Goal: Task Accomplishment & Management: Manage account settings

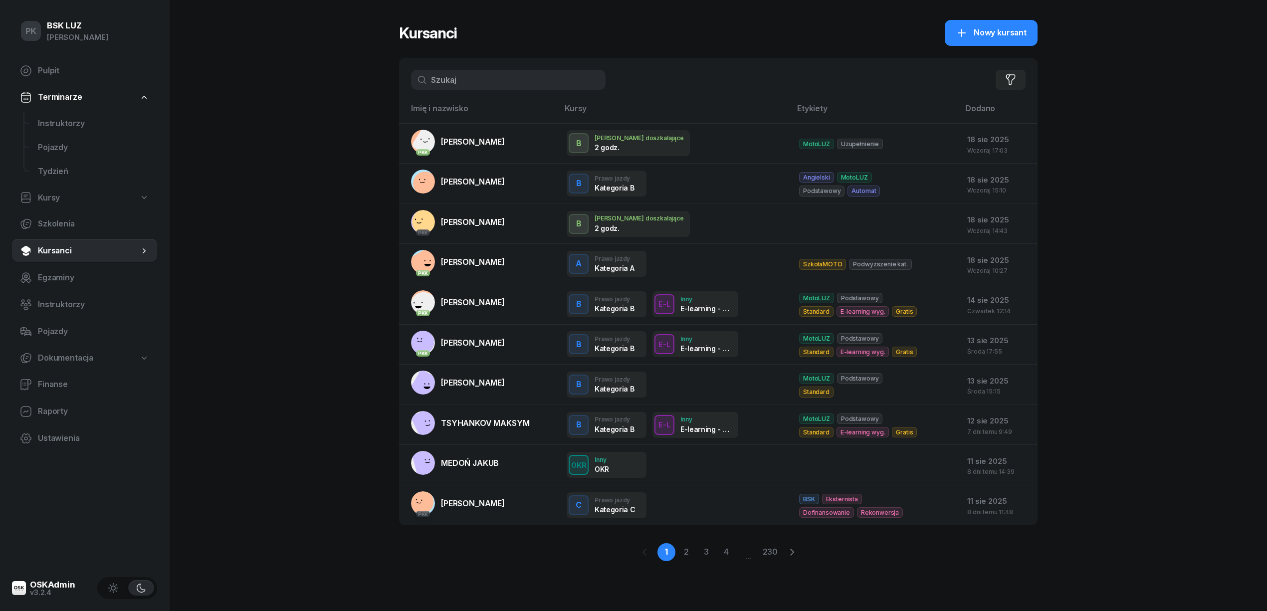
click at [503, 72] on input "text" at bounding box center [508, 80] width 194 height 20
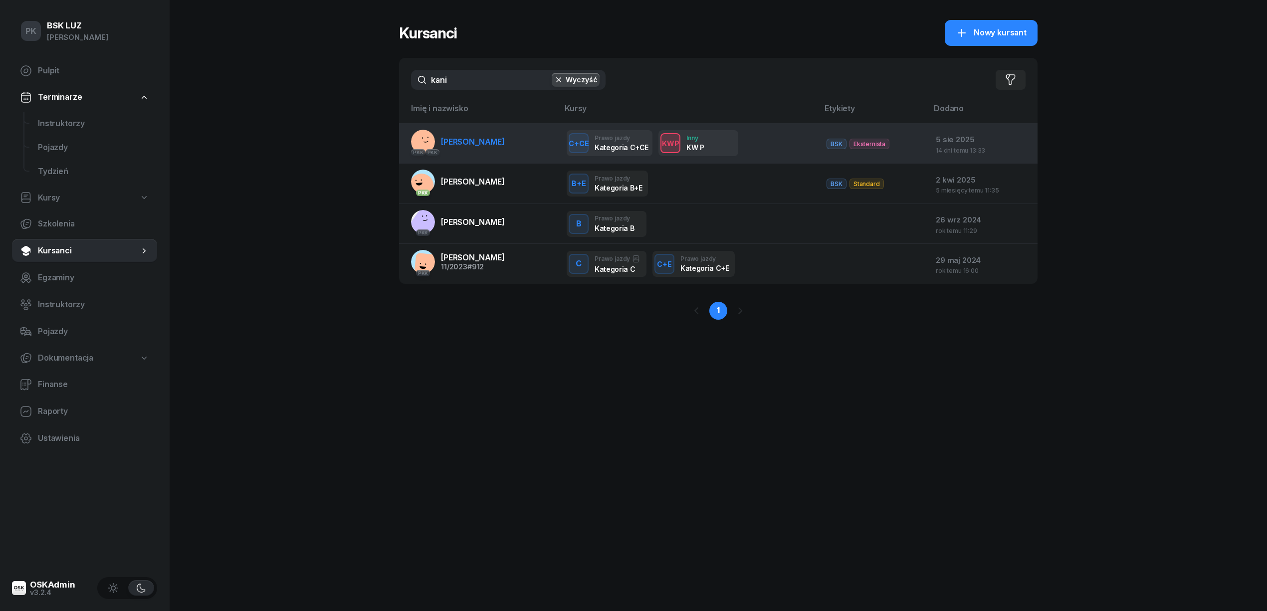
type input "kani"
click at [490, 149] on link "PKK PKK [PERSON_NAME]" at bounding box center [458, 142] width 94 height 24
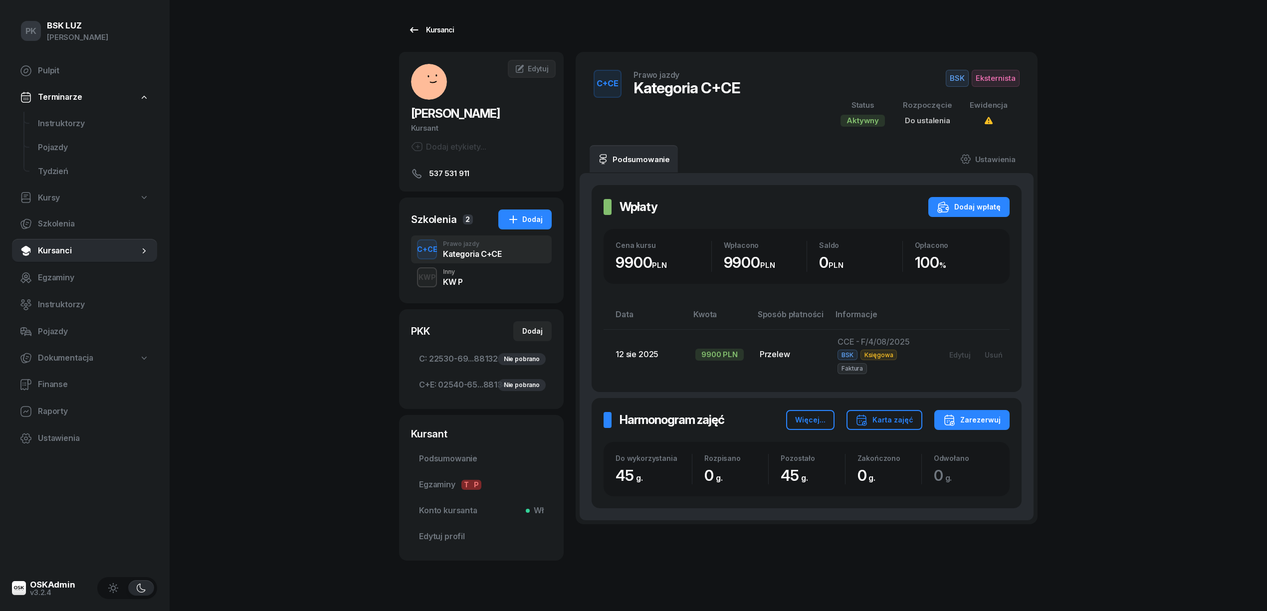
click at [452, 28] on link "Kursanci" at bounding box center [431, 30] width 64 height 20
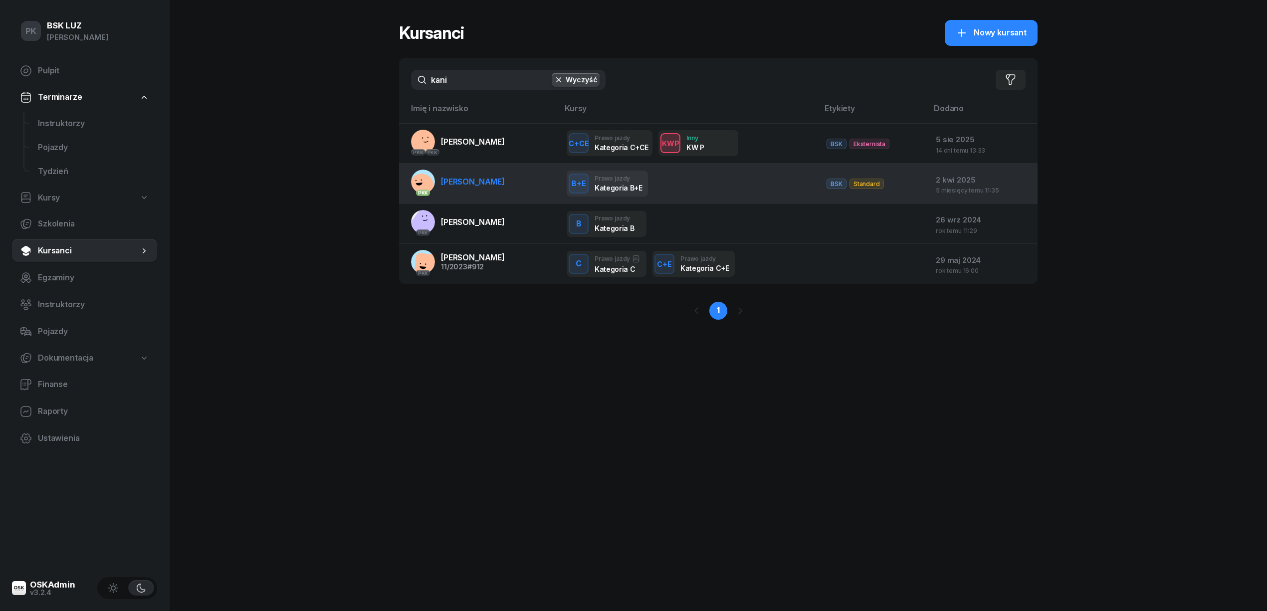
click at [476, 180] on span "[PERSON_NAME]" at bounding box center [473, 182] width 64 height 10
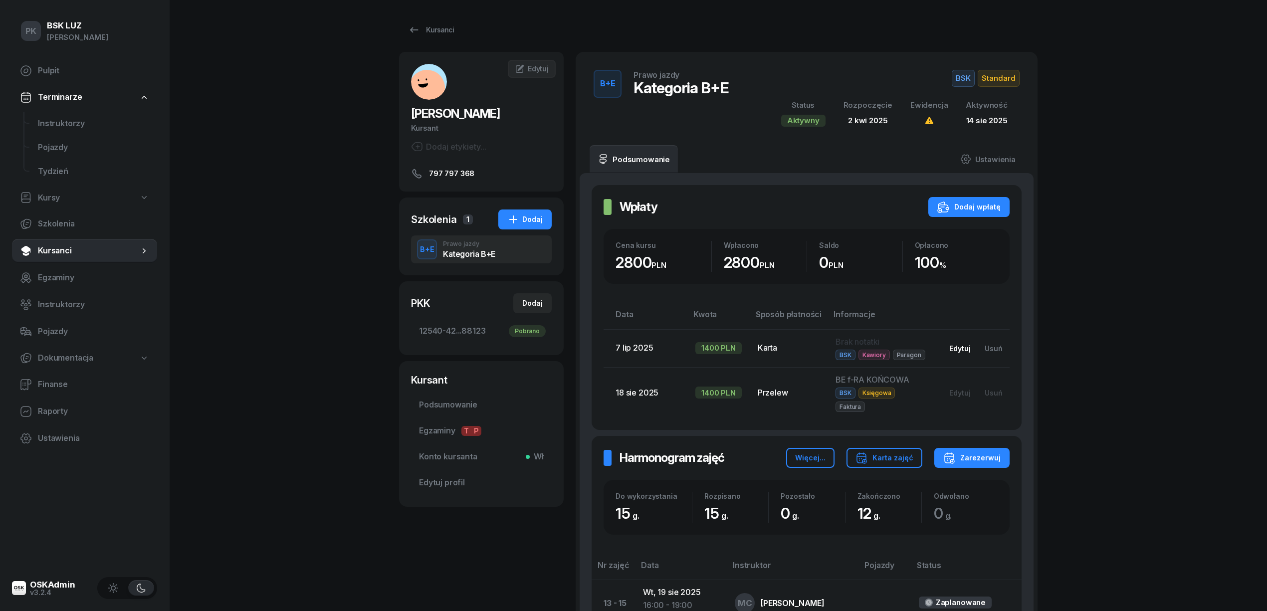
click at [960, 344] on div "Edytuj" at bounding box center [959, 348] width 21 height 8
select select "card"
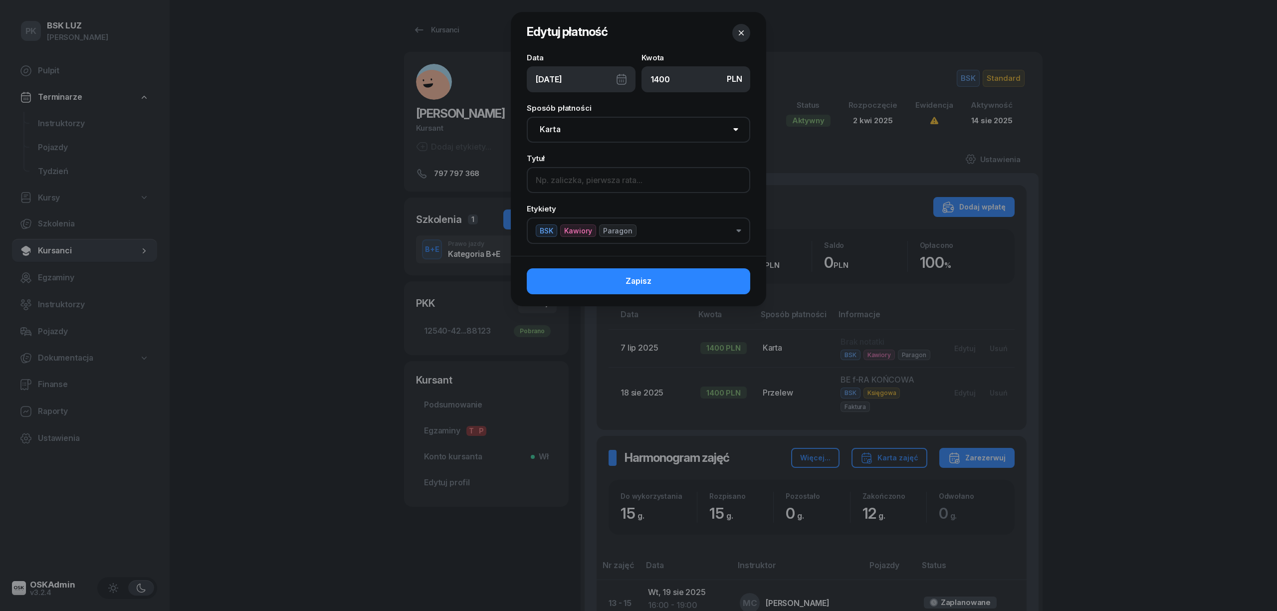
paste input "Z/2/07/2025"
type input "Z/2/07/2025"
click at [605, 229] on span "Paragon" at bounding box center [617, 230] width 37 height 12
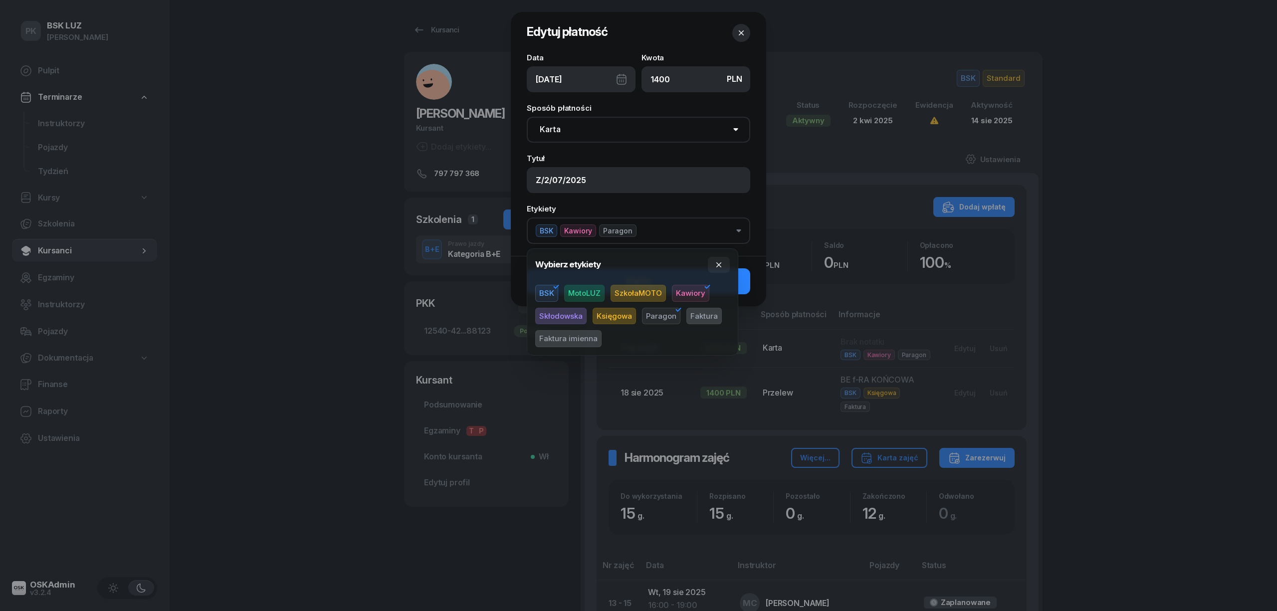
click at [711, 311] on span "Faktura" at bounding box center [703, 316] width 35 height 17
click at [672, 311] on icon "button" at bounding box center [678, 310] width 12 height 12
click at [672, 208] on div "Etykiety BSK Kawiory Faktura" at bounding box center [638, 224] width 223 height 39
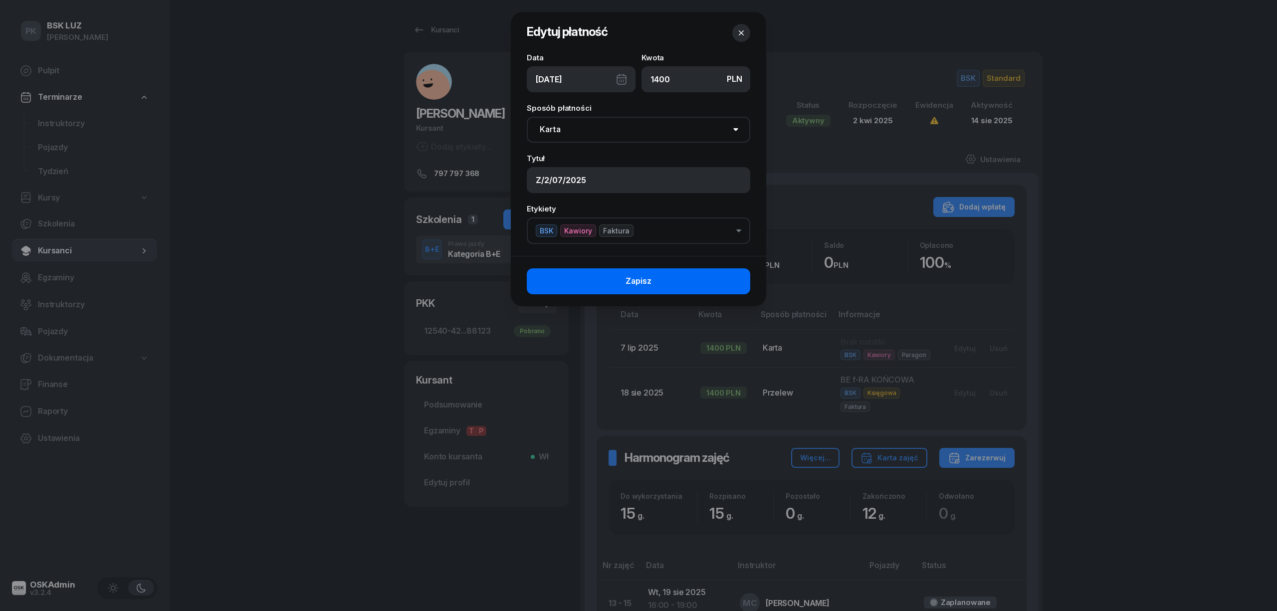
click at [716, 280] on button "Zapisz" at bounding box center [638, 281] width 223 height 26
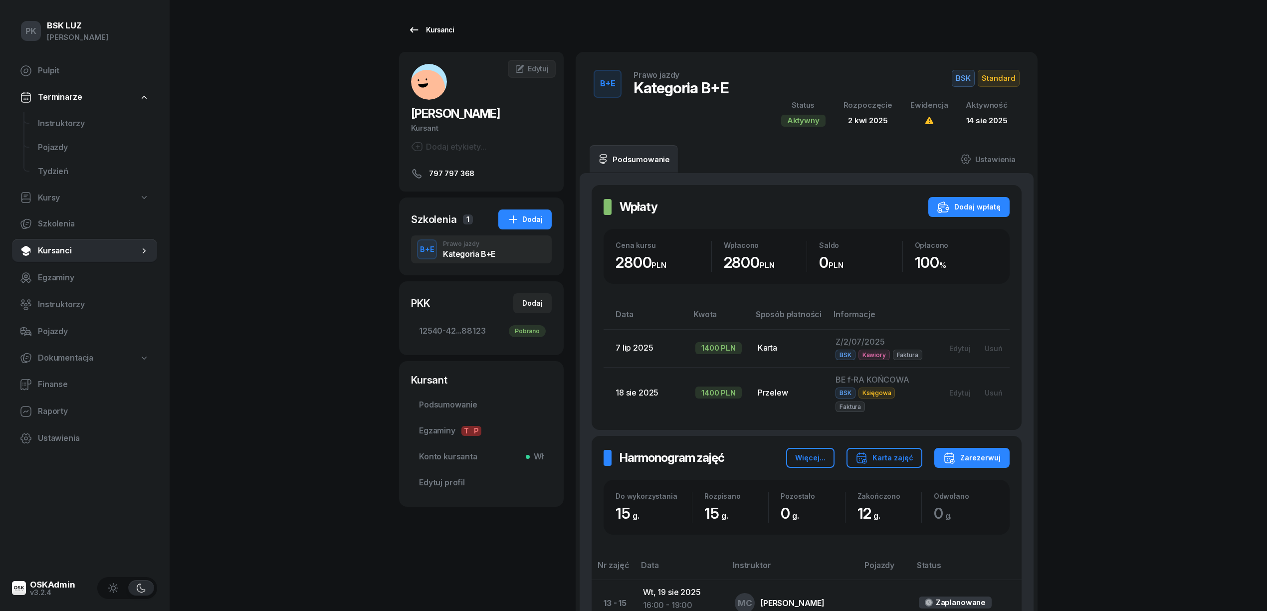
click at [415, 30] on icon at bounding box center [414, 30] width 12 height 12
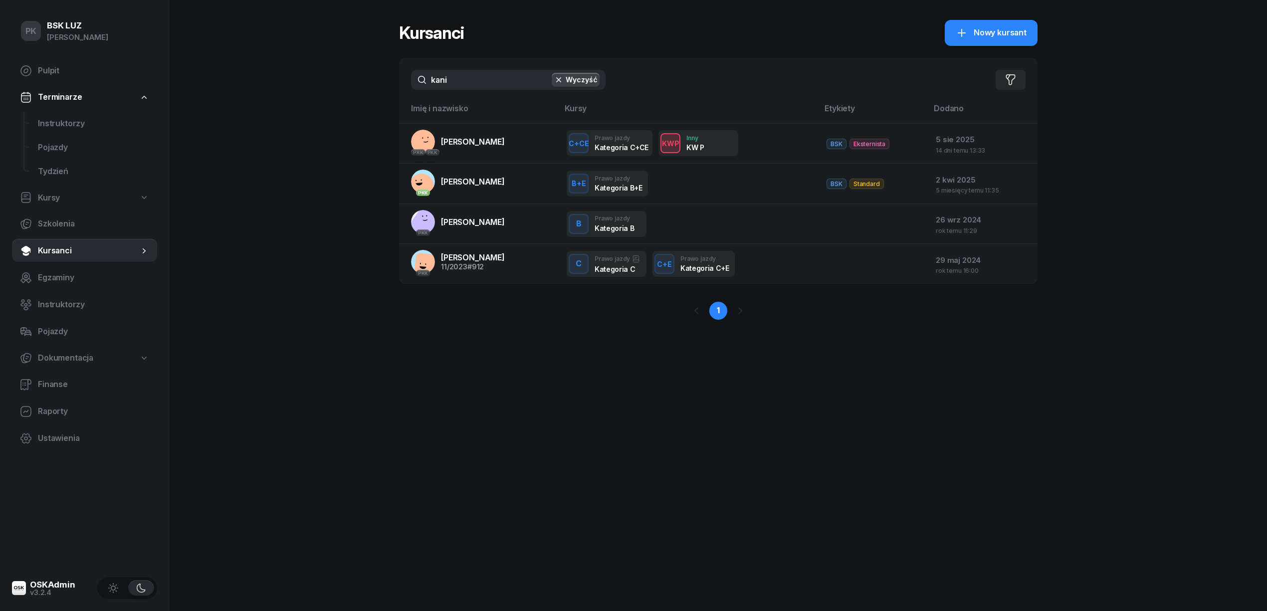
click at [413, 86] on input "kani" at bounding box center [508, 80] width 194 height 20
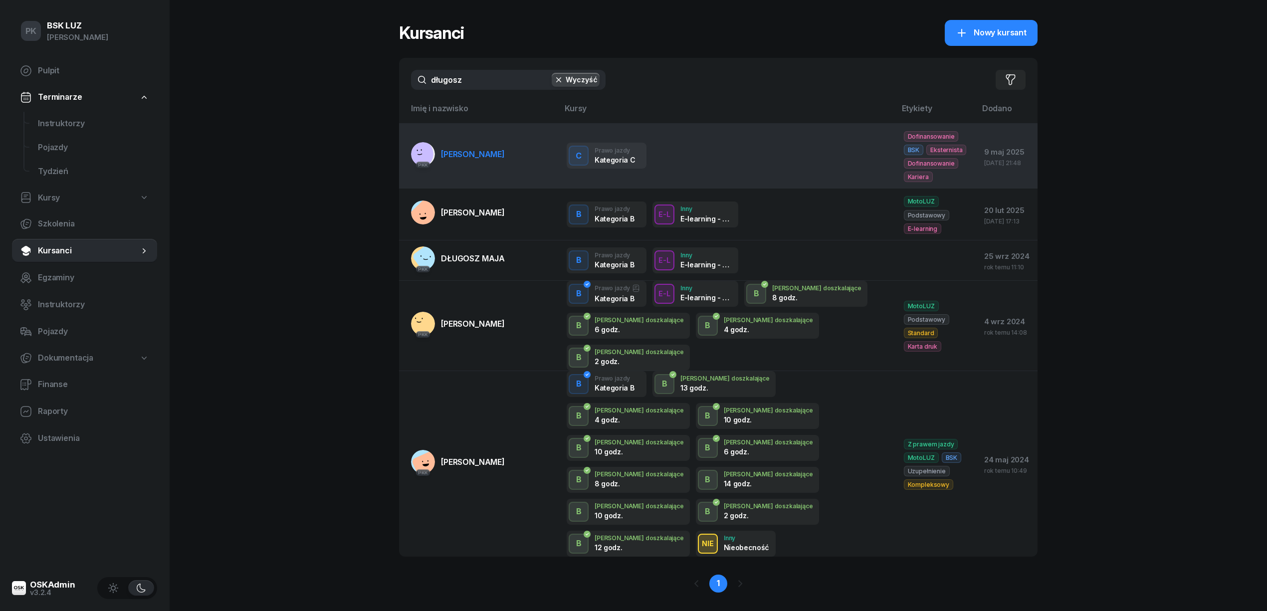
type input "długosz"
click at [493, 171] on td "PKK [PERSON_NAME]" at bounding box center [479, 155] width 160 height 65
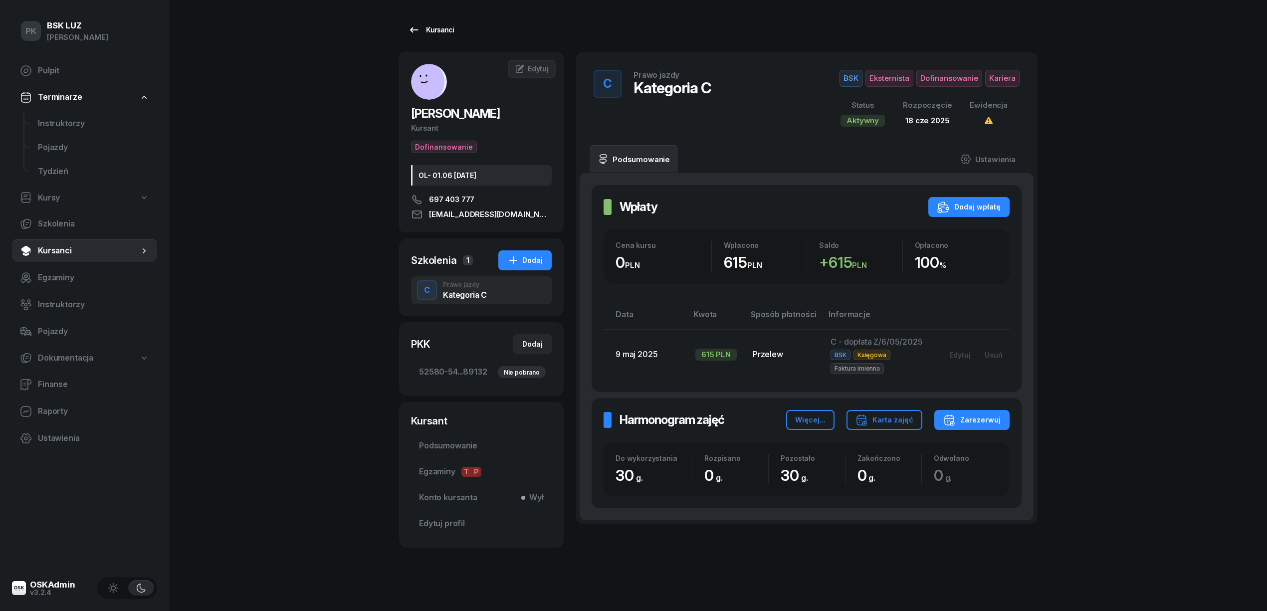
click at [427, 27] on div "Kursanci" at bounding box center [431, 30] width 46 height 12
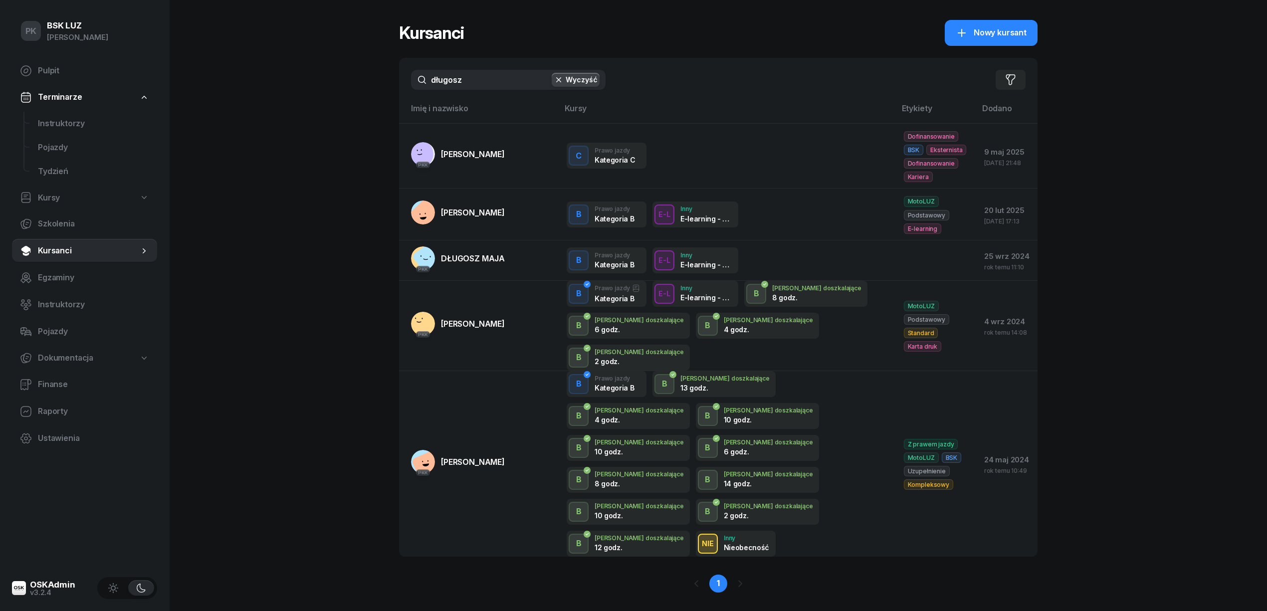
drag, startPoint x: 466, startPoint y: 83, endPoint x: 376, endPoint y: 88, distance: 90.4
click at [380, 82] on div "PK BSK [PERSON_NAME] Pulpit Terminarze Instruktorzy Pojazdy Tydzień Kursy Szkol…" at bounding box center [633, 315] width 1267 height 630
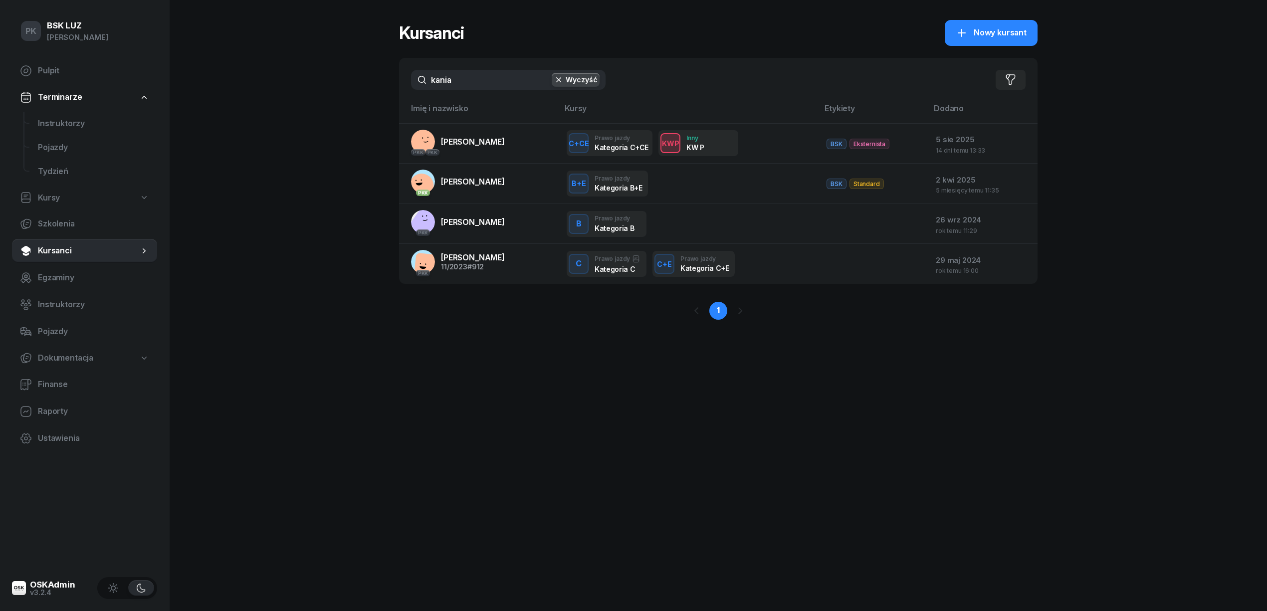
drag, startPoint x: 375, startPoint y: 96, endPoint x: 340, endPoint y: 102, distance: 35.4
click at [340, 102] on div "PK BSK [PERSON_NAME] Pulpit Terminarze Instruktorzy Pojazdy Tydzień Kursy Szkol…" at bounding box center [633, 305] width 1267 height 611
type input "kania"
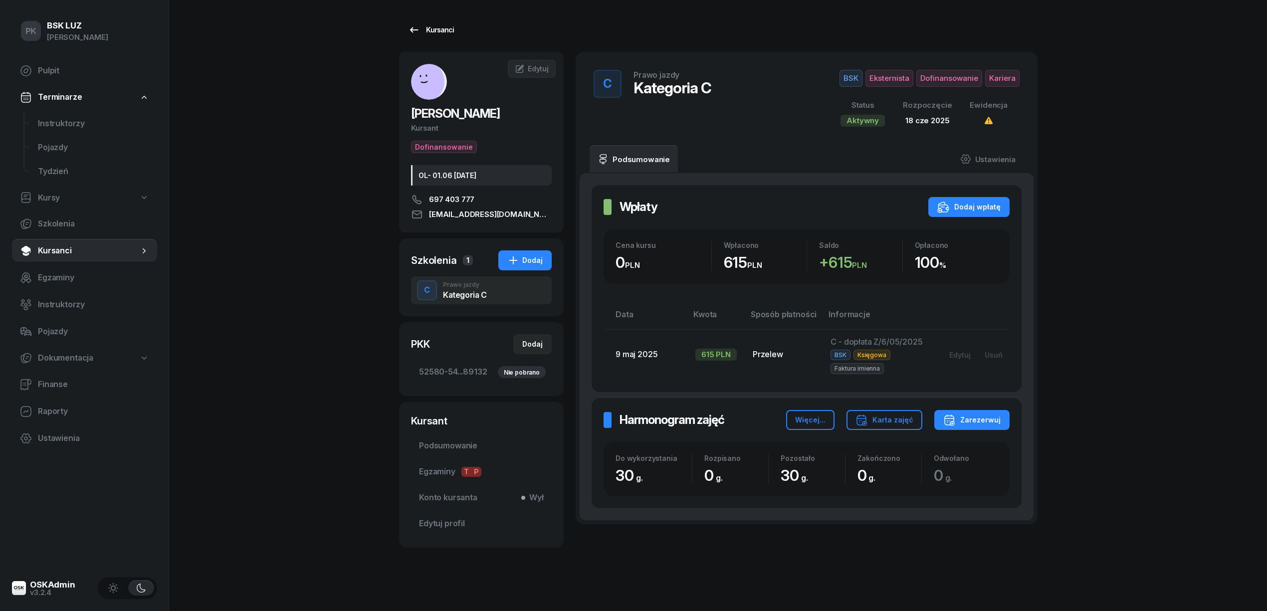
click at [445, 33] on div "Kursanci" at bounding box center [431, 30] width 46 height 12
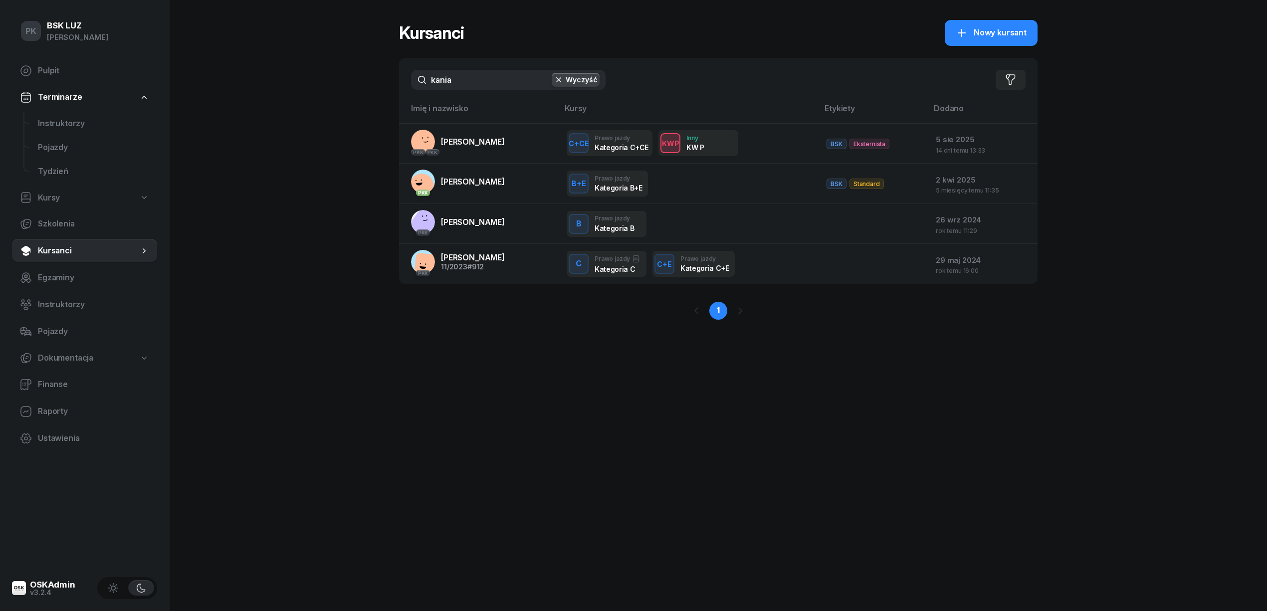
drag, startPoint x: 460, startPoint y: 78, endPoint x: 417, endPoint y: 74, distance: 43.0
click at [417, 74] on input "kania" at bounding box center [508, 80] width 194 height 20
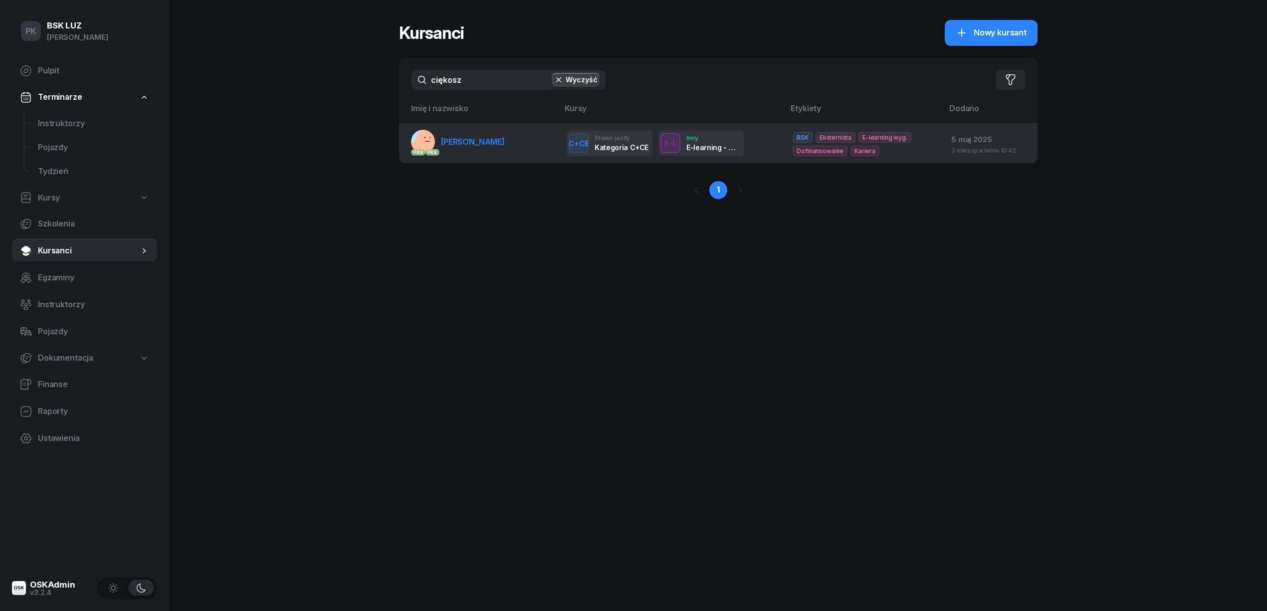
type input "ciękosz"
click at [485, 148] on link "PKK PKK [PERSON_NAME]" at bounding box center [458, 142] width 94 height 24
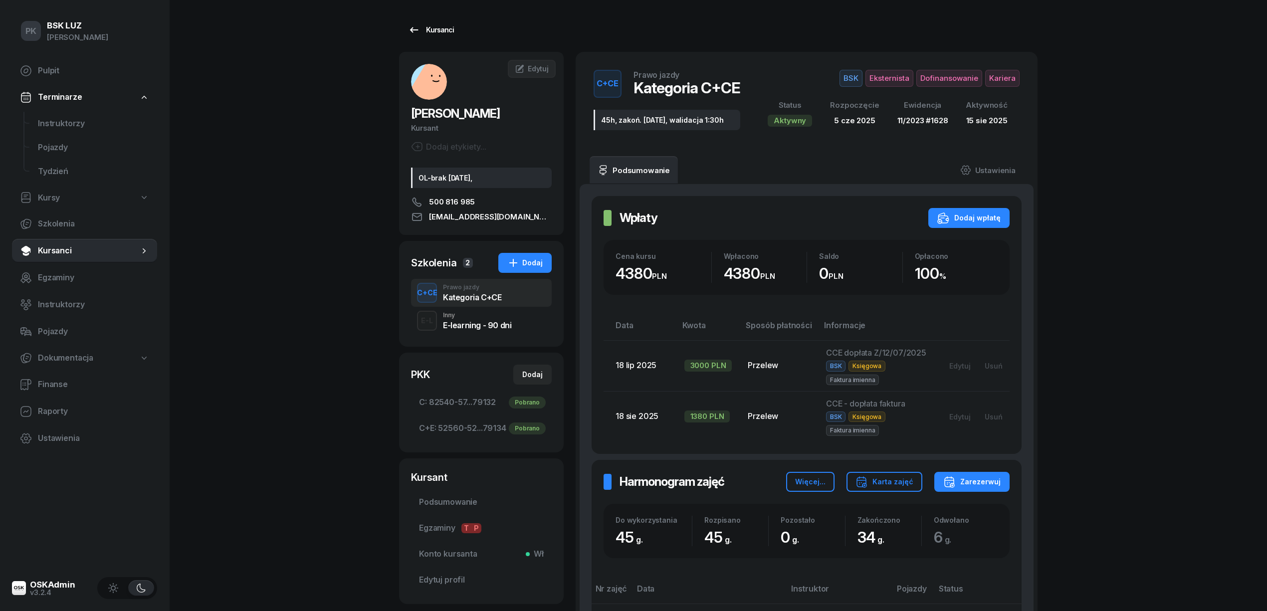
click at [424, 26] on div "Kursanci" at bounding box center [431, 30] width 46 height 12
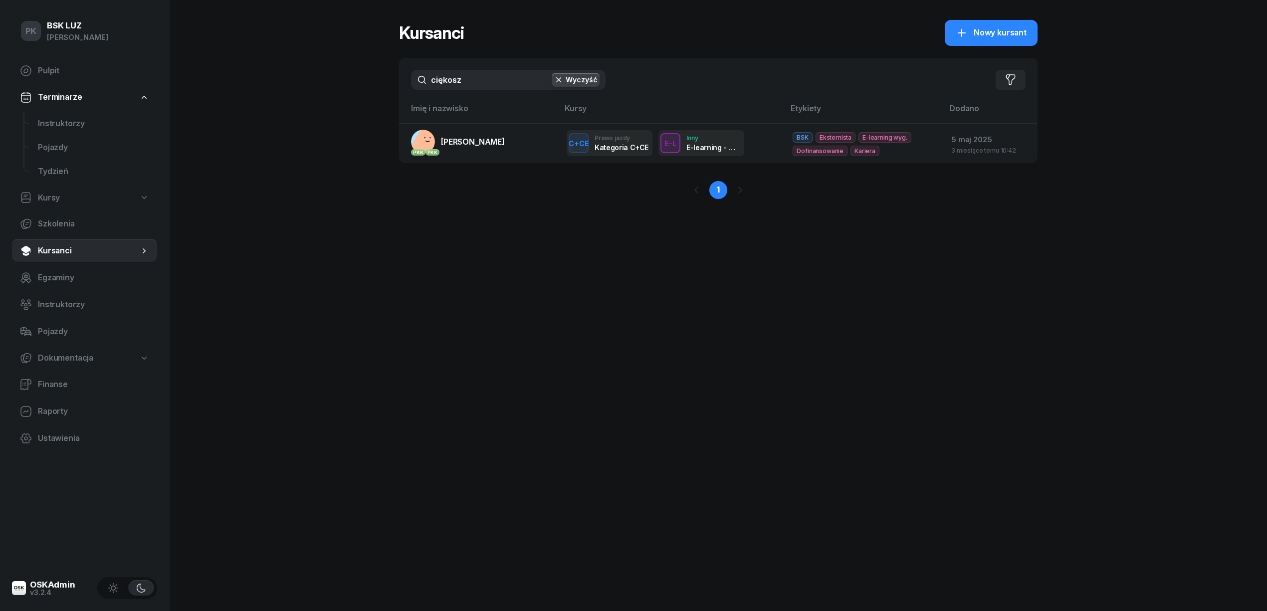
drag, startPoint x: 444, startPoint y: 77, endPoint x: 382, endPoint y: 84, distance: 62.3
click at [382, 84] on div "PK BSK [PERSON_NAME] Pulpit Terminarze Instruktorzy Pojazdy Tydzień Kursy Szkol…" at bounding box center [633, 305] width 1267 height 611
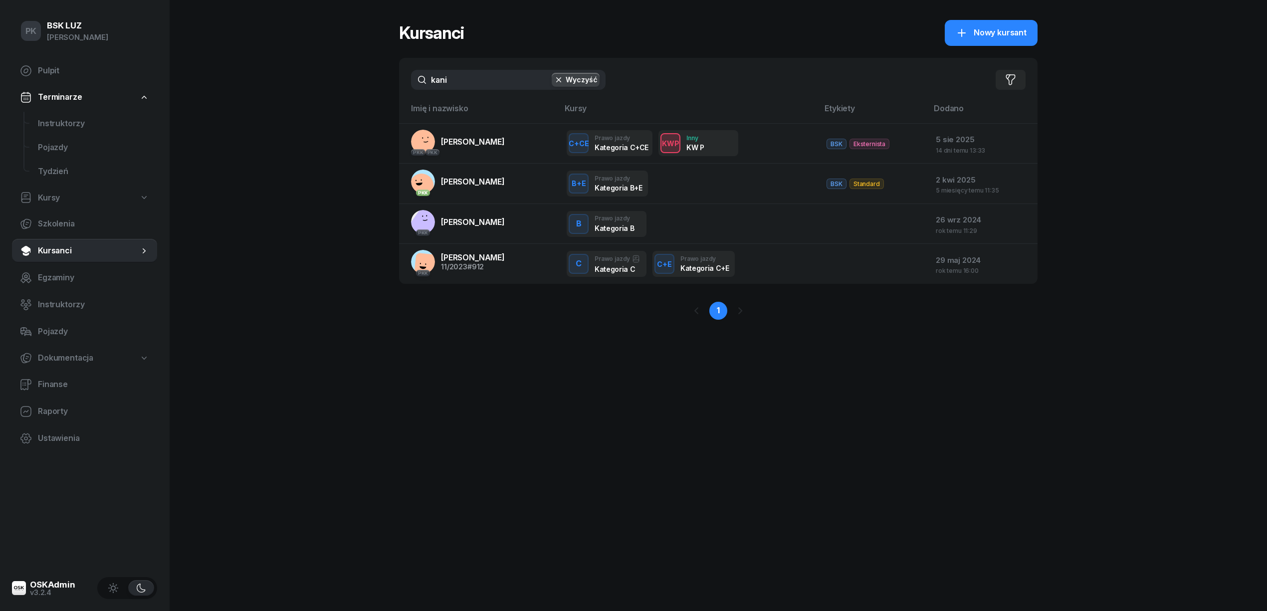
type input "kania"
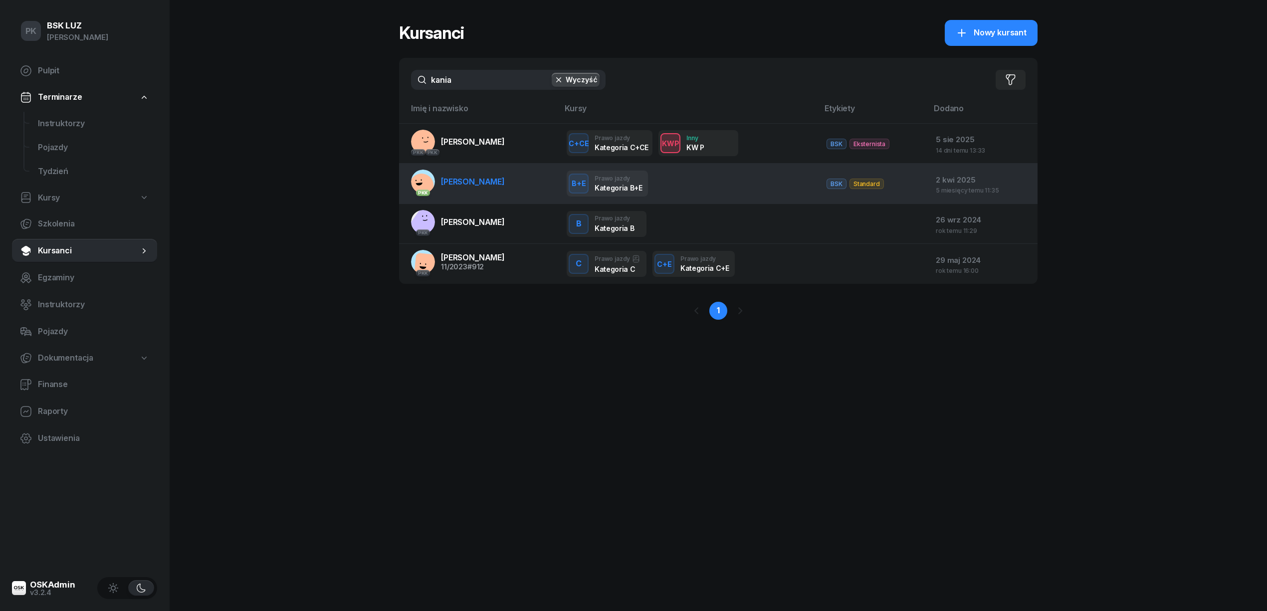
click at [498, 178] on span "[PERSON_NAME]" at bounding box center [473, 182] width 64 height 10
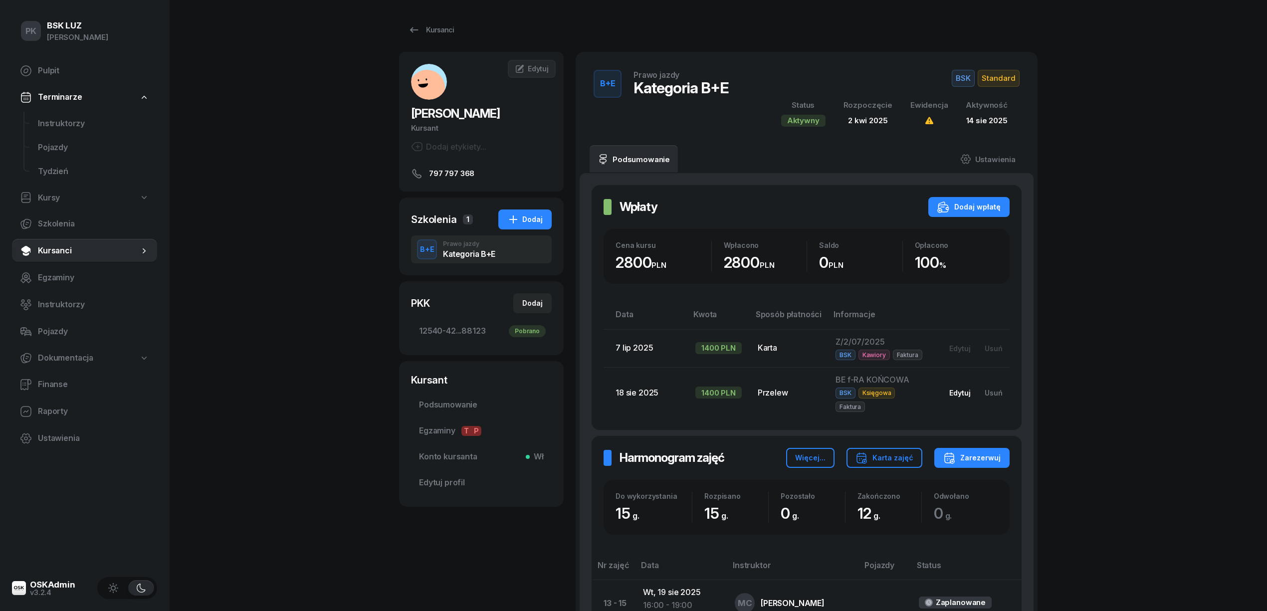
click at [966, 388] on div "Edytuj" at bounding box center [959, 392] width 21 height 8
select select "transfer"
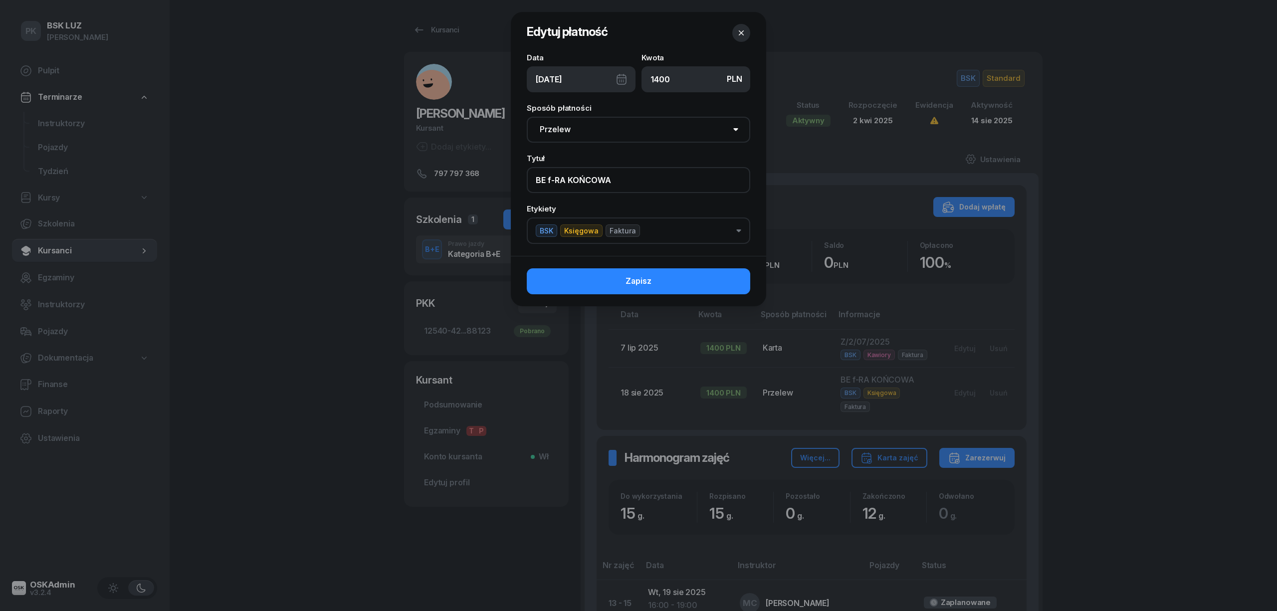
drag, startPoint x: 614, startPoint y: 175, endPoint x: 435, endPoint y: 203, distance: 181.8
click at [435, 203] on div "Edytuj płatność Data [DATE] Kwota PLN 1400 Sposób płatności Gotówka Karta Przel…" at bounding box center [638, 305] width 1277 height 611
type input "K"
type input "ZK/1/08/2025"
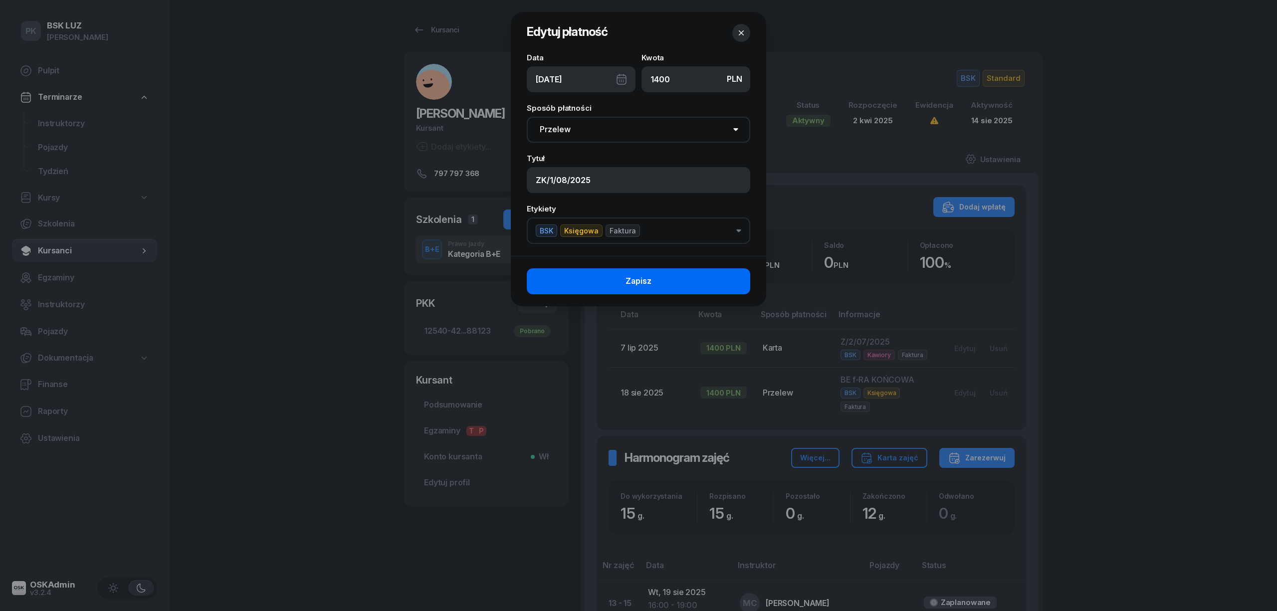
click at [625, 275] on span "Zapisz" at bounding box center [638, 281] width 26 height 13
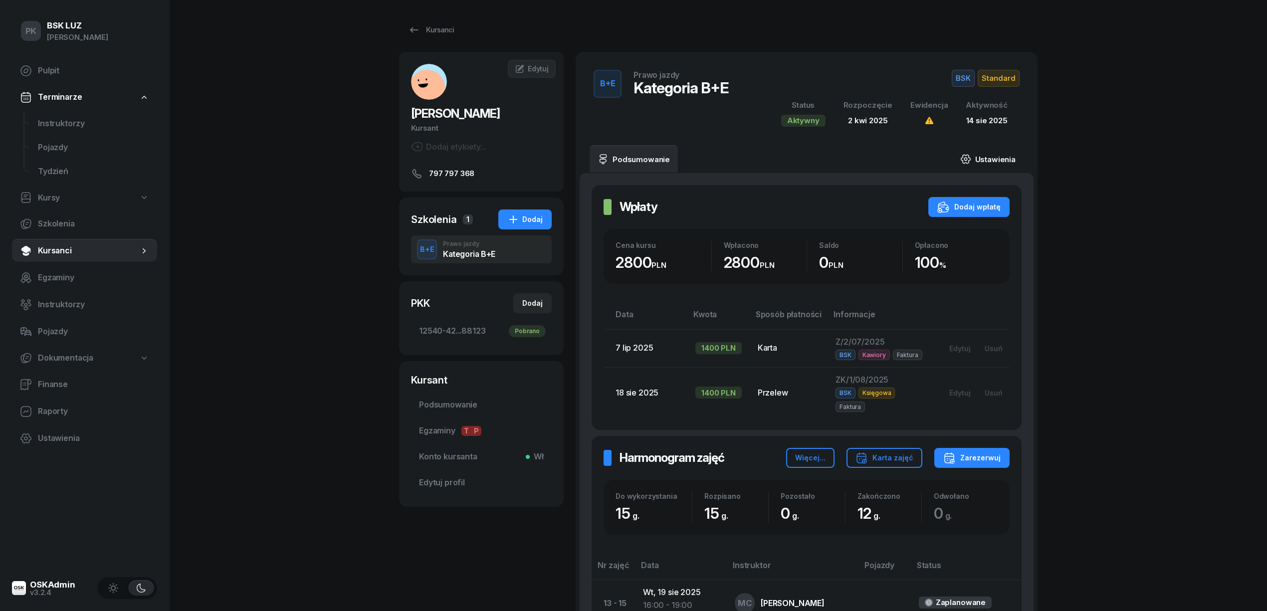
drag, startPoint x: 991, startPoint y: 156, endPoint x: 996, endPoint y: 167, distance: 12.1
click at [992, 156] on link "Ustawienia" at bounding box center [987, 159] width 71 height 28
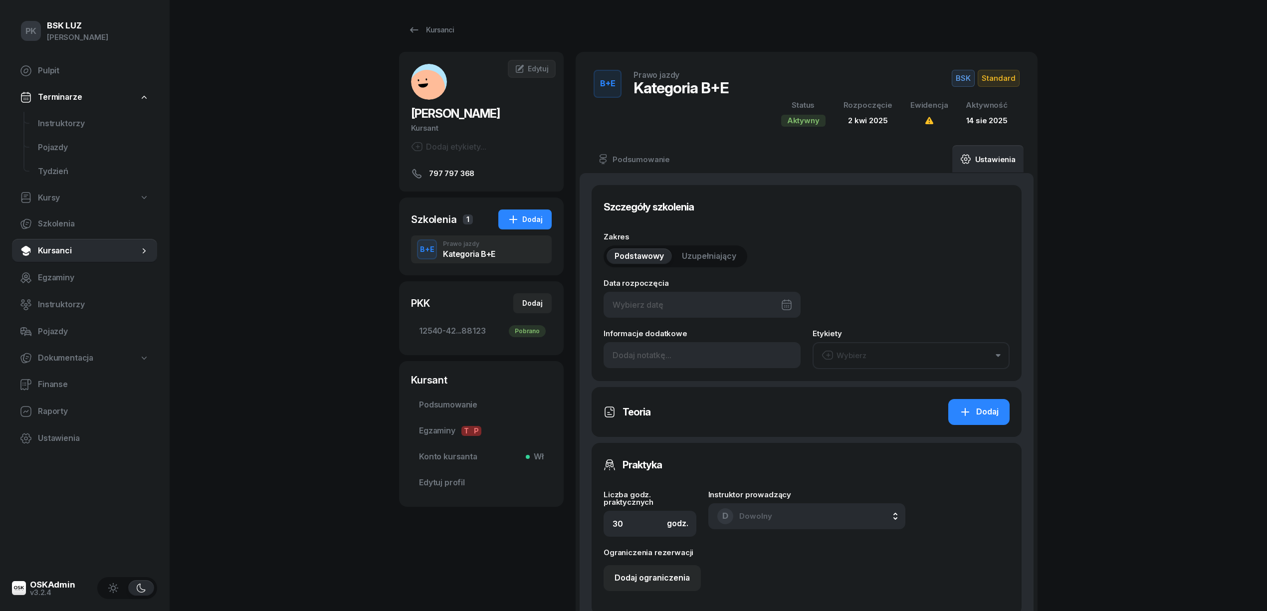
type input "[DATE]"
type input "15"
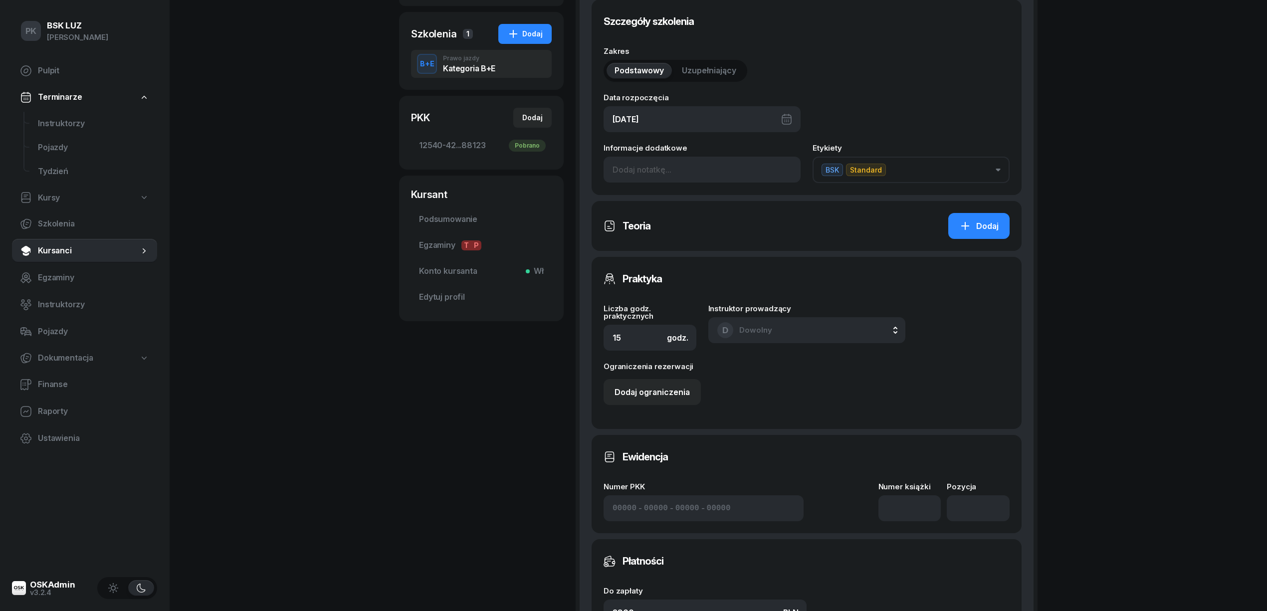
scroll to position [266, 0]
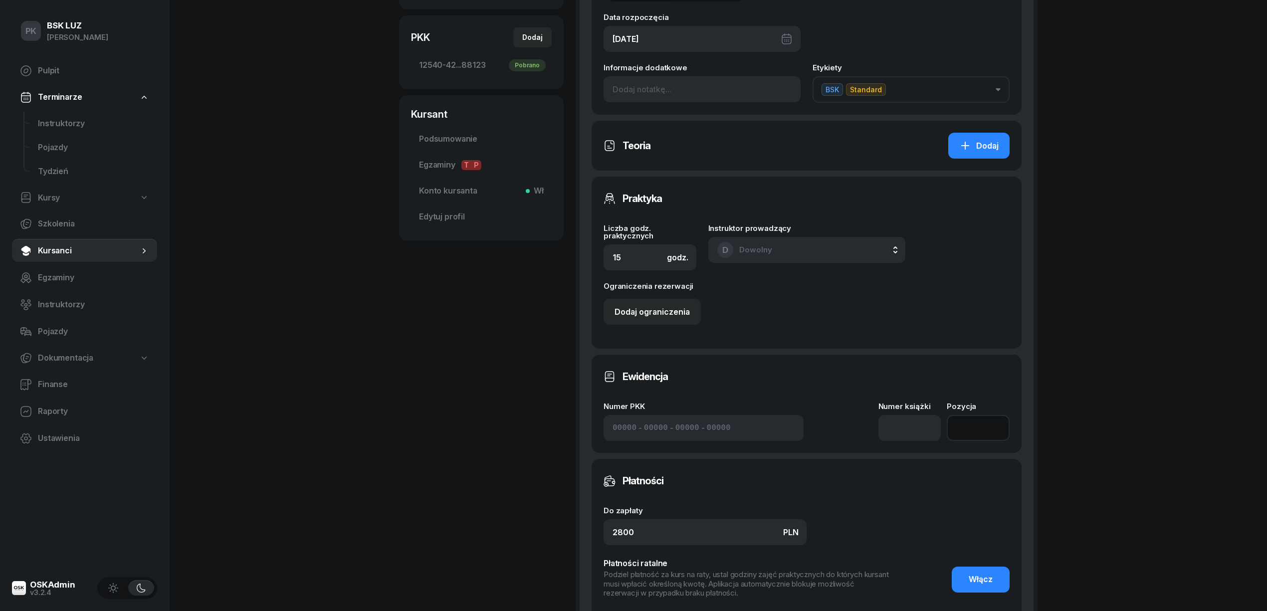
click at [976, 423] on input "number" at bounding box center [978, 428] width 63 height 26
type input "15"
click at [887, 437] on input at bounding box center [909, 428] width 63 height 26
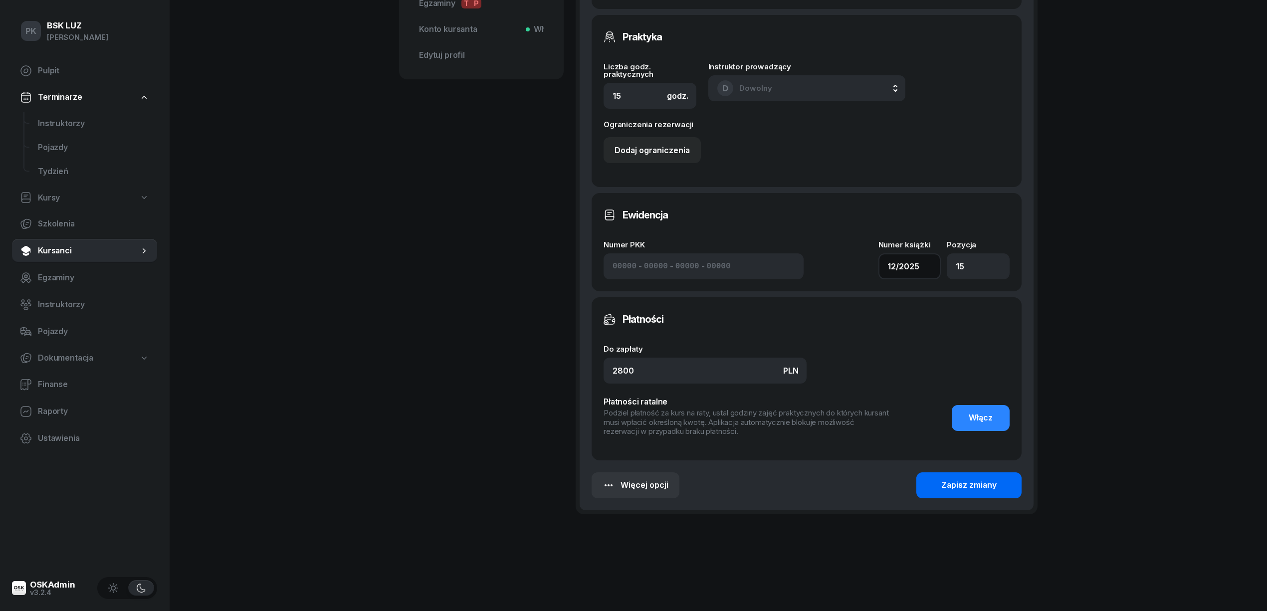
type input "12/2025"
click at [951, 485] on div "Zapisz zmiany" at bounding box center [968, 485] width 55 height 13
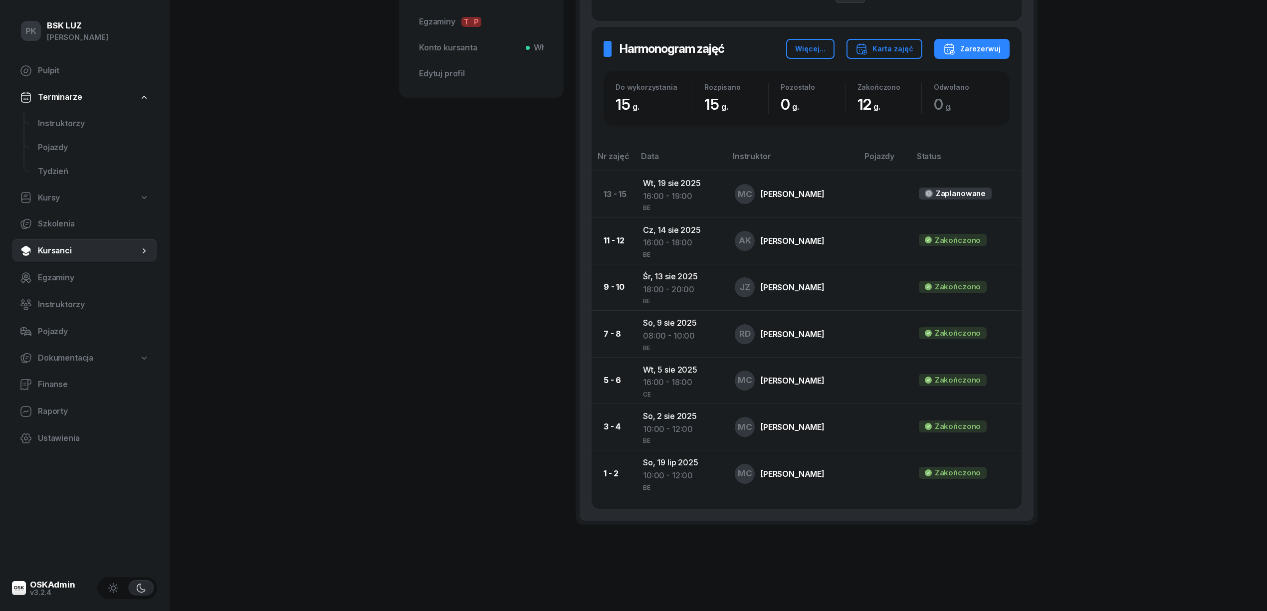
click at [447, 364] on div "[PERSON_NAME] Dodaj etykiety... 797 797 368 GK [PERSON_NAME] Kursant Edytuj Szk…" at bounding box center [481, 99] width 165 height 912
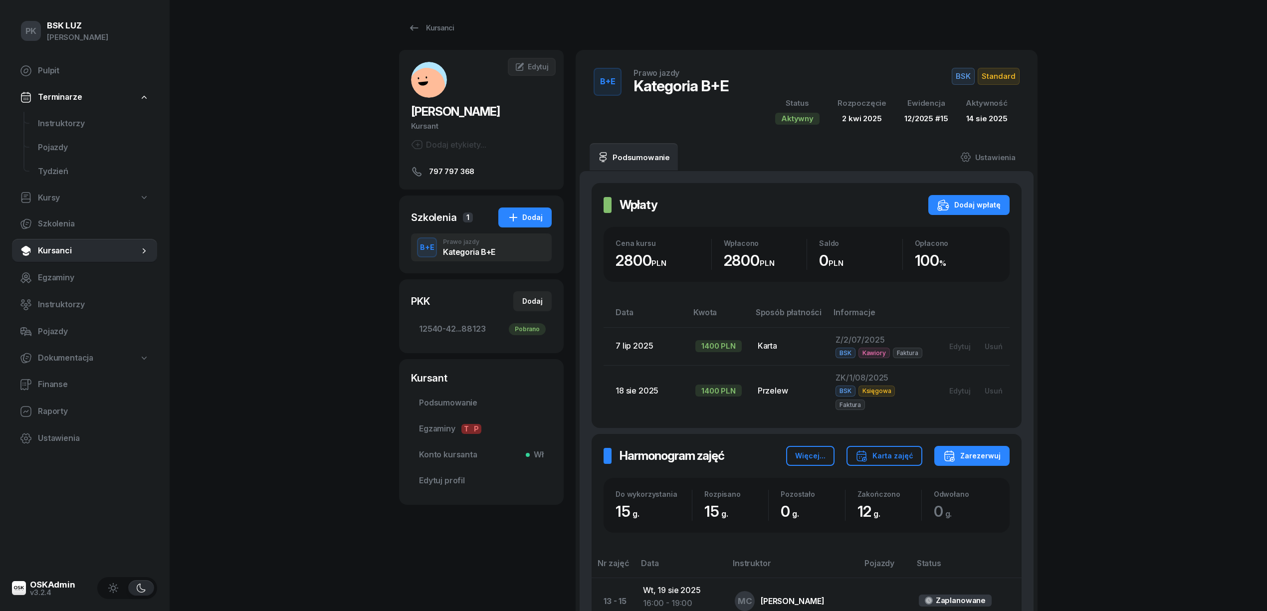
scroll to position [0, 0]
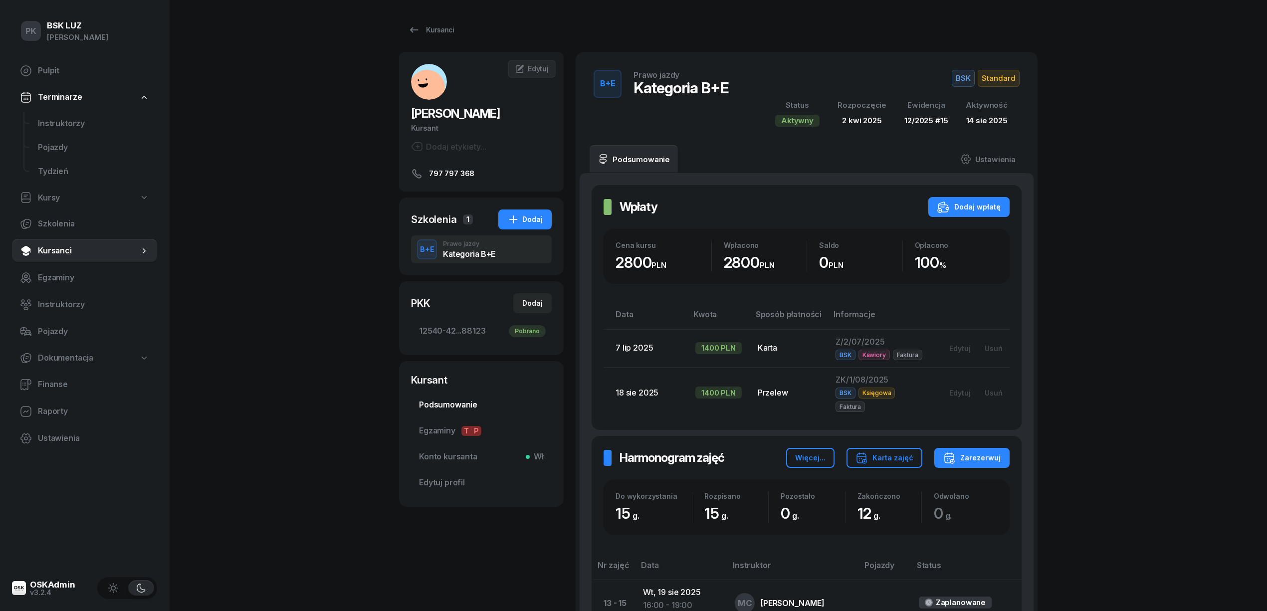
click at [438, 403] on span "Podsumowanie" at bounding box center [481, 404] width 125 height 13
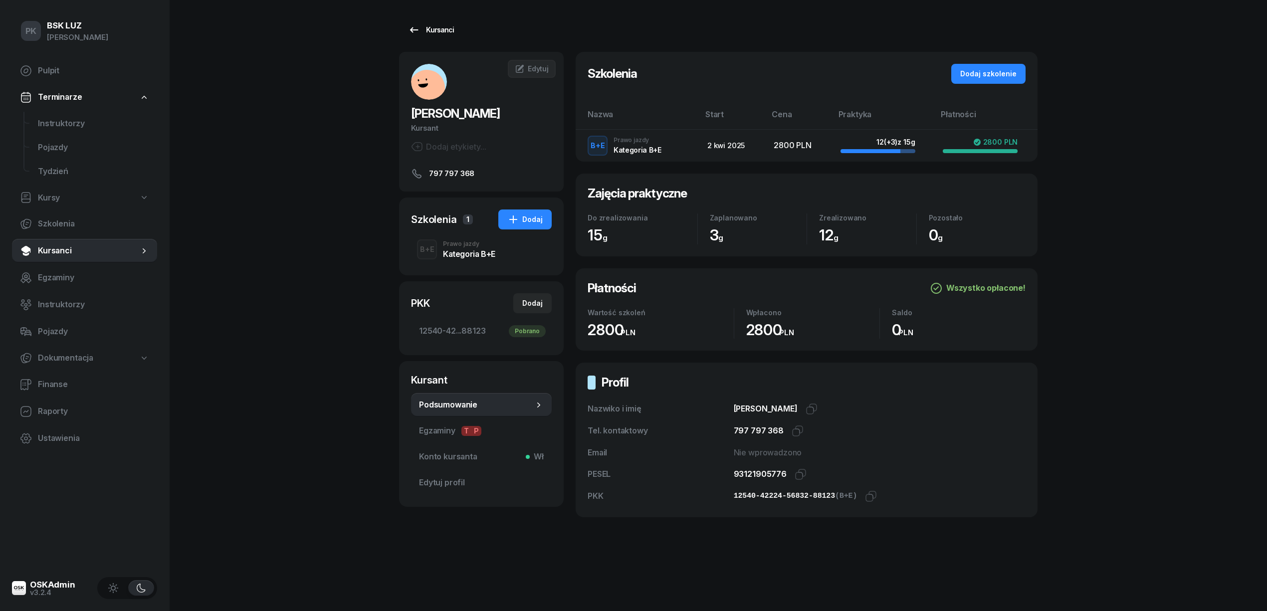
click at [406, 26] on link "Kursanci" at bounding box center [431, 30] width 64 height 20
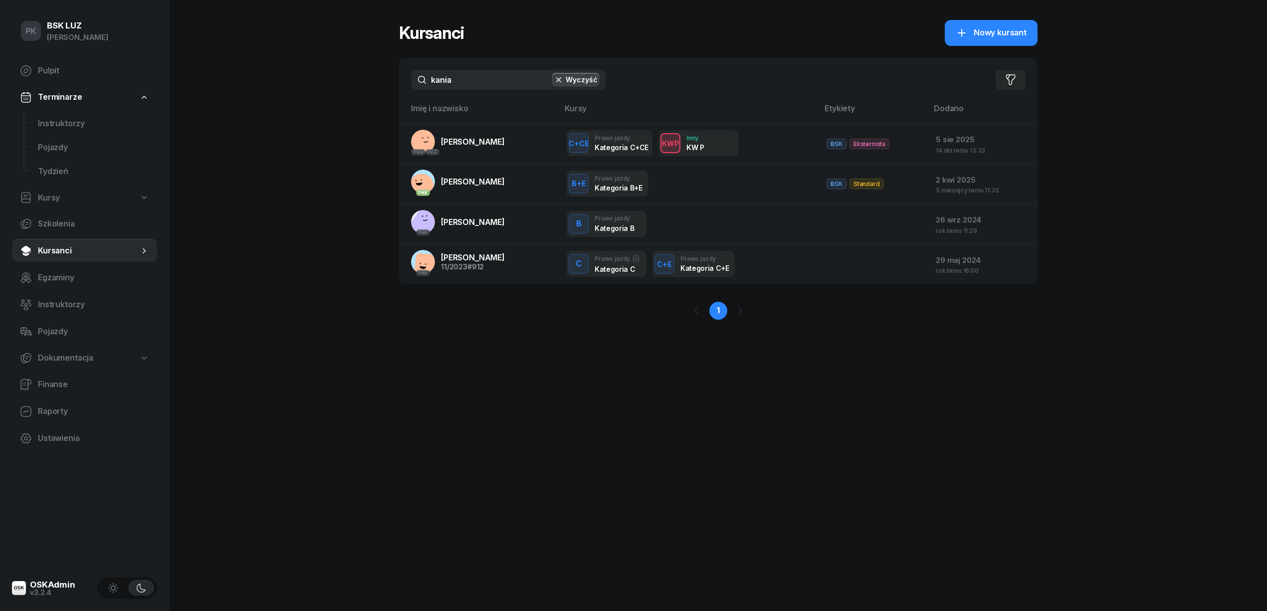
drag, startPoint x: 467, startPoint y: 69, endPoint x: 324, endPoint y: 73, distance: 142.7
click at [324, 73] on div "PK BSK [PERSON_NAME] Pulpit Terminarze Instruktorzy Pojazdy Tydzień Kursy Szkol…" at bounding box center [633, 305] width 1267 height 611
drag, startPoint x: 474, startPoint y: 79, endPoint x: 366, endPoint y: 86, distance: 108.0
click at [366, 86] on div "PK BSK [PERSON_NAME] Pulpit Terminarze Instruktorzy Pojazdy Tydzień Kursy Szkol…" at bounding box center [633, 305] width 1267 height 611
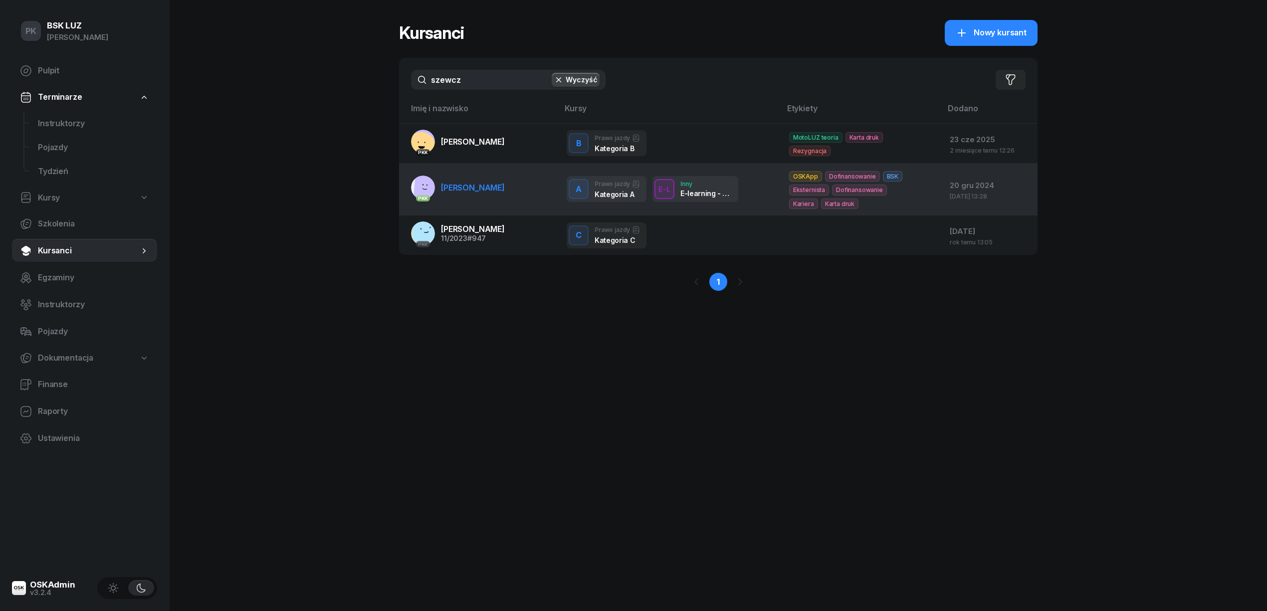
type input "szewcz"
click at [490, 186] on span "[PERSON_NAME]" at bounding box center [473, 188] width 64 height 10
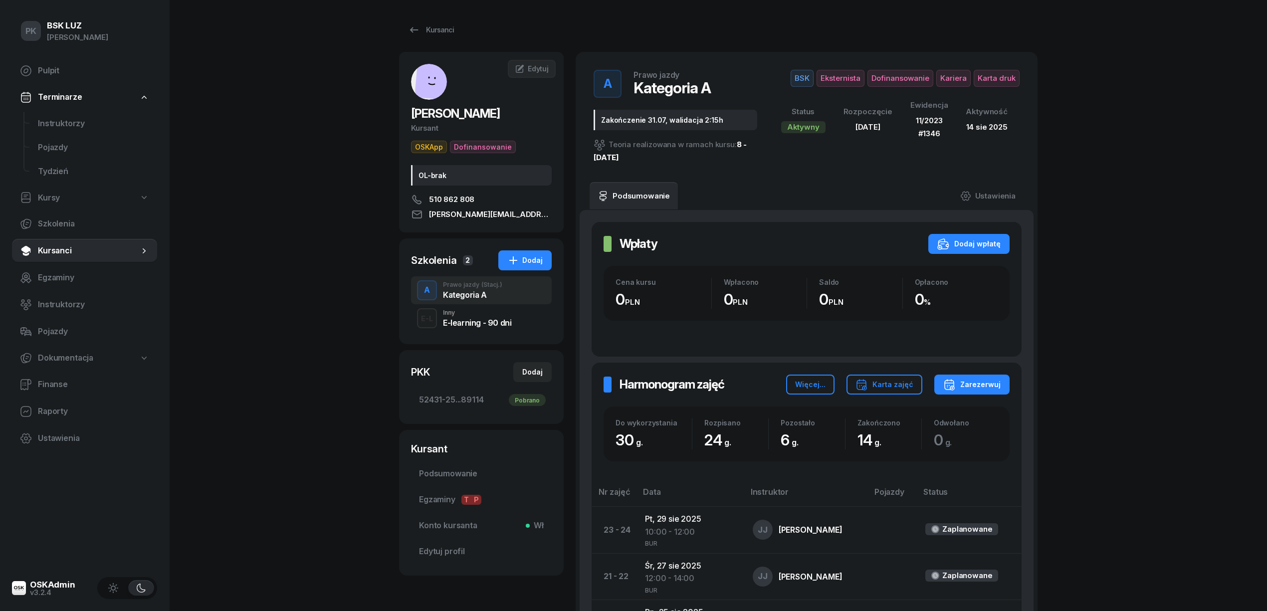
click at [657, 118] on div "Zakończenie 31.07, walidacja 2:15h" at bounding box center [675, 120] width 164 height 20
click at [660, 118] on div "Zakończenie 31.07, walidacja 2:15h" at bounding box center [675, 120] width 164 height 20
click at [986, 192] on link "Ustawienia" at bounding box center [987, 196] width 71 height 28
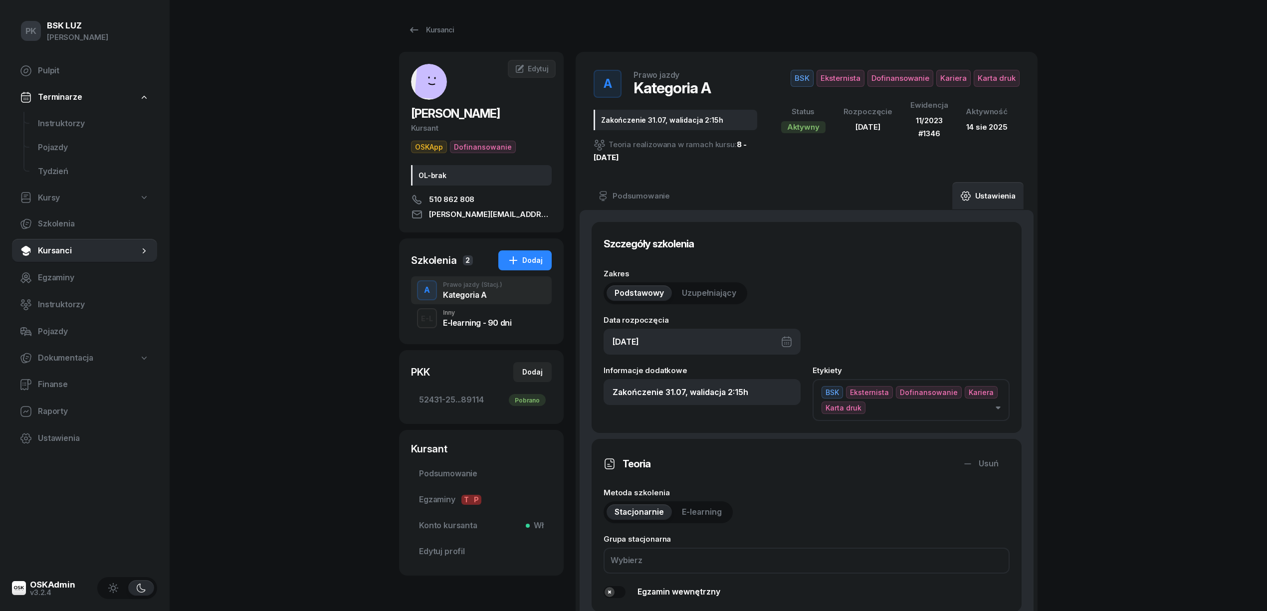
click at [660, 118] on div "Zakończenie 31.07, walidacja 2:15h" at bounding box center [675, 120] width 164 height 20
click at [659, 121] on div "Zakończenie 31.07, walidacja 2:15h" at bounding box center [675, 120] width 164 height 20
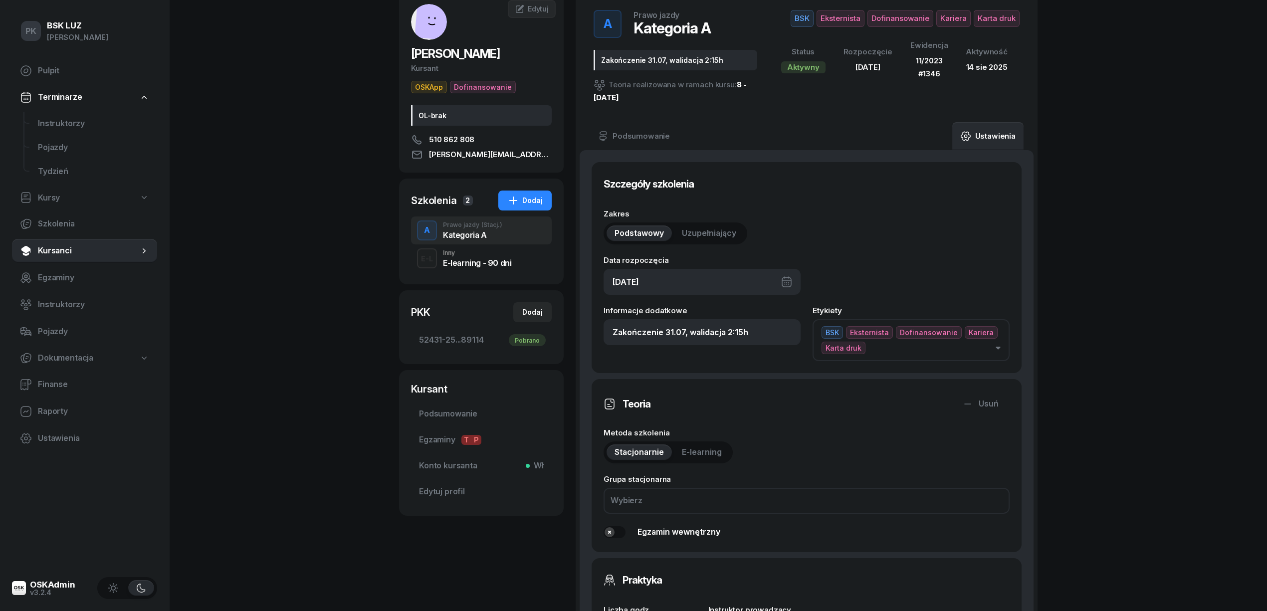
scroll to position [133, 0]
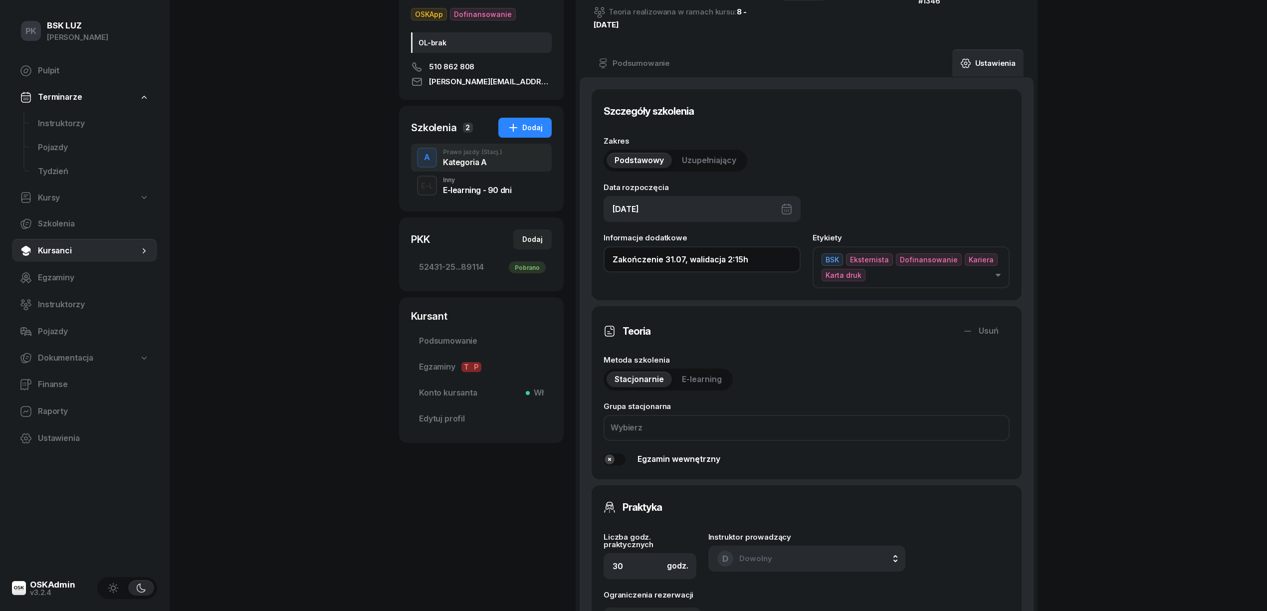
click at [680, 258] on input "Zakończenie 31.07, walidacja 2:15h" at bounding box center [701, 259] width 197 height 26
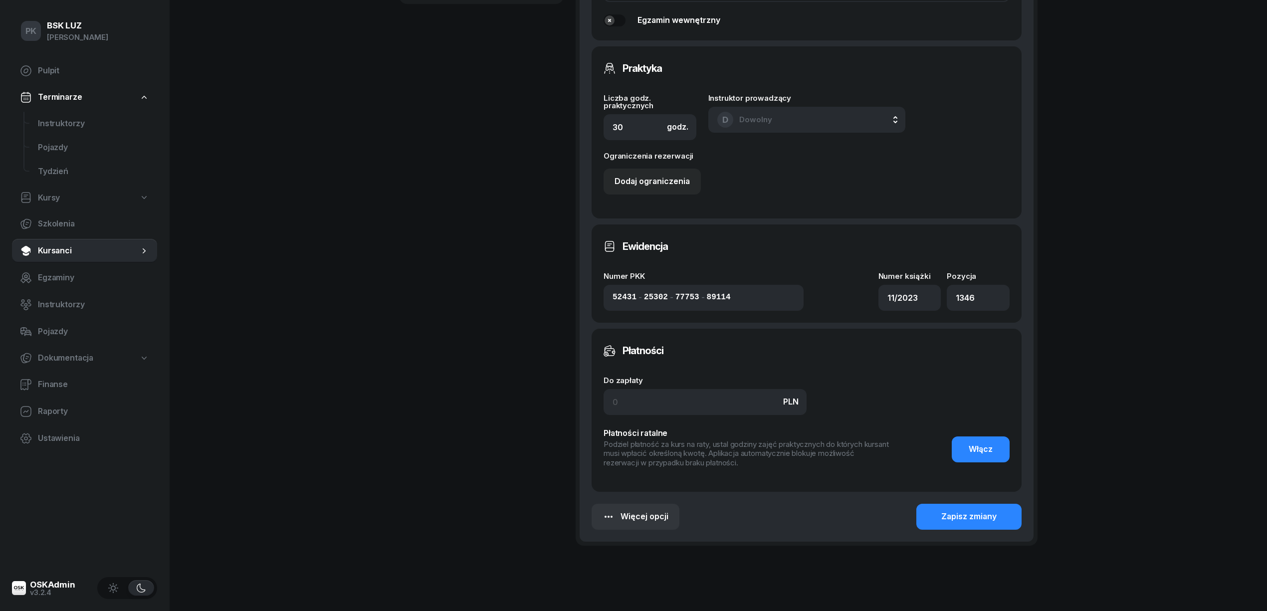
scroll to position [603, 0]
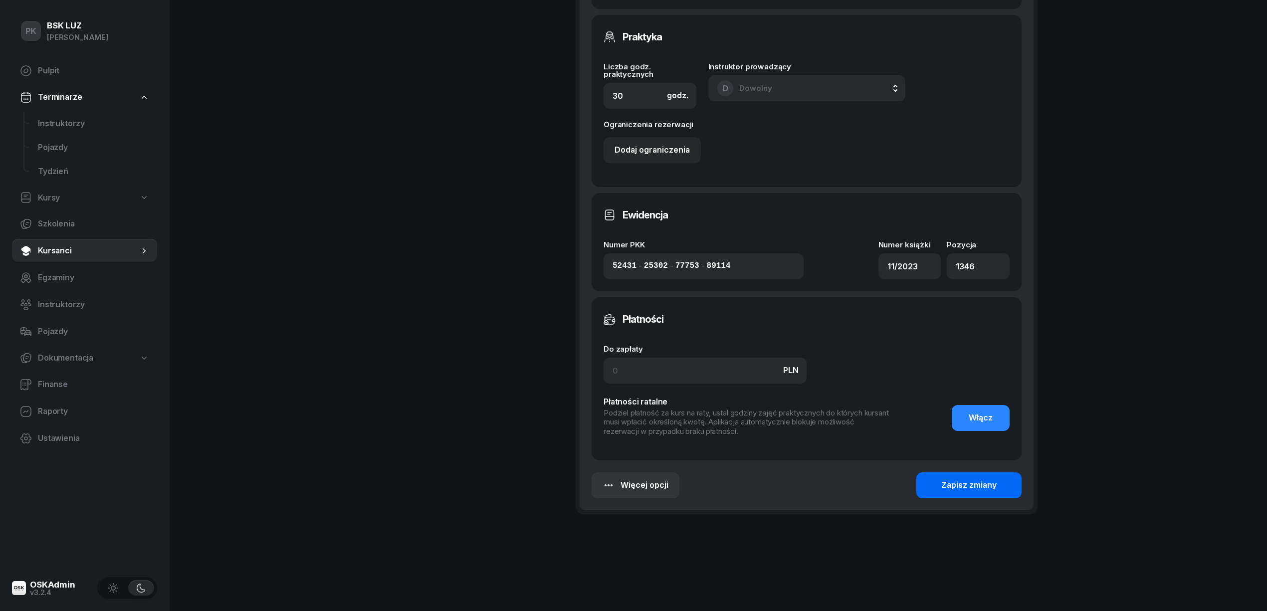
type input "Zakończenie 31.08, walidacja 2:15h"
click at [955, 478] on button "Zapisz zmiany" at bounding box center [968, 485] width 105 height 26
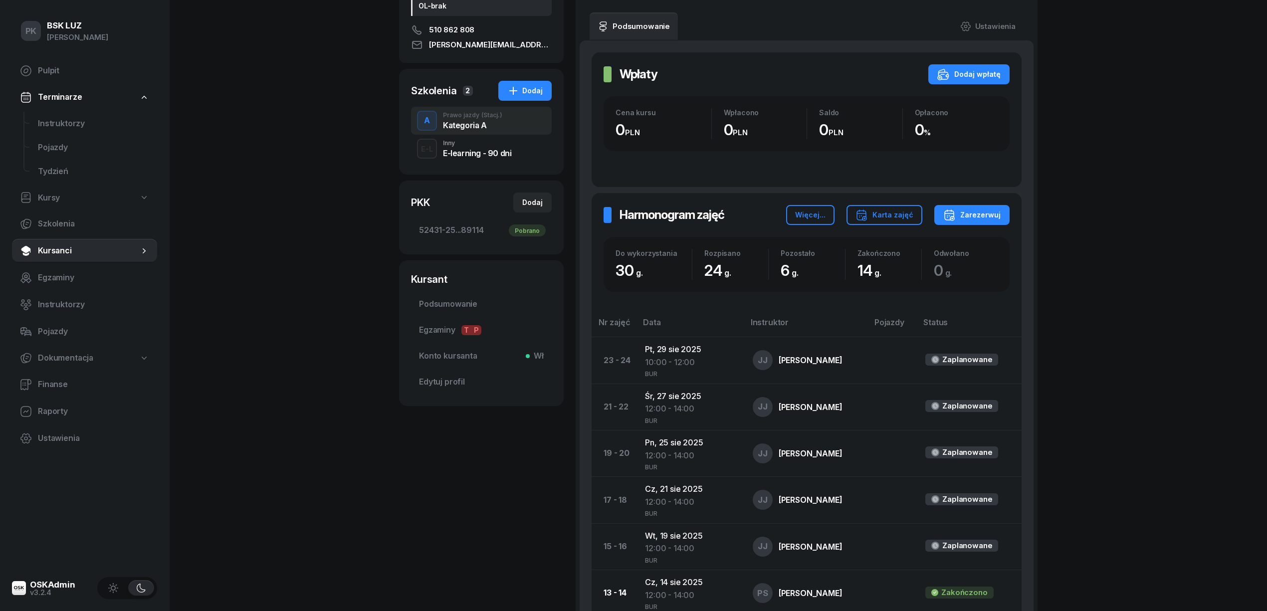
scroll to position [0, 0]
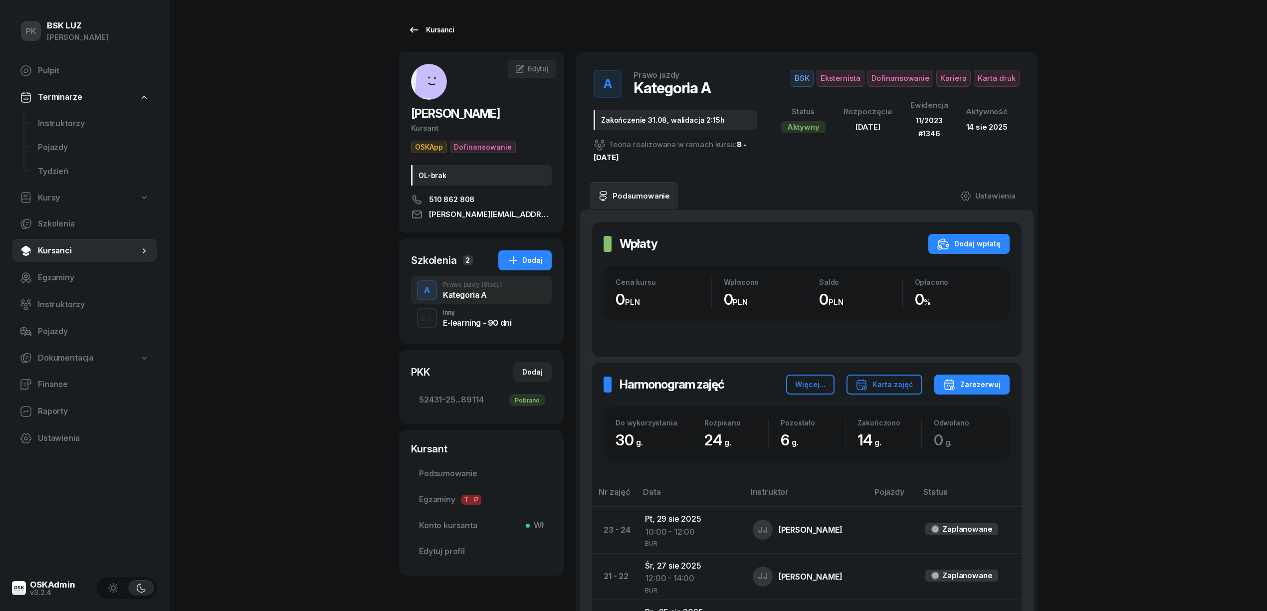
click at [415, 30] on icon at bounding box center [414, 29] width 8 height 5
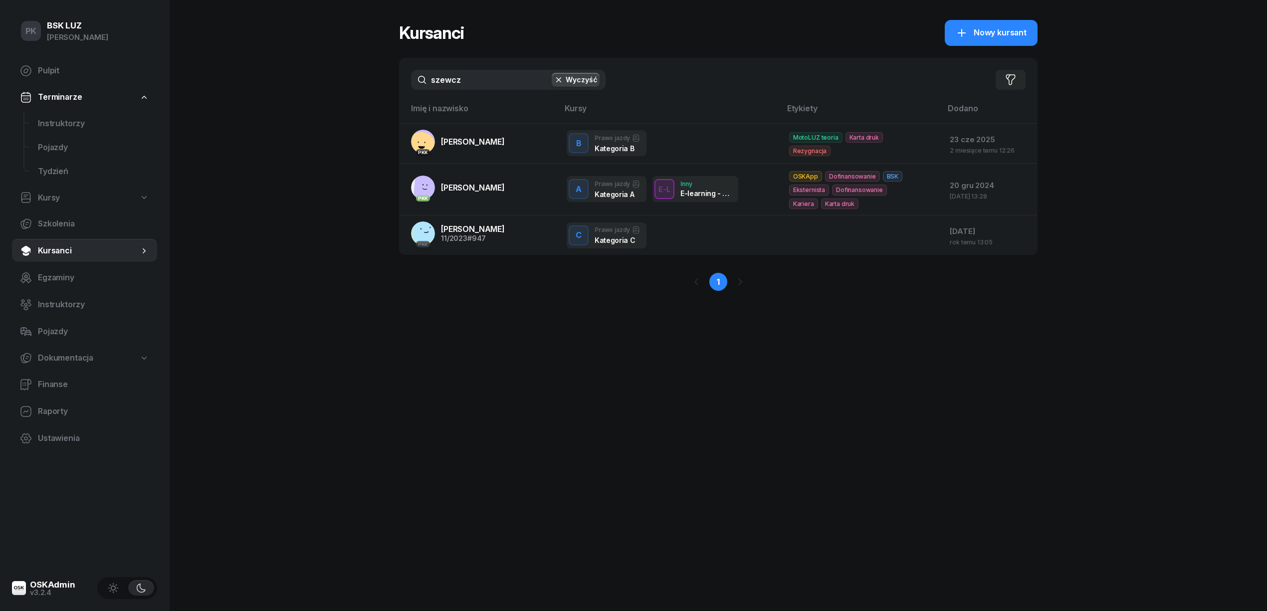
drag, startPoint x: 475, startPoint y: 76, endPoint x: 374, endPoint y: 75, distance: 101.2
click at [374, 75] on div "PK BSK [PERSON_NAME] Pulpit Terminarze Instruktorzy Pojazdy Tydzień Kursy Szkol…" at bounding box center [633, 305] width 1267 height 611
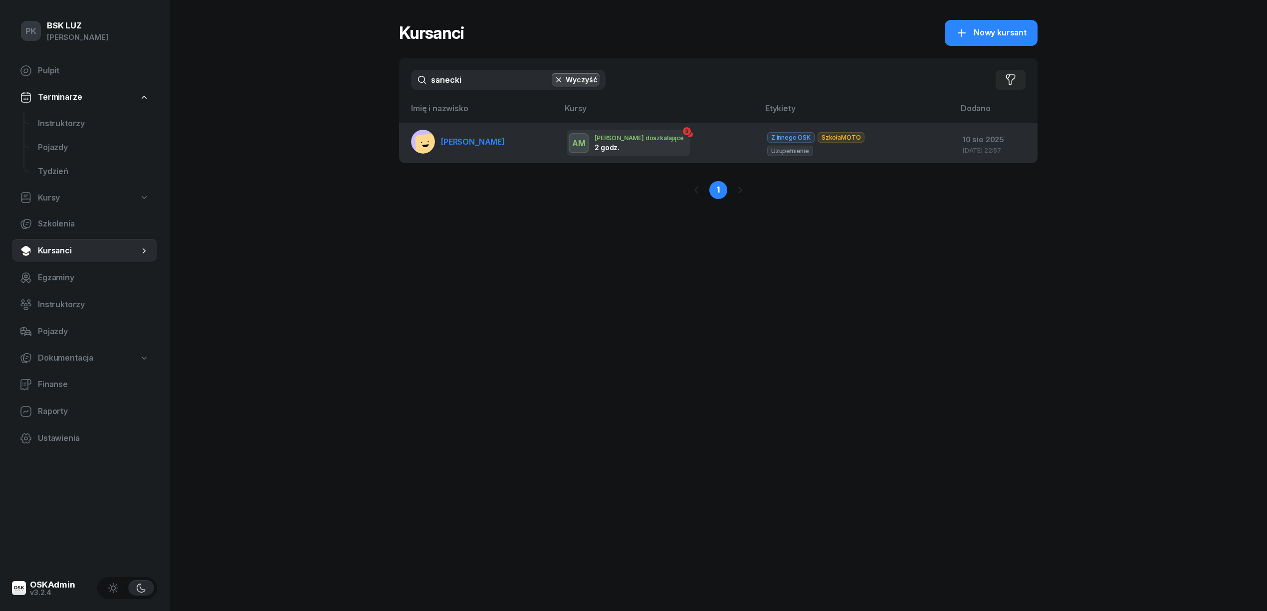
type input "sanecki"
click at [489, 147] on link "[PERSON_NAME]" at bounding box center [458, 142] width 94 height 24
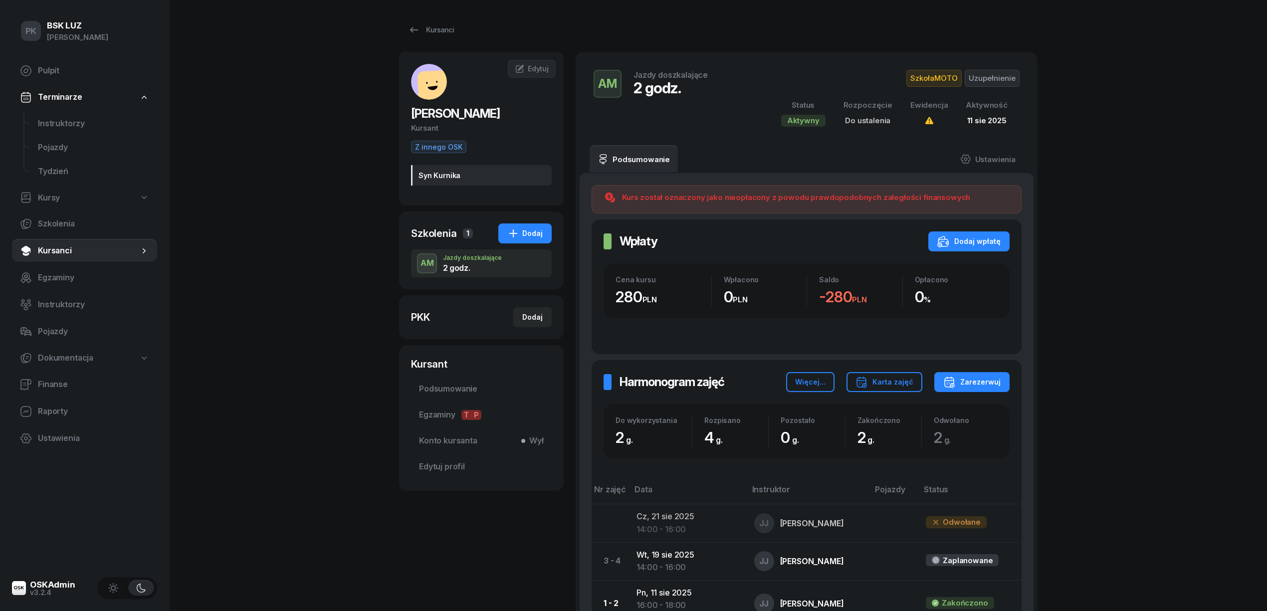
click at [941, 73] on span "SzkołaMOTO" at bounding box center [933, 78] width 55 height 17
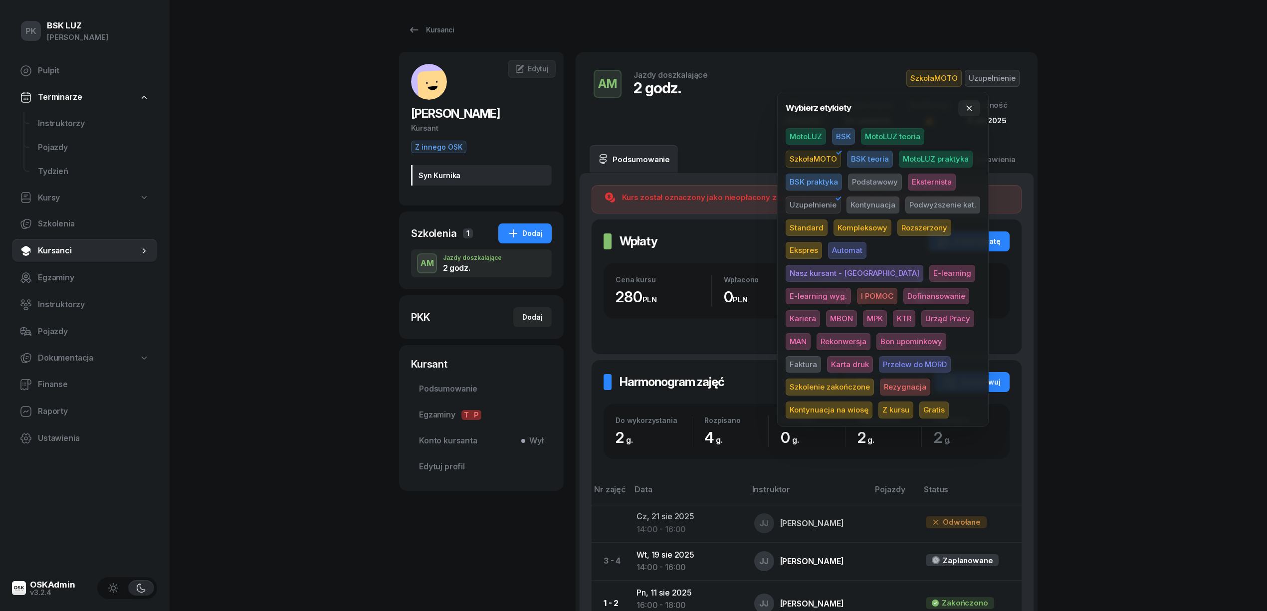
click at [824, 151] on span "SzkołaMOTO" at bounding box center [812, 159] width 55 height 17
click at [818, 204] on span "Uzupełnienie" at bounding box center [812, 204] width 55 height 17
click at [824, 33] on div "Kursanci" at bounding box center [718, 30] width 638 height 20
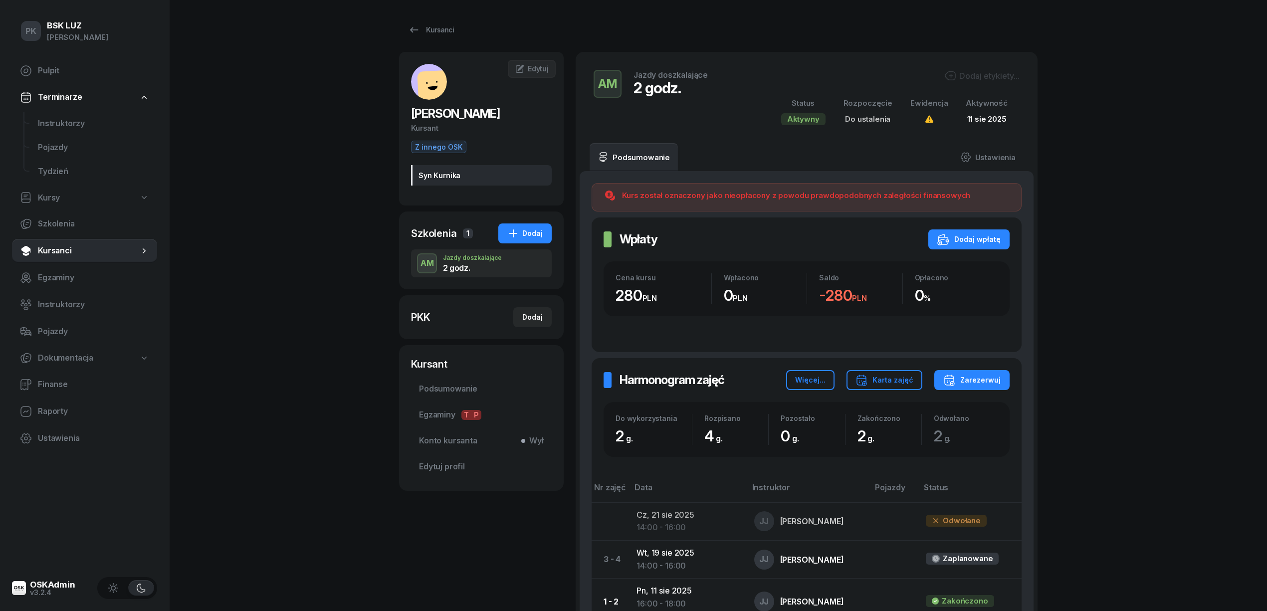
click at [498, 173] on div "Syn Kurnika" at bounding box center [481, 175] width 141 height 20
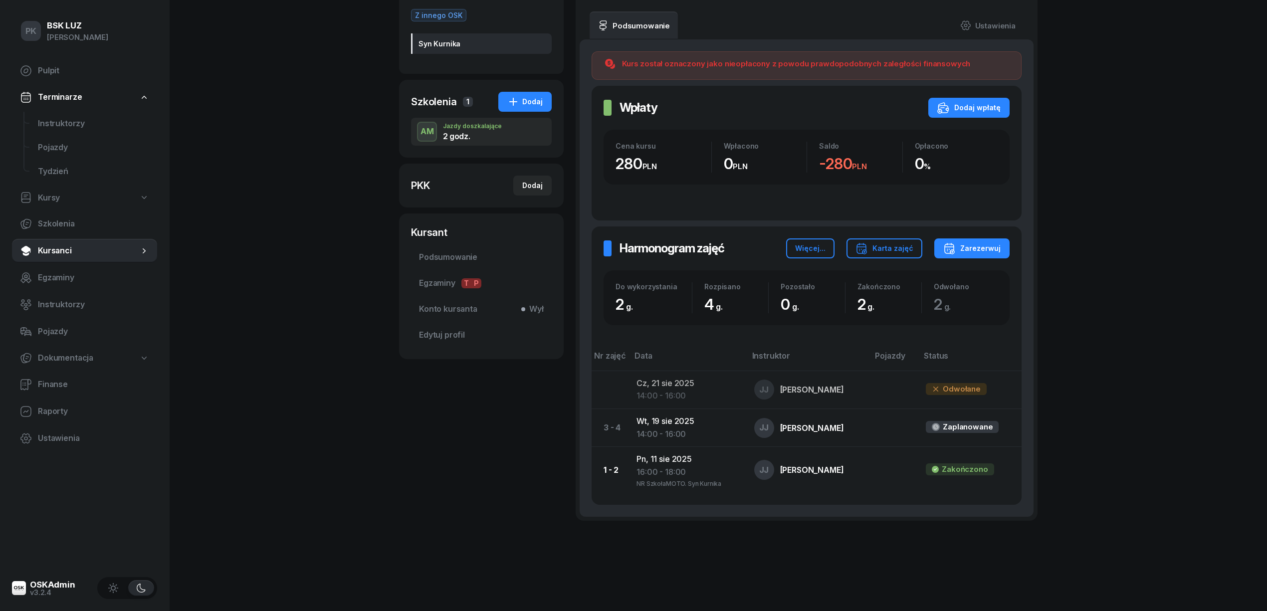
scroll to position [74, 0]
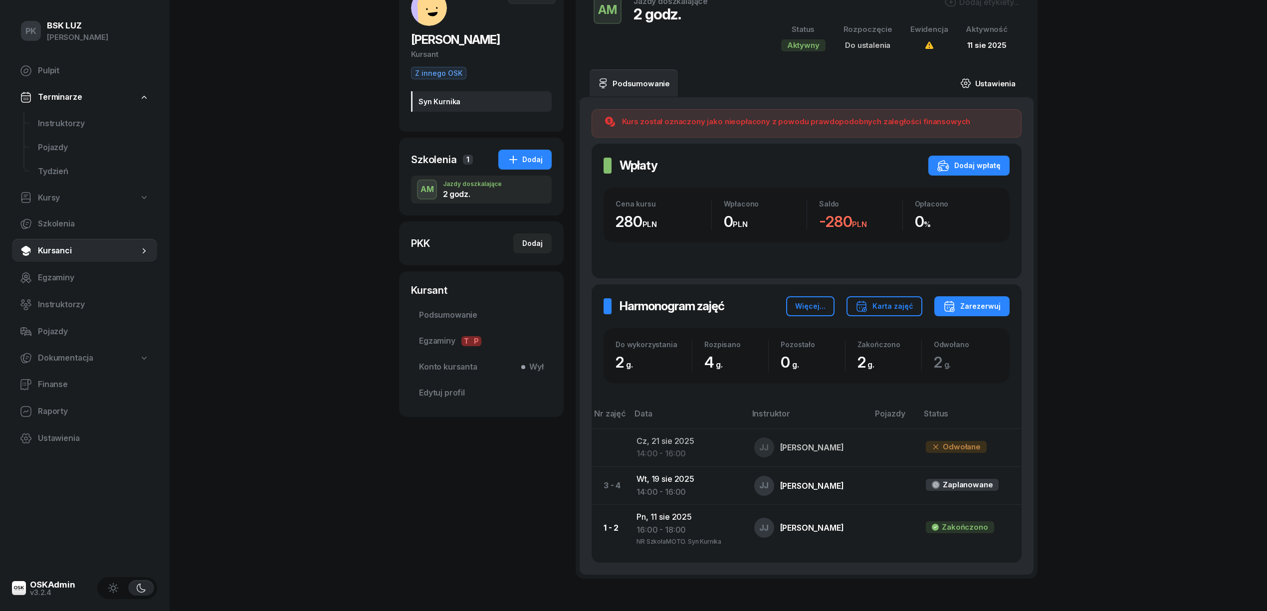
click at [1002, 86] on link "Ustawienia" at bounding box center [987, 83] width 71 height 28
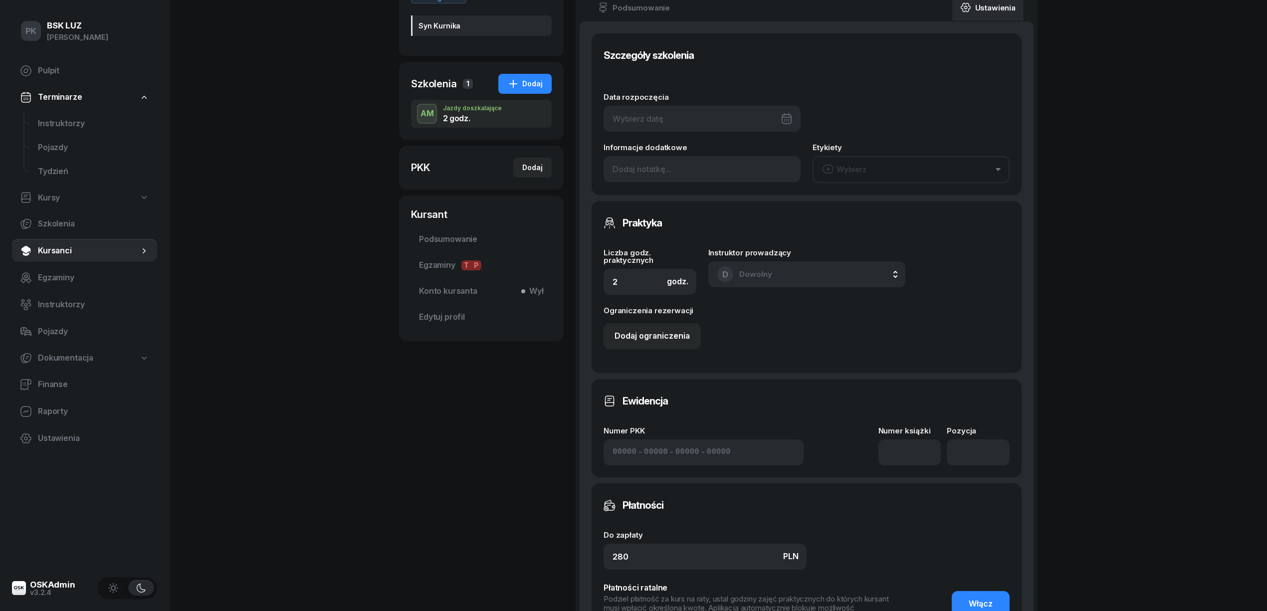
scroll to position [273, 0]
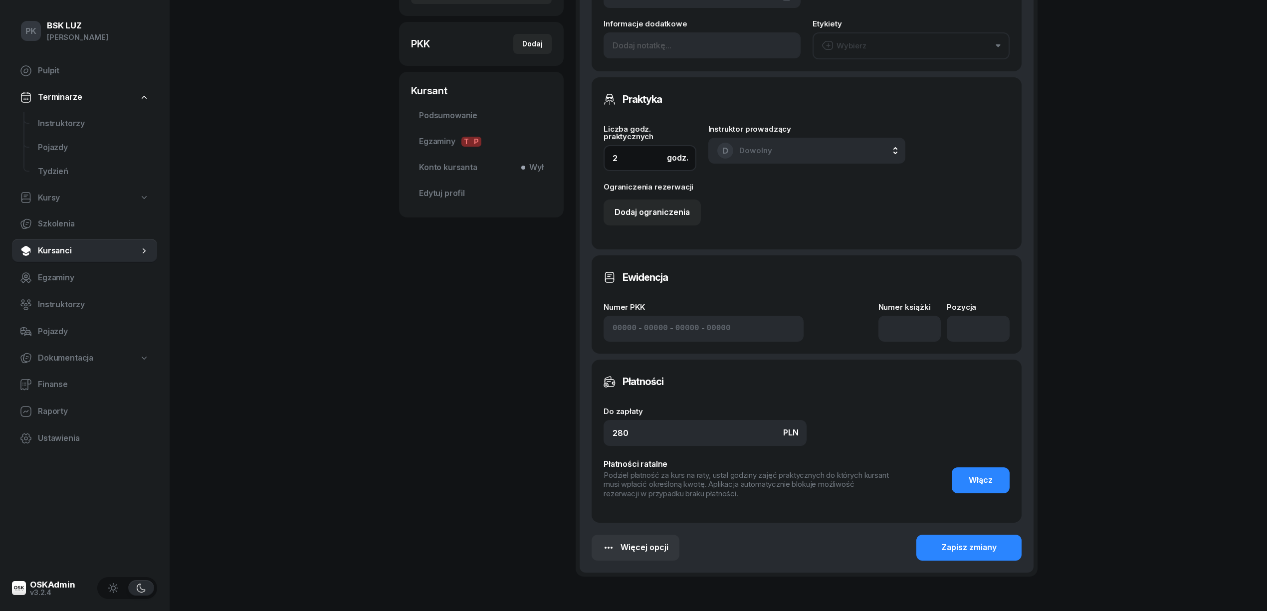
drag, startPoint x: 565, startPoint y: 163, endPoint x: 550, endPoint y: 165, distance: 15.6
click at [561, 164] on div "[PERSON_NAME] Kursant Z innego OSK Syn Kurnika BS [PERSON_NAME] Kursant Edytuj …" at bounding box center [718, 193] width 638 height 828
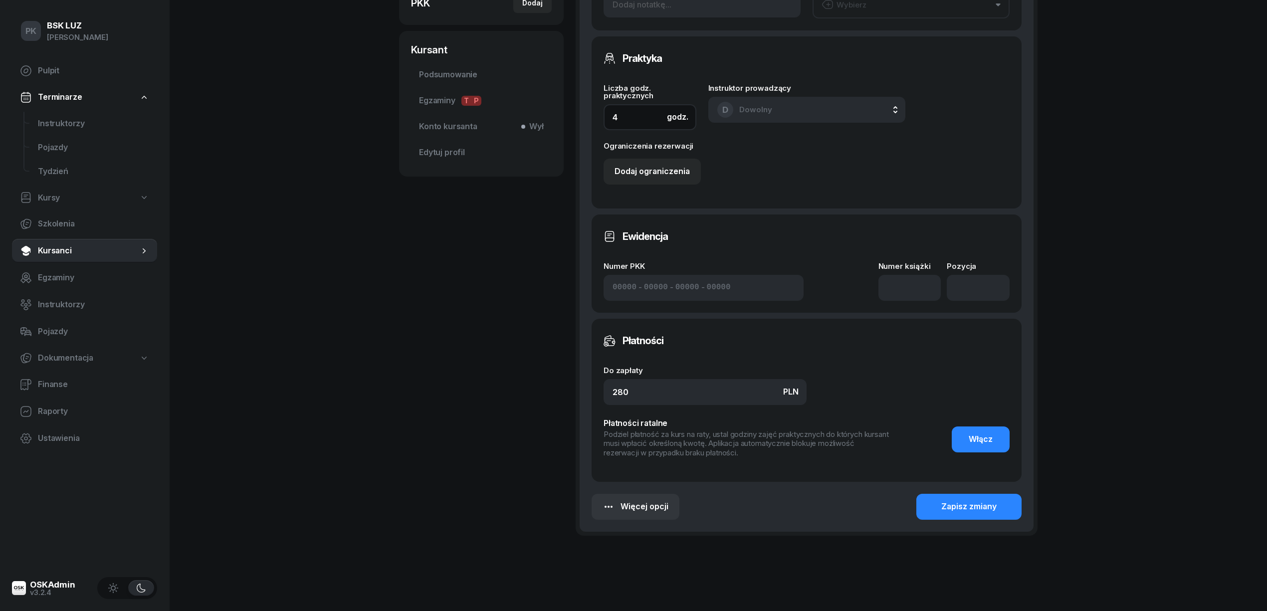
scroll to position [336, 0]
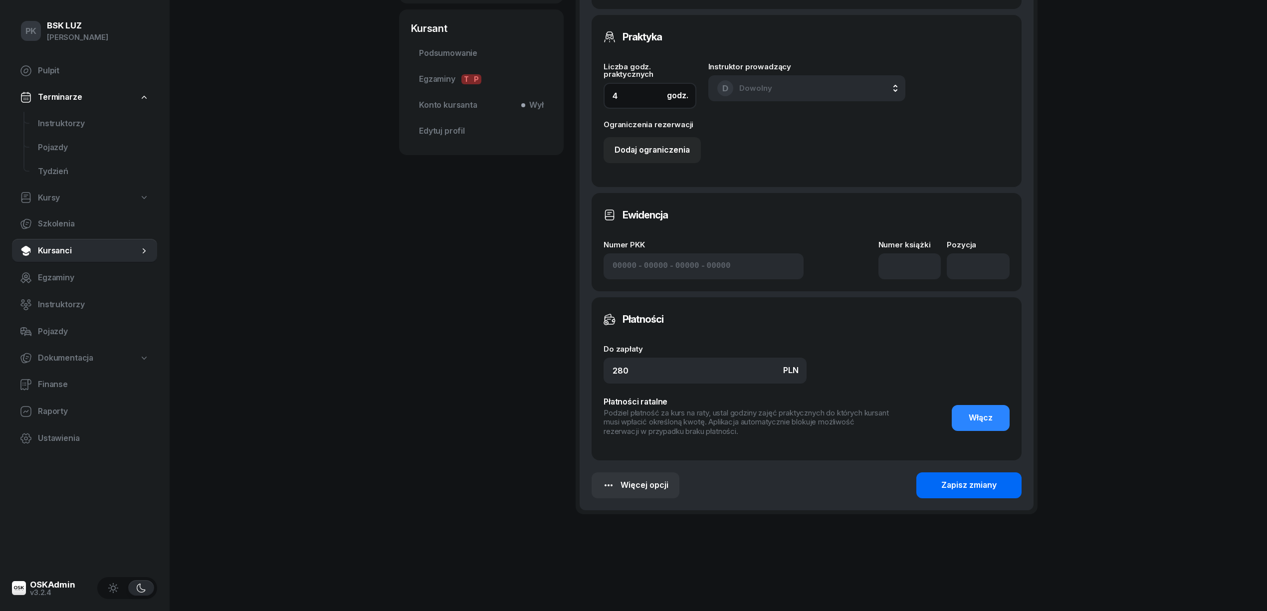
type input "4"
click at [945, 495] on button "Zapisz zmiany" at bounding box center [968, 485] width 105 height 26
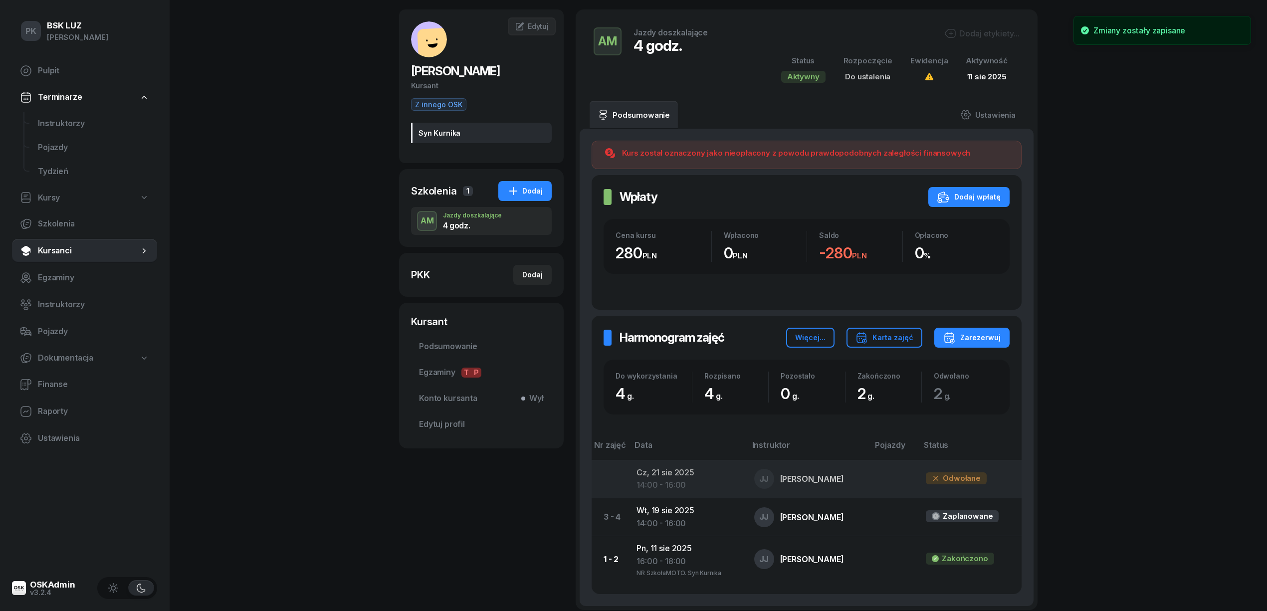
scroll to position [0, 0]
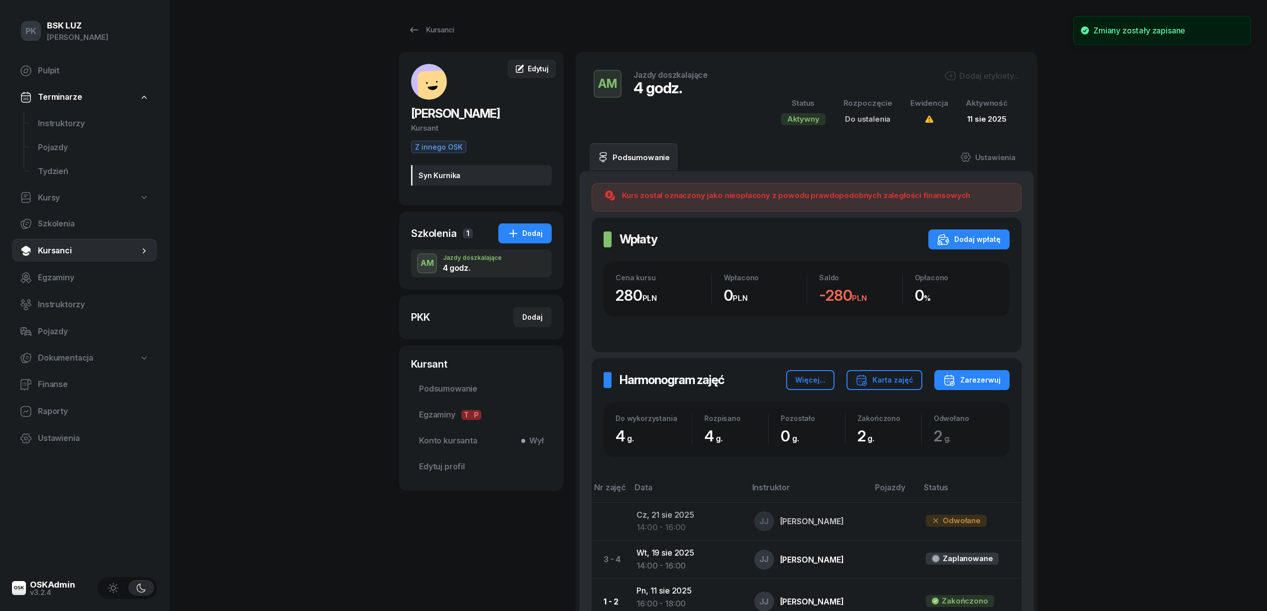
click at [541, 68] on span "Edytuj" at bounding box center [538, 68] width 21 height 8
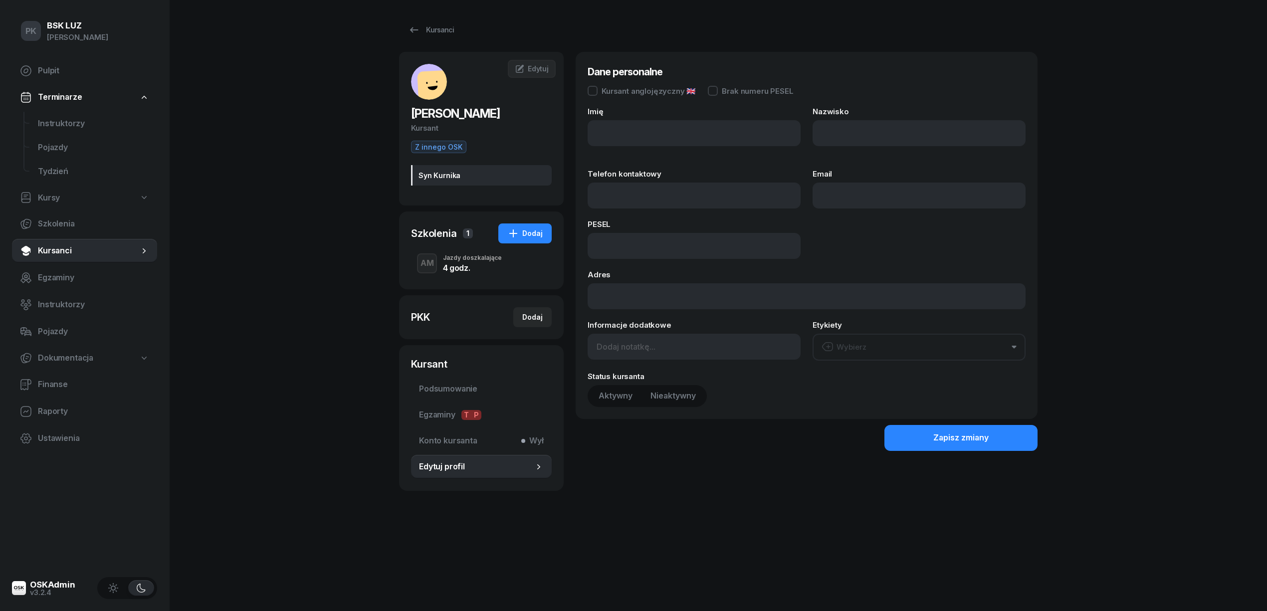
type input "[PERSON_NAME]"
type input "SANECKI"
click at [663, 356] on input "Syn Kurnika" at bounding box center [693, 347] width 213 height 26
type input "Syn Kurnika"
click at [909, 434] on button "Zapisz zmiany" at bounding box center [960, 437] width 153 height 26
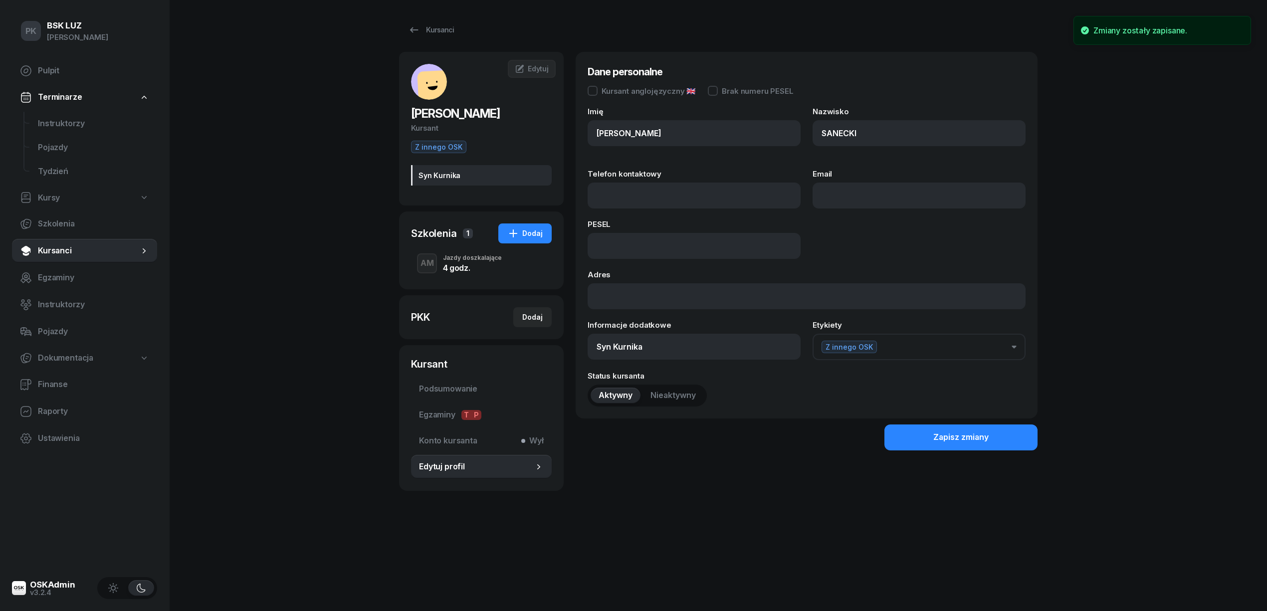
click at [487, 269] on div "4 godz." at bounding box center [472, 268] width 59 height 8
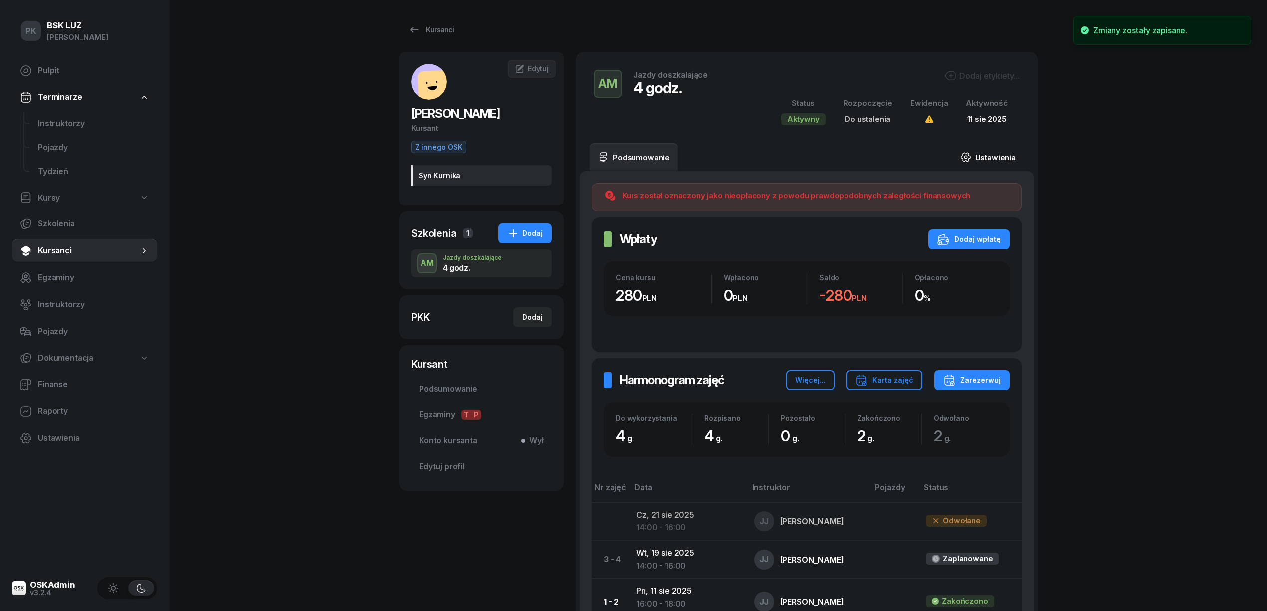
click at [988, 152] on link "Ustawienia" at bounding box center [987, 157] width 71 height 28
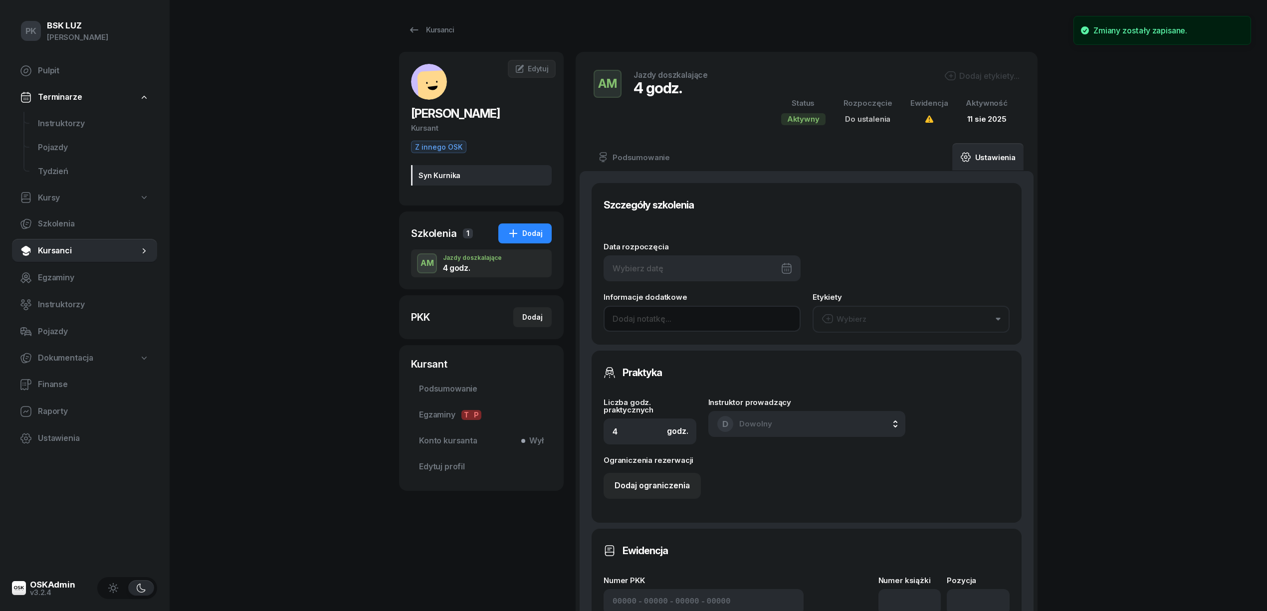
click at [645, 314] on input at bounding box center [701, 319] width 197 height 26
type input "b"
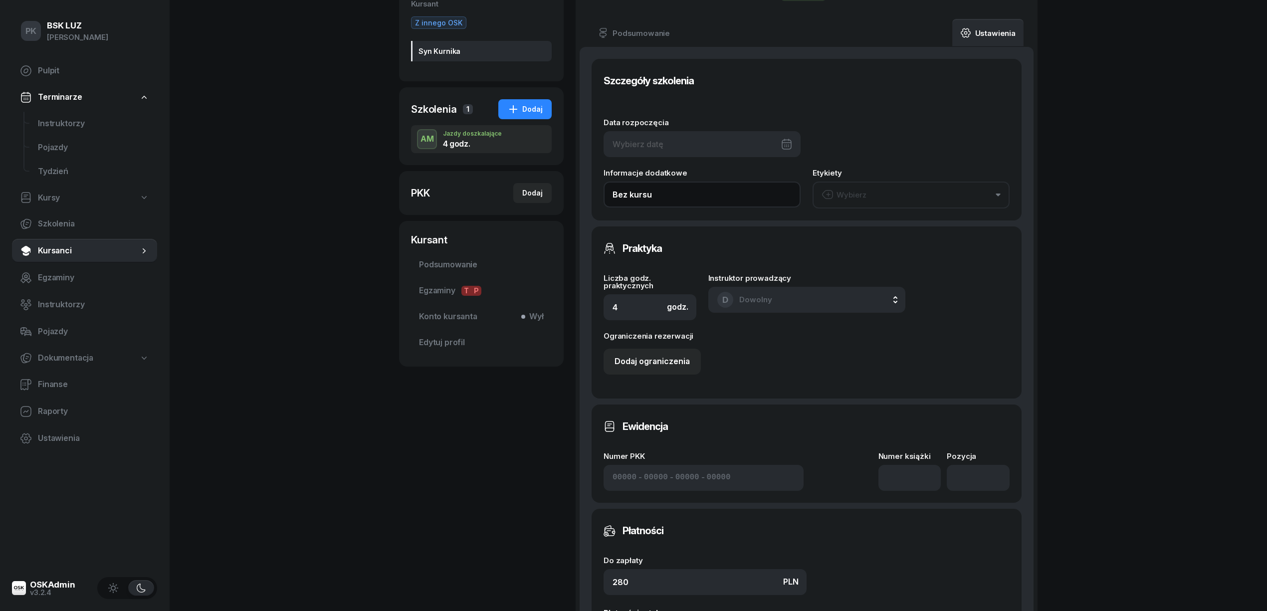
scroll to position [332, 0]
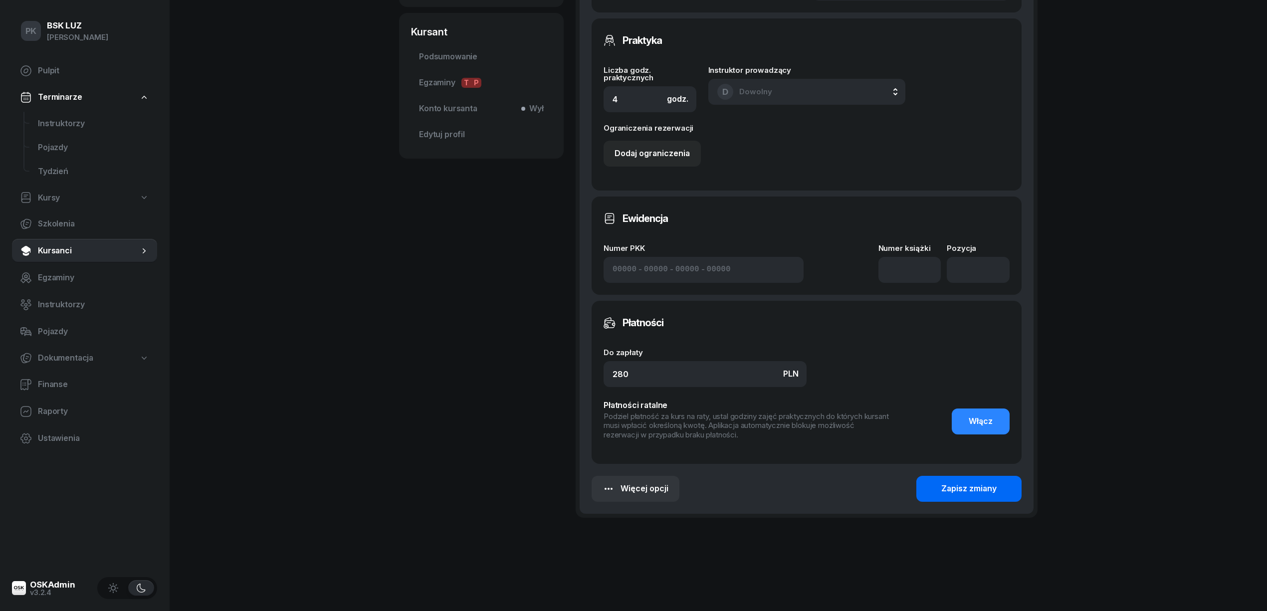
type input "Bez kursu"
click at [956, 495] on button "Zapisz zmiany" at bounding box center [968, 489] width 105 height 26
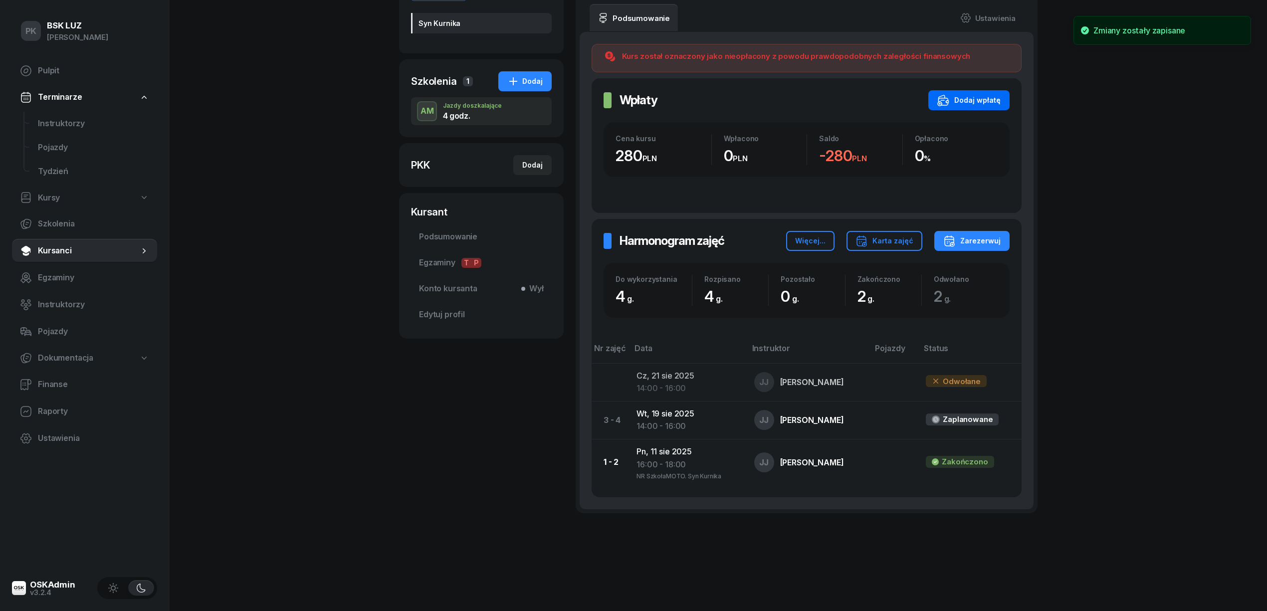
scroll to position [0, 0]
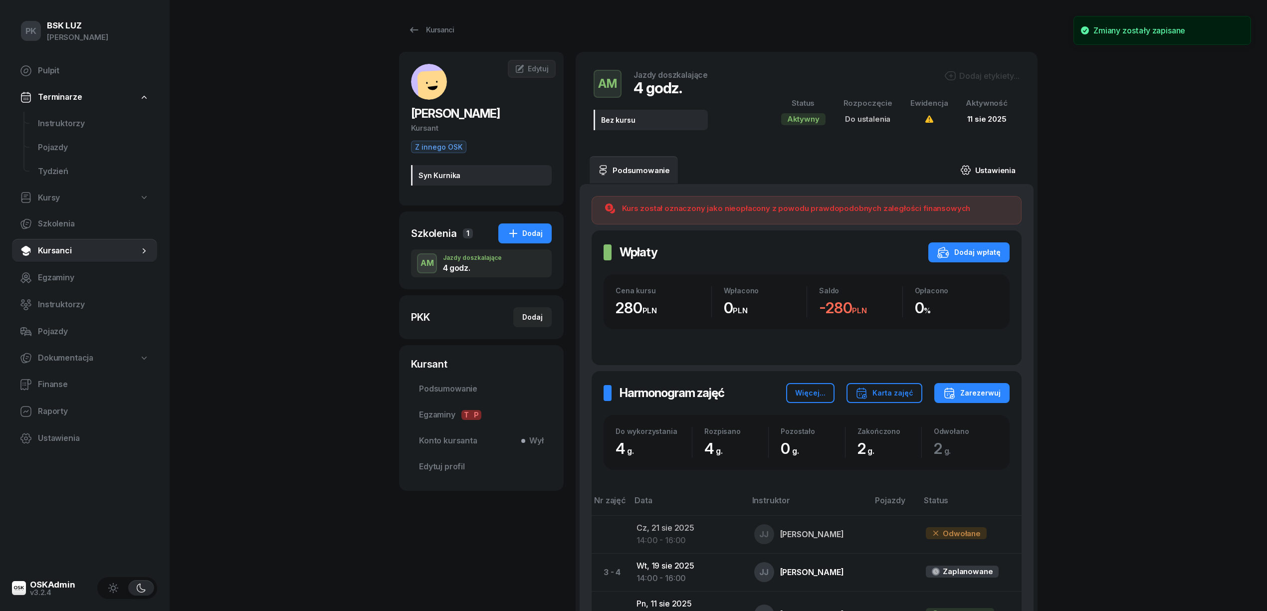
click at [990, 169] on link "Ustawienia" at bounding box center [987, 170] width 71 height 28
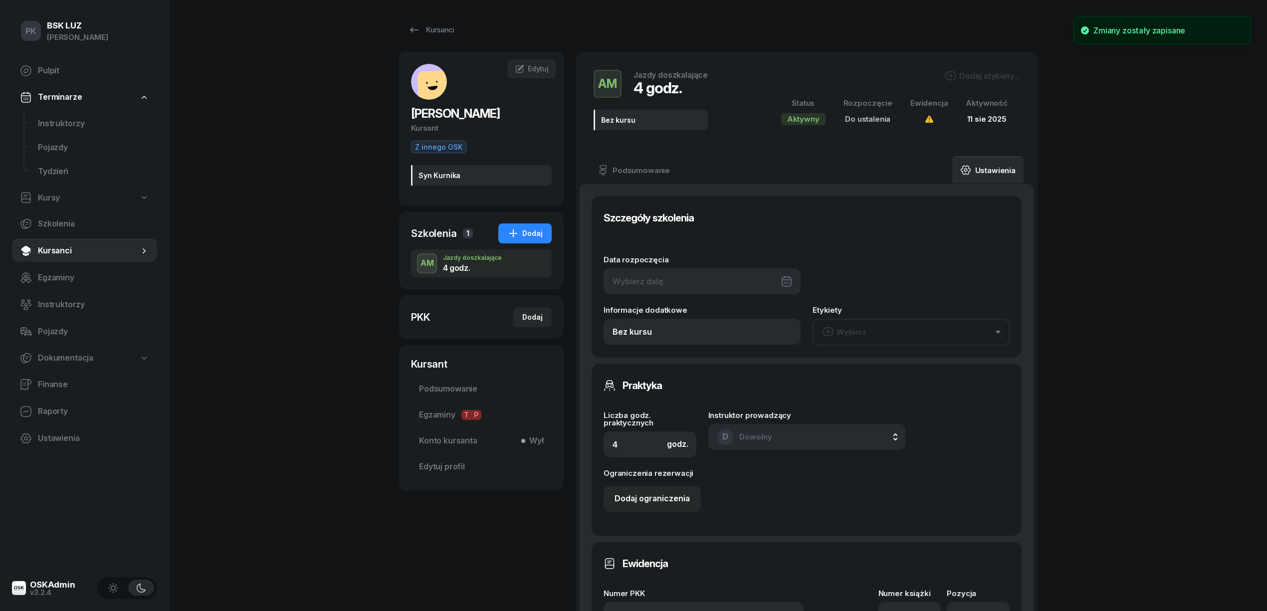
click at [685, 277] on div at bounding box center [701, 281] width 197 height 26
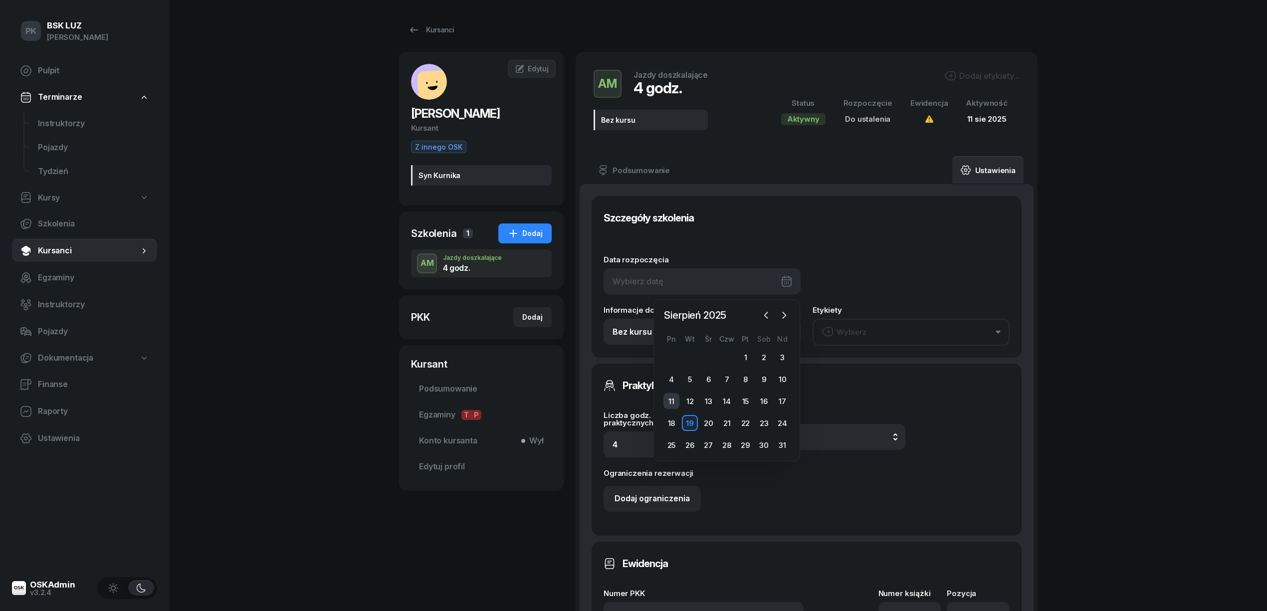
click at [674, 404] on div "11" at bounding box center [671, 401] width 16 height 16
type input "[DATE]"
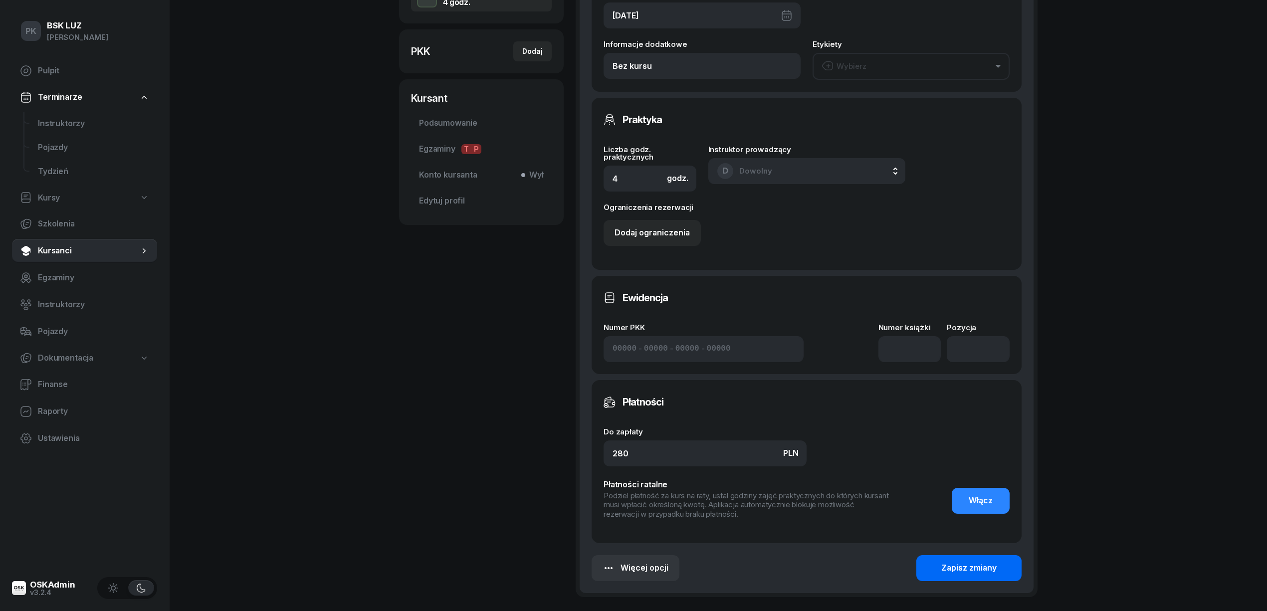
click at [952, 562] on div "Zapisz zmiany" at bounding box center [968, 568] width 55 height 13
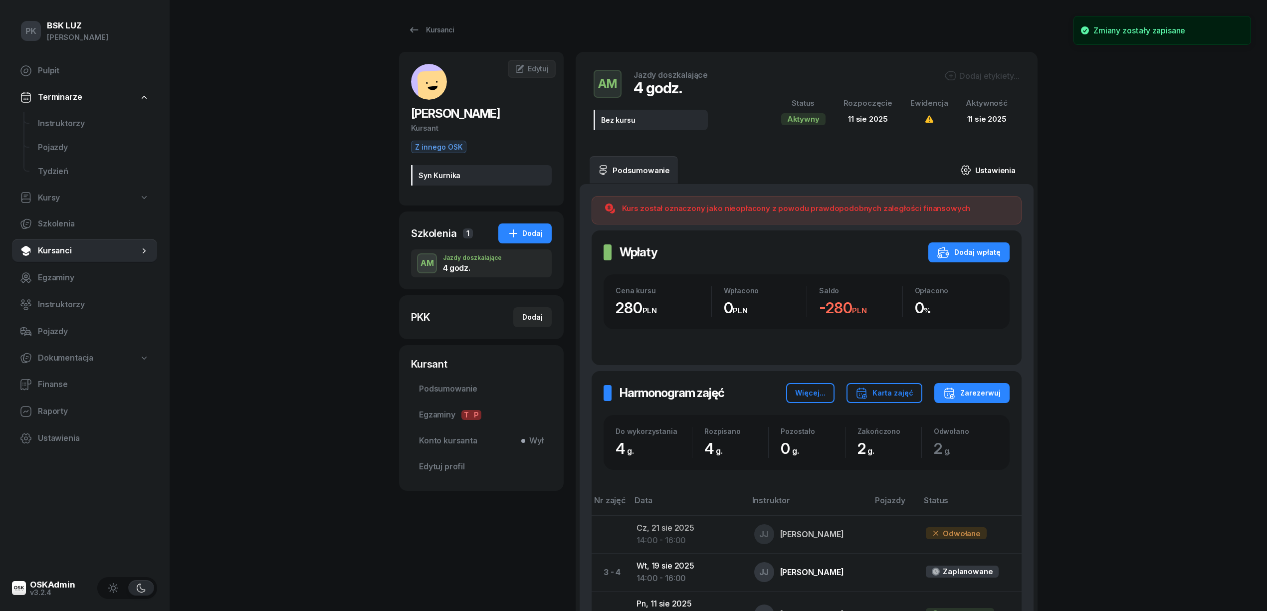
click at [994, 173] on link "Ustawienia" at bounding box center [987, 170] width 71 height 28
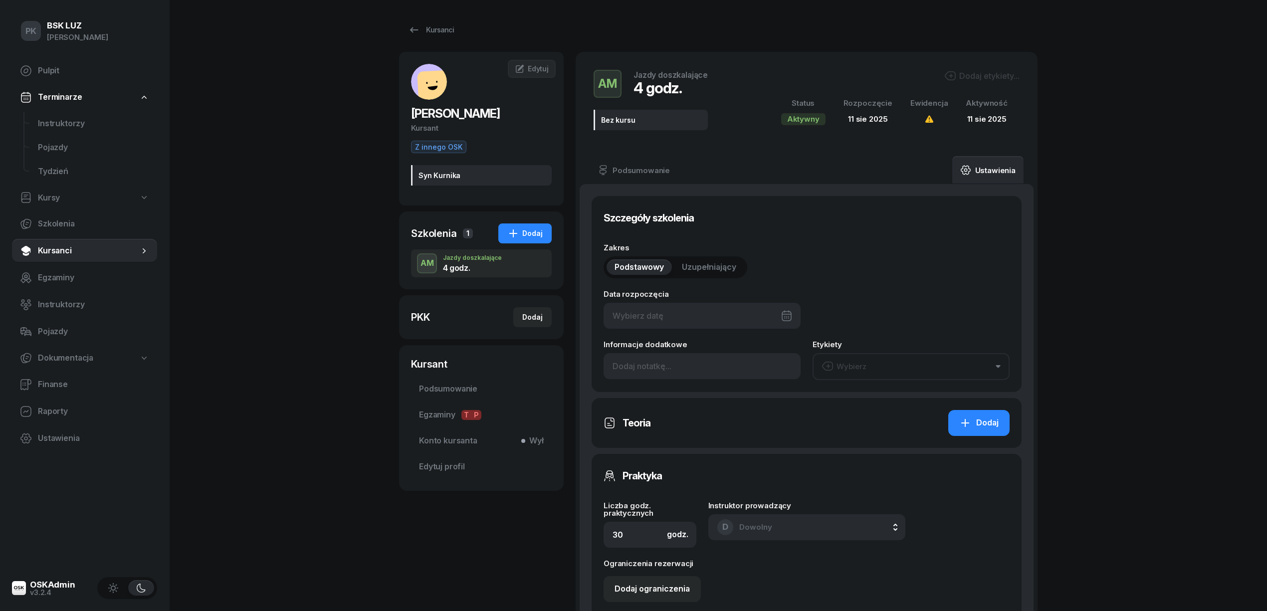
type input "[DATE]"
type input "Bez kursu"
type input "4"
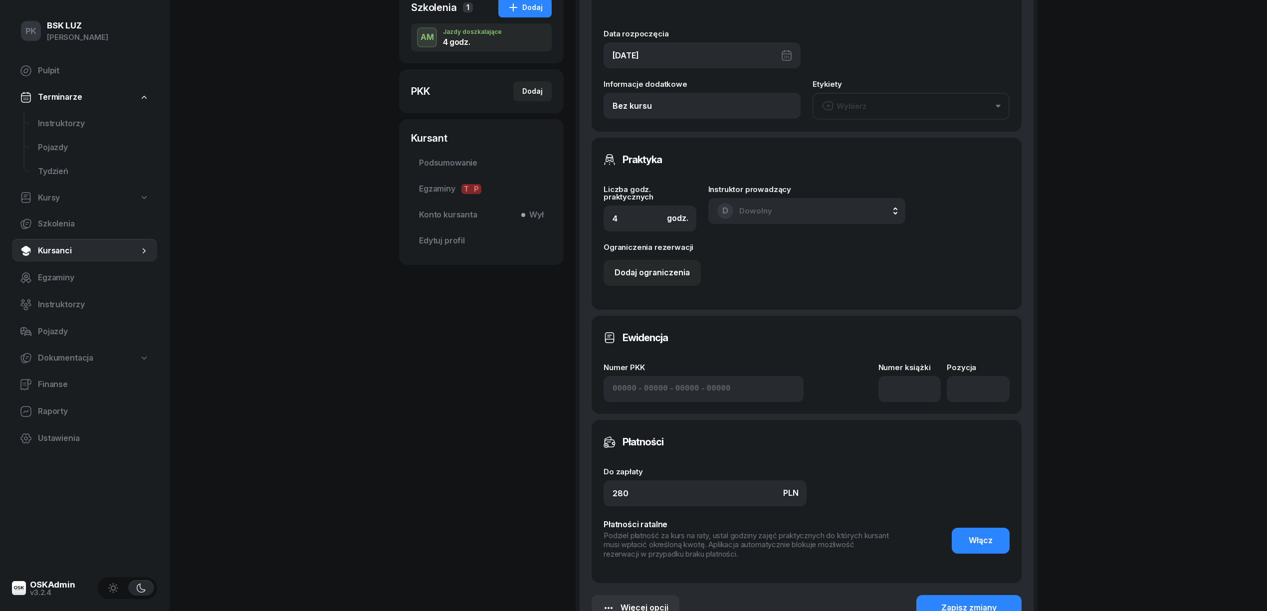
scroll to position [266, 0]
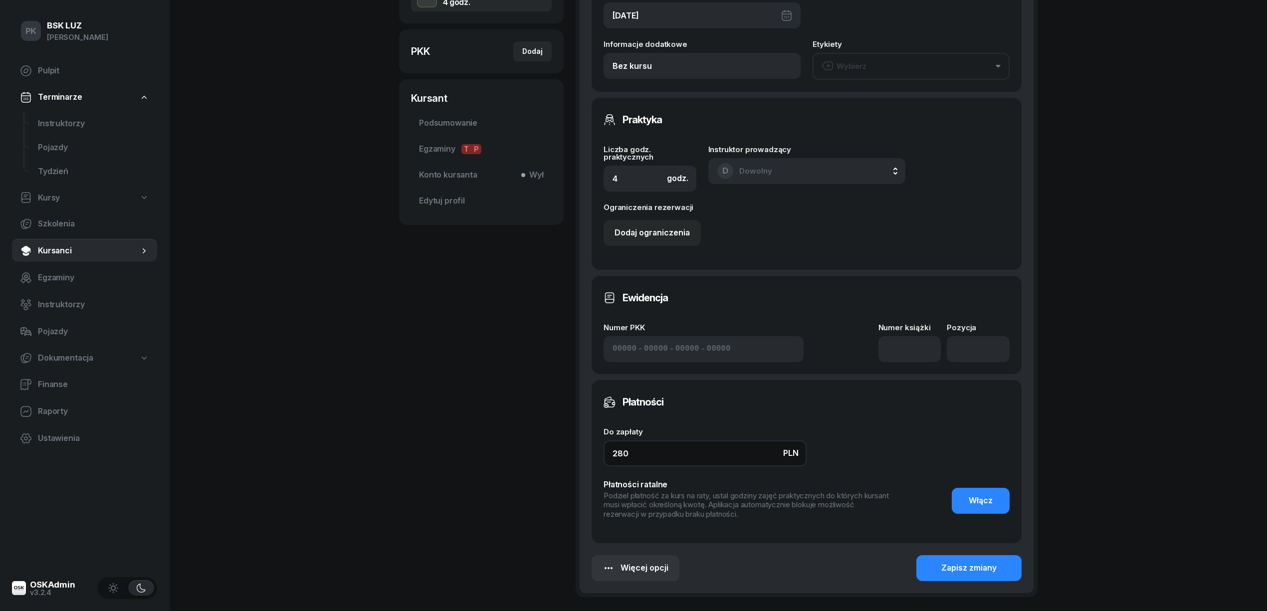
click at [586, 448] on div "Szczegóły szkolenia Data rozpoczęcia [DATE] Informacje dodatkowe Bez kursu Etyk…" at bounding box center [806, 255] width 454 height 675
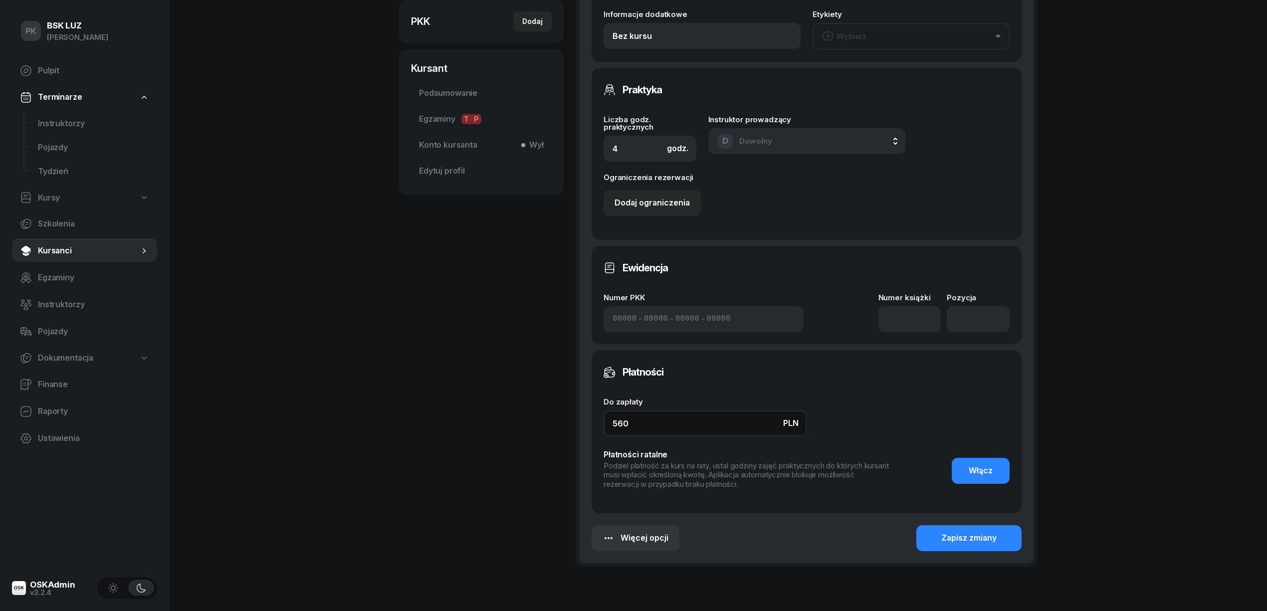
scroll to position [348, 0]
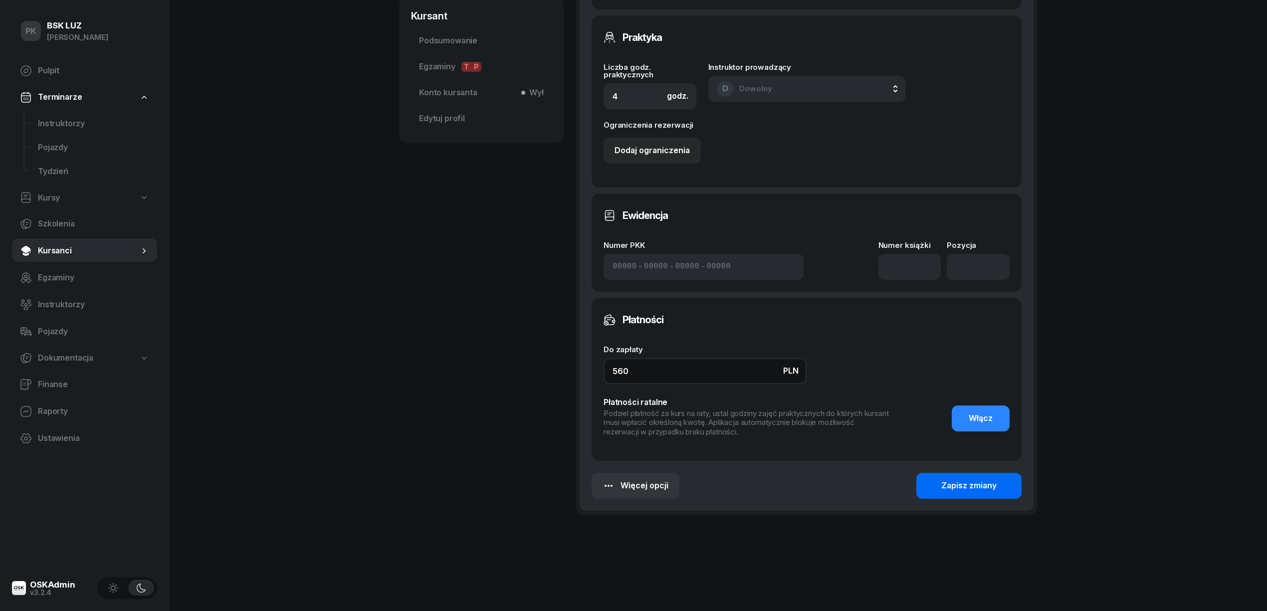
type input "560"
click at [964, 479] on div "Zapisz zmiany" at bounding box center [968, 485] width 55 height 13
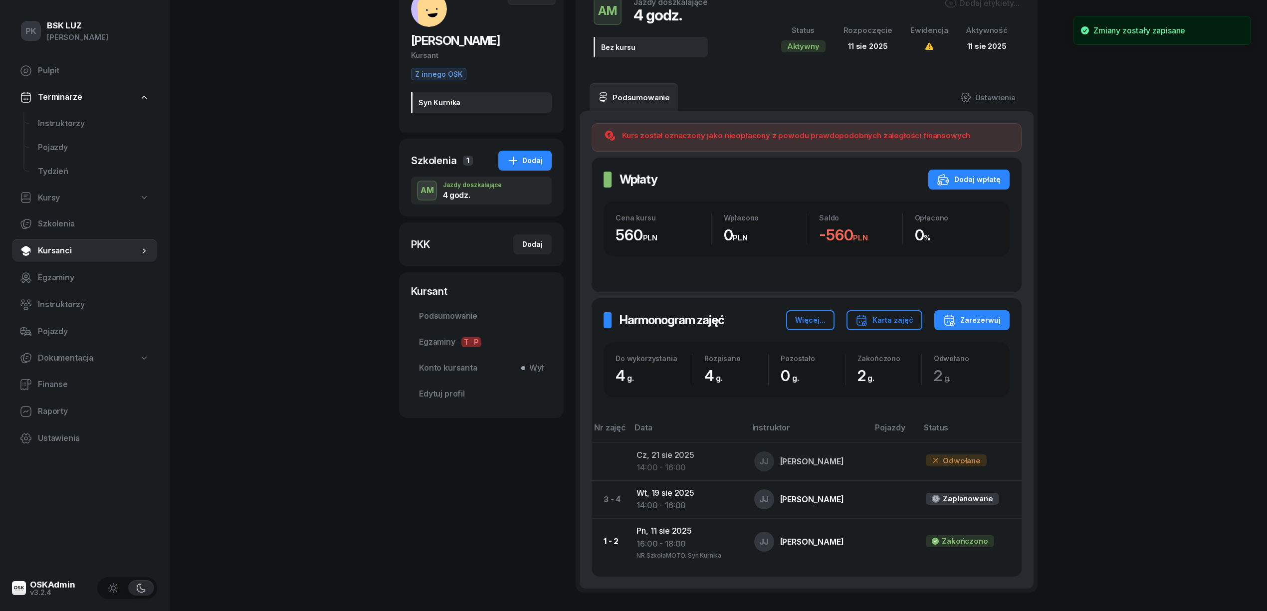
scroll to position [0, 0]
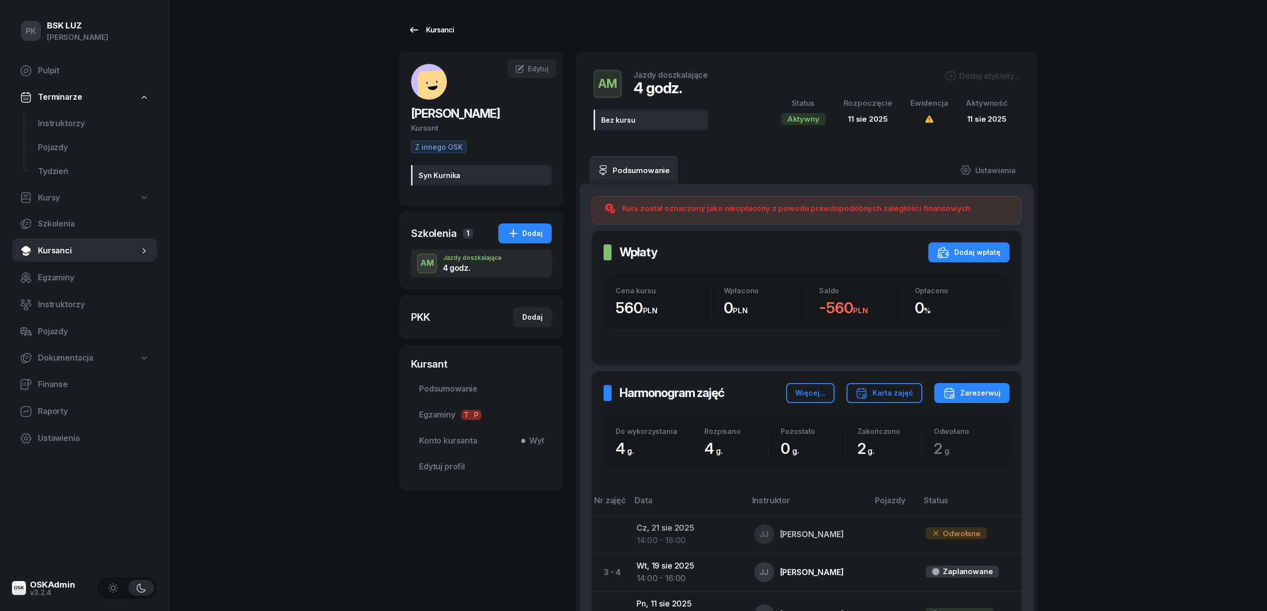
click at [443, 31] on div "Kursanci" at bounding box center [431, 30] width 46 height 12
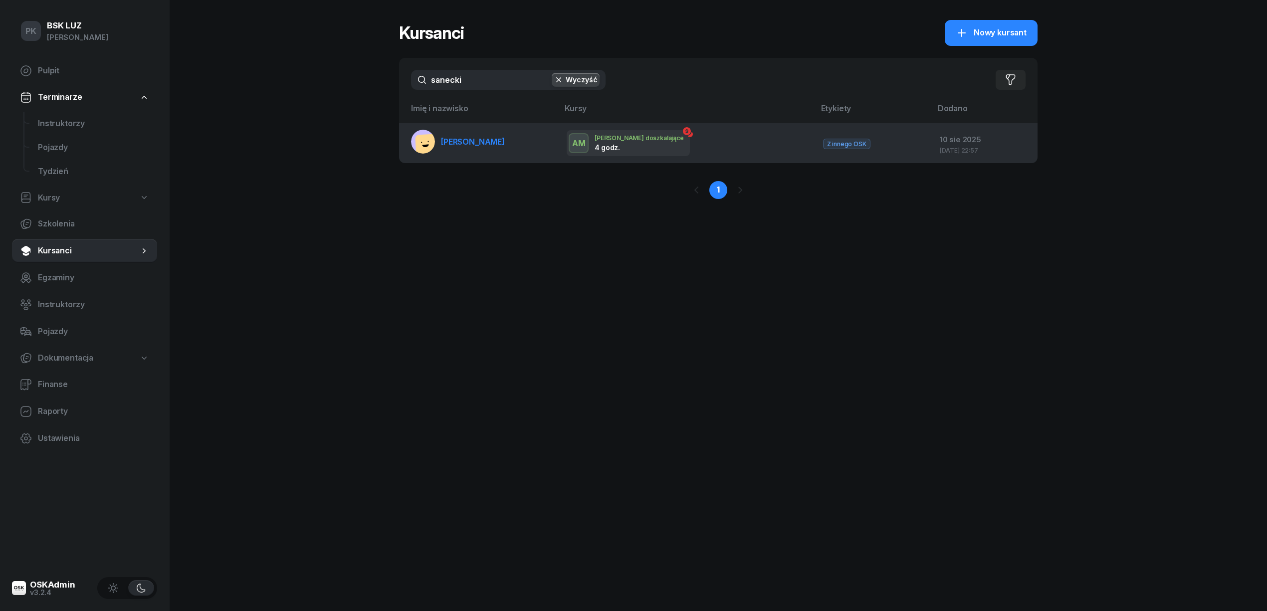
click at [823, 140] on span "Z innego OSK" at bounding box center [846, 144] width 47 height 10
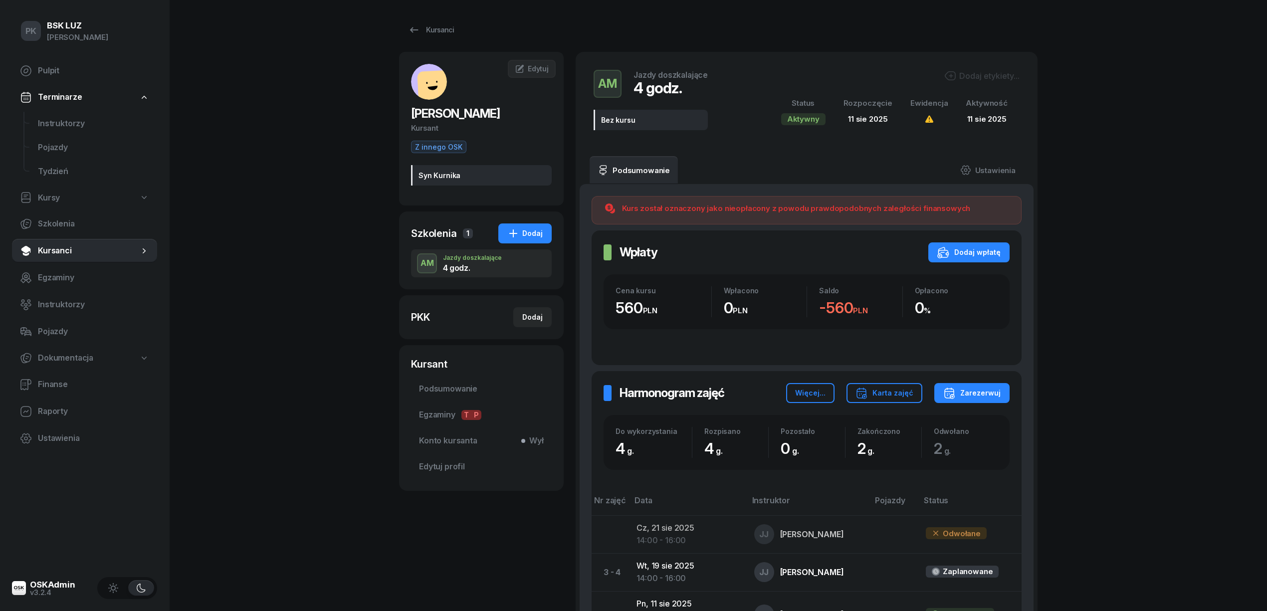
click at [448, 147] on span "Z innego OSK" at bounding box center [438, 147] width 55 height 12
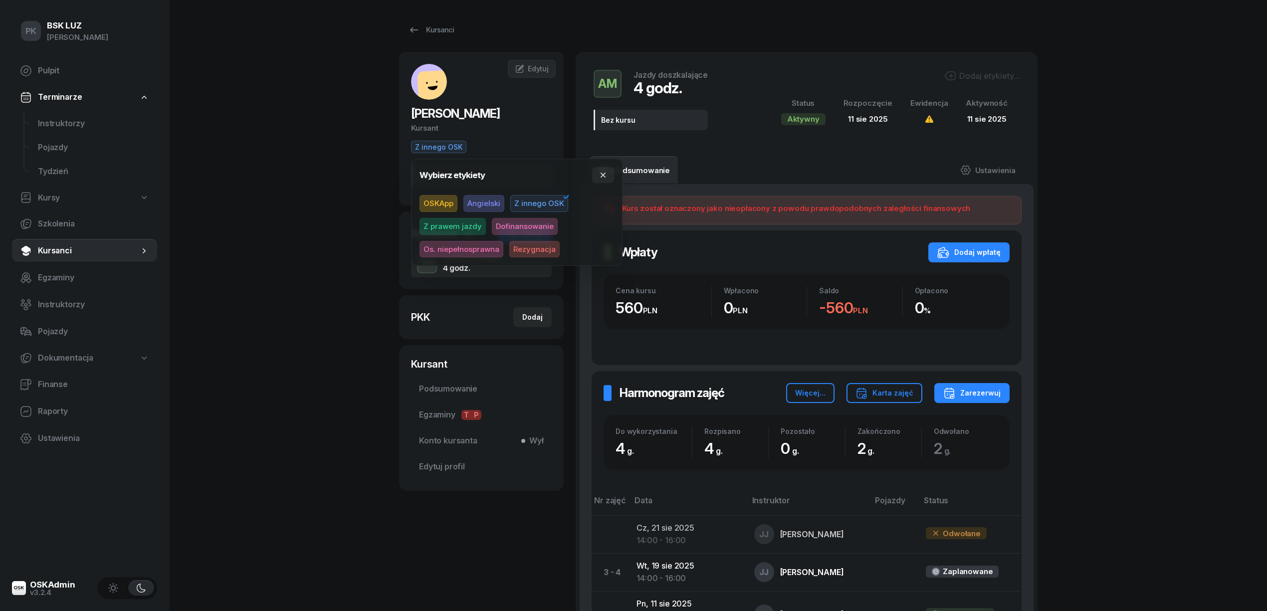
click at [535, 198] on span "Z innego OSK" at bounding box center [539, 203] width 58 height 17
click at [316, 186] on div "PK BSK [PERSON_NAME] Pulpit Terminarze Instruktorzy Pojazdy Tydzień Kursy Szkol…" at bounding box center [633, 381] width 1267 height 763
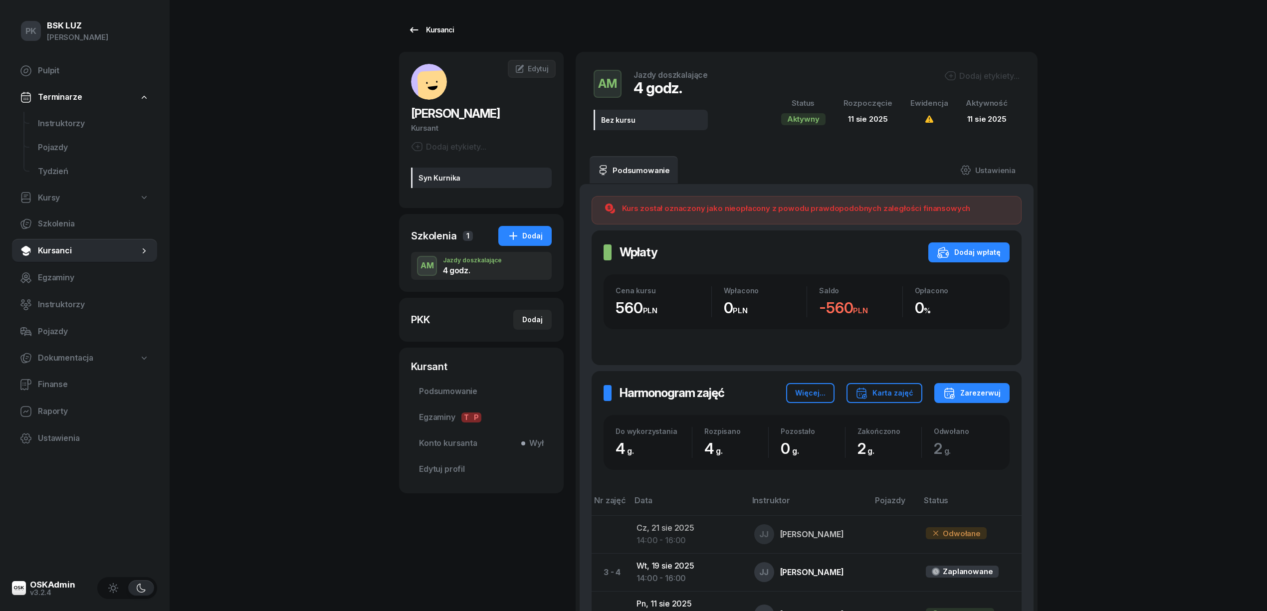
click at [438, 33] on div "Kursanci" at bounding box center [431, 30] width 46 height 12
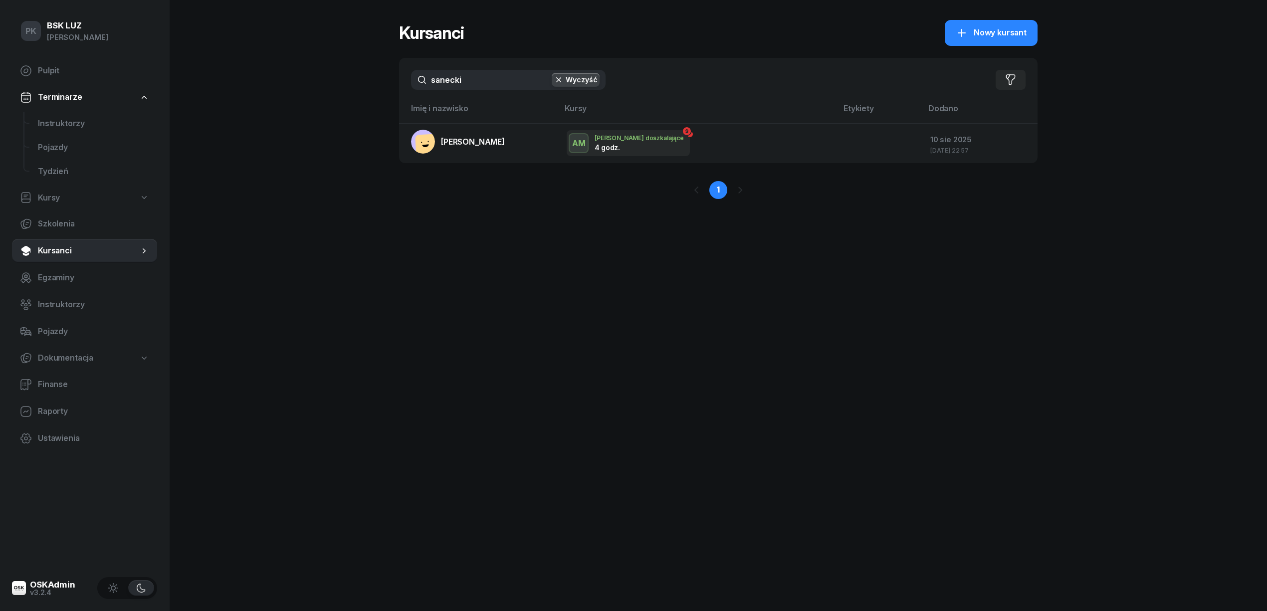
drag, startPoint x: 378, startPoint y: 77, endPoint x: 338, endPoint y: 80, distance: 39.5
click at [339, 80] on div "PK BSK [PERSON_NAME] Pulpit Terminarze Instruktorzy Pojazdy Tydzień Kursy Szkol…" at bounding box center [633, 305] width 1267 height 611
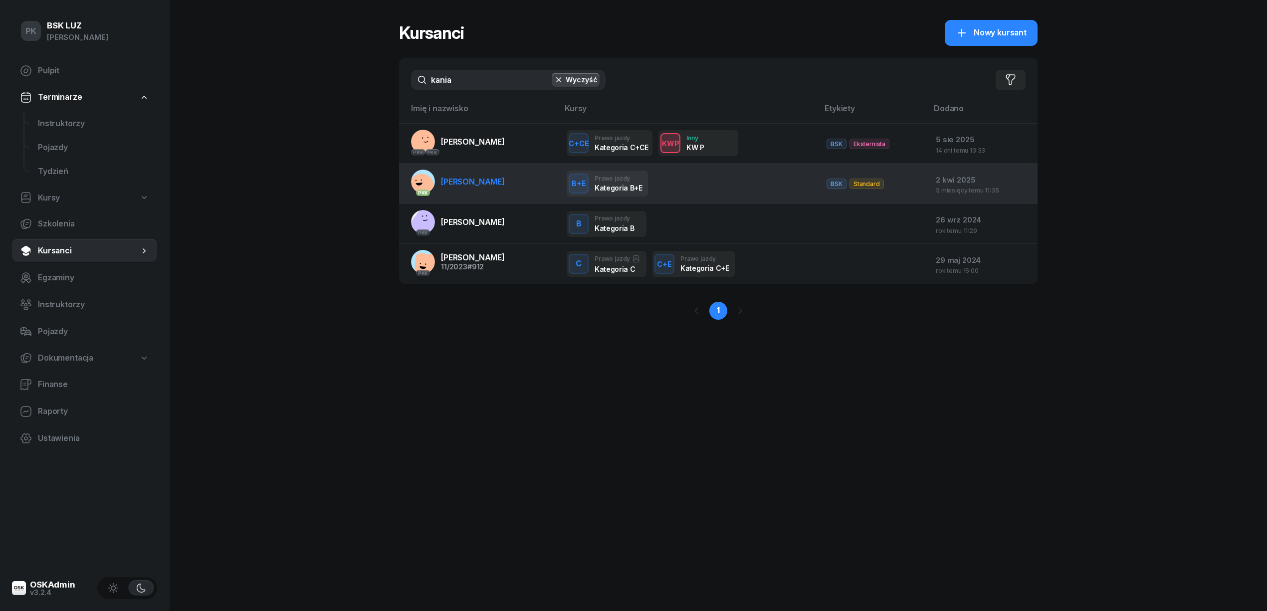
type input "kania"
click at [489, 190] on link "PKK [PERSON_NAME]" at bounding box center [458, 182] width 94 height 24
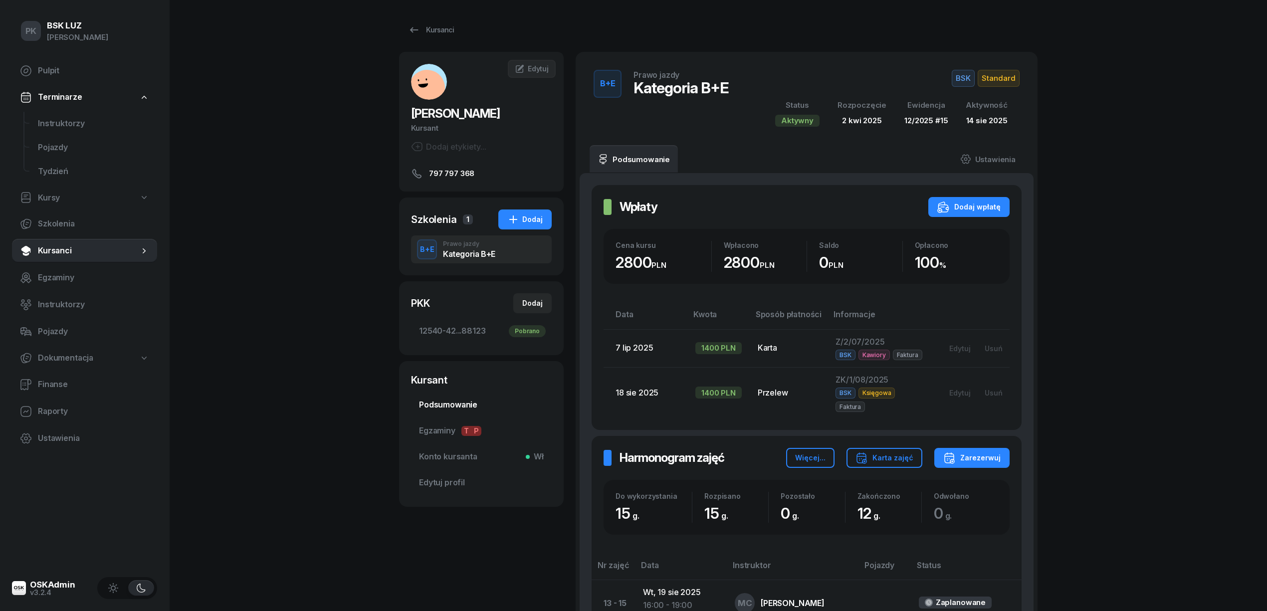
click at [460, 405] on span "Podsumowanie" at bounding box center [481, 404] width 125 height 13
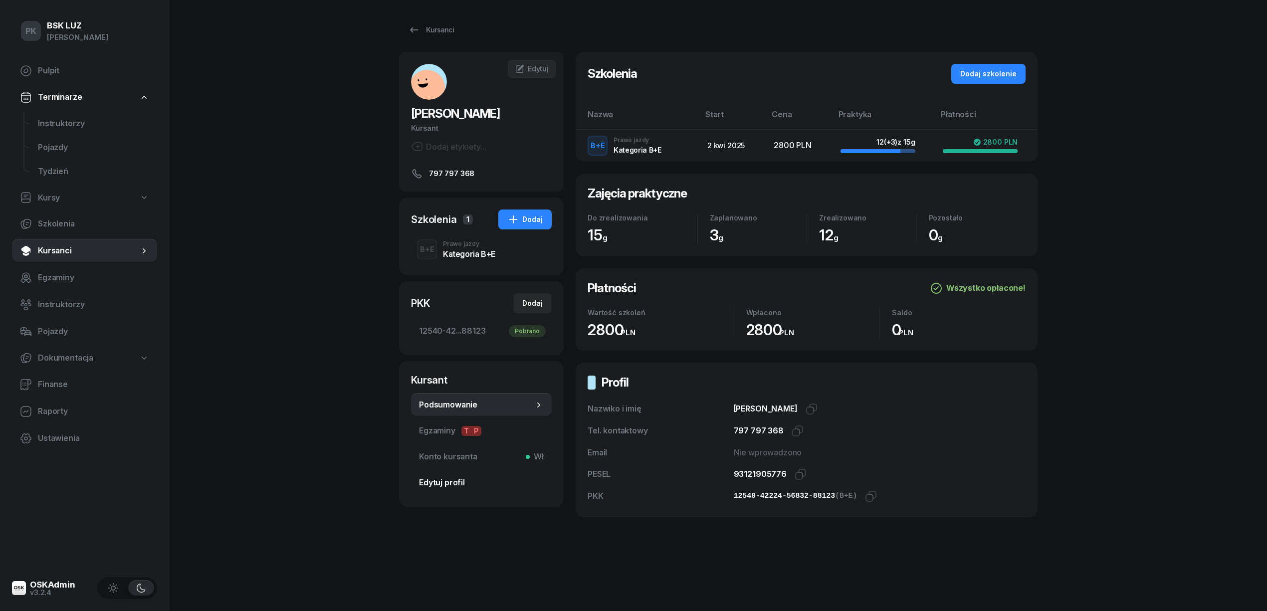
click at [457, 481] on span "Edytuj profil" at bounding box center [481, 482] width 125 height 13
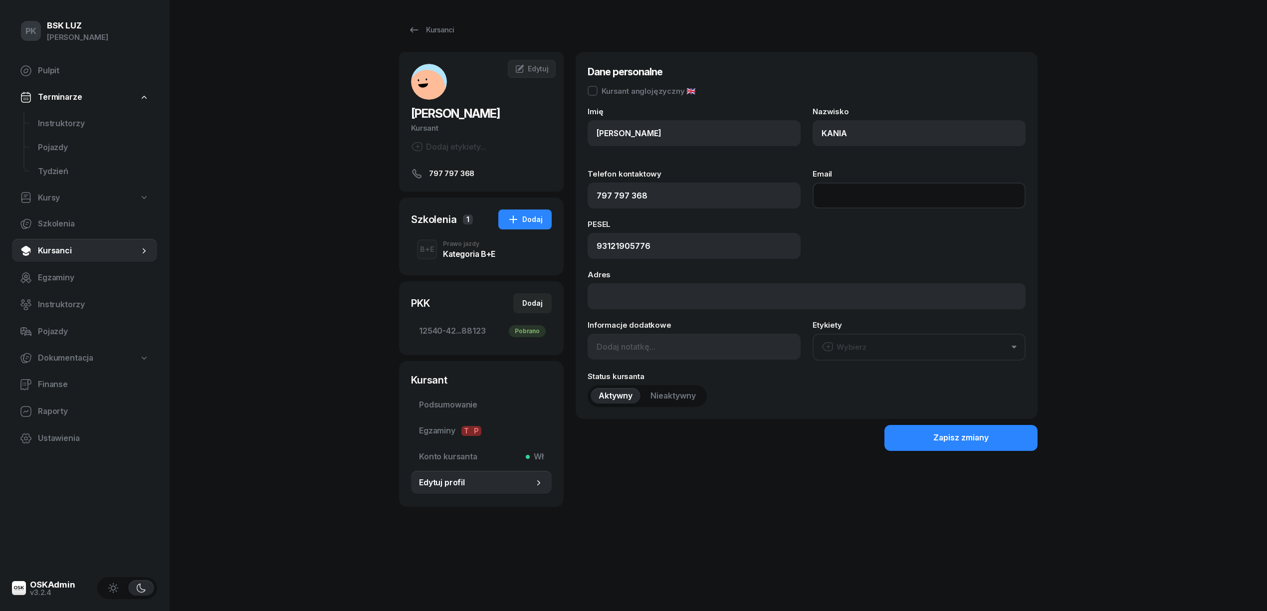
click at [844, 190] on input "Email" at bounding box center [918, 196] width 213 height 26
type input "[EMAIL_ADDRESS][DOMAIN_NAME]"
click at [934, 435] on div "Zapisz zmiany" at bounding box center [960, 437] width 55 height 13
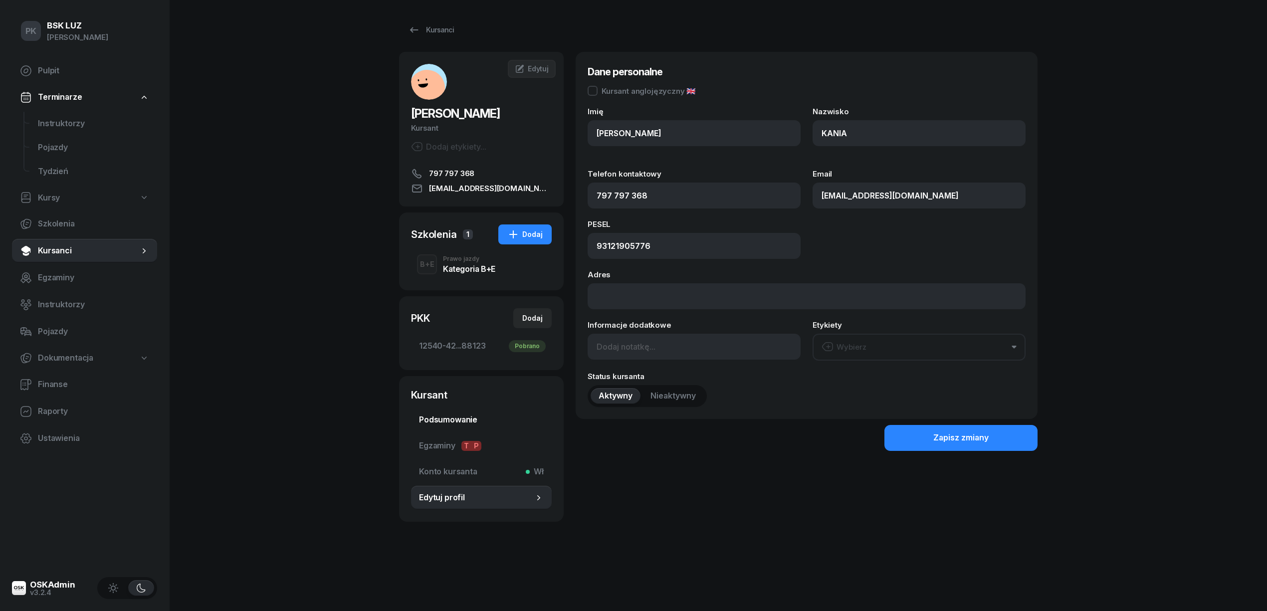
click at [457, 423] on span "Podsumowanie" at bounding box center [481, 419] width 125 height 13
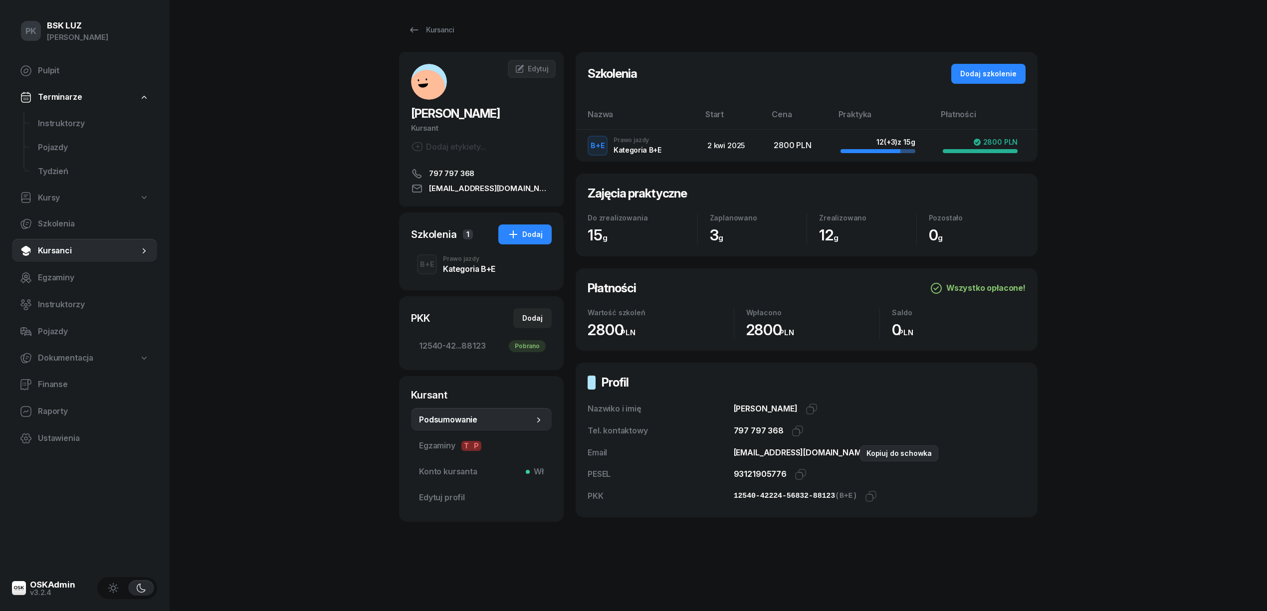
click at [880, 453] on icon "button" at bounding box center [883, 450] width 7 height 7
click at [433, 24] on div "Kursanci" at bounding box center [431, 30] width 46 height 12
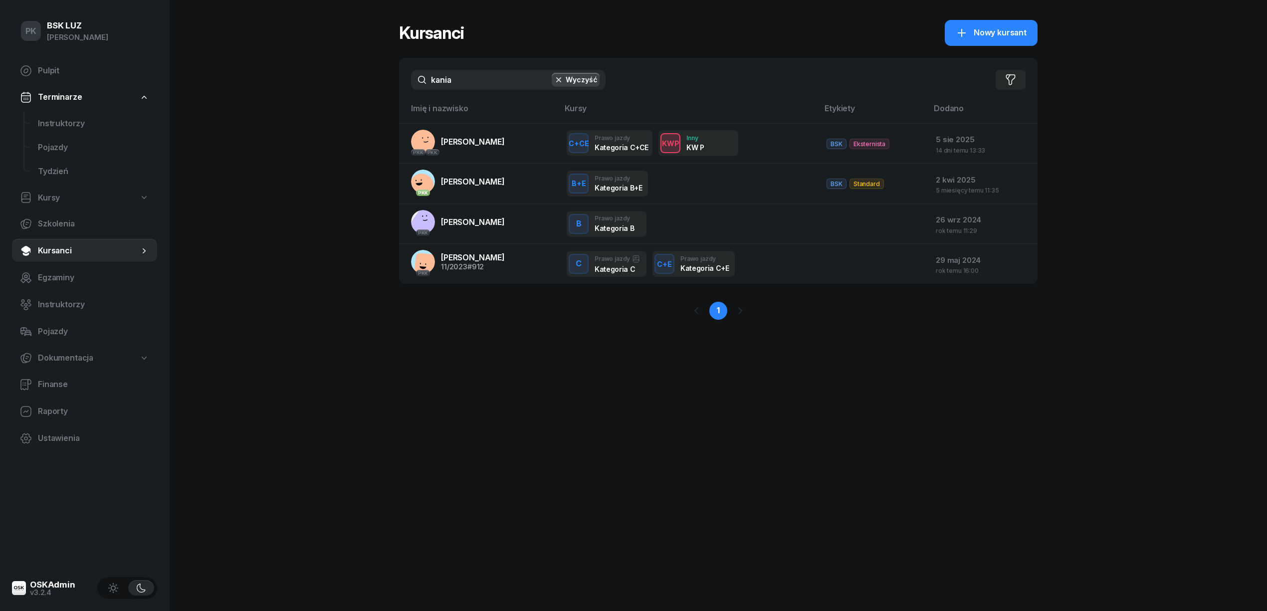
click at [290, 88] on div "PK BSK [PERSON_NAME] Pulpit Terminarze Instruktorzy Pojazdy Tydzień Kursy Szkol…" at bounding box center [633, 305] width 1267 height 611
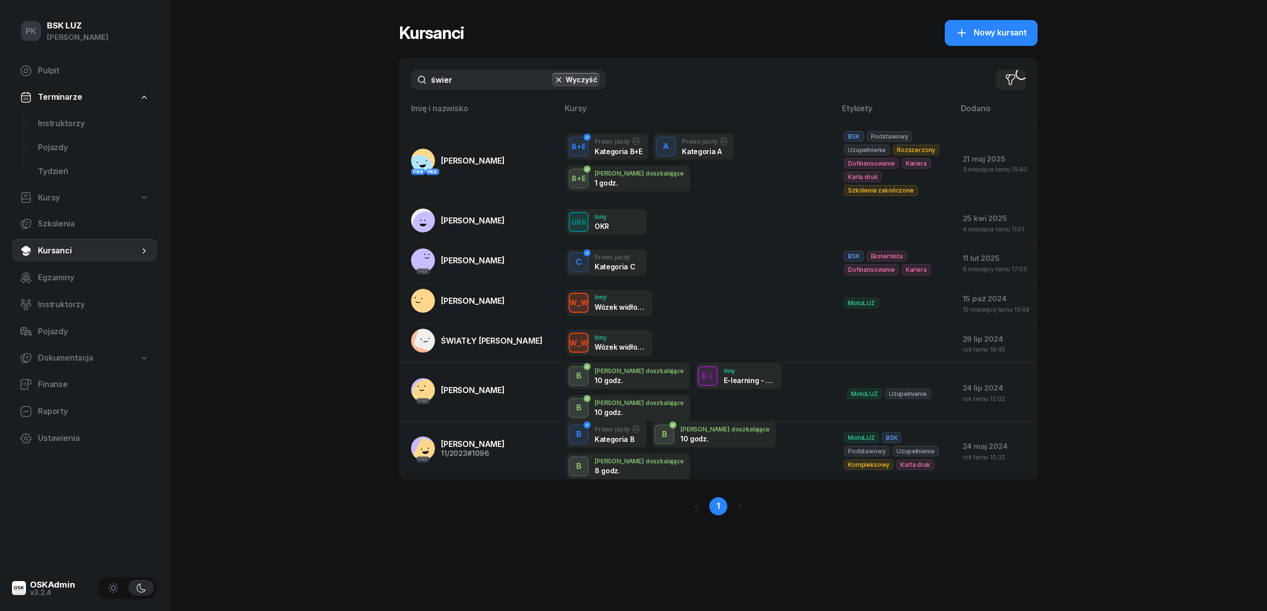
type input "świerk"
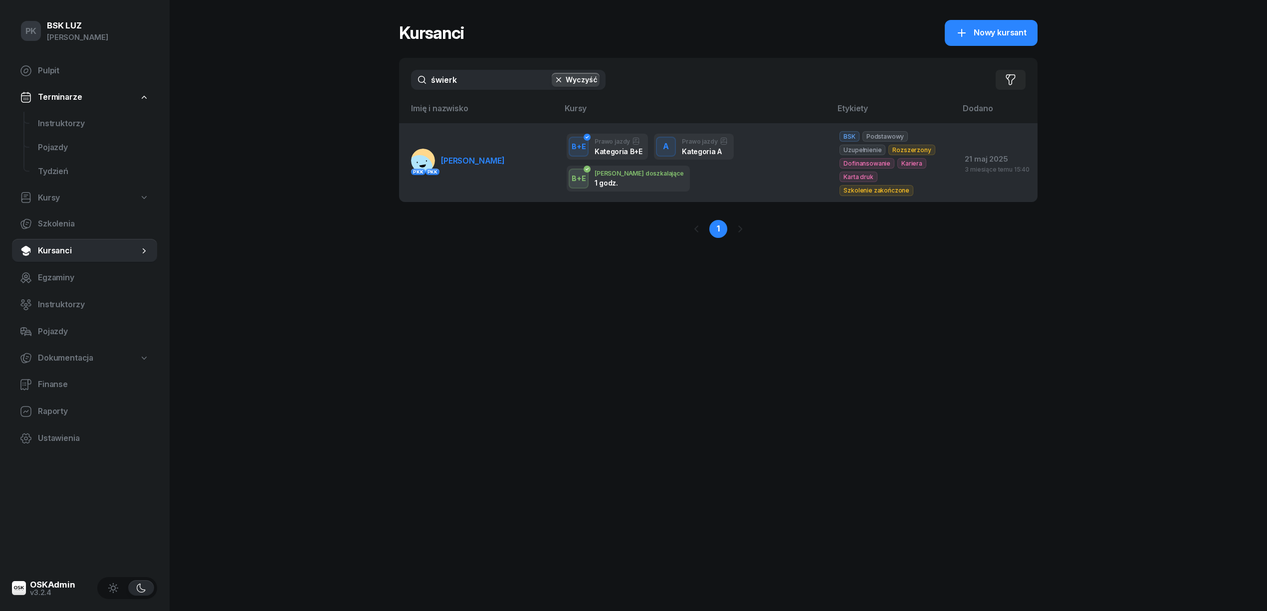
click at [469, 142] on td "PKK PKK [PERSON_NAME][GEOGRAPHIC_DATA]" at bounding box center [479, 162] width 160 height 78
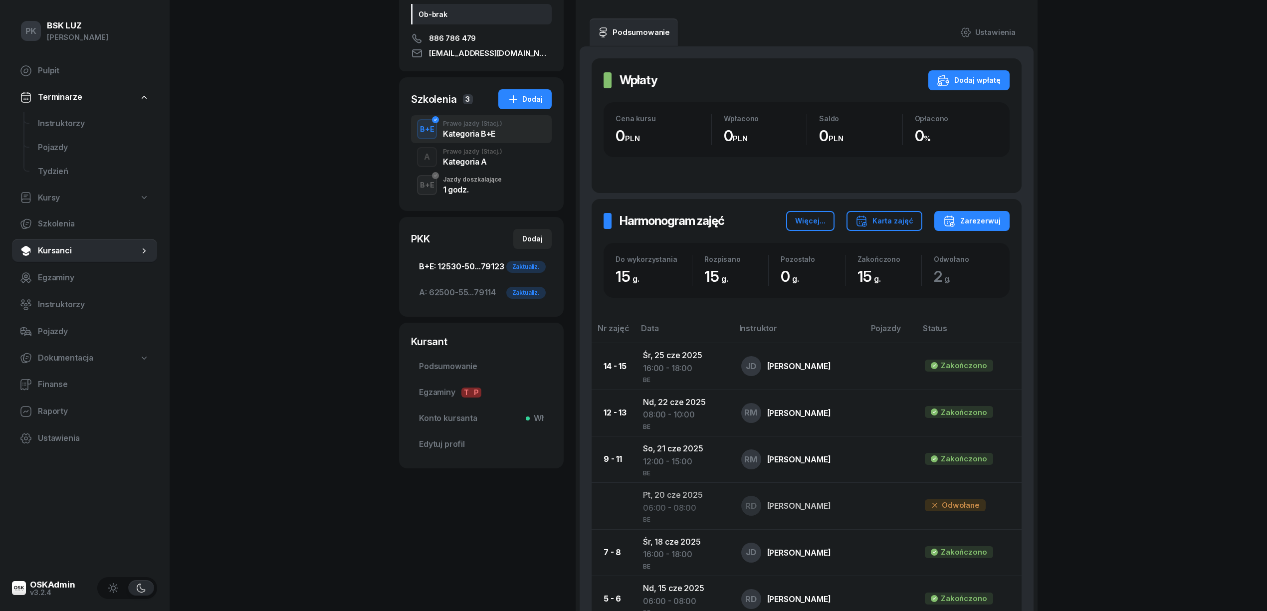
scroll to position [66, 0]
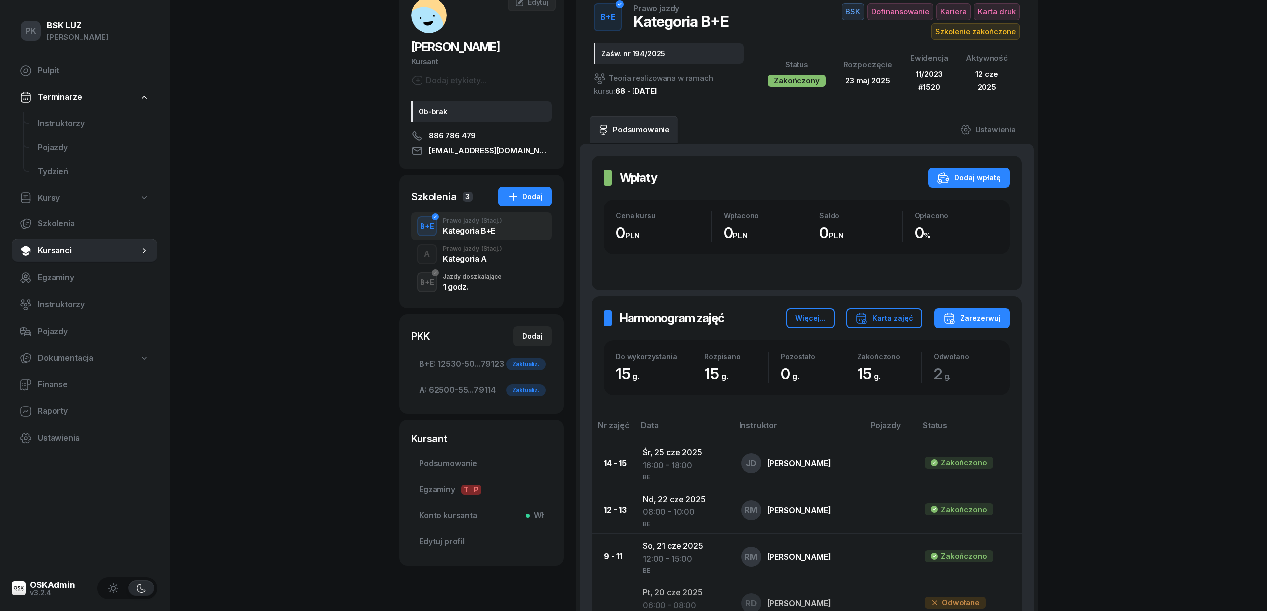
click at [468, 261] on div "Kategoria A" at bounding box center [472, 259] width 59 height 8
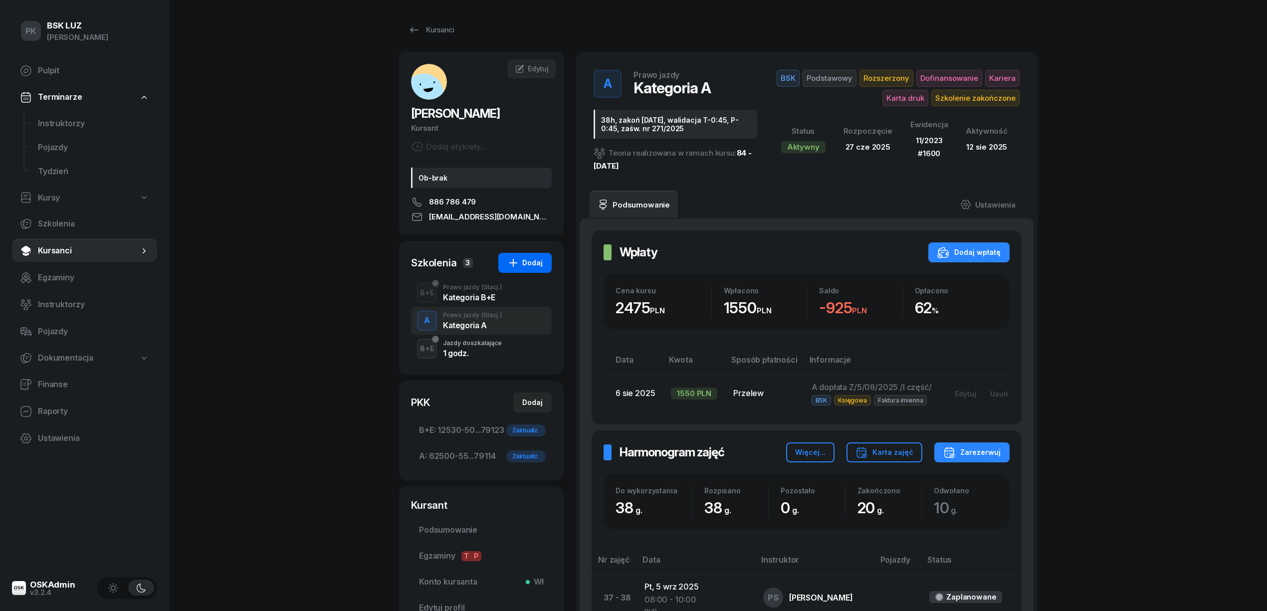
click at [525, 257] on div "Dodaj" at bounding box center [524, 263] width 35 height 12
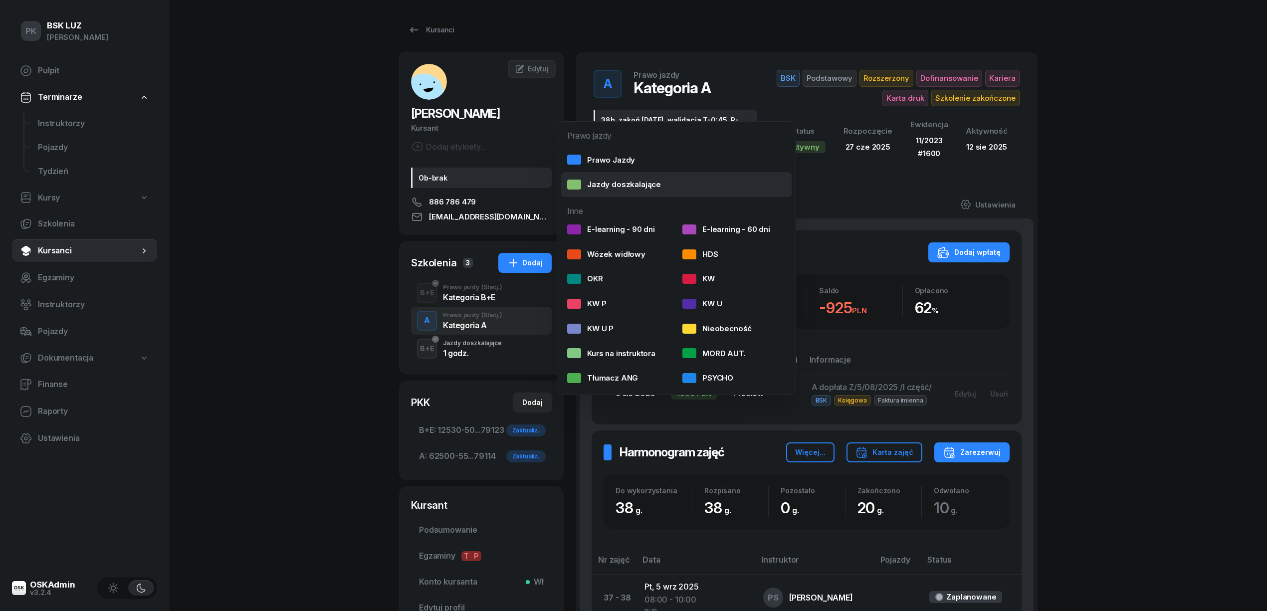
click at [608, 173] on link "Jazdy doszkalające" at bounding box center [676, 184] width 230 height 25
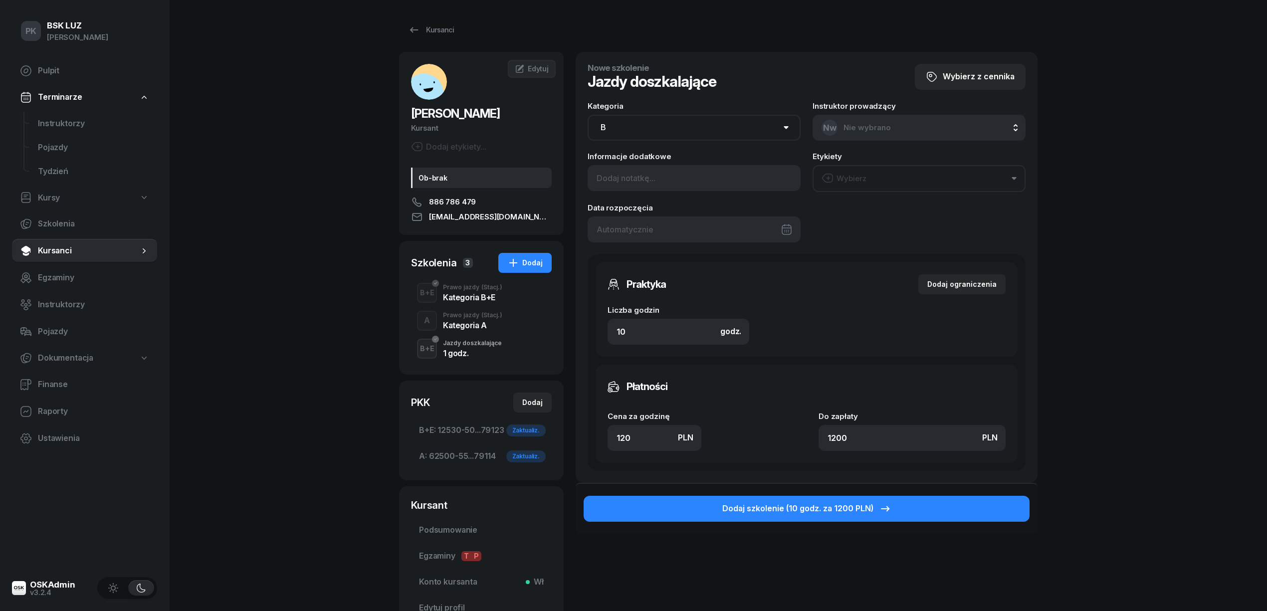
drag, startPoint x: 635, startPoint y: 126, endPoint x: 625, endPoint y: 138, distance: 15.6
click at [635, 126] on select "AM A1 A2 A B1 B B+E C1 C1+E C C+E D1 D1+E D D+E T Tram C+CE C+D" at bounding box center [693, 128] width 213 height 26
select select "A"
click at [587, 115] on select "AM A1 A2 A B1 B B+E C1 C1+E C C+E D1 D1+E D D+E T Tram C+CE C+D" at bounding box center [693, 128] width 213 height 26
drag, startPoint x: 633, startPoint y: 440, endPoint x: 584, endPoint y: 438, distance: 48.4
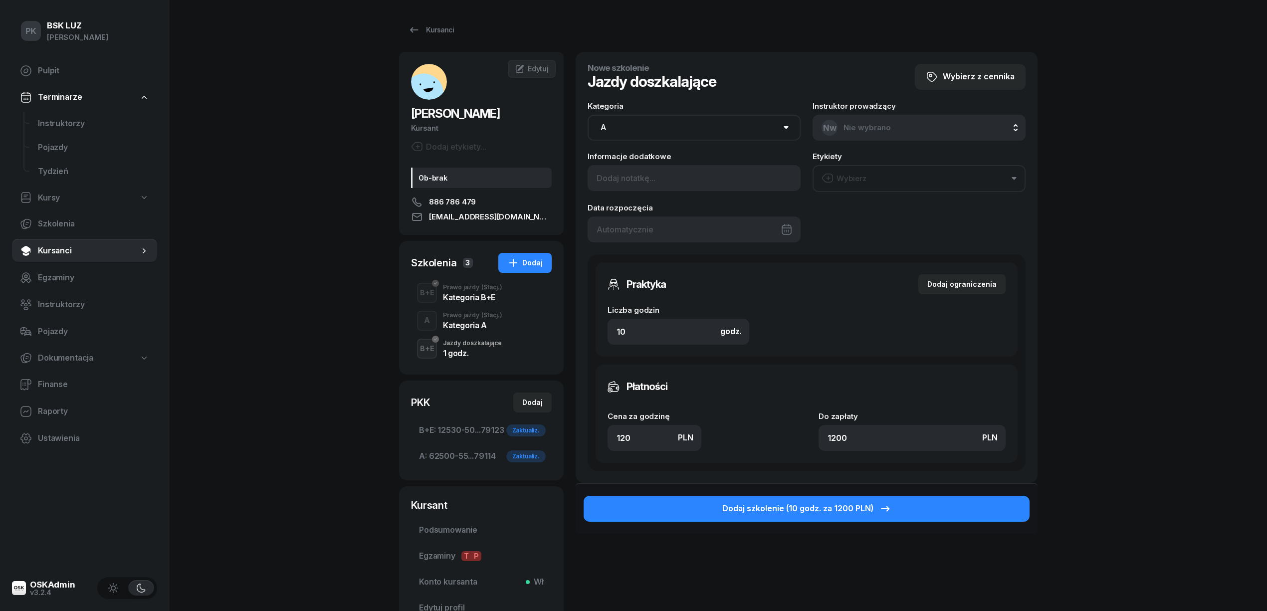
click at [585, 438] on div "Nowe szkolenie Jazdy doszkalające Wybierz z cennika Kategoria AM A1 A2 A B1 B B…" at bounding box center [806, 267] width 462 height 431
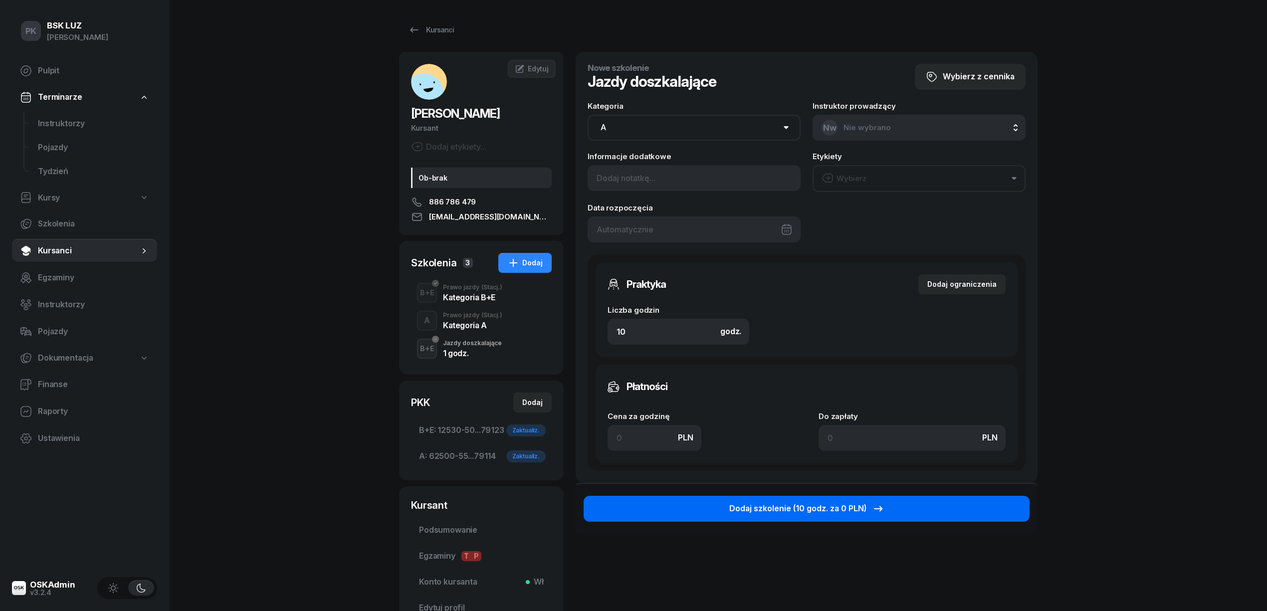
click at [699, 515] on button "Dodaj szkolenie (10 godz. za 0 PLN)" at bounding box center [806, 509] width 446 height 26
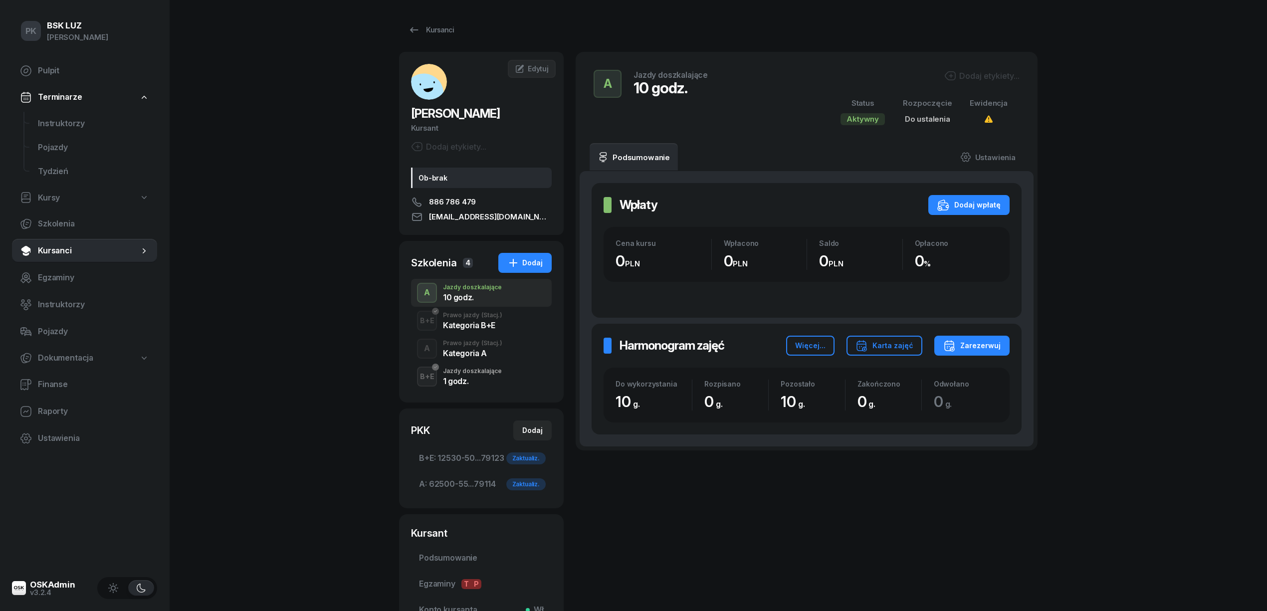
click at [478, 330] on div "B+E Prawo jazdy (Stacj.) Kategoria B+E" at bounding box center [481, 321] width 141 height 28
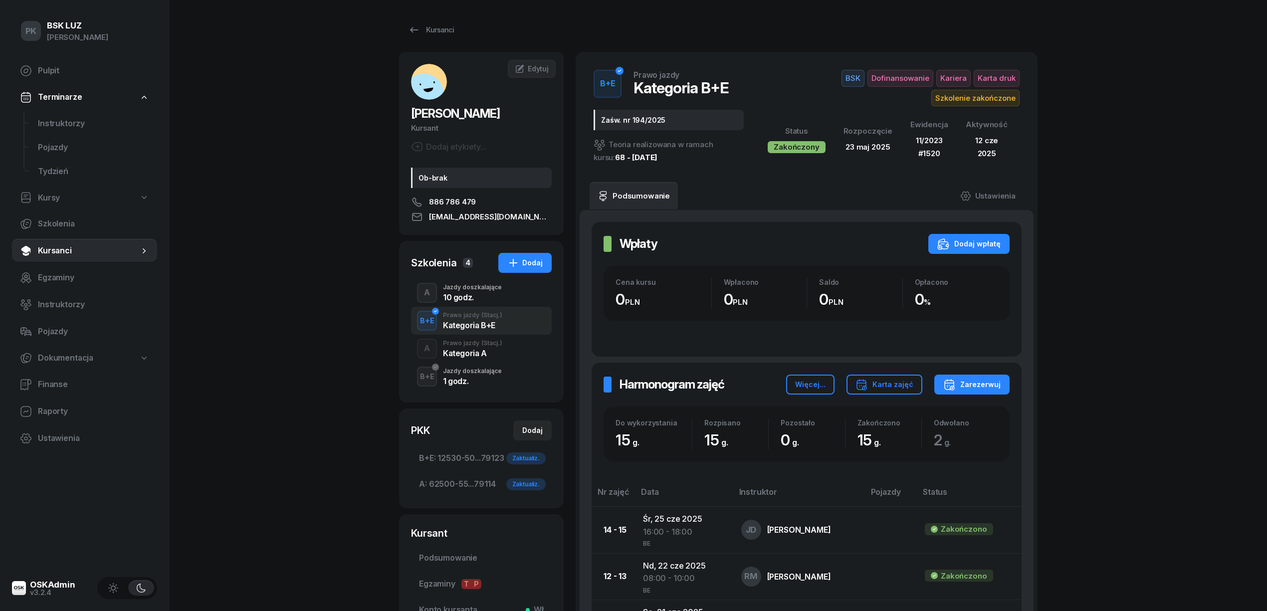
click at [476, 304] on div "A Jazdy doszkalające 10 godz." at bounding box center [481, 293] width 141 height 28
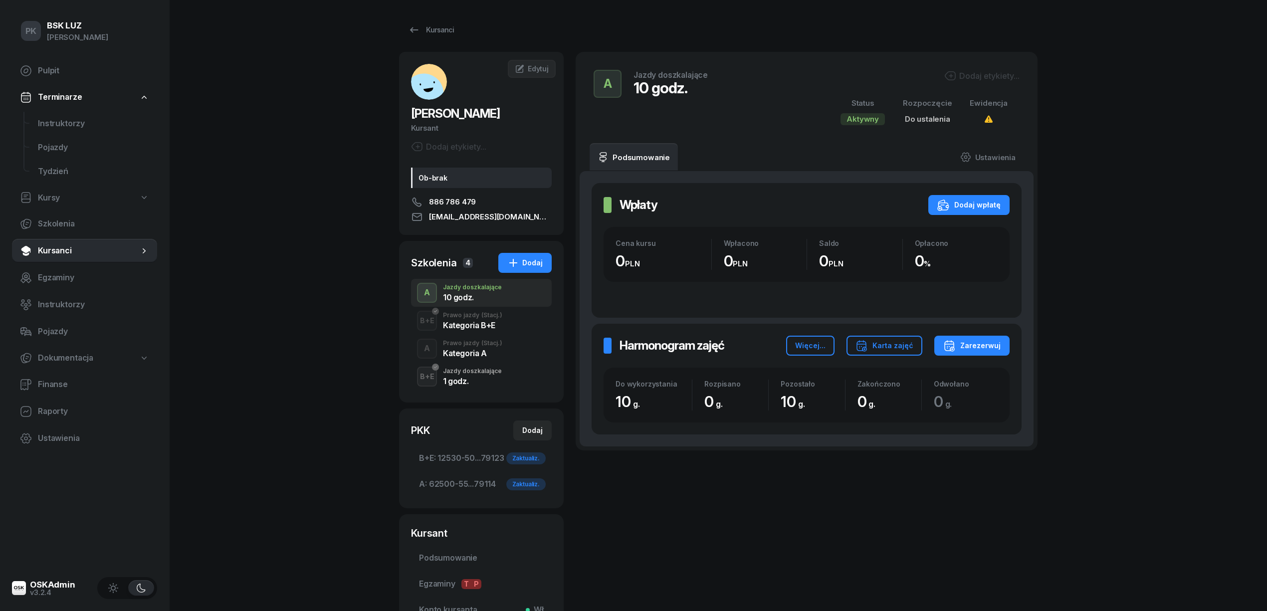
click at [481, 346] on span "(Stacj.)" at bounding box center [491, 343] width 21 height 6
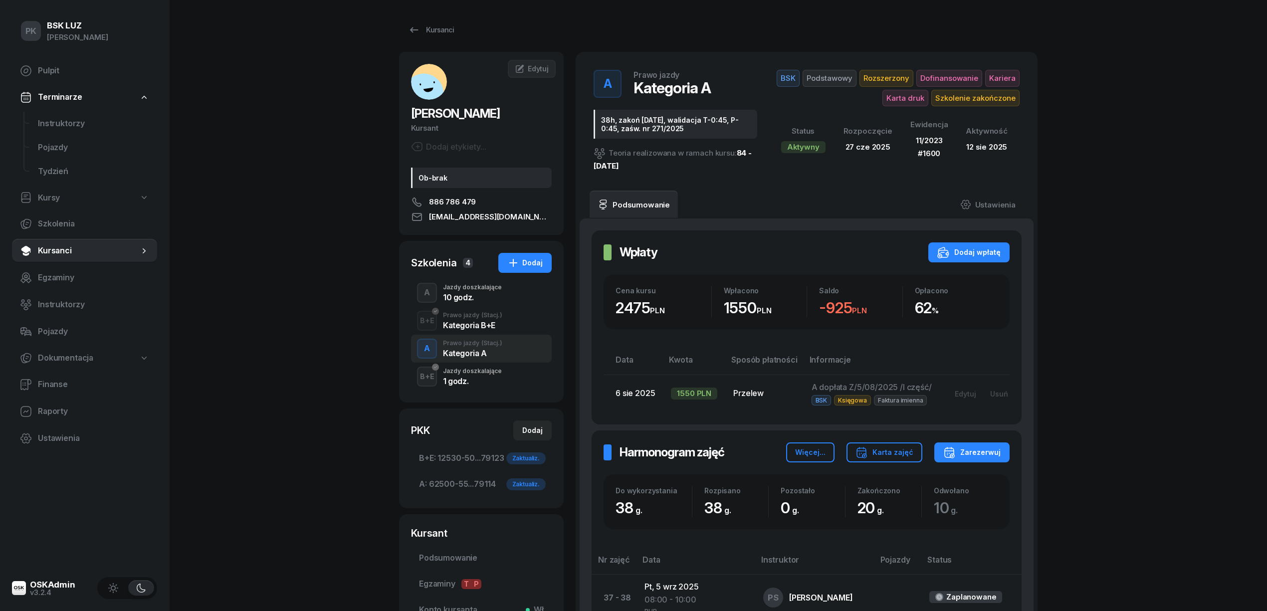
click at [468, 300] on div "10 godz." at bounding box center [472, 297] width 59 height 8
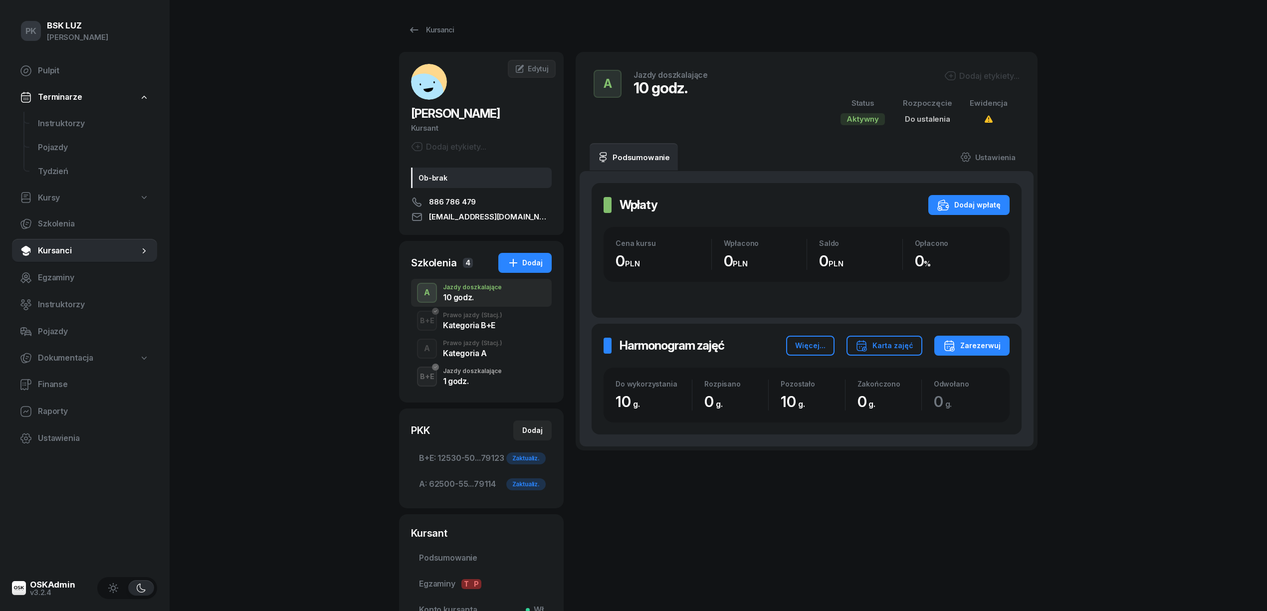
click at [954, 71] on icon "button" at bounding box center [950, 76] width 12 height 12
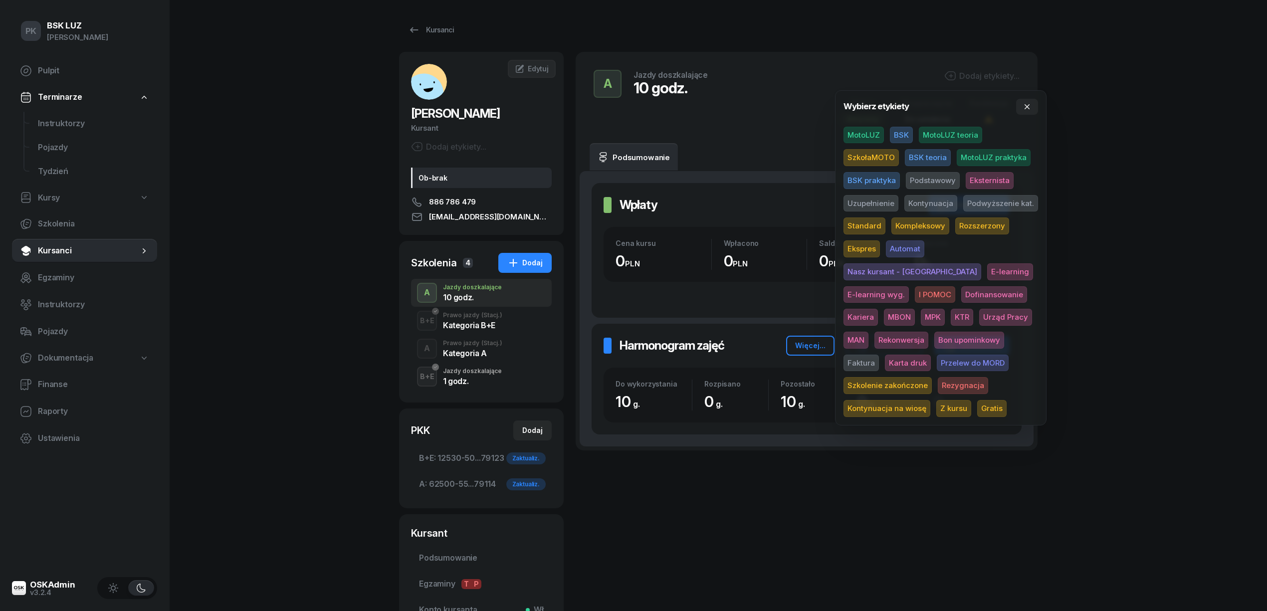
click at [897, 134] on span "BSK" at bounding box center [901, 135] width 23 height 17
click at [872, 206] on span "Uzupełnienie" at bounding box center [870, 204] width 55 height 17
click at [888, 200] on span "Uzupełnienie" at bounding box center [870, 204] width 55 height 17
click at [971, 401] on span "Z kursu" at bounding box center [953, 409] width 35 height 17
click at [1159, 235] on div "PK BSK [PERSON_NAME] Pulpit Terminarze Instruktorzy Pojazdy Tydzień Kursy Szkol…" at bounding box center [633, 364] width 1267 height 728
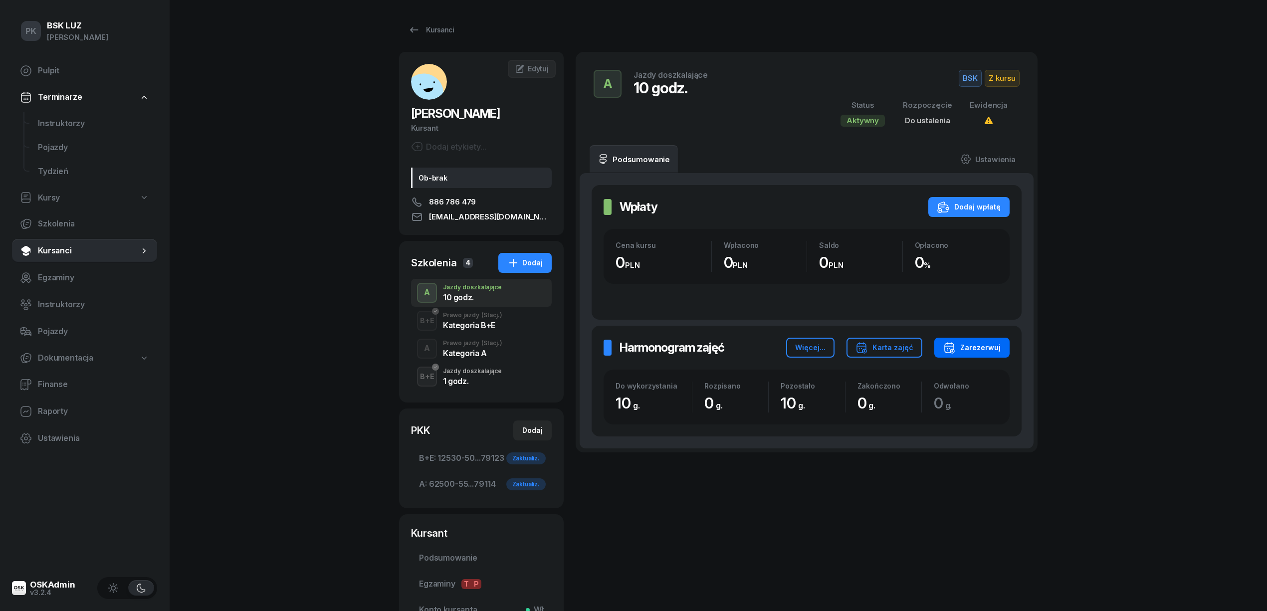
click at [991, 349] on div "Zarezerwuj" at bounding box center [971, 348] width 57 height 12
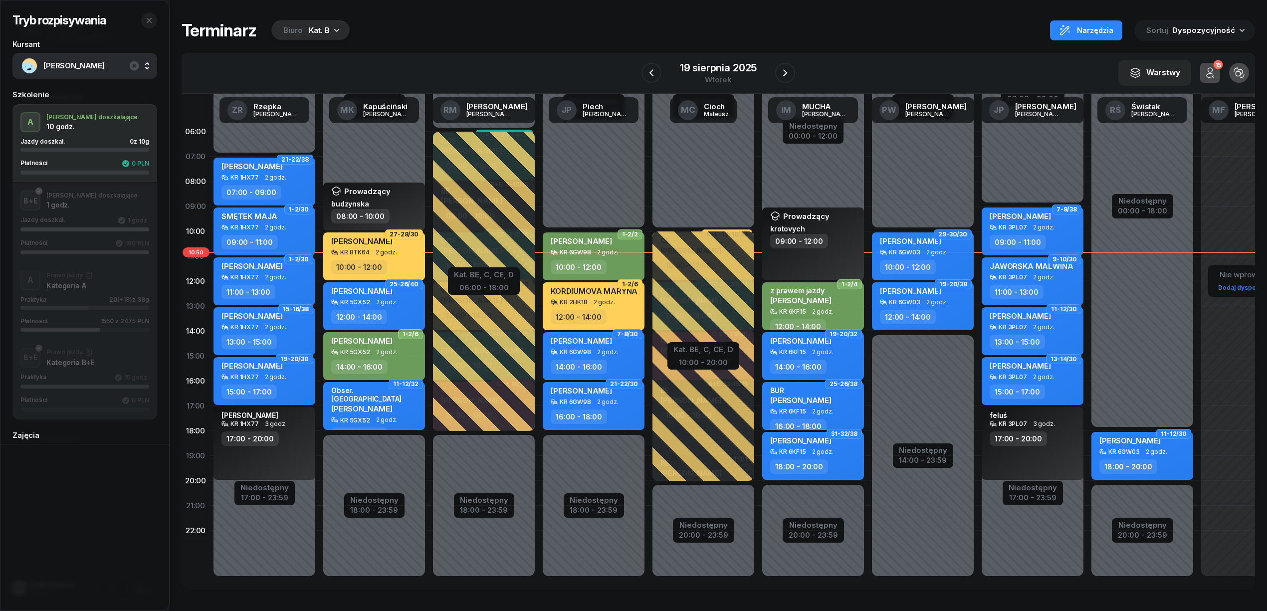
click at [317, 30] on div "Kat. B" at bounding box center [319, 30] width 21 height 12
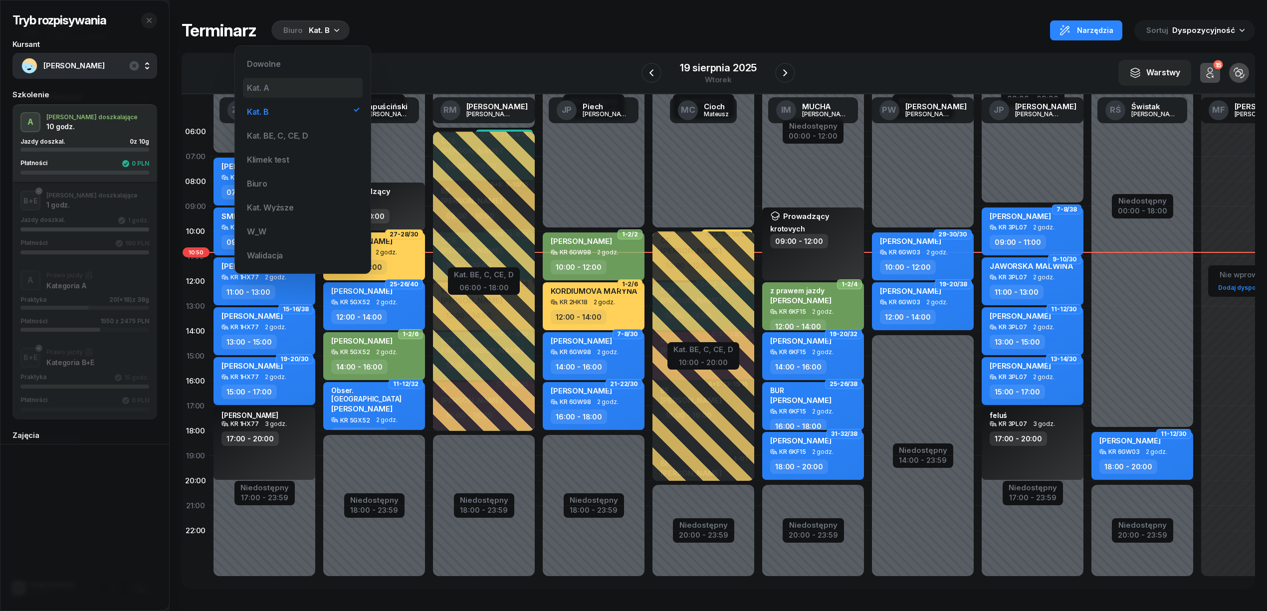
click at [299, 88] on div "Kat. A" at bounding box center [303, 88] width 120 height 20
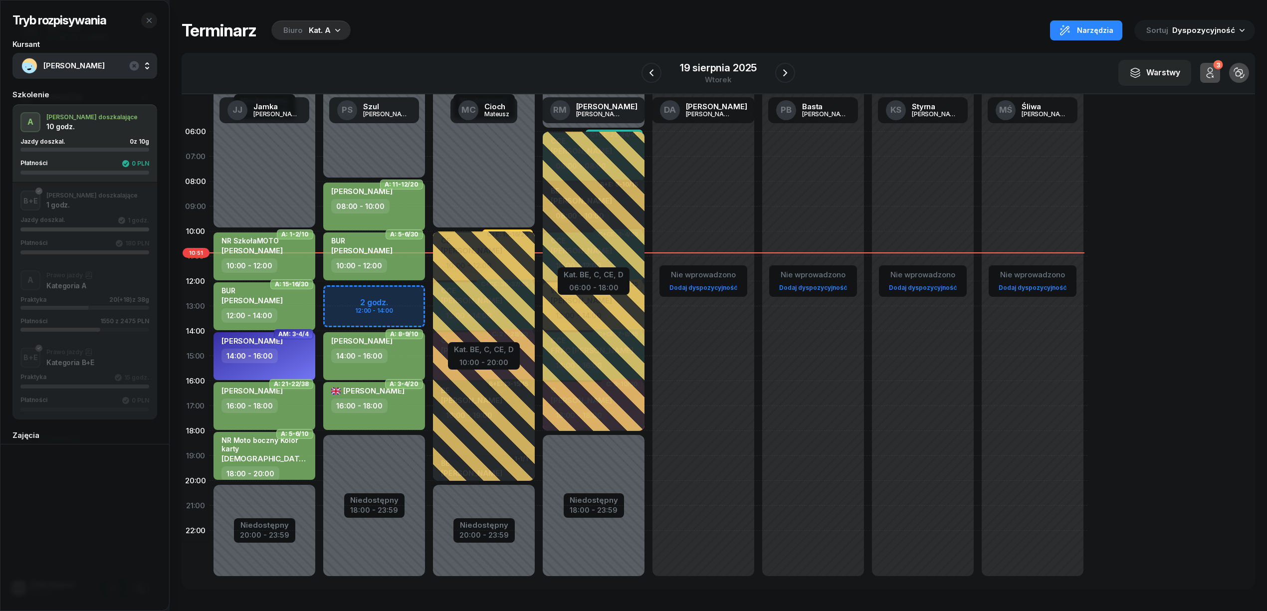
click at [124, 305] on div "Praktyka 20 (+18) z 38g" at bounding box center [84, 302] width 129 height 13
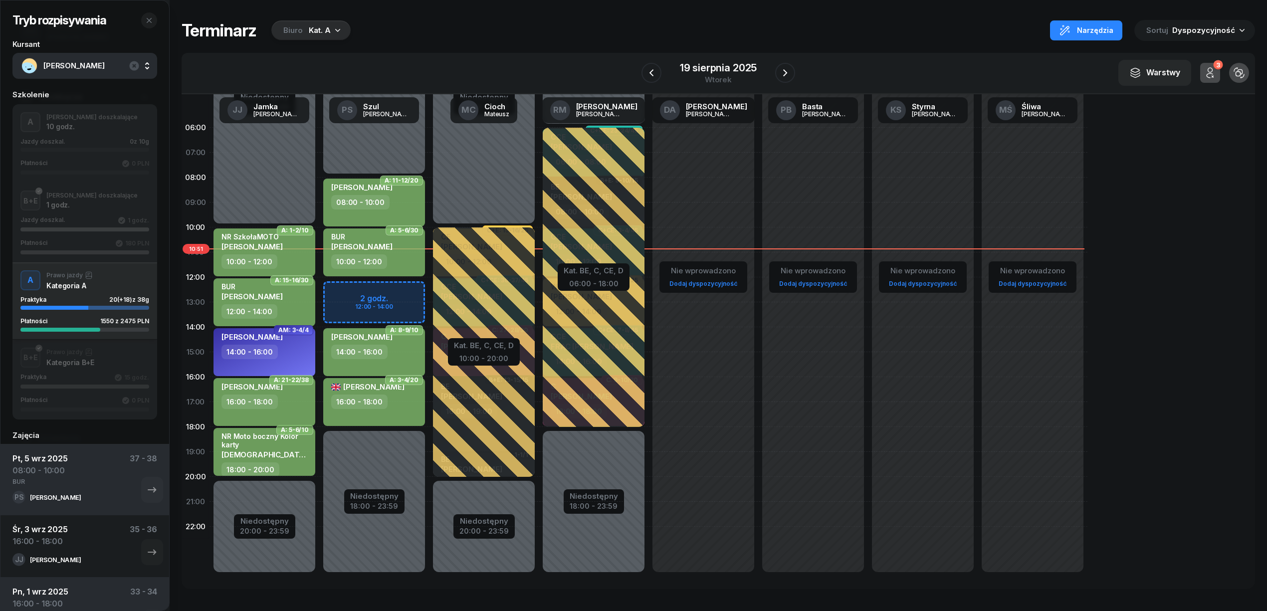
click at [289, 397] on div "16:00 - 18:00" at bounding box center [265, 401] width 88 height 14
select select "16"
select select "18"
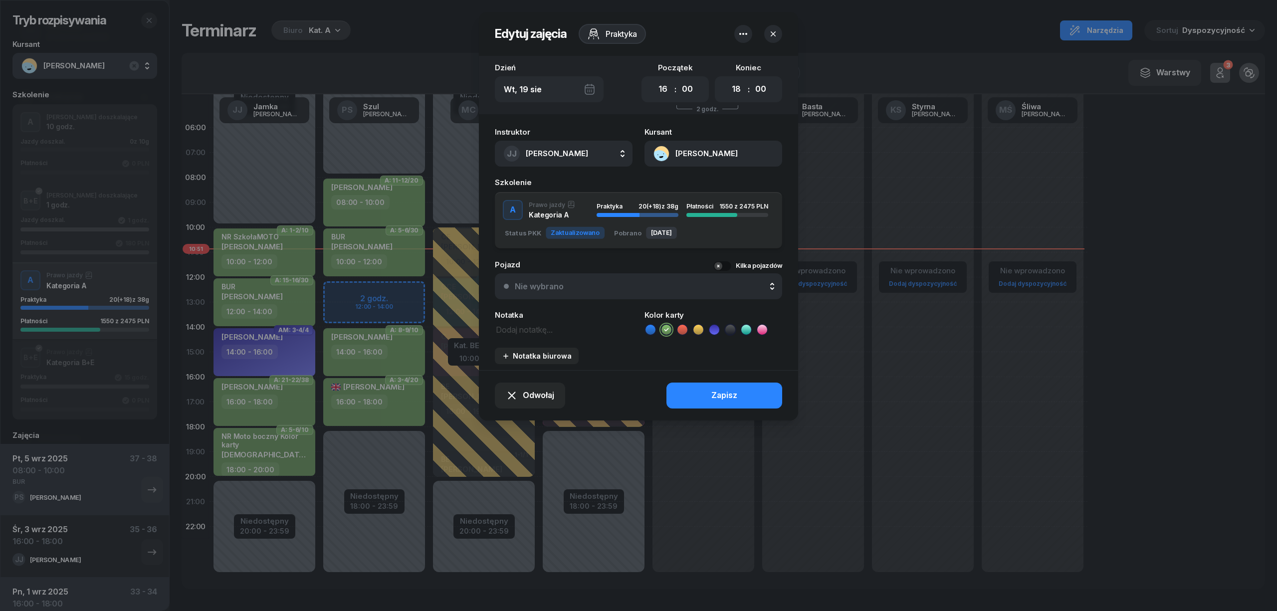
click at [574, 209] on div "A J. doszkalające 10 godz. Jazdy doszkal. 0 z 10g Płatności 0 PLN B+E J. doszka…" at bounding box center [638, 220] width 287 height 57
click at [584, 218] on div "A J. doszkalające 10 godz. Jazdy doszkal. 0 z 10g Płatności 0 PLN B+E J. doszka…" at bounding box center [638, 220] width 287 height 57
click at [694, 212] on div "A J. doszkalające 10 godz. Jazdy doszkal. 0 z 10g Płatności 0 PLN B+E J. doszka…" at bounding box center [638, 220] width 287 height 57
click at [626, 208] on div "A J. doszkalające 10 godz. Jazdy doszkal. 0 z 10g Płatności 0 PLN B+E J. doszka…" at bounding box center [638, 220] width 287 height 57
click at [501, 202] on div "A J. doszkalające 10 godz. Jazdy doszkal. 0 z 10g Płatności 0 PLN B+E J. doszka…" at bounding box center [638, 220] width 287 height 57
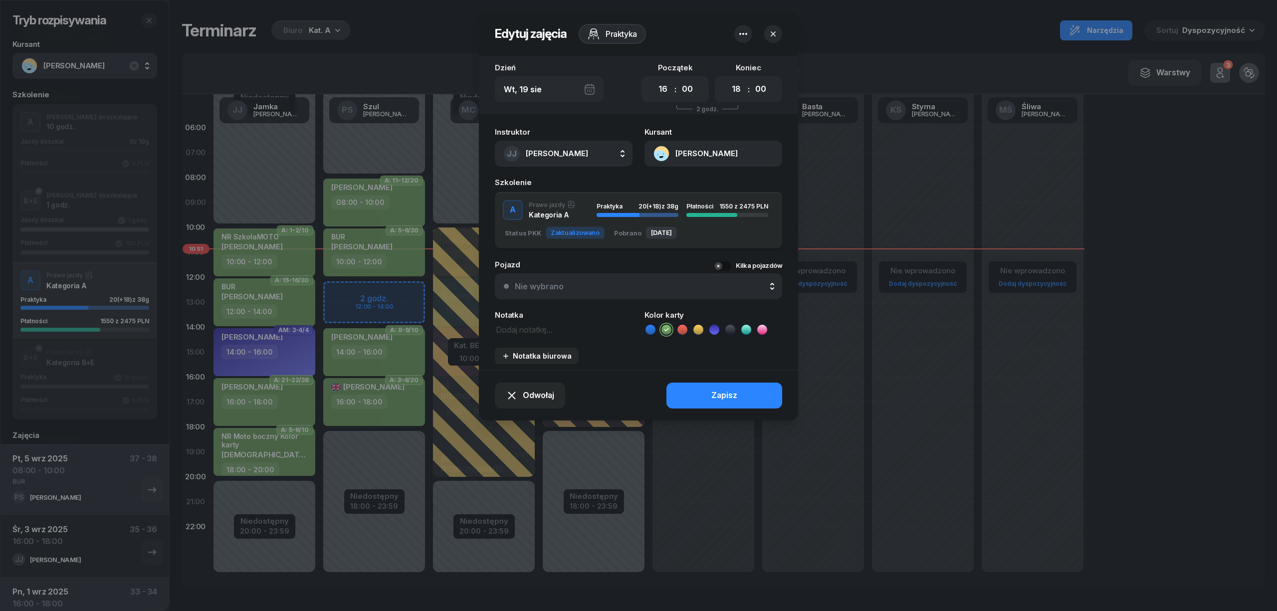
click at [525, 212] on div "A J. doszkalające 10 godz. Jazdy doszkal. 0 z 10g Płatności 0 PLN B+E J. doszka…" at bounding box center [638, 220] width 287 height 57
click at [727, 233] on div "A J. doszkalające 10 godz. Jazdy doszkal. 0 z 10g Płatności 0 PLN B+E J. doszka…" at bounding box center [638, 220] width 287 height 57
click at [772, 31] on icon "button" at bounding box center [773, 34] width 10 height 10
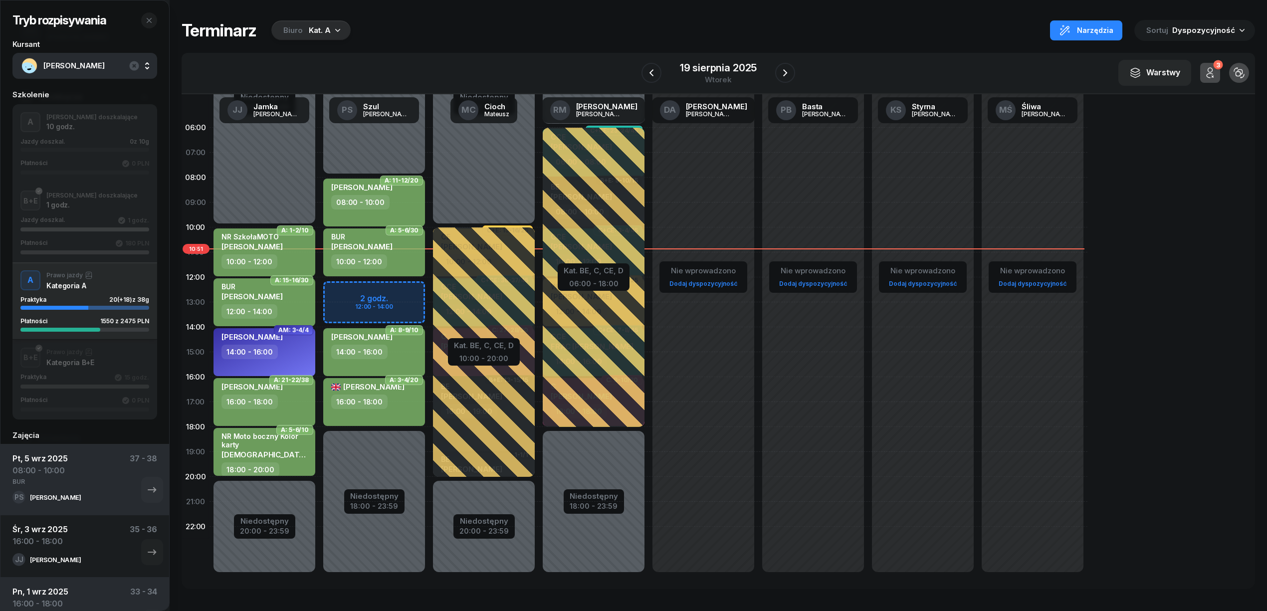
click at [75, 70] on span "[PERSON_NAME]" at bounding box center [95, 65] width 105 height 13
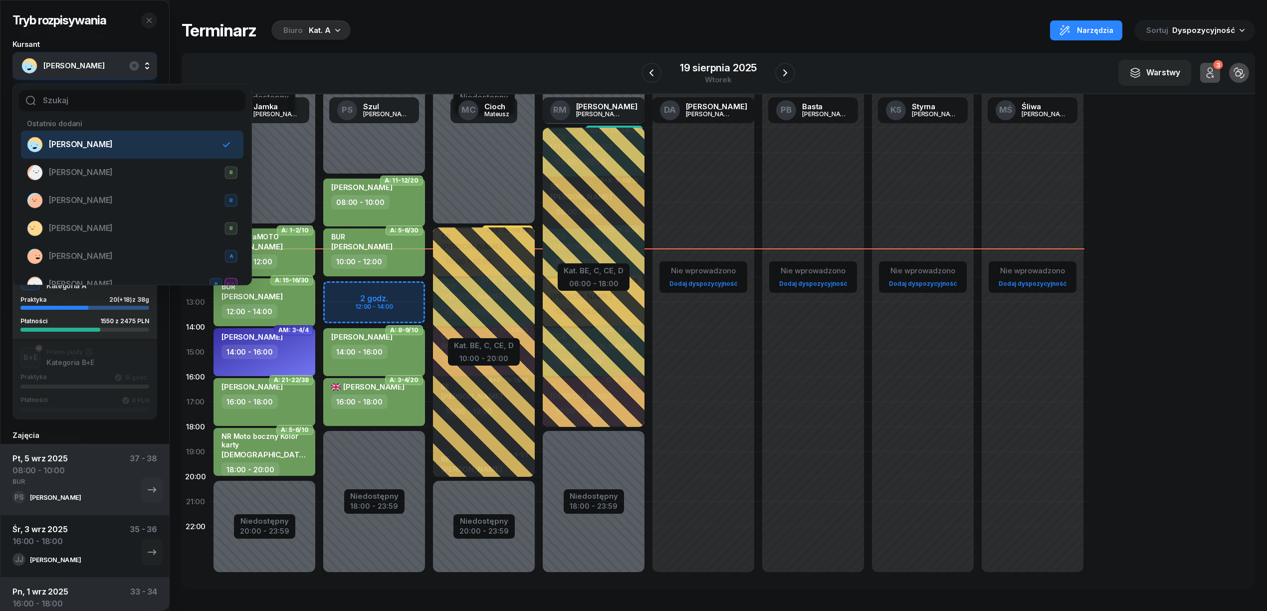
click at [75, 70] on span "[PERSON_NAME]" at bounding box center [95, 65] width 105 height 13
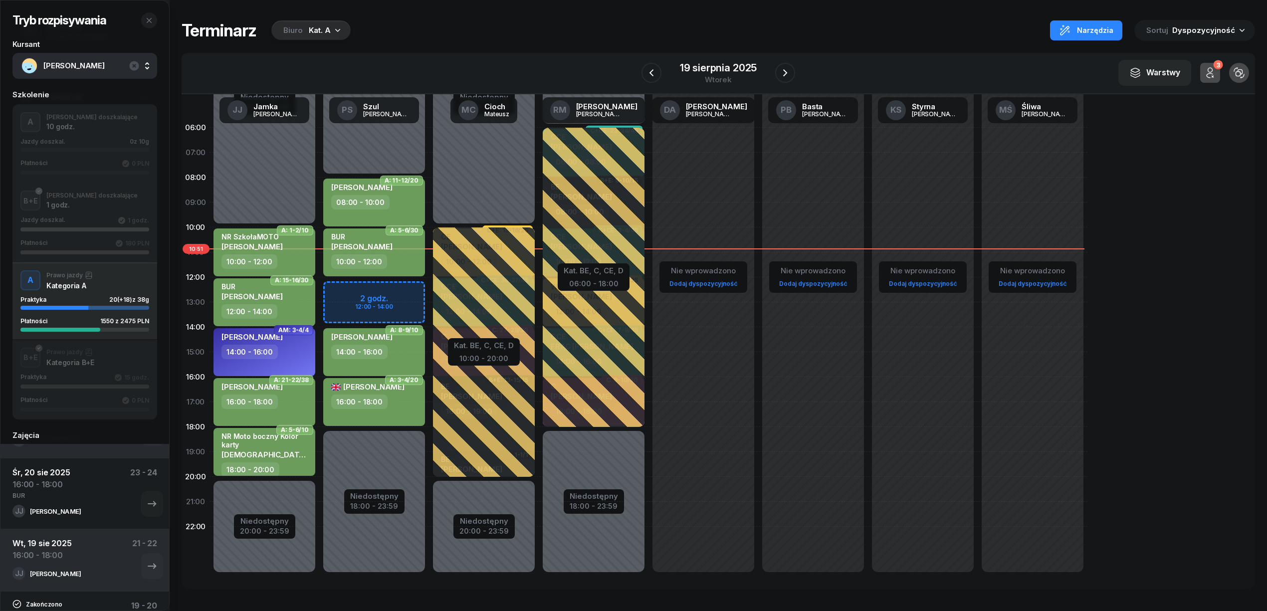
scroll to position [532, 0]
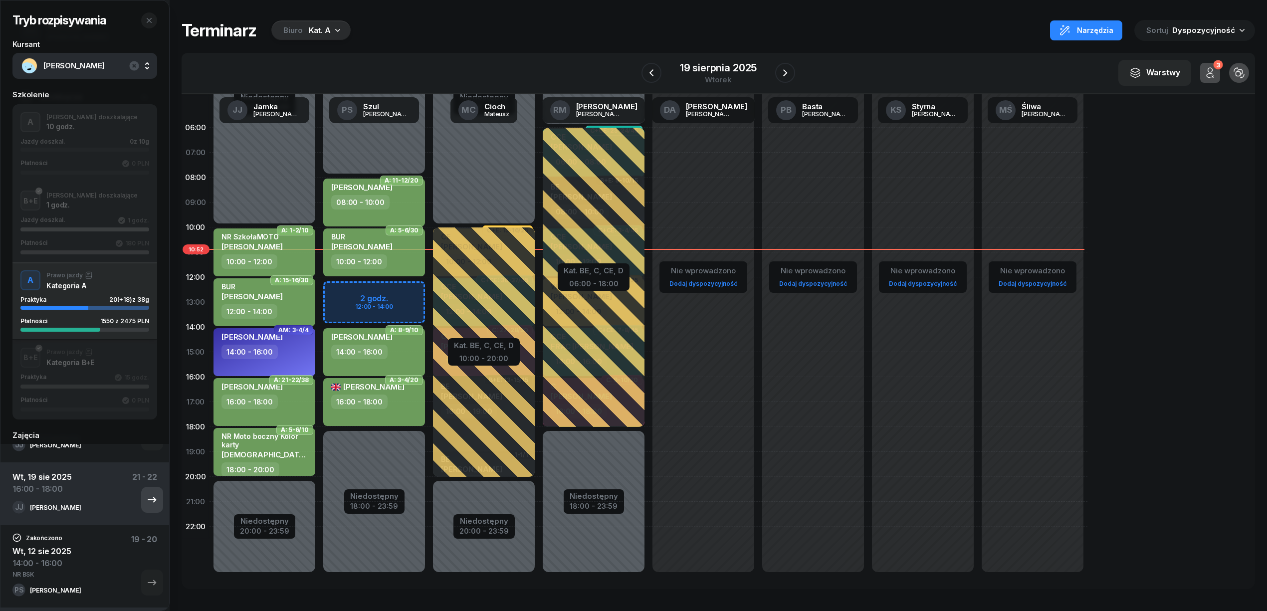
click at [141, 503] on button "button" at bounding box center [152, 500] width 22 height 26
click at [111, 505] on div "[PERSON_NAME]" at bounding box center [70, 507] width 116 height 13
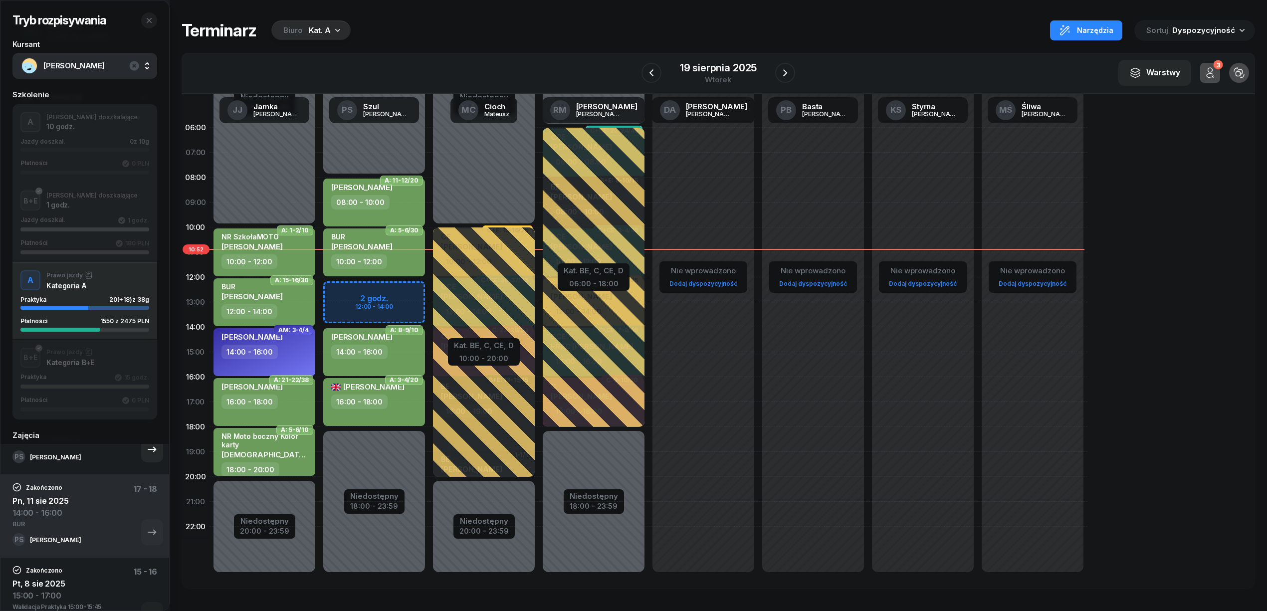
scroll to position [598, 0]
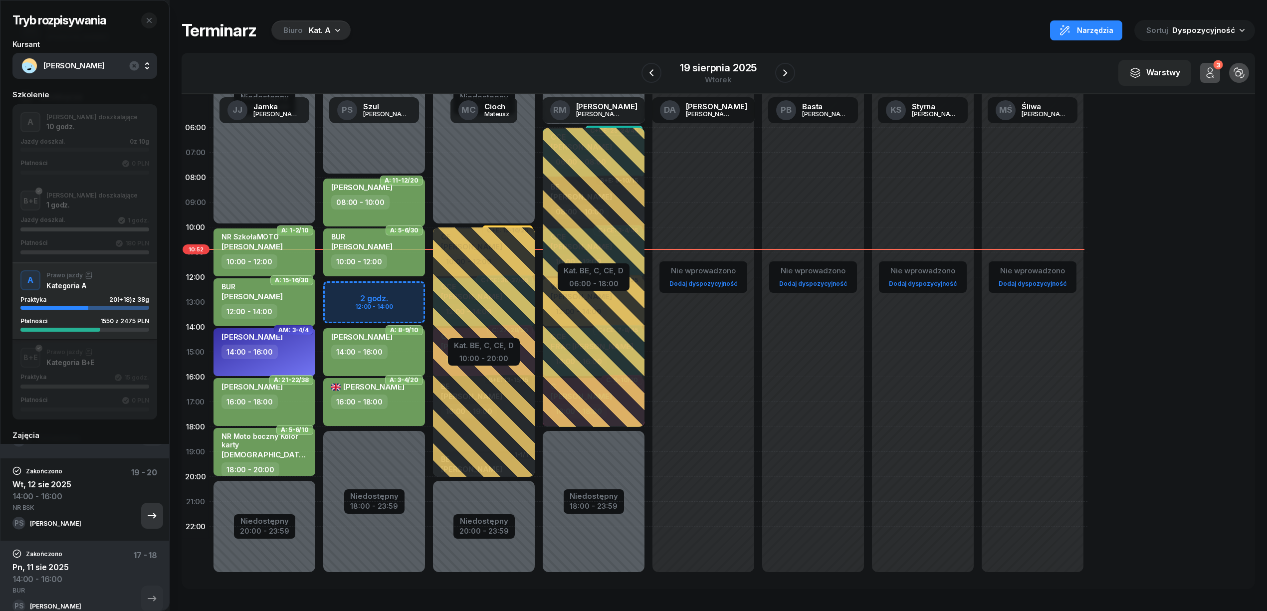
click at [146, 519] on icon "button" at bounding box center [152, 516] width 12 height 12
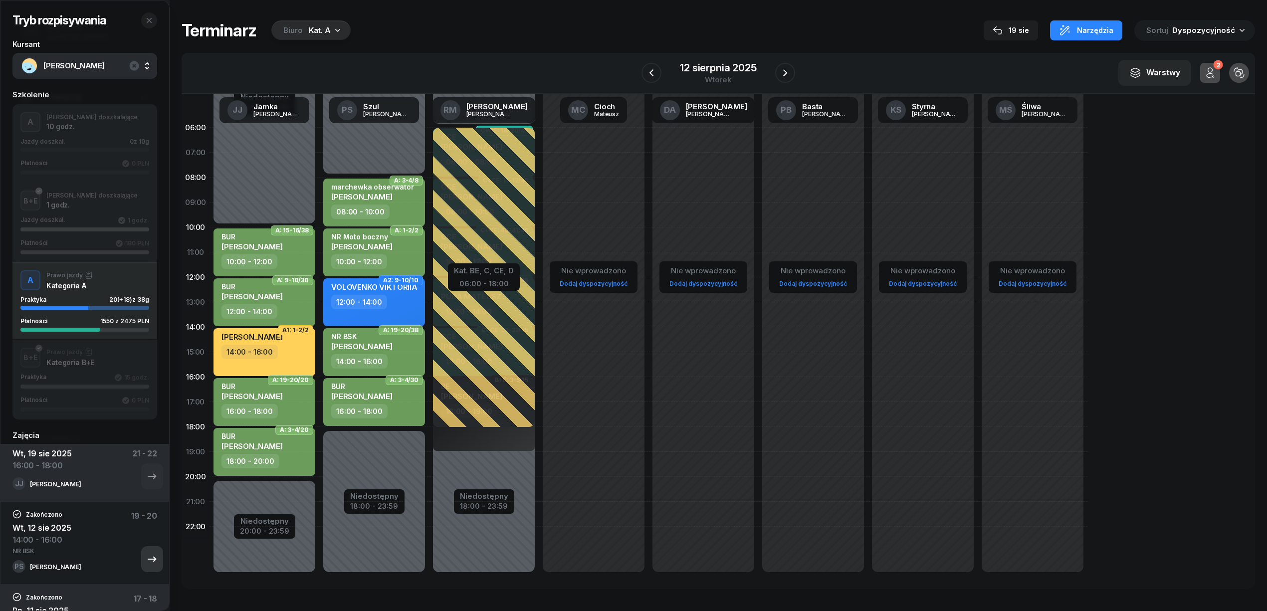
scroll to position [532, 0]
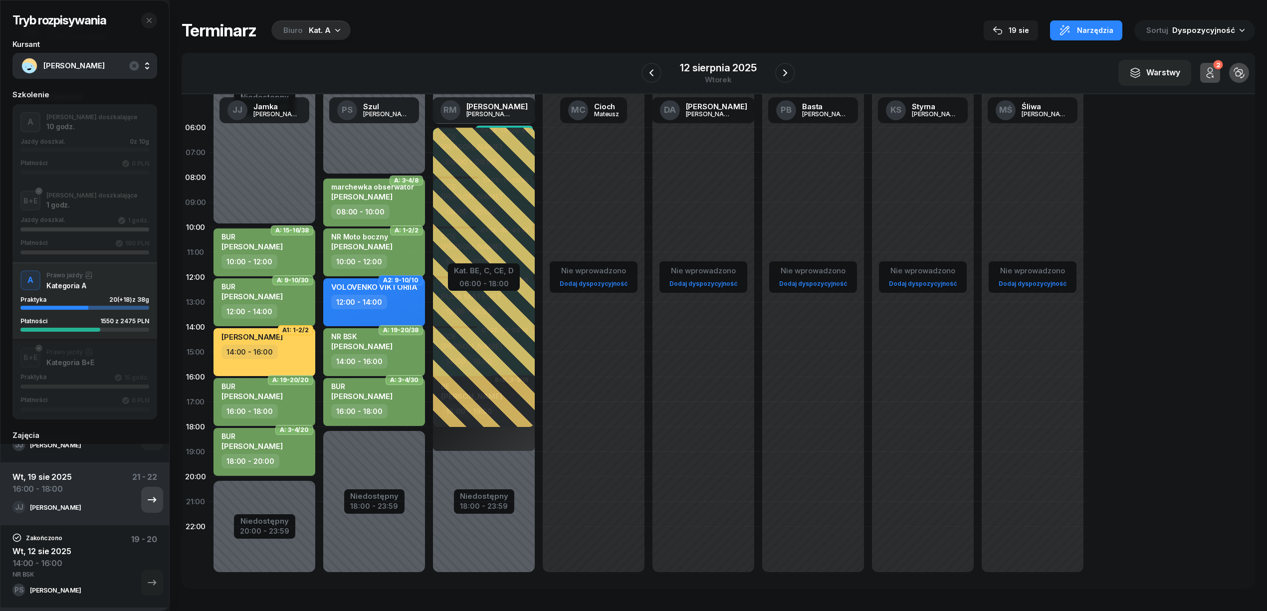
click at [146, 499] on icon "button" at bounding box center [152, 500] width 12 height 12
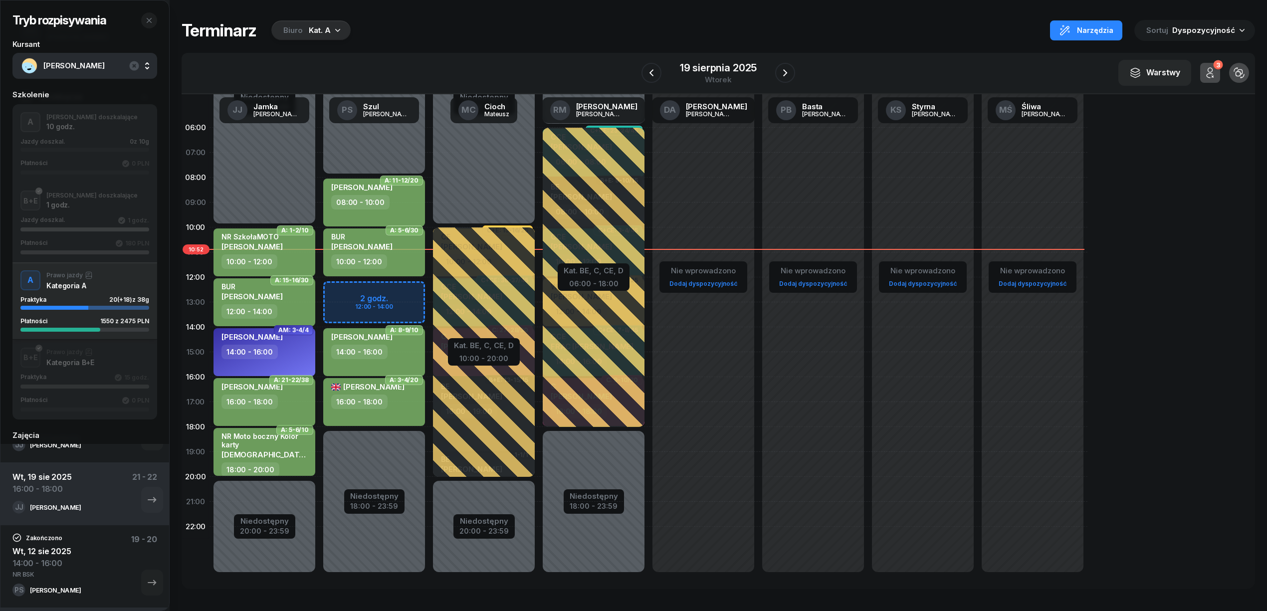
click at [286, 407] on div "16:00 - 18:00" at bounding box center [265, 401] width 88 height 14
select select "16"
select select "18"
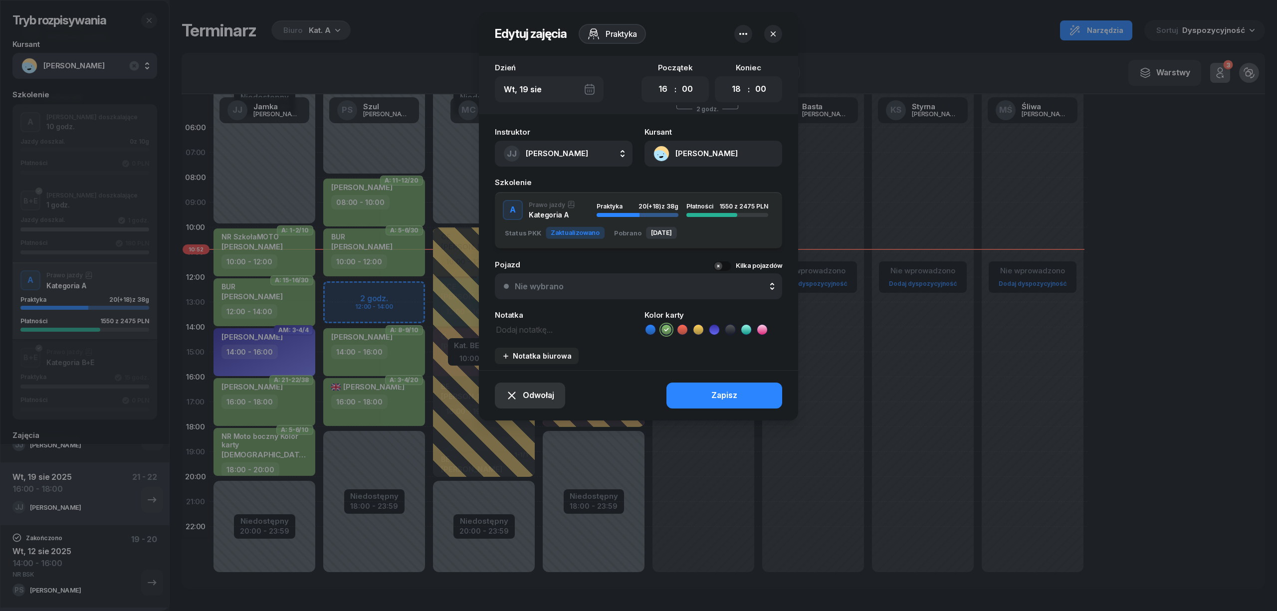
click at [537, 398] on span "Odwołaj" at bounding box center [538, 395] width 31 height 13
click at [532, 314] on div "My odwołaliśmy" at bounding box center [513, 309] width 60 height 13
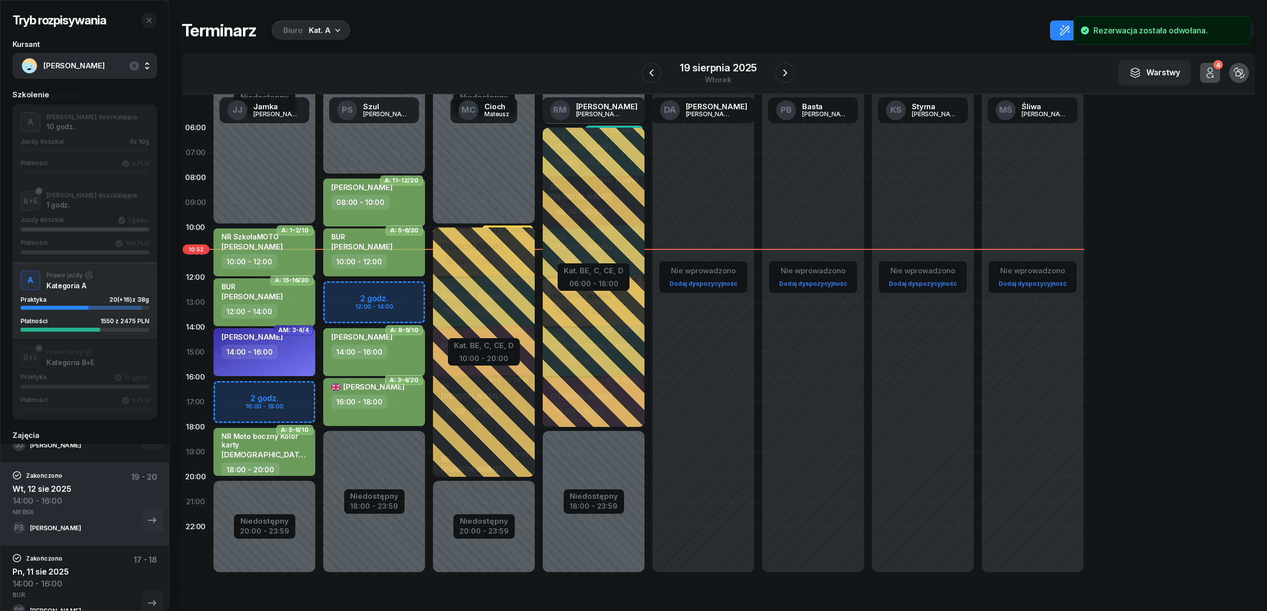
click at [319, 388] on div "Niedostępny 00:00 - 10:00 Niedostępny 20:00 - 23:59 A: 1-2/10 NR [PERSON_NAME] …" at bounding box center [374, 352] width 110 height 474
select select "16"
select select "18"
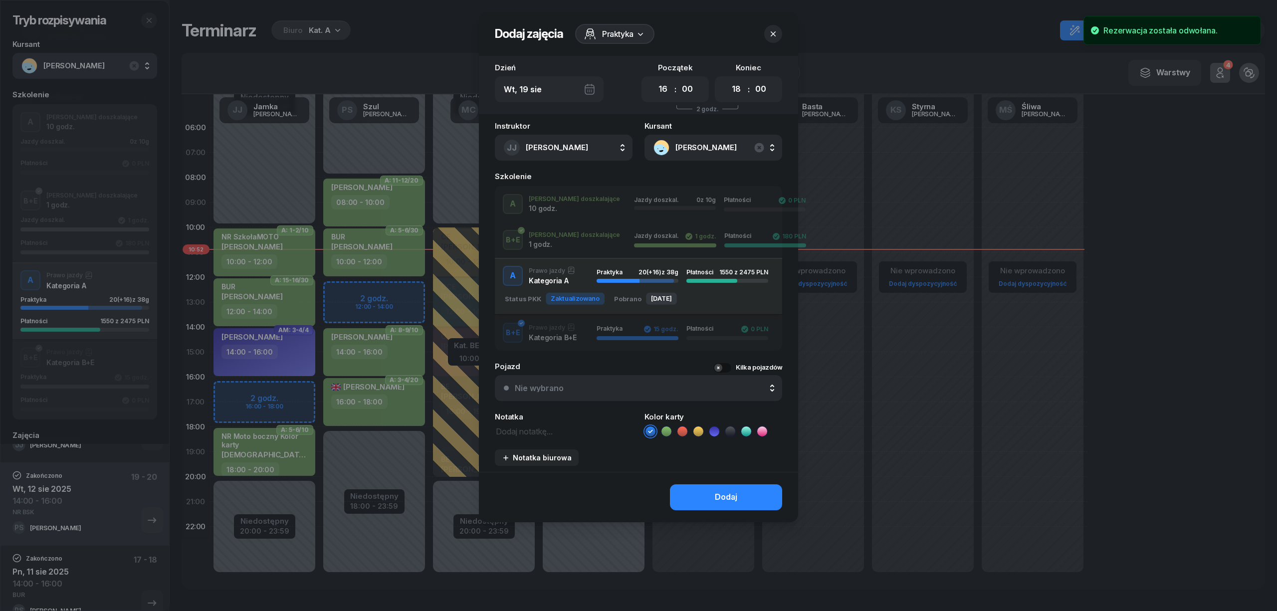
click at [563, 208] on div "A J. doszkalające 10 godz. Jazdy doszkal. 0 z 10g Płatności 0 PLN" at bounding box center [638, 204] width 287 height 20
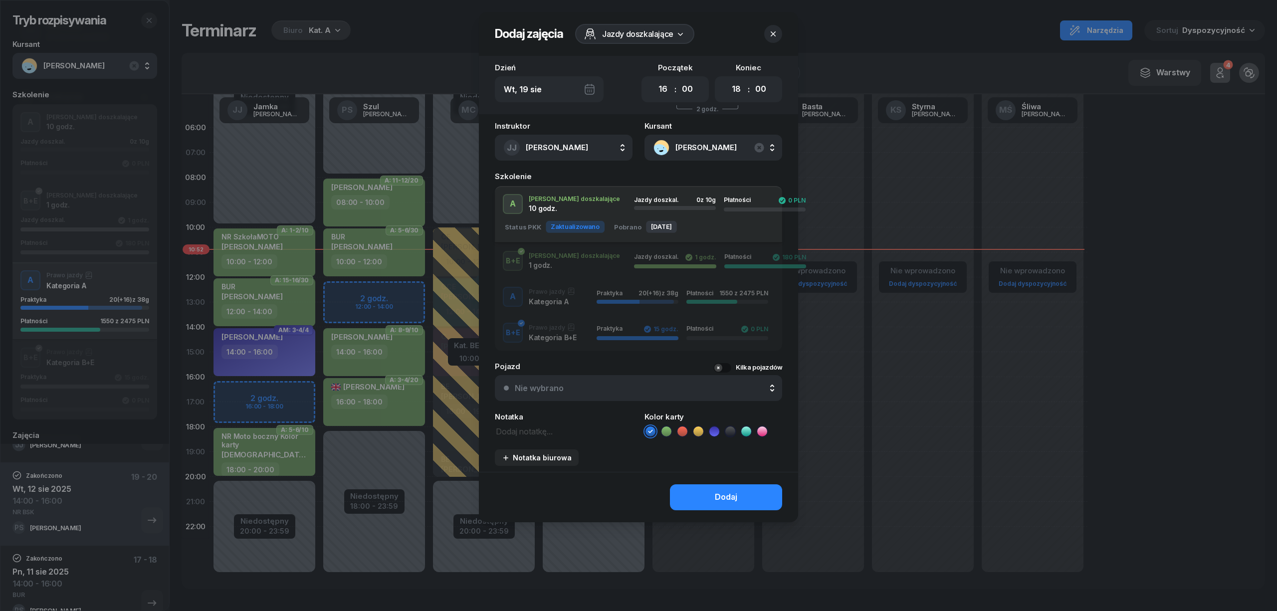
click at [661, 432] on icon at bounding box center [666, 431] width 10 height 10
click at [706, 499] on button "Dodaj" at bounding box center [726, 497] width 112 height 26
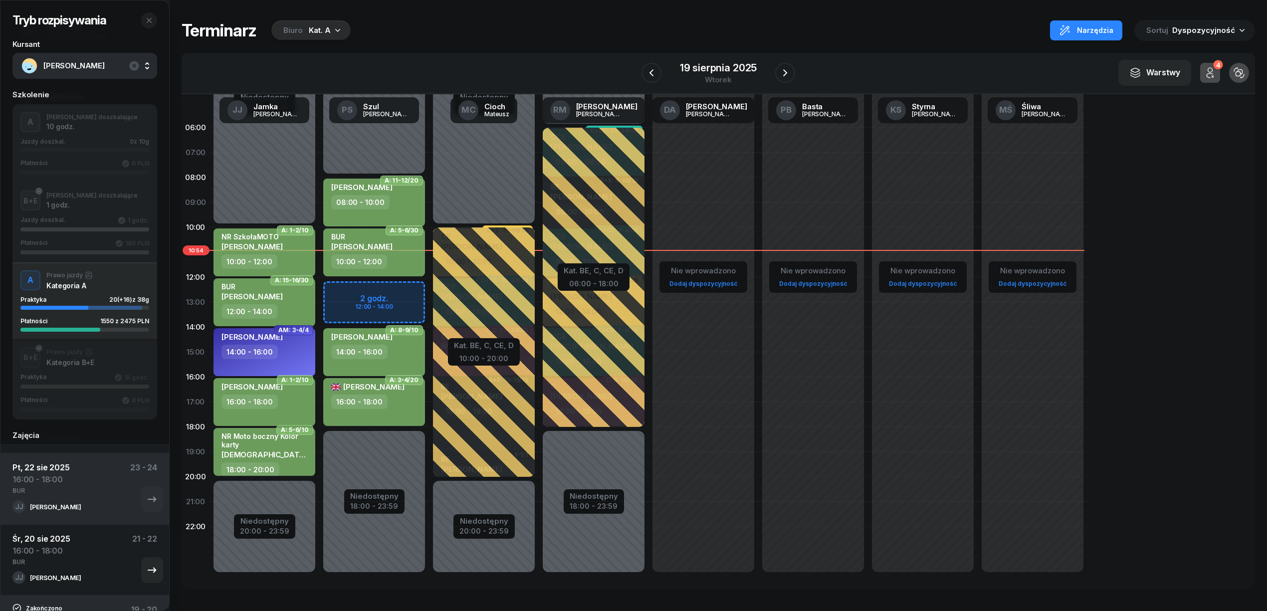
scroll to position [465, 0]
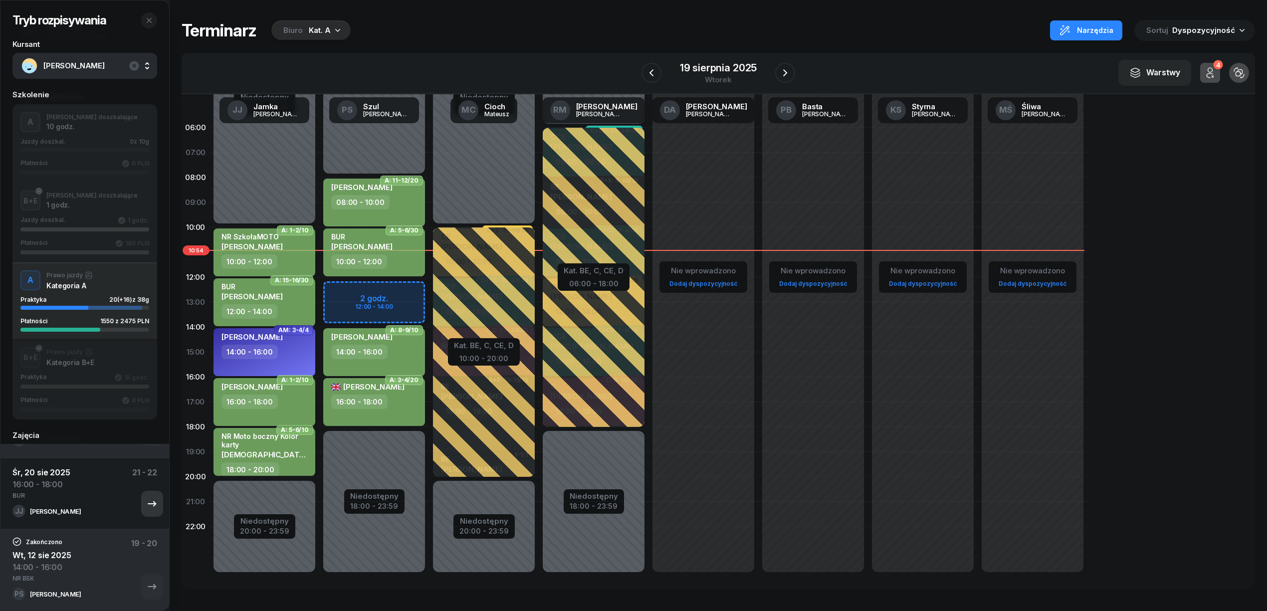
click at [146, 507] on icon "button" at bounding box center [152, 504] width 12 height 12
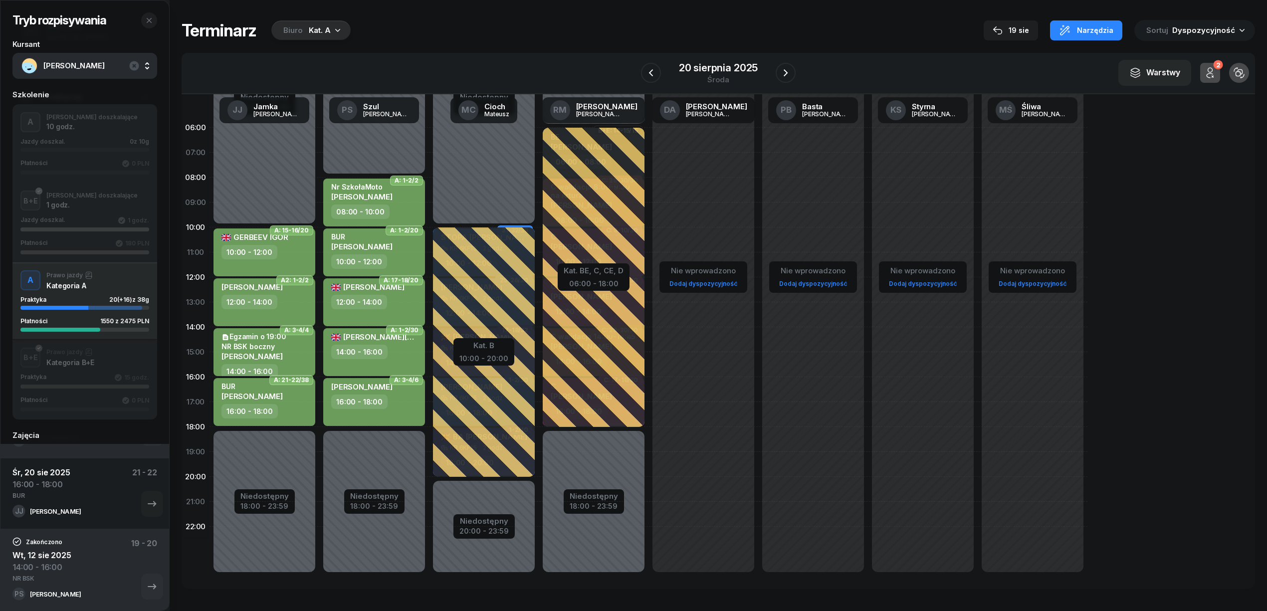
click at [288, 411] on div "16:00 - 18:00" at bounding box center [265, 411] width 88 height 14
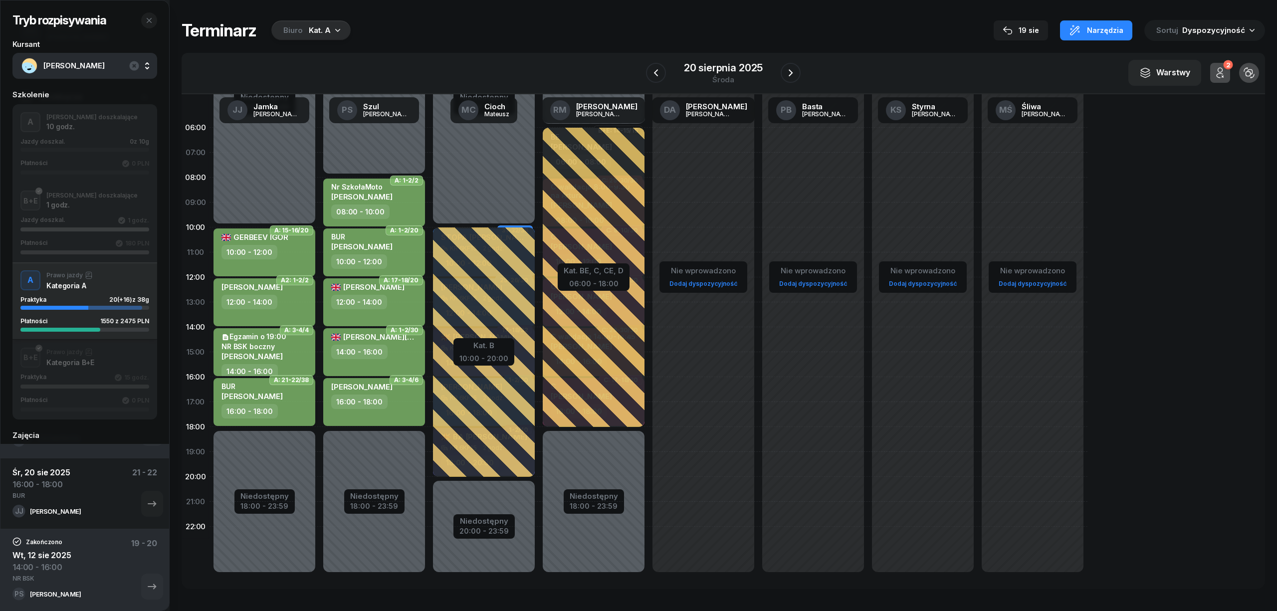
select select "16"
select select "18"
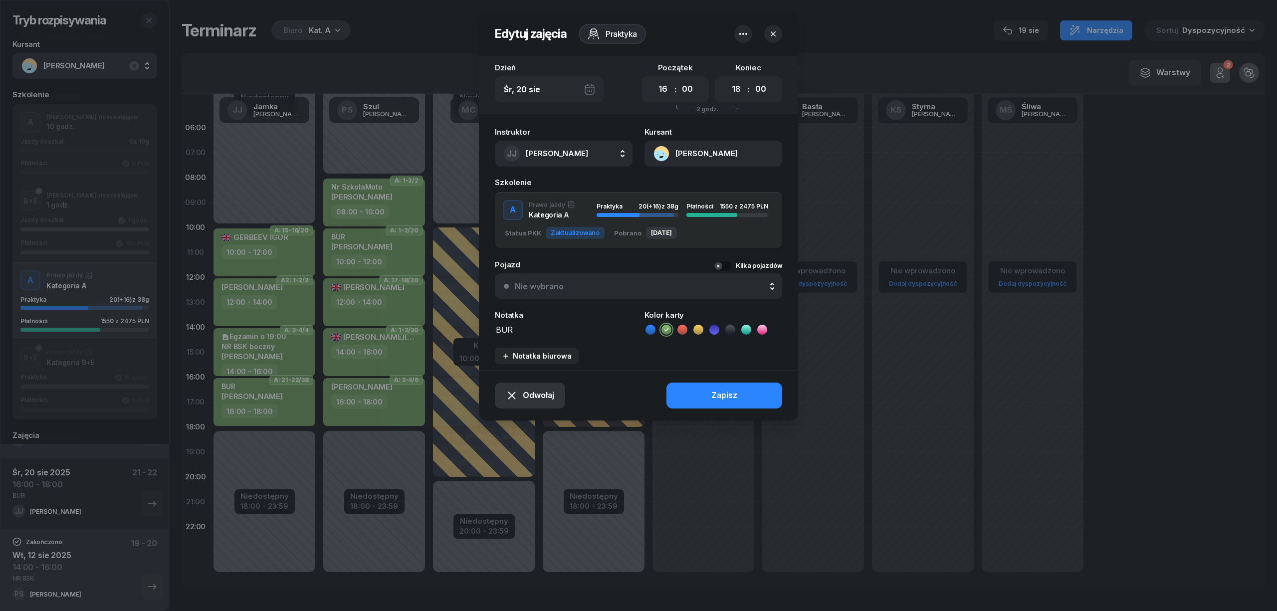
click at [537, 395] on span "Odwołaj" at bounding box center [538, 395] width 31 height 13
click at [521, 313] on div "My odwołaliśmy" at bounding box center [513, 309] width 60 height 13
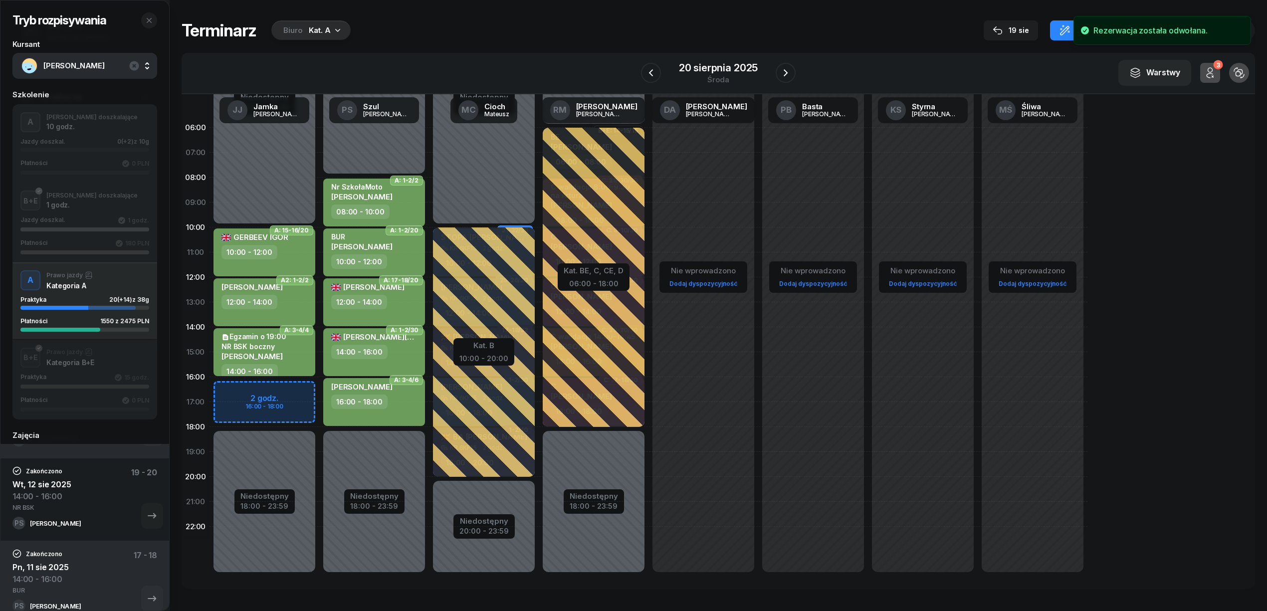
click at [319, 385] on div "Niedostępny 00:00 - 10:00 Niedostępny 18:00 - 23:59 A: 15-16/20 GERBEEV IGOR 10…" at bounding box center [374, 352] width 110 height 474
select select "16"
select select "18"
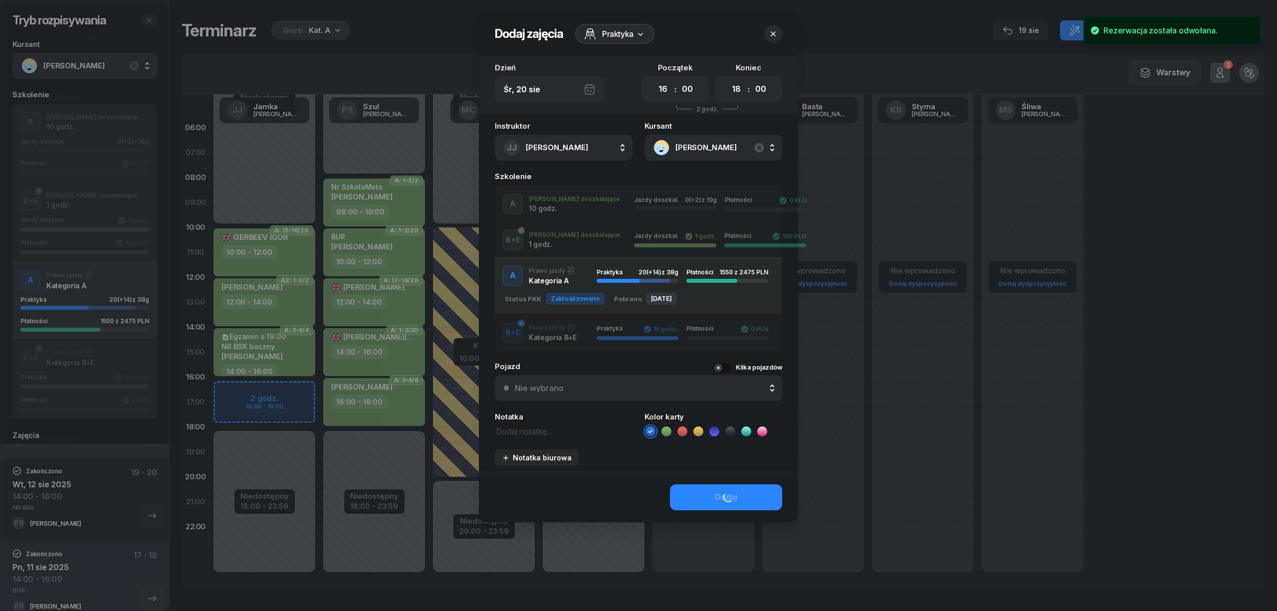
click at [563, 206] on div "A J. doszkalające 10 godz. Jazdy doszkal. 0 (+2) z 10g Płatności 0 PLN" at bounding box center [638, 204] width 287 height 20
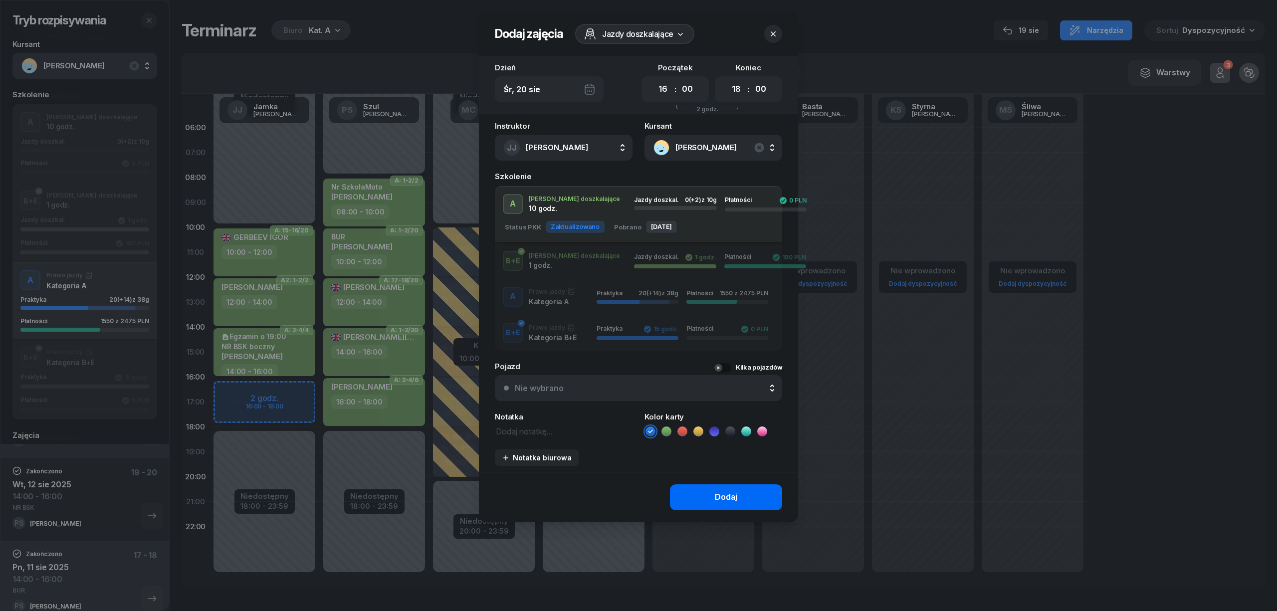
click at [697, 498] on button "Dodaj" at bounding box center [726, 497] width 112 height 26
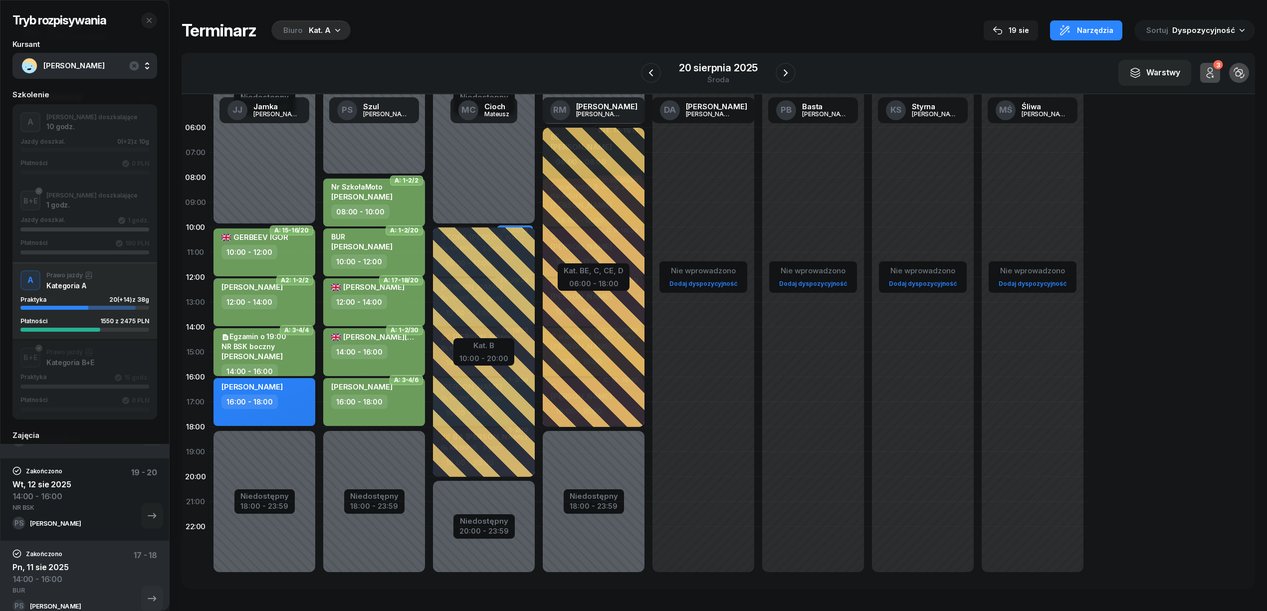
click at [269, 405] on div "16:00 - 18:00" at bounding box center [249, 401] width 56 height 14
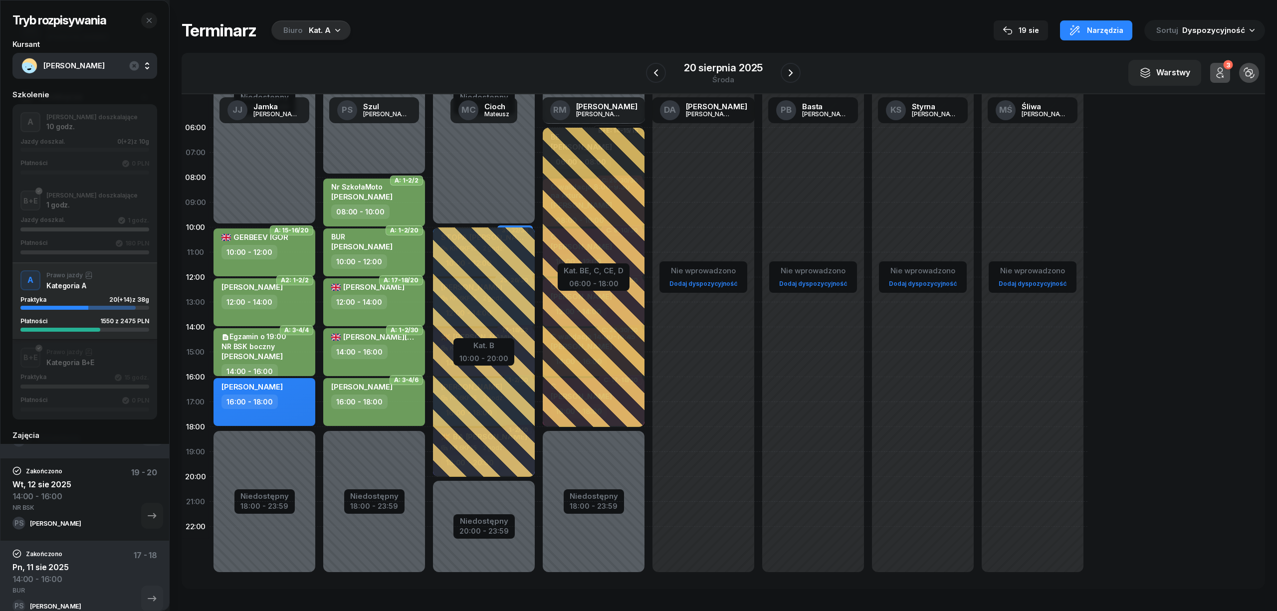
select select "16"
select select "18"
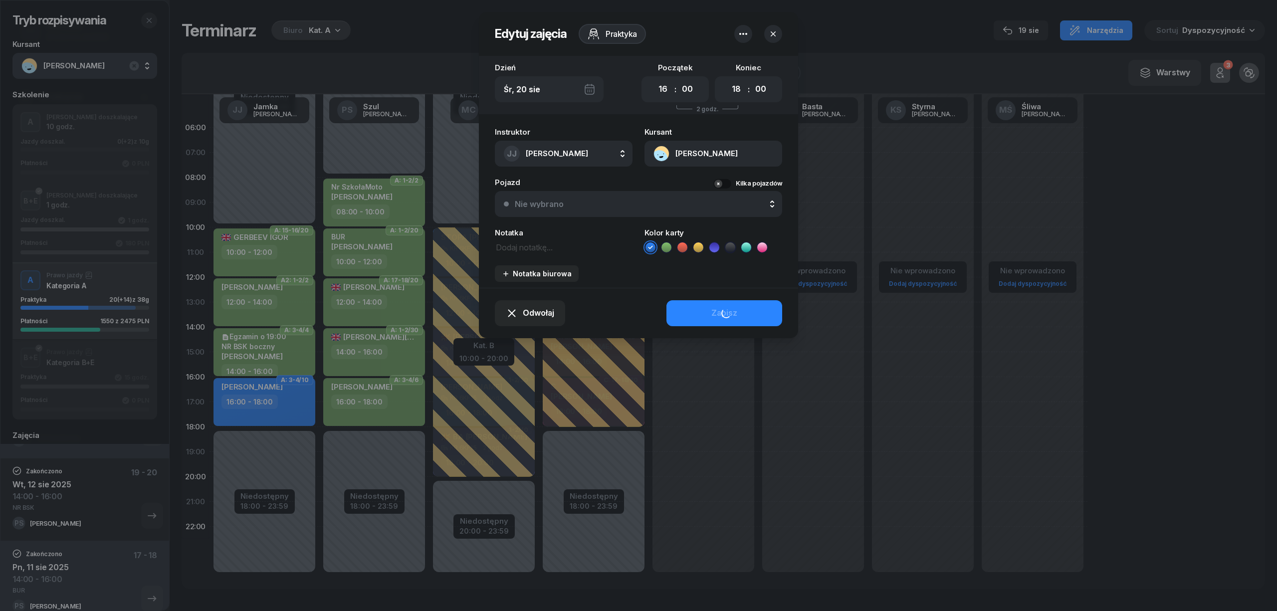
click at [671, 246] on li at bounding box center [666, 247] width 12 height 12
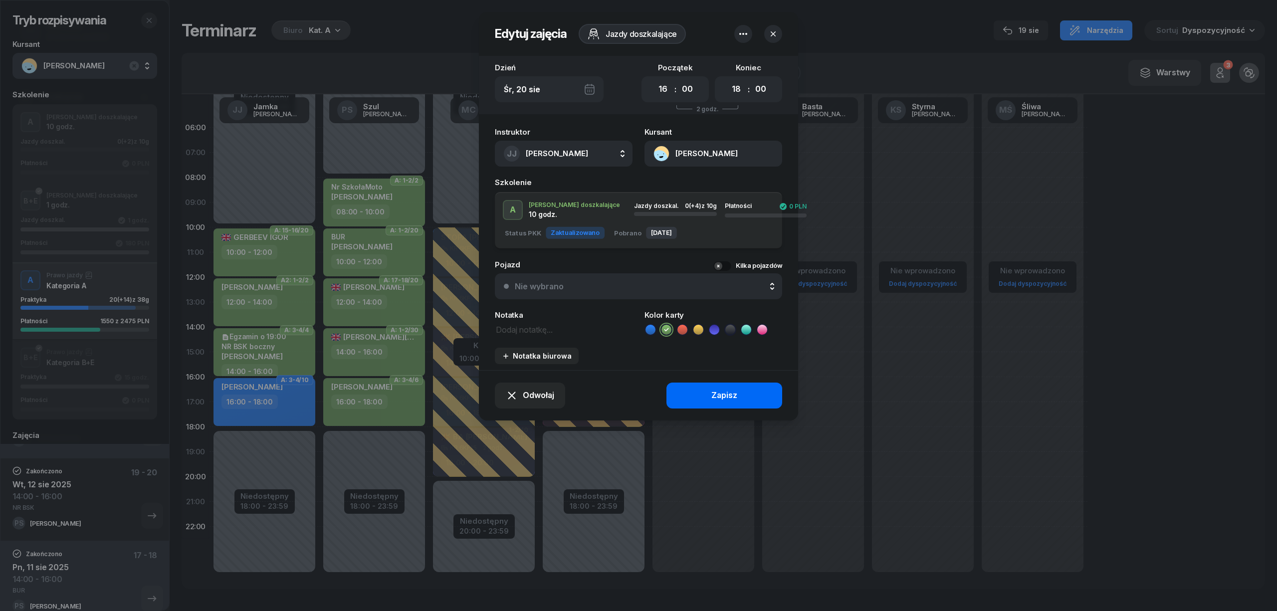
click at [696, 399] on button "Zapisz" at bounding box center [724, 396] width 116 height 26
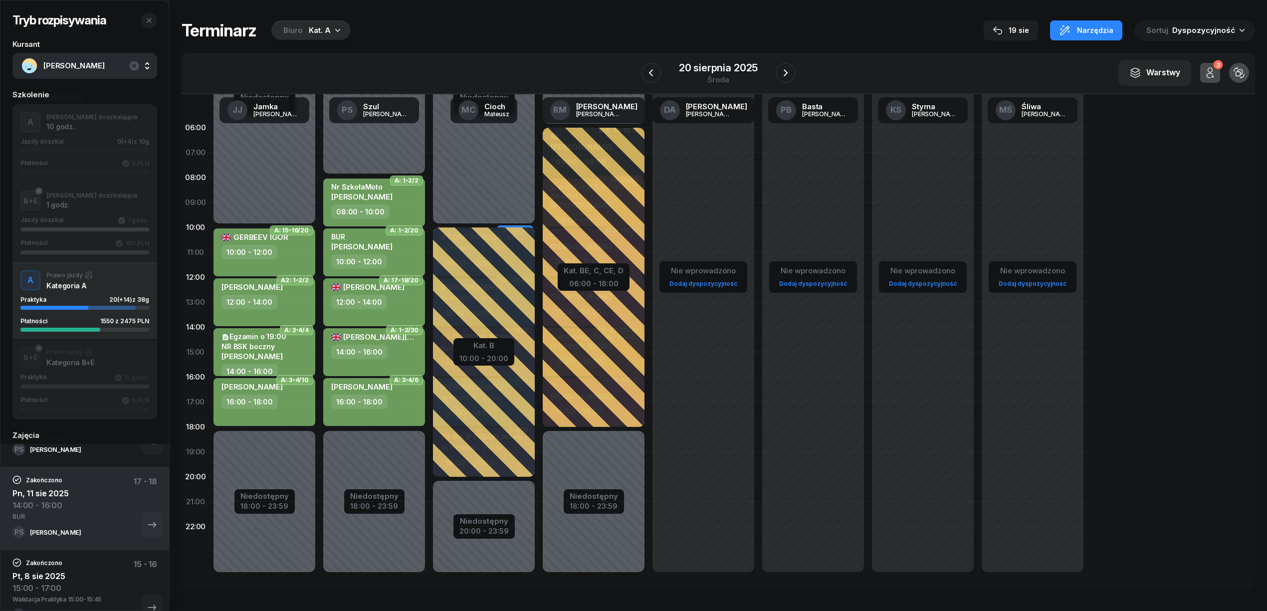
scroll to position [465, 0]
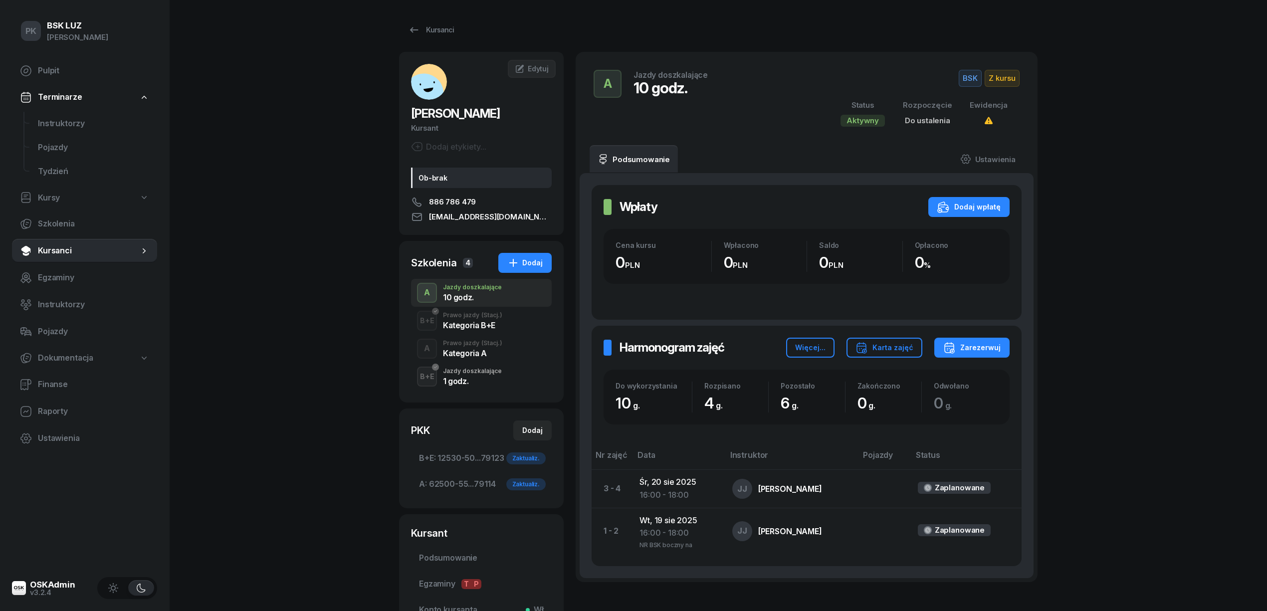
click at [493, 352] on div "Kategoria A" at bounding box center [472, 353] width 59 height 8
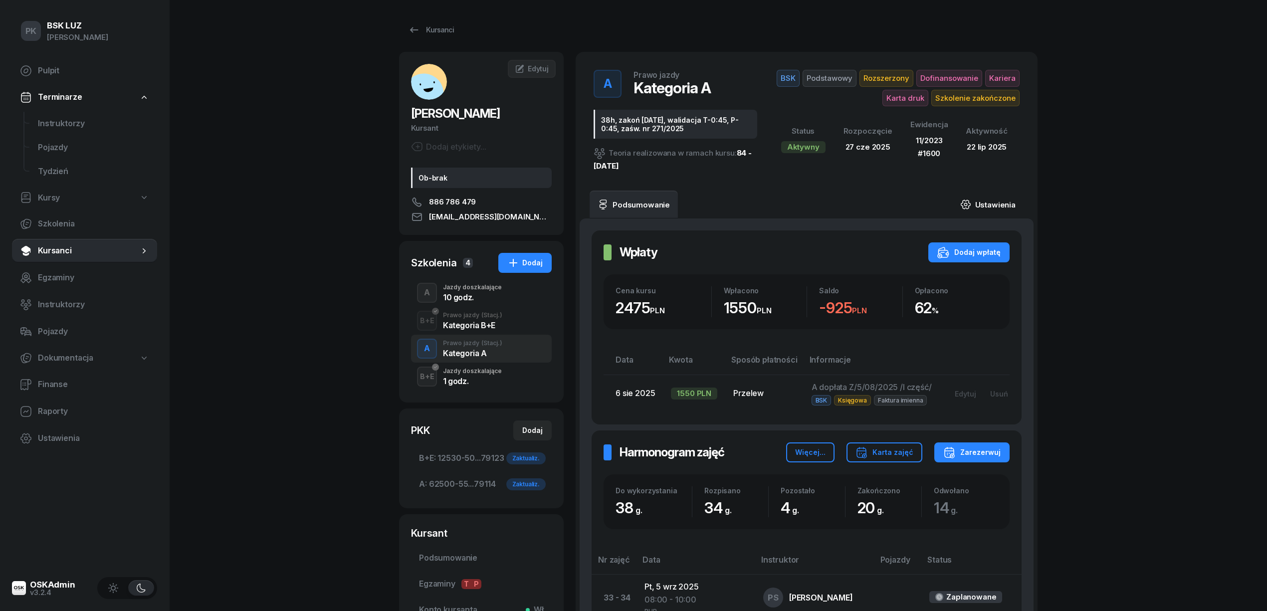
click at [1016, 200] on link "Ustawienia" at bounding box center [987, 205] width 71 height 28
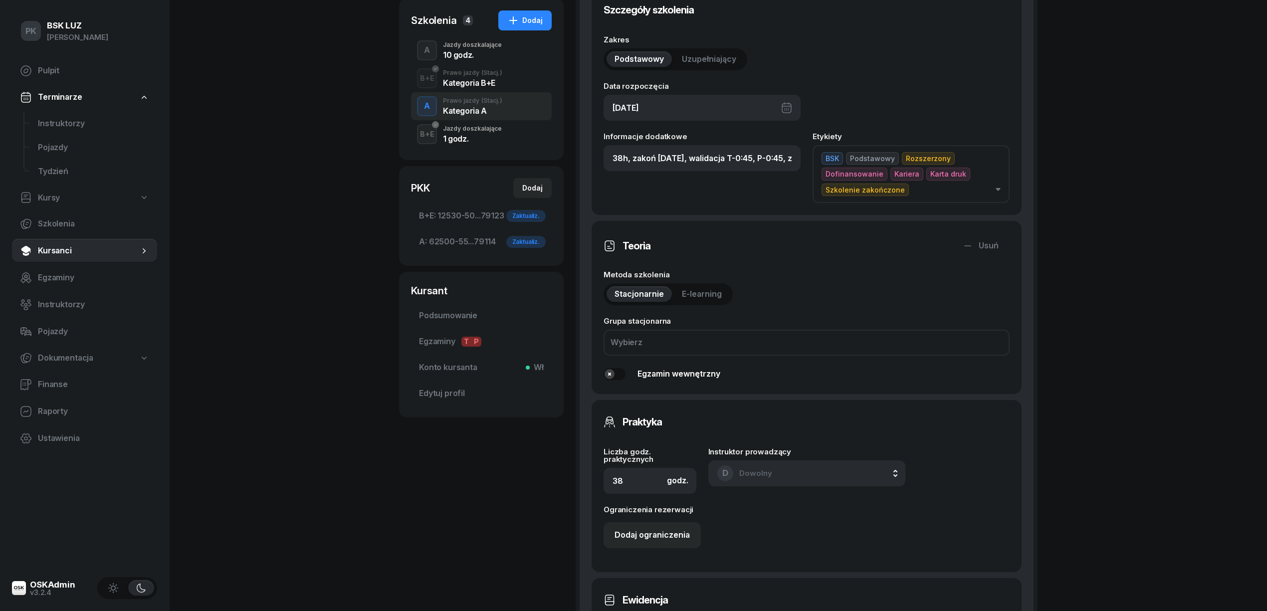
scroll to position [266, 0]
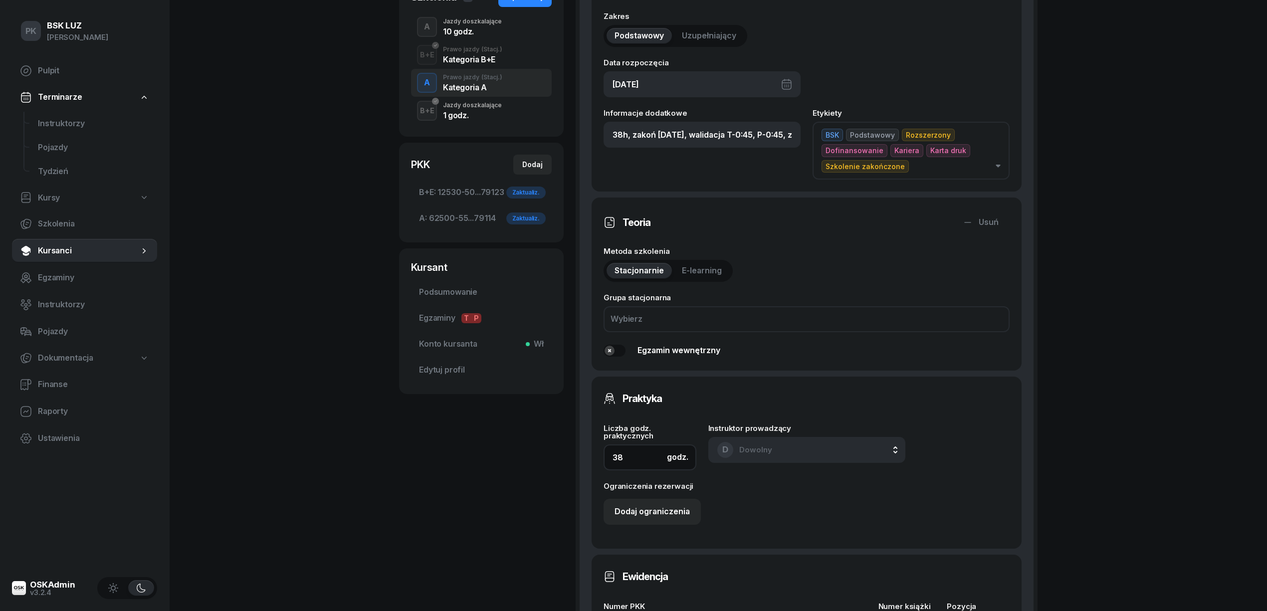
drag, startPoint x: 631, startPoint y: 453, endPoint x: 584, endPoint y: 455, distance: 46.9
click at [584, 455] on div "Szczegóły szkolenia Zakres Podstawowy Uzupełniający Data rozpoczęcia [DATE] Inf…" at bounding box center [806, 412] width 454 height 919
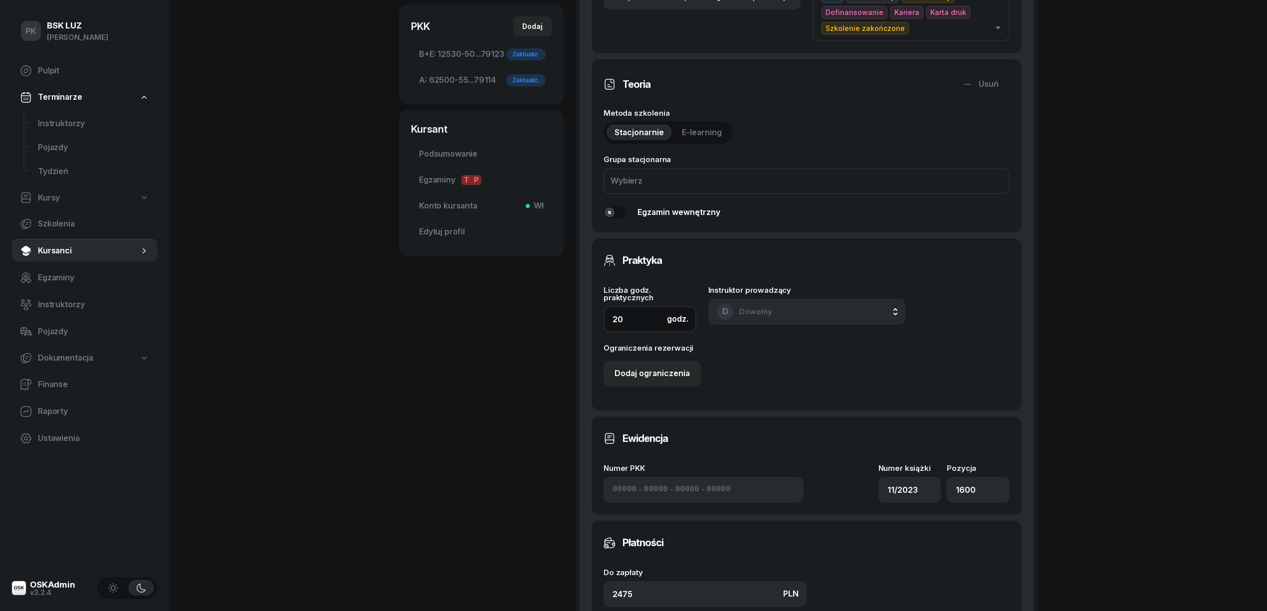
scroll to position [598, 0]
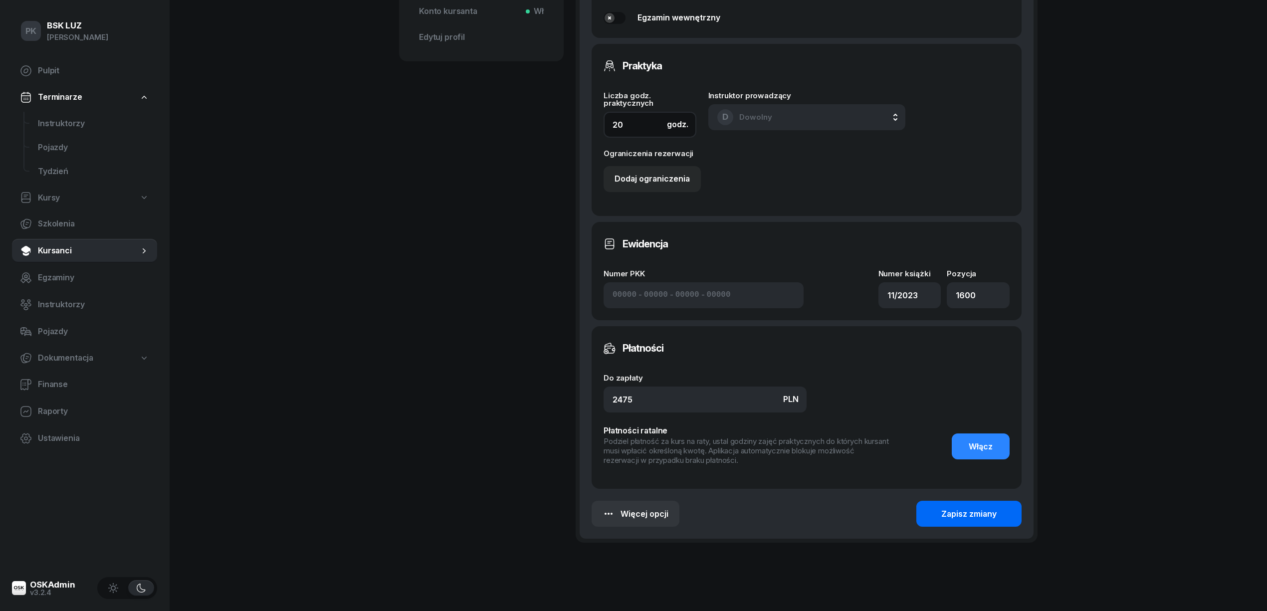
type input "20"
click at [956, 515] on div "Zapisz zmiany" at bounding box center [968, 514] width 55 height 13
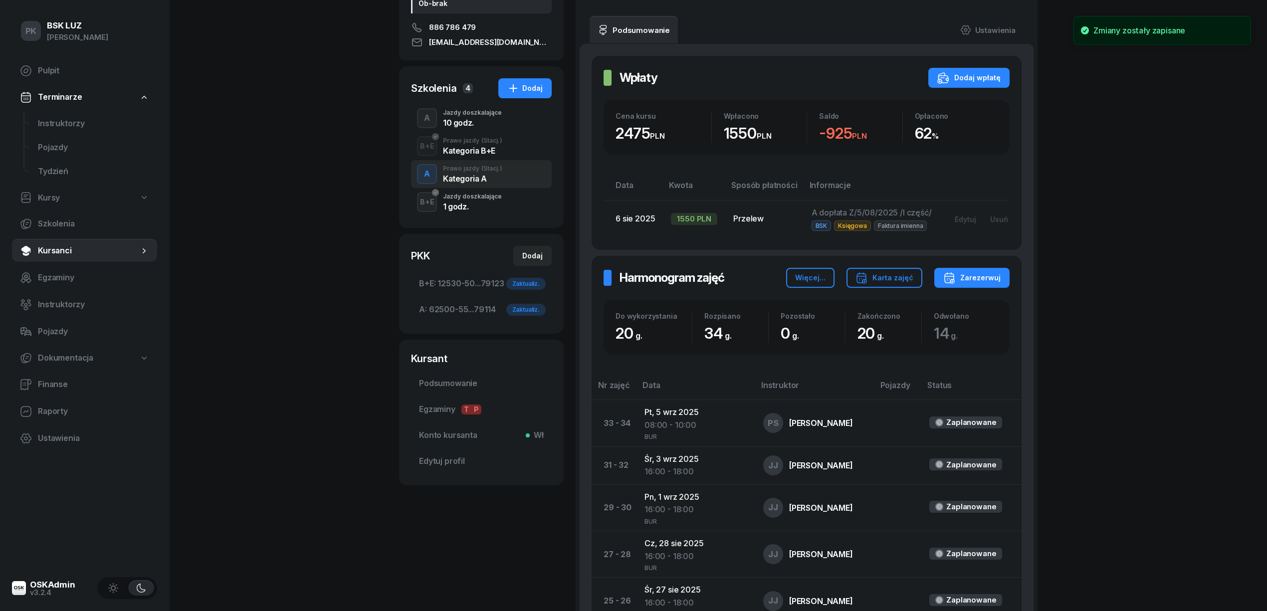
scroll to position [0, 0]
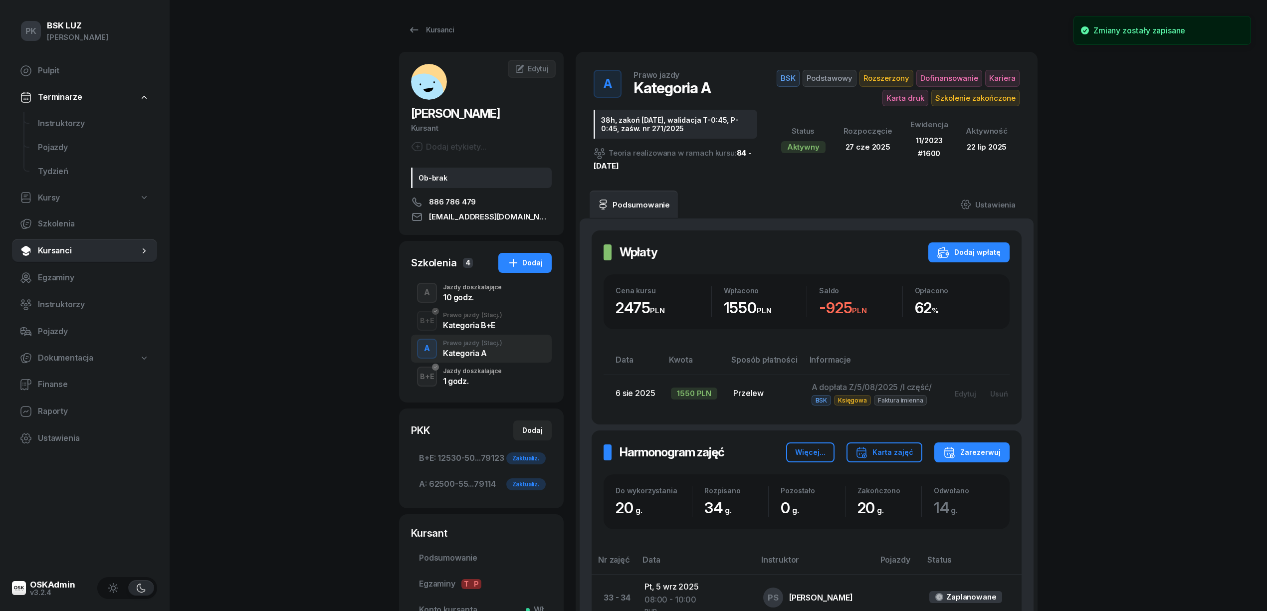
click at [478, 288] on div "Jazdy doszkalające" at bounding box center [472, 287] width 59 height 6
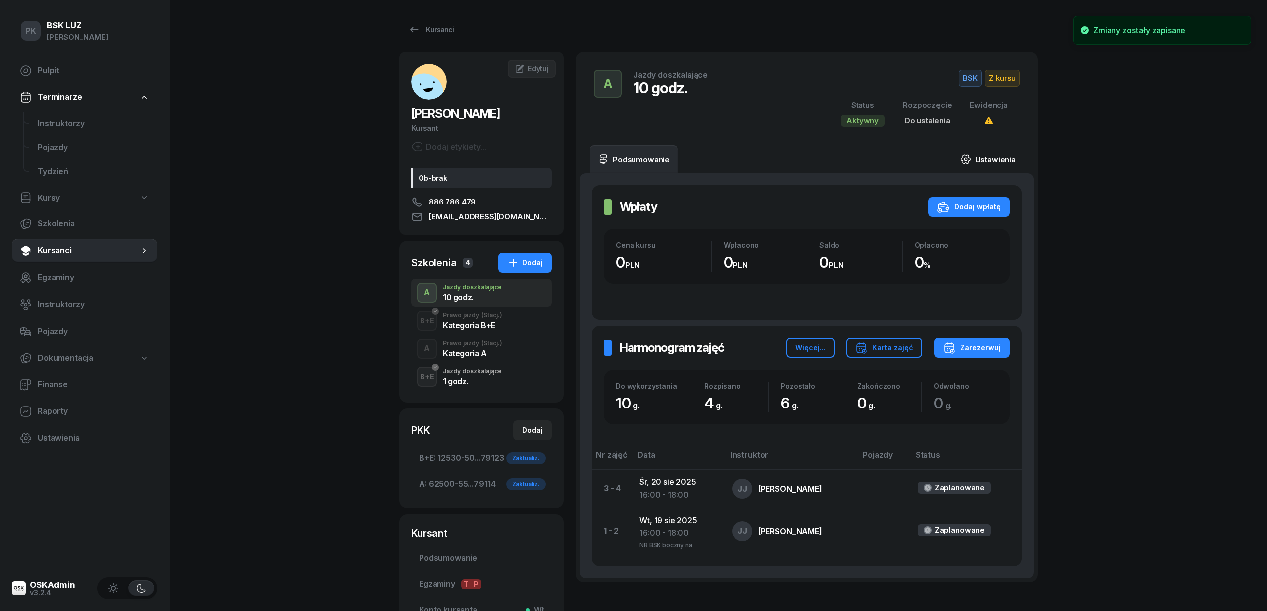
click at [1001, 158] on link "Ustawienia" at bounding box center [987, 159] width 71 height 28
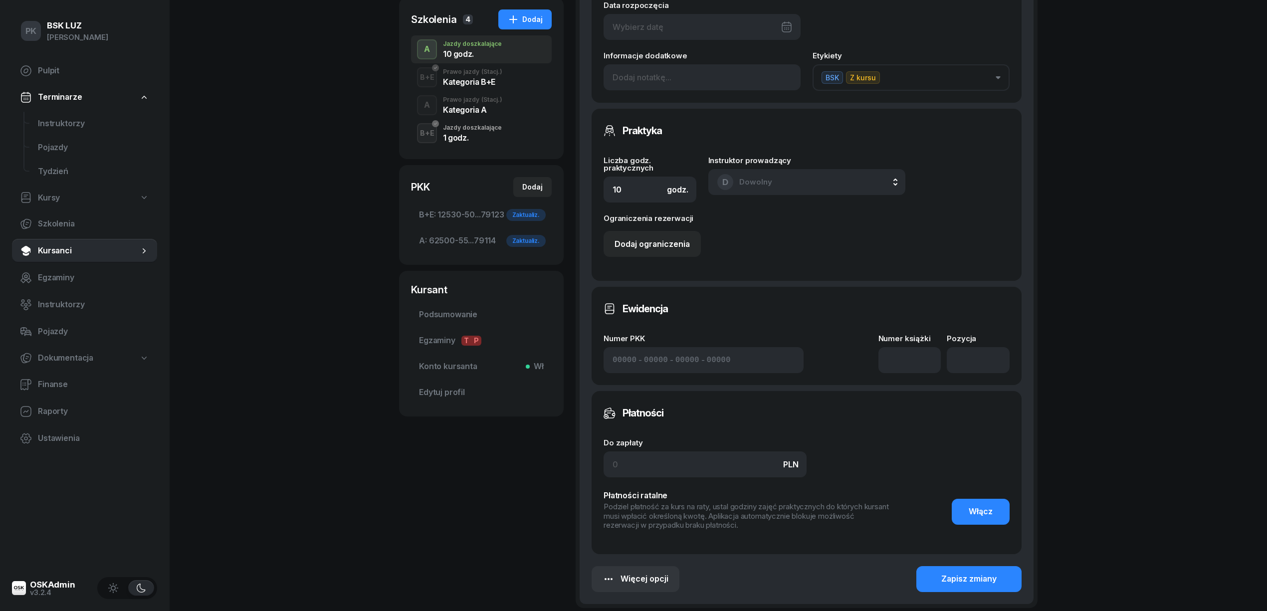
scroll to position [266, 0]
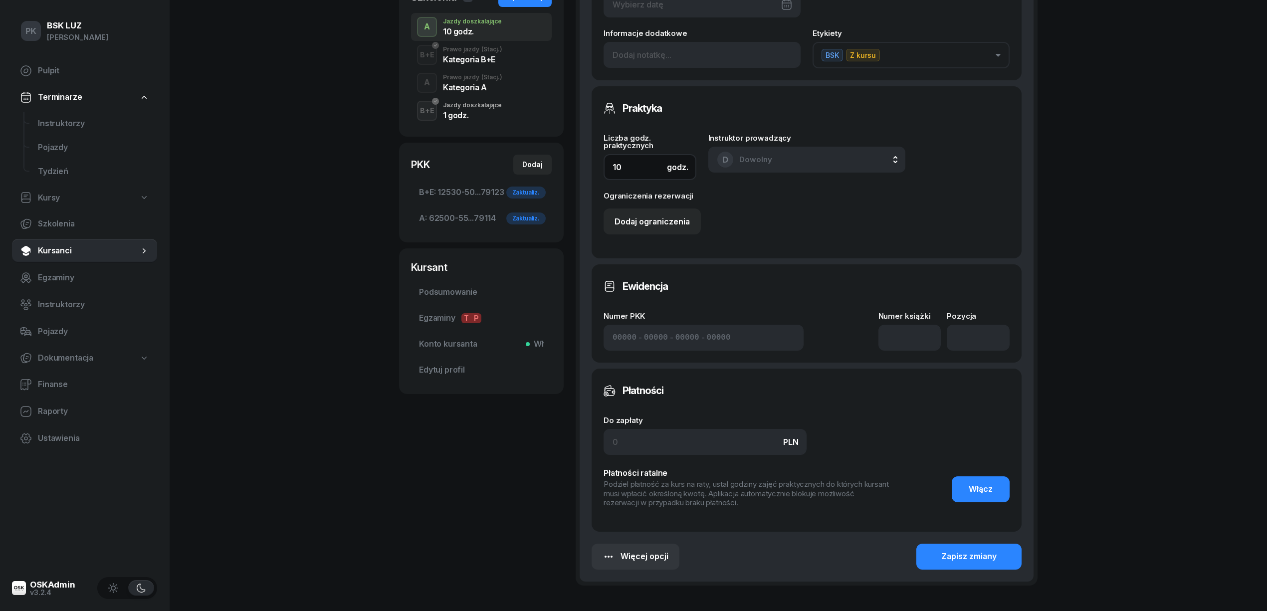
click at [568, 164] on div "[PERSON_NAME] etykiety... Ob-brak 886 786 479 [EMAIL_ADDRESS][DOMAIN_NAME] MŚ […" at bounding box center [718, 200] width 638 height 829
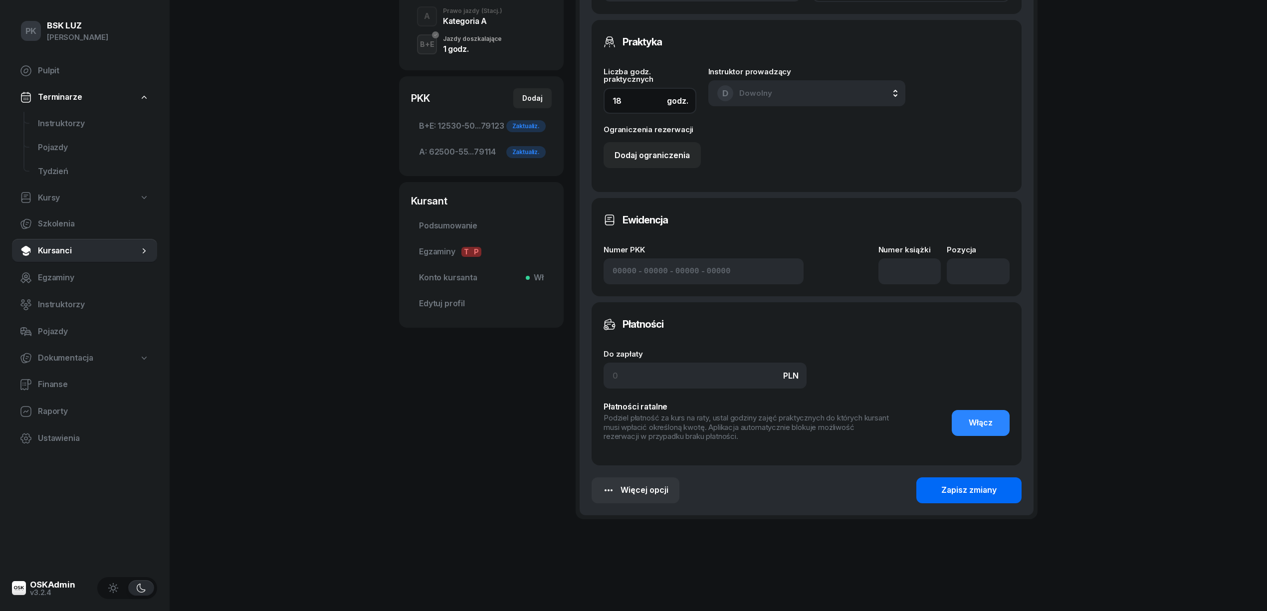
type input "18"
click at [947, 493] on div "Zapisz zmiany" at bounding box center [968, 490] width 55 height 13
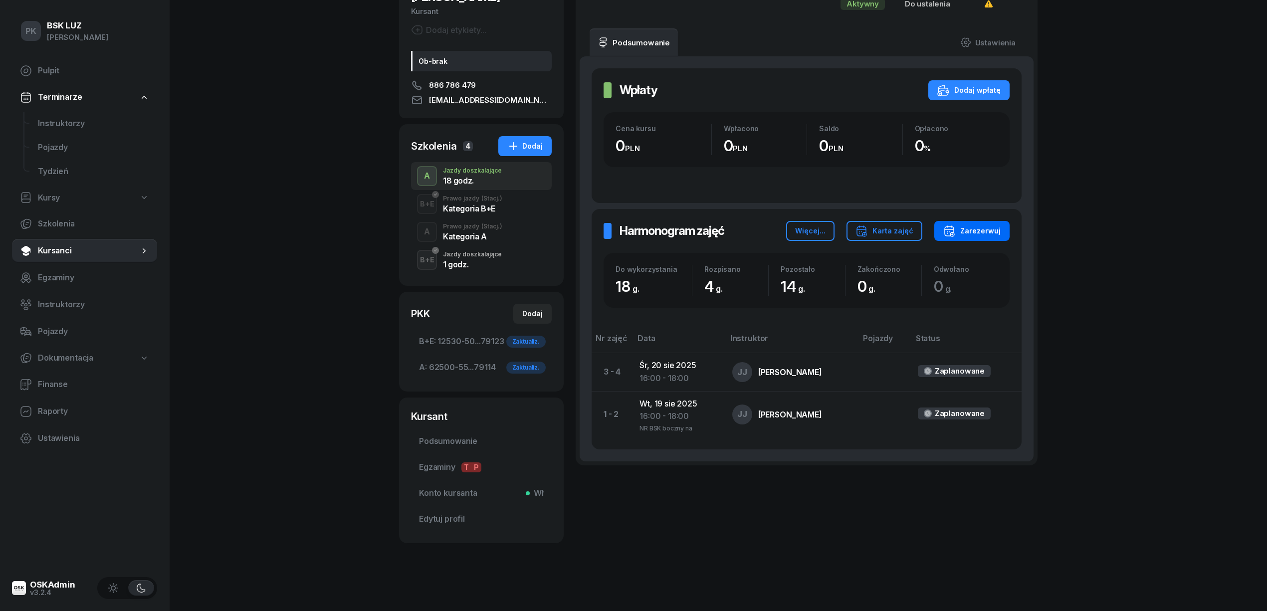
click at [976, 232] on div "Zarezerwuj" at bounding box center [971, 231] width 57 height 12
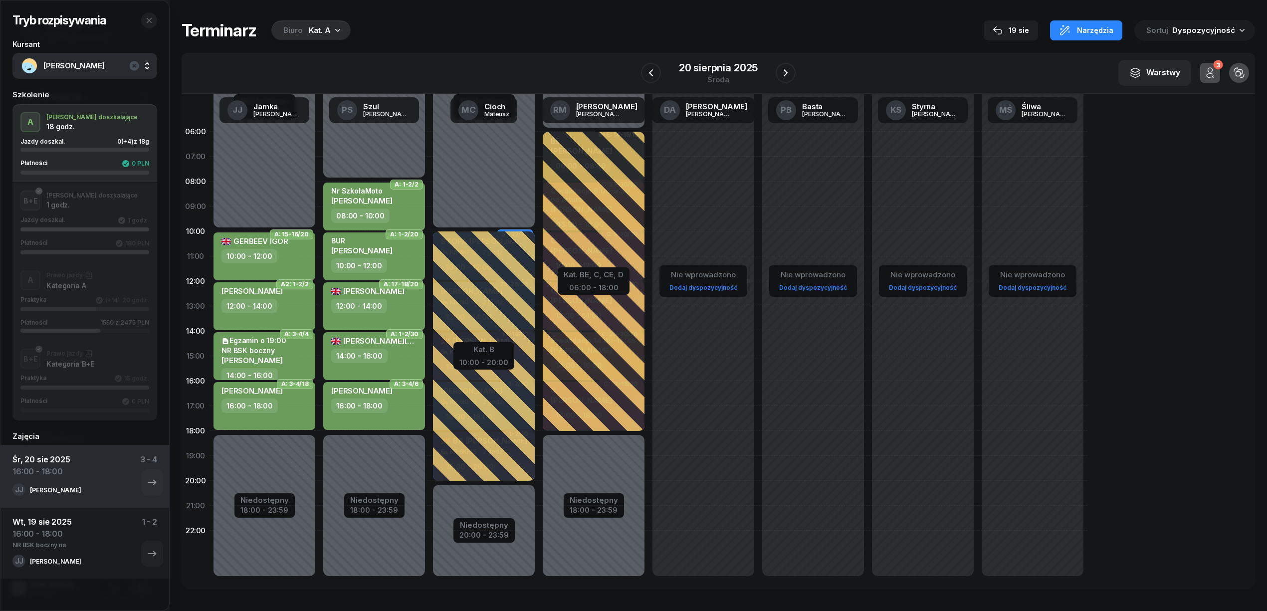
click at [84, 302] on div "Praktyka (+14) 20 godz." at bounding box center [84, 300] width 129 height 8
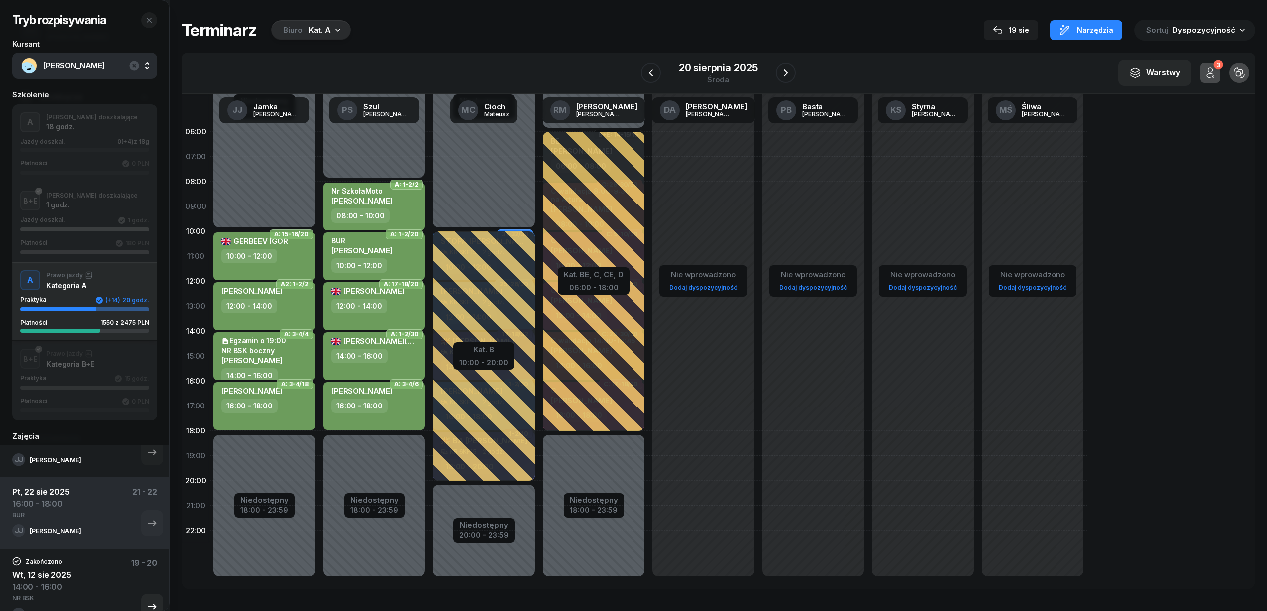
scroll to position [399, 0]
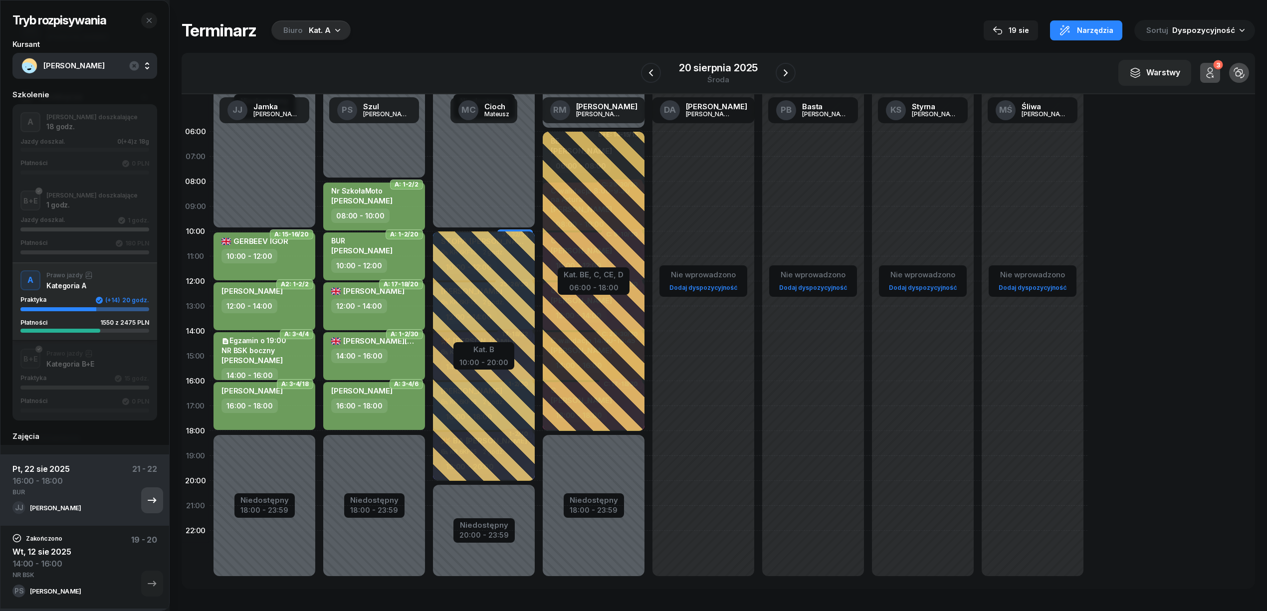
click at [148, 502] on icon "button" at bounding box center [152, 500] width 8 height 5
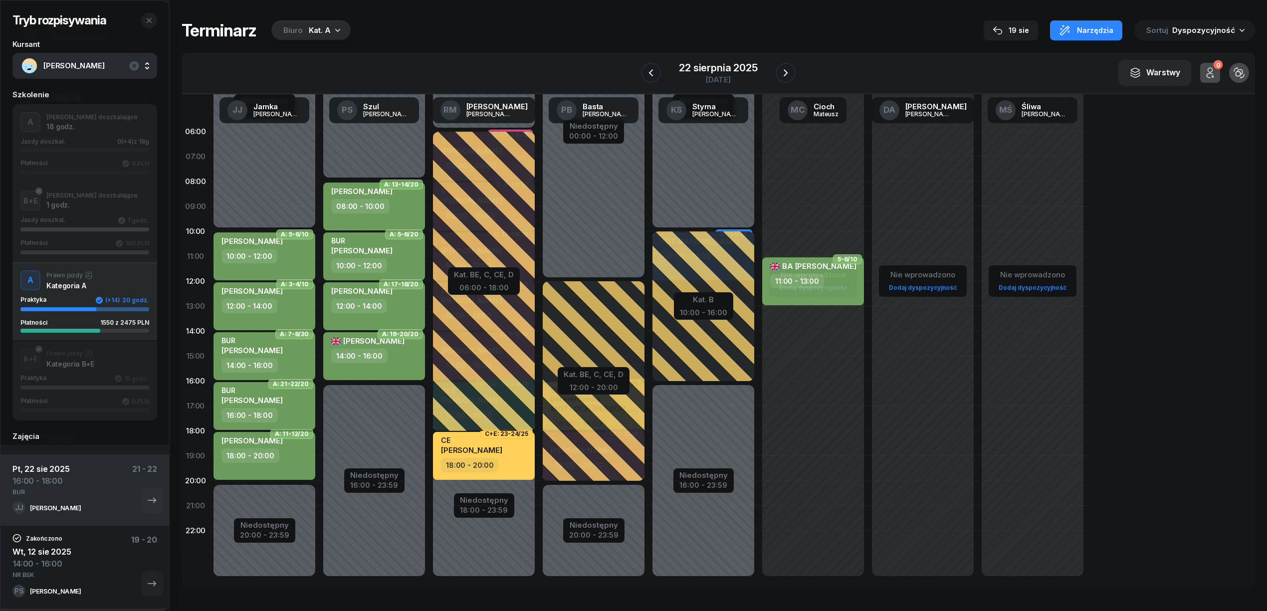
click at [298, 404] on div "BUR [PERSON_NAME]" at bounding box center [265, 397] width 88 height 22
select select "16"
select select "18"
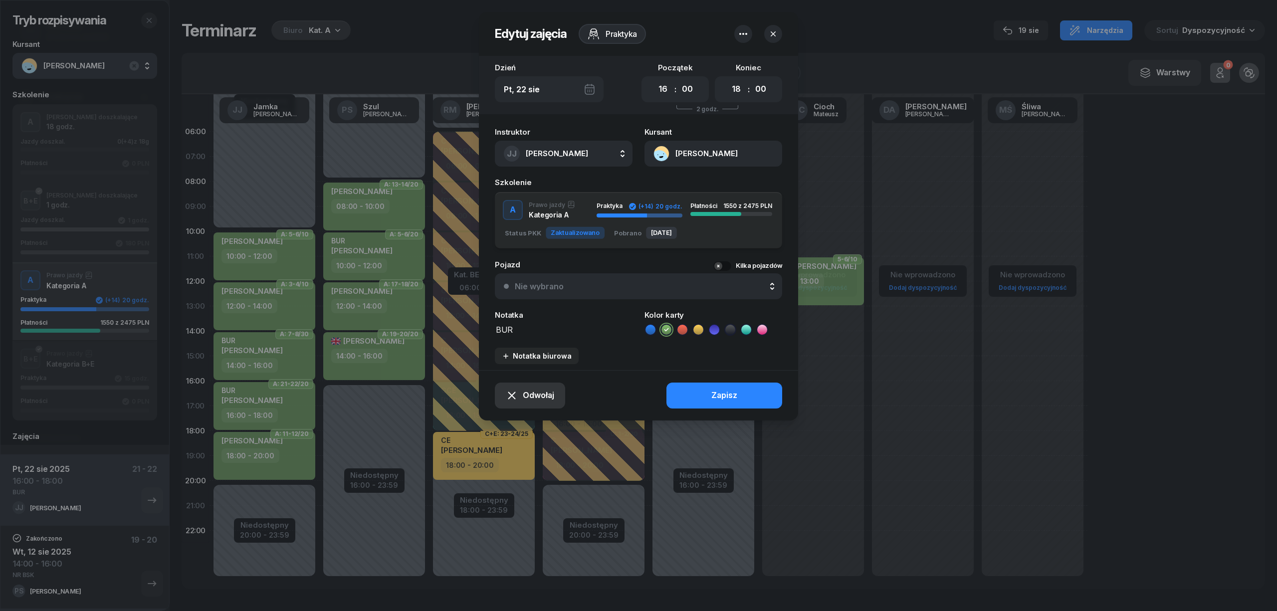
click at [548, 389] on span "Odwołaj" at bounding box center [538, 395] width 31 height 13
click at [523, 312] on div "My odwołaliśmy" at bounding box center [513, 309] width 60 height 13
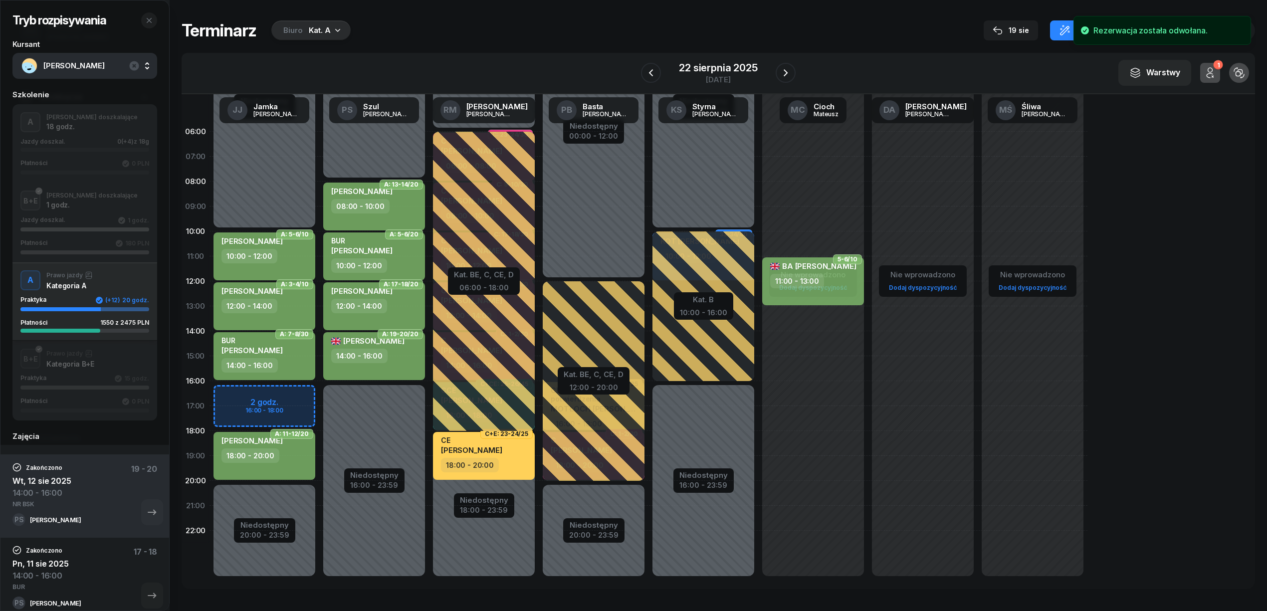
click at [319, 390] on div "Niedostępny 00:00 - 10:00 Niedostępny 20:00 - 23:59 A: 5-6/10 CZUPRYNA BARTOSZ …" at bounding box center [374, 356] width 110 height 474
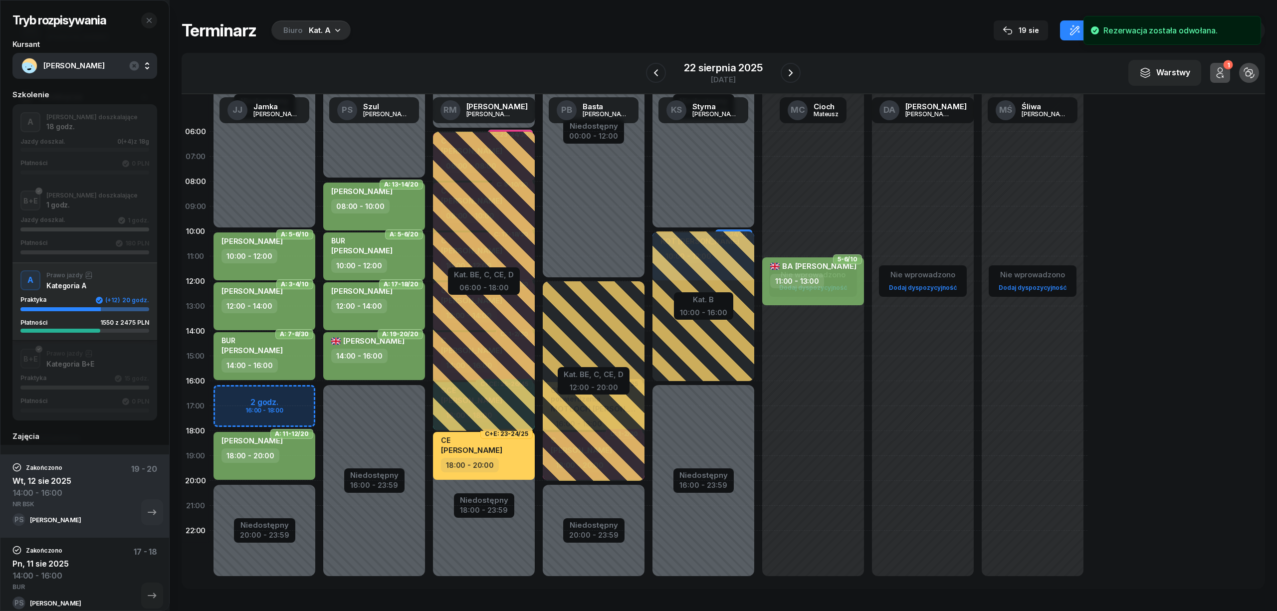
select select "16"
select select "18"
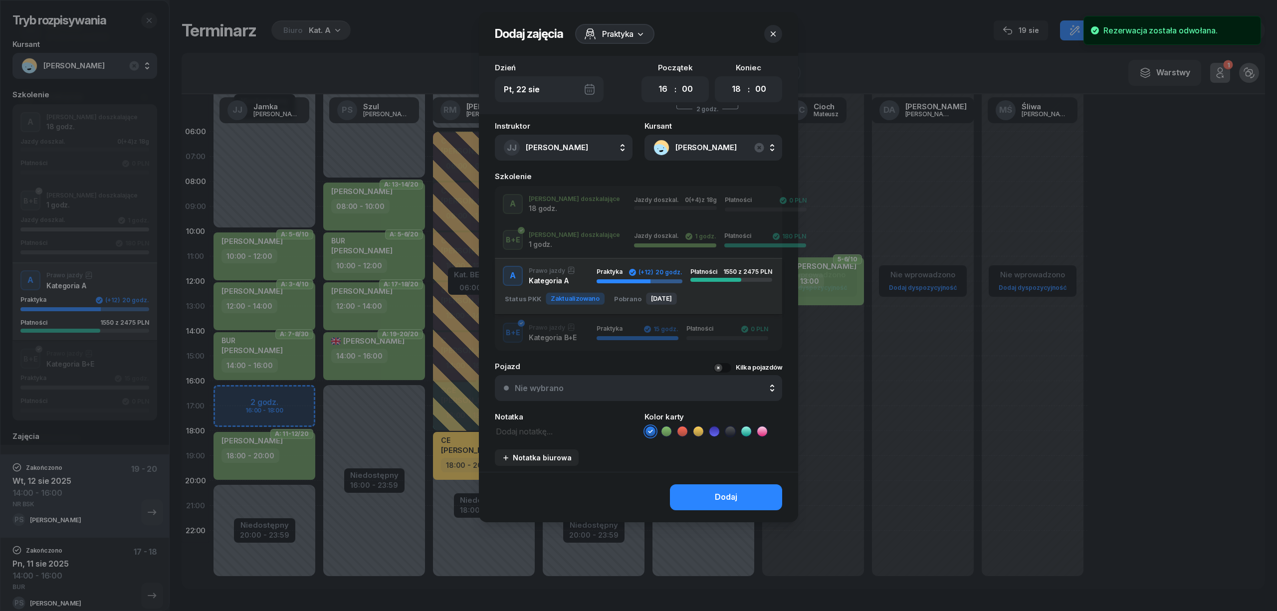
click at [572, 208] on div "A J. doszkalające 18 godz. Jazdy doszkal. 0 (+4) z 18g Płatności 0 PLN" at bounding box center [638, 204] width 287 height 20
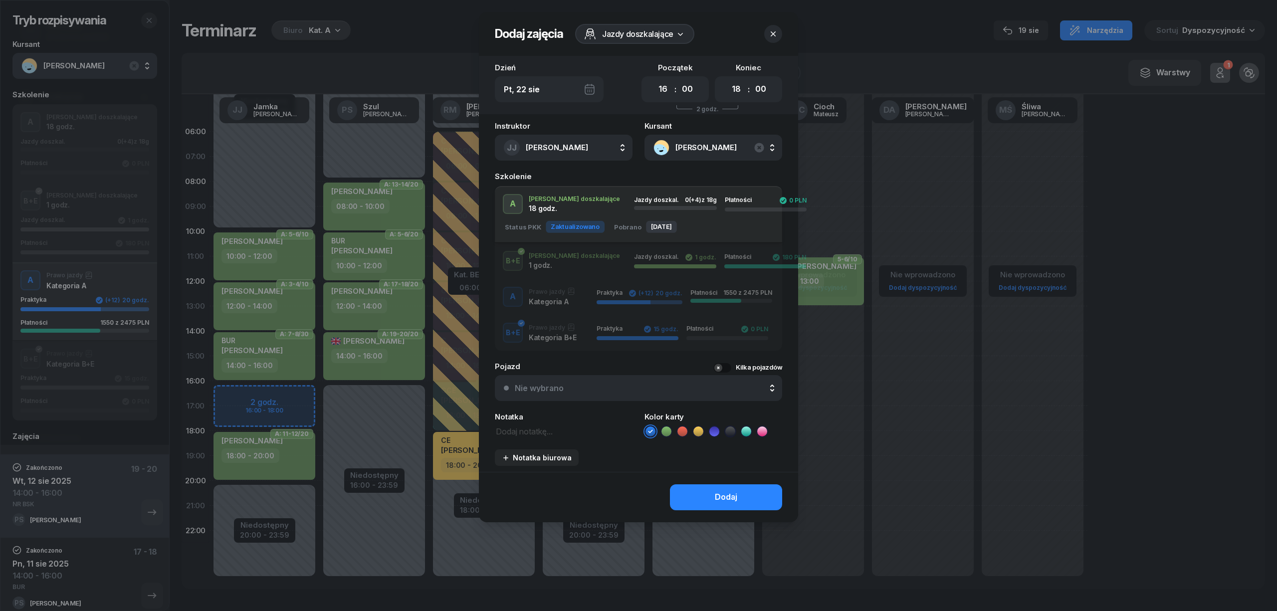
click at [666, 429] on icon at bounding box center [666, 431] width 10 height 10
click at [697, 489] on button "Dodaj" at bounding box center [726, 497] width 112 height 26
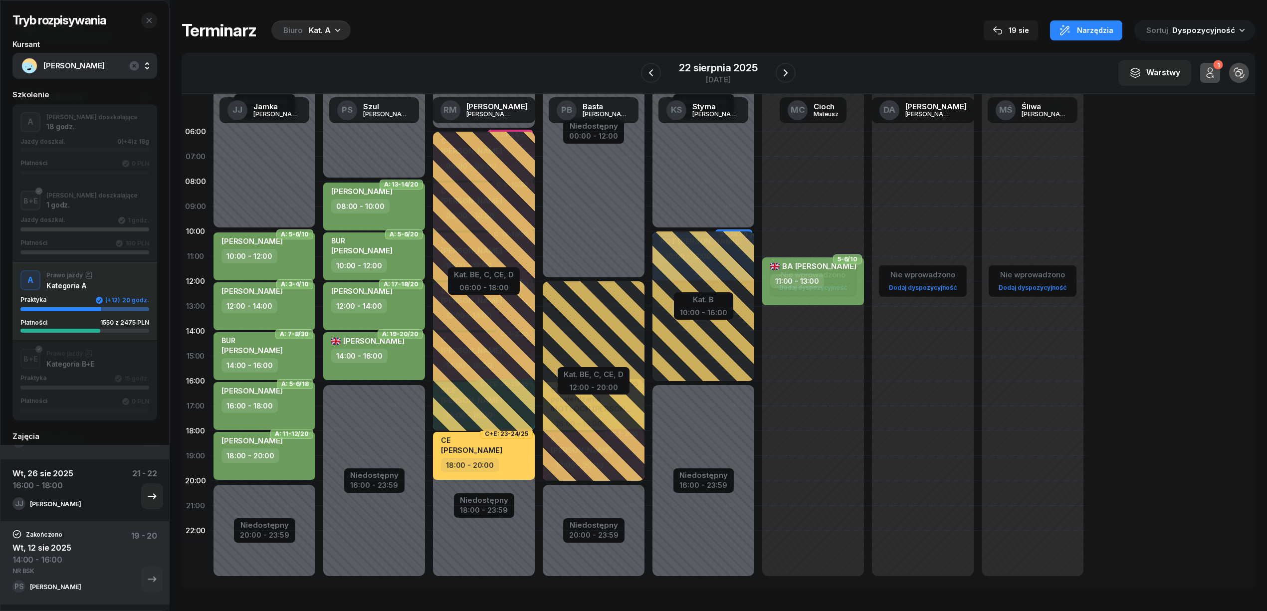
scroll to position [266, 0]
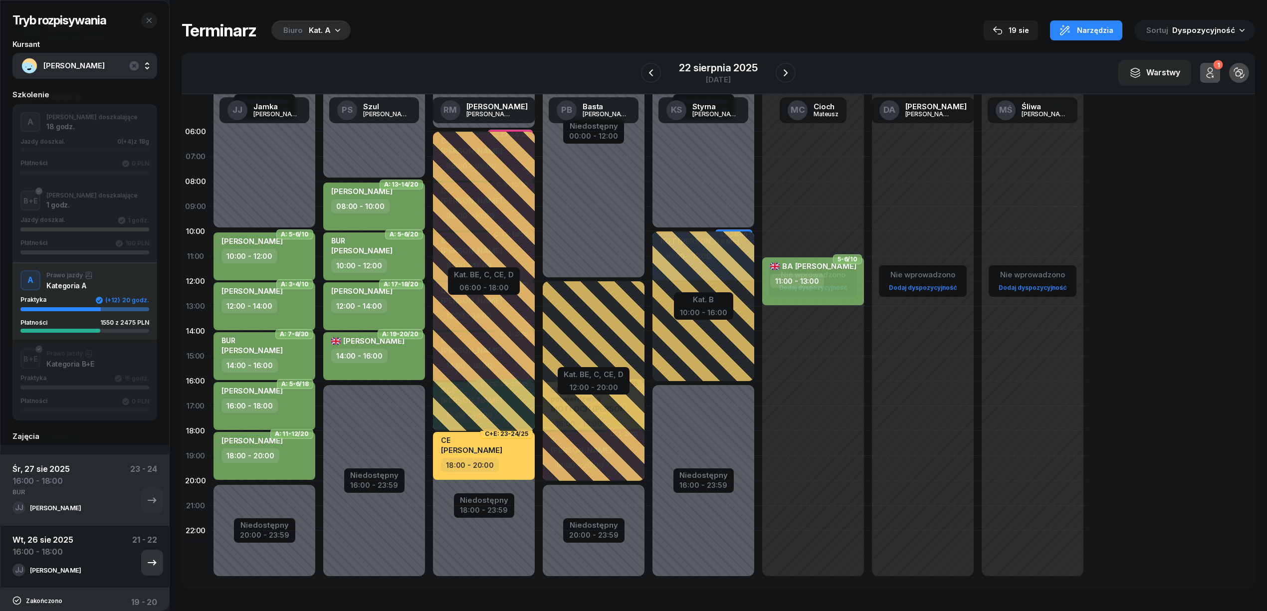
click at [141, 555] on button "button" at bounding box center [152, 563] width 22 height 26
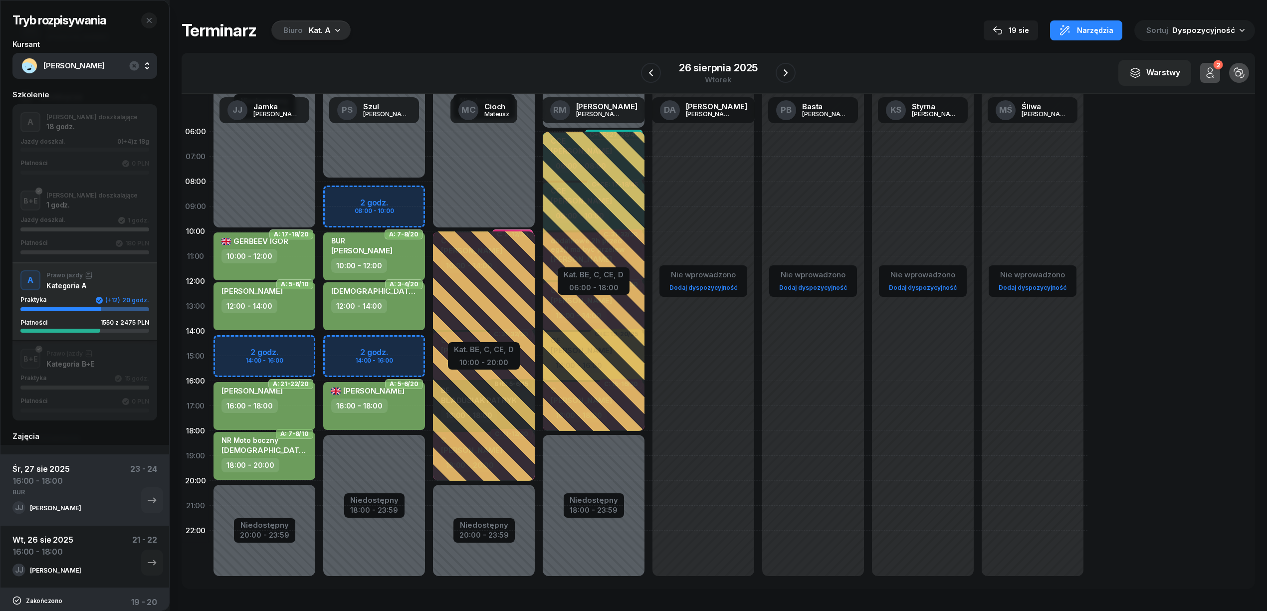
click at [296, 411] on div "16:00 - 18:00" at bounding box center [265, 405] width 88 height 14
select select "16"
select select "18"
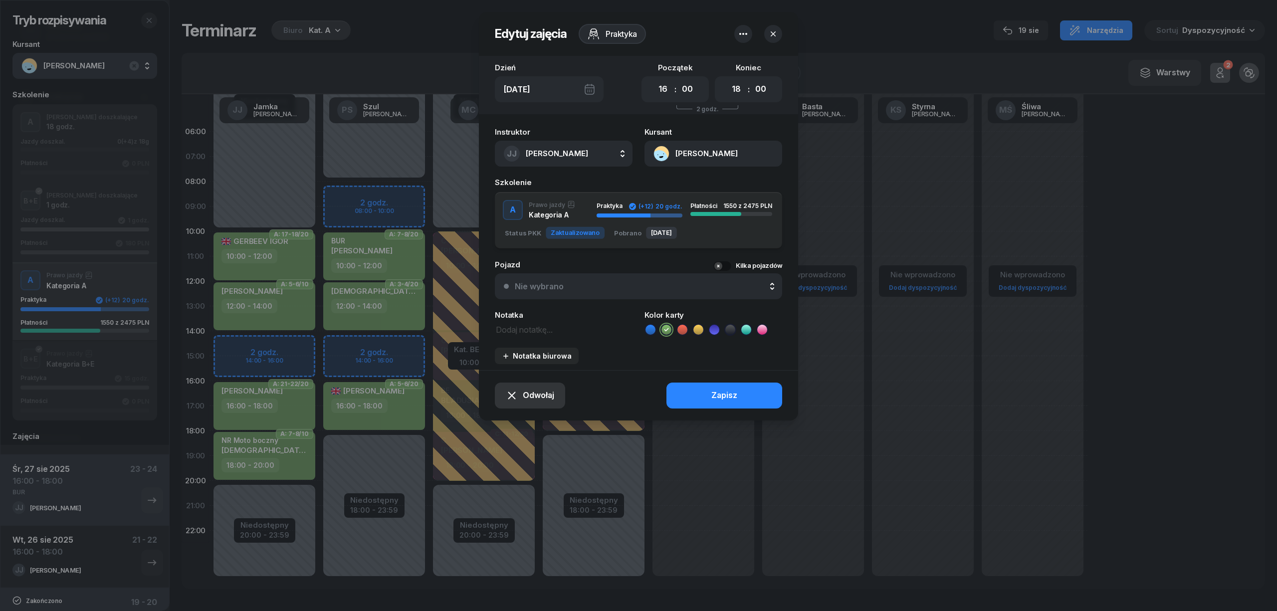
click at [525, 393] on span "Odwołaj" at bounding box center [538, 395] width 31 height 13
click at [529, 310] on div "My odwołaliśmy" at bounding box center [513, 309] width 60 height 13
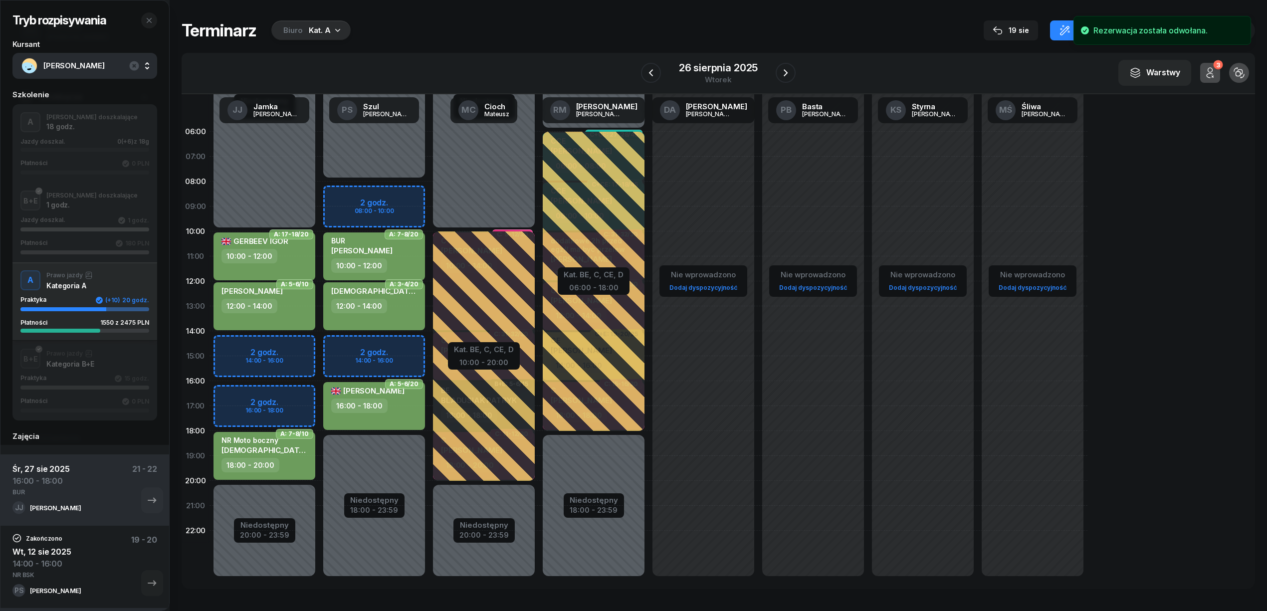
click at [1225, 78] on div "Widok alternatywny" at bounding box center [1239, 73] width 32 height 32
click at [1217, 71] on button "3" at bounding box center [1210, 73] width 20 height 20
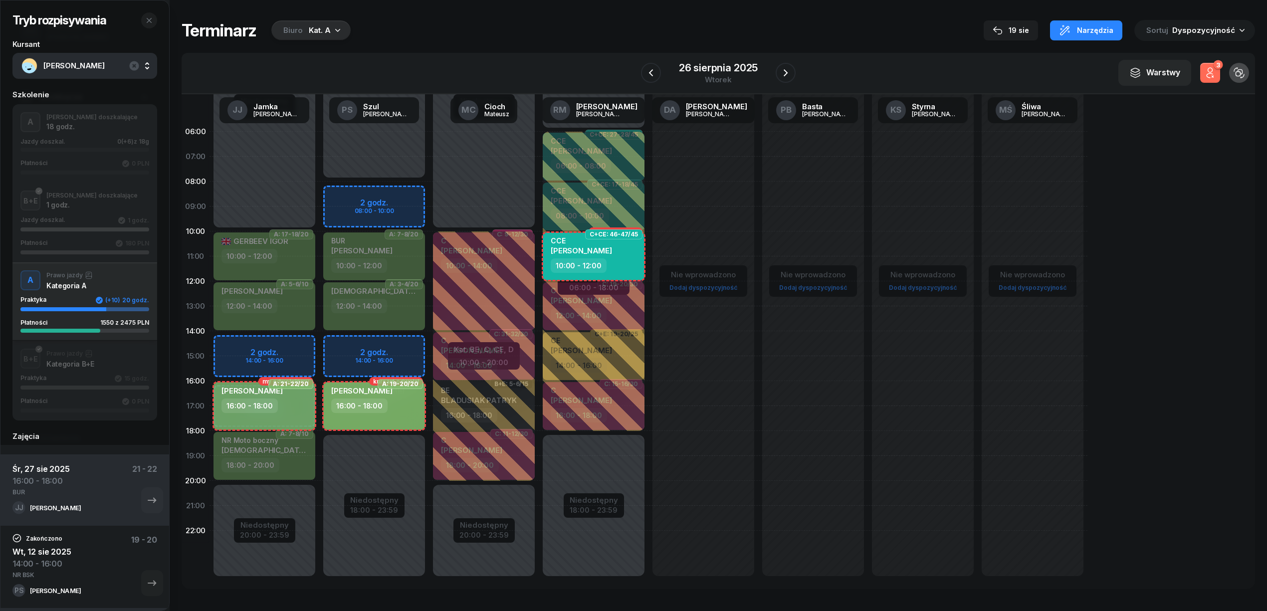
click at [1217, 71] on button "3" at bounding box center [1210, 73] width 20 height 20
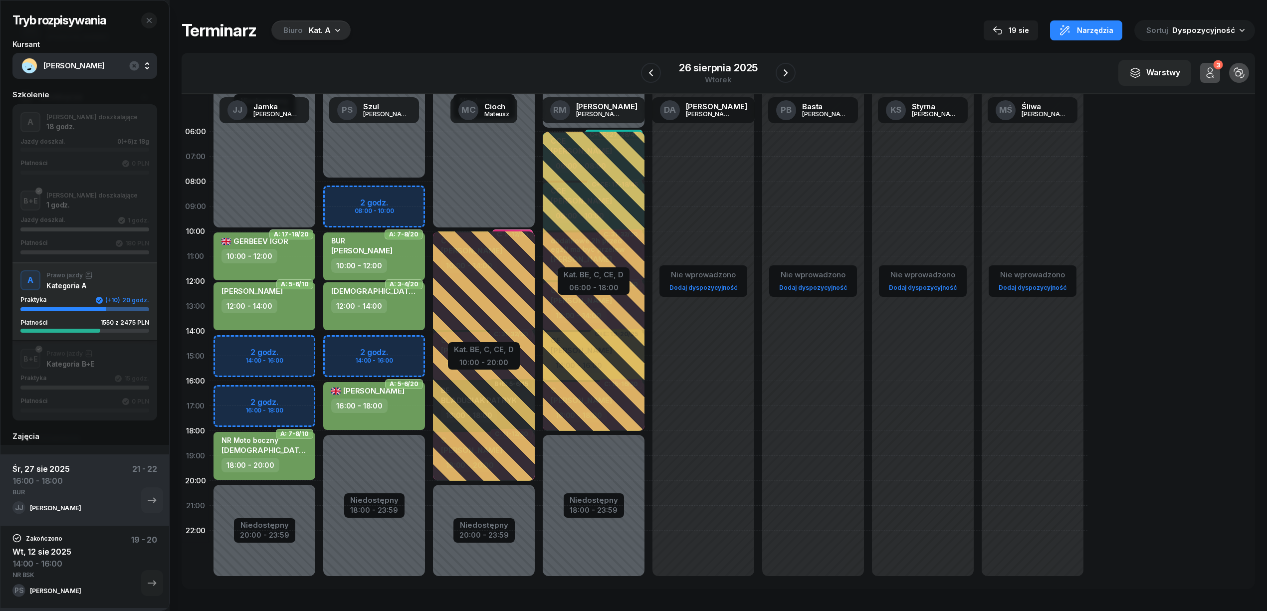
click at [319, 391] on div "Niedostępny 00:00 - 10:00 Niedostępny 20:00 - 23:59 A: 17-18/20 GERBEEV [PERSON…" at bounding box center [374, 356] width 110 height 474
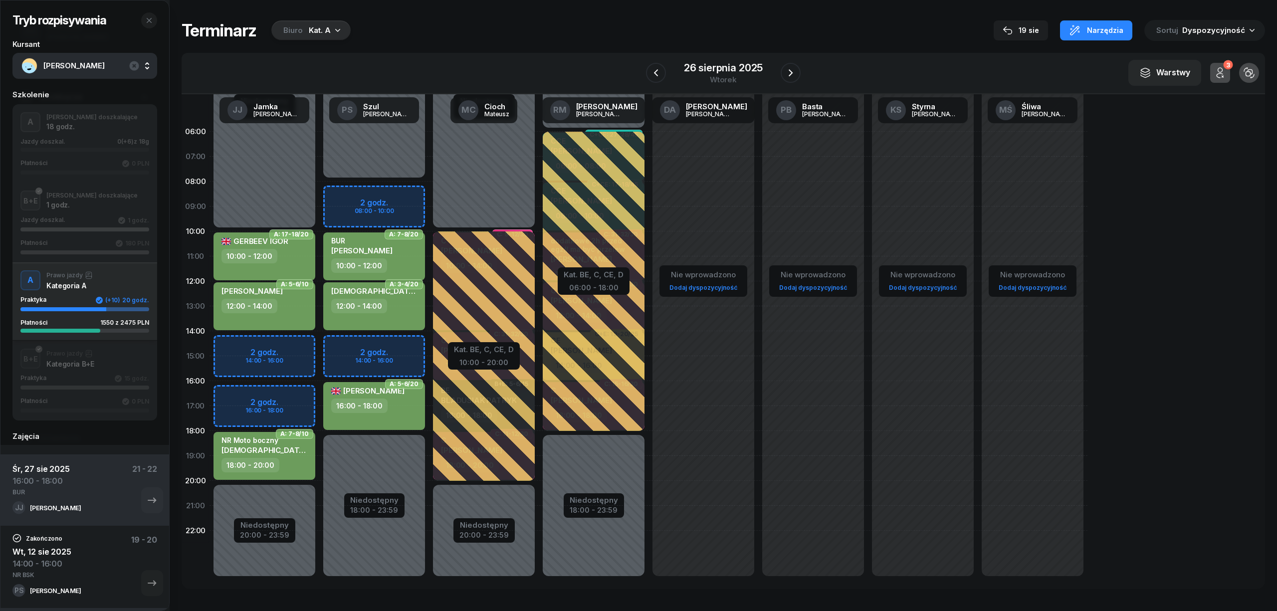
select select "16"
select select "18"
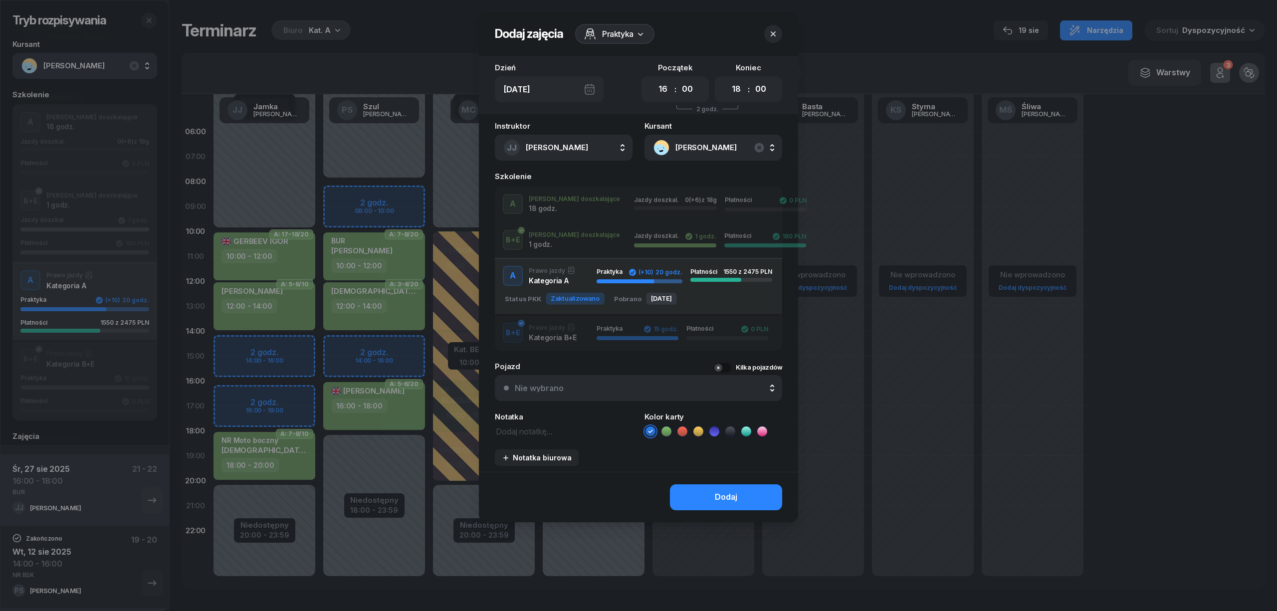
click at [563, 208] on div "A J. doszkalające 18 godz. Jazdy doszkal. 0 (+6) z 18g Płatności 0 PLN" at bounding box center [638, 204] width 287 height 20
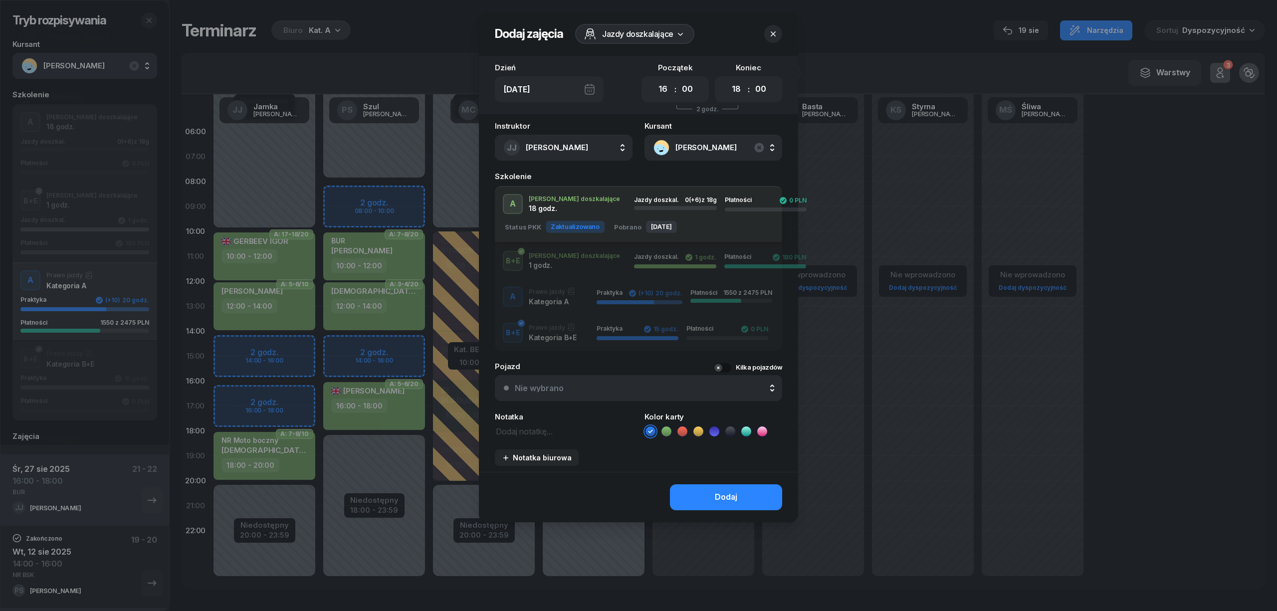
click at [667, 428] on icon at bounding box center [666, 431] width 10 height 10
click at [690, 503] on button "Dodaj" at bounding box center [726, 497] width 112 height 26
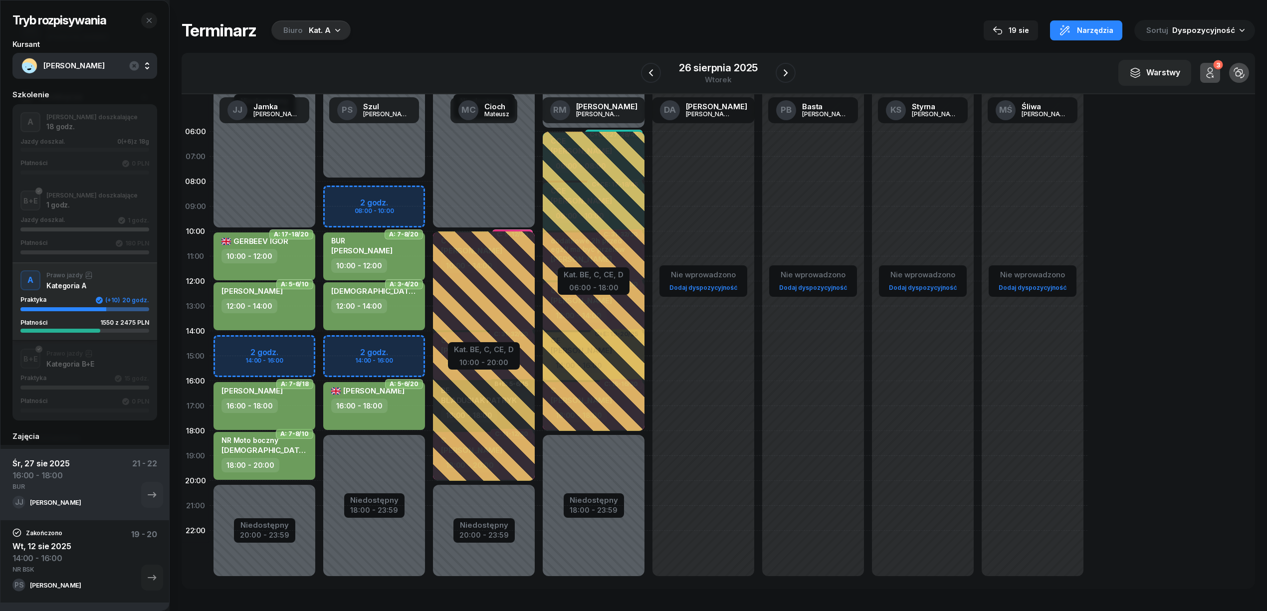
scroll to position [226, 0]
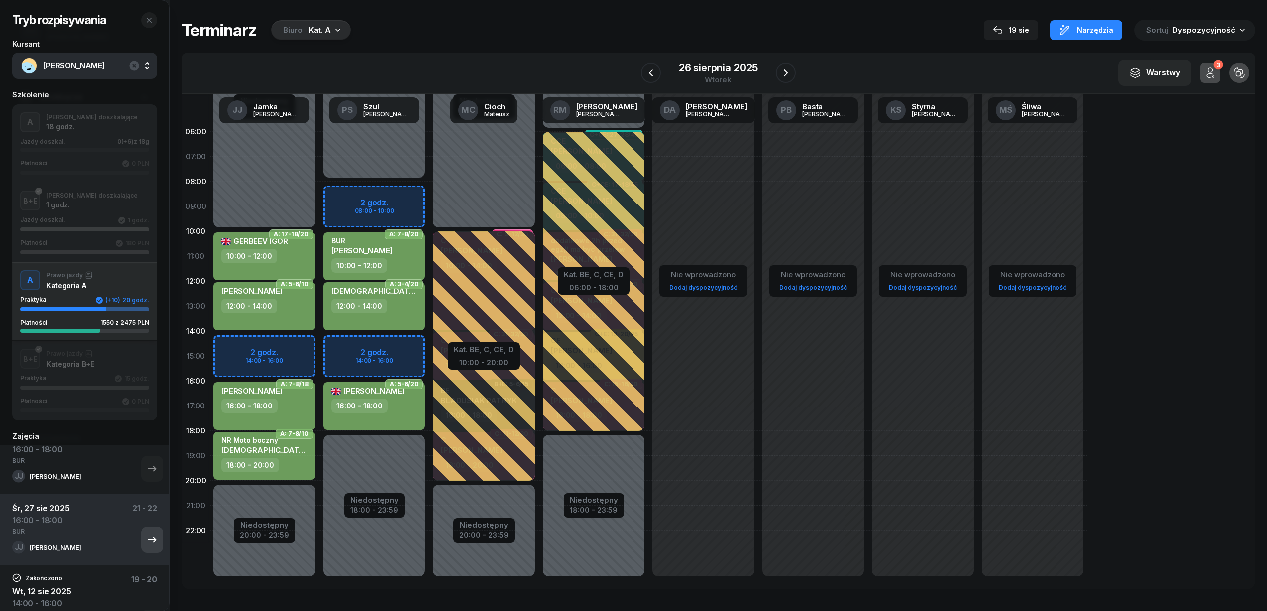
click at [146, 539] on icon "button" at bounding box center [152, 540] width 12 height 12
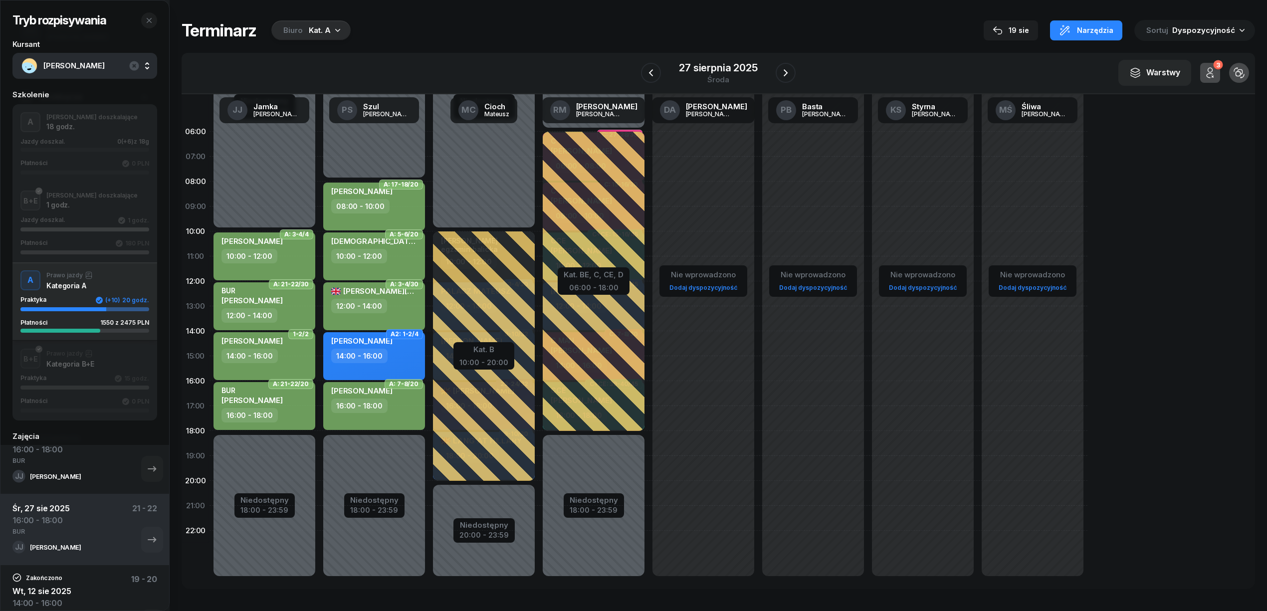
click at [288, 404] on div "BUR [PERSON_NAME]" at bounding box center [265, 397] width 88 height 22
select select "16"
select select "18"
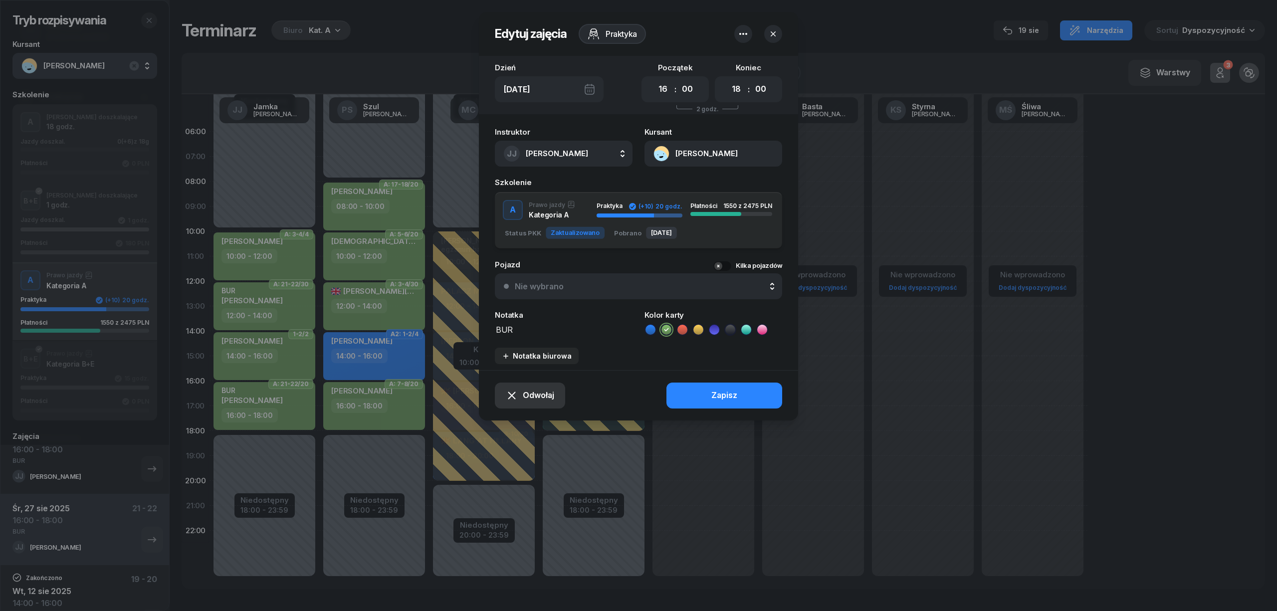
click at [519, 394] on div "Odwołaj" at bounding box center [530, 395] width 48 height 13
click at [523, 312] on div "My odwołaliśmy" at bounding box center [513, 309] width 60 height 13
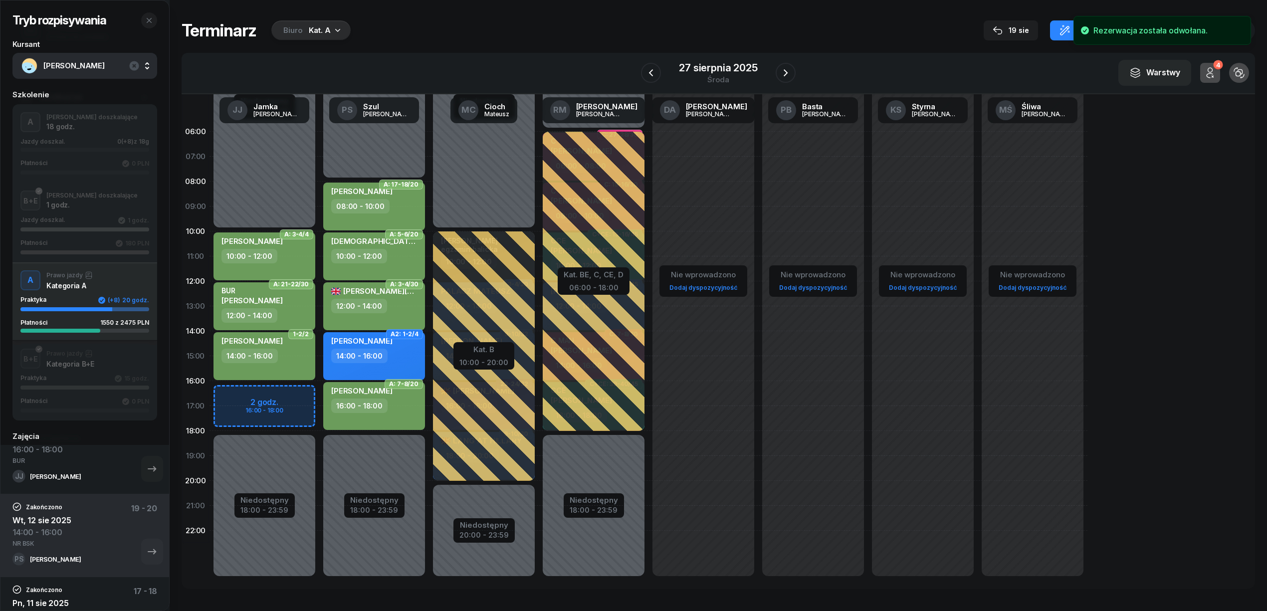
click at [319, 389] on div "Niedostępny 00:00 - 10:00 Niedostępny 18:00 - 23:59 A: 3-4/4 [PERSON_NAME] 10:0…" at bounding box center [374, 356] width 110 height 474
select select "16"
select select "18"
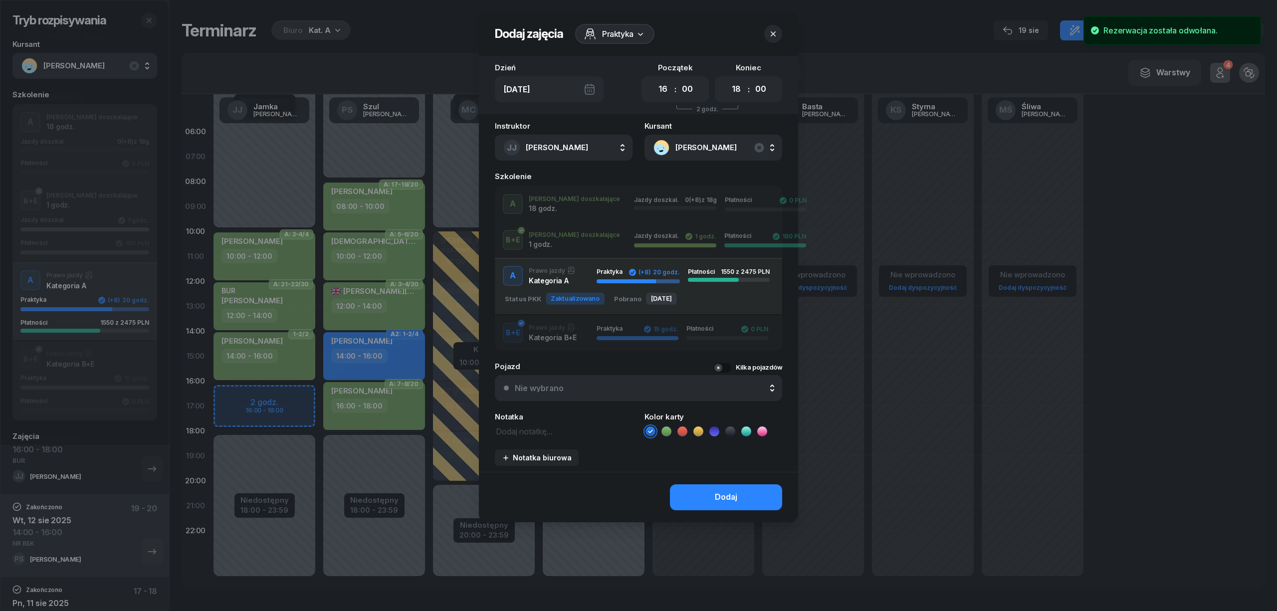
click at [568, 208] on div "A J. doszkalające 18 godz. Jazdy doszkal. 0 (+8) z 18g Płatności 0 PLN" at bounding box center [638, 204] width 287 height 20
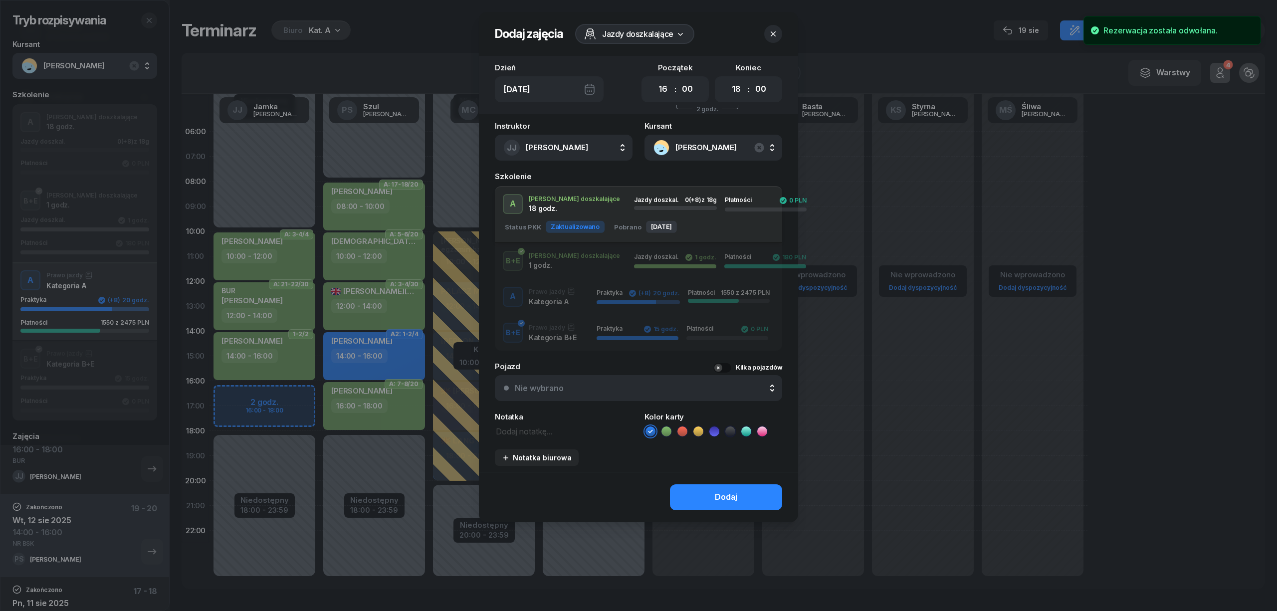
click at [669, 432] on icon at bounding box center [666, 431] width 10 height 10
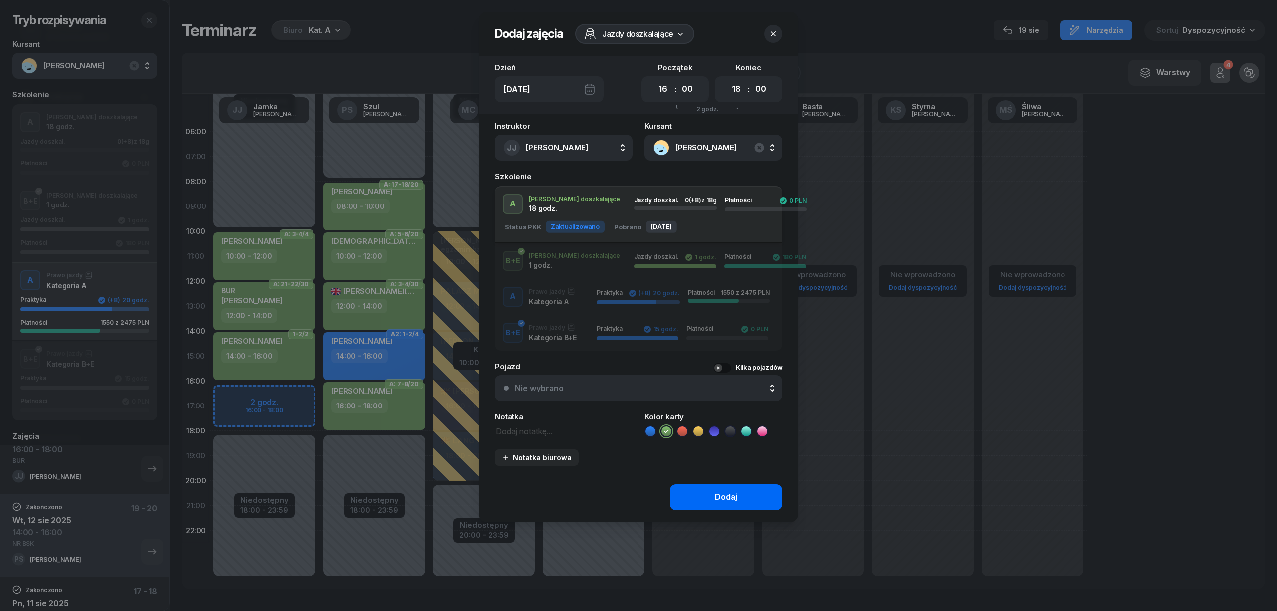
click at [695, 489] on button "Dodaj" at bounding box center [726, 497] width 112 height 26
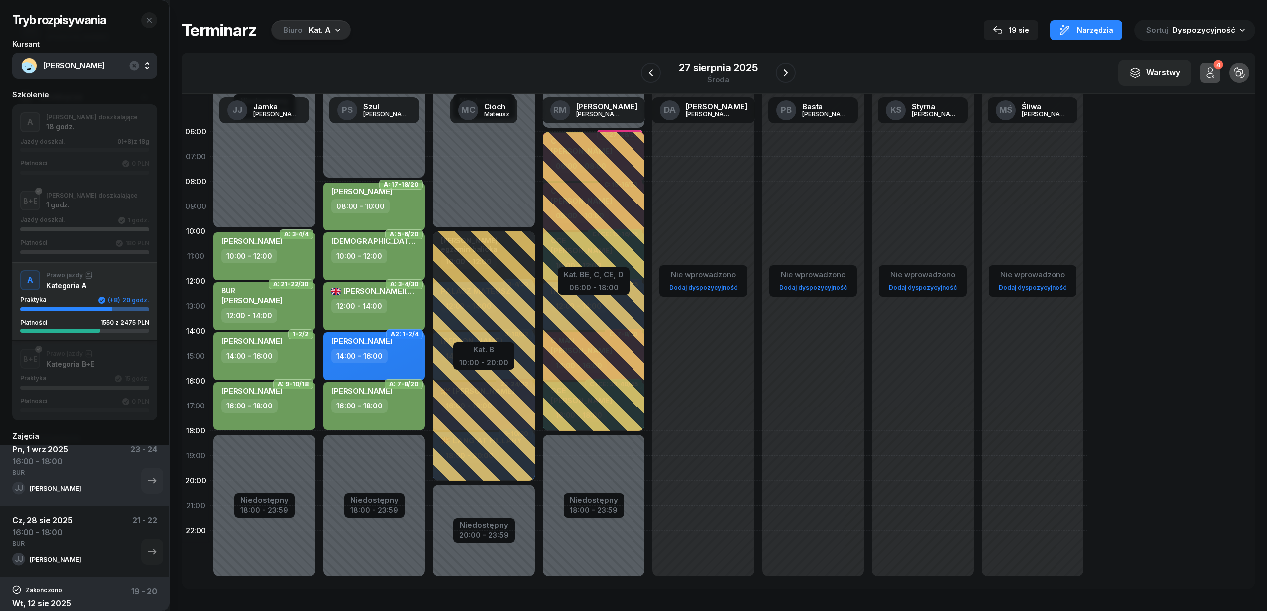
scroll to position [154, 0]
click at [146, 538] on icon "button" at bounding box center [152, 542] width 12 height 12
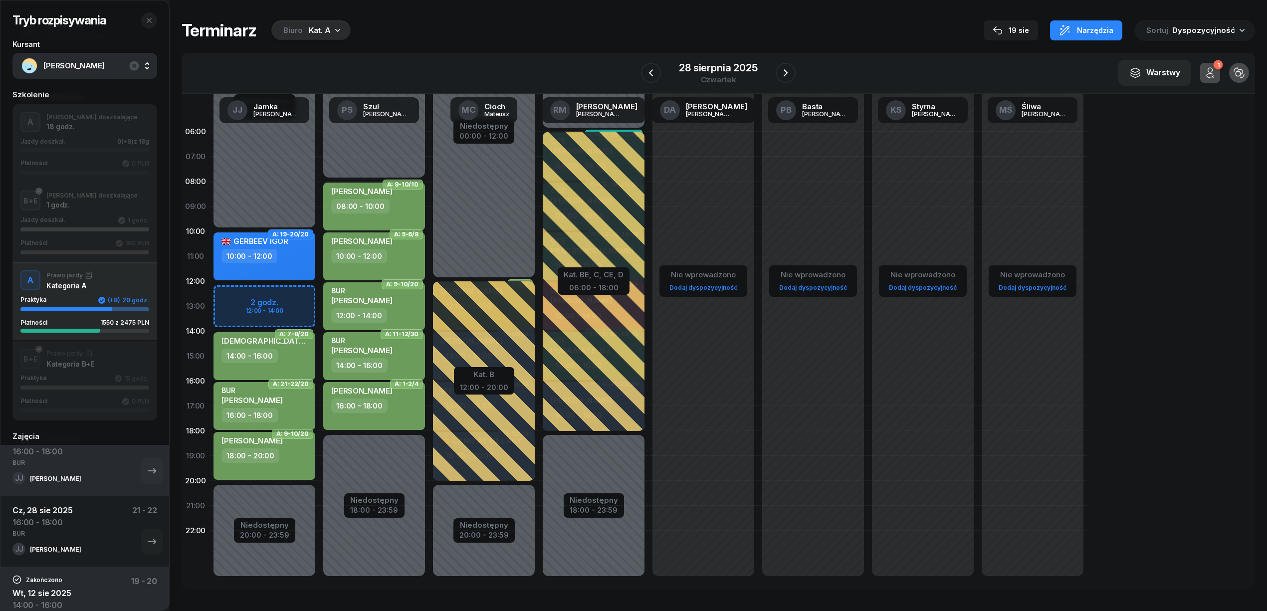
click at [297, 407] on div "BUR [PERSON_NAME]" at bounding box center [265, 397] width 88 height 22
select select "16"
select select "18"
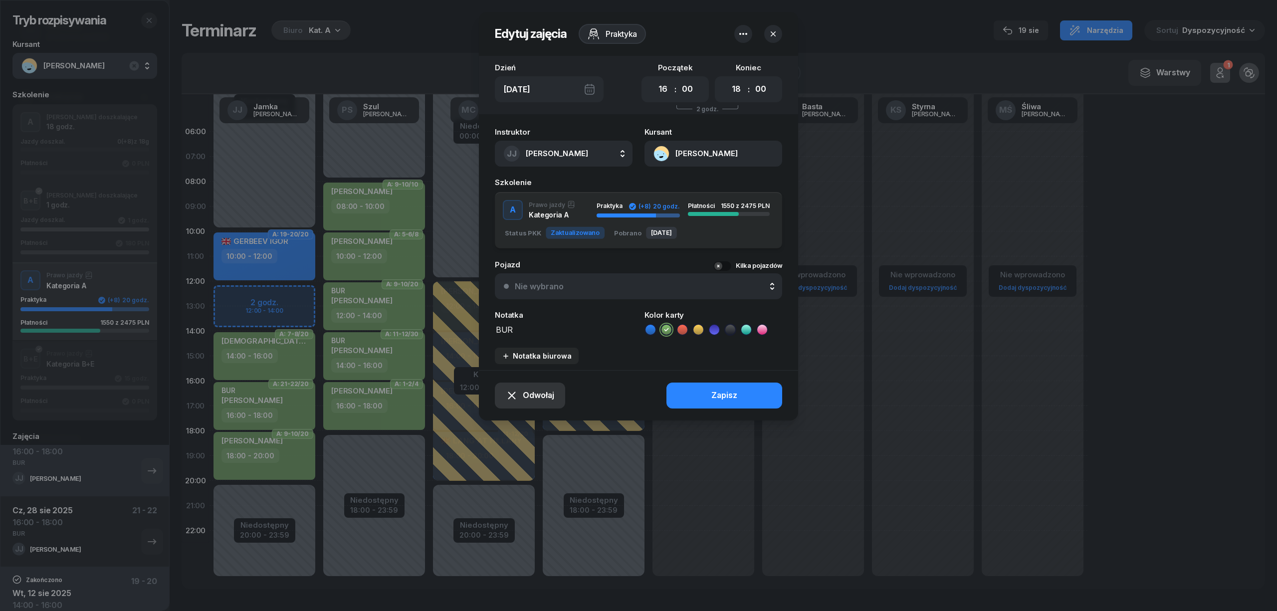
click at [539, 394] on span "Odwołaj" at bounding box center [538, 395] width 31 height 13
click at [524, 315] on div "My odwołaliśmy" at bounding box center [513, 309] width 60 height 13
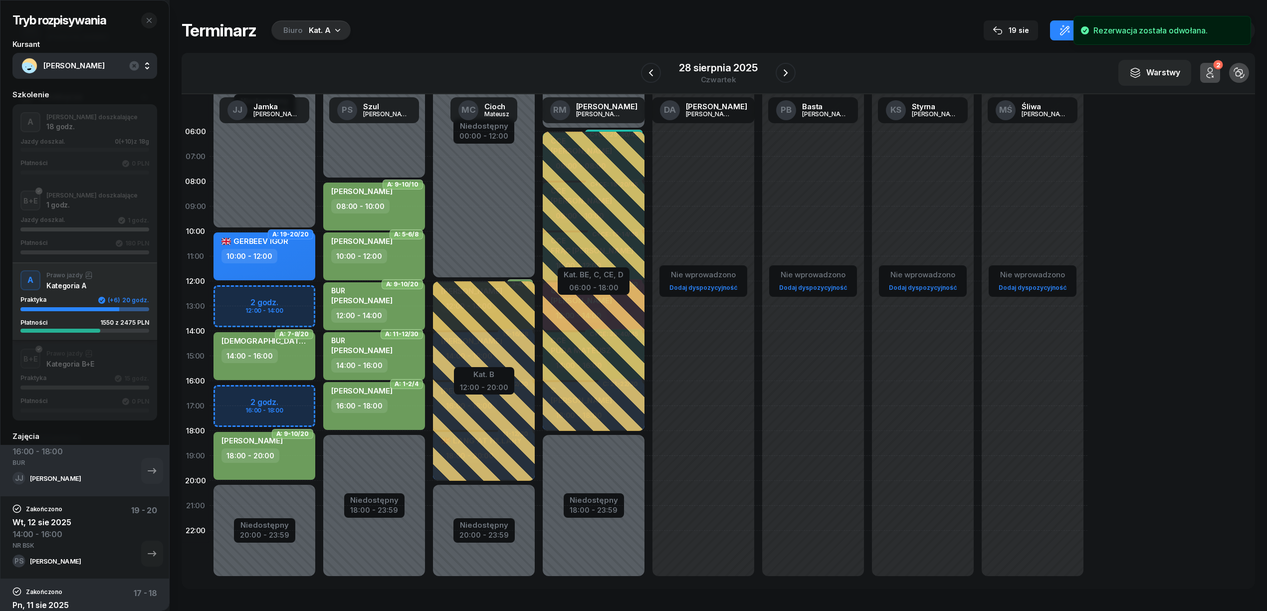
click at [319, 391] on div "Niedostępny 00:00 - 10:00 Niedostępny 20:00 - 23:59 A: 19-20/20 GERBEEV [PERSON…" at bounding box center [374, 356] width 110 height 474
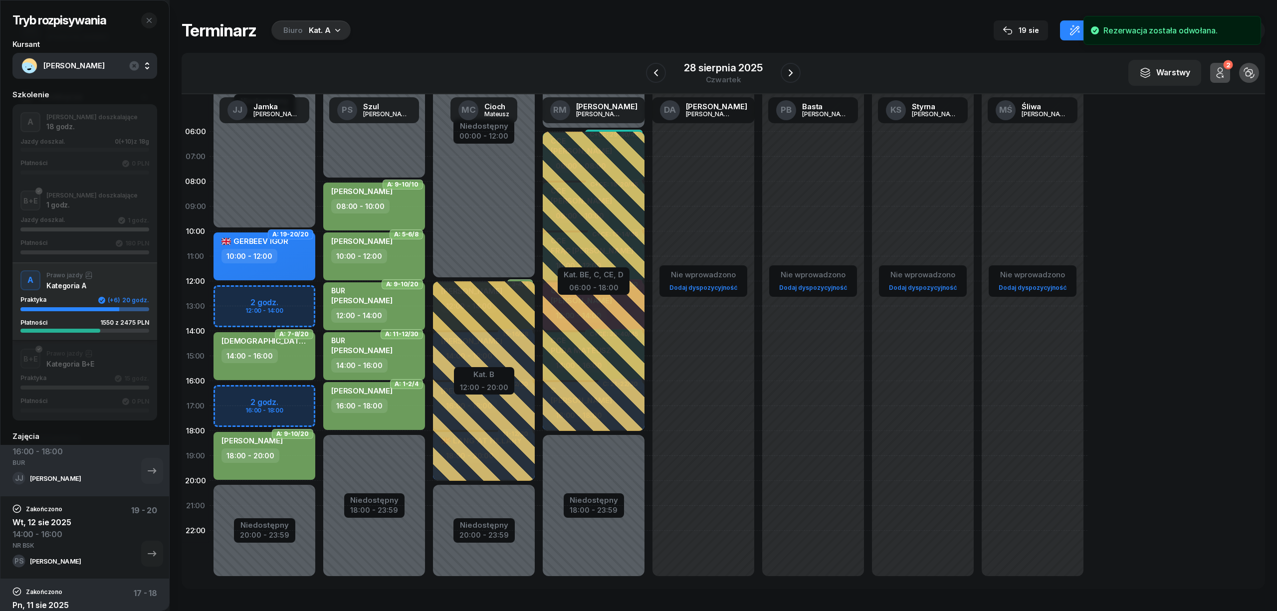
select select "16"
select select "18"
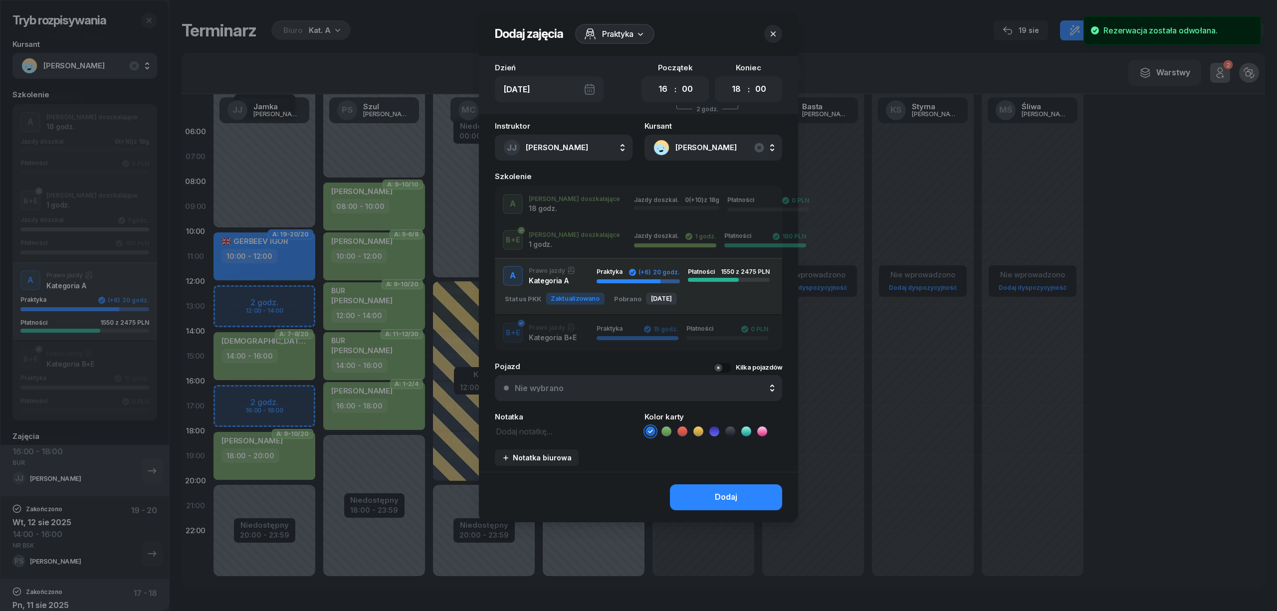
click at [637, 202] on span "Jazdy doszkal." at bounding box center [656, 199] width 45 height 7
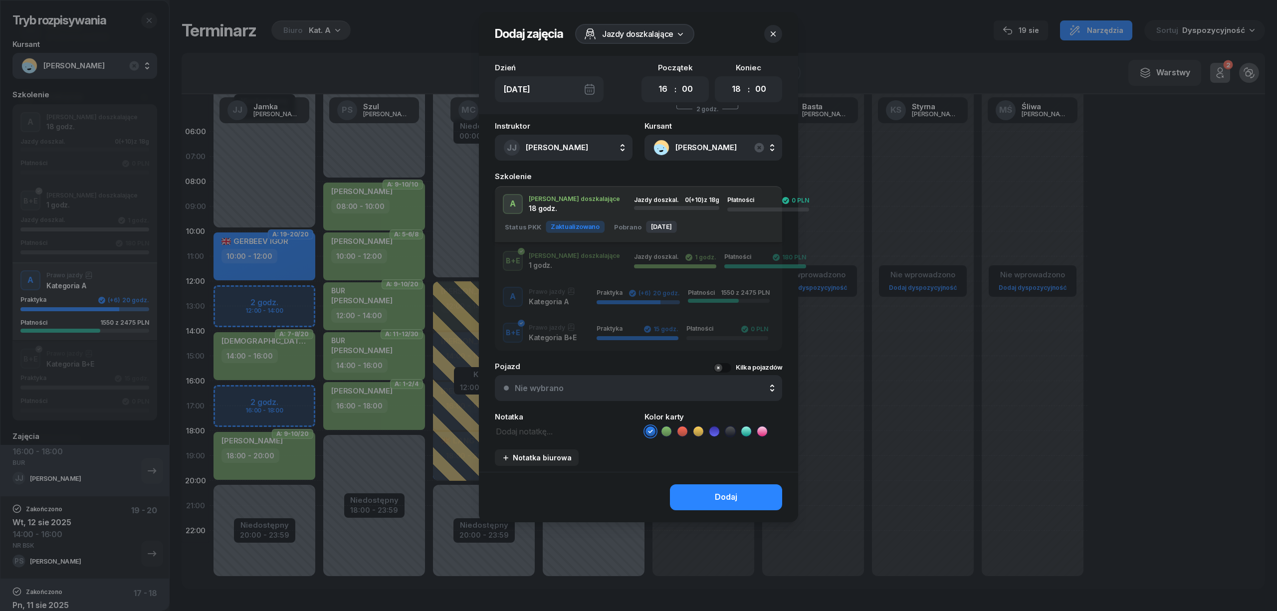
click at [662, 428] on icon at bounding box center [666, 431] width 10 height 10
click at [695, 497] on button "Dodaj" at bounding box center [726, 497] width 112 height 26
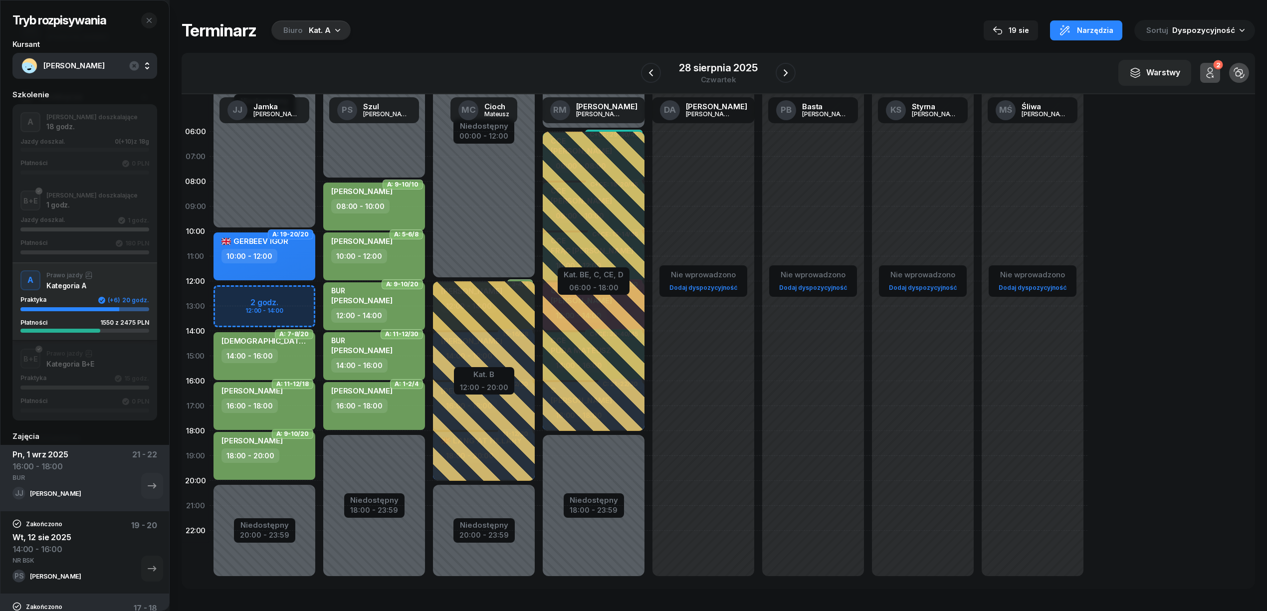
scroll to position [120, 0]
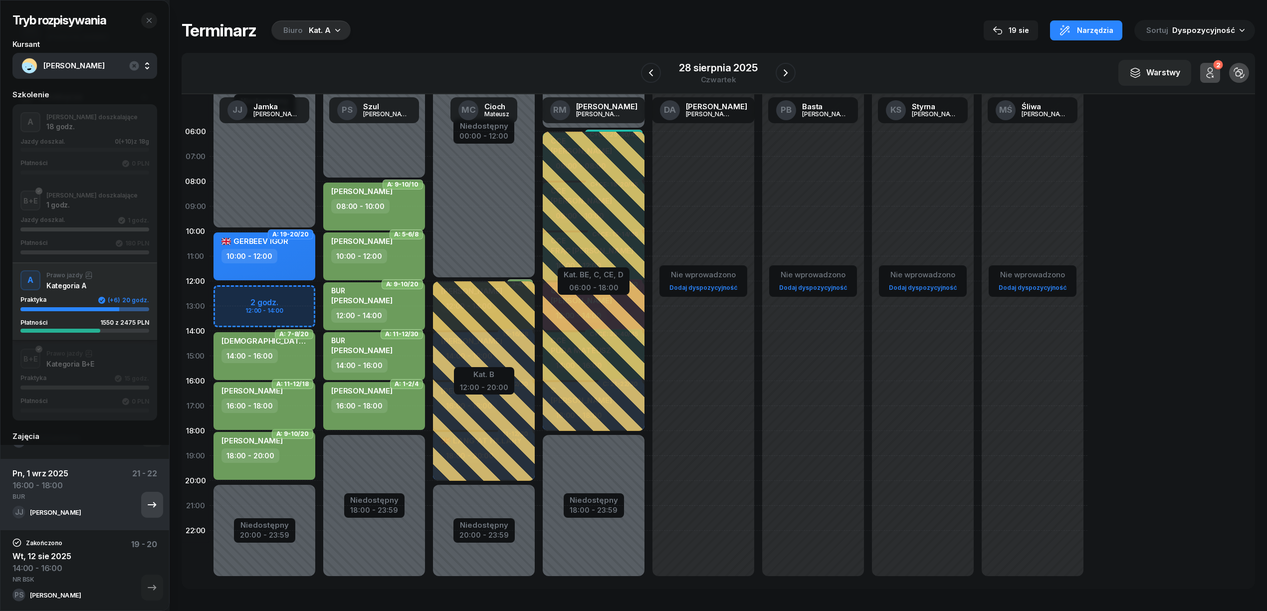
click at [146, 503] on icon "button" at bounding box center [152, 505] width 12 height 12
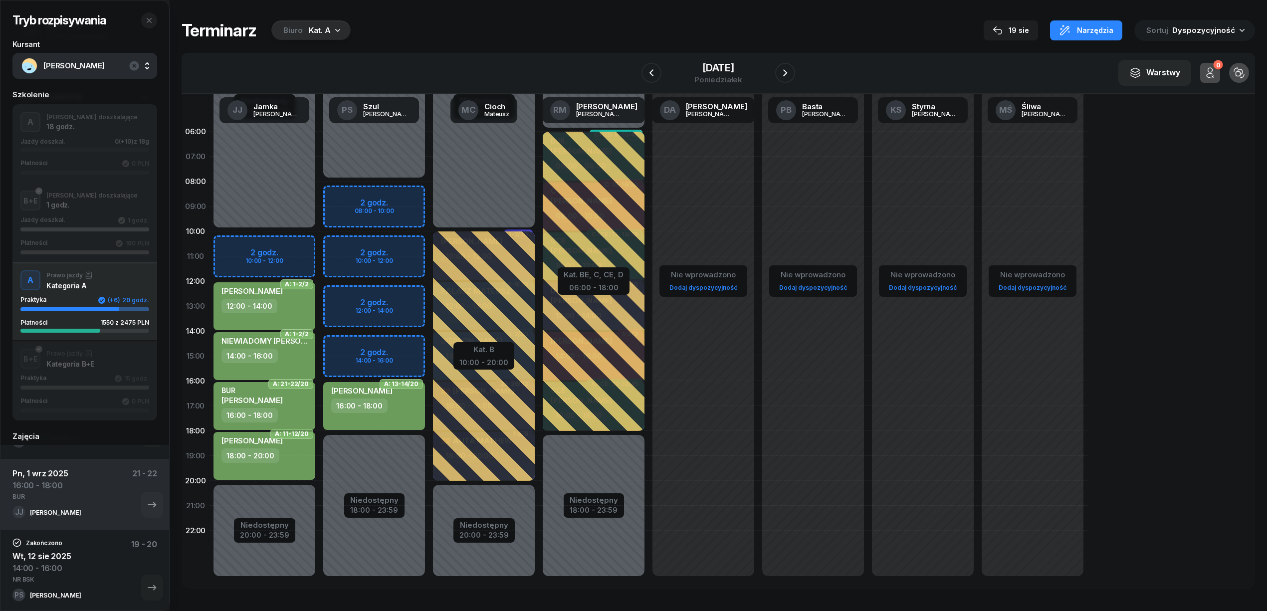
click at [290, 404] on div "BUR [PERSON_NAME]" at bounding box center [265, 397] width 88 height 22
select select "16"
select select "18"
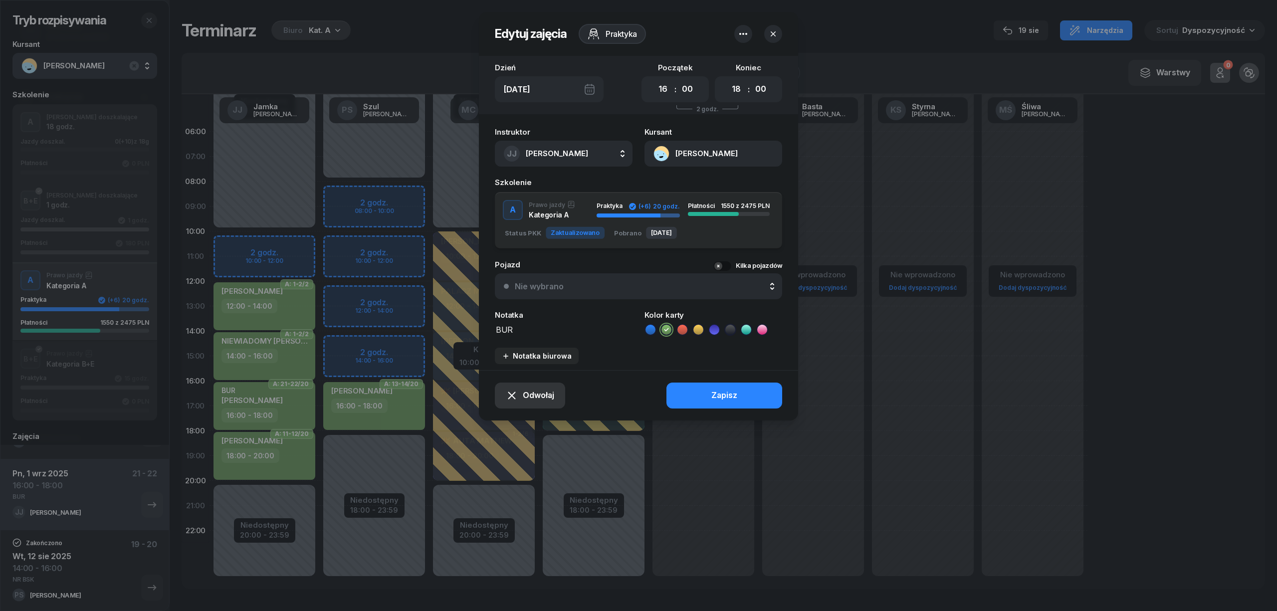
click at [533, 391] on span "Odwołaj" at bounding box center [538, 395] width 31 height 13
click at [517, 310] on div "My odwołaliśmy" at bounding box center [513, 309] width 60 height 13
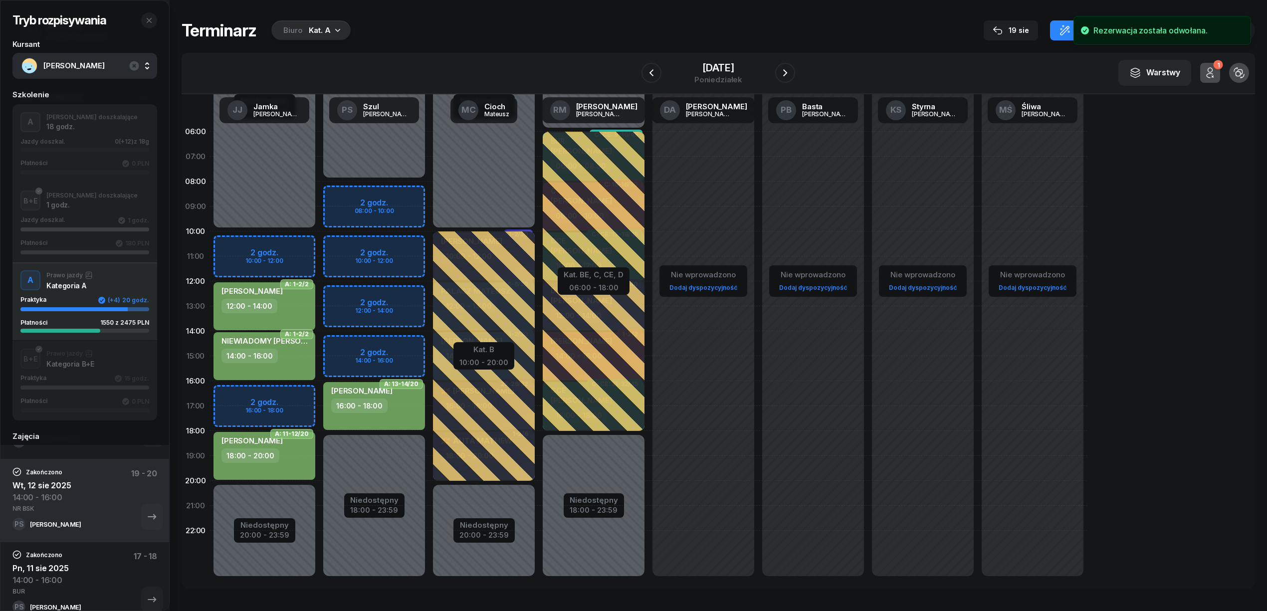
click at [319, 392] on div "Niedostępny 00:00 - 10:00 Niedostępny 20:00 - 23:59 A: 1-2/2 [PERSON_NAME] 12:0…" at bounding box center [374, 356] width 110 height 474
select select "16"
select select "18"
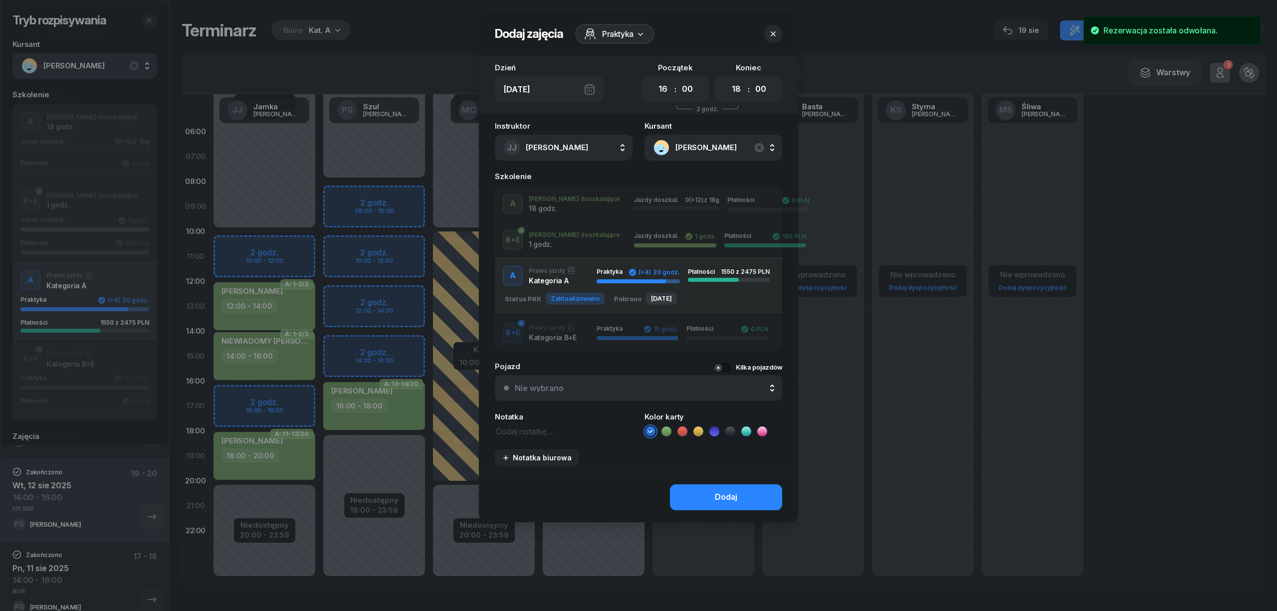
click at [568, 205] on div "A J. doszkalające 18 godz. Jazdy doszkal. 0 (+12) z 18g Płatności 0 PLN" at bounding box center [638, 204] width 287 height 20
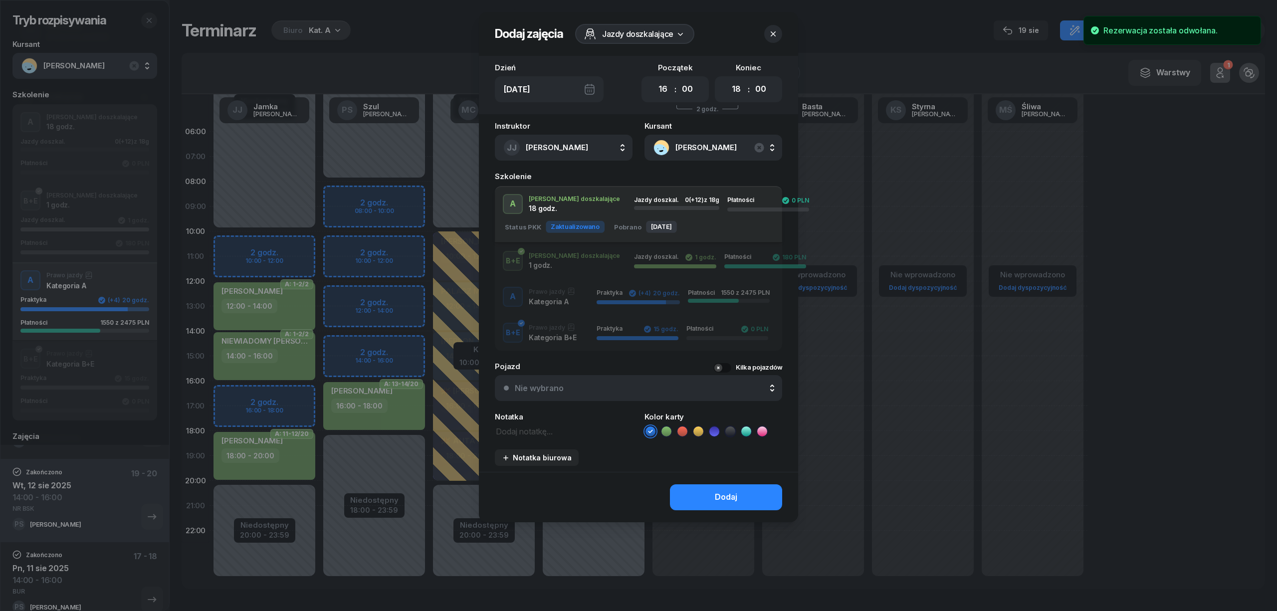
click at [665, 433] on icon at bounding box center [666, 431] width 10 height 10
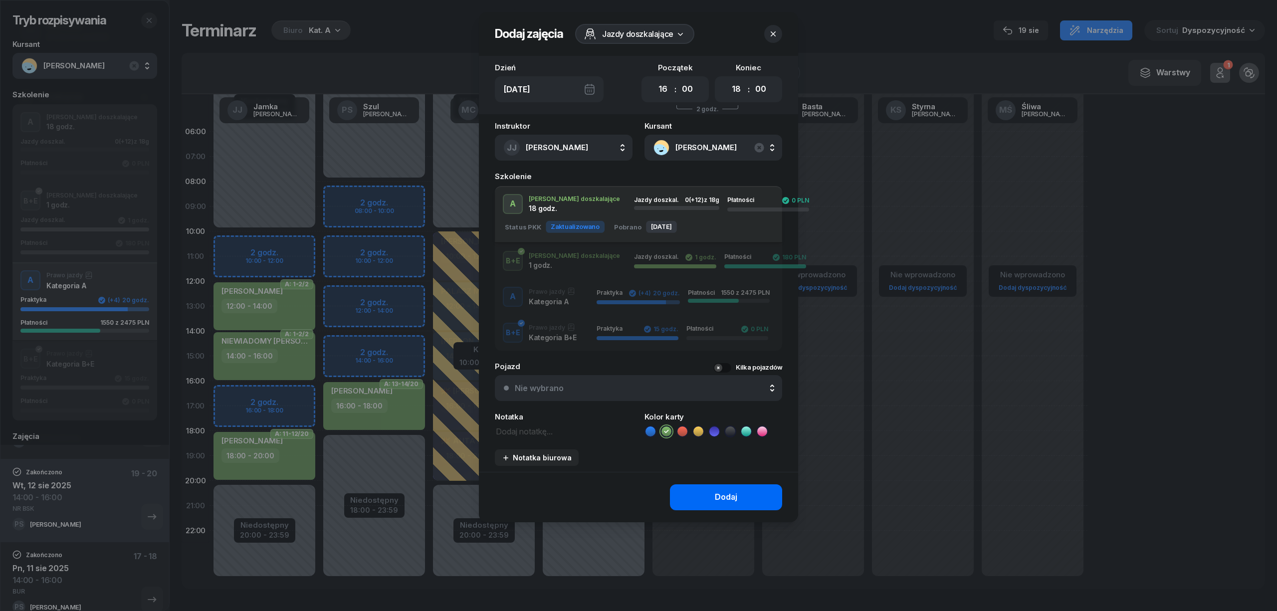
click at [698, 499] on button "Dodaj" at bounding box center [726, 497] width 112 height 26
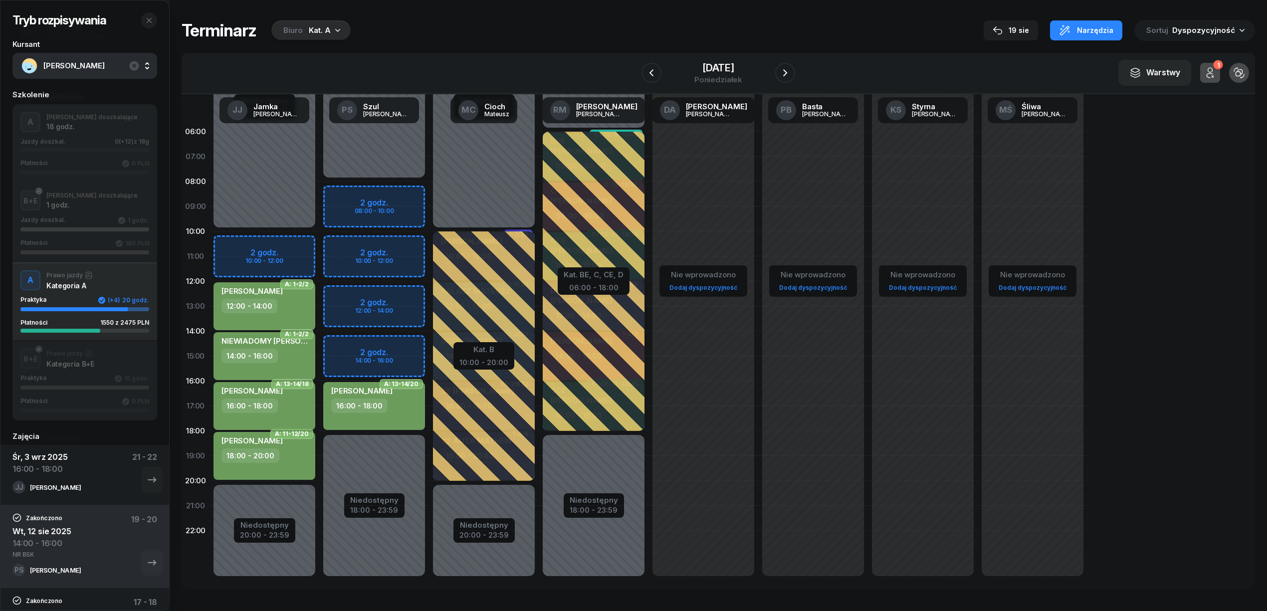
scroll to position [66, 0]
click at [146, 484] on icon "button" at bounding box center [152, 487] width 12 height 12
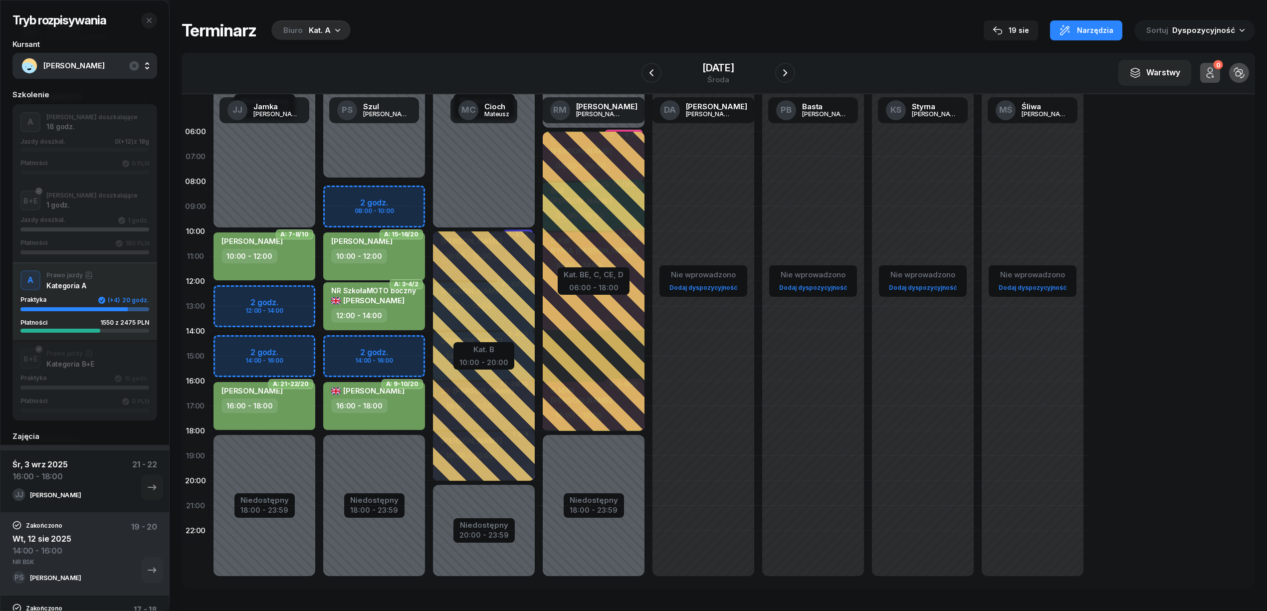
click at [297, 401] on div "16:00 - 18:00" at bounding box center [265, 405] width 88 height 14
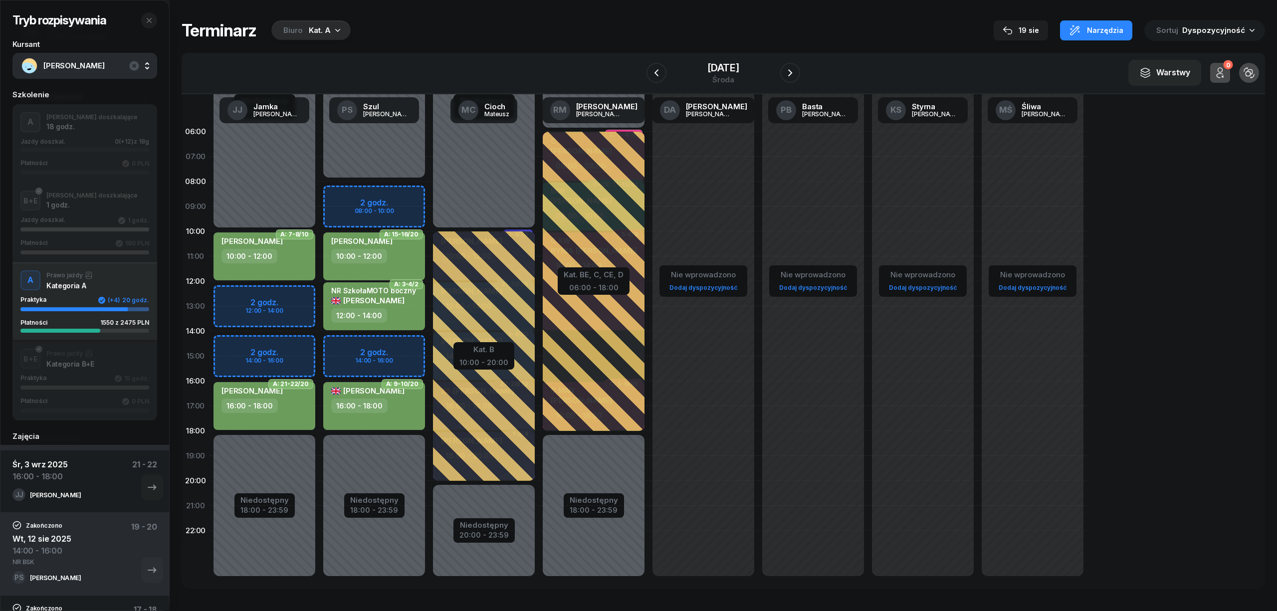
select select "16"
select select "18"
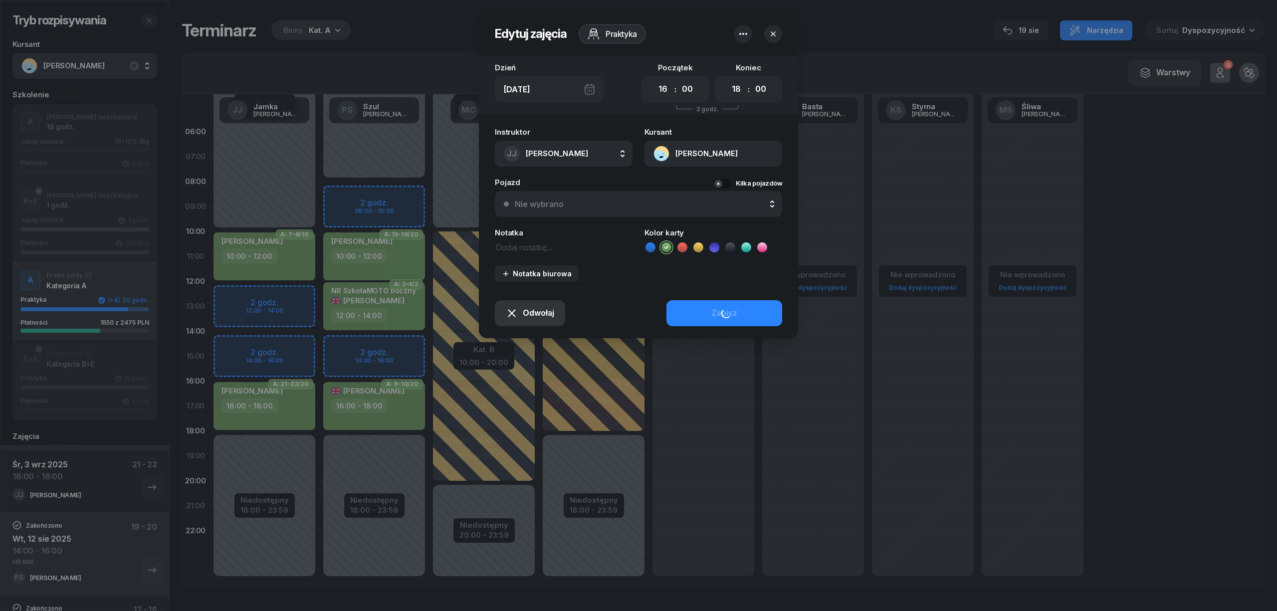
click at [515, 308] on icon "button" at bounding box center [512, 313] width 12 height 12
click at [510, 232] on div "My odwołaliśmy" at bounding box center [513, 227] width 60 height 13
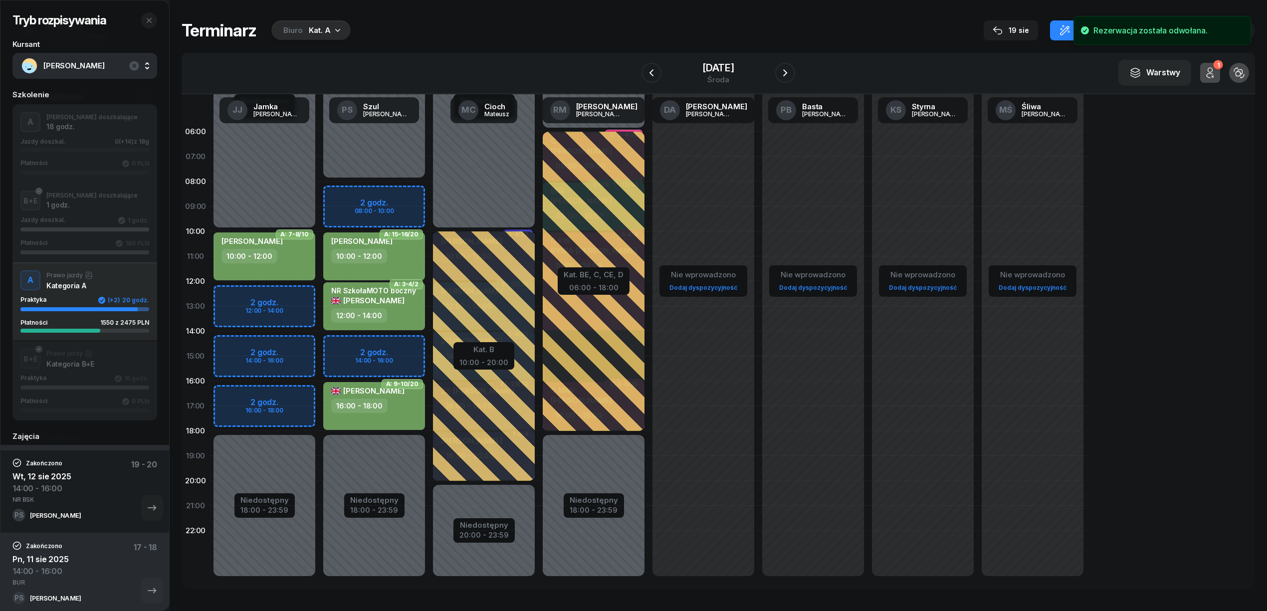
click at [319, 393] on div "Niedostępny 00:00 - 10:00 Niedostępny 18:00 - 23:59 A: 7-8/10 [PERSON_NAME] 10:…" at bounding box center [374, 356] width 110 height 474
select select "16"
select select "18"
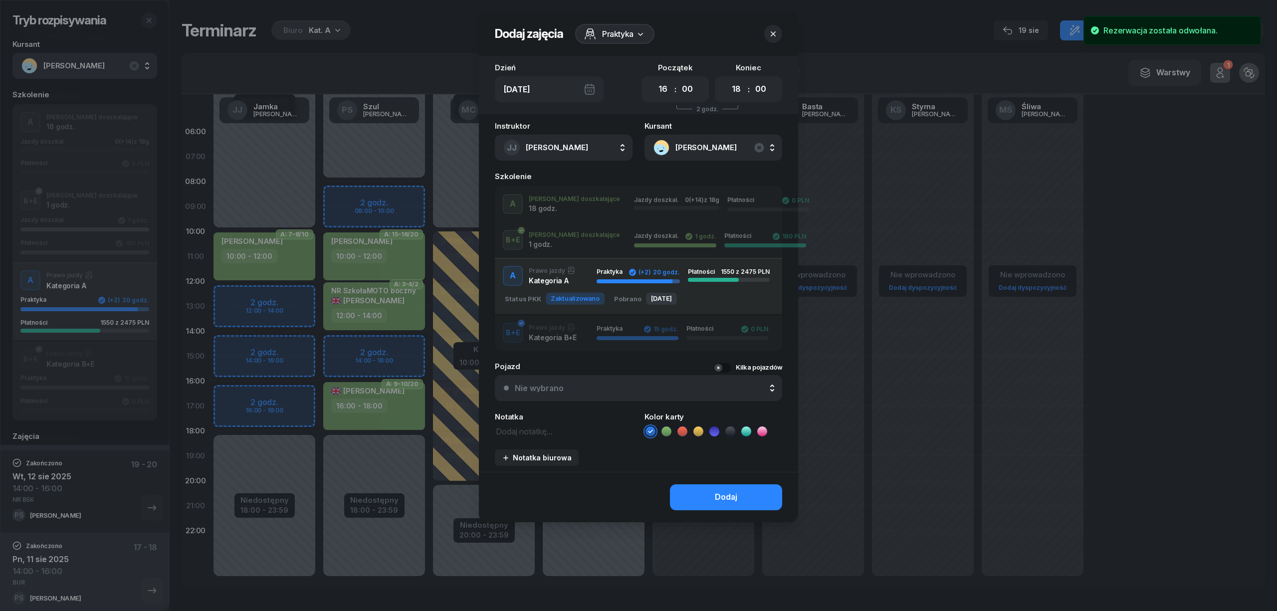
click at [626, 196] on div "Jazdy doszkal. 0 (+14) z 18g Płatności 0 PLN" at bounding box center [721, 203] width 191 height 15
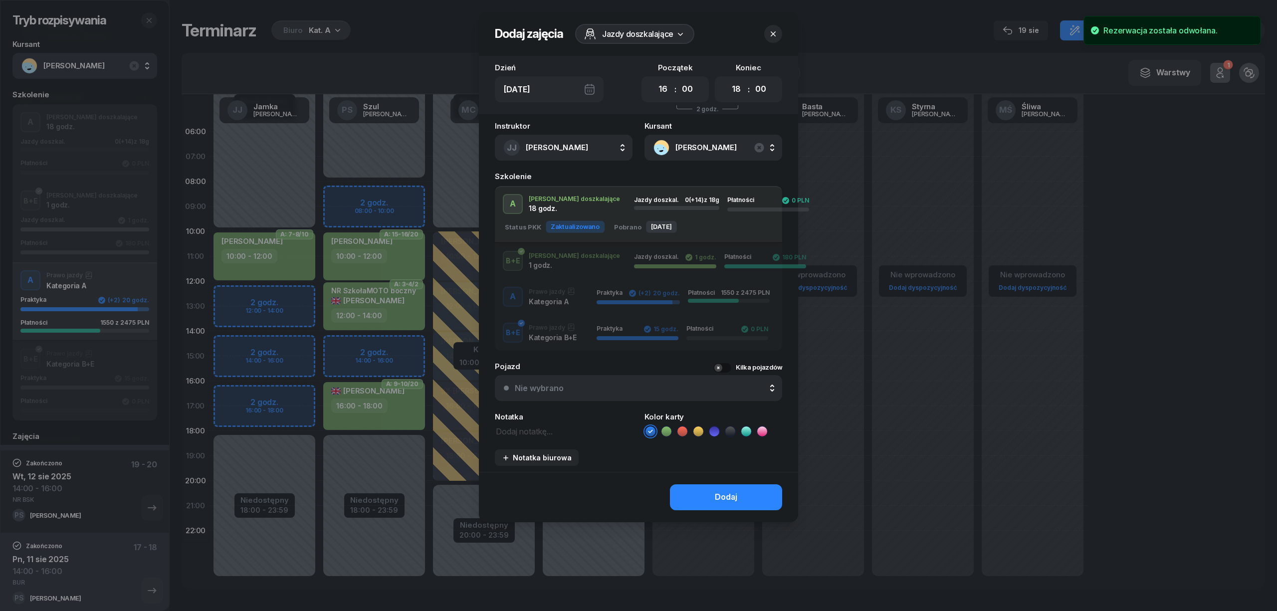
click at [663, 428] on icon at bounding box center [666, 431] width 10 height 10
click at [685, 489] on button "Dodaj" at bounding box center [726, 497] width 112 height 26
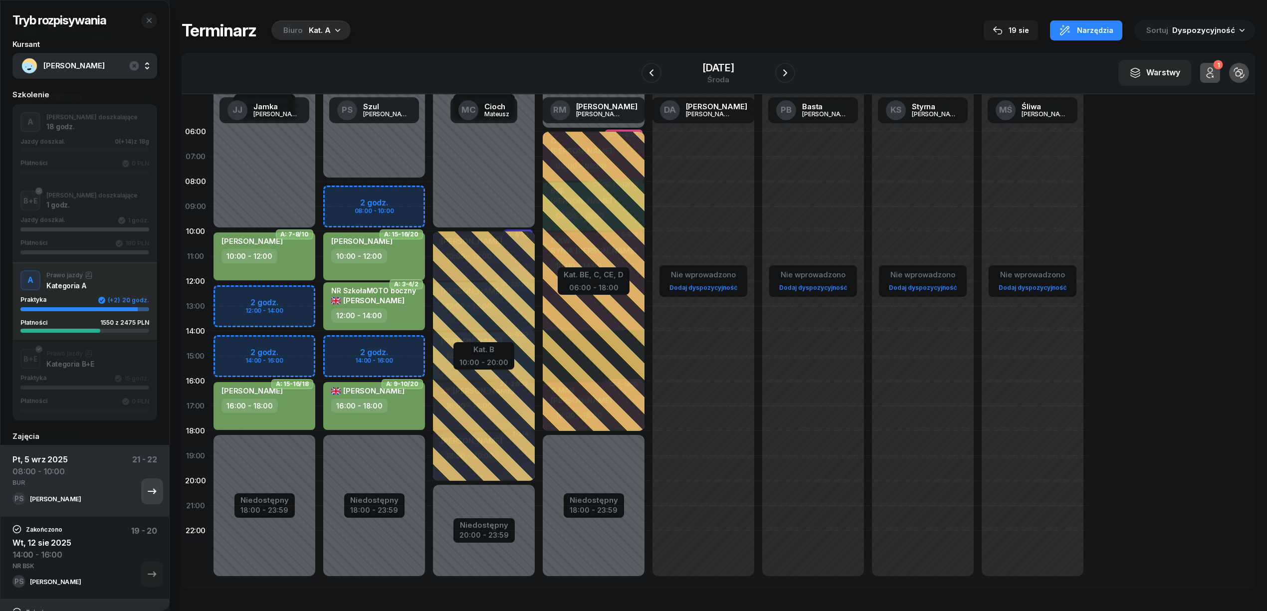
click at [146, 487] on icon "button" at bounding box center [152, 491] width 12 height 12
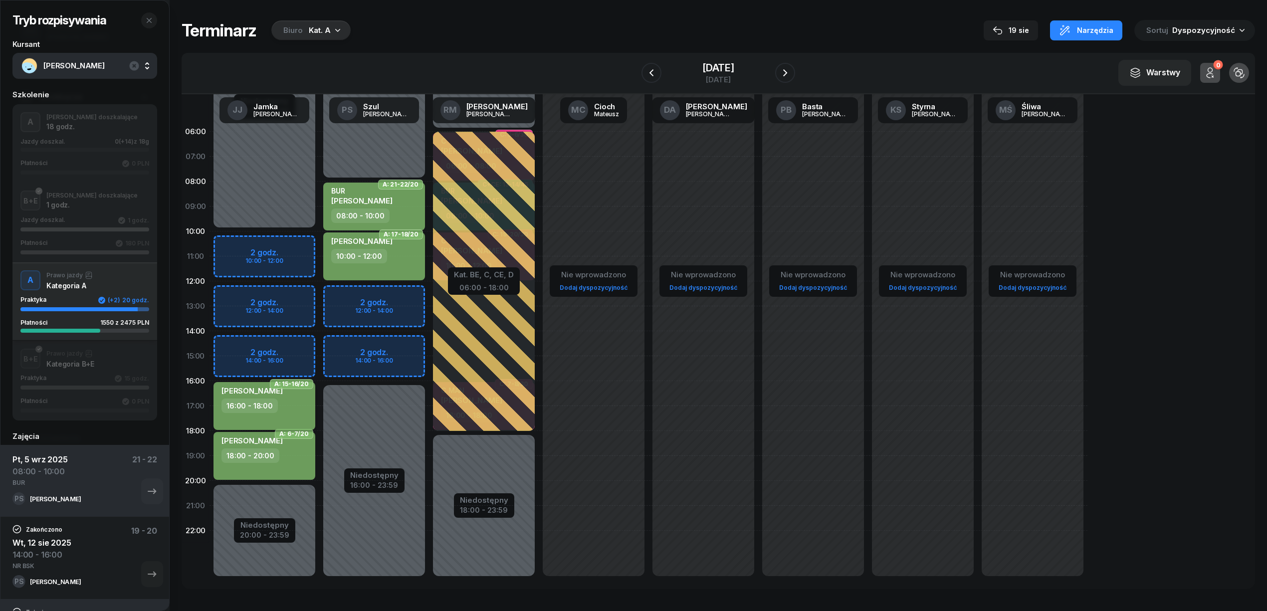
click at [288, 412] on div "16:00 - 18:00" at bounding box center [265, 405] width 88 height 14
select select "16"
select select "18"
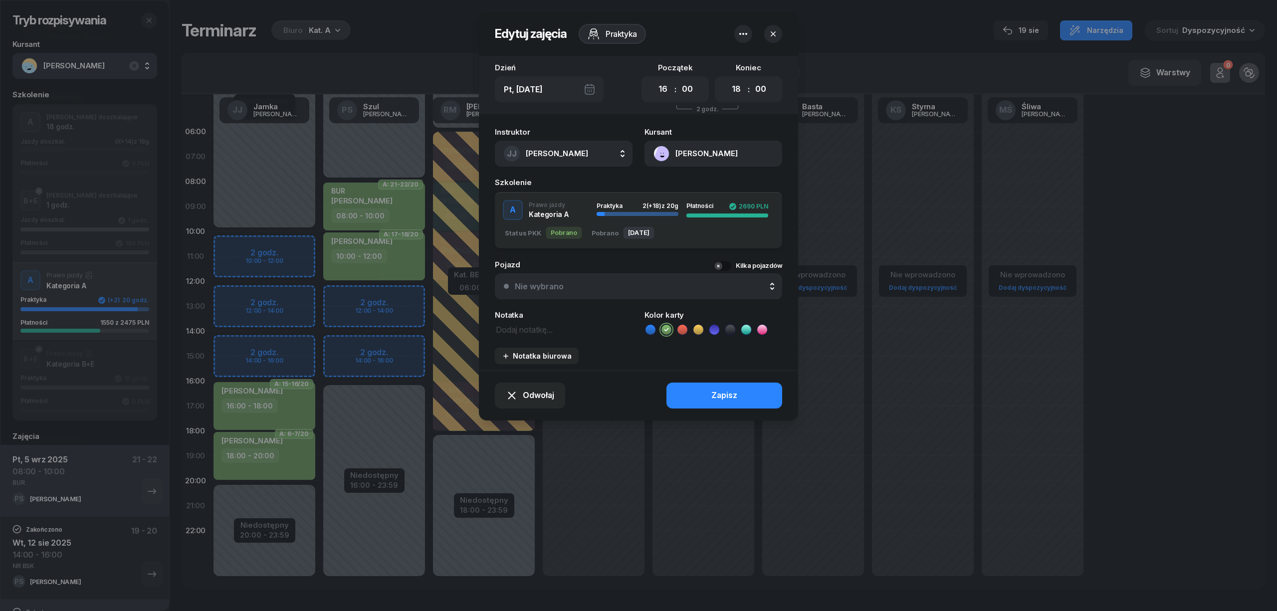
click at [643, 463] on div at bounding box center [638, 305] width 1277 height 611
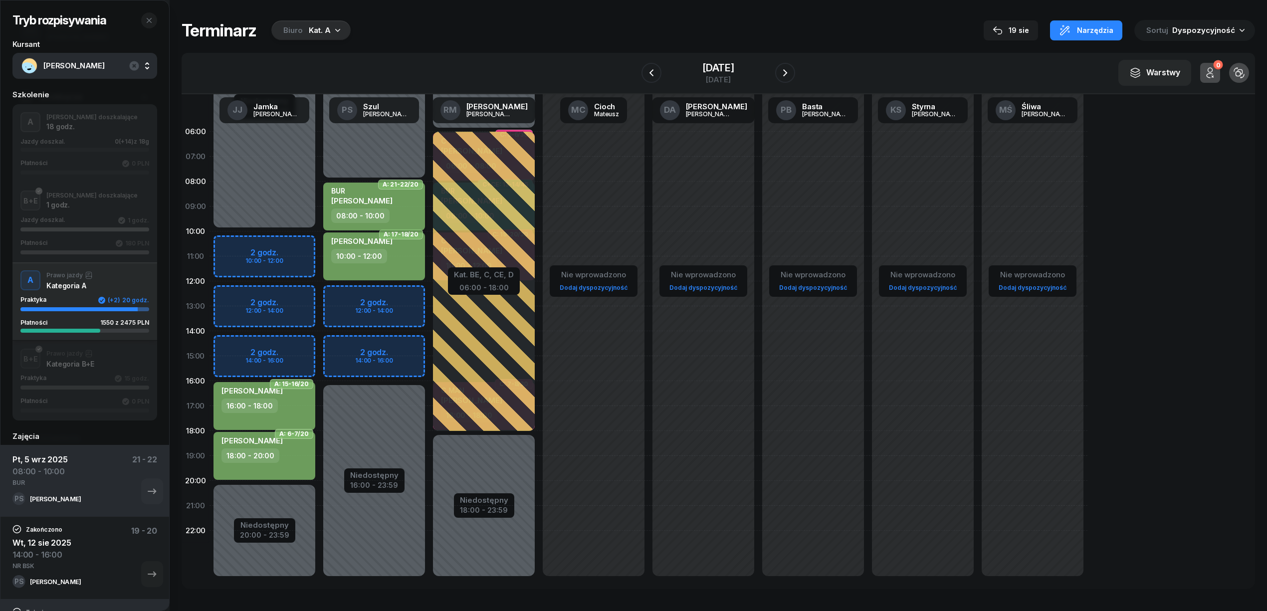
click at [409, 205] on div "BUR [PERSON_NAME]" at bounding box center [375, 198] width 88 height 22
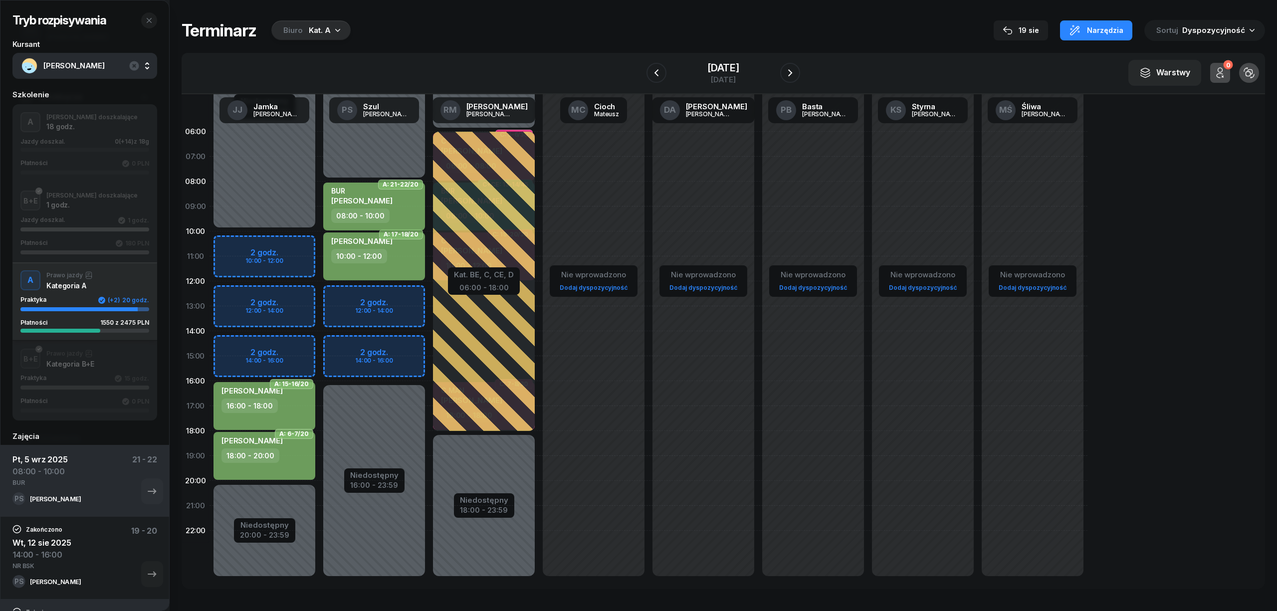
select select "08"
select select "10"
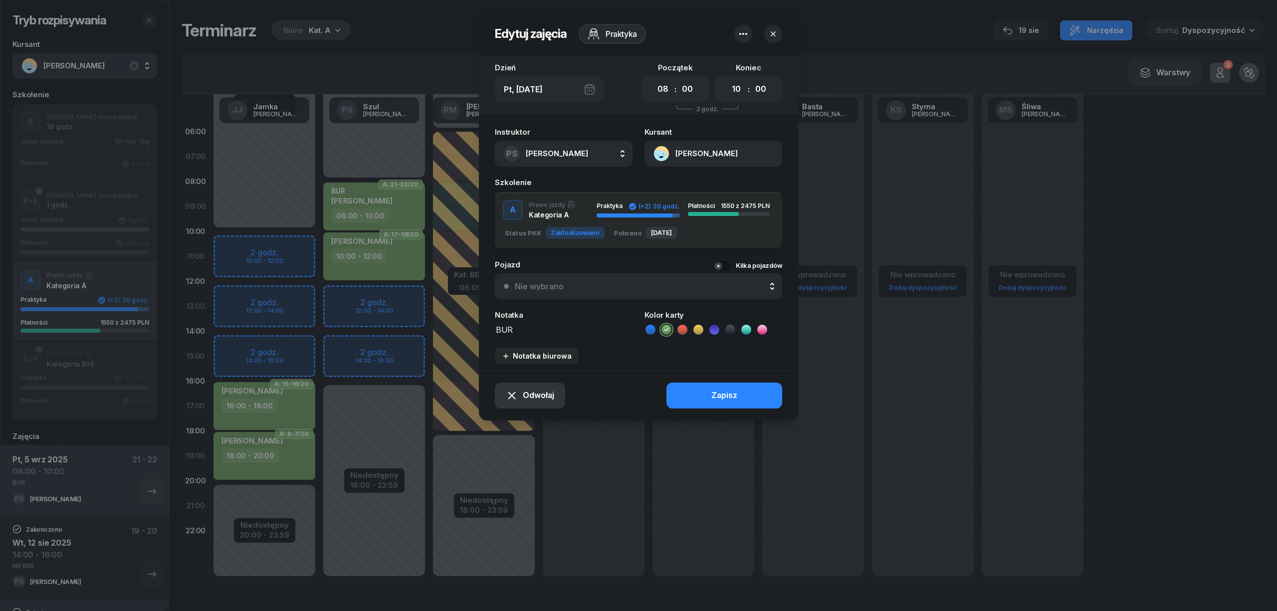
click at [539, 389] on span "Odwołaj" at bounding box center [538, 395] width 31 height 13
click at [522, 306] on div "My odwołaliśmy" at bounding box center [513, 309] width 60 height 13
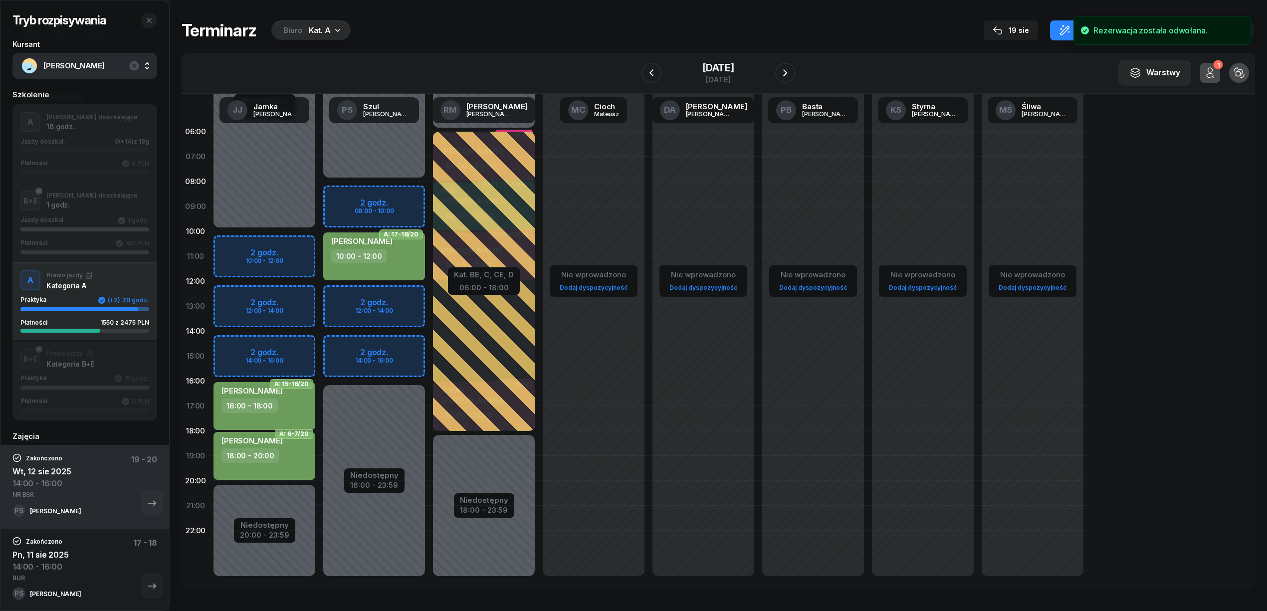
click at [429, 193] on div "Niedostępny 00:00 - 08:00 Niedostępny 16:00 - 23:59 A: 21-22/20 my odwołaliśmy …" at bounding box center [484, 356] width 110 height 474
select select "08"
select select "10"
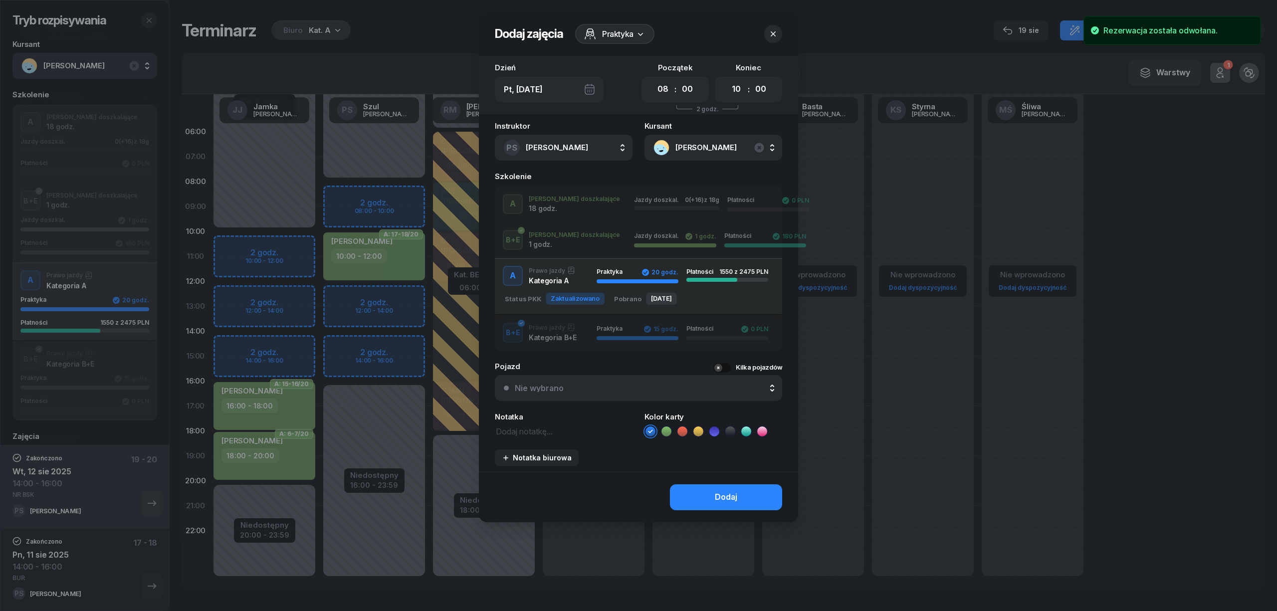
click at [662, 428] on icon at bounding box center [666, 431] width 10 height 10
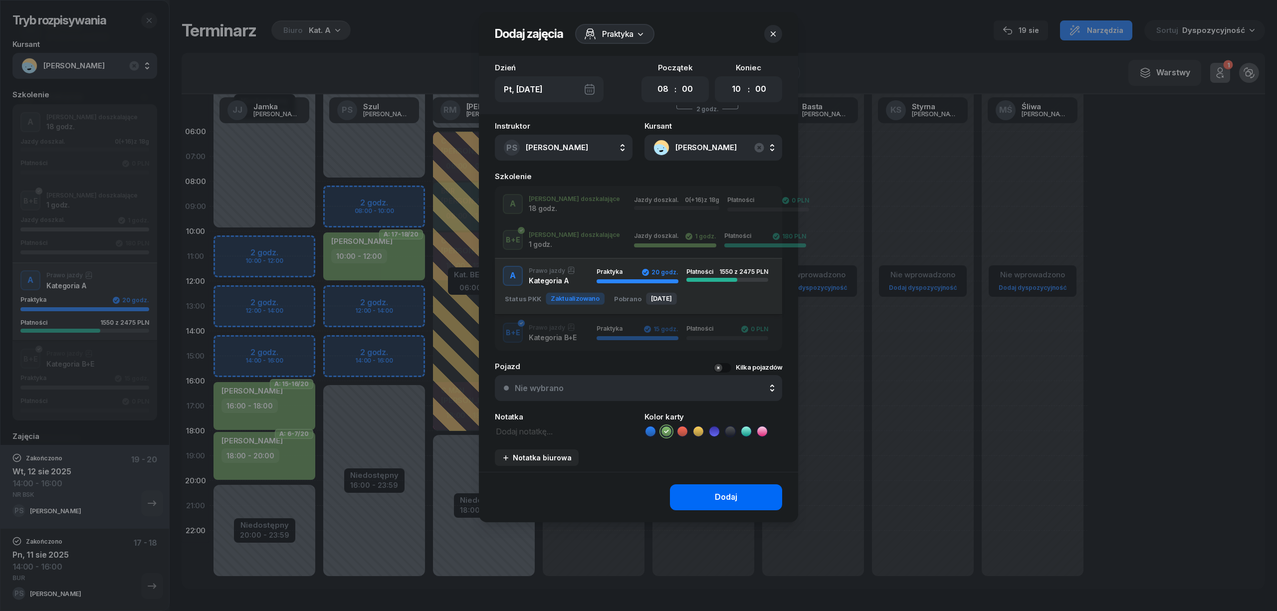
click at [712, 496] on button "Dodaj" at bounding box center [726, 497] width 112 height 26
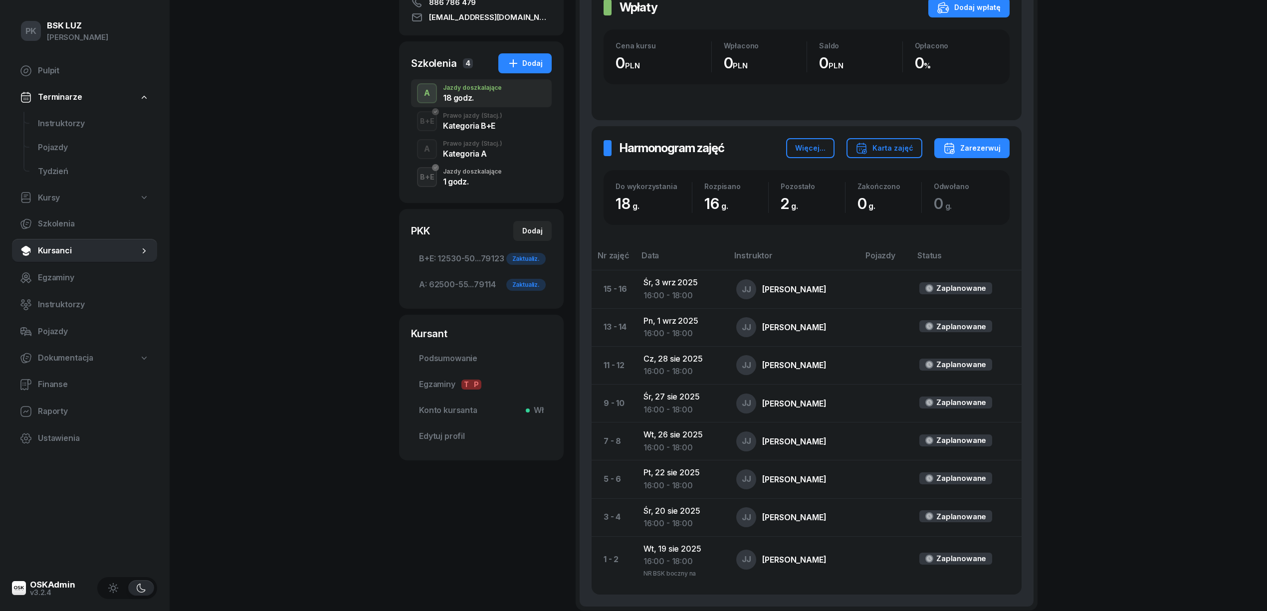
scroll to position [133, 0]
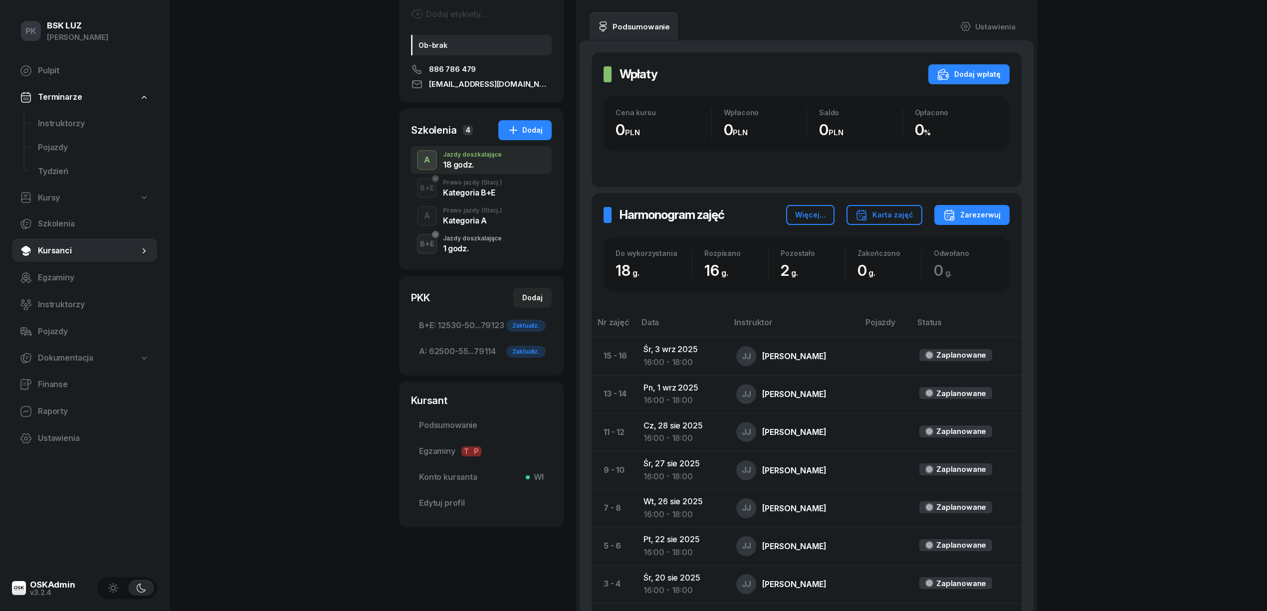
click at [474, 216] on div "Kategoria A" at bounding box center [472, 220] width 59 height 8
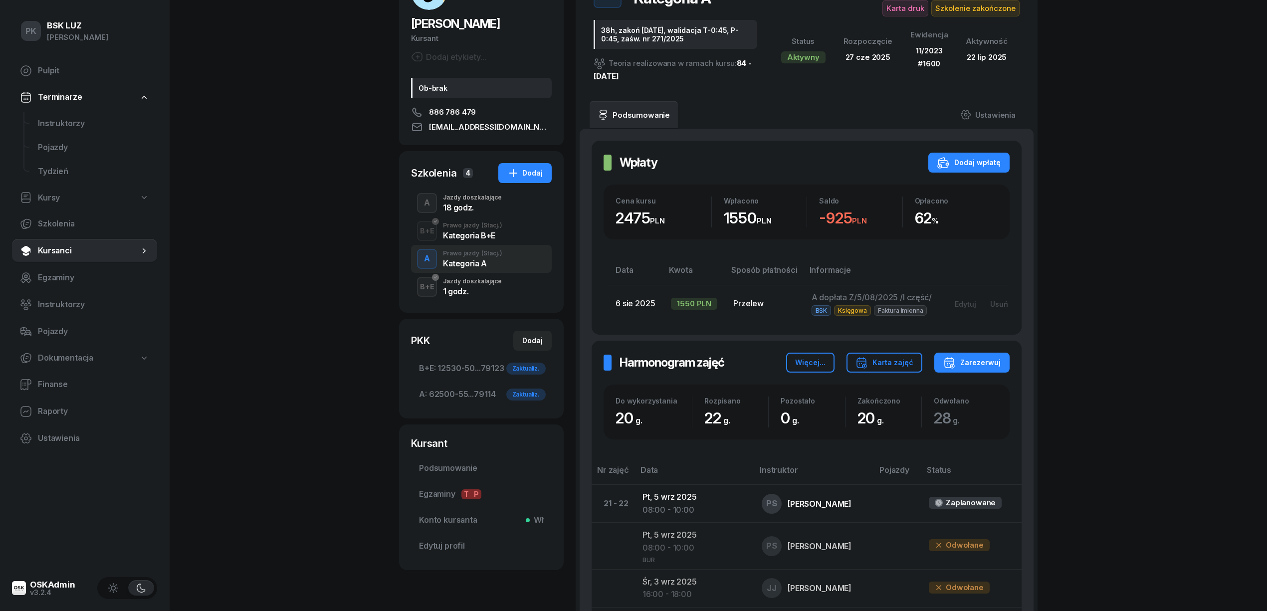
scroll to position [66, 0]
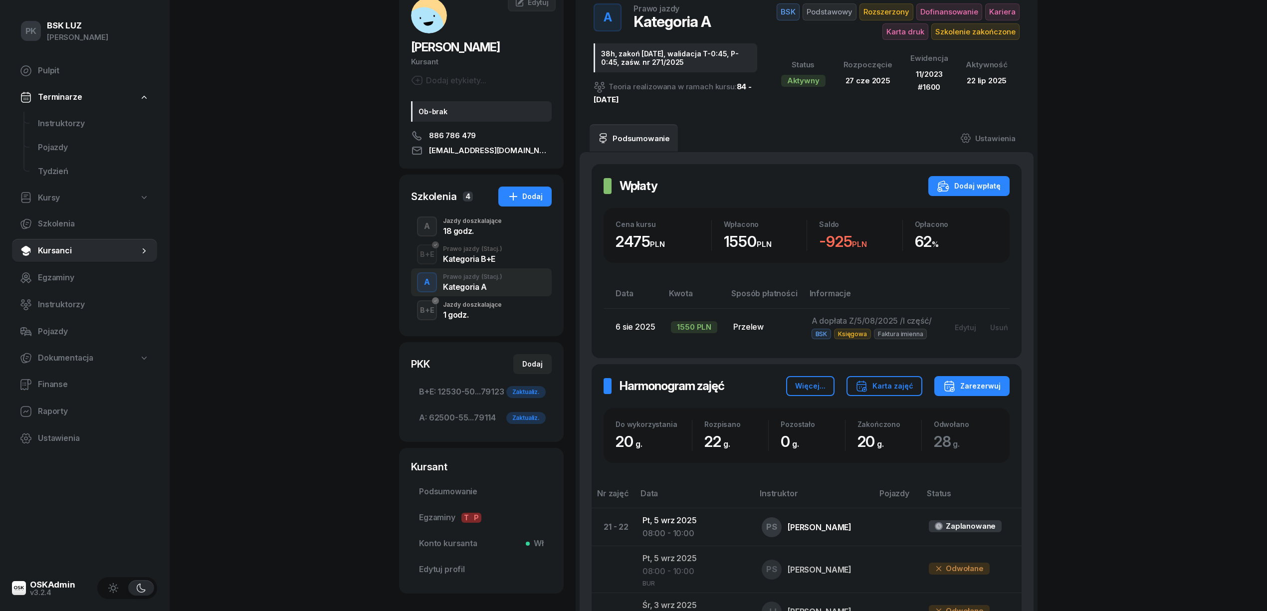
click at [469, 232] on div "18 godz." at bounding box center [472, 231] width 59 height 8
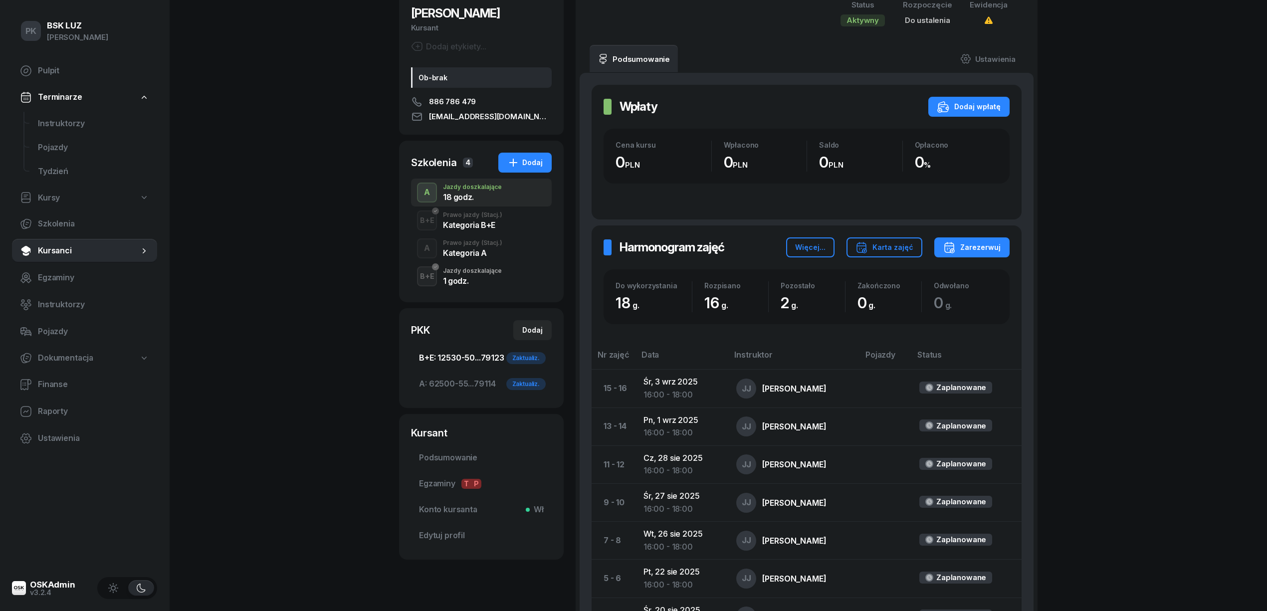
scroll to position [199, 0]
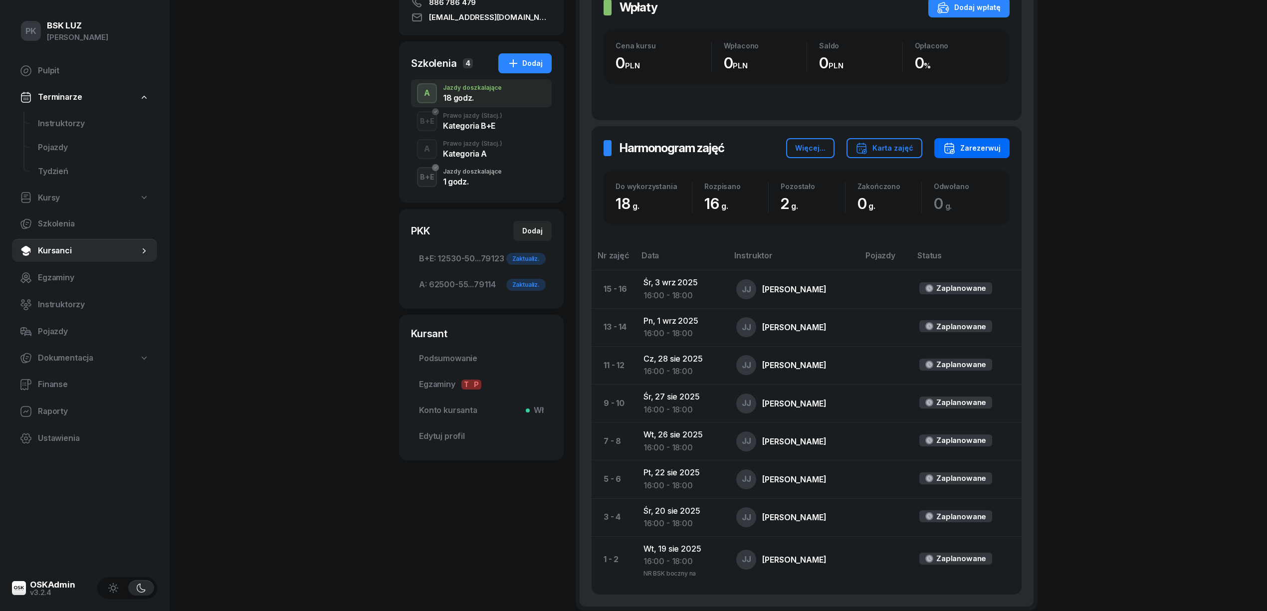
click at [970, 151] on div "Zarezerwuj" at bounding box center [971, 148] width 57 height 12
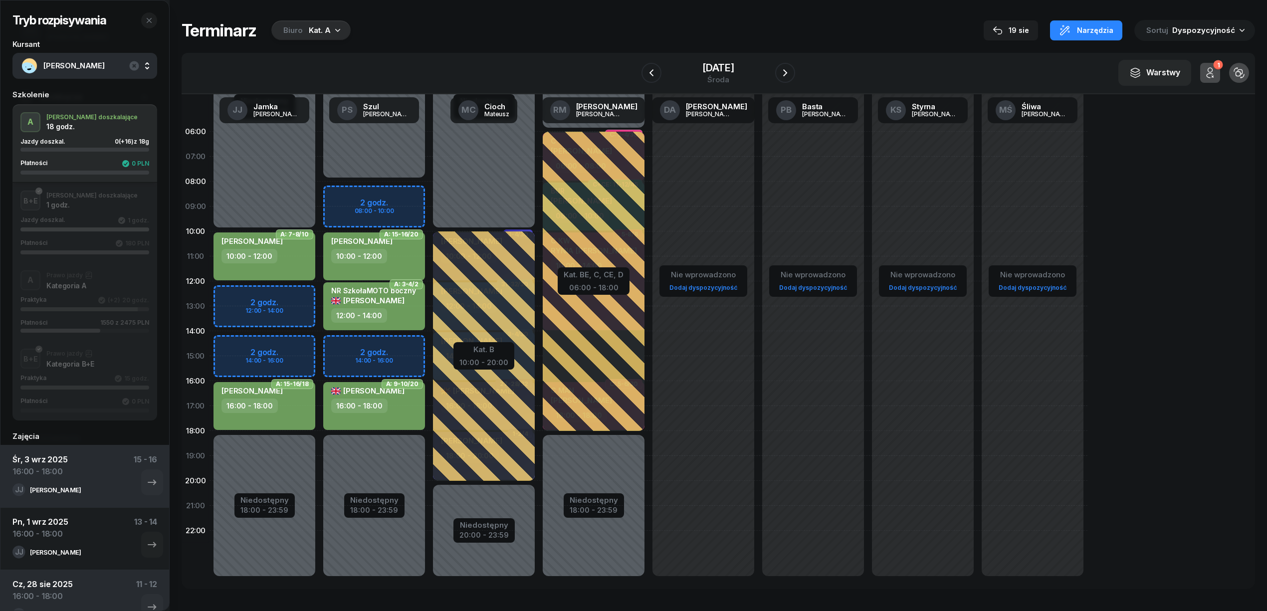
click at [102, 307] on div "button" at bounding box center [78, 309] width 117 height 4
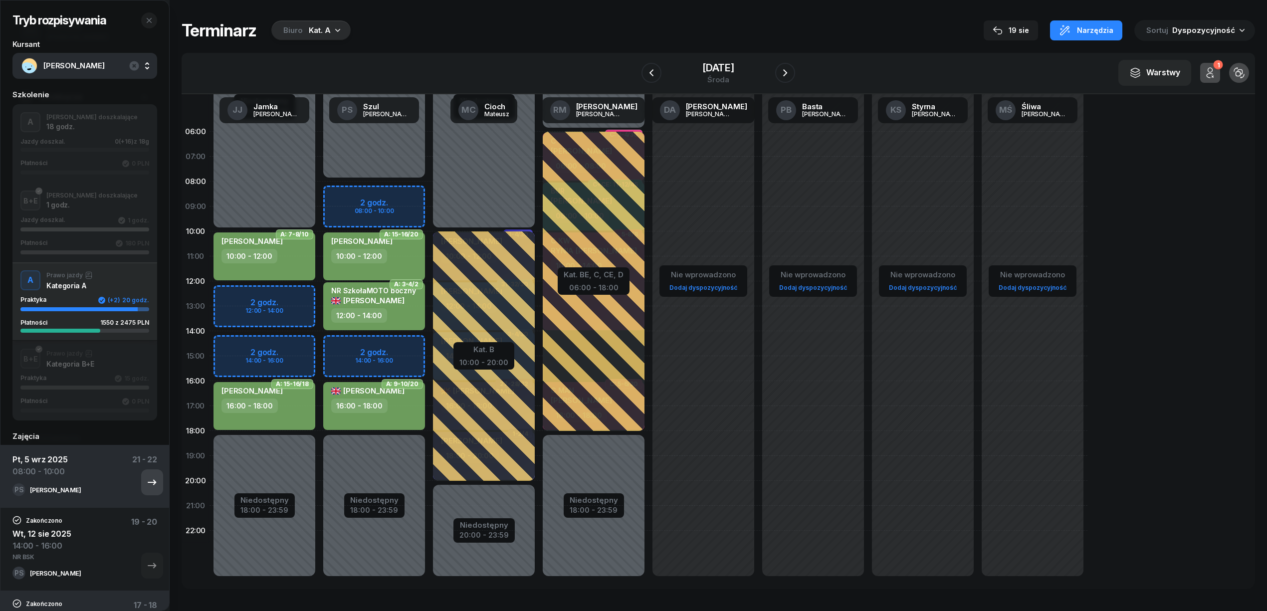
click at [146, 479] on icon "button" at bounding box center [152, 482] width 12 height 12
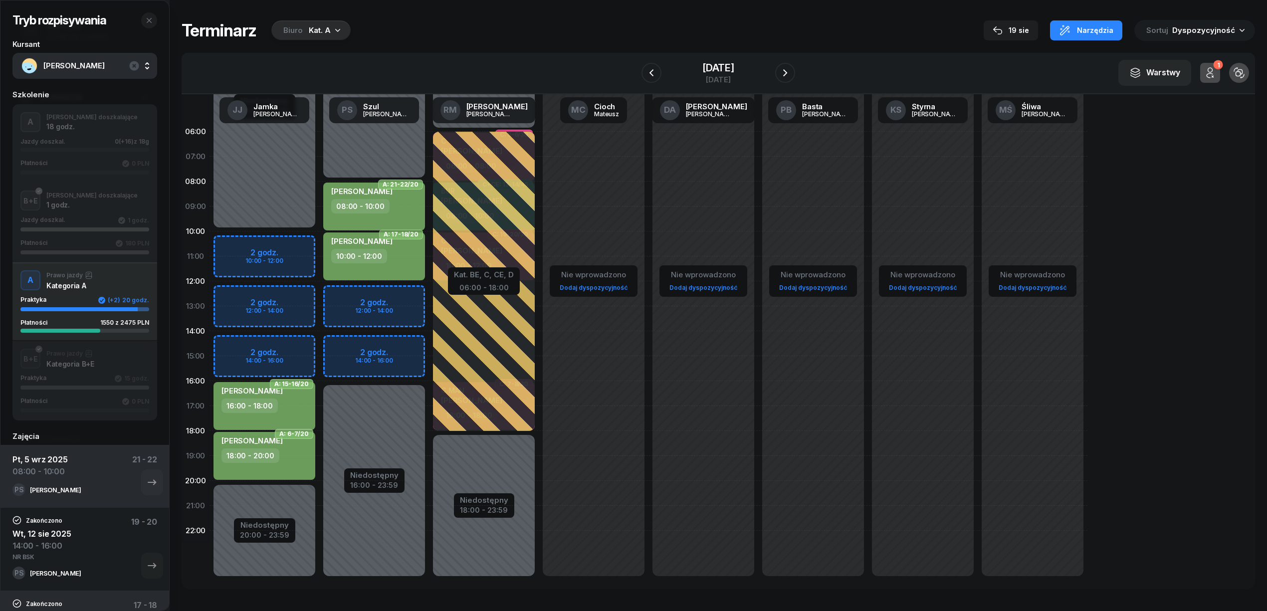
click at [405, 214] on div "[PERSON_NAME] 08:00 - 10:00" at bounding box center [374, 207] width 102 height 48
select select "08"
select select "10"
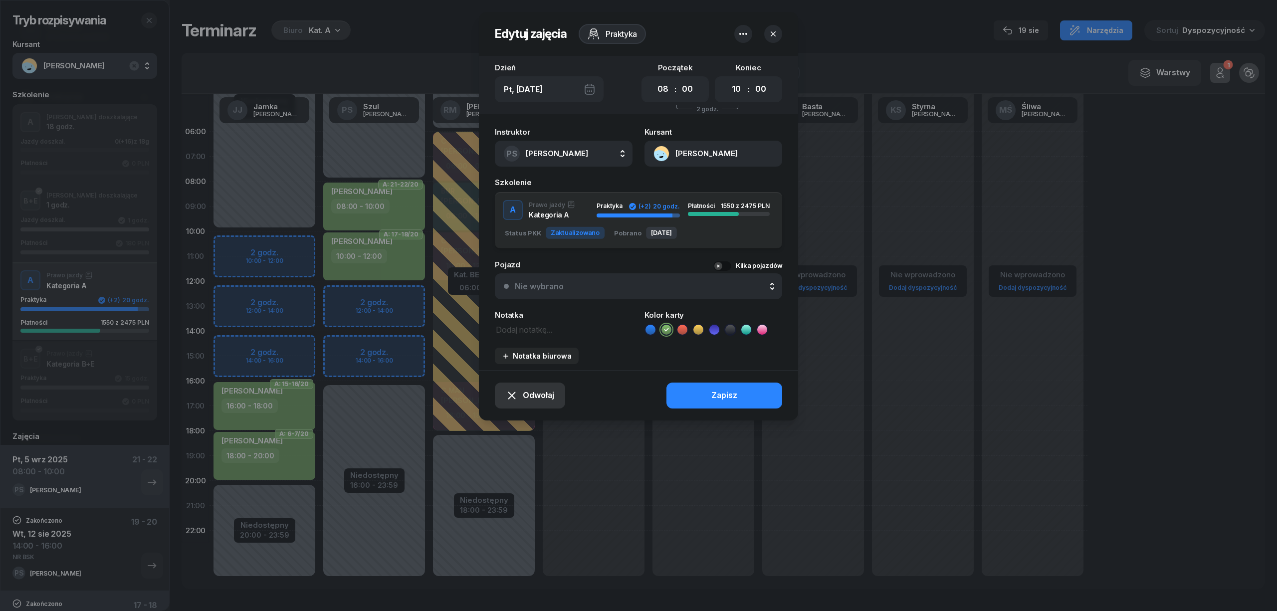
click at [535, 387] on button "Odwołaj" at bounding box center [530, 396] width 70 height 26
click at [521, 312] on div "My odwołaliśmy" at bounding box center [513, 309] width 60 height 13
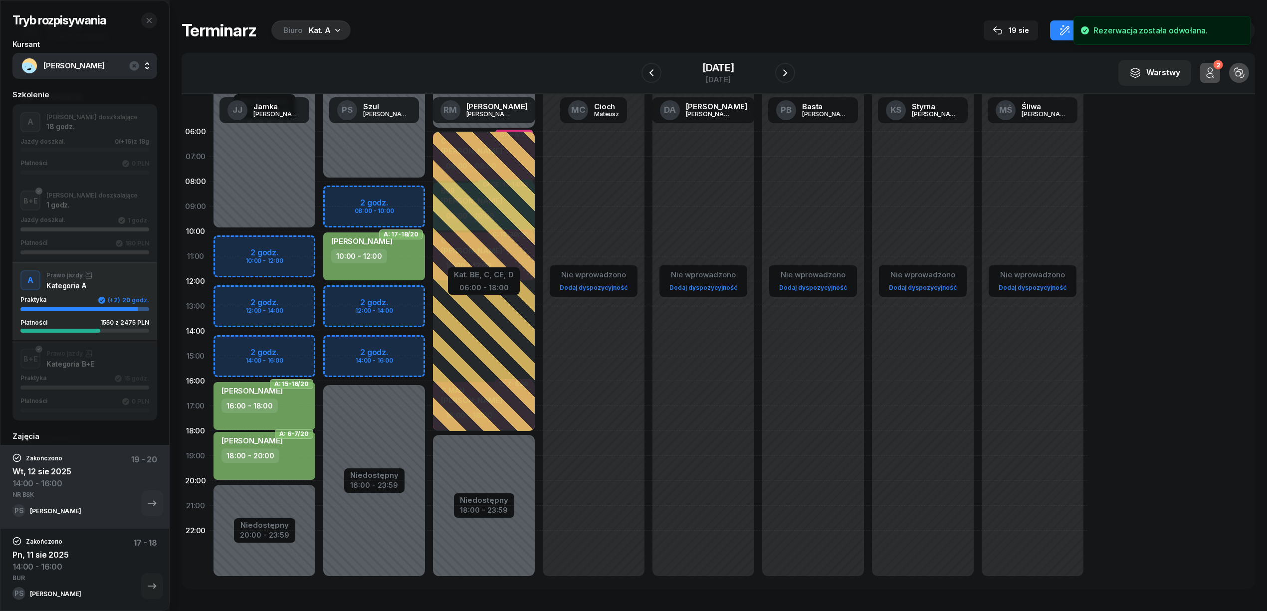
click at [429, 193] on div "Niedostępny 00:00 - 08:00 Niedostępny 16:00 - 23:59 A: 21-22/20 my odwołaliśmy …" at bounding box center [484, 356] width 110 height 474
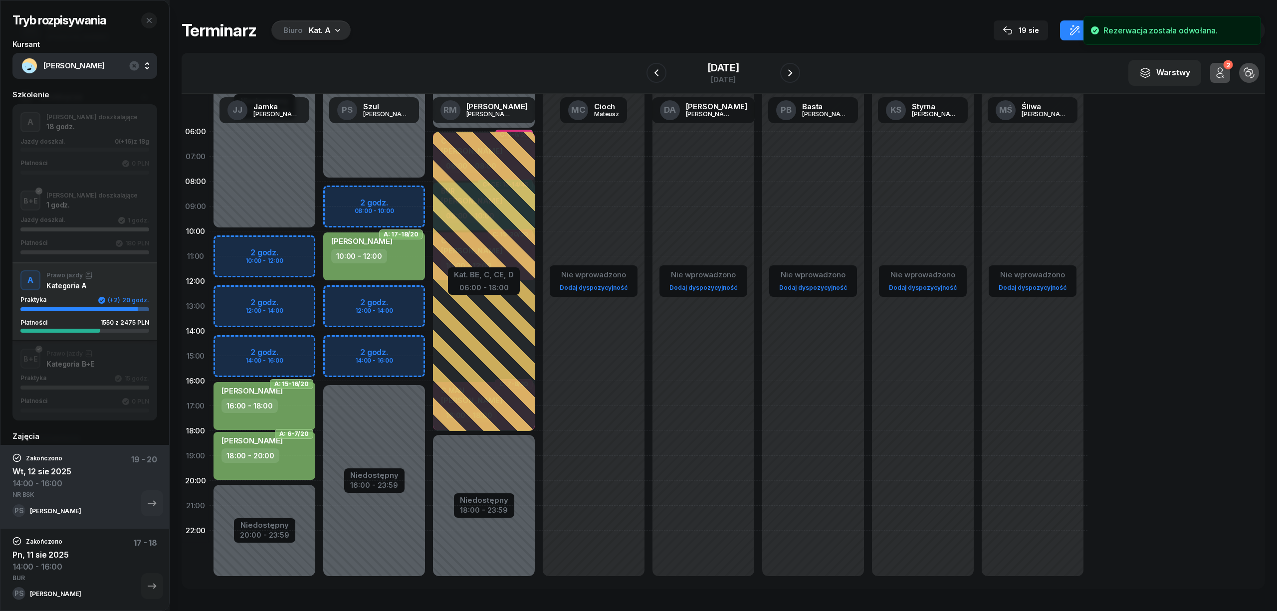
select select "08"
select select "10"
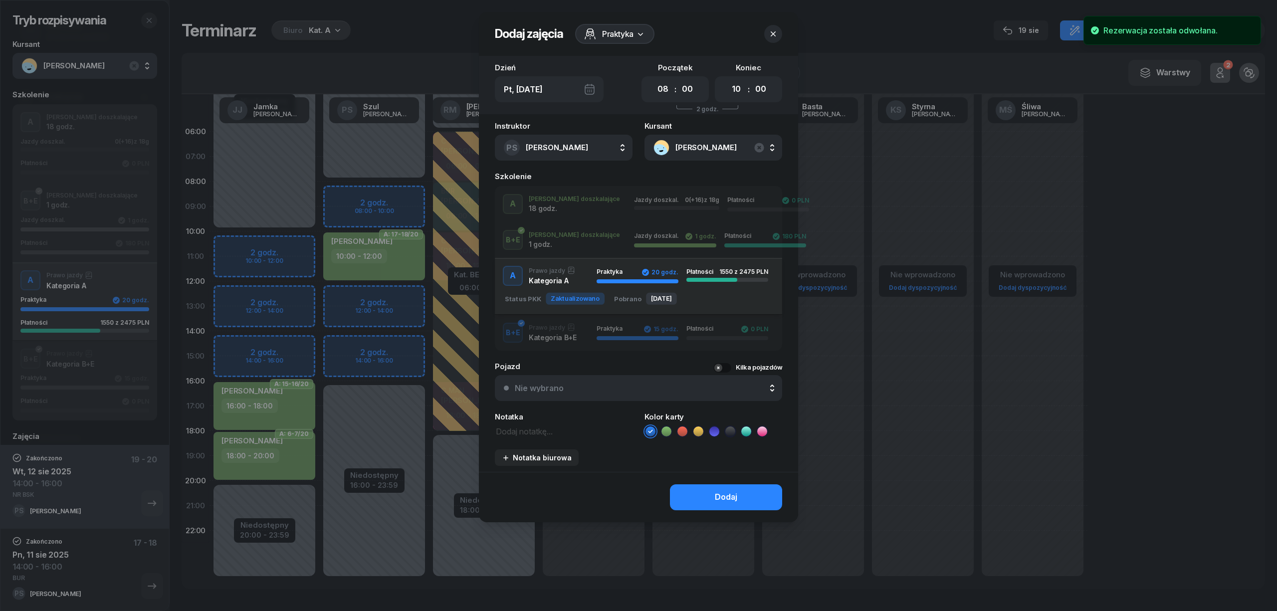
click at [559, 203] on div "A J. doszkalające 18 godz. Jazdy doszkal. 0 (+16) z 18g Płatności 0 PLN" at bounding box center [638, 204] width 287 height 20
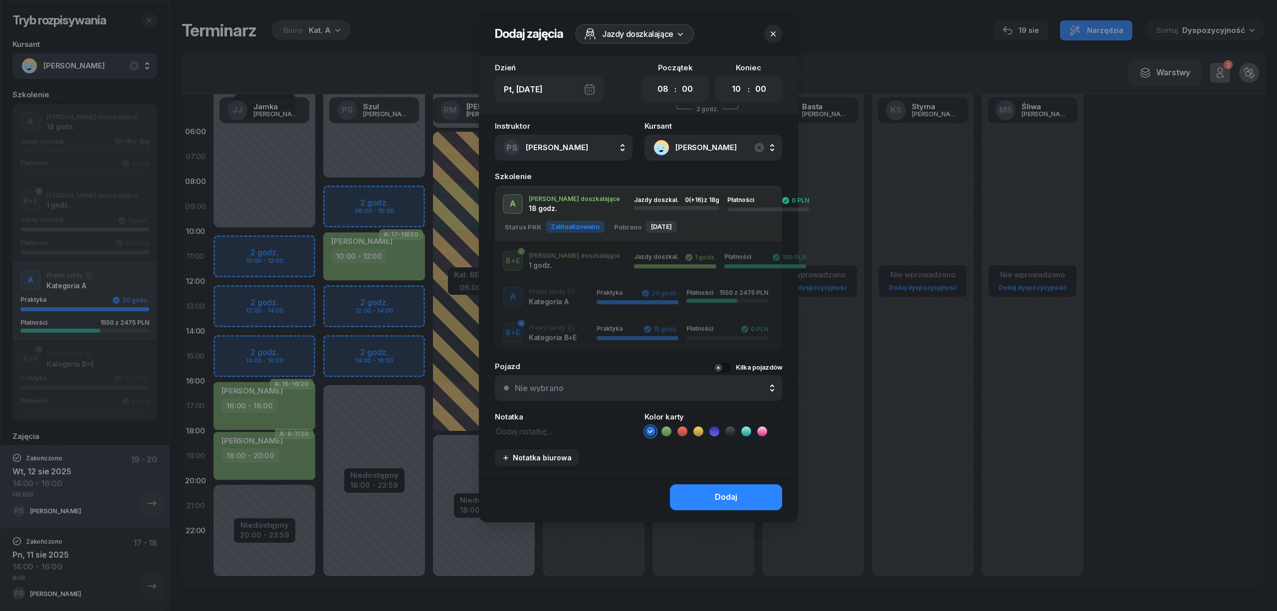
click at [664, 429] on icon at bounding box center [666, 431] width 10 height 10
click at [697, 497] on button "Dodaj" at bounding box center [726, 497] width 112 height 26
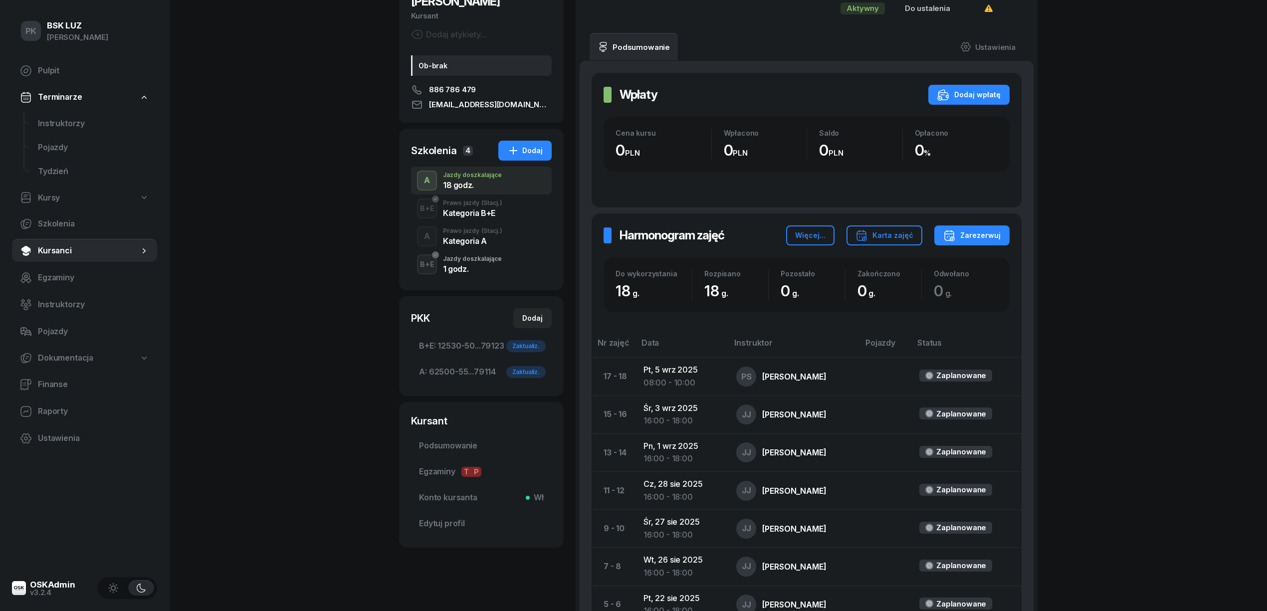
scroll to position [66, 0]
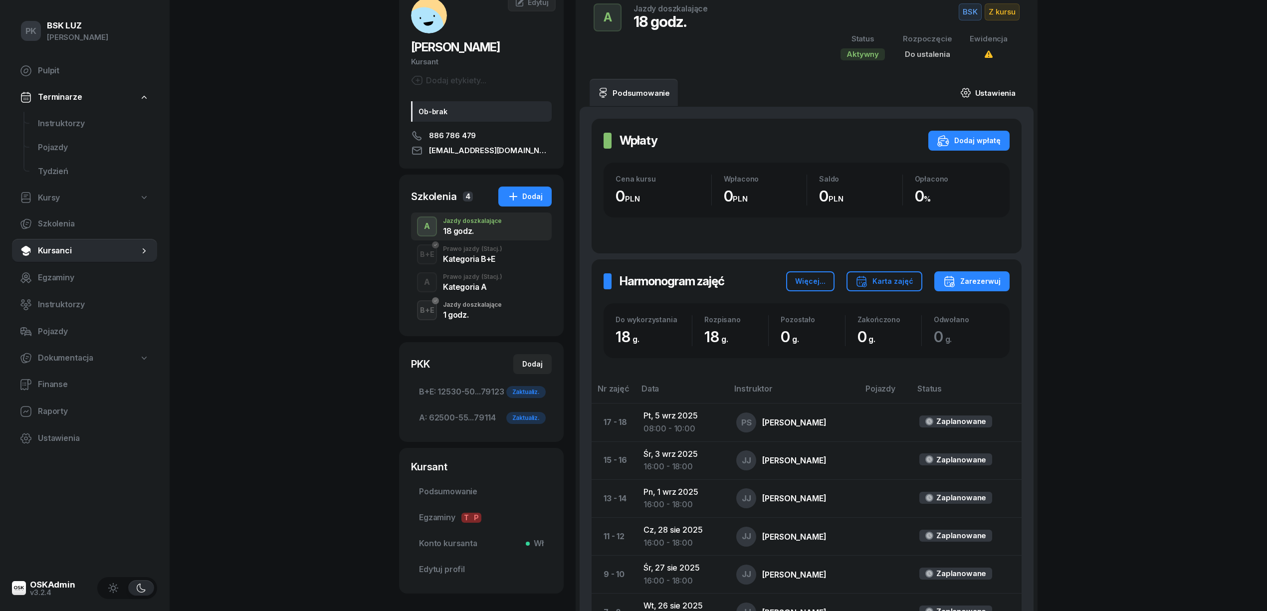
click at [998, 91] on link "Ustawienia" at bounding box center [987, 93] width 71 height 28
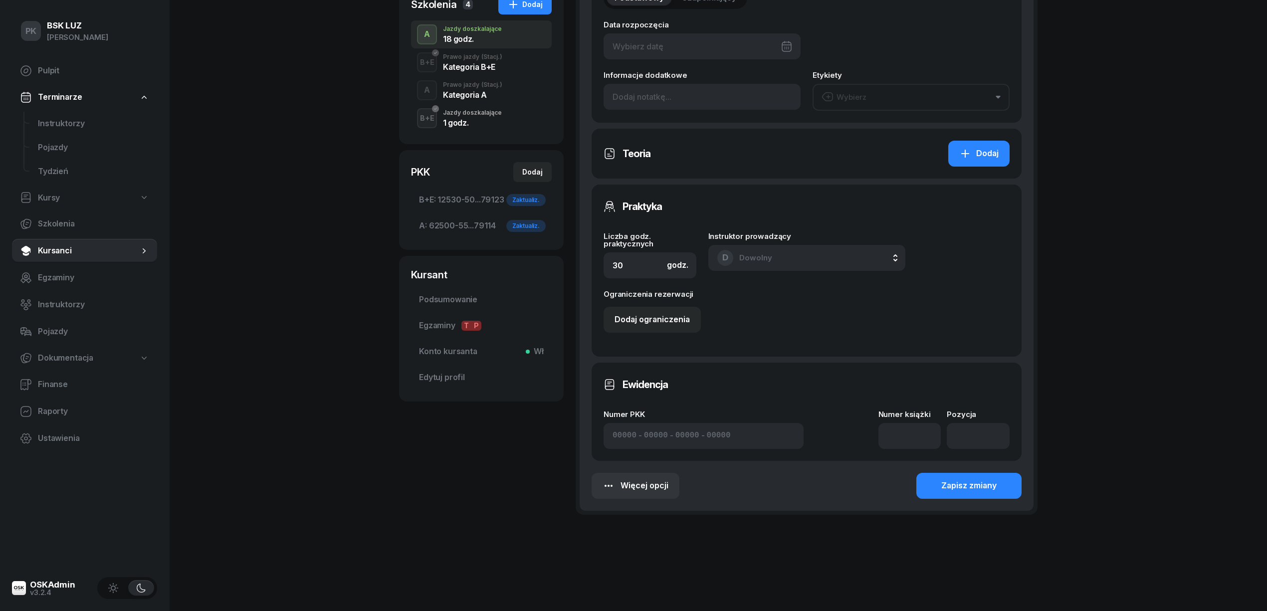
type input "18"
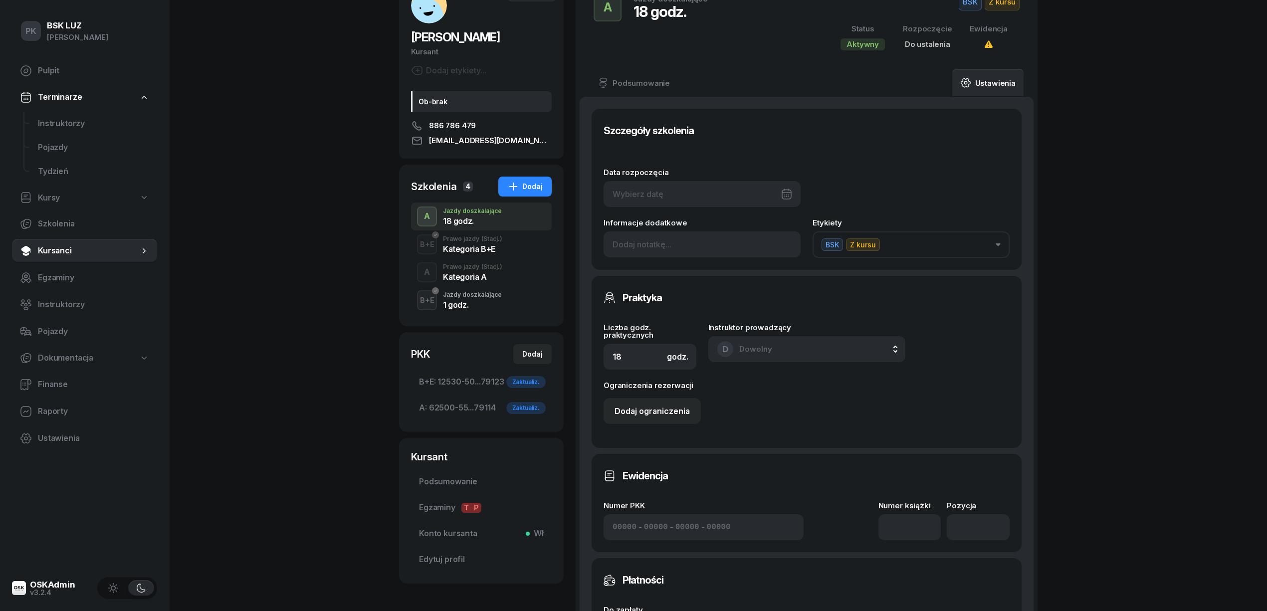
scroll to position [0, 0]
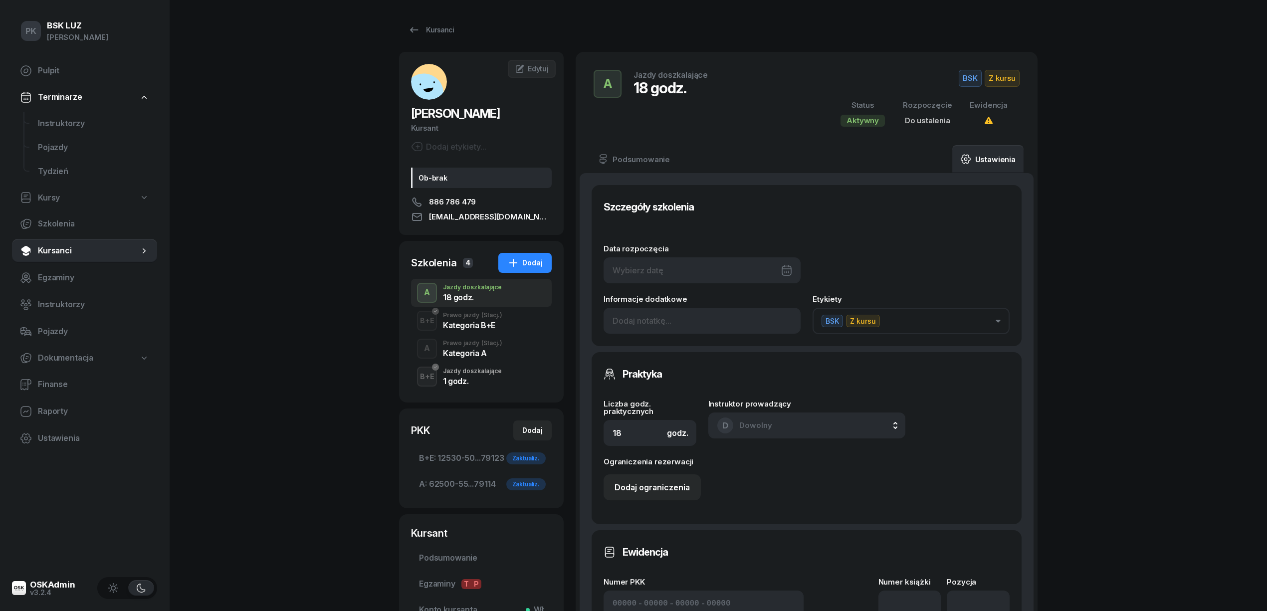
click at [735, 272] on div at bounding box center [701, 270] width 197 height 26
click at [694, 414] on div "19" at bounding box center [690, 412] width 16 height 16
type input "[DATE]"
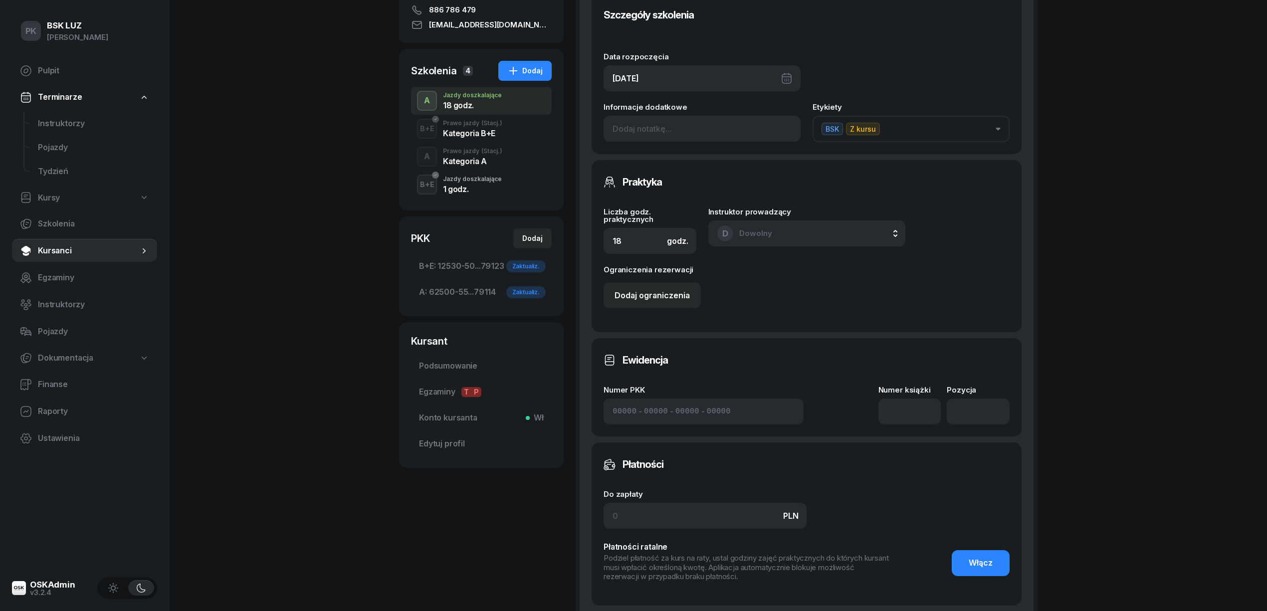
scroll to position [266, 0]
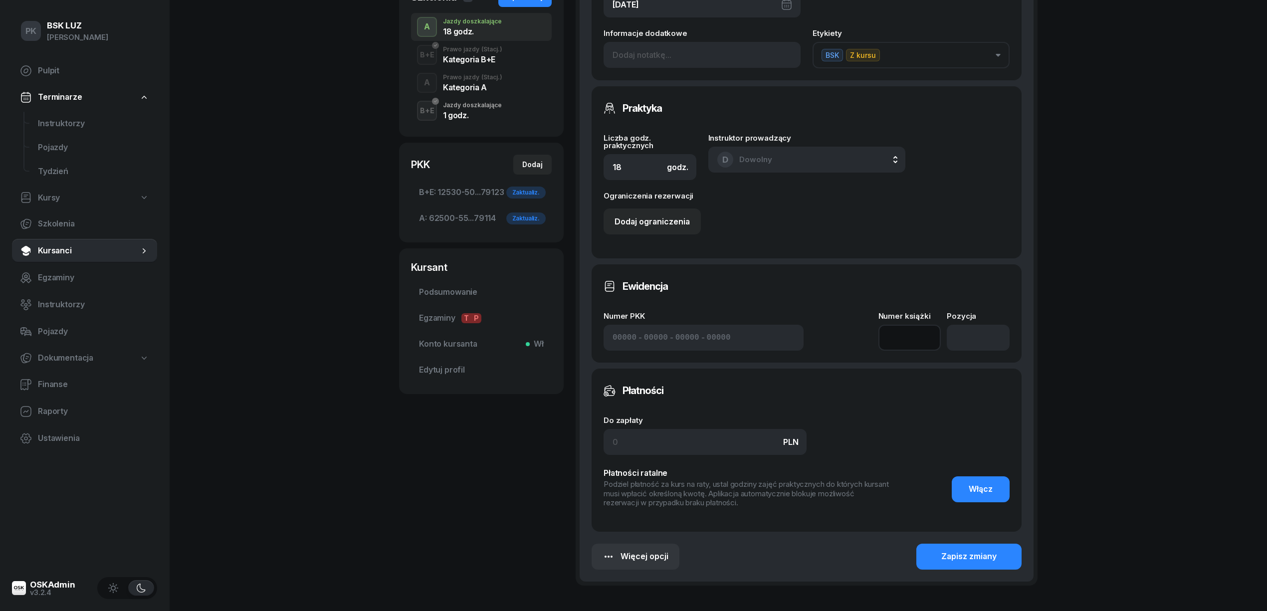
click at [899, 332] on input at bounding box center [909, 338] width 63 height 26
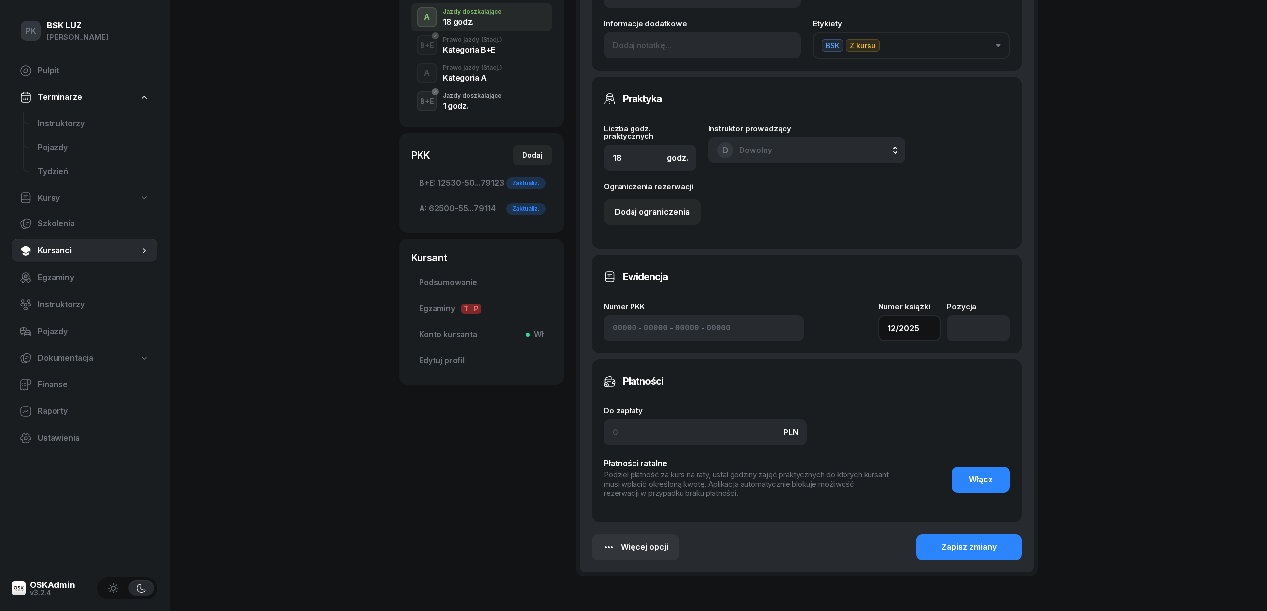
scroll to position [337, 0]
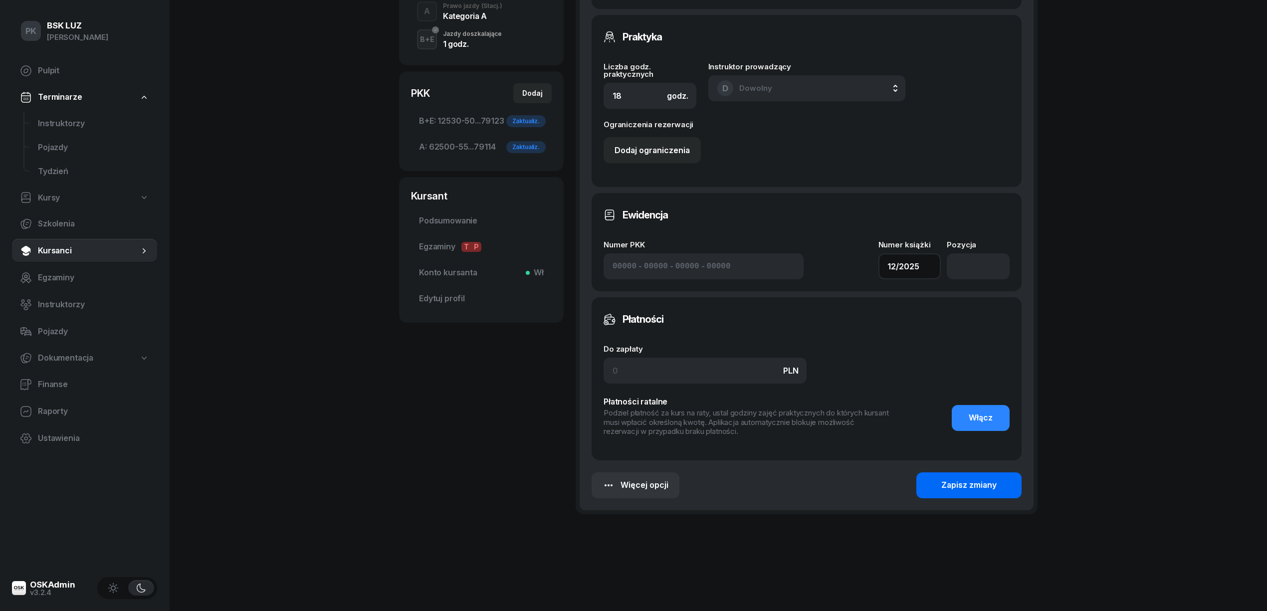
type input "12/2025"
click at [970, 485] on div "Zapisz zmiany" at bounding box center [968, 485] width 55 height 13
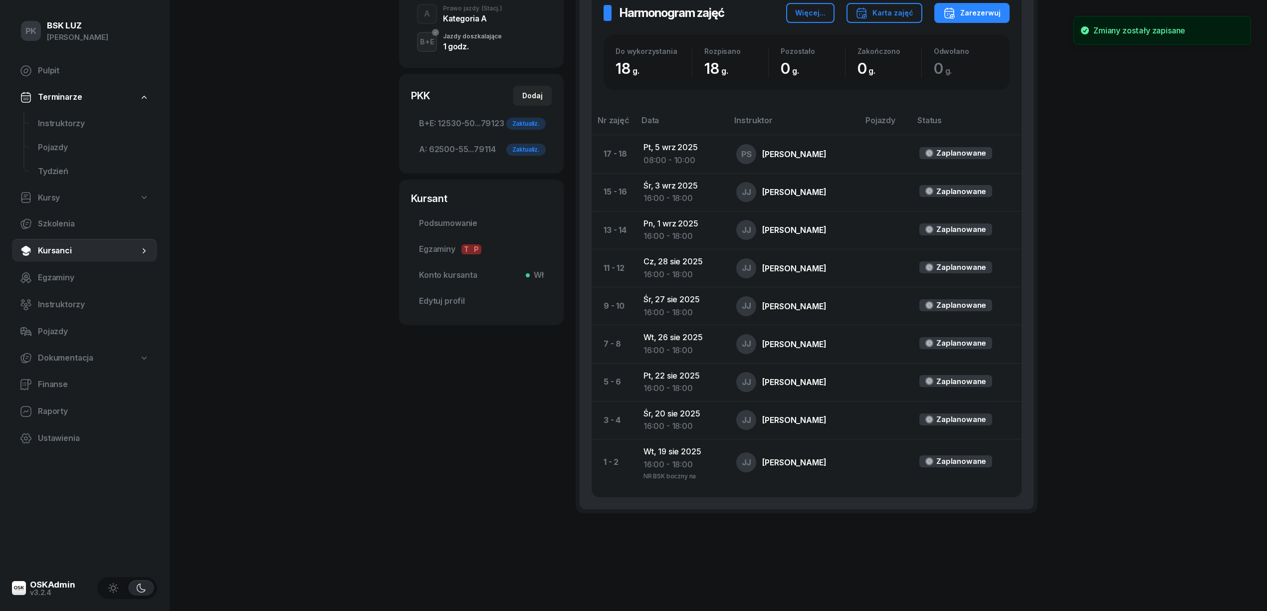
scroll to position [70, 0]
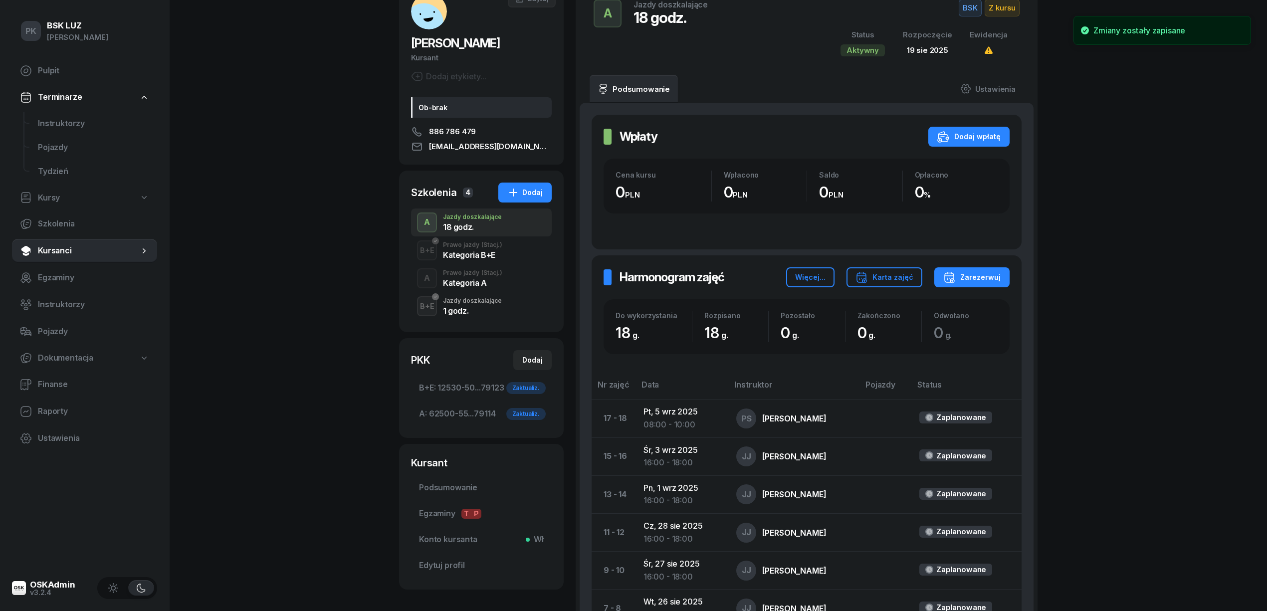
click at [469, 274] on div "Prawo jazdy (Stacj.)" at bounding box center [472, 273] width 59 height 6
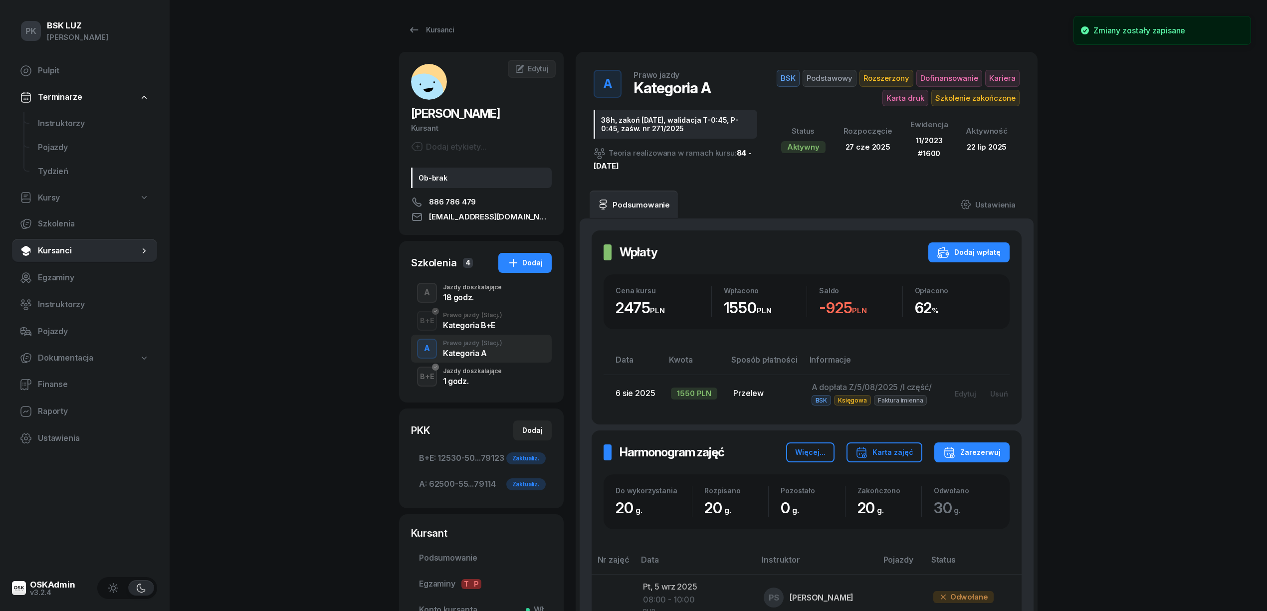
click at [469, 293] on div "18 godz." at bounding box center [472, 297] width 59 height 8
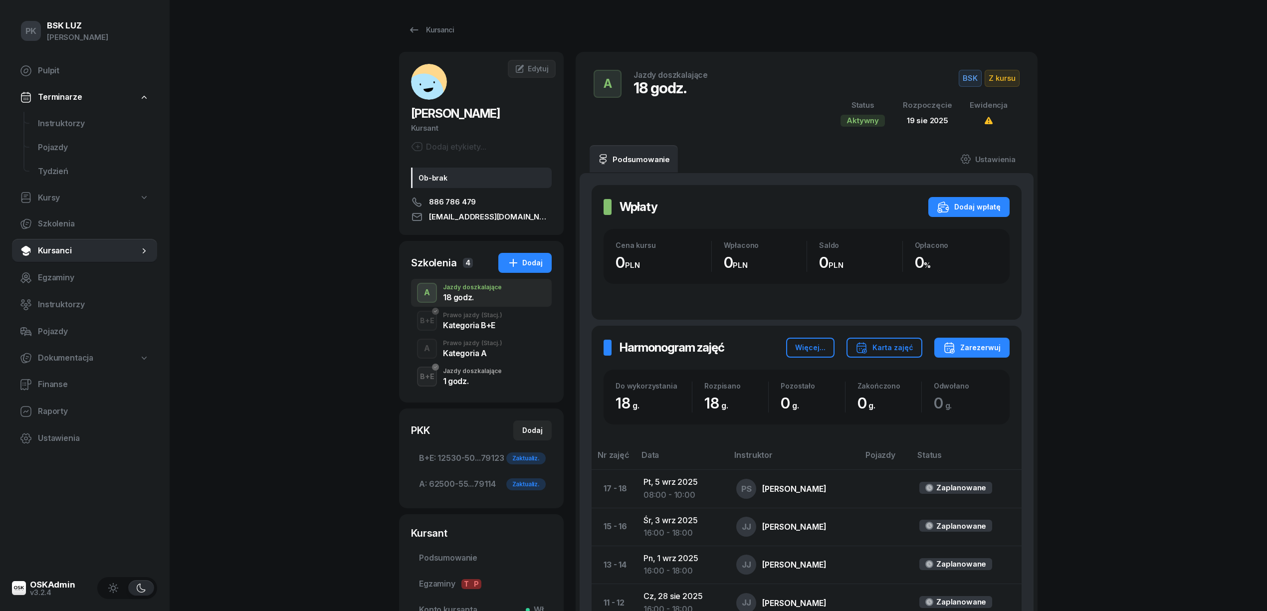
click at [484, 345] on span "(Stacj.)" at bounding box center [491, 343] width 21 height 6
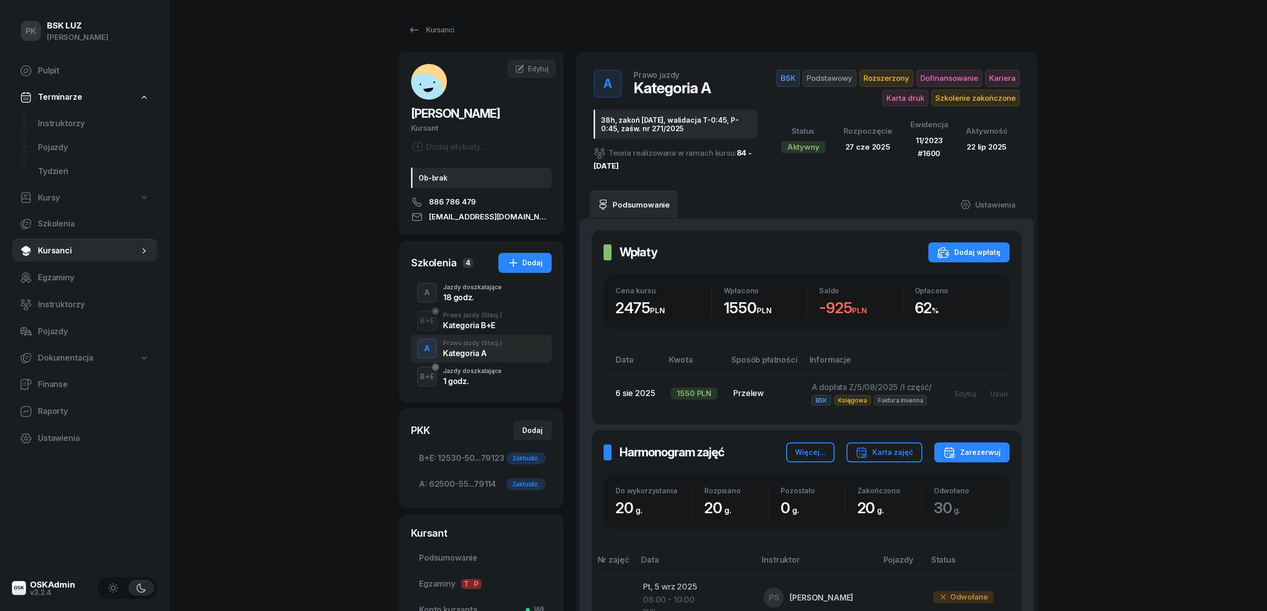
click at [479, 302] on div "A Jazdy doszkalające 18 godz." at bounding box center [481, 293] width 141 height 28
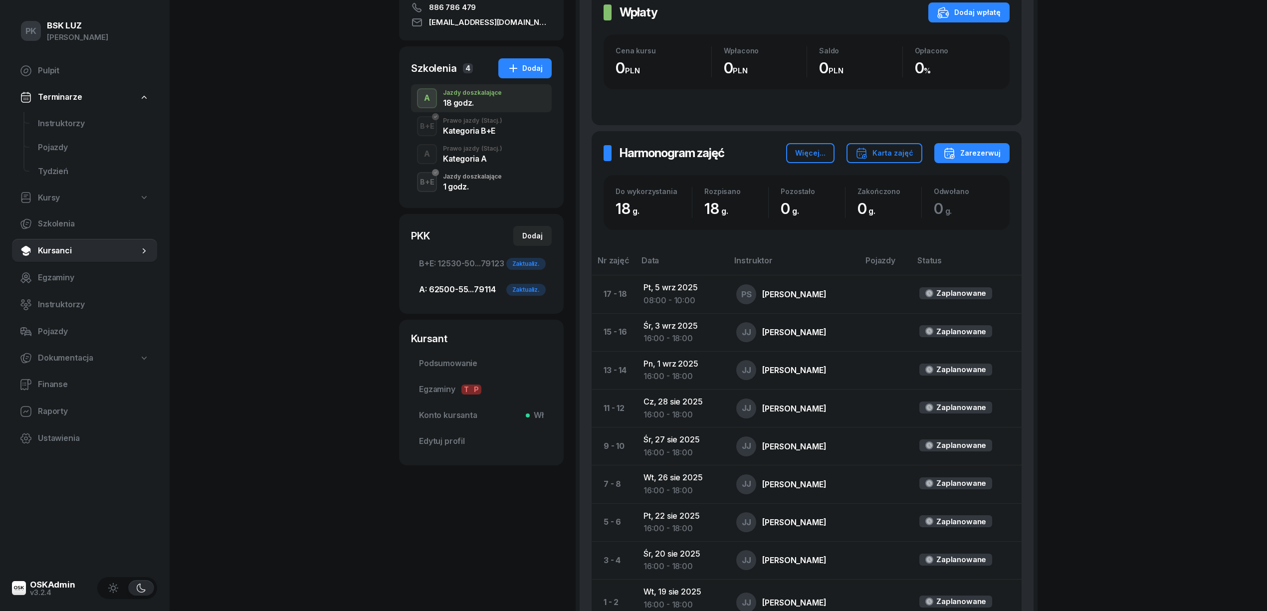
scroll to position [332, 0]
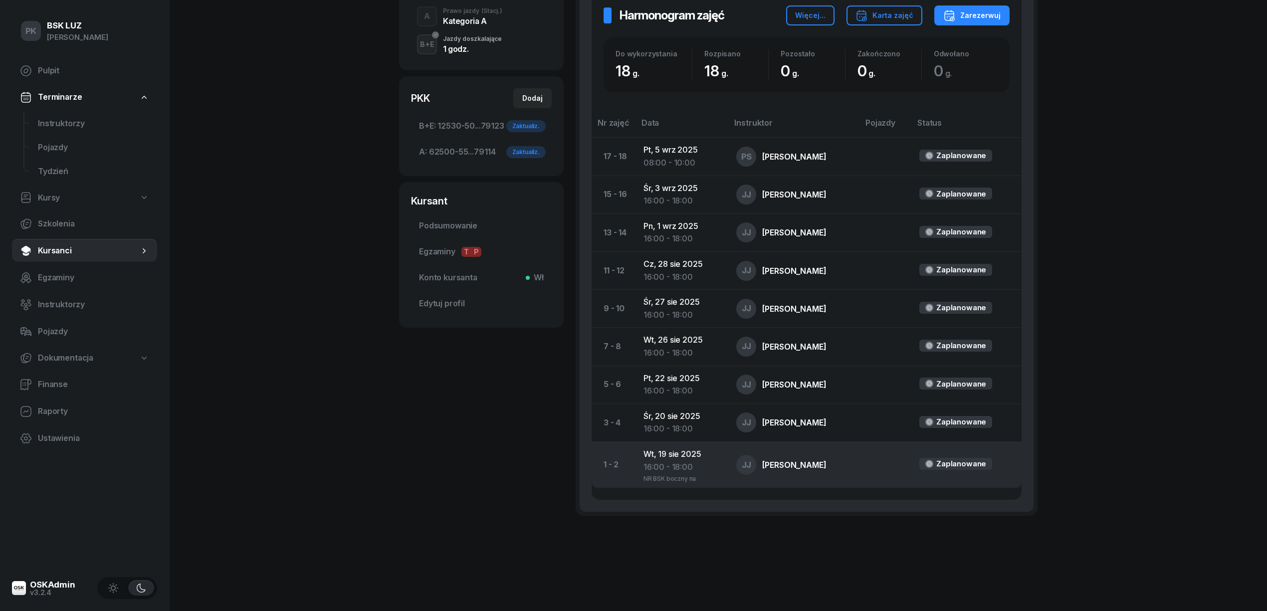
click at [681, 479] on div "NR BSK boczny na" at bounding box center [681, 477] width 77 height 8
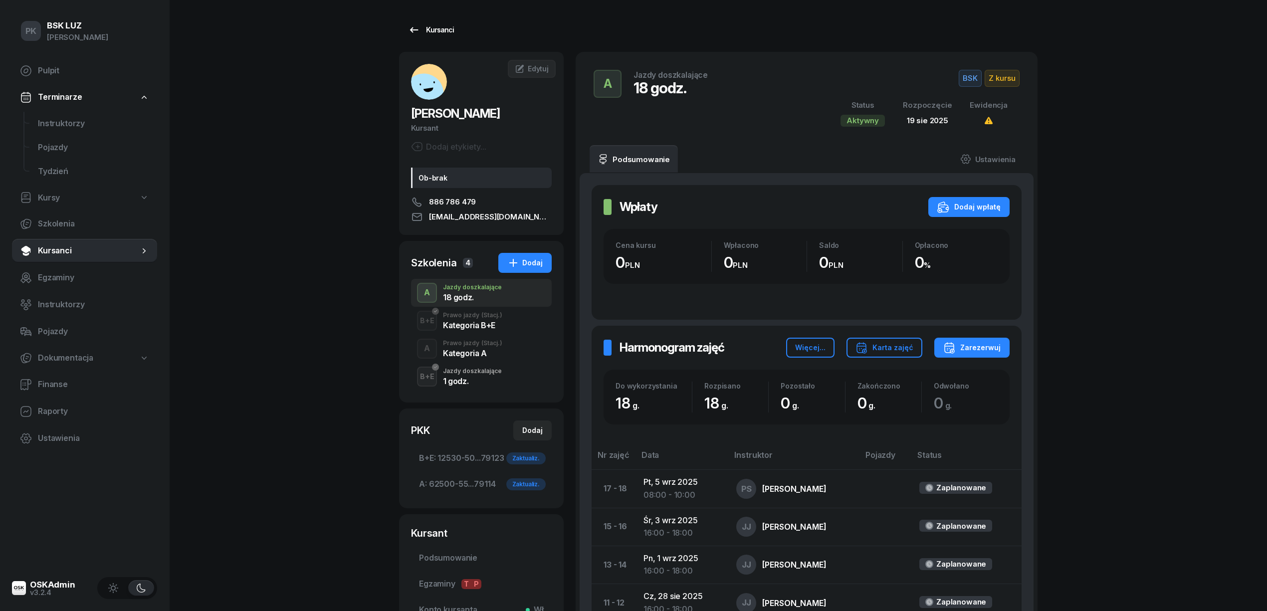
click at [447, 32] on div "Kursanci" at bounding box center [431, 30] width 46 height 12
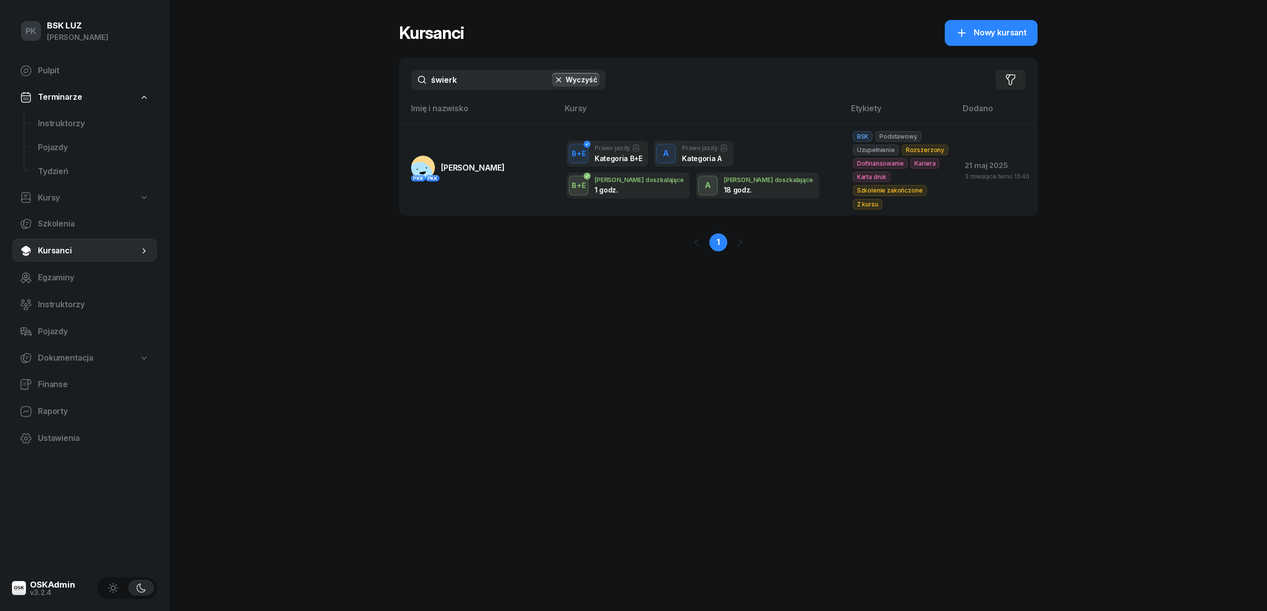
click at [368, 84] on div "PK BSK [PERSON_NAME] Pulpit Terminarze Instruktorzy Pojazdy Tydzień Kursy Szkol…" at bounding box center [633, 305] width 1267 height 611
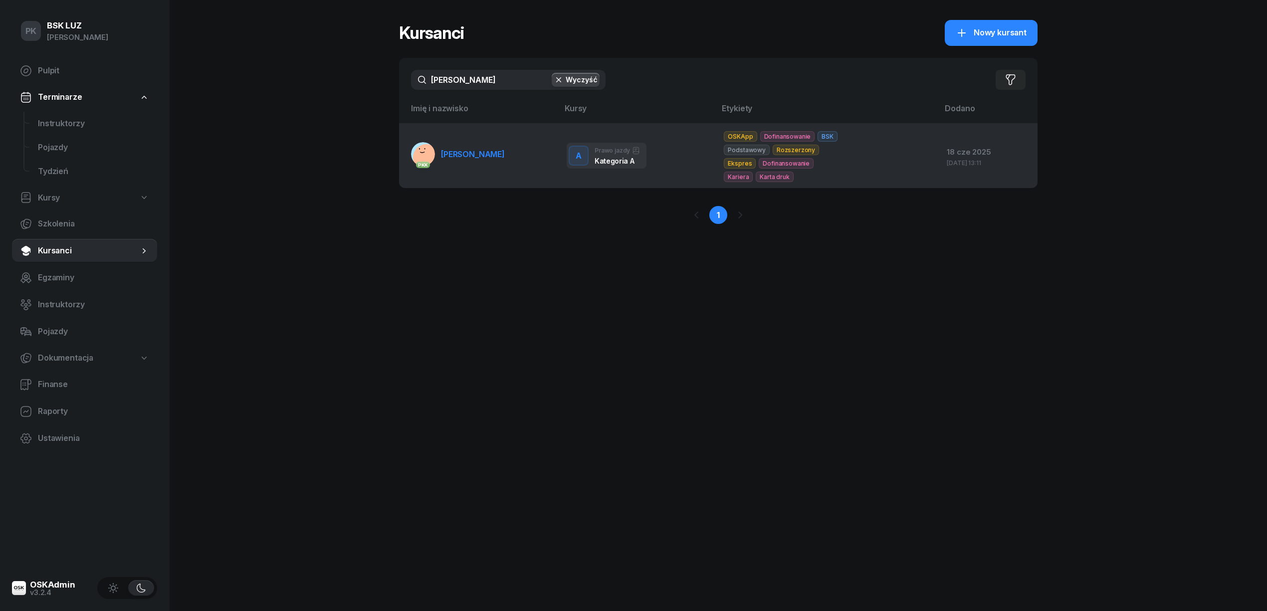
type input "[PERSON_NAME]"
click at [485, 154] on span "[PERSON_NAME]" at bounding box center [473, 154] width 64 height 10
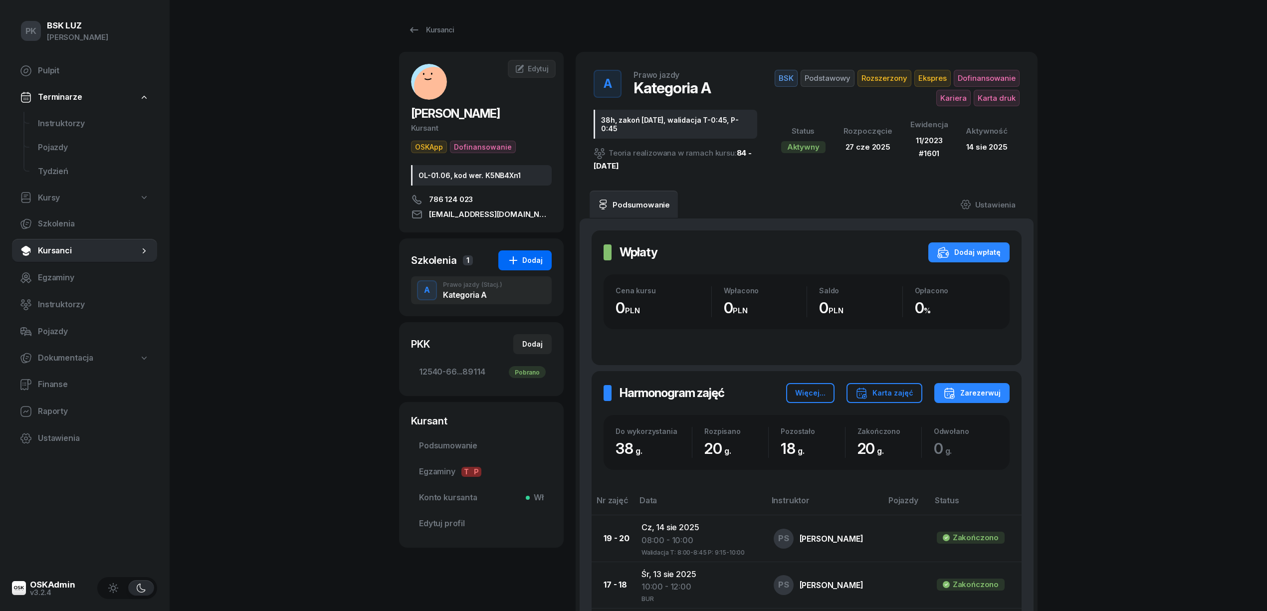
click at [525, 264] on div "Dodaj" at bounding box center [524, 260] width 35 height 12
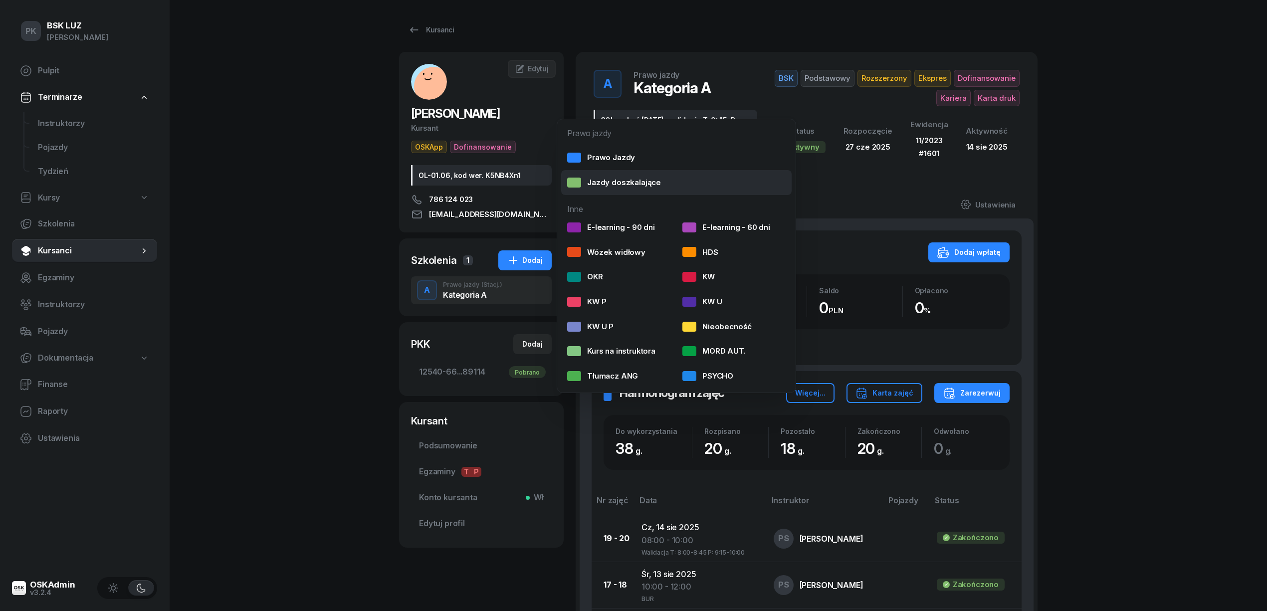
click at [605, 180] on div "Jazdy doszkalające" at bounding box center [614, 182] width 94 height 13
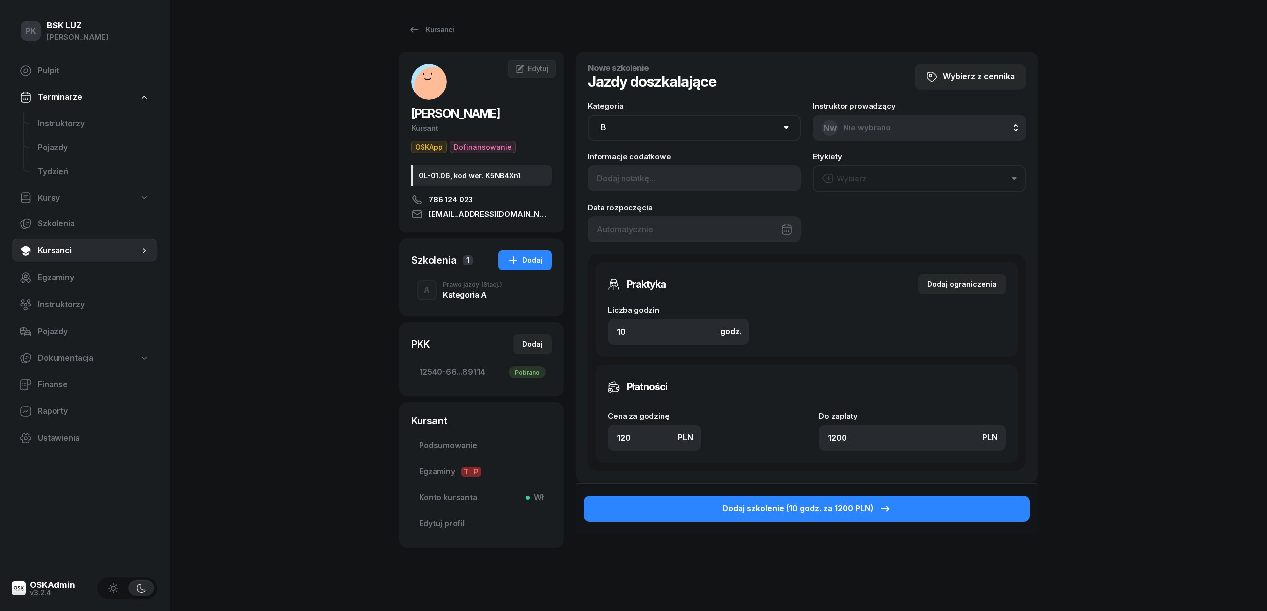
click at [621, 115] on select "AM A1 A2 A B1 B B+E C1 C1+E C C+E D1 D1+E D D+E T Tram C+CE C+D" at bounding box center [693, 128] width 213 height 26
select select "A"
click at [587, 115] on select "AM A1 A2 A B1 B B+E C1 C1+E C C+E D1 D1+E D D+E T Tram C+CE C+D" at bounding box center [693, 128] width 213 height 26
drag, startPoint x: 642, startPoint y: 328, endPoint x: 591, endPoint y: 337, distance: 52.1
click at [591, 337] on div "Praktyka Dodaj ograniczenia Liczba godzin godz. 10 Ograniczenia zajęć praktyczn…" at bounding box center [806, 362] width 438 height 216
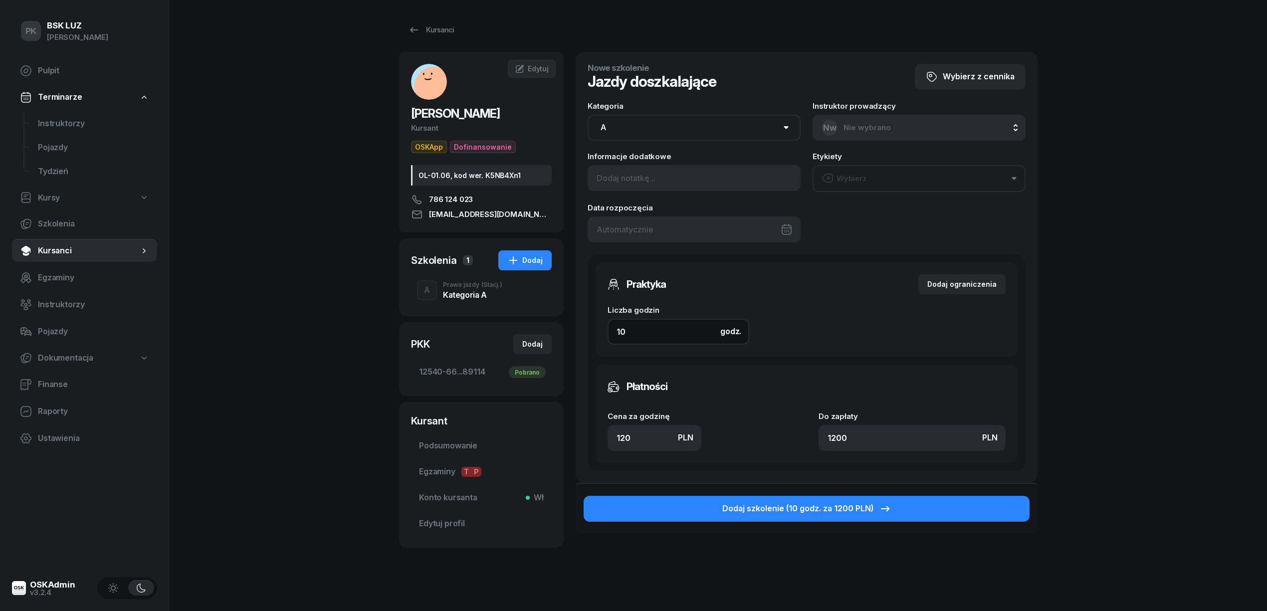
type input "1"
type input "120"
type input "18"
type input "2160"
type input "18"
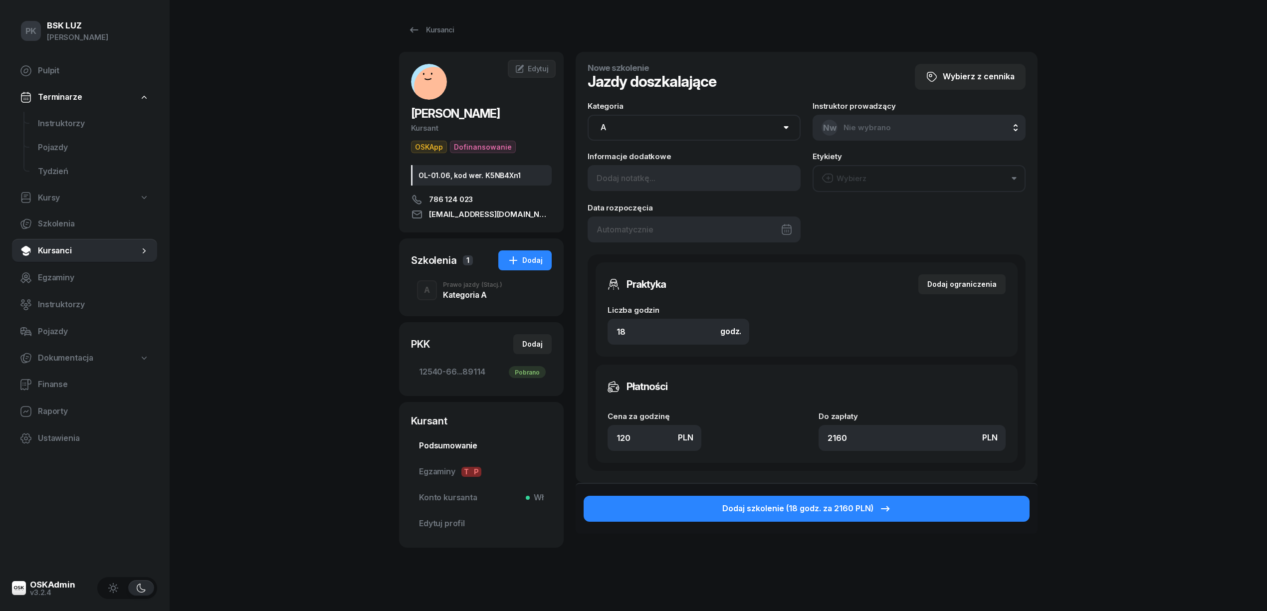
drag, startPoint x: 653, startPoint y: 432, endPoint x: 517, endPoint y: 446, distance: 137.4
click at [517, 446] on div "[PERSON_NAME] OSKApp Dofinansowanie OL-01.06, kod wer. K5NB4Xn1 786 124 023 [EM…" at bounding box center [718, 320] width 638 height 536
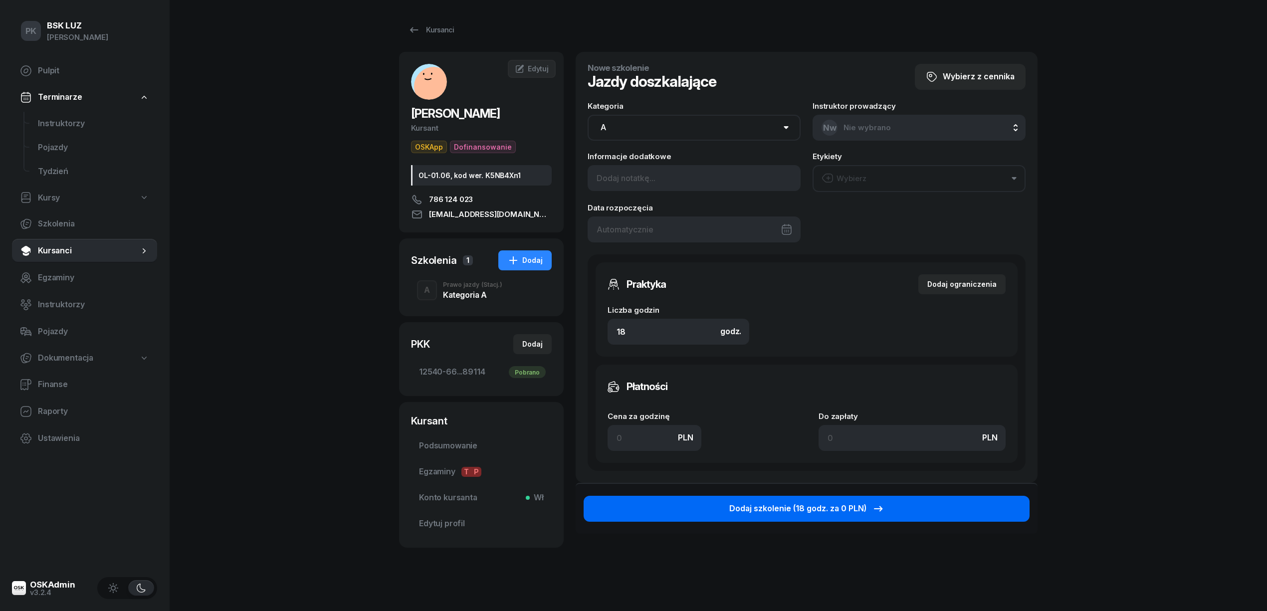
click at [752, 504] on div "Dodaj szkolenie (18 godz. za 0 PLN)" at bounding box center [806, 508] width 155 height 13
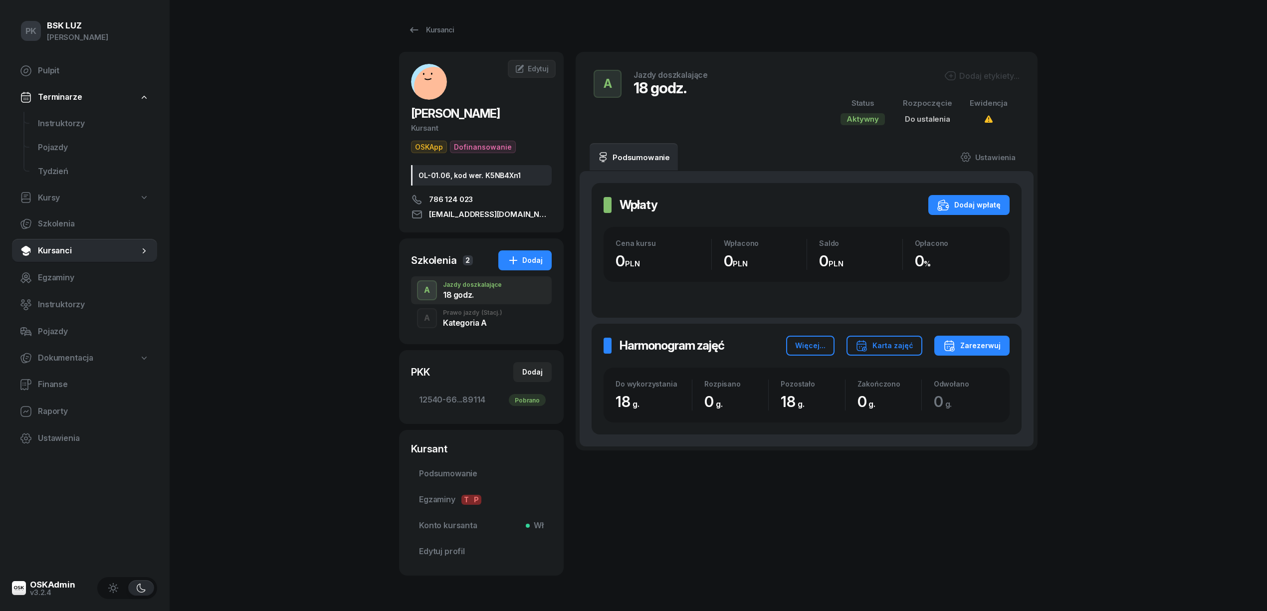
click at [485, 319] on div "Kategoria A" at bounding box center [472, 323] width 59 height 8
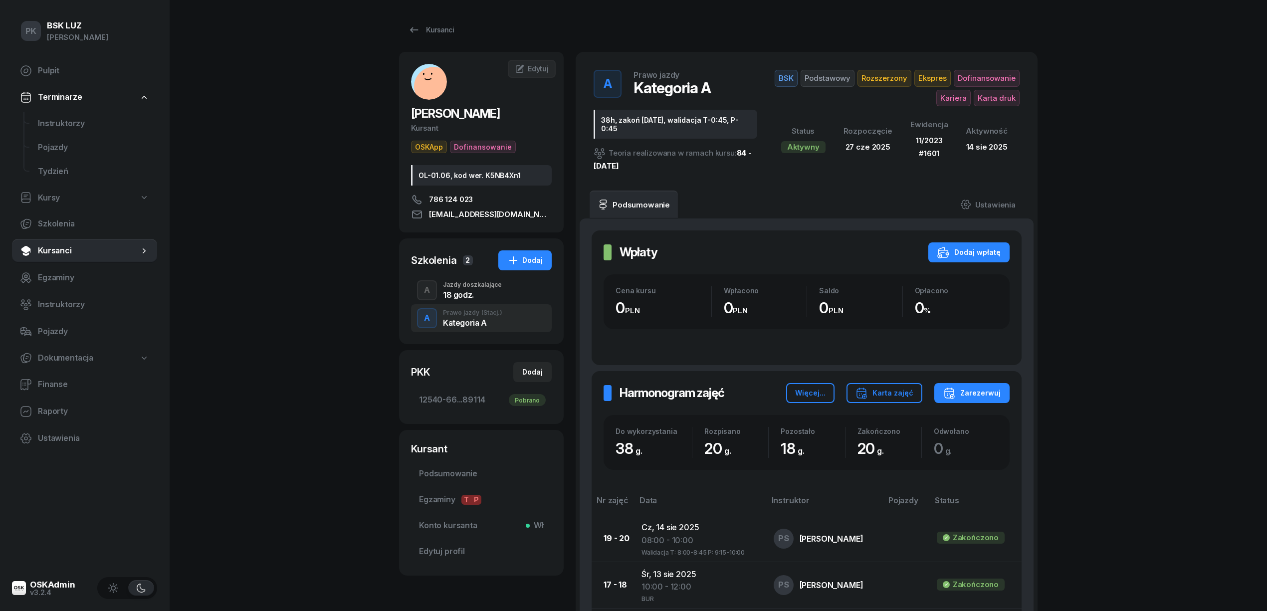
click at [472, 298] on div "18 godz." at bounding box center [472, 295] width 59 height 8
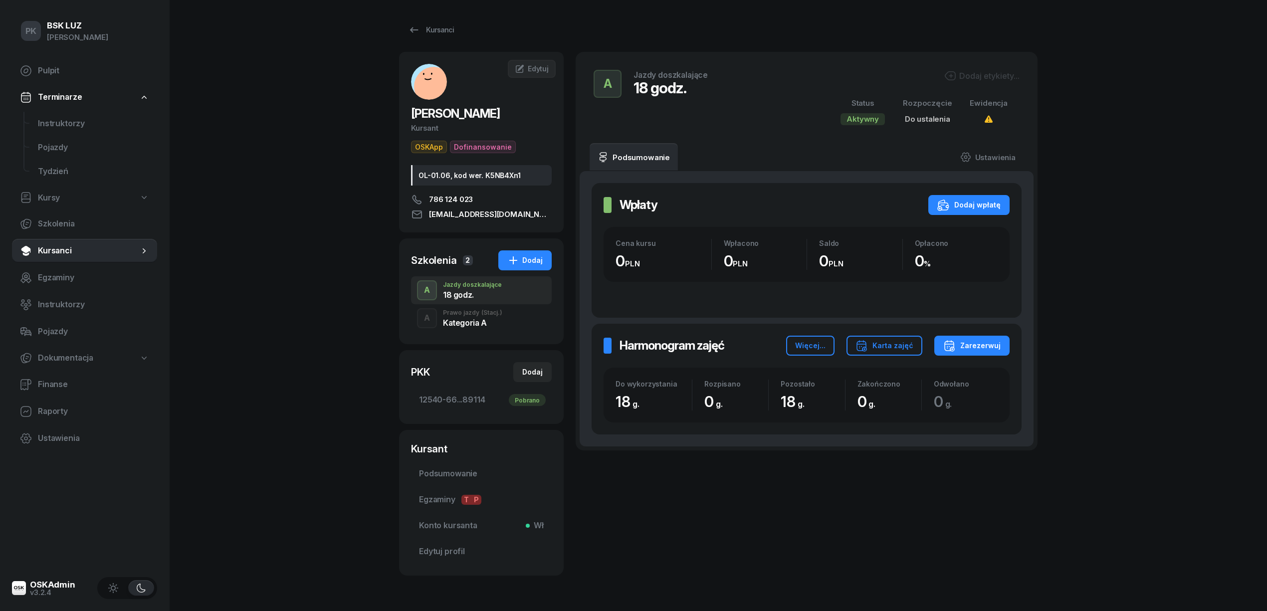
click at [967, 72] on div "Dodaj etykiety..." at bounding box center [981, 76] width 75 height 12
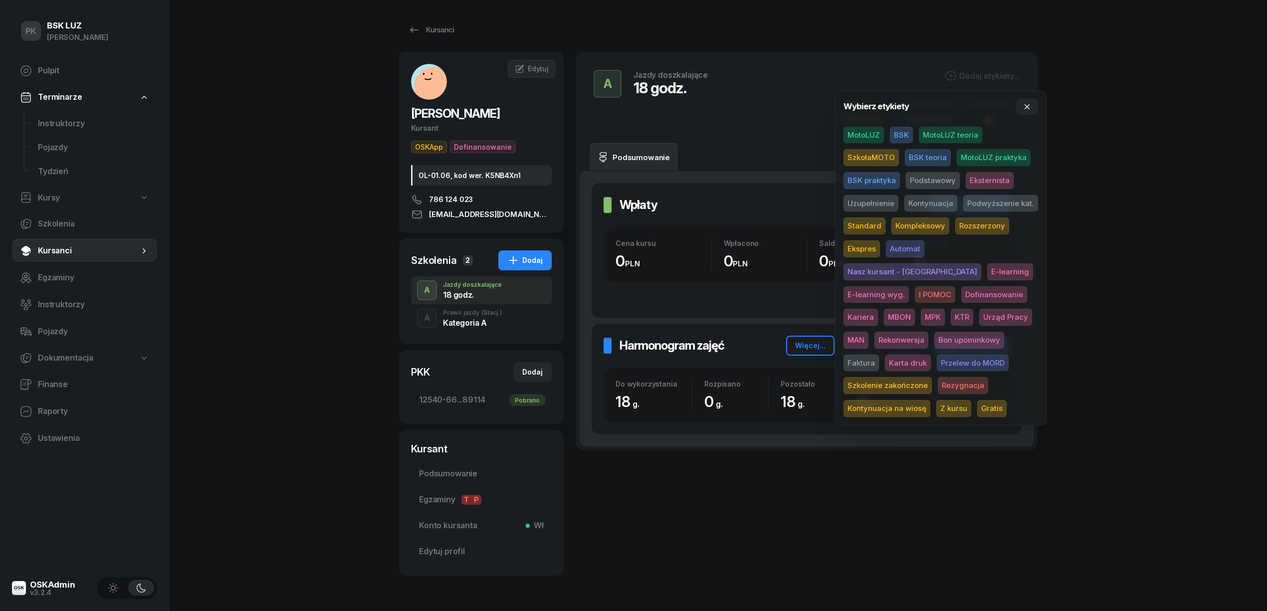
click at [906, 130] on span "BSK" at bounding box center [901, 135] width 23 height 17
click at [971, 401] on span "Z kursu" at bounding box center [953, 409] width 35 height 17
click at [1144, 326] on div "PK BSK [PERSON_NAME] Pulpit Terminarze Instruktorzy Pojazdy Tydzień Kursy Szkol…" at bounding box center [633, 321] width 1267 height 643
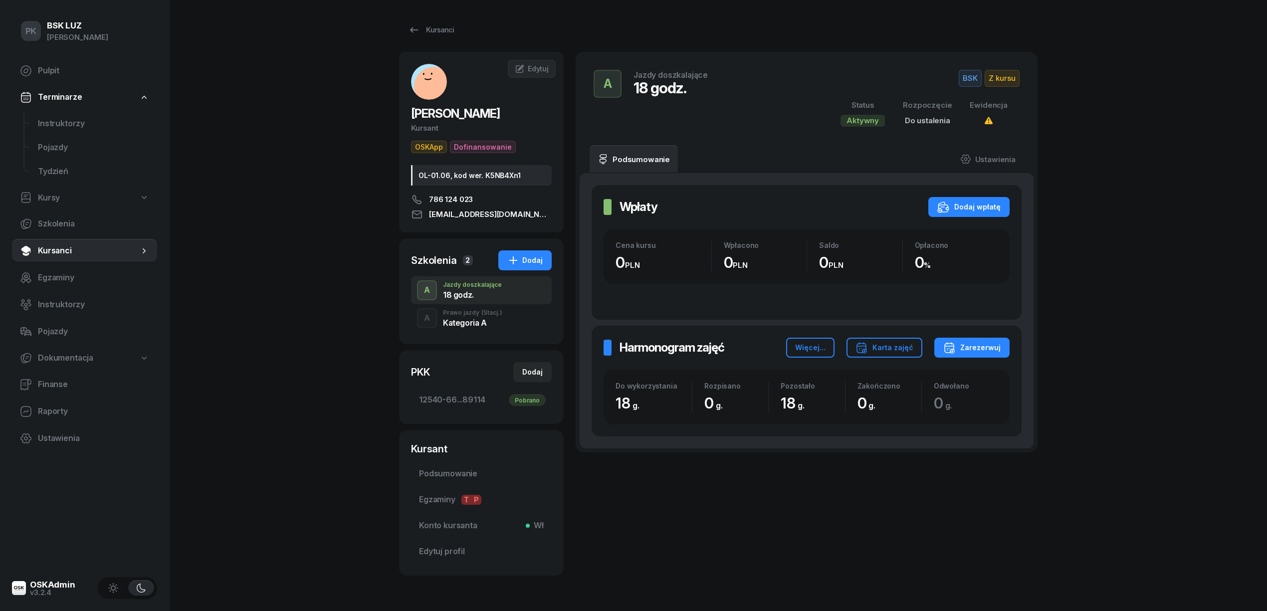
click at [467, 315] on div "Prawo jazdy (Stacj.)" at bounding box center [472, 313] width 59 height 6
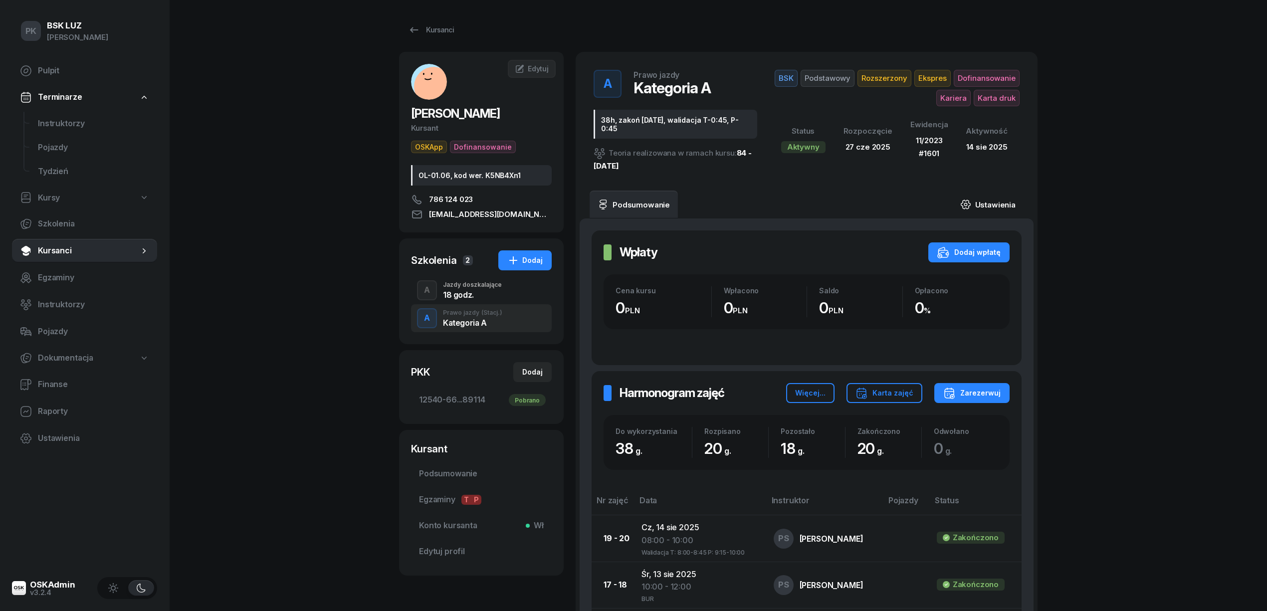
click at [984, 202] on link "Ustawienia" at bounding box center [987, 205] width 71 height 28
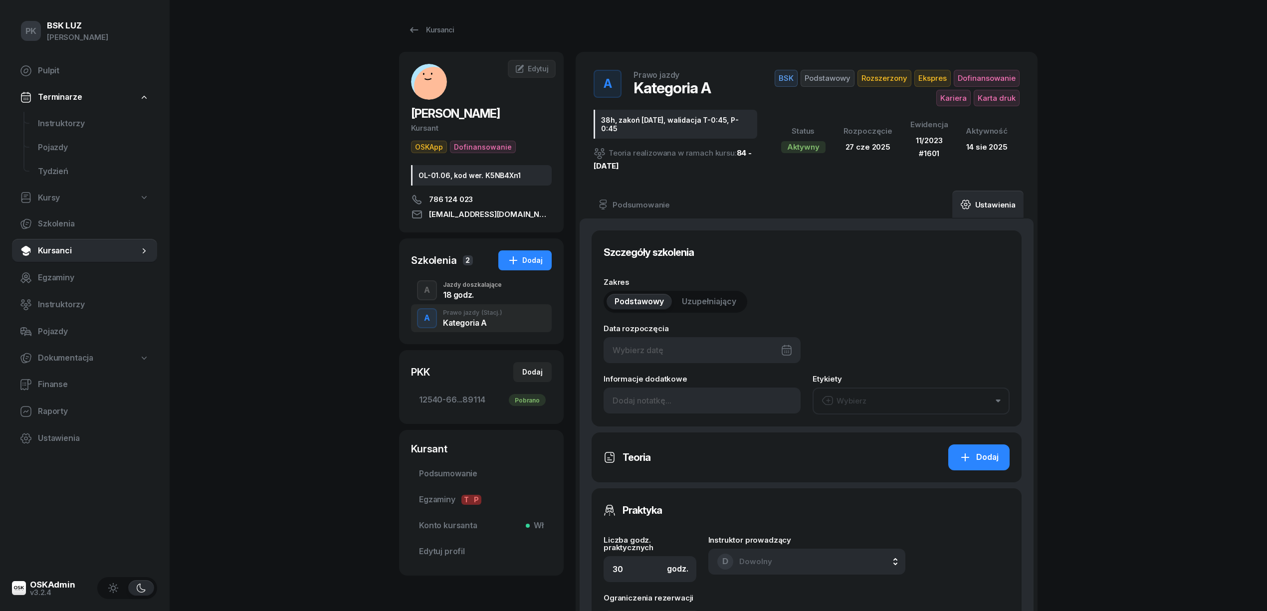
type input "[DATE]"
type input "38h, zakoń [DATE], walidacja T-0:45, P-0:45"
type input "38"
type input "11/2023"
type input "1601"
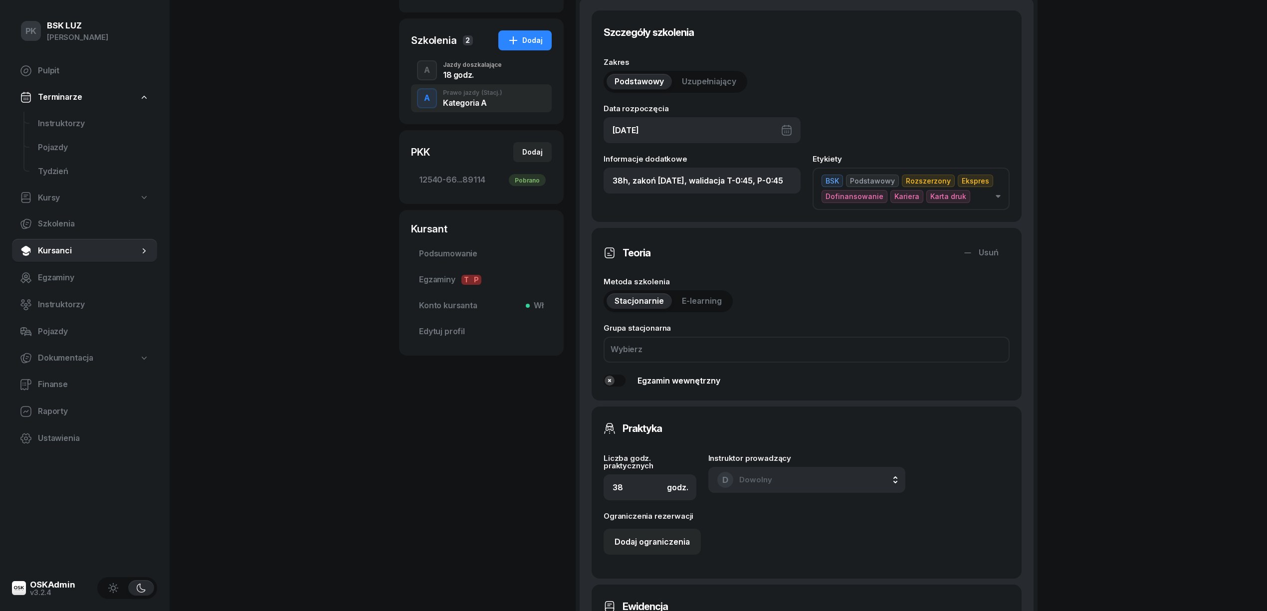
scroll to position [266, 0]
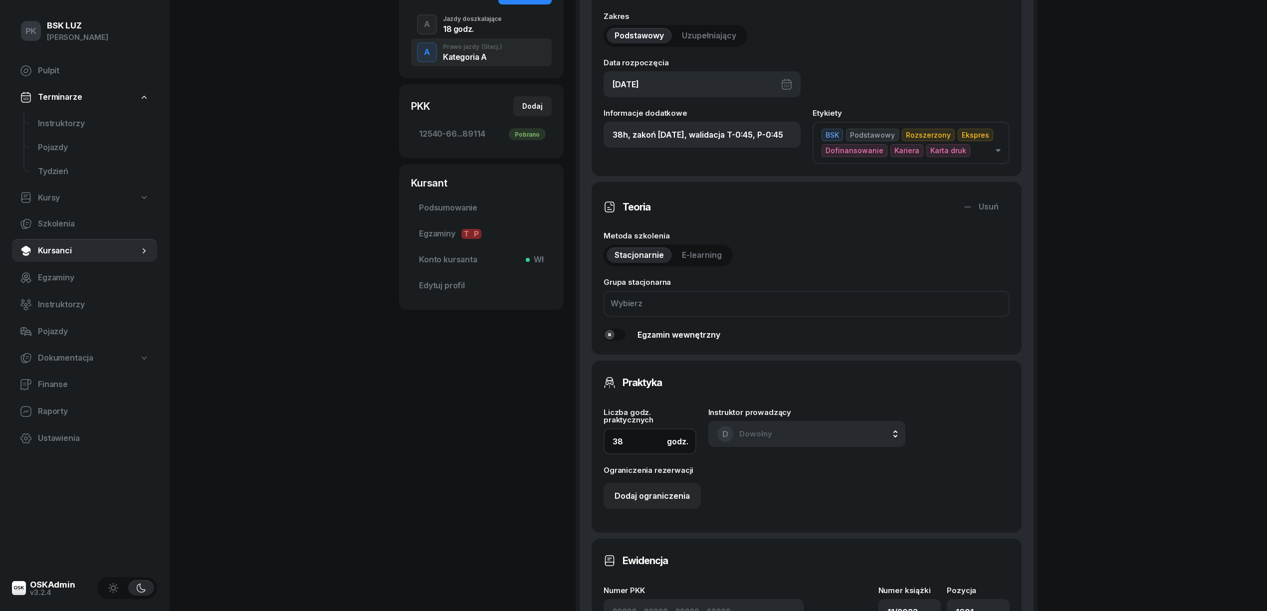
drag, startPoint x: 639, startPoint y: 439, endPoint x: 527, endPoint y: 442, distance: 112.7
click at [527, 442] on div "[PERSON_NAME] OSKApp Dofinansowanie OL-01.06, kod wer. K5NB4Xn1 786 124 023 [EM…" at bounding box center [718, 338] width 638 height 1104
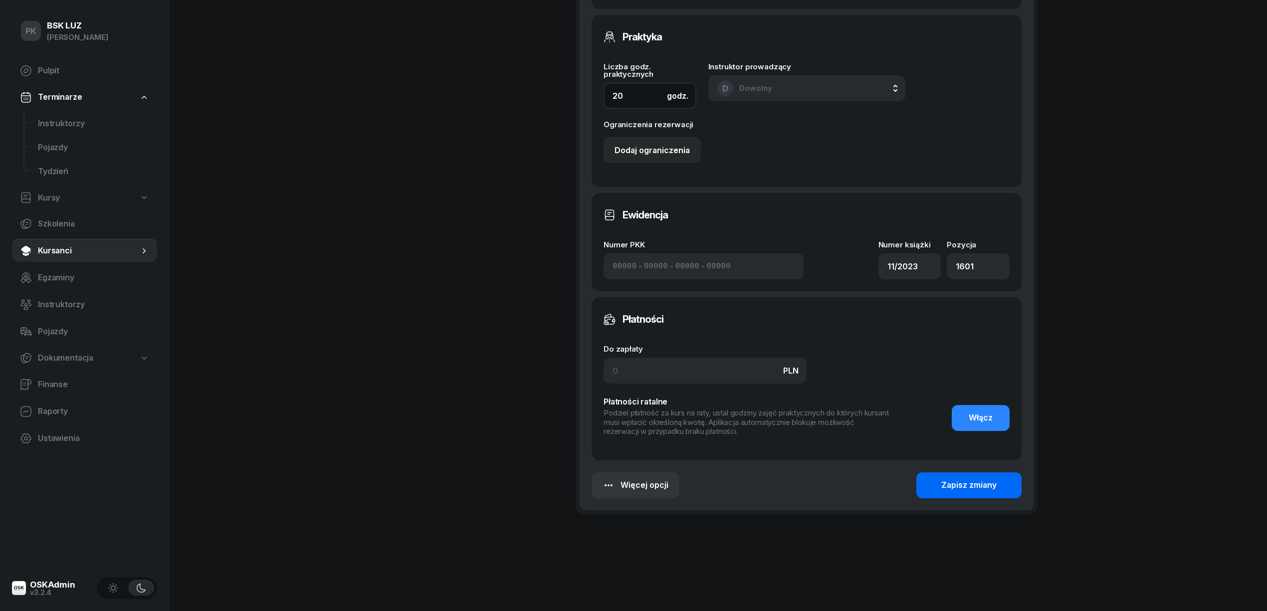
type input "20"
click at [965, 489] on div "Zapisz zmiany" at bounding box center [968, 485] width 55 height 13
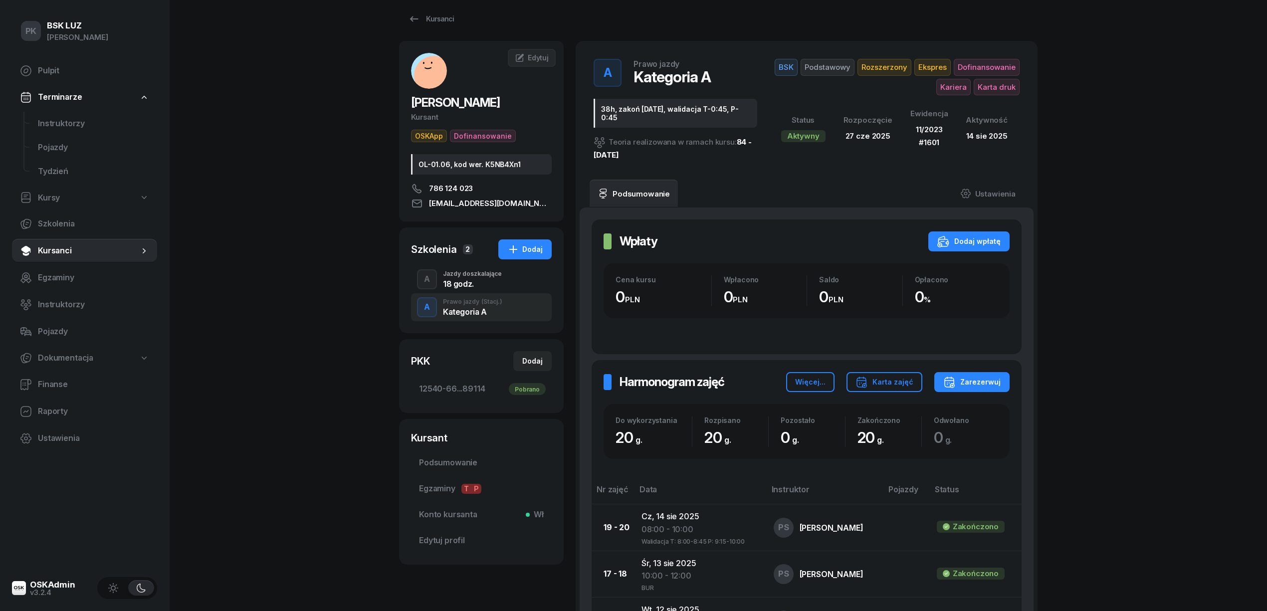
scroll to position [0, 0]
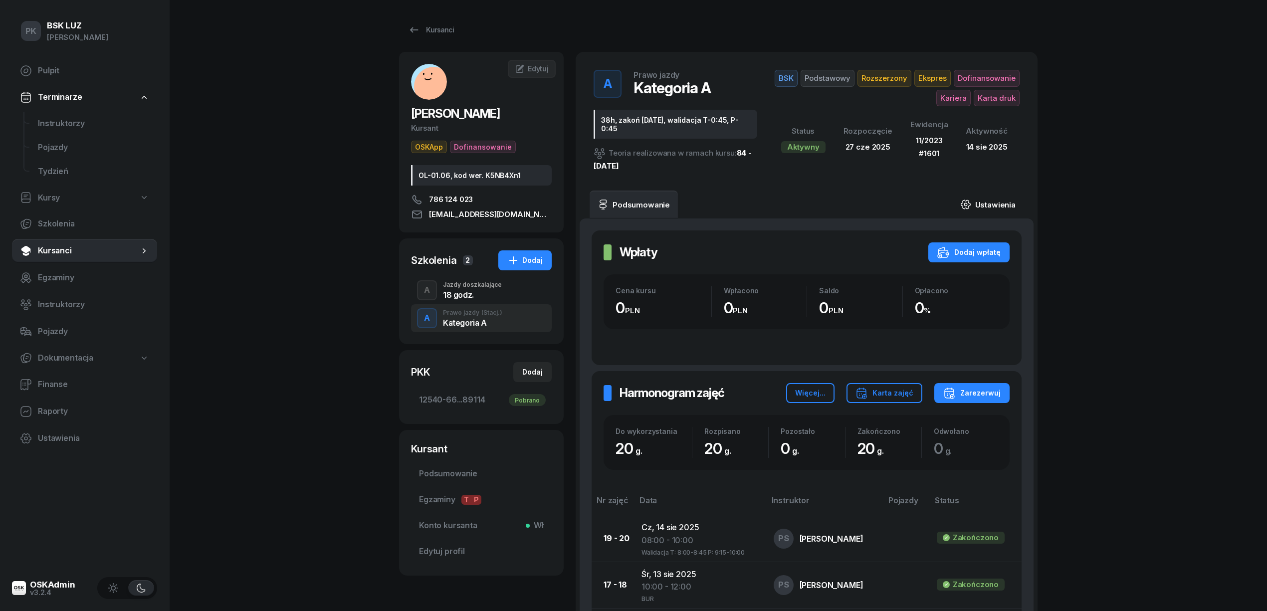
click at [991, 204] on link "Ustawienia" at bounding box center [987, 205] width 71 height 28
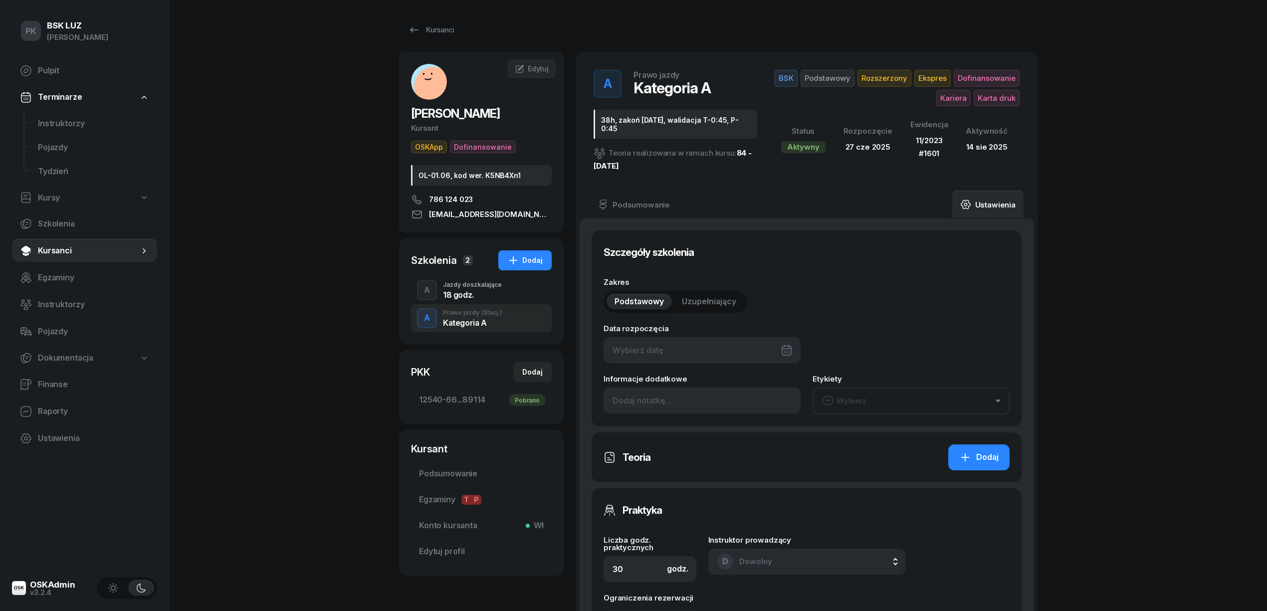
type input "[DATE]"
type input "38h, zakoń [DATE], walidacja T-0:45, P-0:45"
type input "20"
type input "11/2023"
type input "1601"
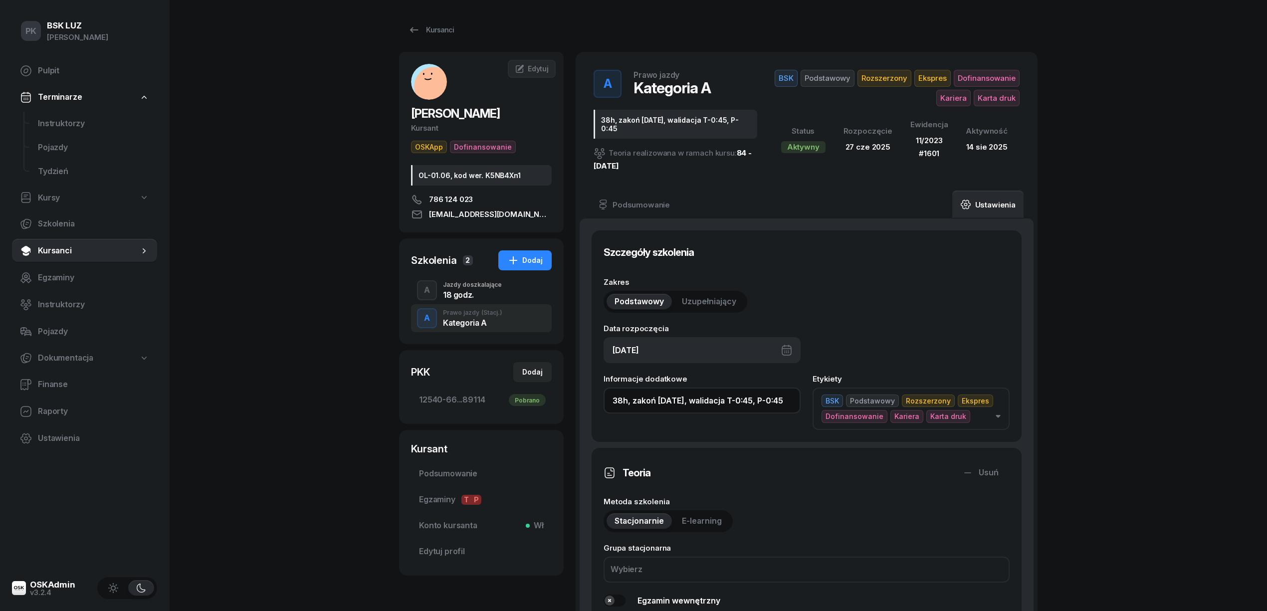
click at [782, 401] on input "38h, zakoń [DATE], walidacja T-0:45, P-0:45" at bounding box center [701, 400] width 197 height 26
click at [788, 399] on input "38h, zakoń [DATE], walidacja T-0:45, P-0:45," at bounding box center [701, 400] width 197 height 26
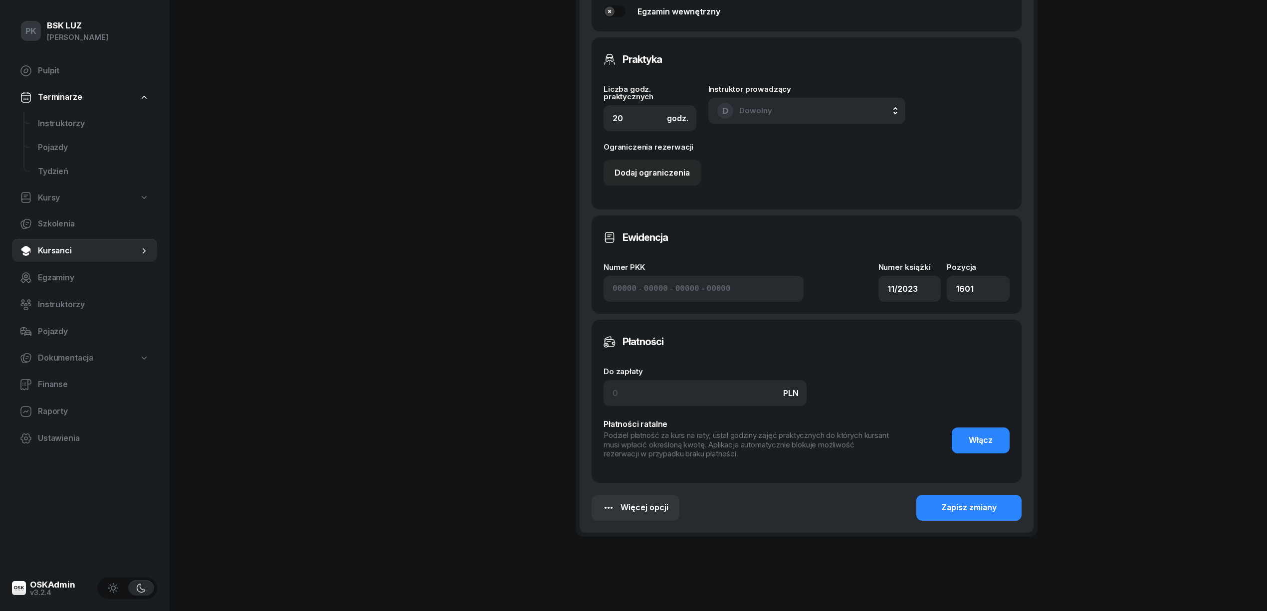
scroll to position [611, 0]
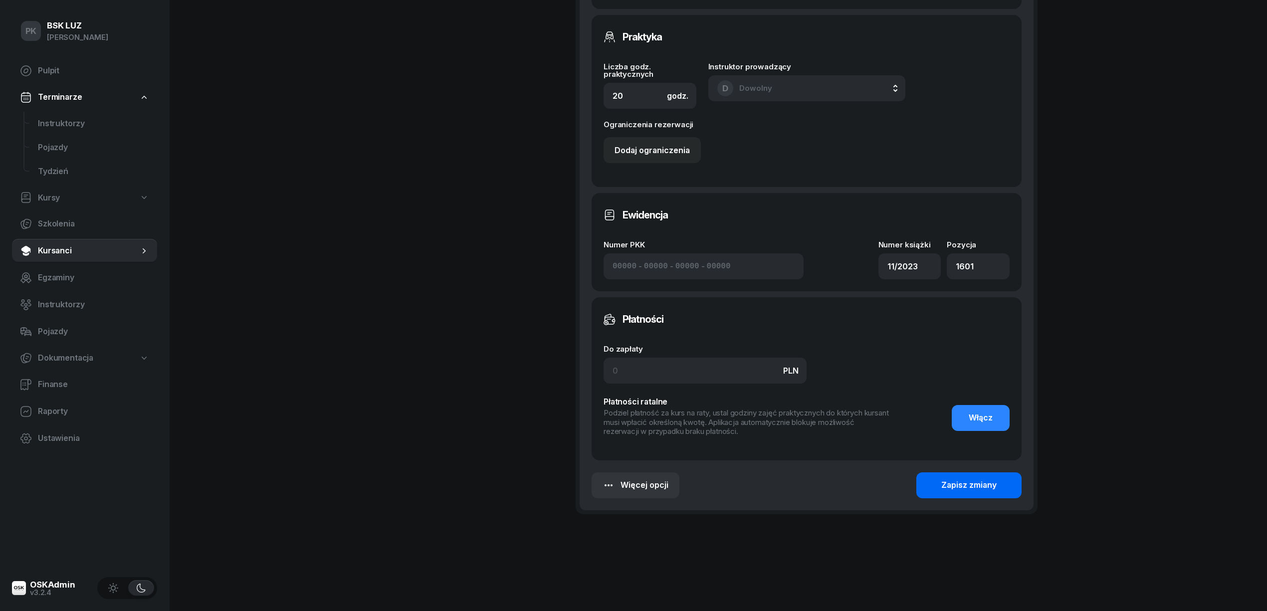
type input "38h, zakoń [DATE], walidacja T-0:45, P-0:45, zaśw. nr 282/2025"
click at [953, 486] on div "Zapisz zmiany" at bounding box center [968, 485] width 55 height 13
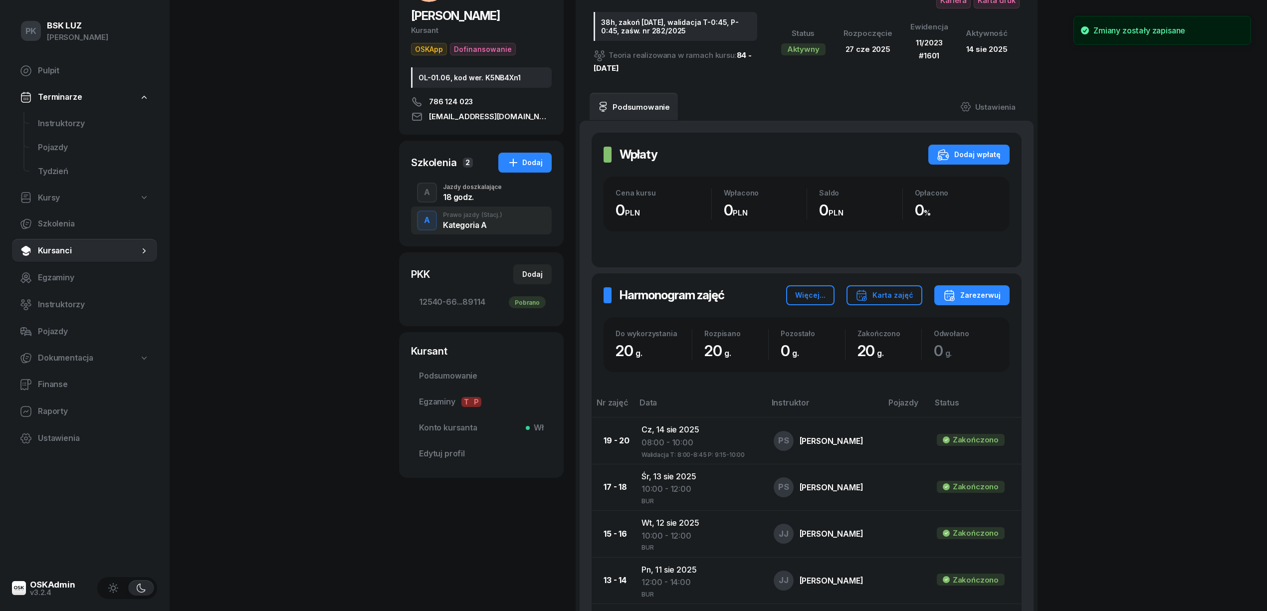
scroll to position [0, 0]
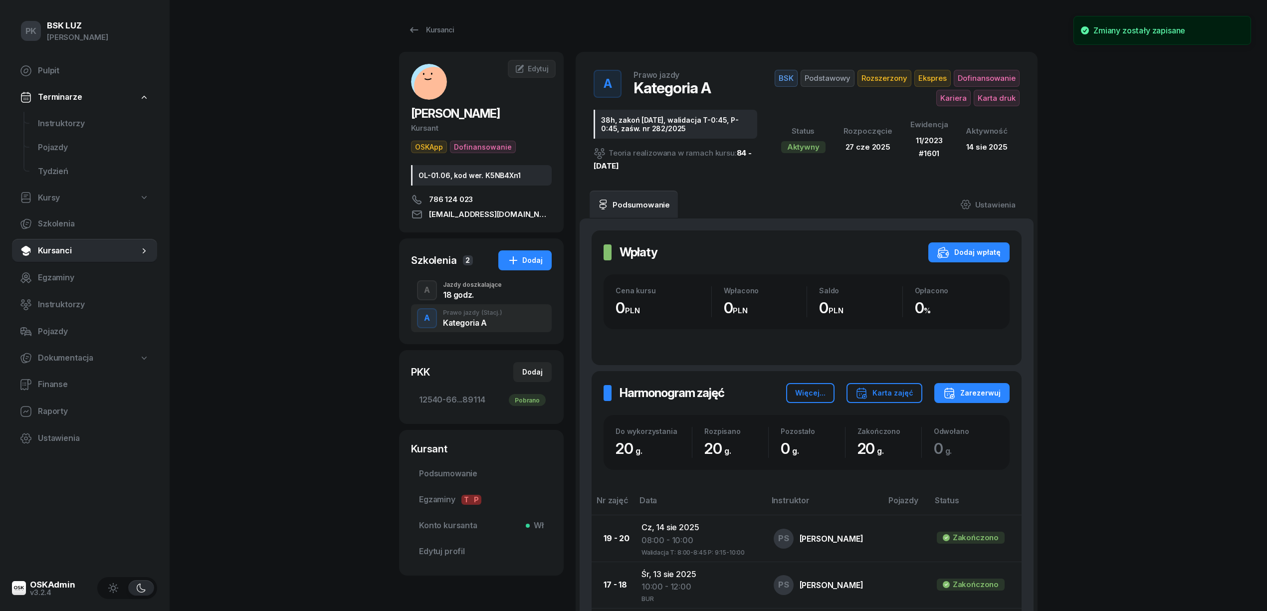
click at [951, 77] on span "Ekspres" at bounding box center [932, 78] width 36 height 17
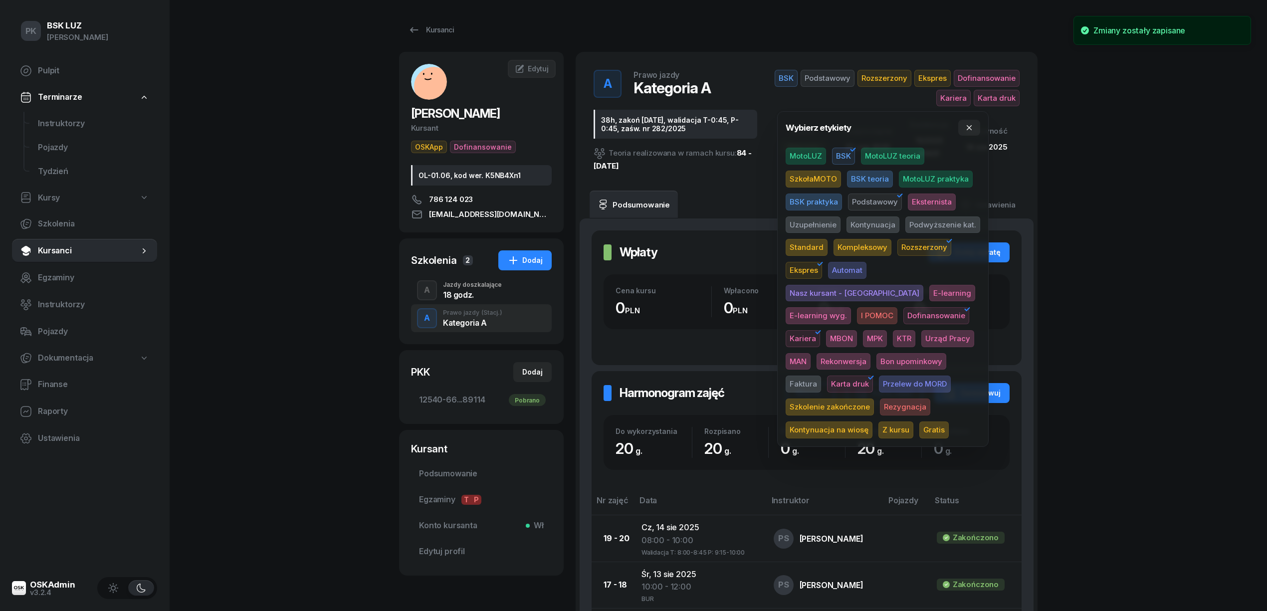
click at [874, 398] on span "Szkolenie zakończone" at bounding box center [829, 406] width 88 height 17
click at [1177, 275] on div "PK BSK [PERSON_NAME] Pulpit Terminarze Instruktorzy Pojazdy Tydzień Kursy Szkol…" at bounding box center [633, 553] width 1267 height 1106
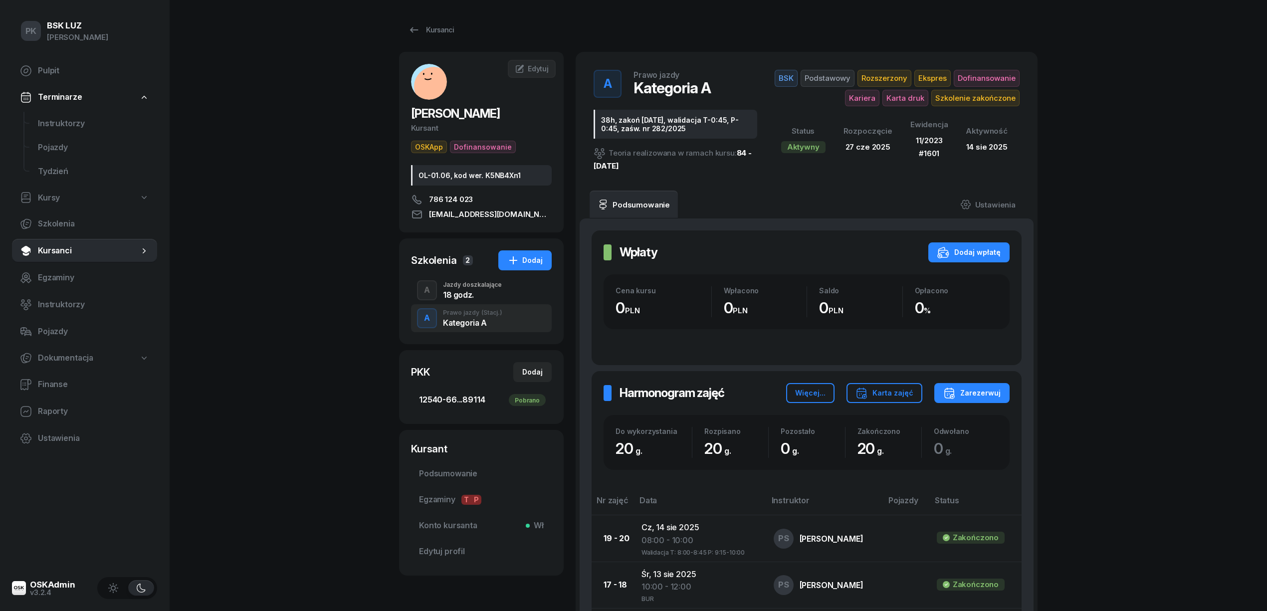
click at [469, 401] on span "12540-66...89114 Pobrano" at bounding box center [481, 399] width 125 height 13
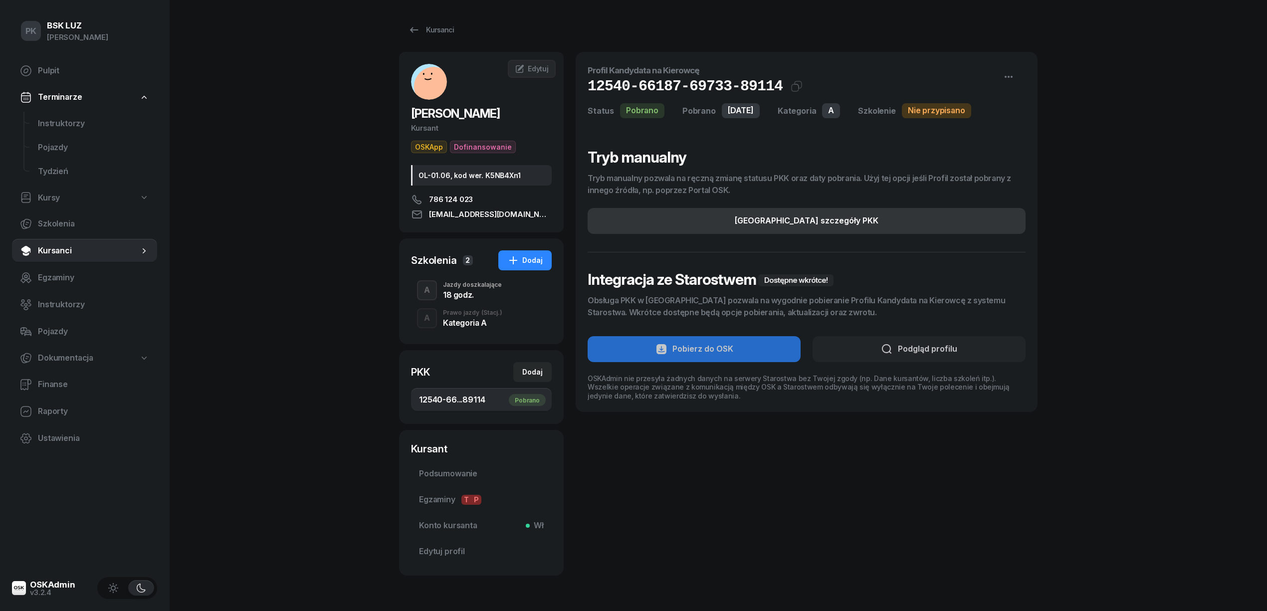
click at [802, 223] on div "[GEOGRAPHIC_DATA] szczegóły PKK" at bounding box center [807, 220] width 144 height 13
select select "A"
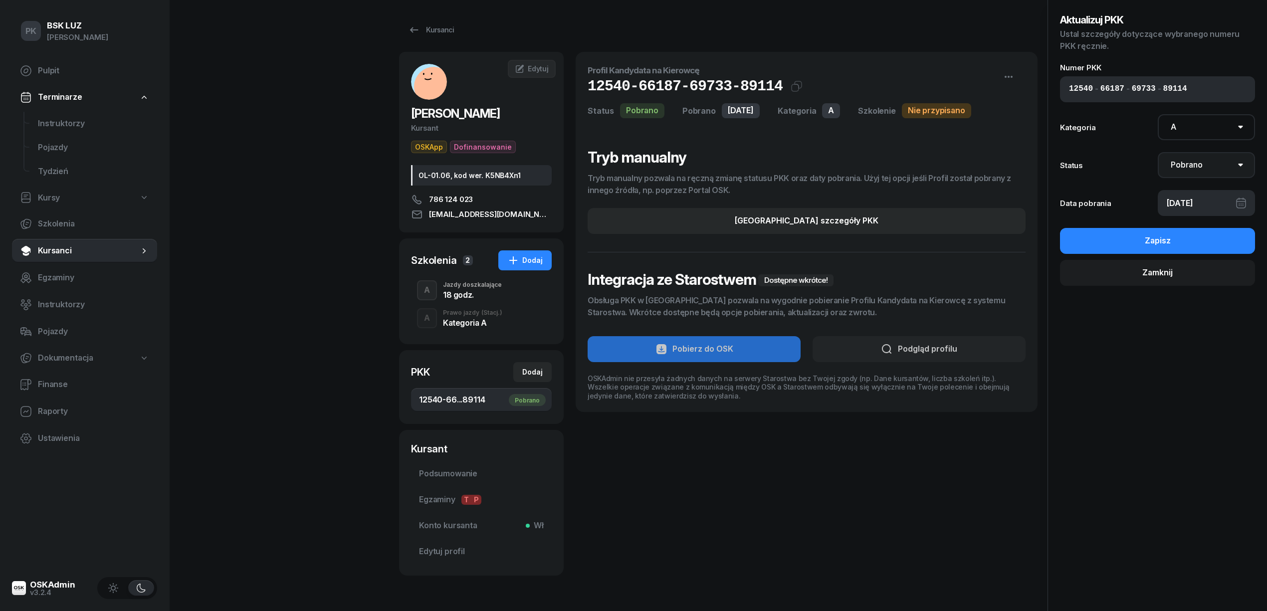
click at [1197, 160] on select "Nie pobrano Pobrano Zwrócono Zaktualizowano" at bounding box center [1206, 165] width 98 height 26
select select "UpdateAndReturn"
click at [1157, 152] on select "Nie pobrano Pobrano Zwrócono Zaktualizowano" at bounding box center [1206, 165] width 98 height 26
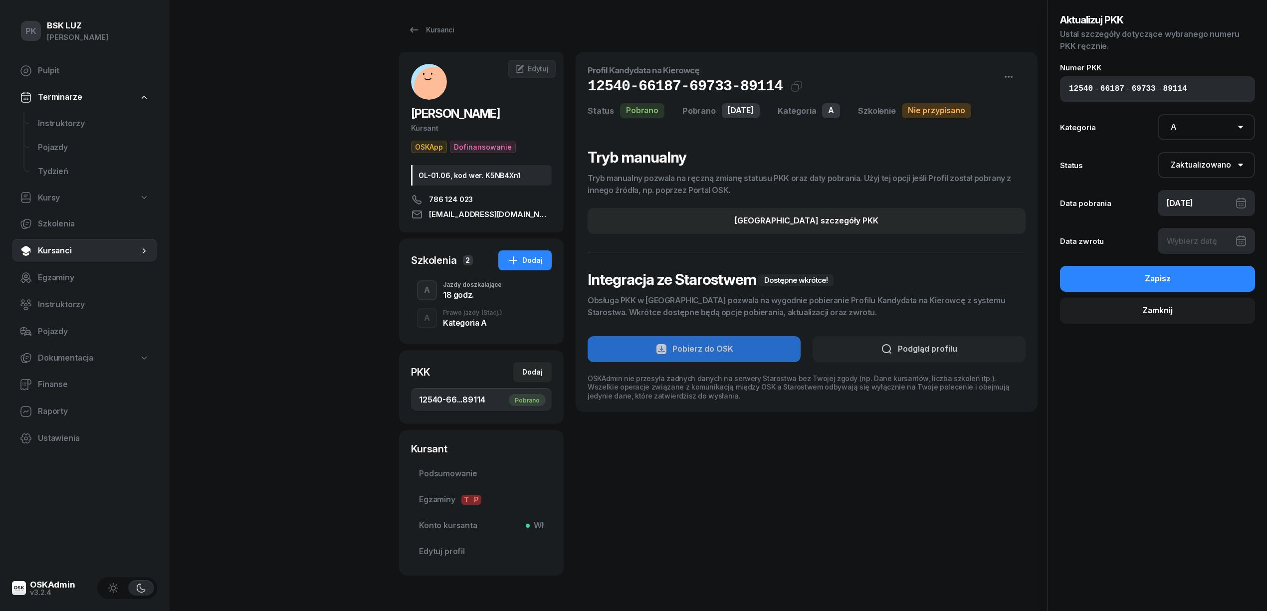
click at [1194, 236] on div at bounding box center [1206, 241] width 98 height 26
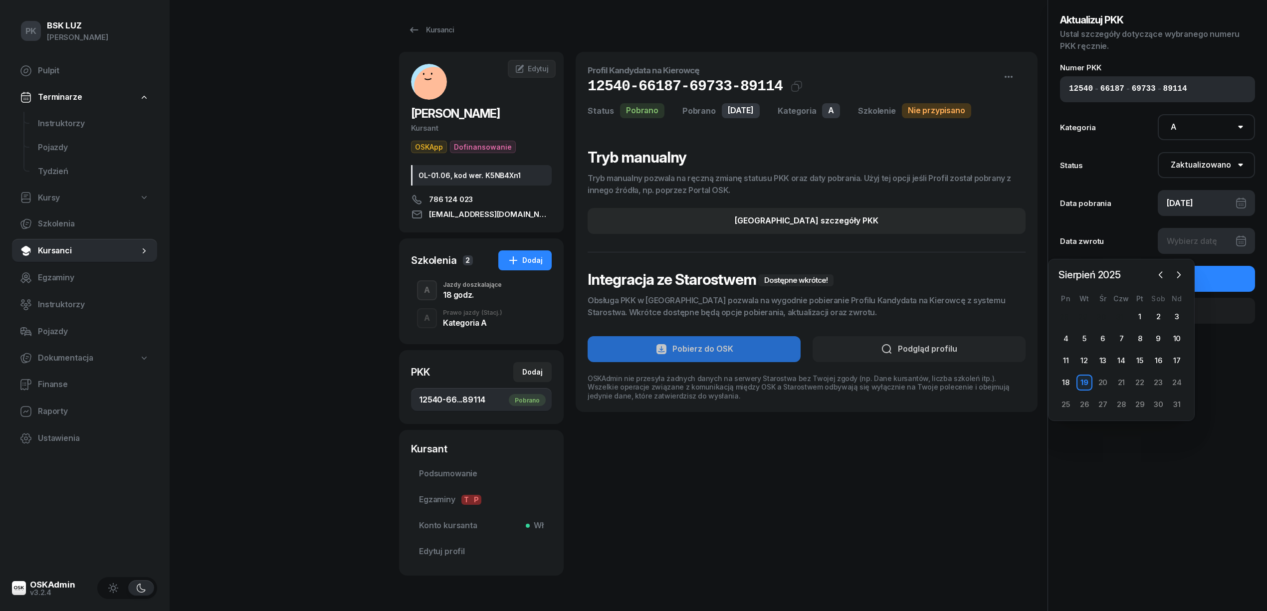
click at [1088, 379] on div "19" at bounding box center [1084, 383] width 16 height 16
type input "[DATE]"
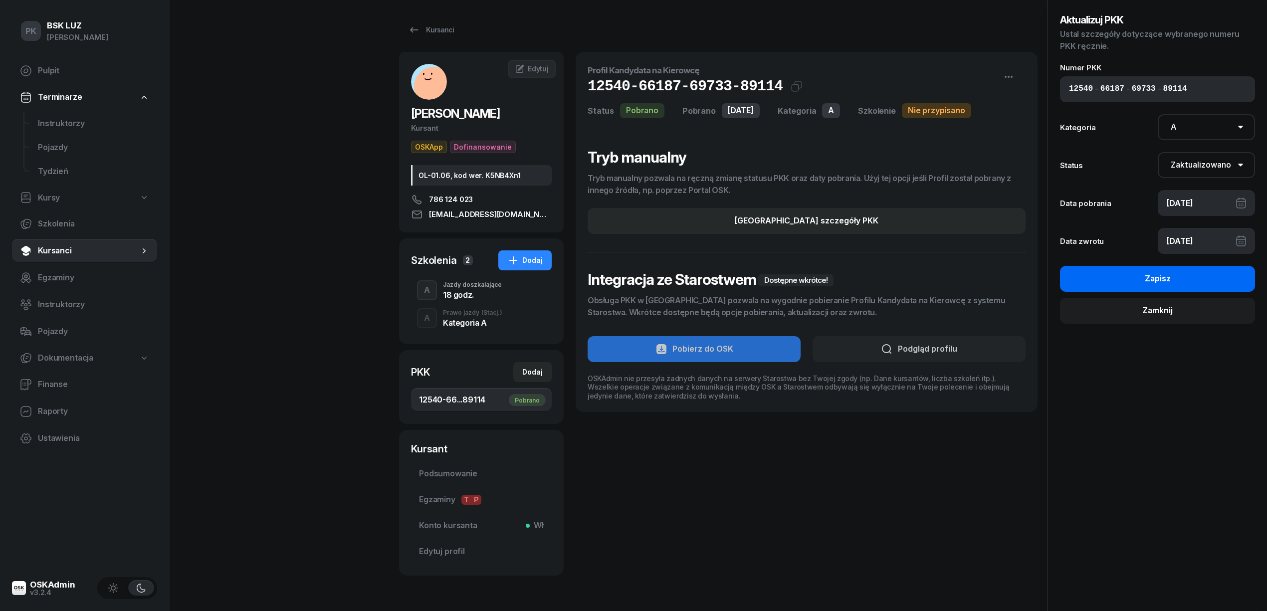
click at [1163, 290] on button "Zapisz" at bounding box center [1157, 279] width 195 height 26
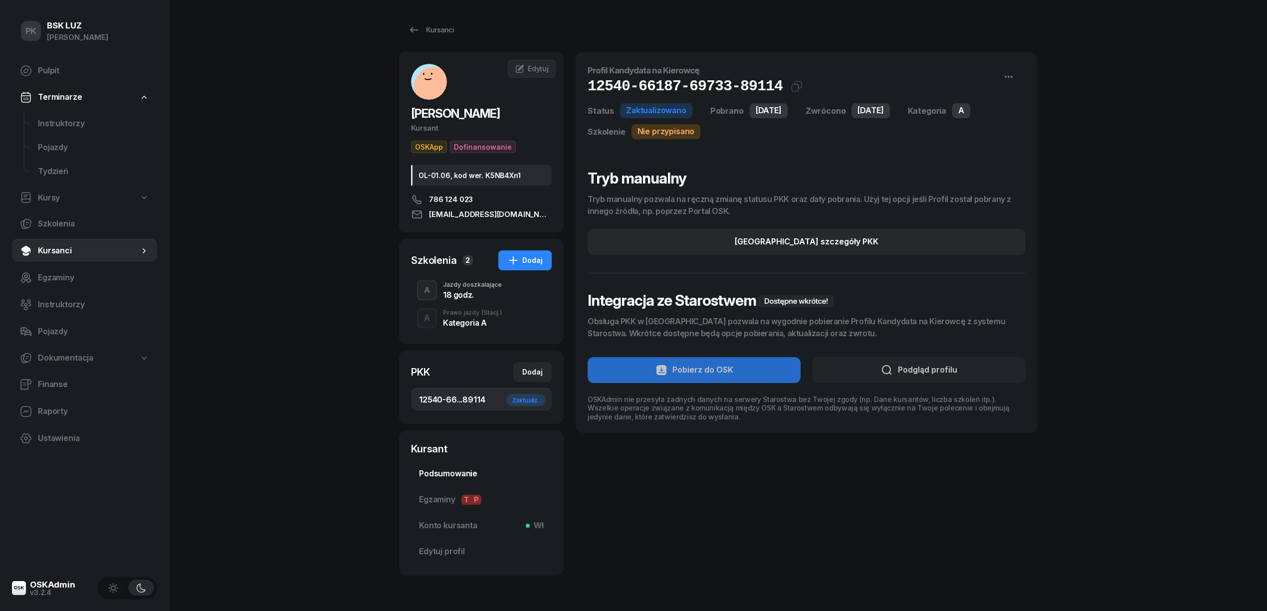
click at [447, 471] on span "Podsumowanie" at bounding box center [481, 473] width 125 height 13
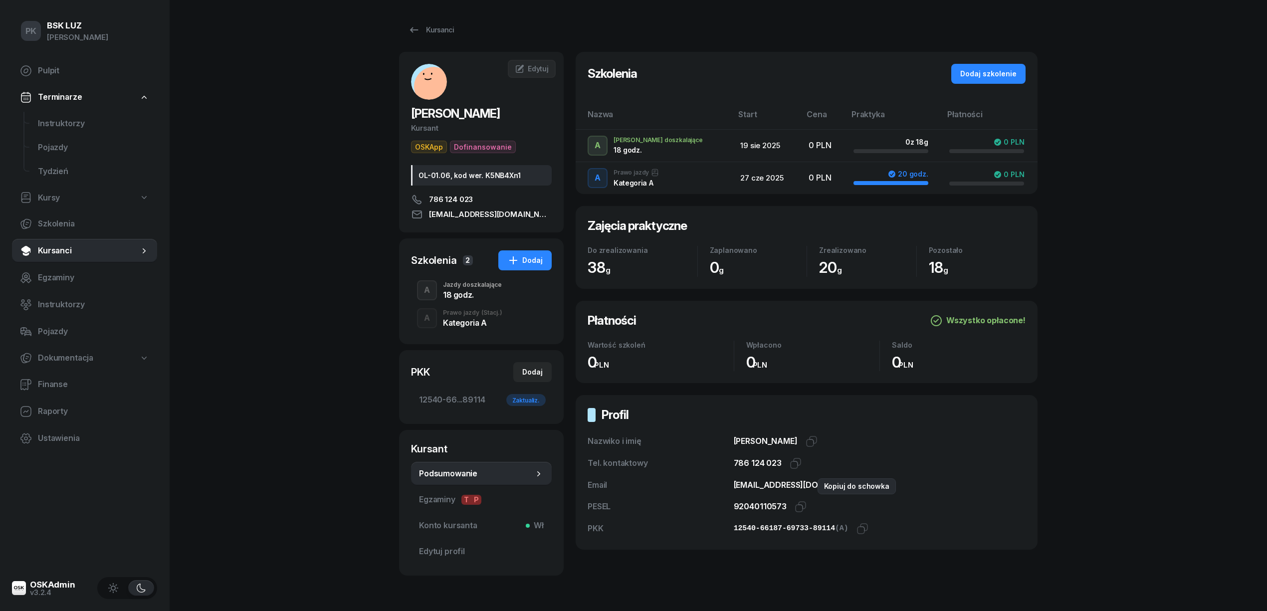
click at [876, 487] on icon "button" at bounding box center [882, 485] width 12 height 12
click at [443, 30] on div "Kursanci" at bounding box center [431, 30] width 46 height 12
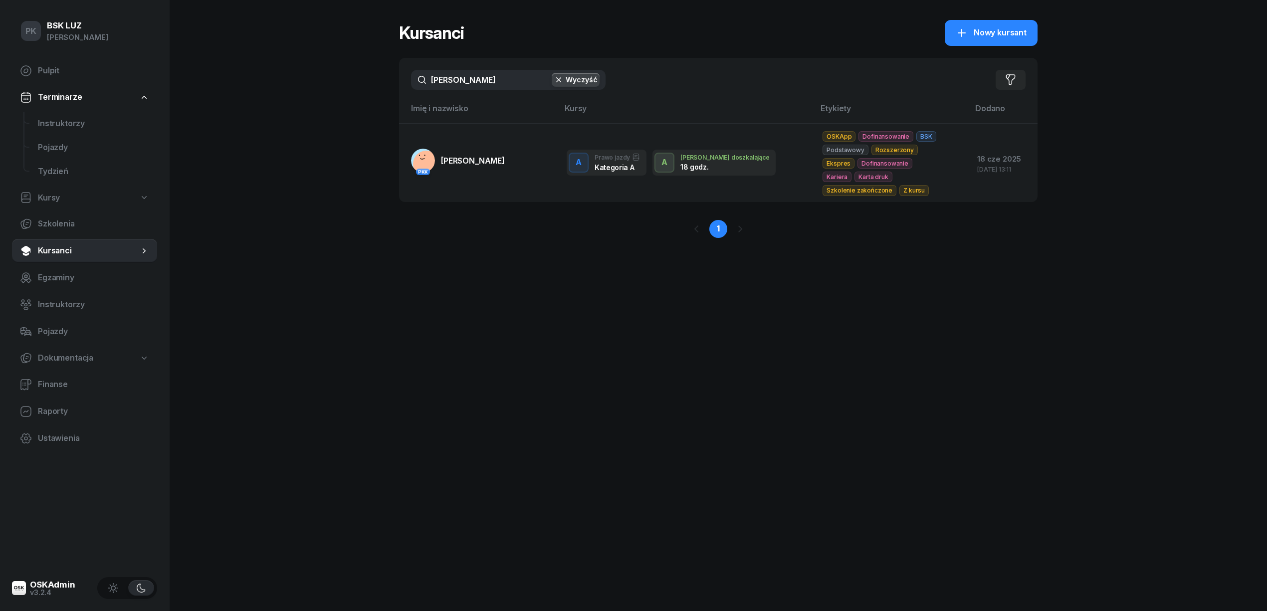
drag, startPoint x: 458, startPoint y: 80, endPoint x: 396, endPoint y: 82, distance: 61.9
click at [396, 82] on div "PK BSK [PERSON_NAME] Pulpit Terminarze Instruktorzy Pojazdy Tydzień Kursy Szkol…" at bounding box center [633, 305] width 1267 height 611
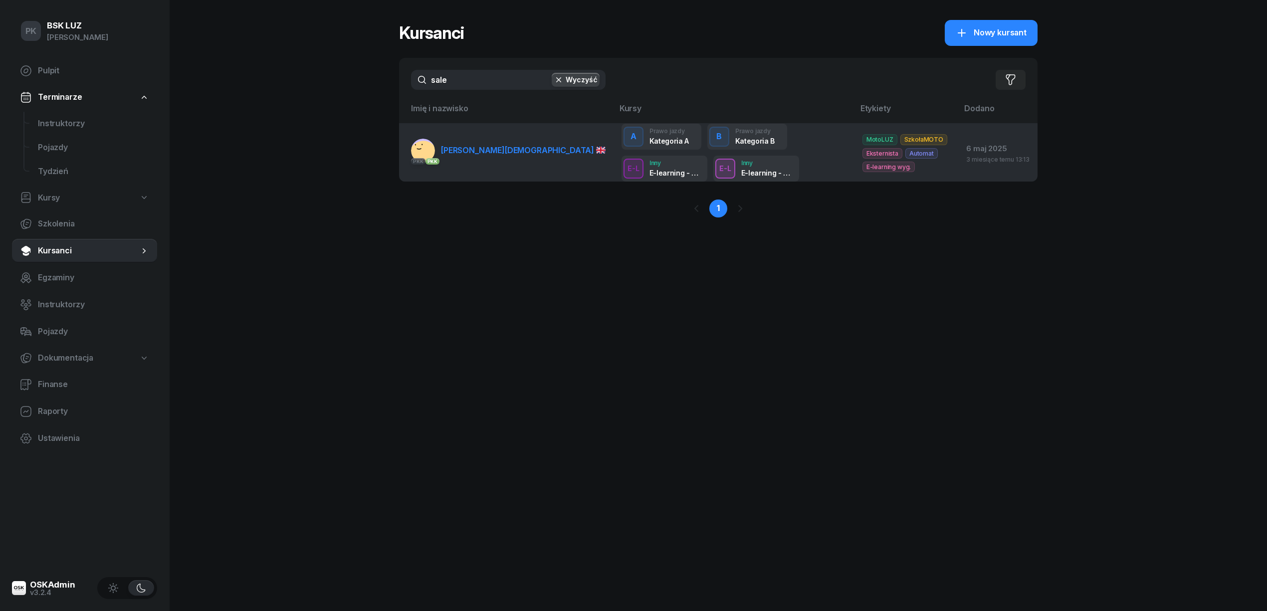
type input "sale"
click at [489, 163] on td "PKK PKK [PERSON_NAME]" at bounding box center [506, 152] width 214 height 58
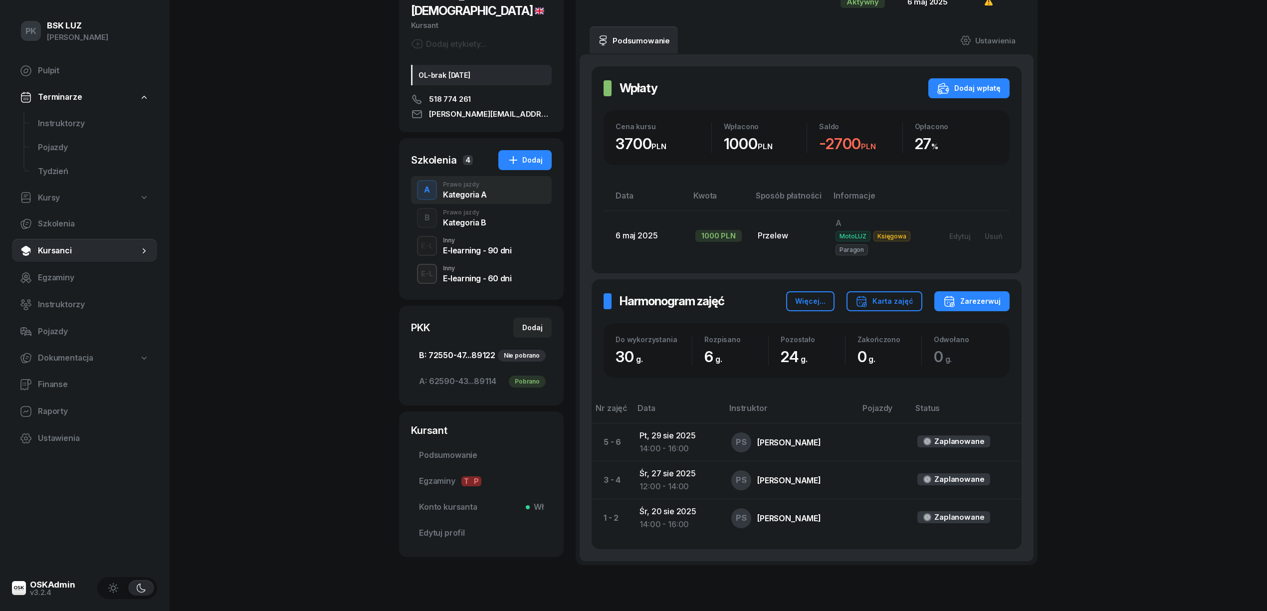
scroll to position [133, 0]
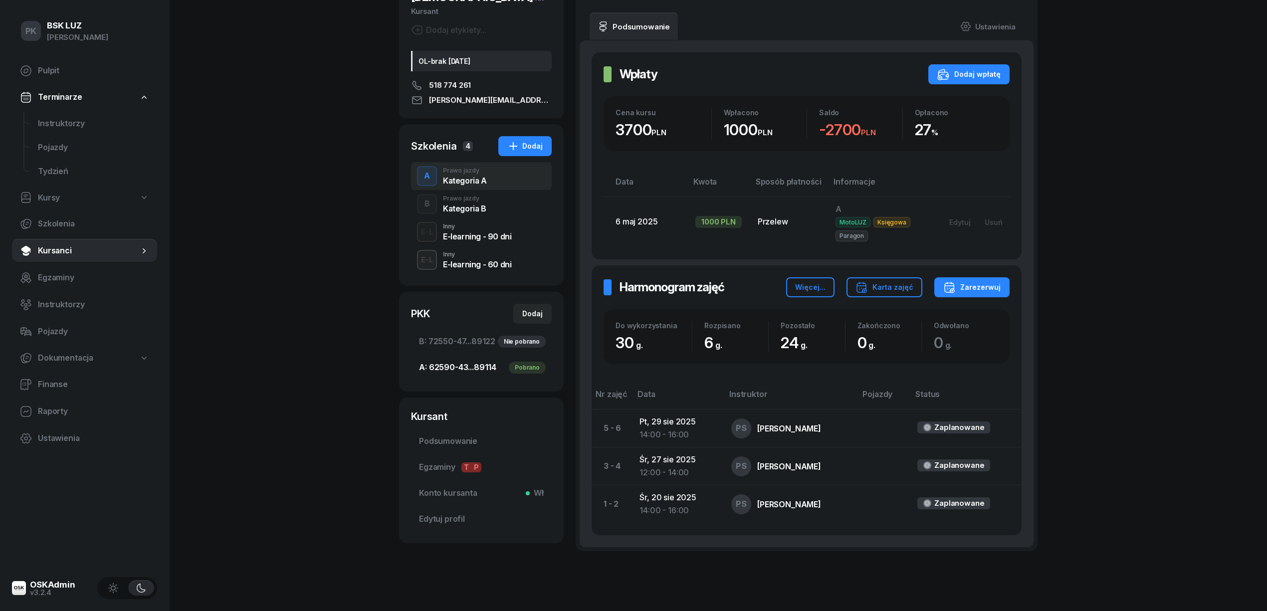
click at [469, 361] on span "A: 62590-43...89114 Pobrano" at bounding box center [481, 367] width 125 height 13
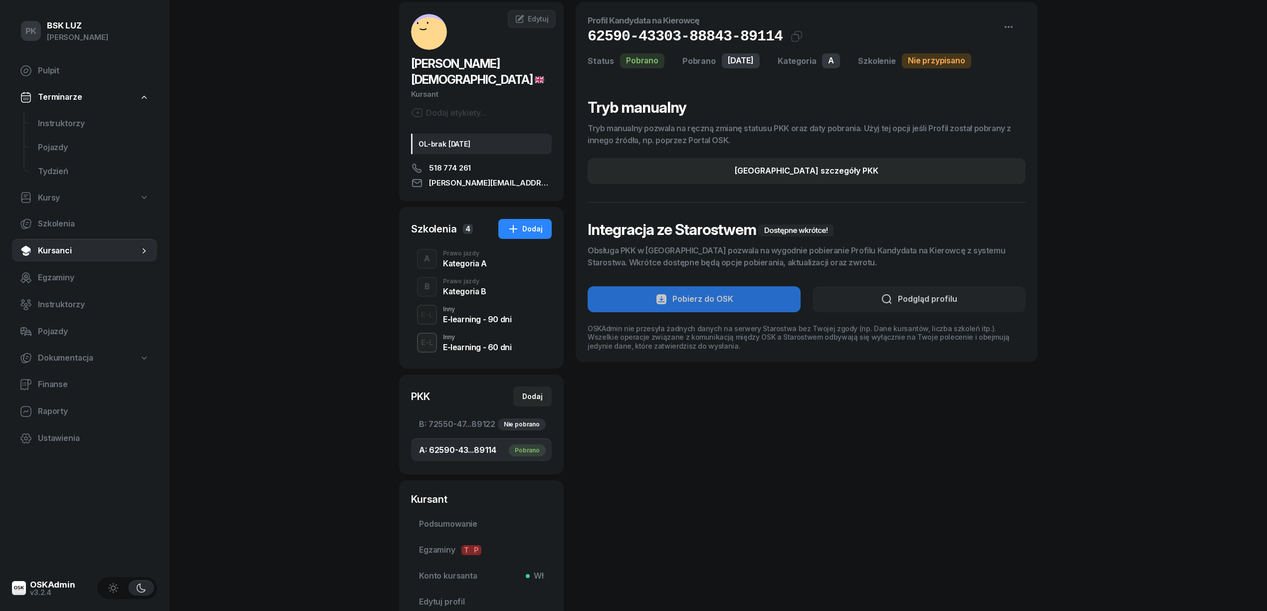
scroll to position [117, 0]
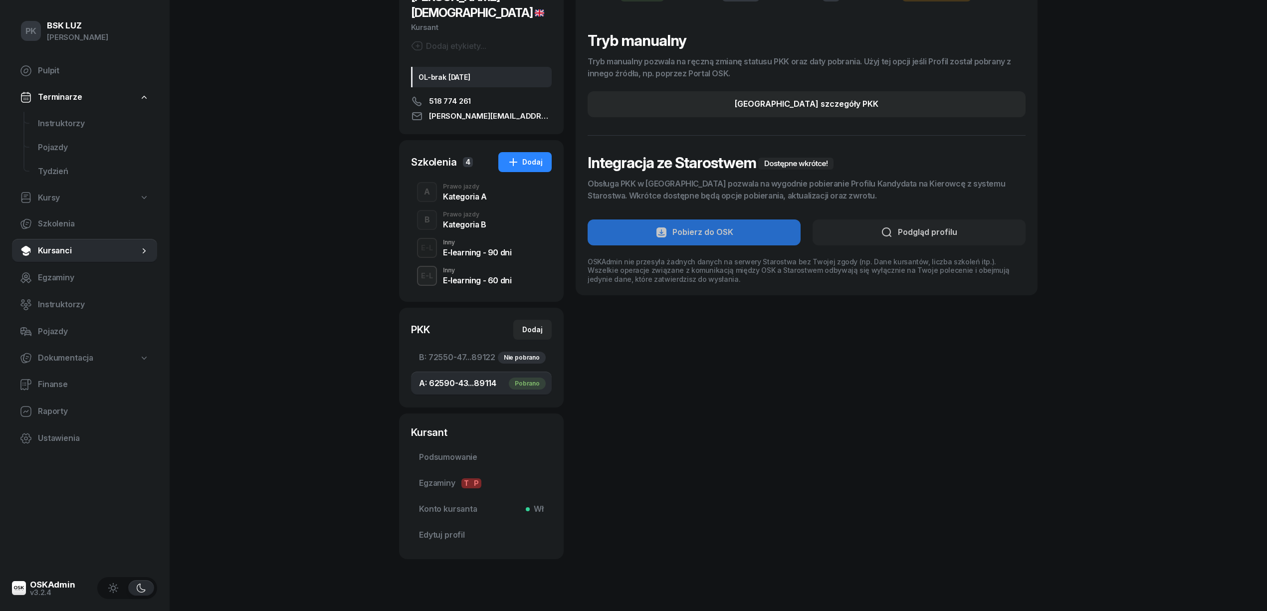
drag, startPoint x: 473, startPoint y: 179, endPoint x: 473, endPoint y: 184, distance: 5.0
click at [473, 192] on div "Kategoria A" at bounding box center [465, 196] width 44 height 8
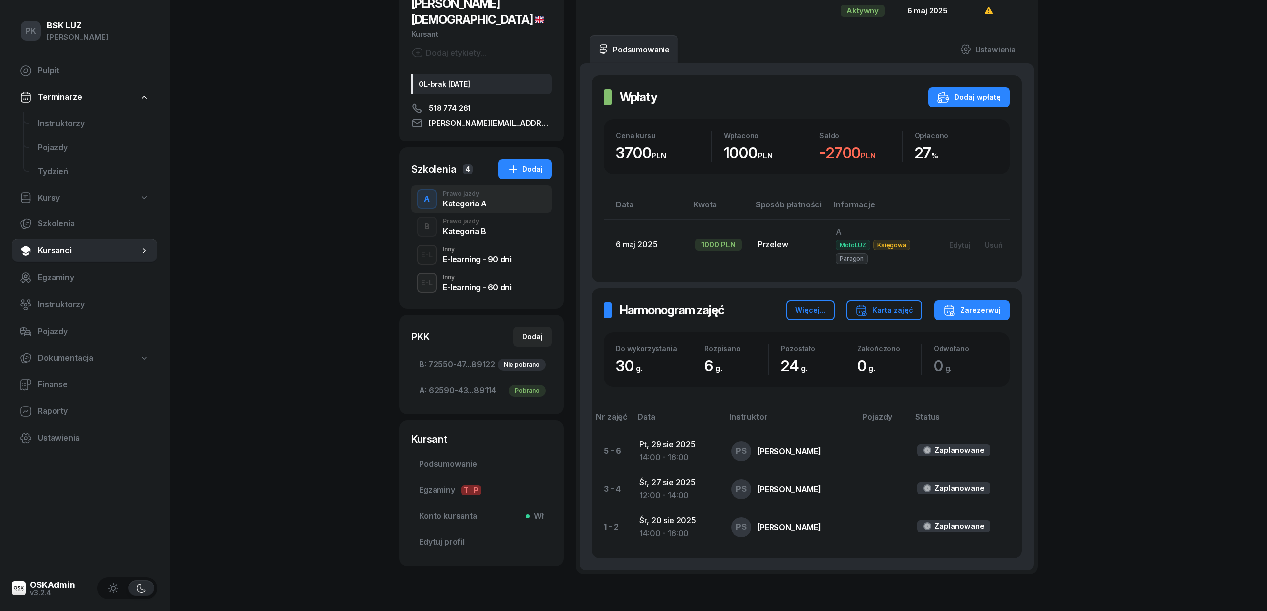
scroll to position [133, 0]
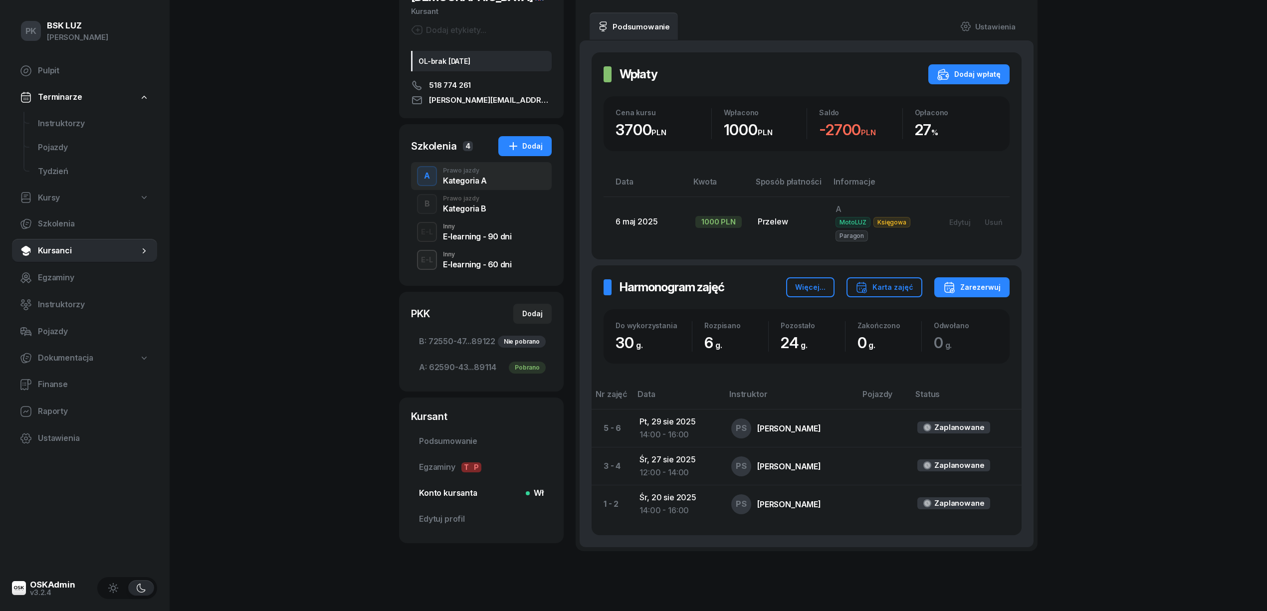
click at [463, 487] on span "Konto kursanta Wł" at bounding box center [481, 493] width 125 height 13
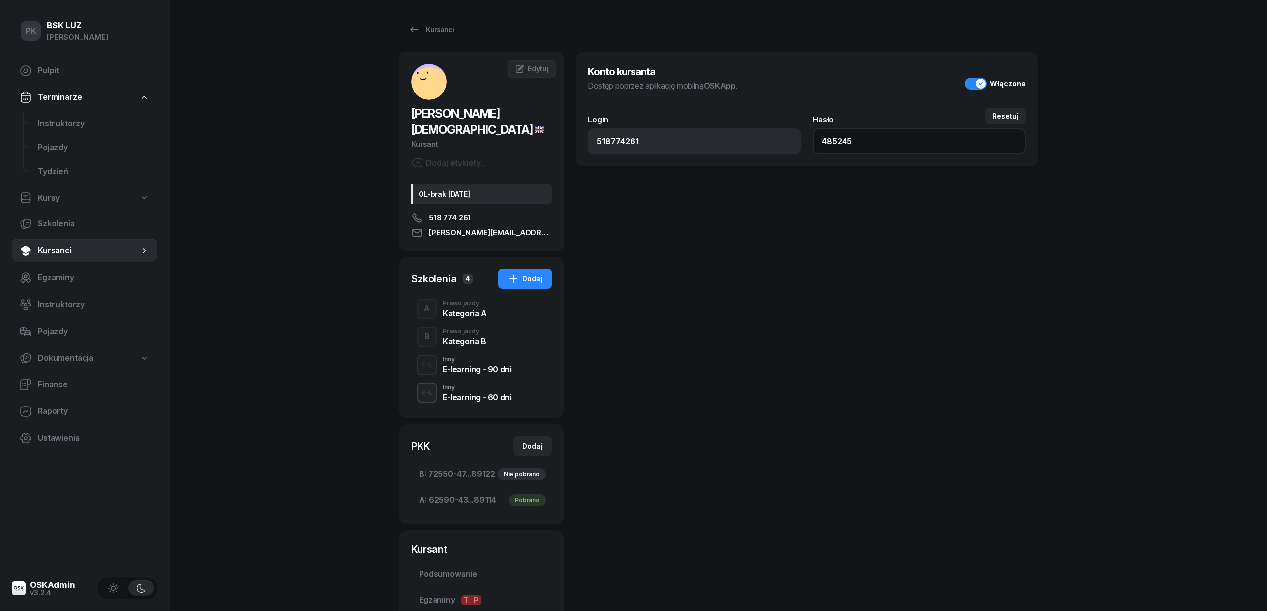
click at [833, 143] on input "485245" at bounding box center [918, 141] width 213 height 26
click at [478, 309] on div "Kategoria A" at bounding box center [465, 313] width 44 height 8
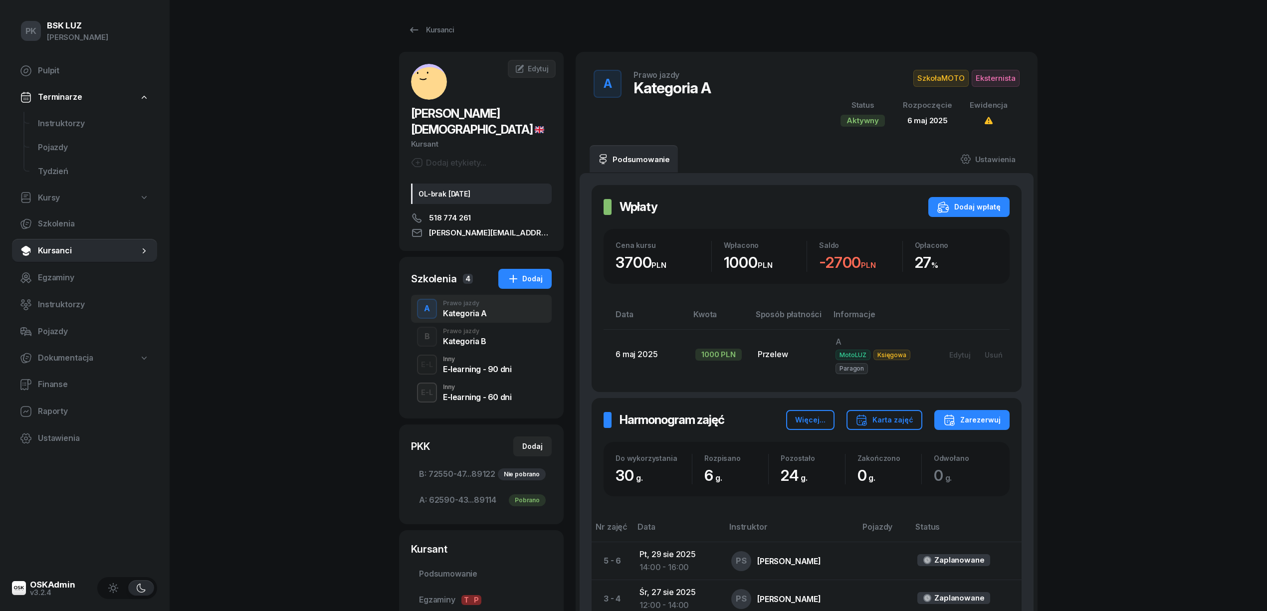
click at [480, 356] on div "Inny" at bounding box center [477, 359] width 68 height 6
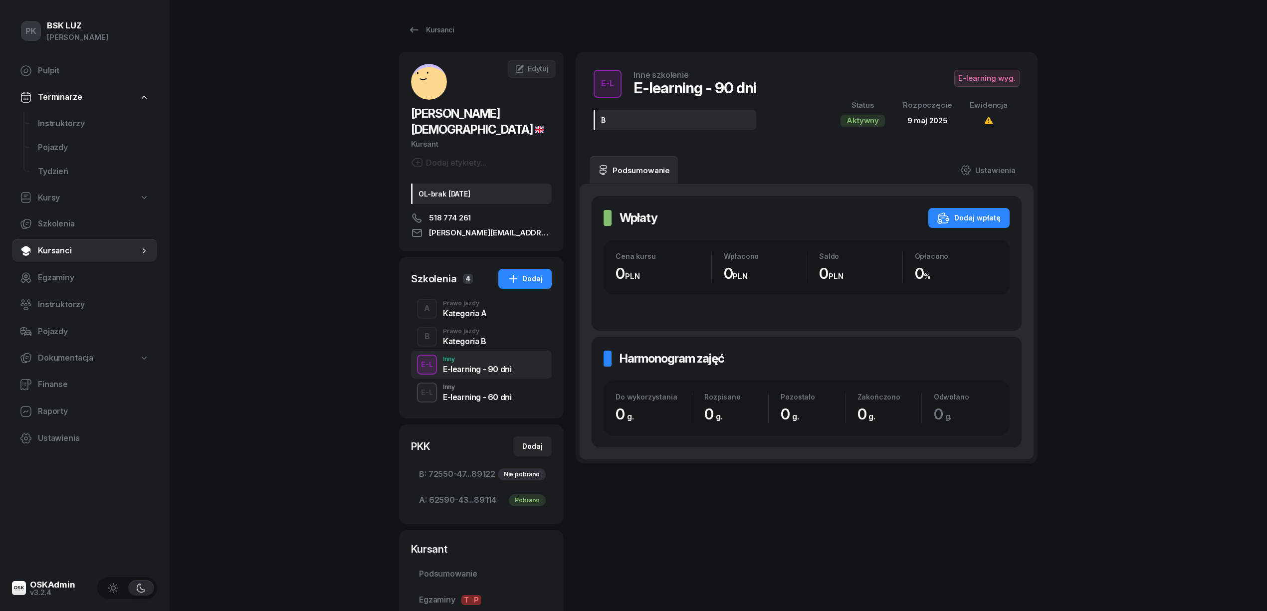
click at [474, 393] on div "E-learning - 60 dni" at bounding box center [477, 397] width 68 height 8
click at [475, 379] on div "E-L Inny E-learning - 60 dni" at bounding box center [481, 393] width 141 height 28
click at [476, 365] on div "E-learning - 90 dni" at bounding box center [477, 369] width 68 height 8
click at [469, 309] on div "Kategoria A" at bounding box center [465, 313] width 44 height 8
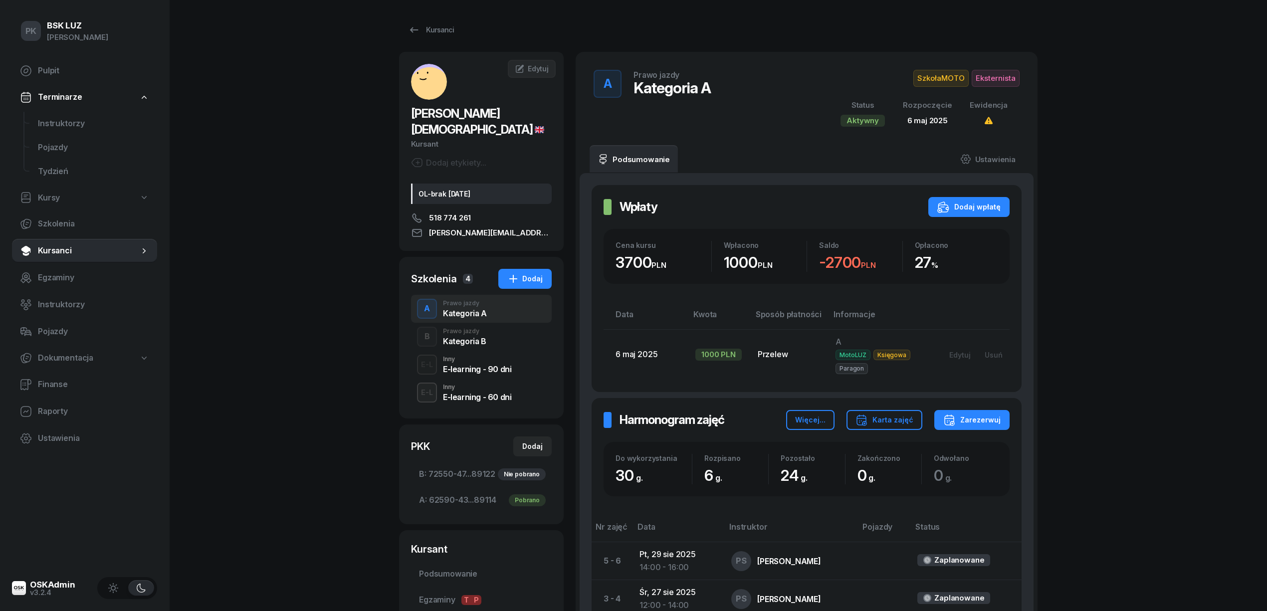
click at [433, 12] on div "Kursanci [PERSON_NAME] etykiety... OL-brak [DATE] 518 774 261 [EMAIL_ADDRESS][P…" at bounding box center [718, 367] width 638 height 734
click at [431, 22] on link "Kursanci" at bounding box center [431, 30] width 64 height 20
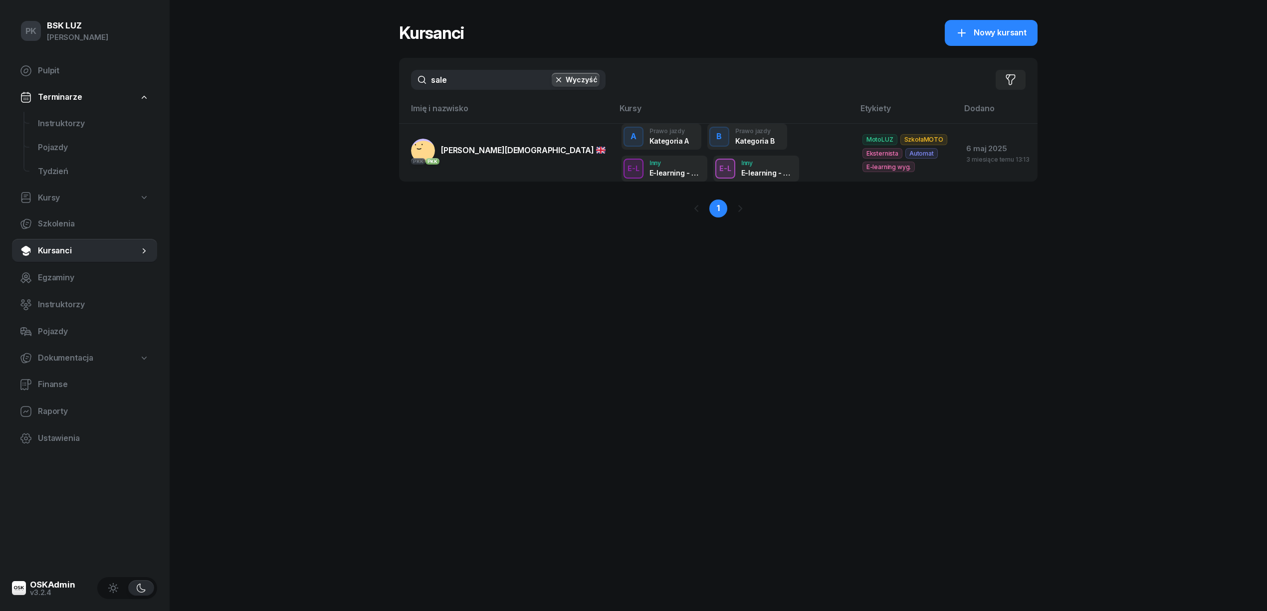
drag, startPoint x: 445, startPoint y: 74, endPoint x: 421, endPoint y: 79, distance: 24.9
click at [421, 79] on input "sale" at bounding box center [508, 80] width 194 height 20
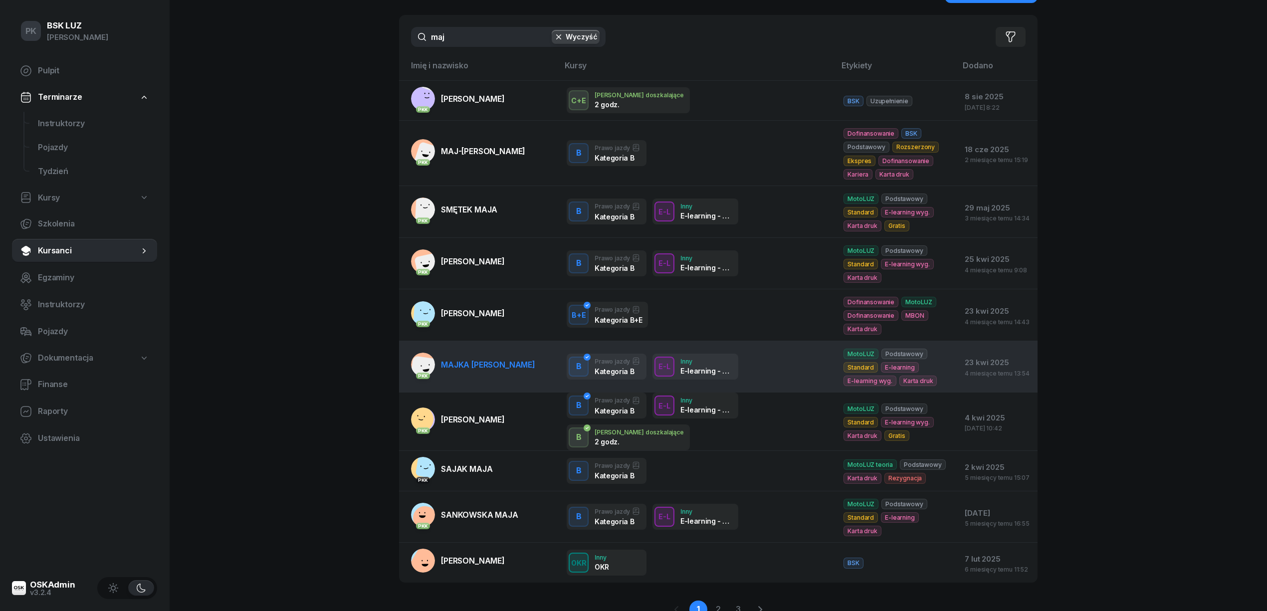
scroll to position [66, 0]
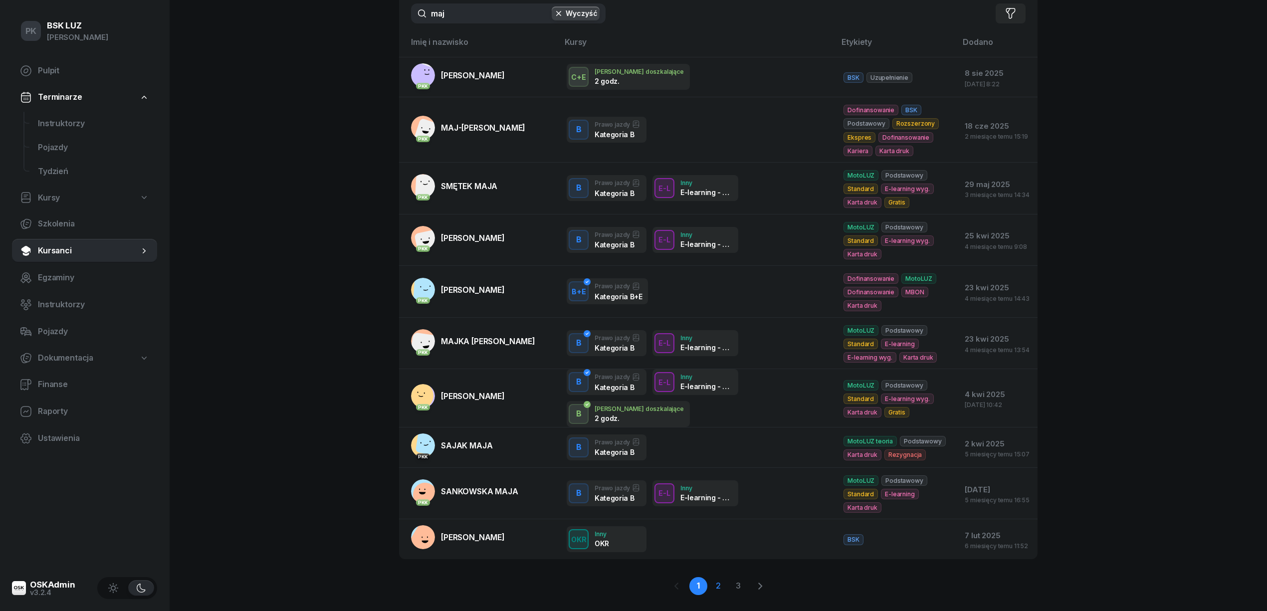
type input "maj"
click at [729, 577] on link "2" at bounding box center [738, 586] width 18 height 18
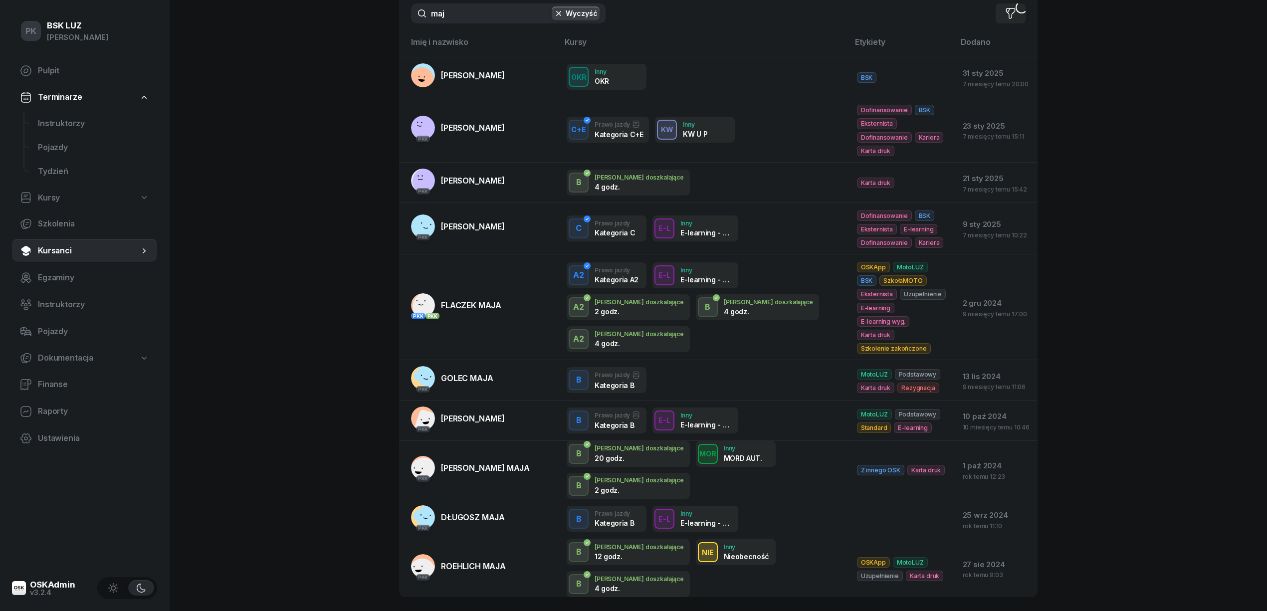
scroll to position [50, 0]
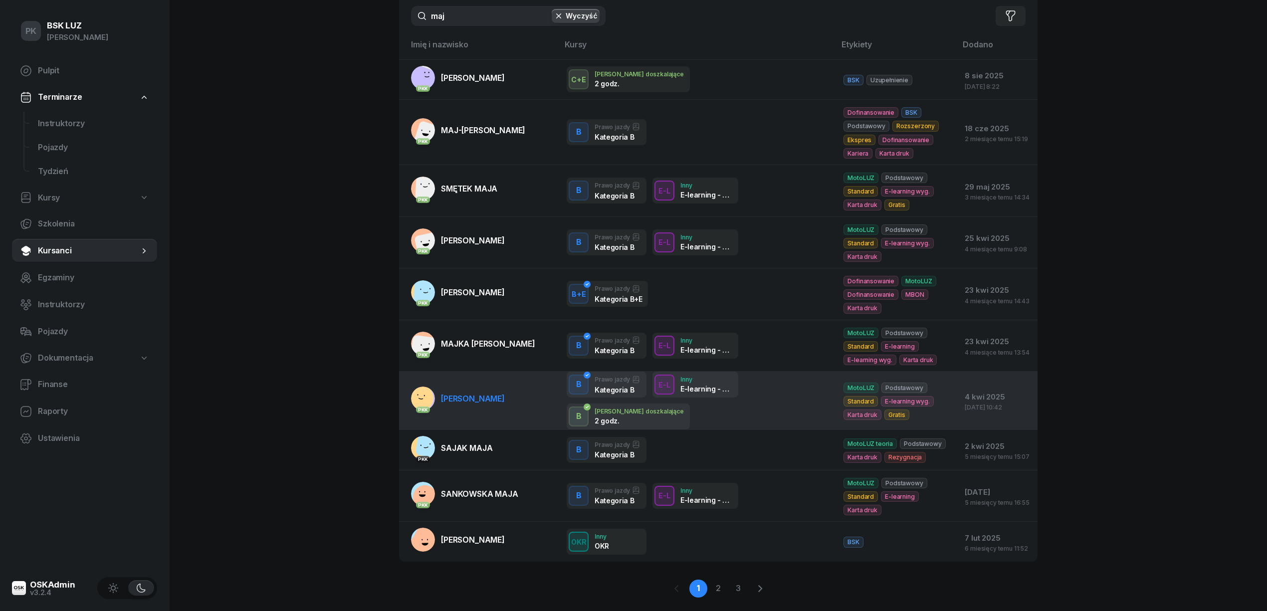
scroll to position [67, 0]
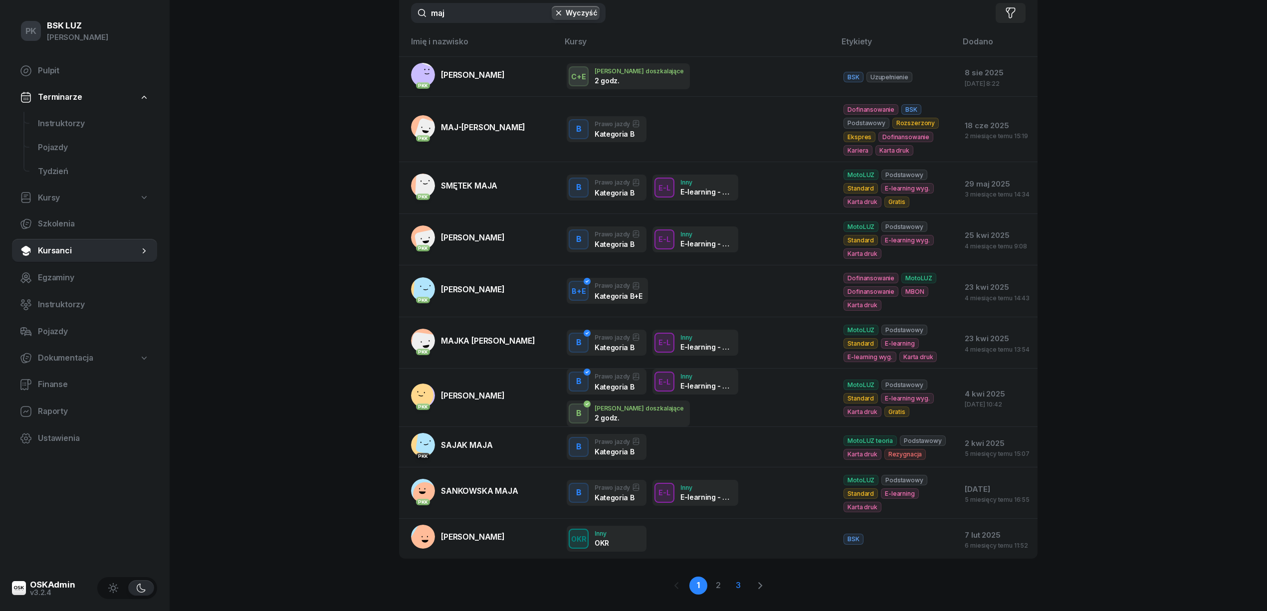
click at [737, 576] on link "3" at bounding box center [738, 585] width 18 height 18
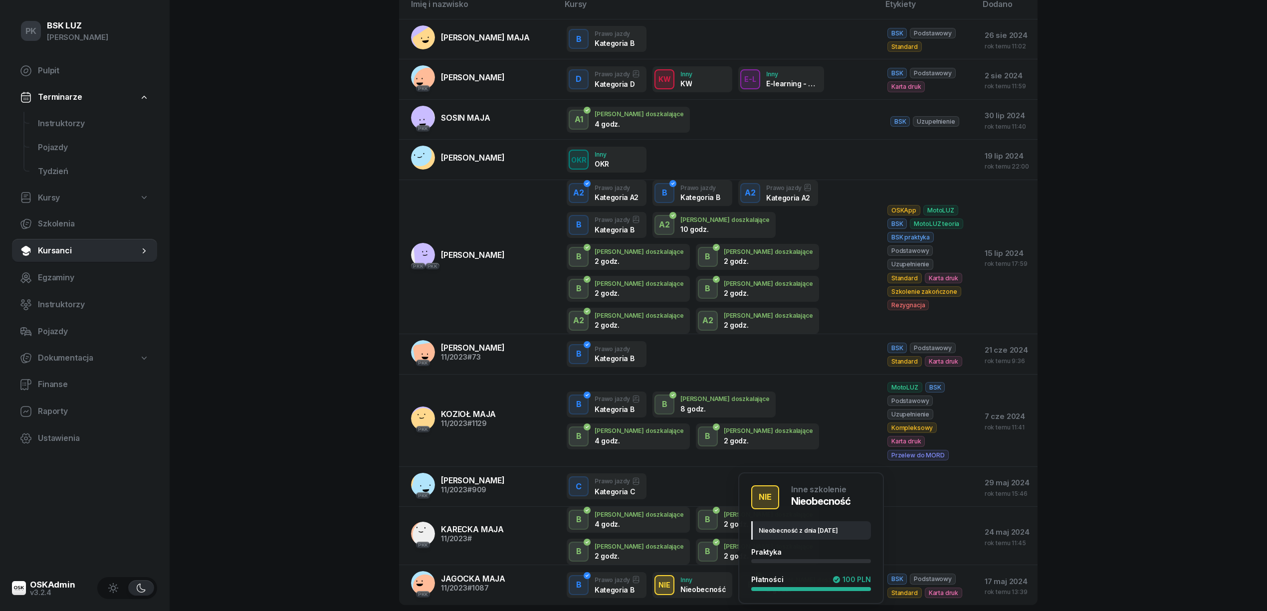
scroll to position [140, 0]
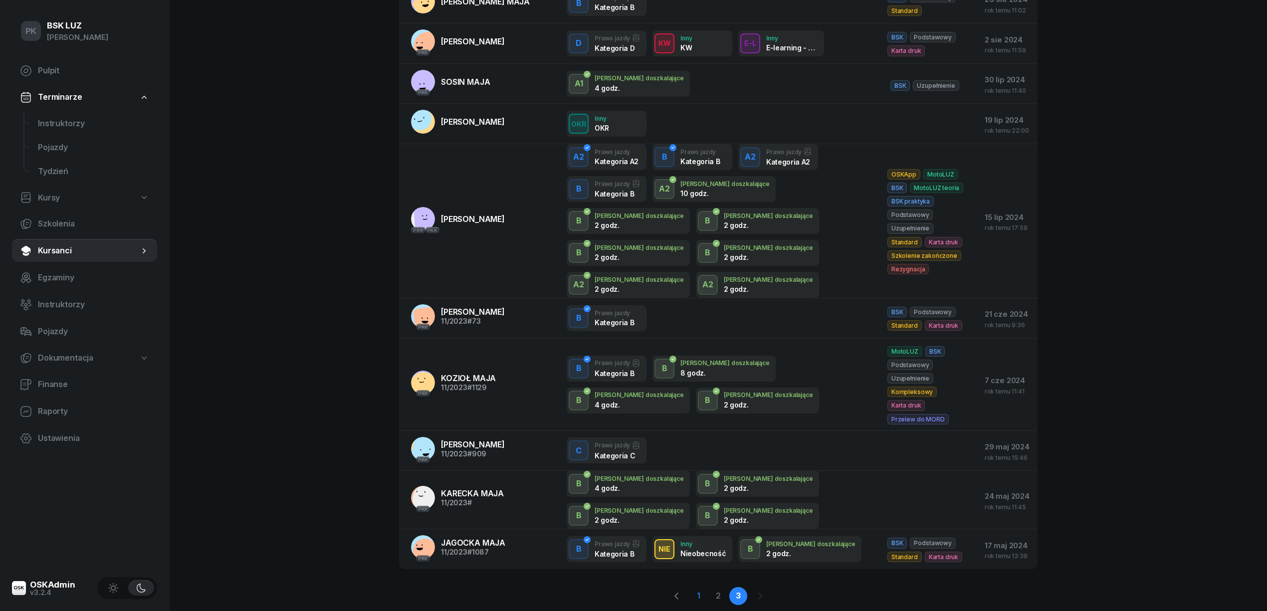
click at [709, 587] on link "1" at bounding box center [718, 596] width 18 height 18
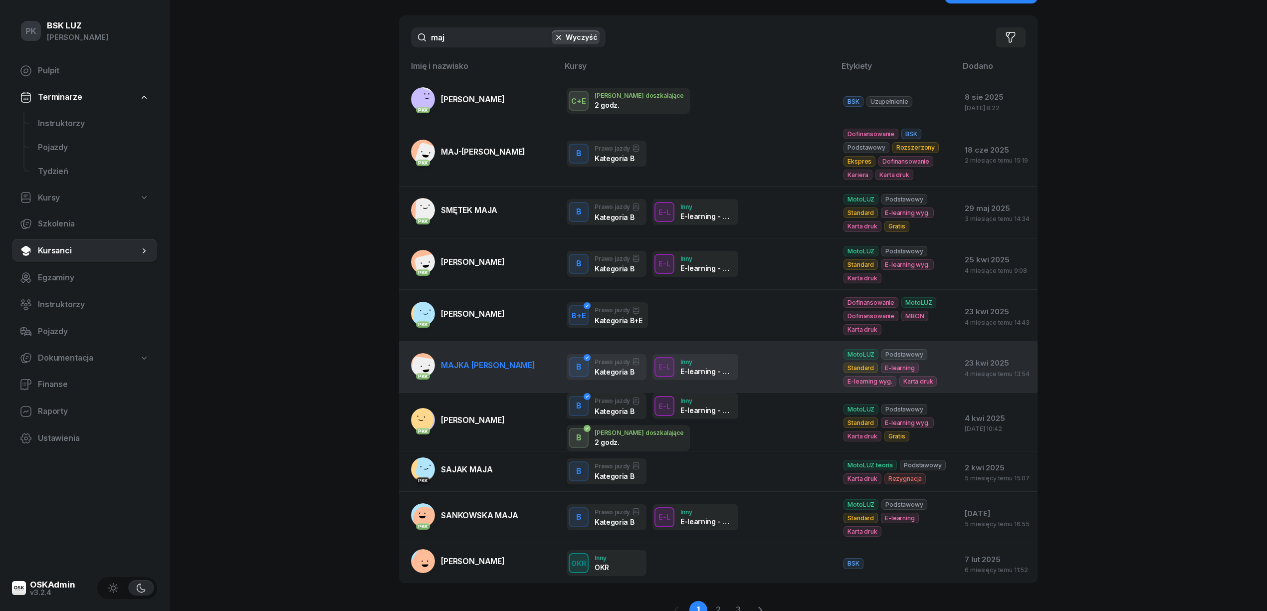
scroll to position [66, 0]
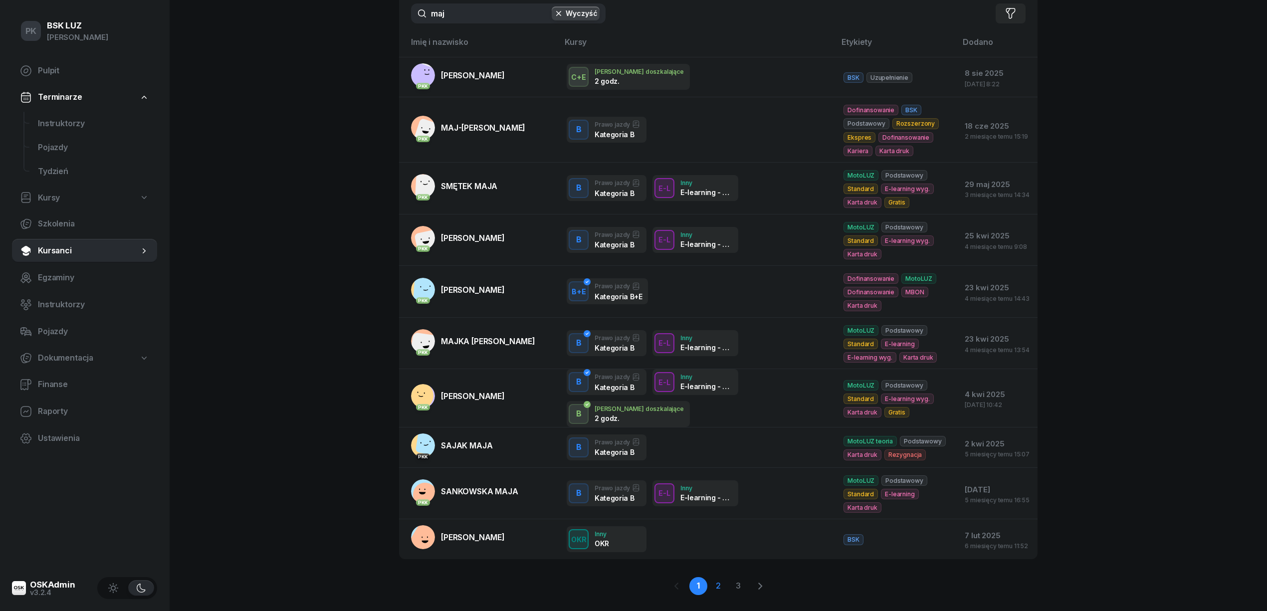
click at [729, 577] on link "2" at bounding box center [738, 586] width 18 height 18
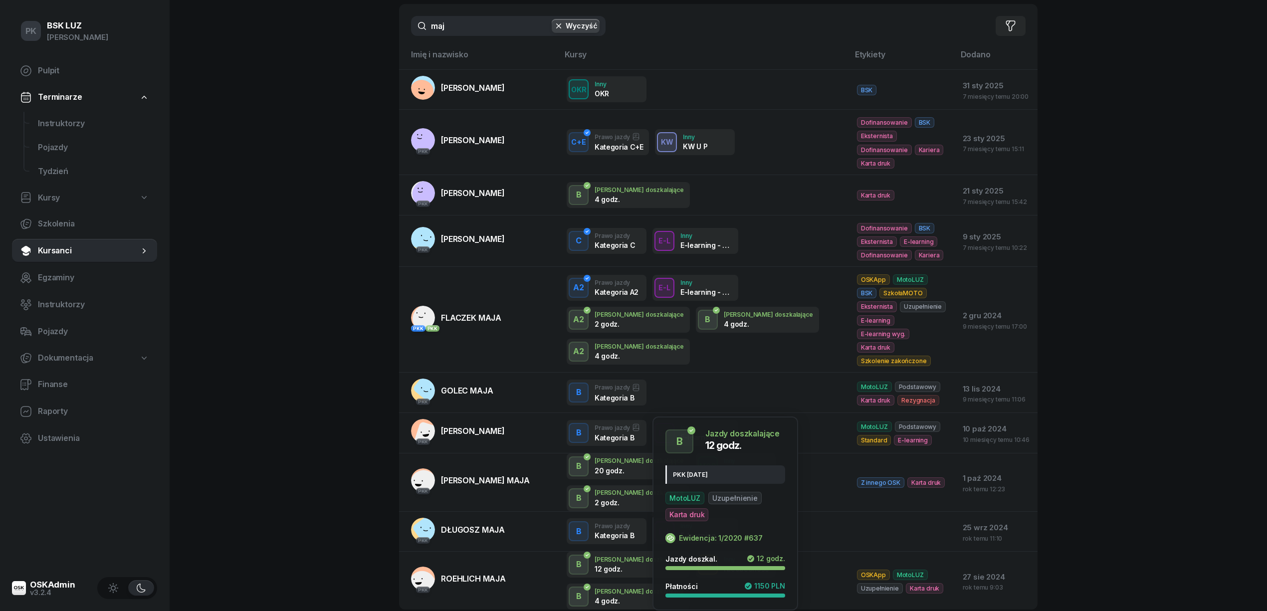
scroll to position [50, 0]
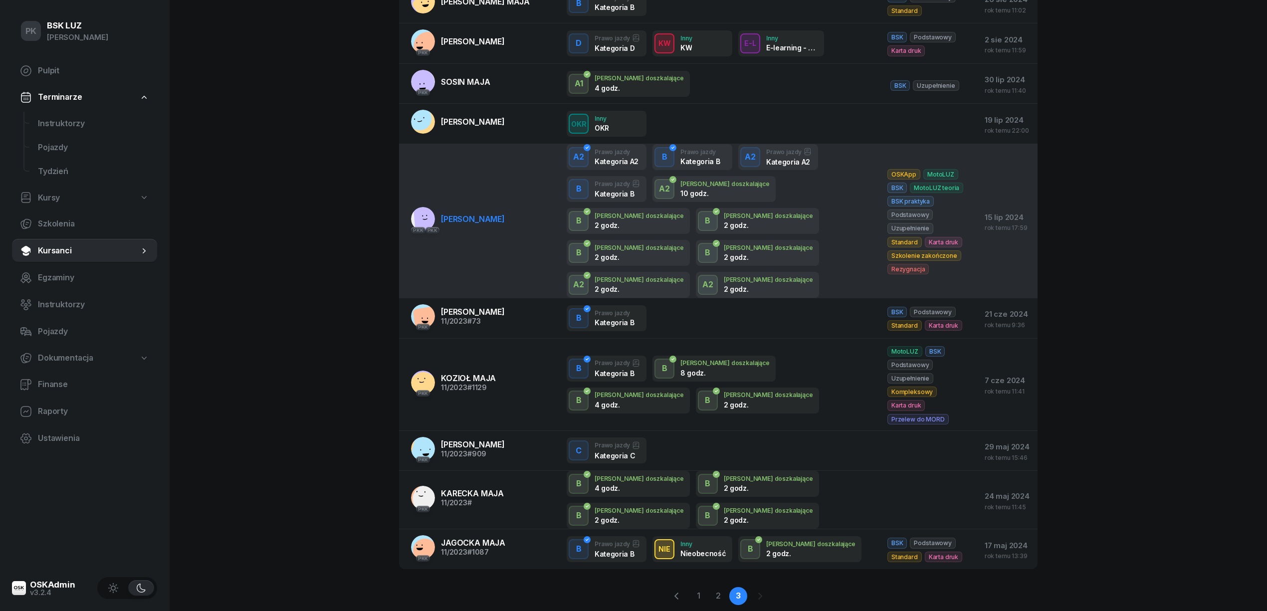
scroll to position [0, 0]
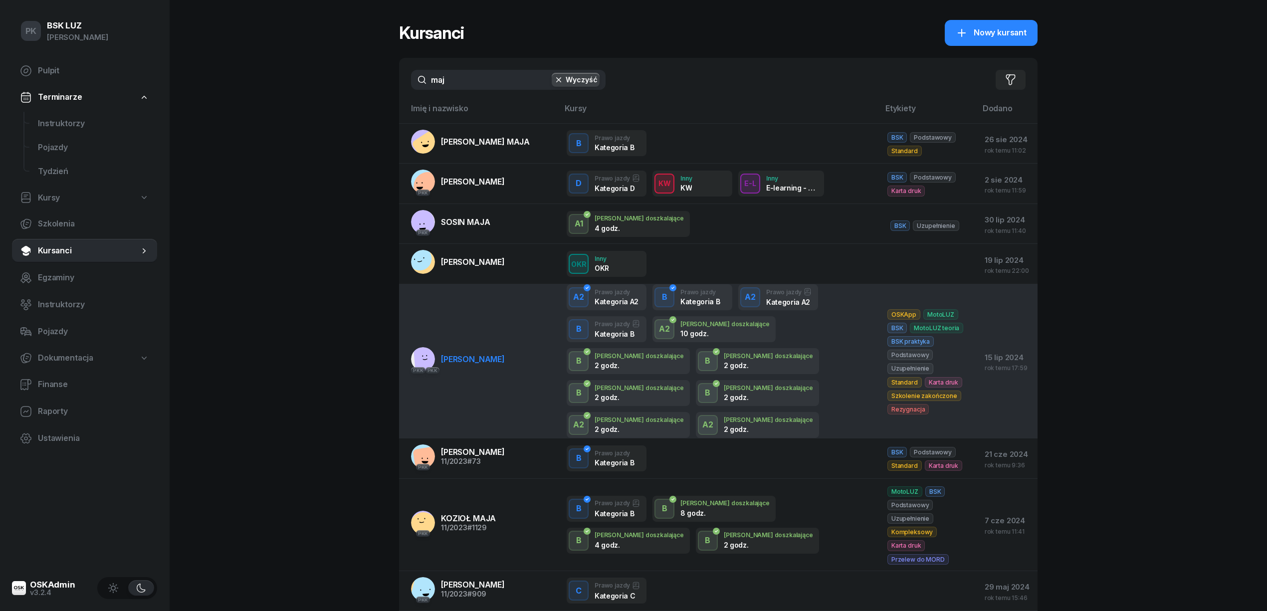
click at [493, 384] on td "PKK PKK MAJ MATEUSZ" at bounding box center [479, 361] width 160 height 154
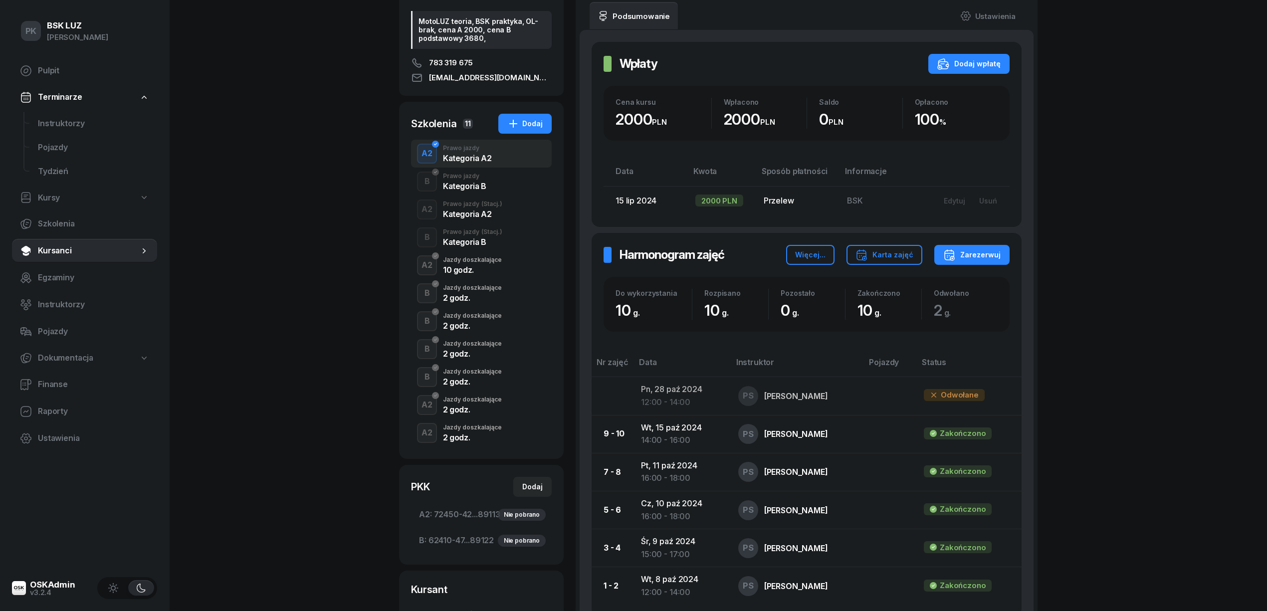
scroll to position [133, 0]
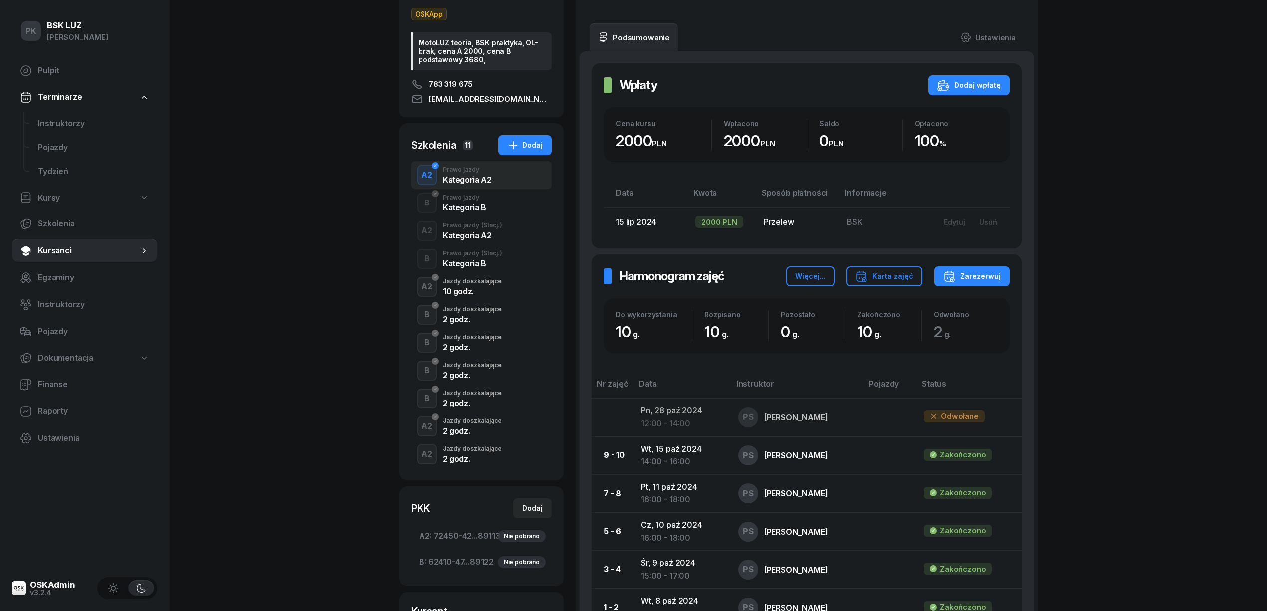
click at [437, 445] on div "A2 Jazdy doszkalające 2 godz." at bounding box center [481, 454] width 141 height 28
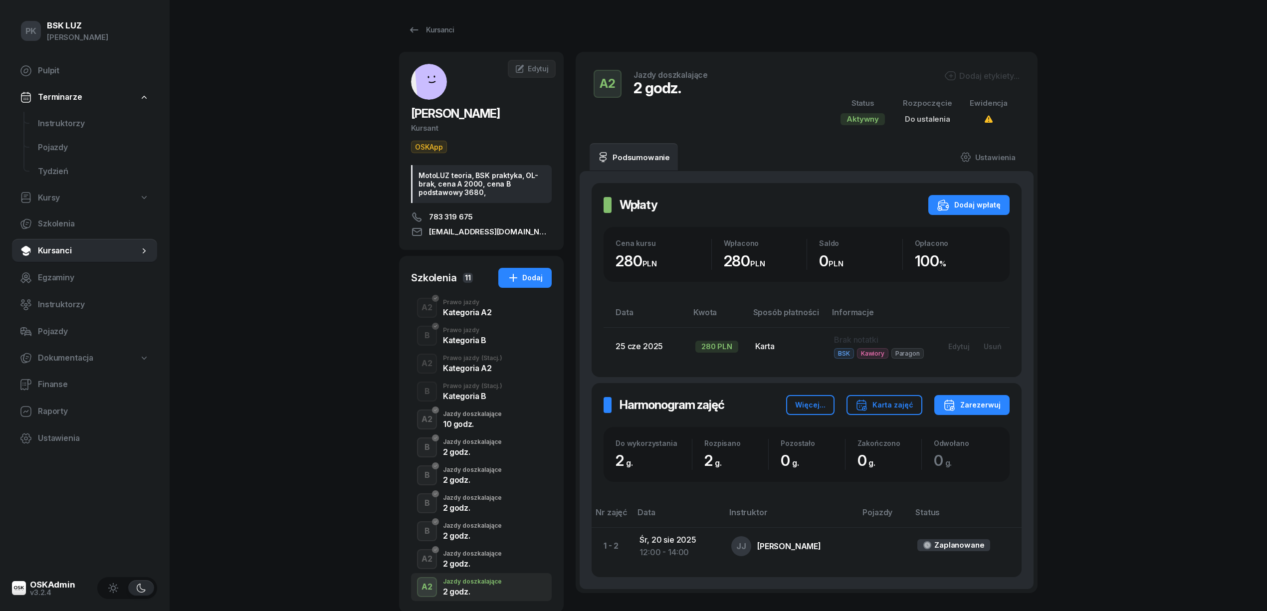
scroll to position [66, 0]
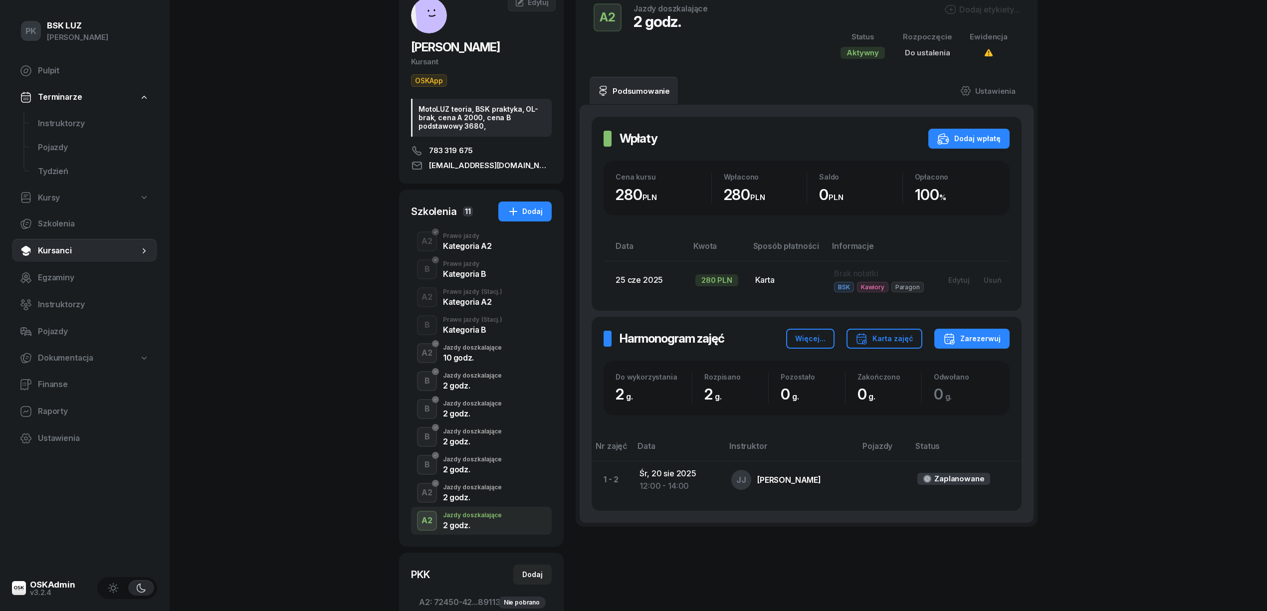
click at [465, 490] on div "Jazdy doszkalające" at bounding box center [472, 487] width 59 height 6
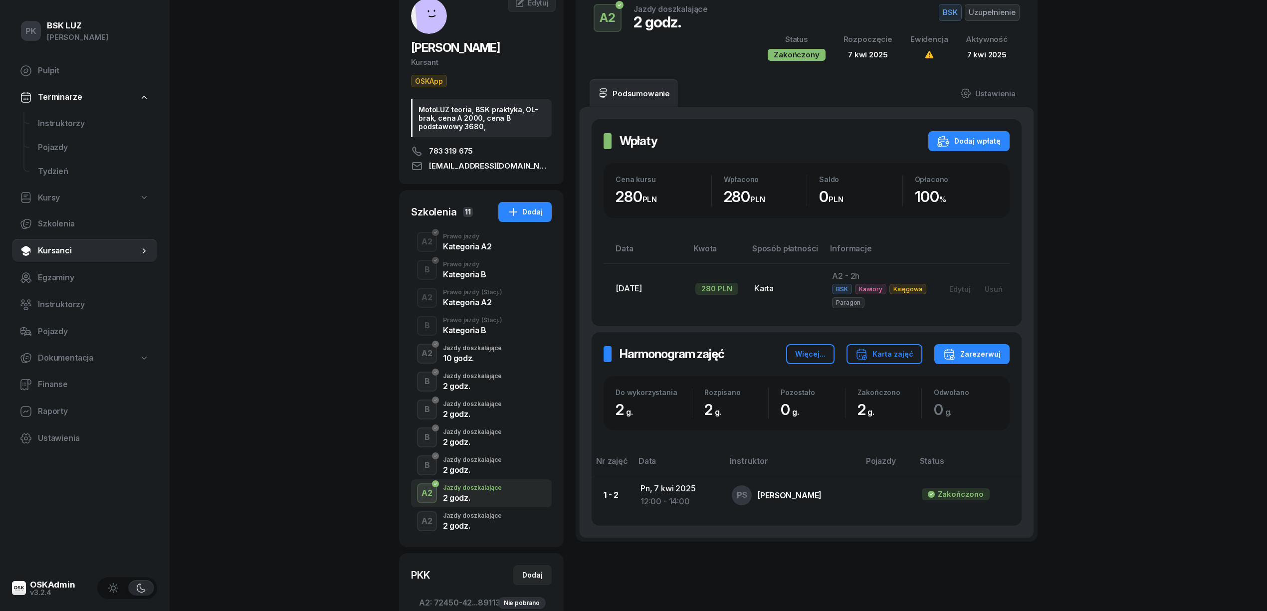
scroll to position [66, 0]
click at [469, 467] on div "2 godz." at bounding box center [472, 469] width 59 height 8
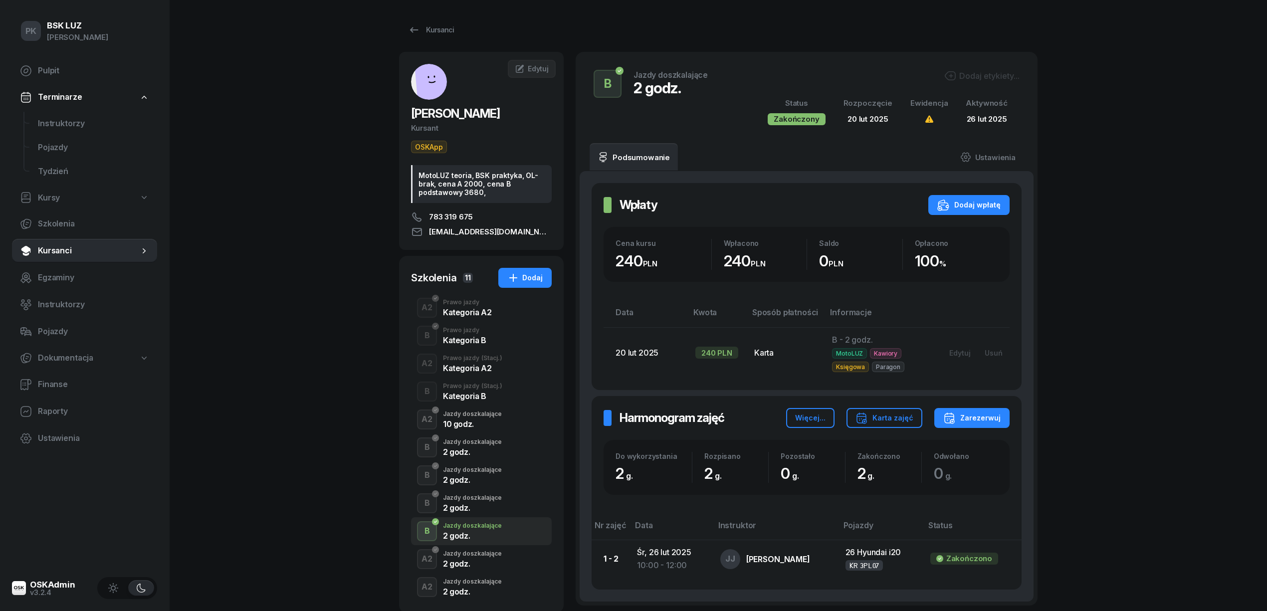
click at [463, 424] on div "10 godz." at bounding box center [472, 424] width 59 height 8
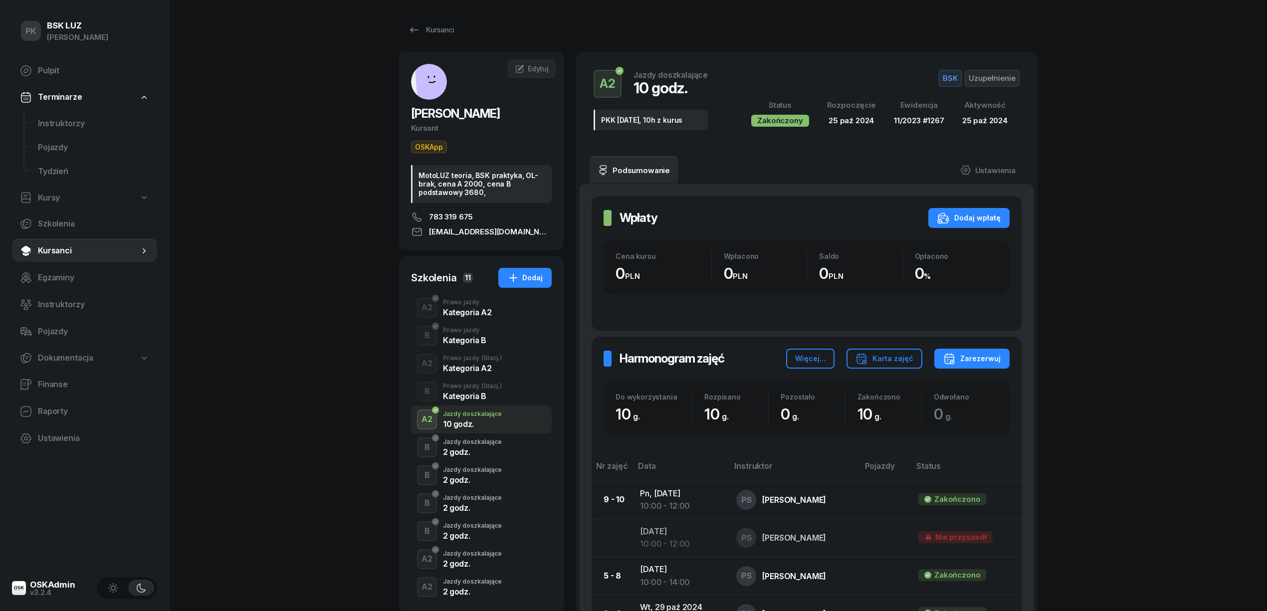
scroll to position [66, 0]
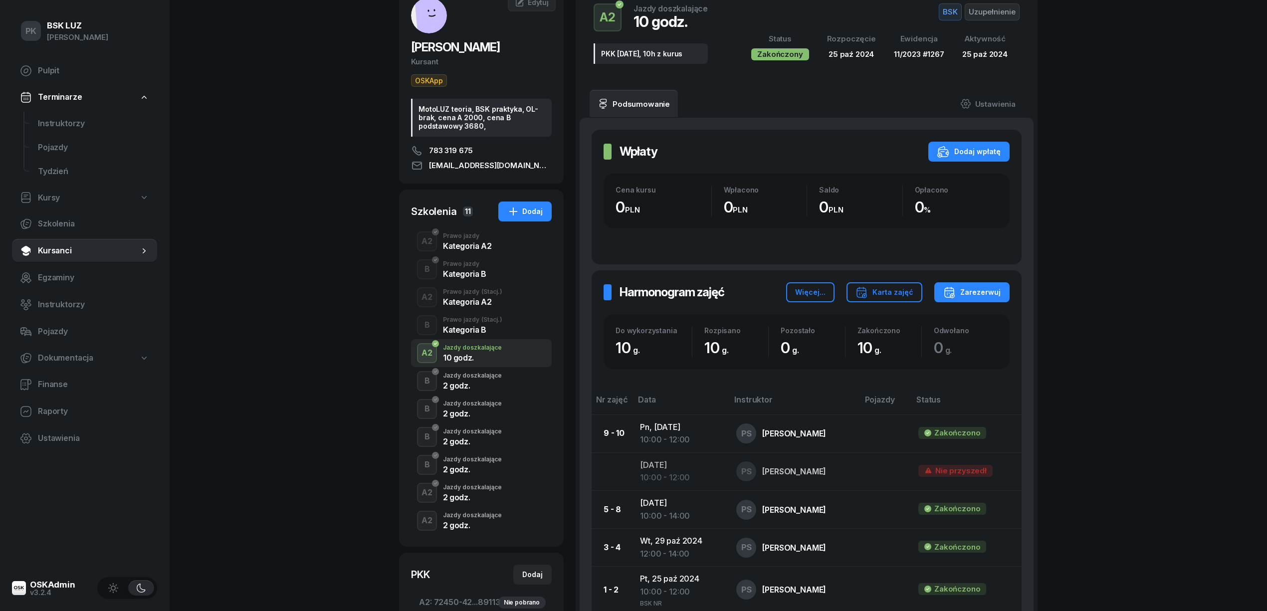
click at [463, 493] on div "2 godz." at bounding box center [472, 497] width 59 height 8
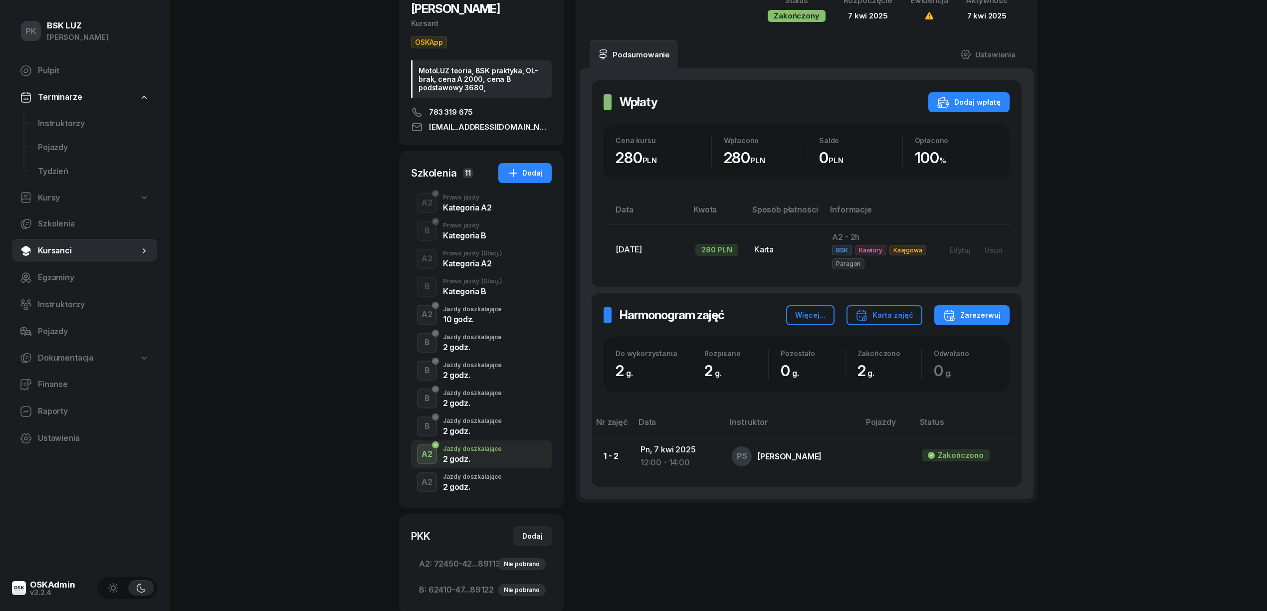
scroll to position [133, 0]
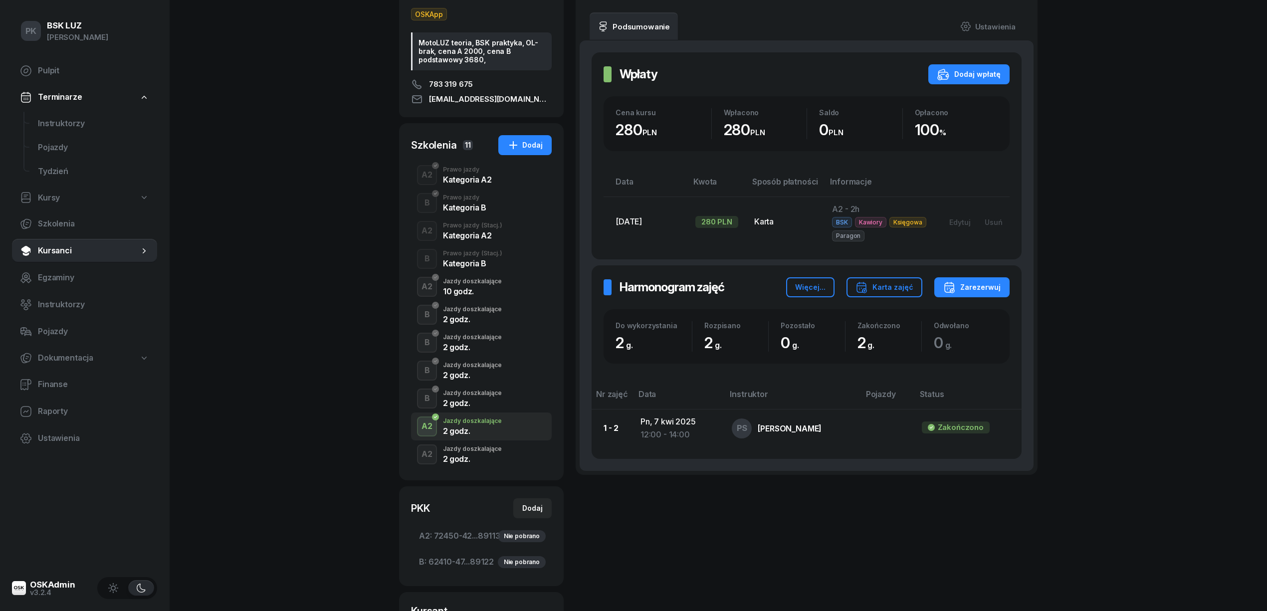
click at [467, 458] on div "2 godz." at bounding box center [472, 459] width 59 height 8
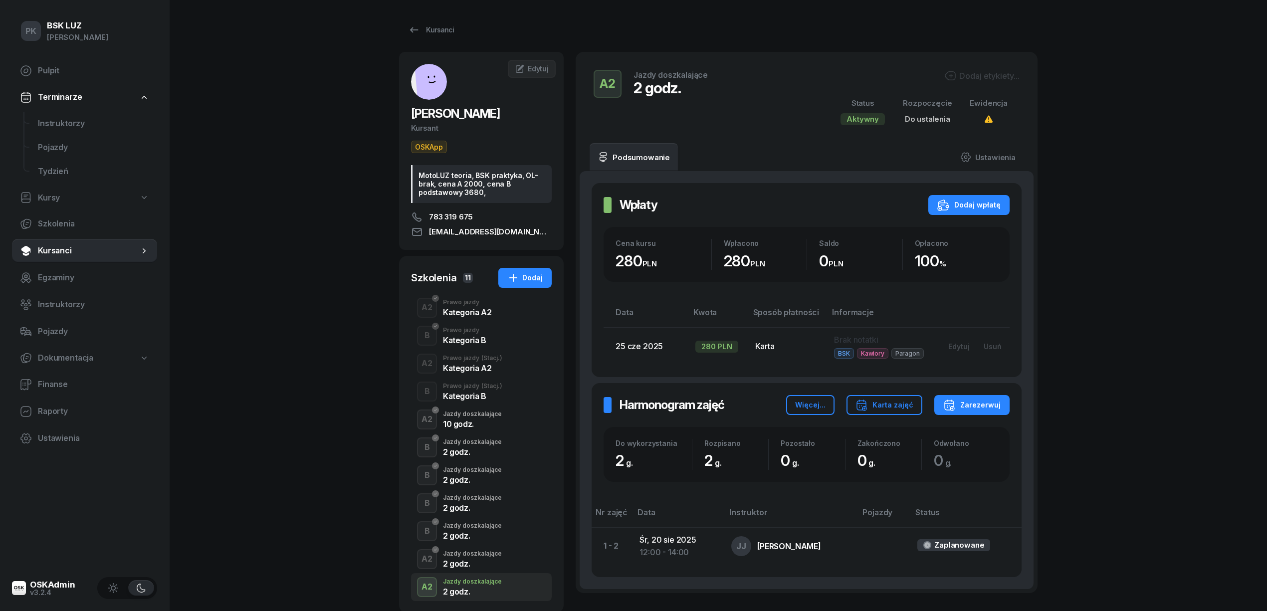
click at [973, 74] on div "Dodaj etykiety..." at bounding box center [981, 76] width 75 height 12
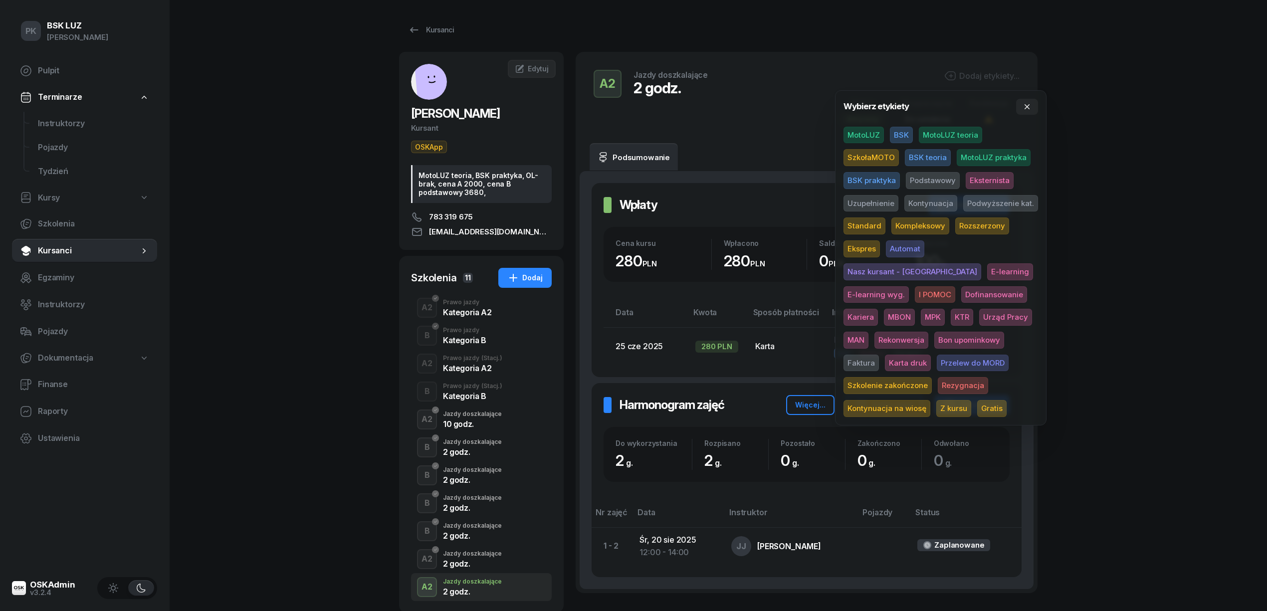
click at [902, 129] on span "BSK" at bounding box center [901, 135] width 23 height 17
click at [868, 202] on span "Uzupełnienie" at bounding box center [870, 204] width 55 height 17
click at [1189, 204] on div "PK BSK [PERSON_NAME] Pulpit Terminarze Instruktorzy Pojazdy Tydzień Kursy Szkol…" at bounding box center [633, 469] width 1267 height 938
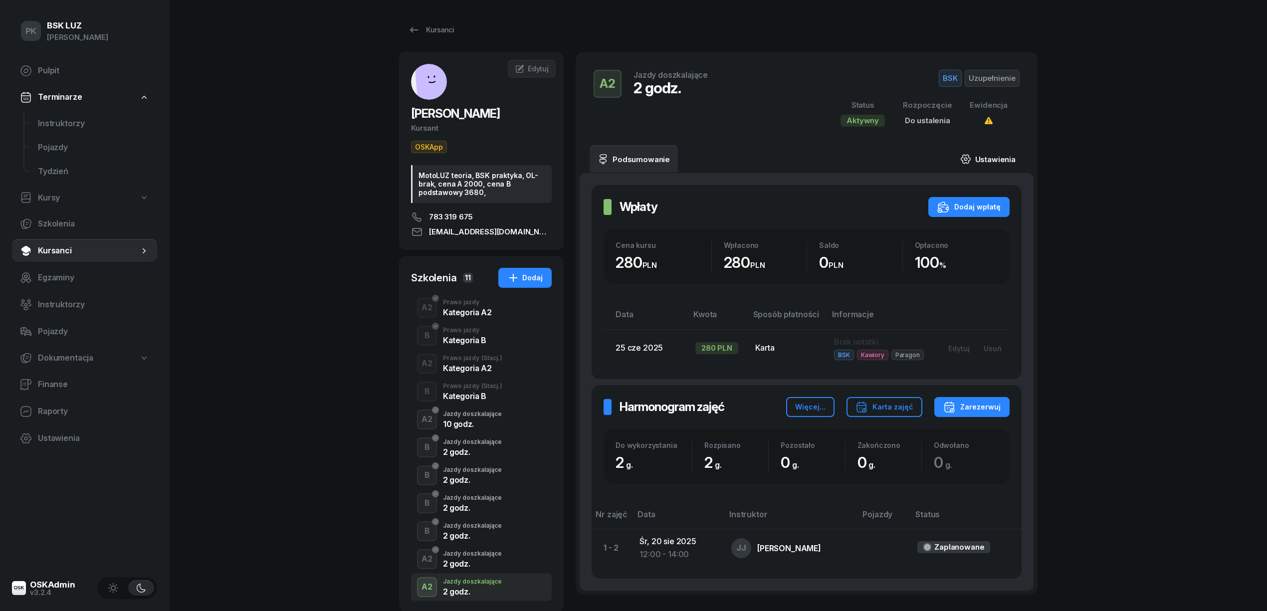
click at [982, 158] on link "Ustawienia" at bounding box center [987, 159] width 71 height 28
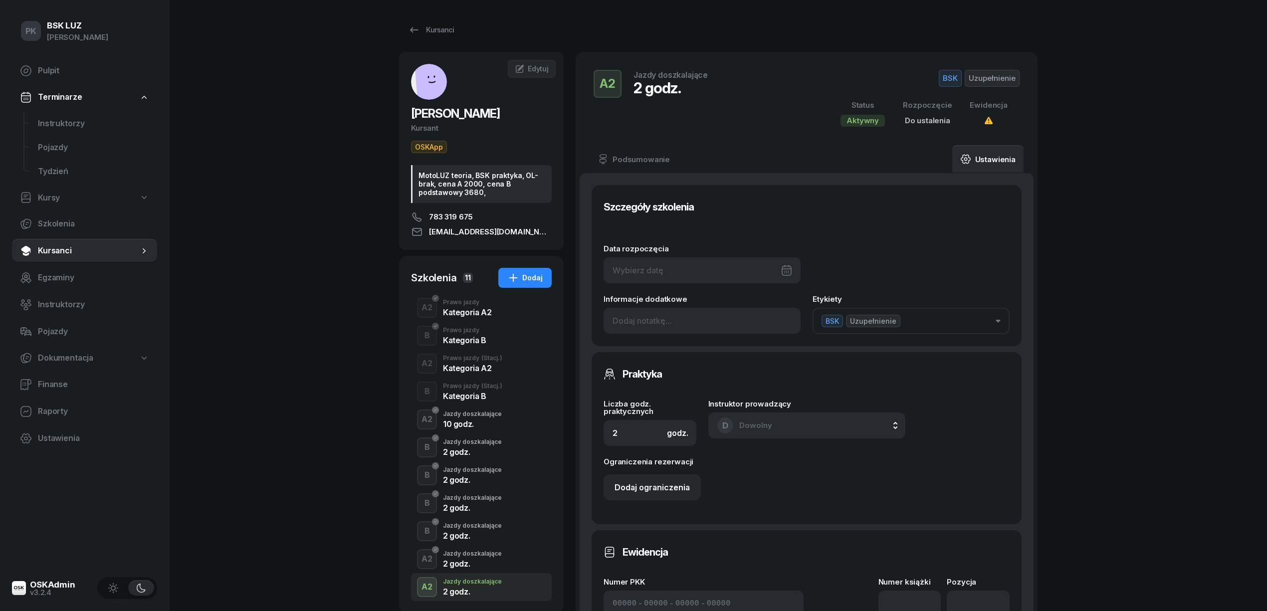
click at [726, 264] on div at bounding box center [701, 270] width 197 height 26
click at [706, 406] on div "20" at bounding box center [708, 412] width 16 height 16
type input "[DATE]"
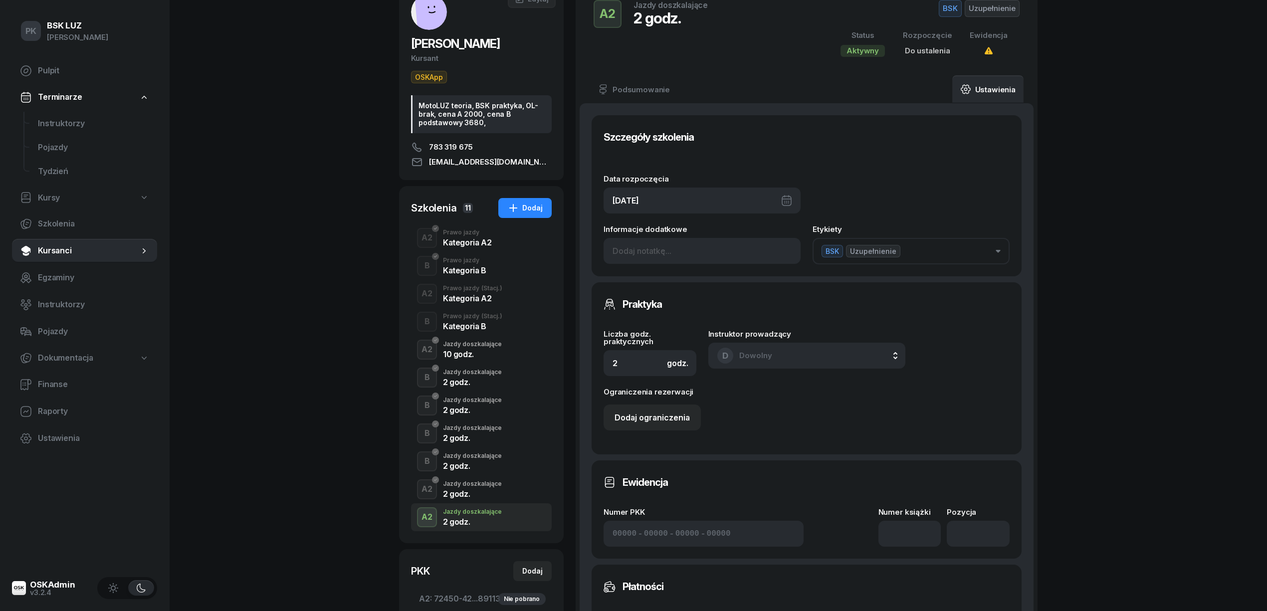
scroll to position [199, 0]
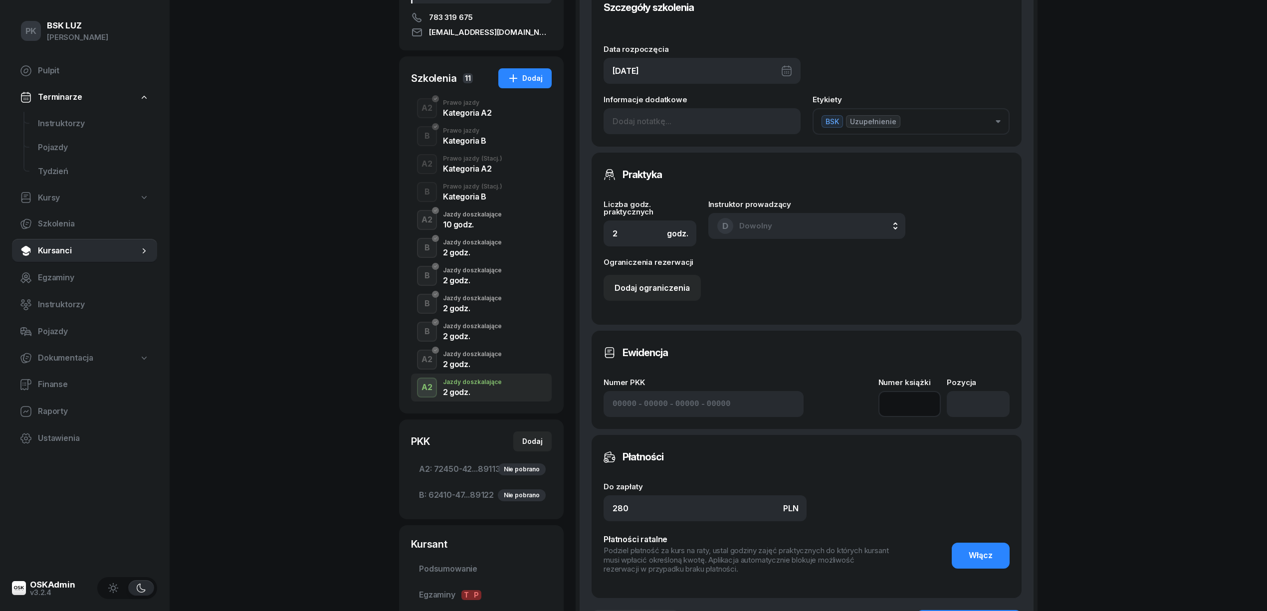
click at [912, 409] on input at bounding box center [909, 404] width 63 height 26
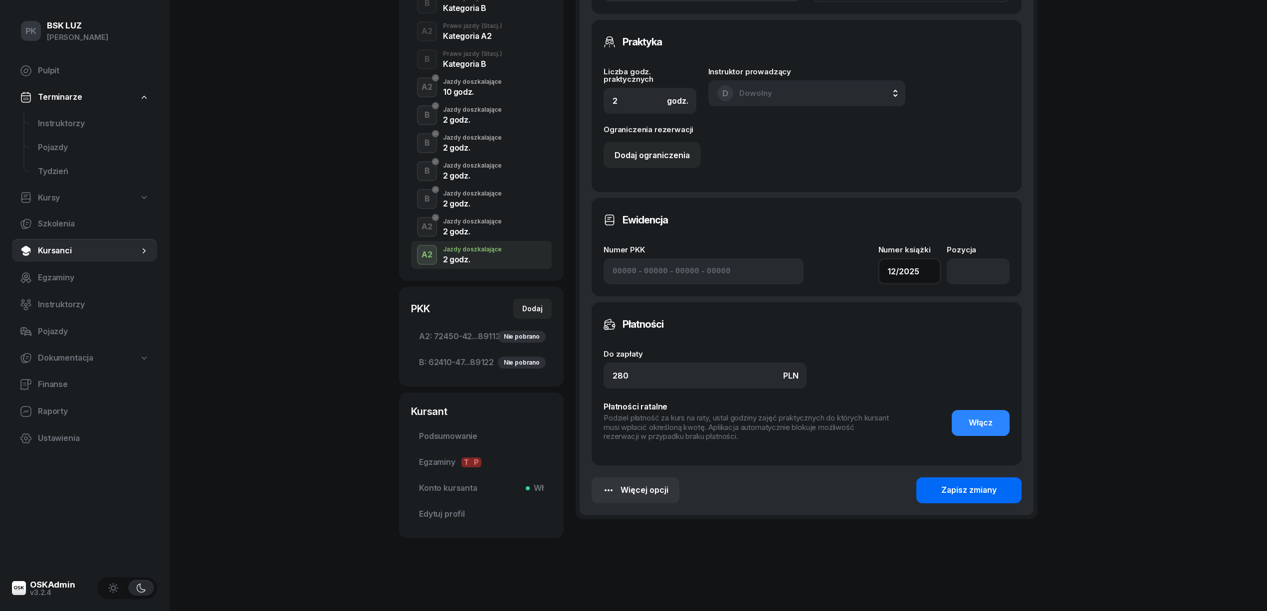
type input "12/2025"
click at [947, 497] on button "Zapisz zmiany" at bounding box center [968, 490] width 105 height 26
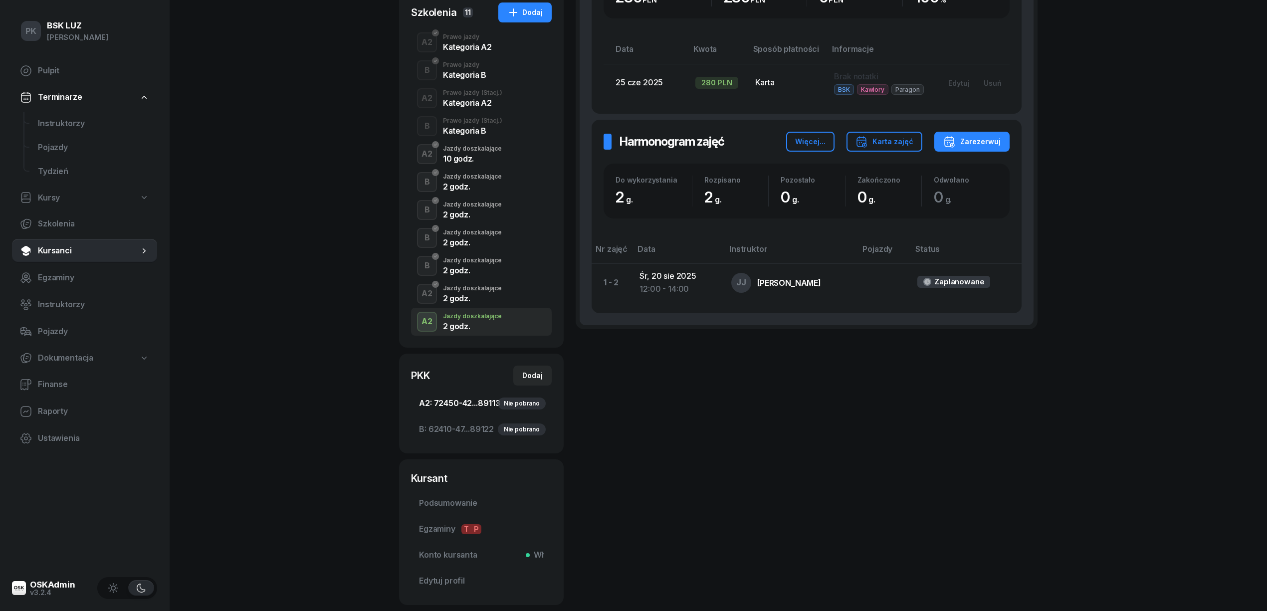
scroll to position [266, 0]
click at [461, 402] on span "A2: 72450-42...89113 Nie pobrano" at bounding box center [481, 402] width 125 height 13
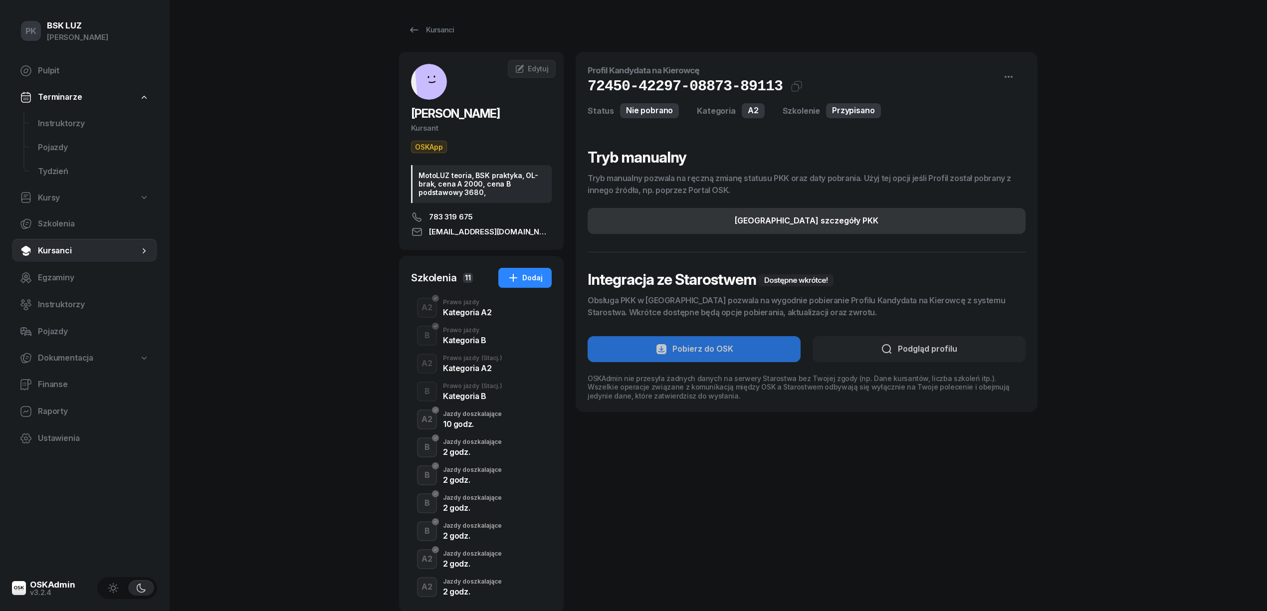
click at [777, 220] on div "[GEOGRAPHIC_DATA] szczegóły PKK" at bounding box center [807, 220] width 144 height 13
select select "A2"
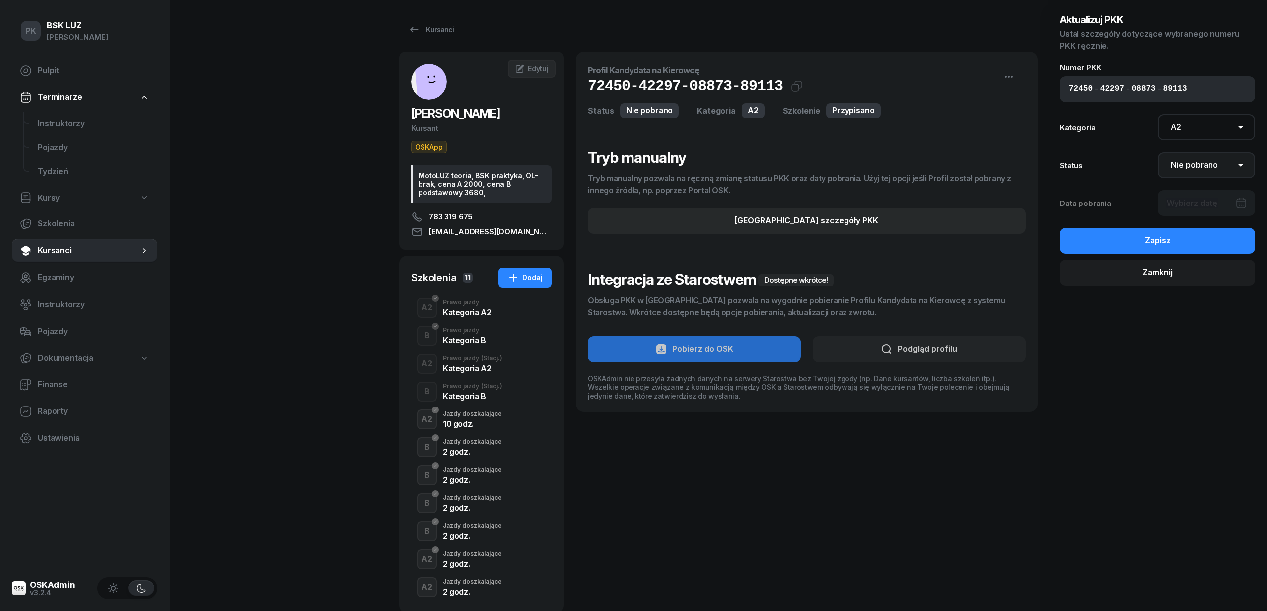
click at [1184, 168] on select "Nie pobrano Pobrano Zwrócono Zaktualizowano" at bounding box center [1206, 165] width 98 height 26
select select "Get"
click at [1157, 152] on select "Nie pobrano Pobrano Zwrócono Zaktualizowano" at bounding box center [1206, 165] width 98 height 26
click at [1185, 208] on div at bounding box center [1206, 203] width 98 height 26
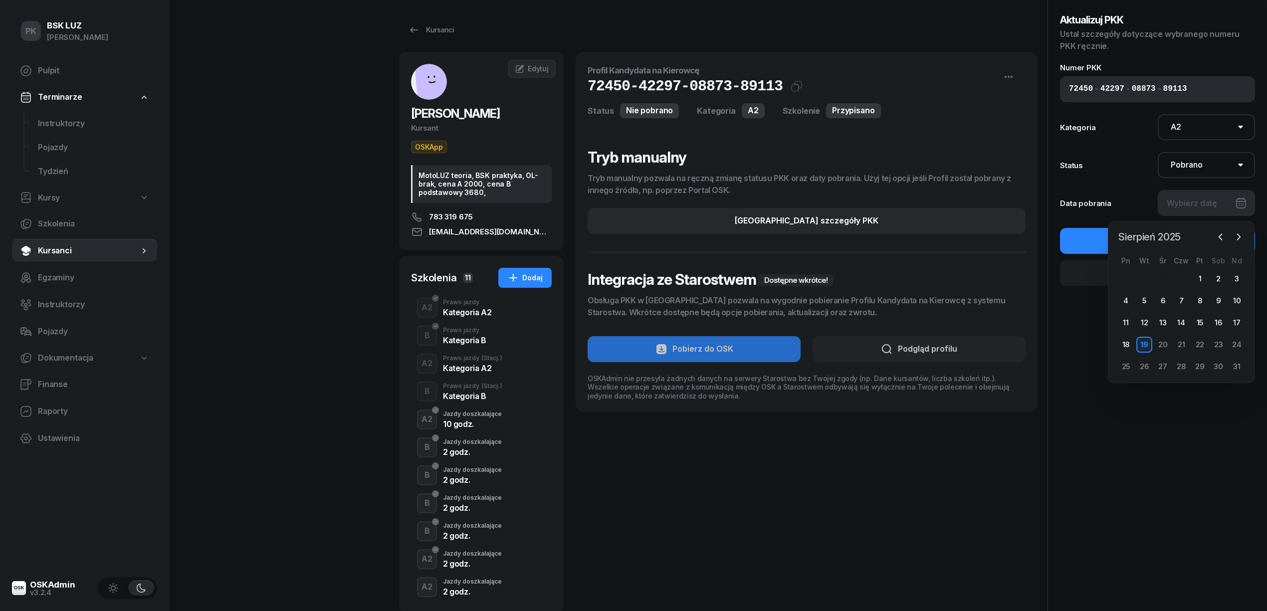
click at [1159, 236] on span "Sierpień 2025" at bounding box center [1149, 237] width 70 height 16
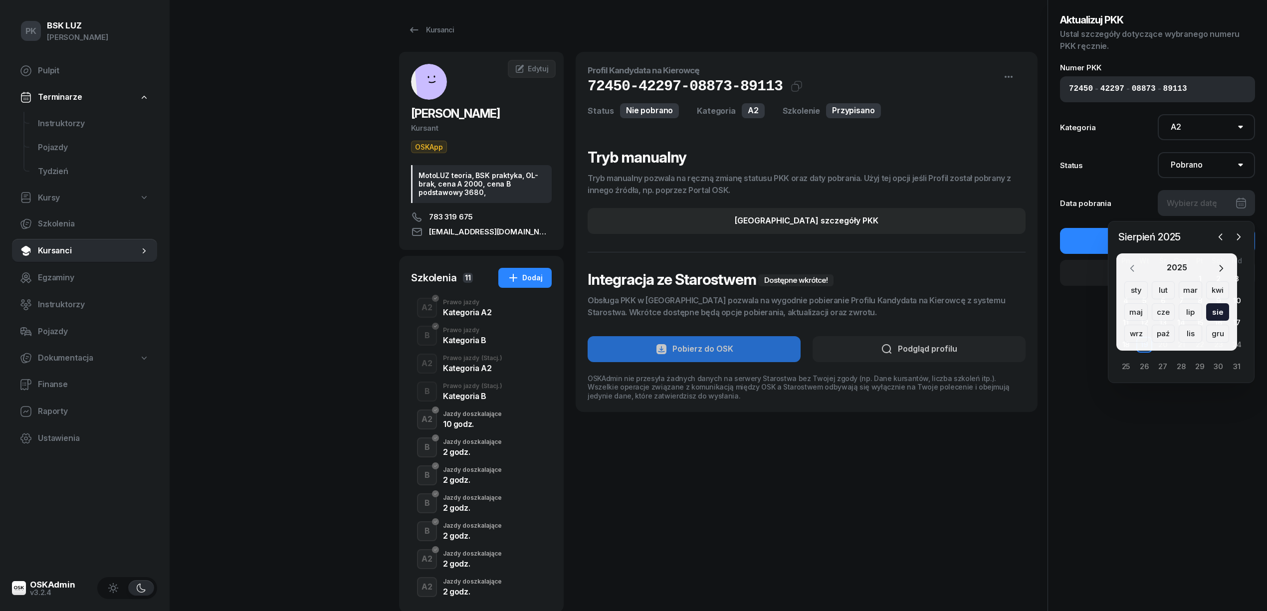
click at [1136, 269] on icon "button" at bounding box center [1132, 268] width 10 height 10
click at [1206, 310] on div "lip" at bounding box center [1217, 312] width 23 height 18
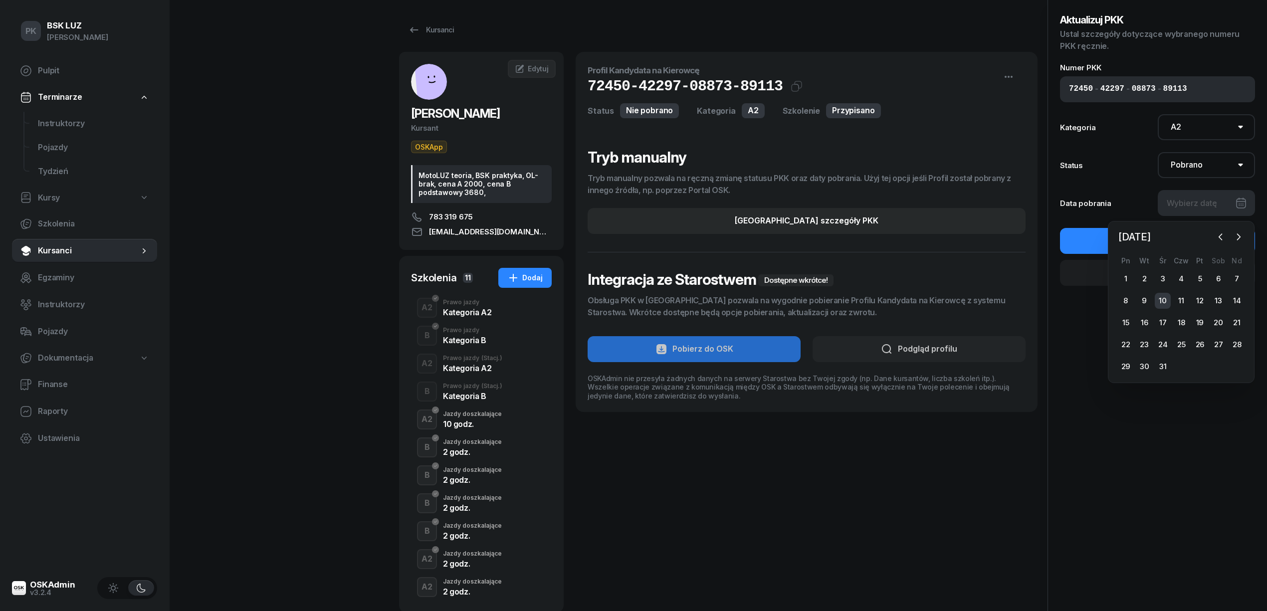
click at [1167, 298] on div "10" at bounding box center [1162, 301] width 16 height 16
type input "[DATE]"
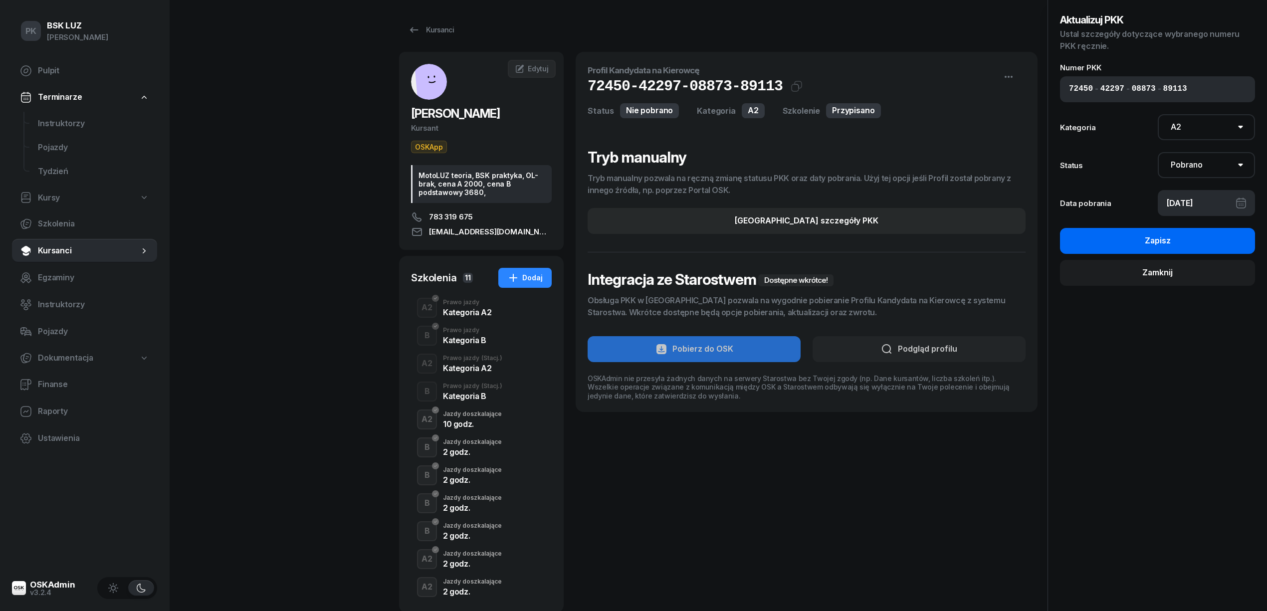
click at [1205, 240] on button "Zapisz" at bounding box center [1157, 241] width 195 height 26
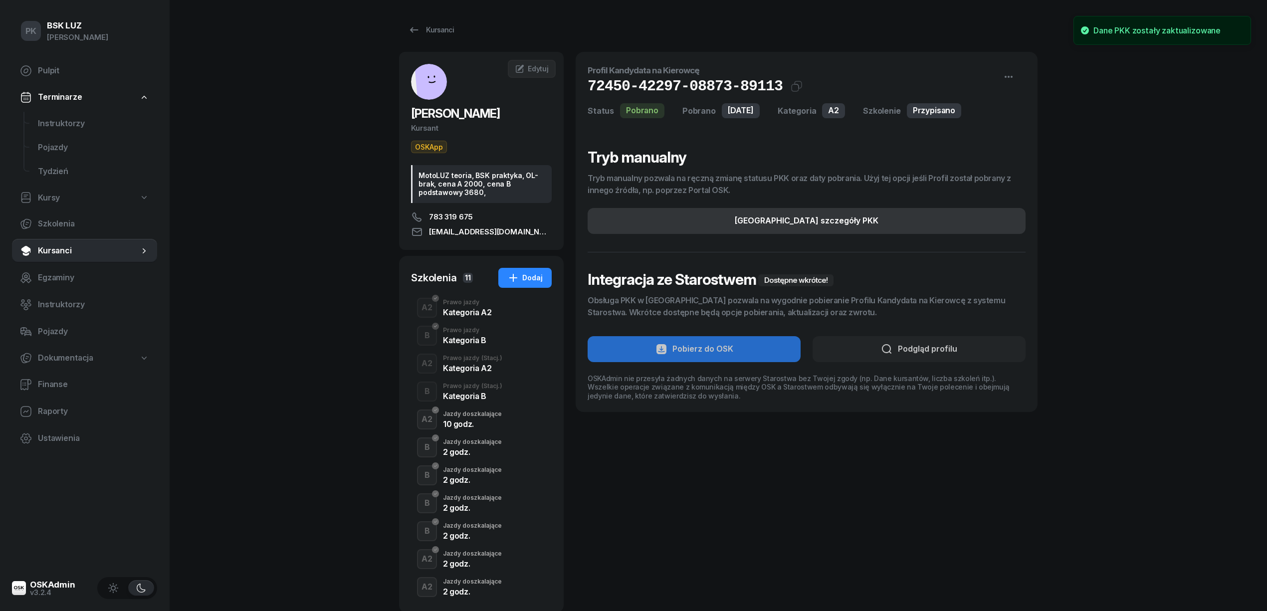
click at [858, 224] on button "[GEOGRAPHIC_DATA] szczegóły PKK" at bounding box center [806, 221] width 438 height 26
select select "A2"
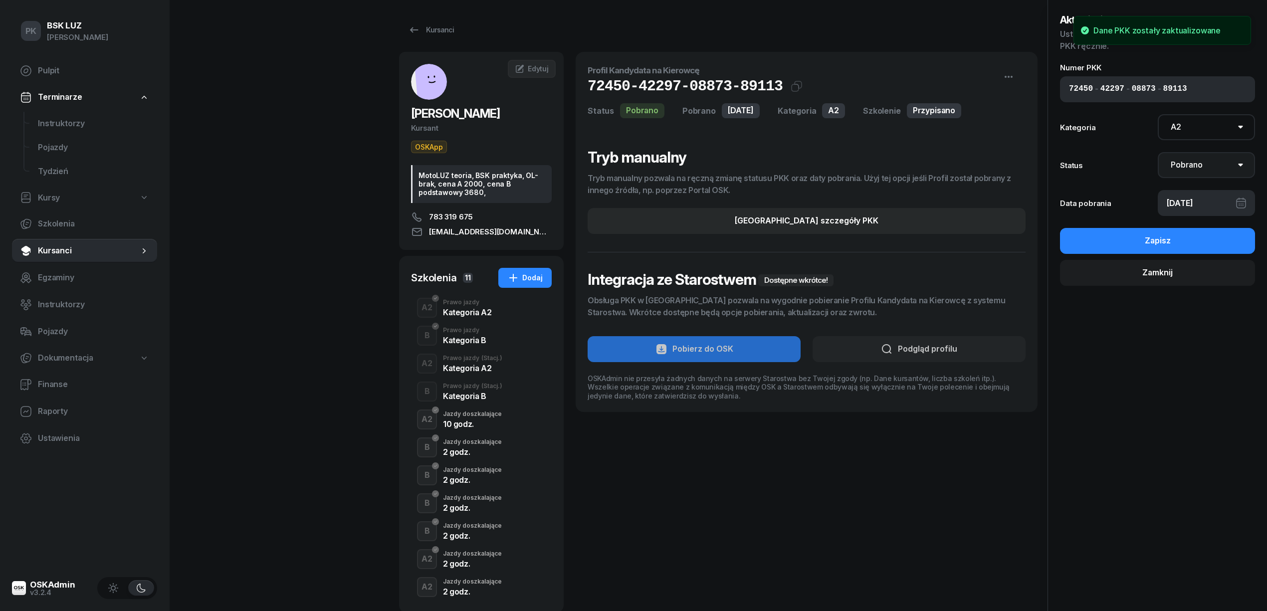
click at [1204, 165] on select "Nie pobrano Pobrano Zwrócono Zaktualizowano" at bounding box center [1206, 165] width 98 height 26
select select "UpdateAndReturn"
click at [1157, 152] on select "Nie pobrano Pobrano Zwrócono Zaktualizowano" at bounding box center [1206, 165] width 98 height 26
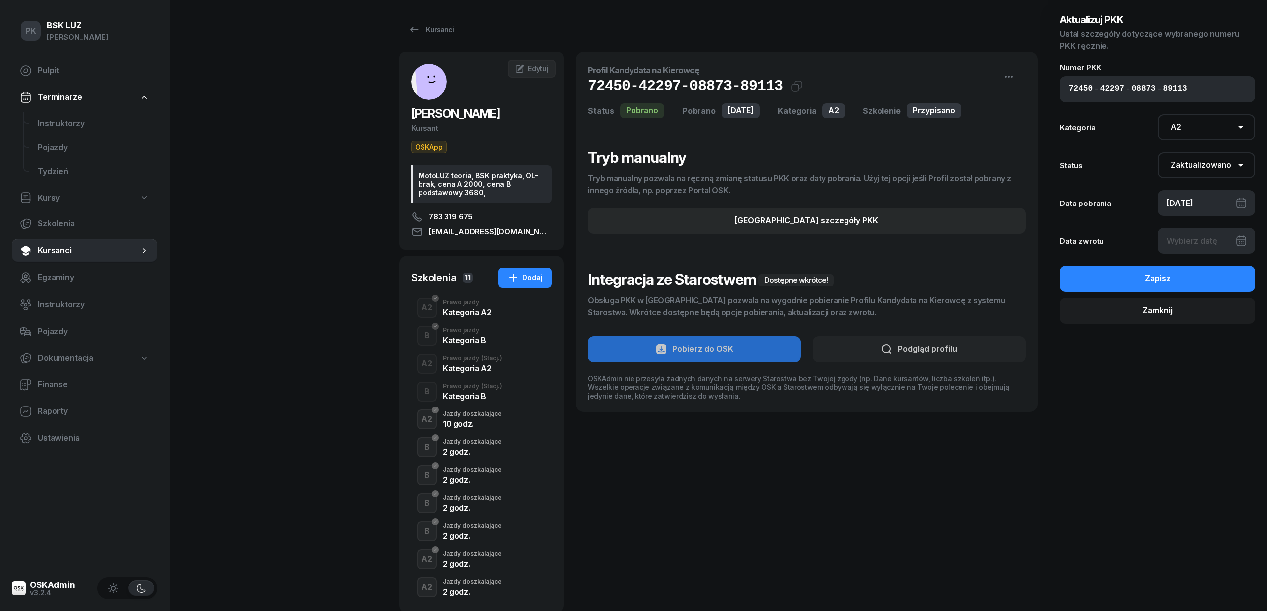
click at [1191, 240] on div at bounding box center [1206, 241] width 98 height 26
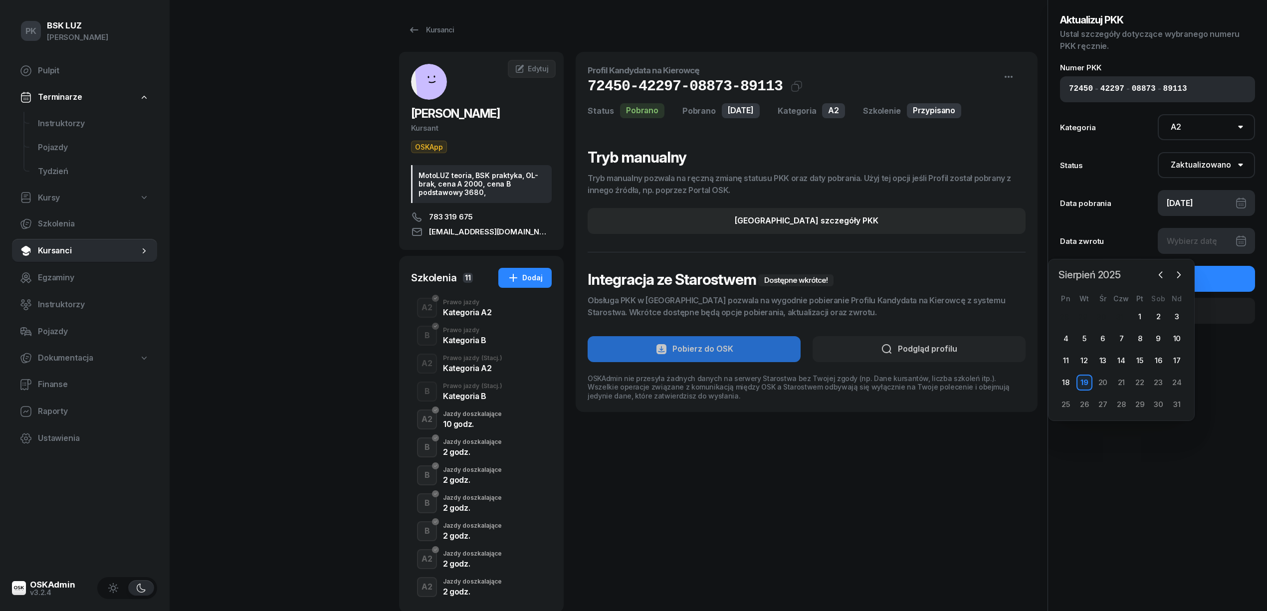
click at [1114, 278] on span "Sierpień 2025" at bounding box center [1089, 275] width 70 height 16
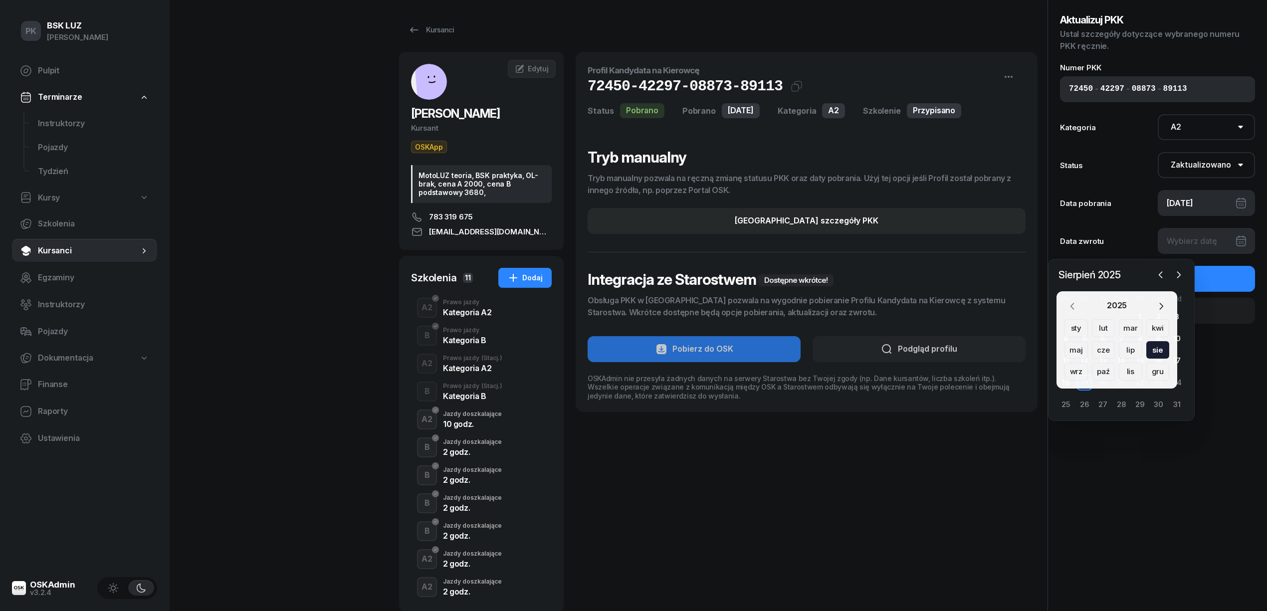
click at [1073, 306] on icon "button" at bounding box center [1072, 306] width 10 height 10
click at [1119, 369] on div "paź" at bounding box center [1130, 372] width 23 height 18
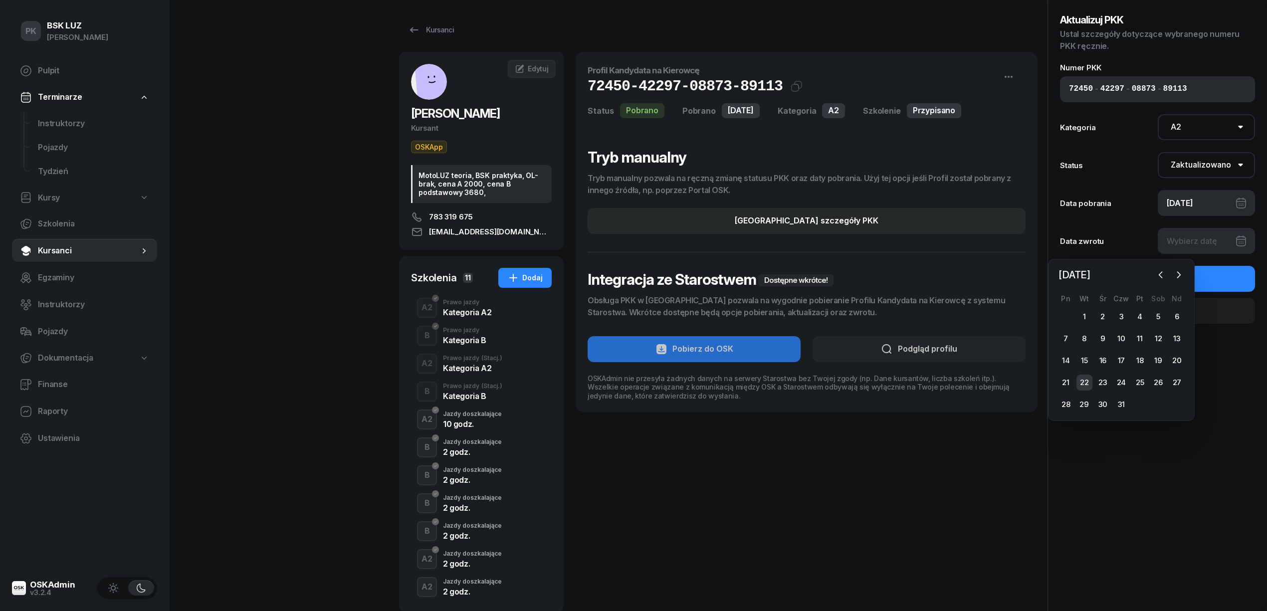
click at [1087, 383] on div "22" at bounding box center [1084, 383] width 16 height 16
type input "[DATE]"
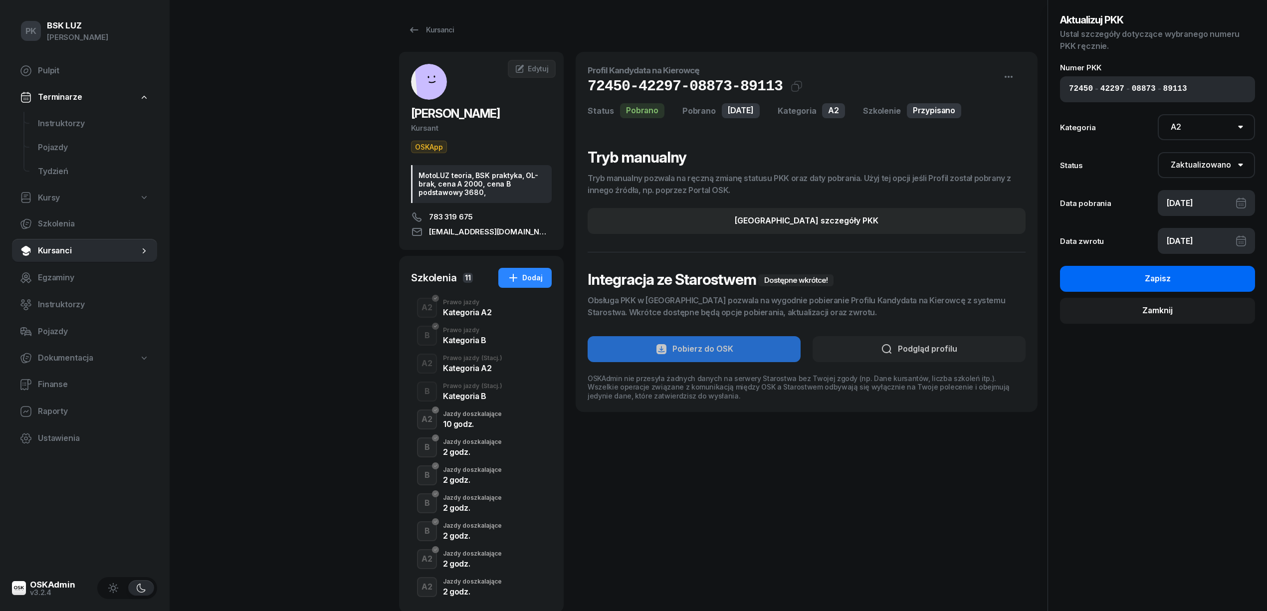
click at [1165, 280] on div "Zapisz" at bounding box center [1158, 278] width 26 height 13
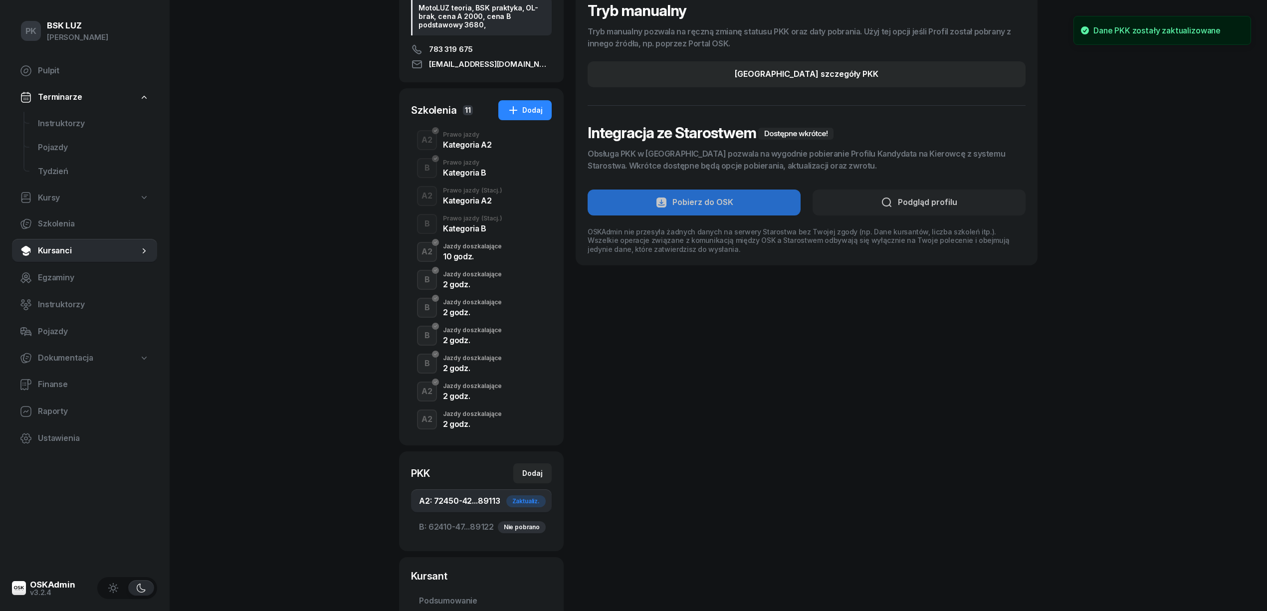
scroll to position [266, 0]
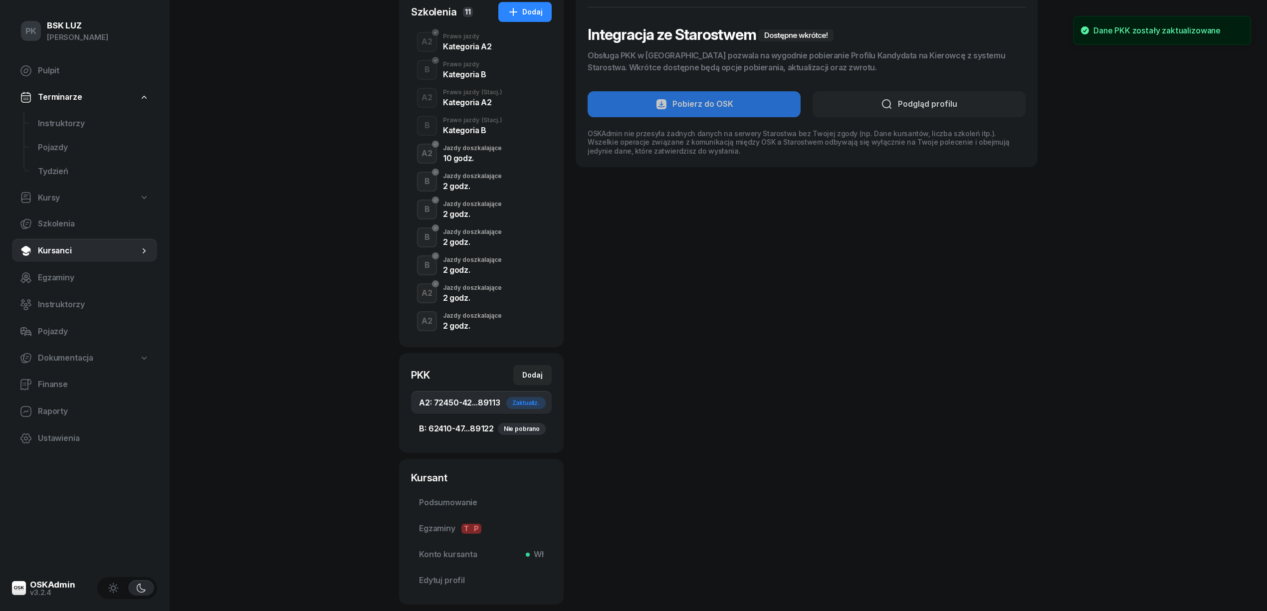
click at [475, 425] on span "B: 62410-47...89122 Nie pobrano" at bounding box center [481, 428] width 125 height 13
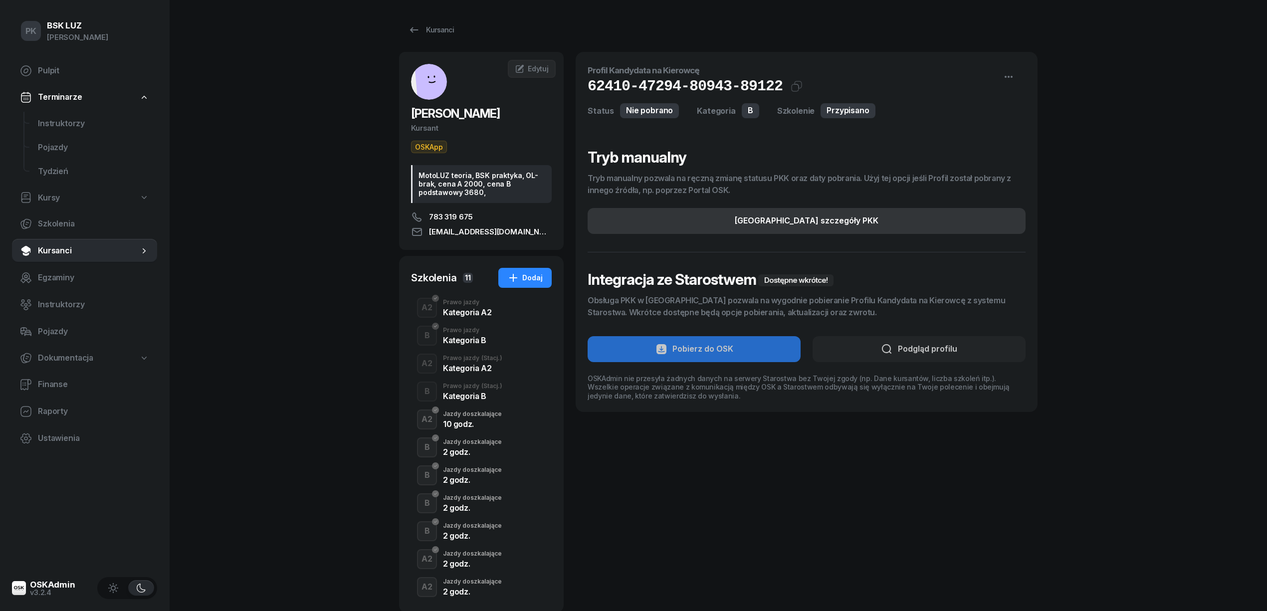
click at [900, 220] on button "[GEOGRAPHIC_DATA] szczegóły PKK" at bounding box center [806, 221] width 438 height 26
select select "B"
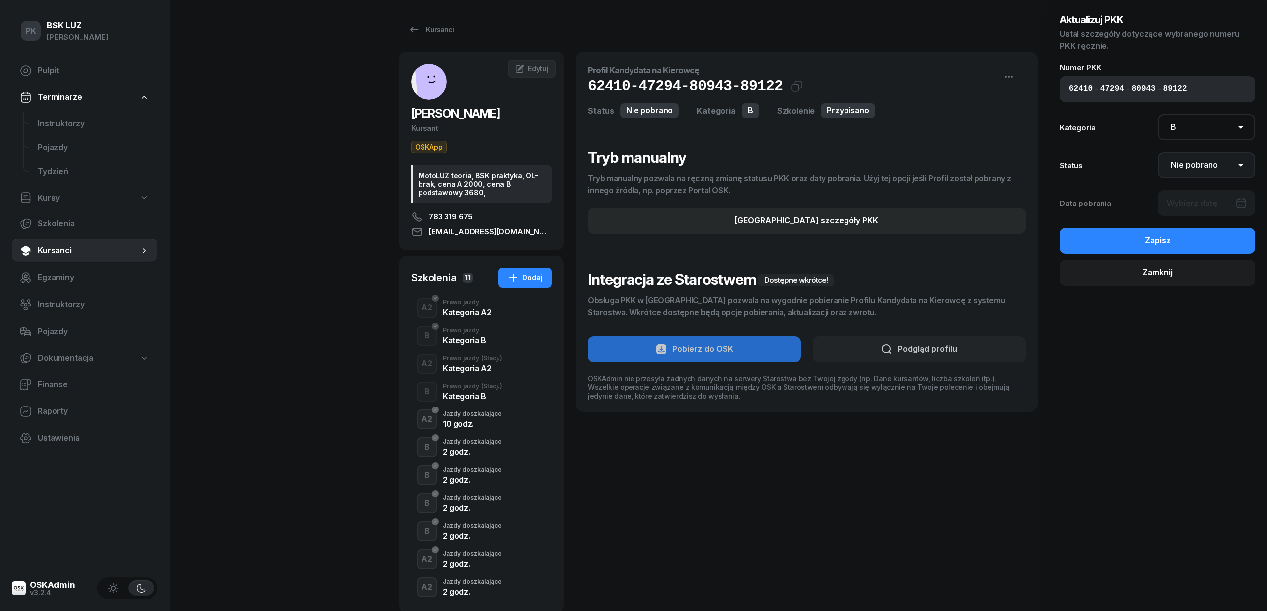
drag, startPoint x: 1202, startPoint y: 157, endPoint x: 1203, endPoint y: 162, distance: 5.2
click at [1202, 157] on select "Nie pobrano Pobrano Zwrócono Zaktualizowano" at bounding box center [1206, 165] width 98 height 26
select select "Get"
click at [1157, 152] on select "Nie pobrano Pobrano Zwrócono Zaktualizowano" at bounding box center [1206, 165] width 98 height 26
click at [1205, 199] on div at bounding box center [1206, 203] width 98 height 26
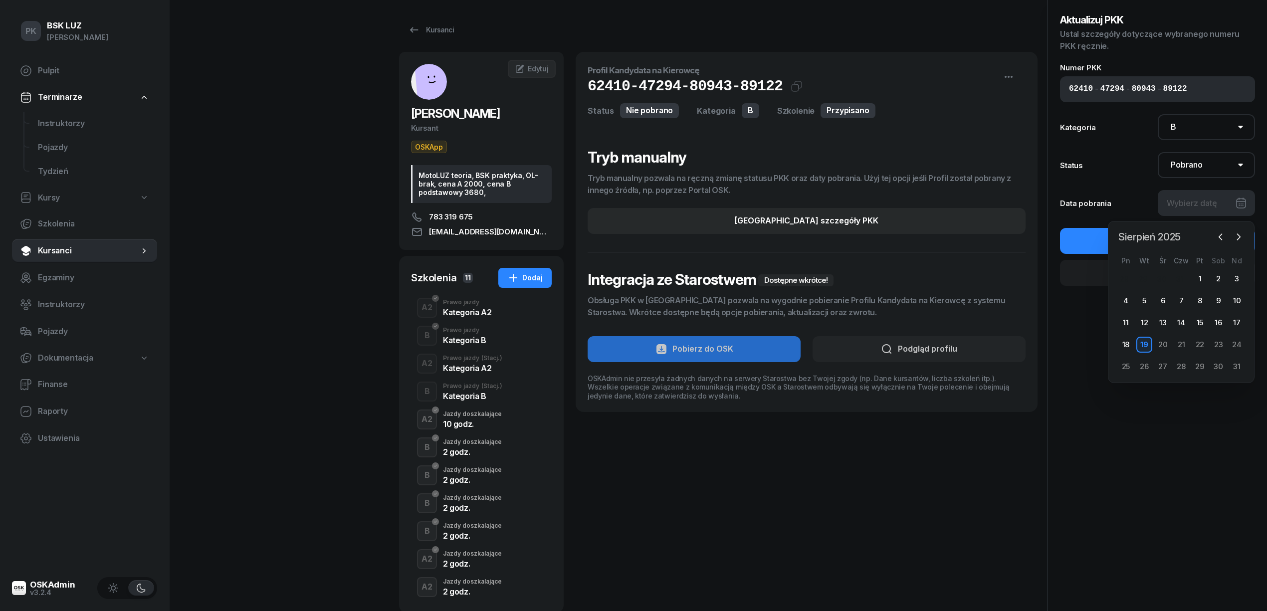
click at [1165, 232] on span "Sierpień 2025" at bounding box center [1149, 237] width 70 height 16
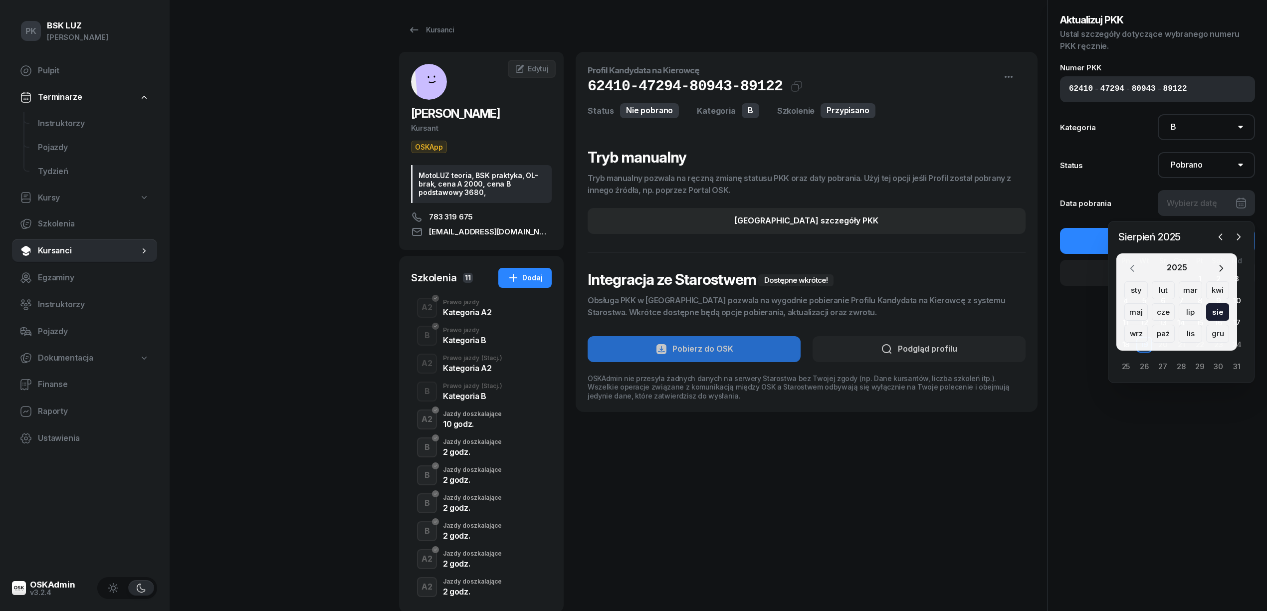
click at [1128, 268] on icon "button" at bounding box center [1132, 268] width 10 height 10
click at [1206, 332] on div "lis" at bounding box center [1217, 334] width 23 height 18
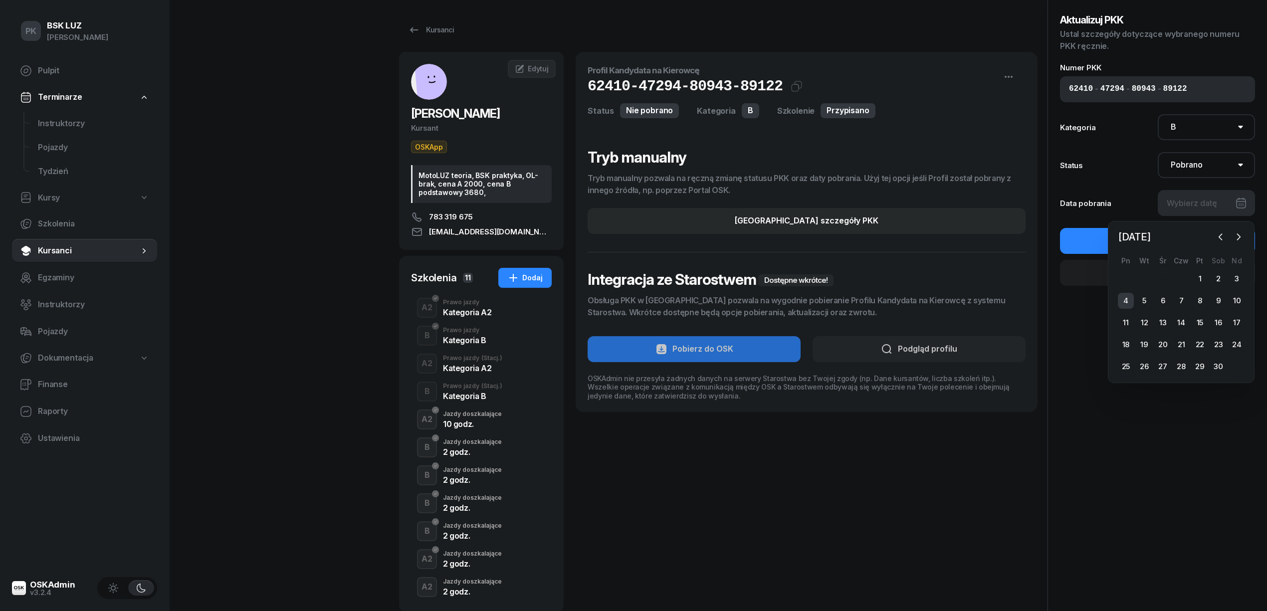
click at [1133, 300] on div "4" at bounding box center [1126, 301] width 16 height 16
type input "[DATE]"
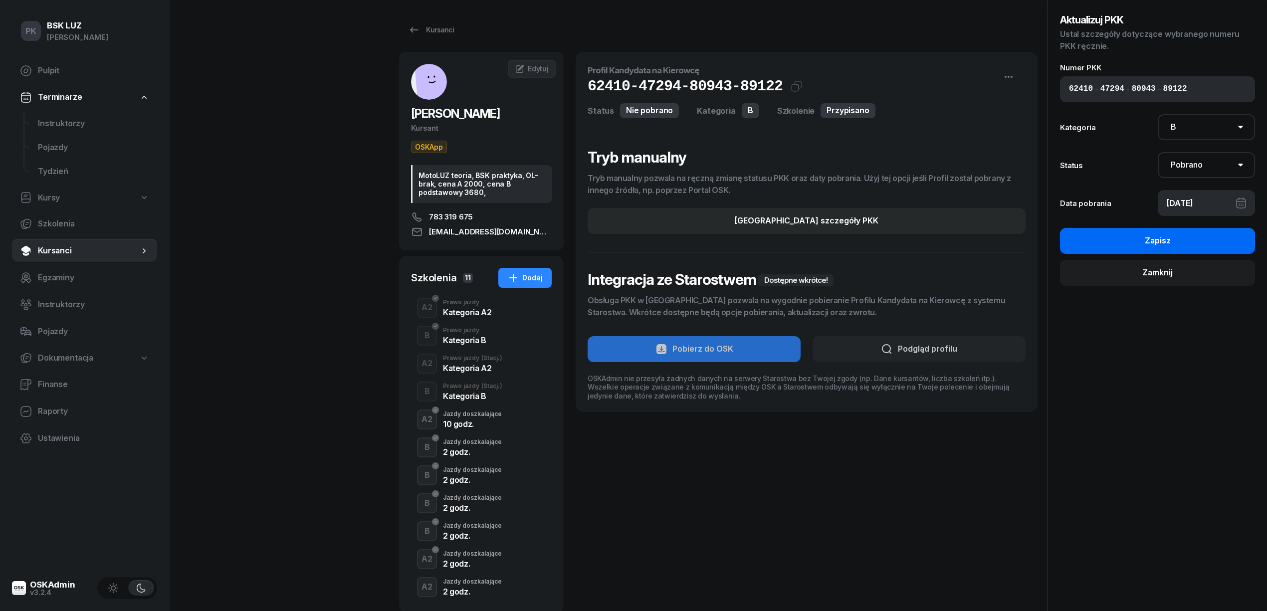
click at [1168, 246] on div "Zapisz" at bounding box center [1158, 240] width 26 height 13
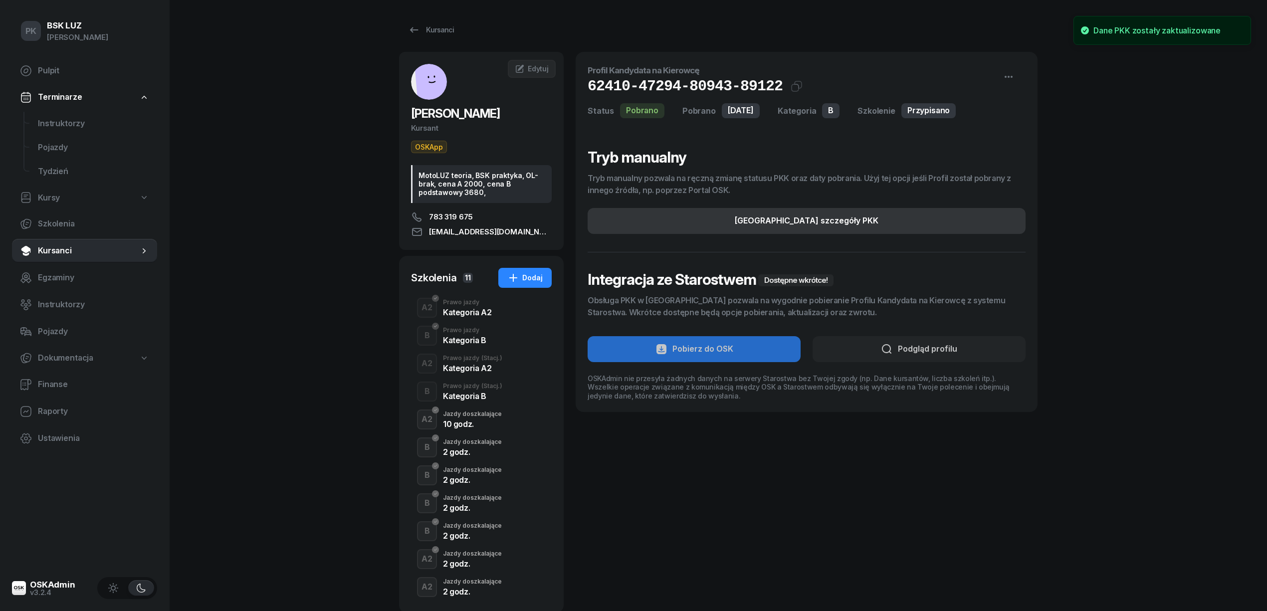
click at [931, 220] on button "[GEOGRAPHIC_DATA] szczegóły PKK" at bounding box center [806, 221] width 438 height 26
select select "B"
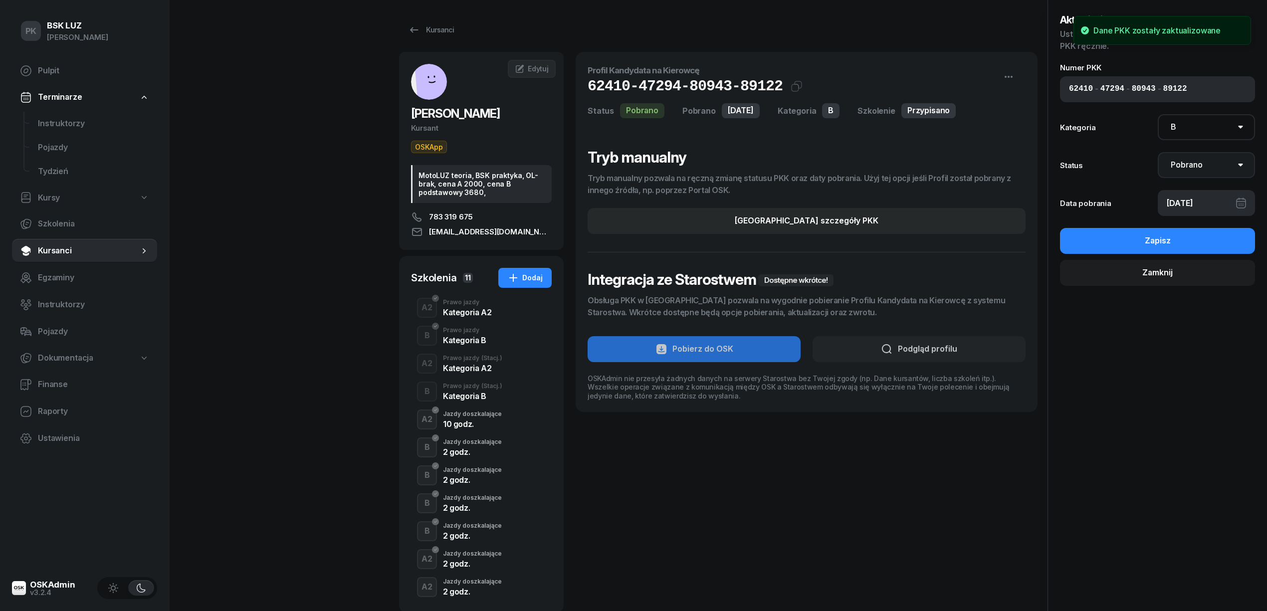
drag, startPoint x: 1209, startPoint y: 162, endPoint x: 1206, endPoint y: 171, distance: 9.6
click at [1209, 162] on select "Nie pobrano Pobrano Zwrócono Zaktualizowano" at bounding box center [1206, 165] width 98 height 26
select select "UpdateAndReturn"
click at [1157, 152] on select "Nie pobrano Pobrano Zwrócono Zaktualizowano" at bounding box center [1206, 165] width 98 height 26
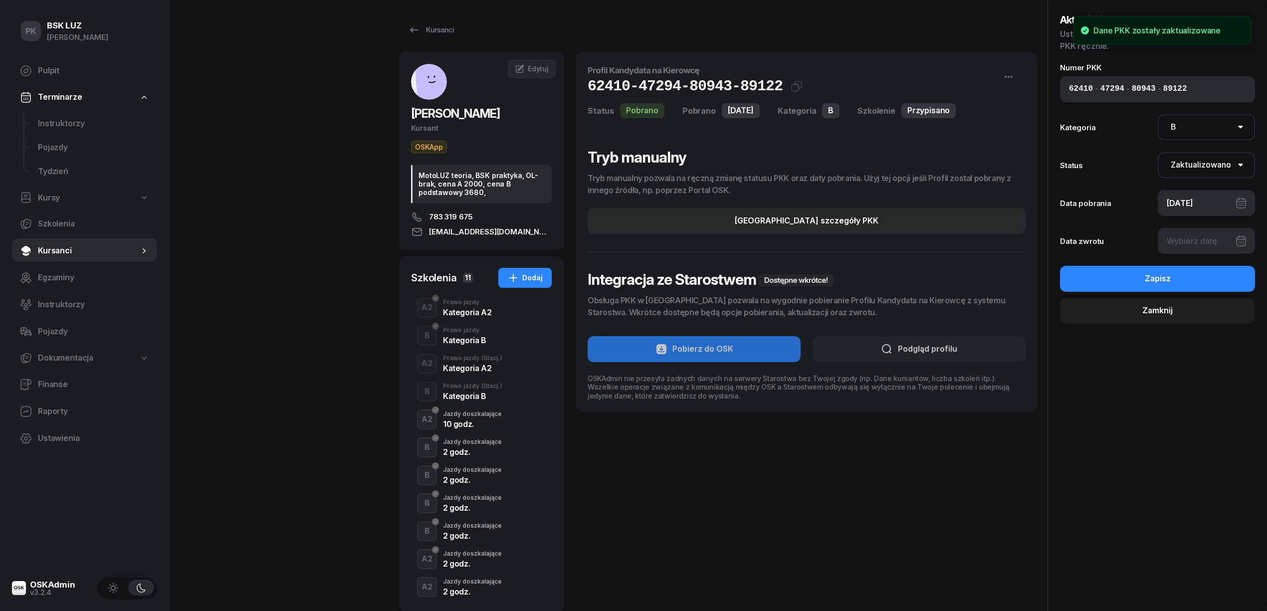
click at [1190, 240] on div at bounding box center [1206, 241] width 98 height 26
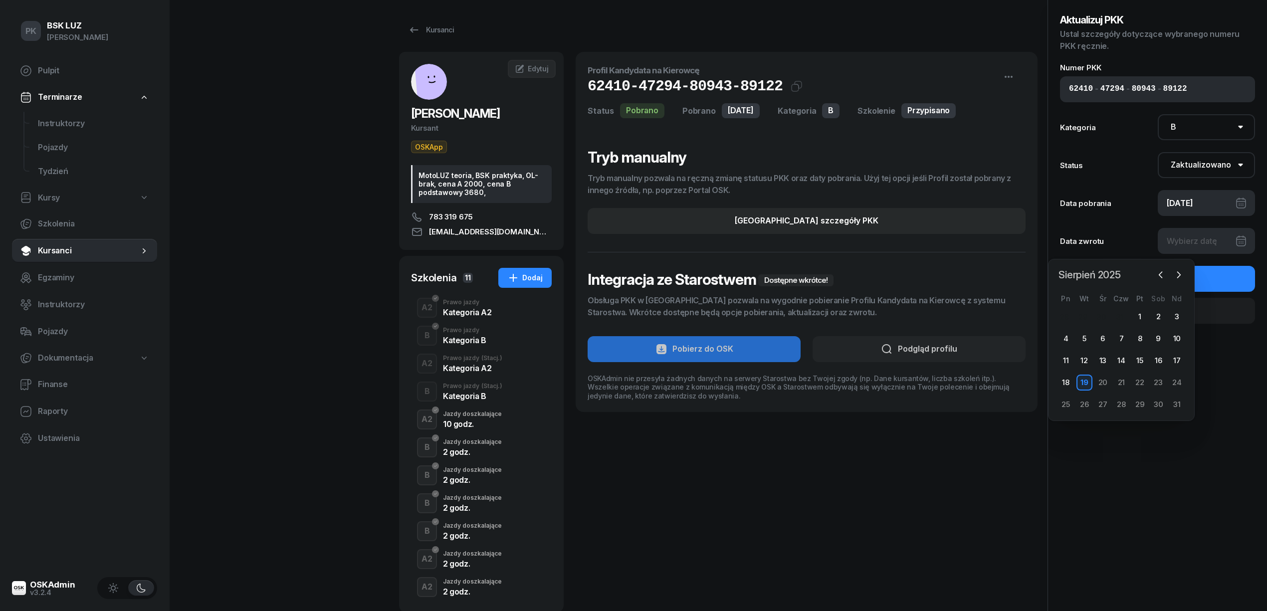
click at [1108, 277] on span "Sierpień 2025" at bounding box center [1089, 275] width 70 height 16
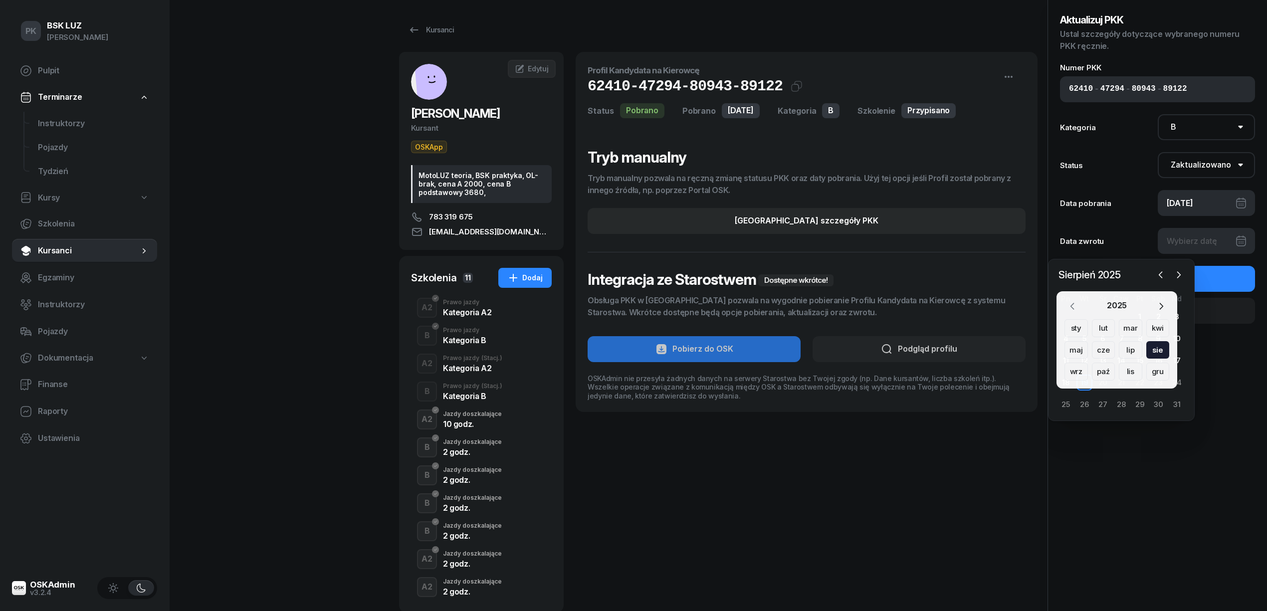
click at [1072, 307] on icon "button" at bounding box center [1072, 306] width 3 height 6
click at [1149, 367] on div "gru" at bounding box center [1157, 372] width 23 height 18
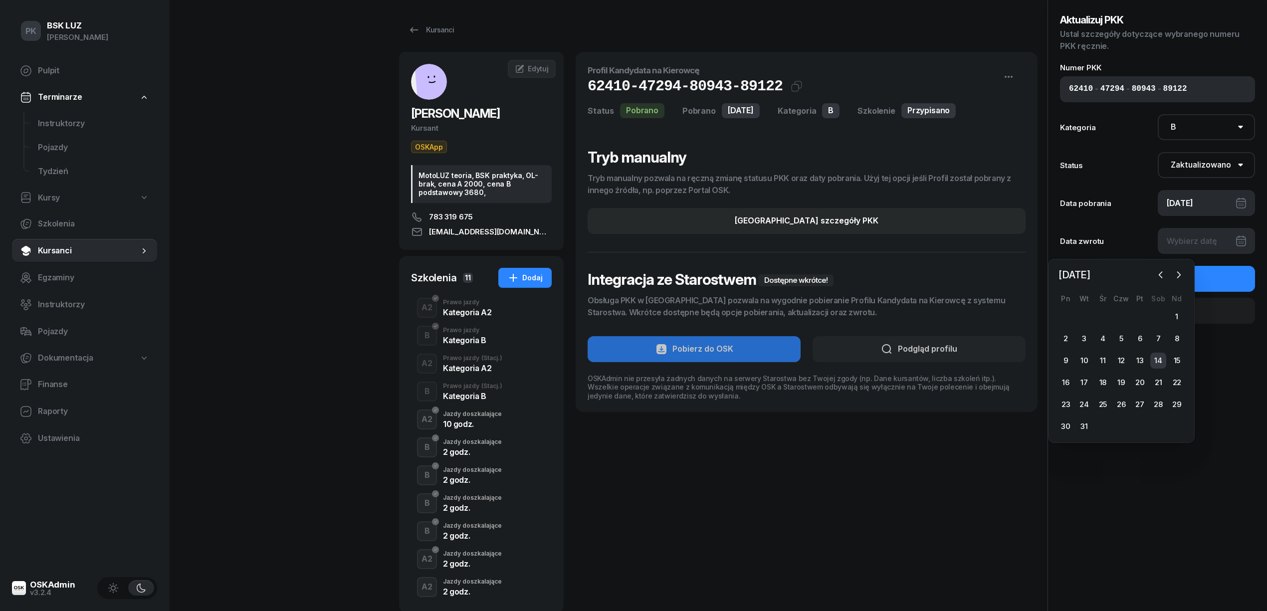
click at [1161, 360] on div "14" at bounding box center [1158, 361] width 16 height 16
type input "[DATE]"
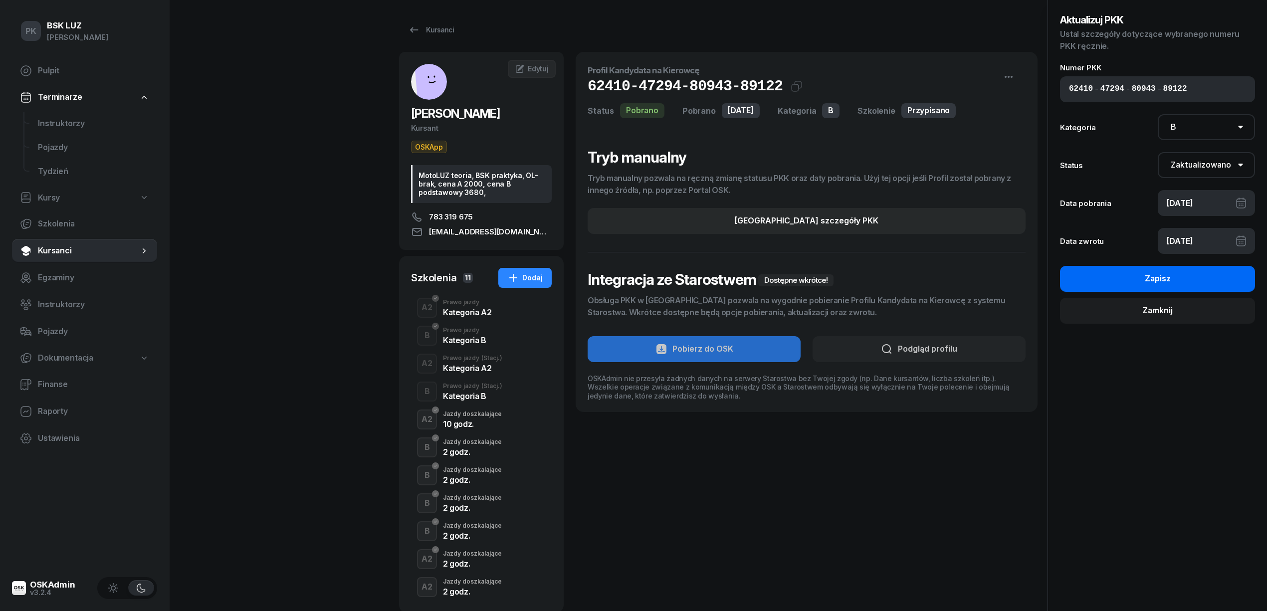
click at [1195, 284] on button "Zapisz" at bounding box center [1157, 279] width 195 height 26
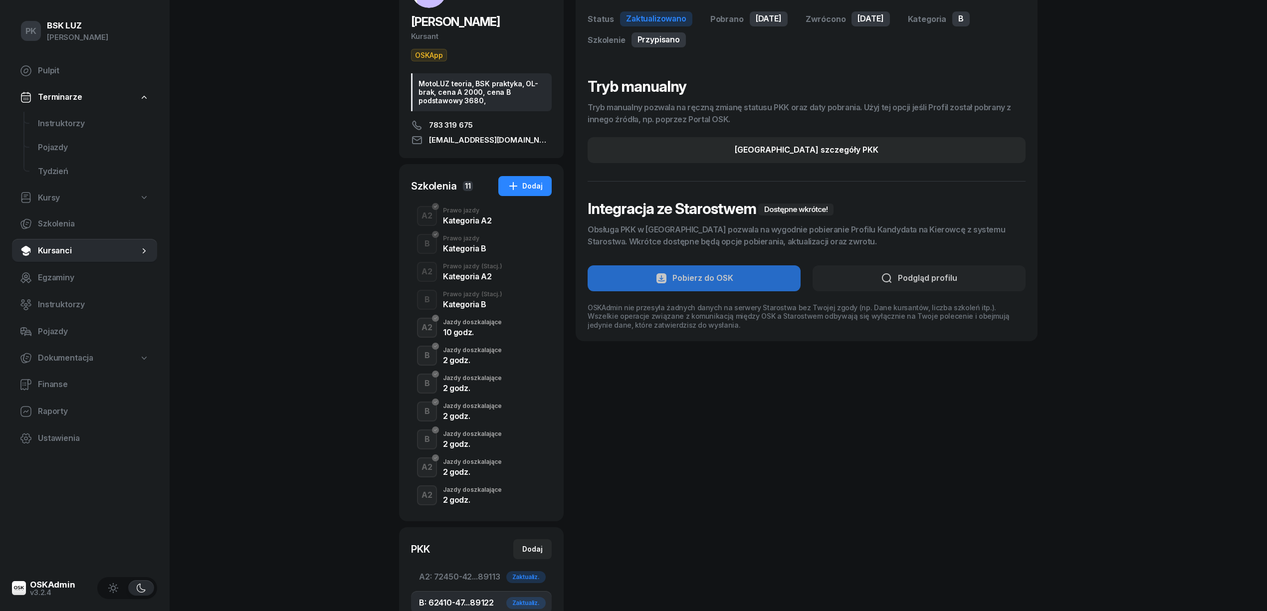
scroll to position [327, 0]
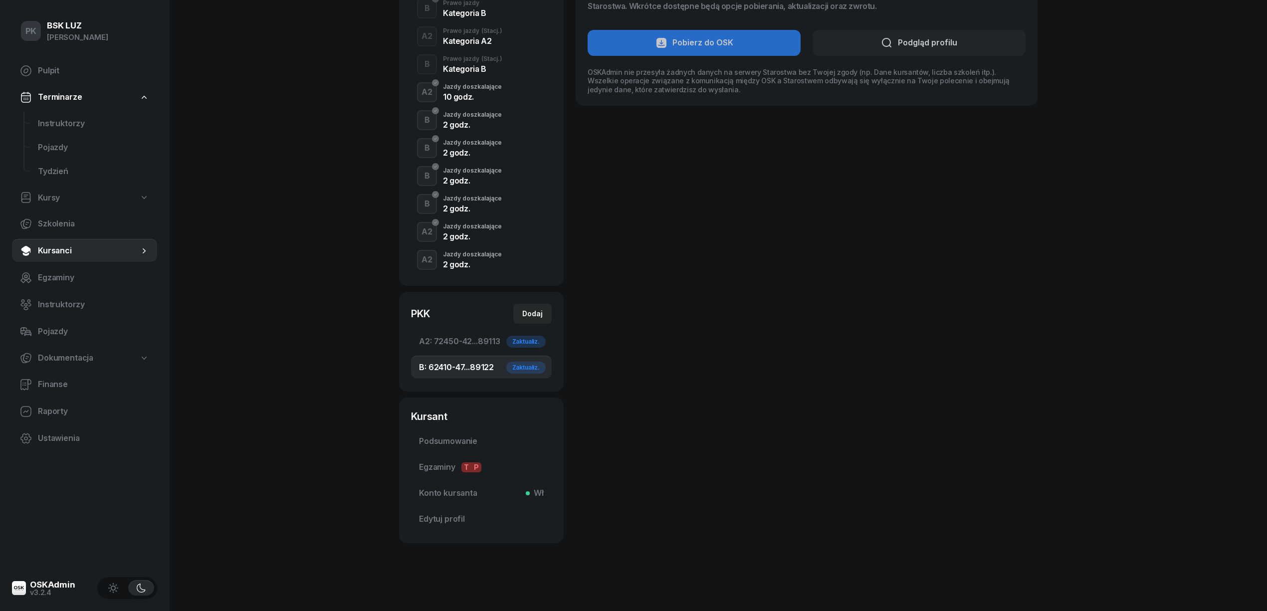
click at [473, 254] on div "Jazdy doszkalające" at bounding box center [472, 254] width 59 height 6
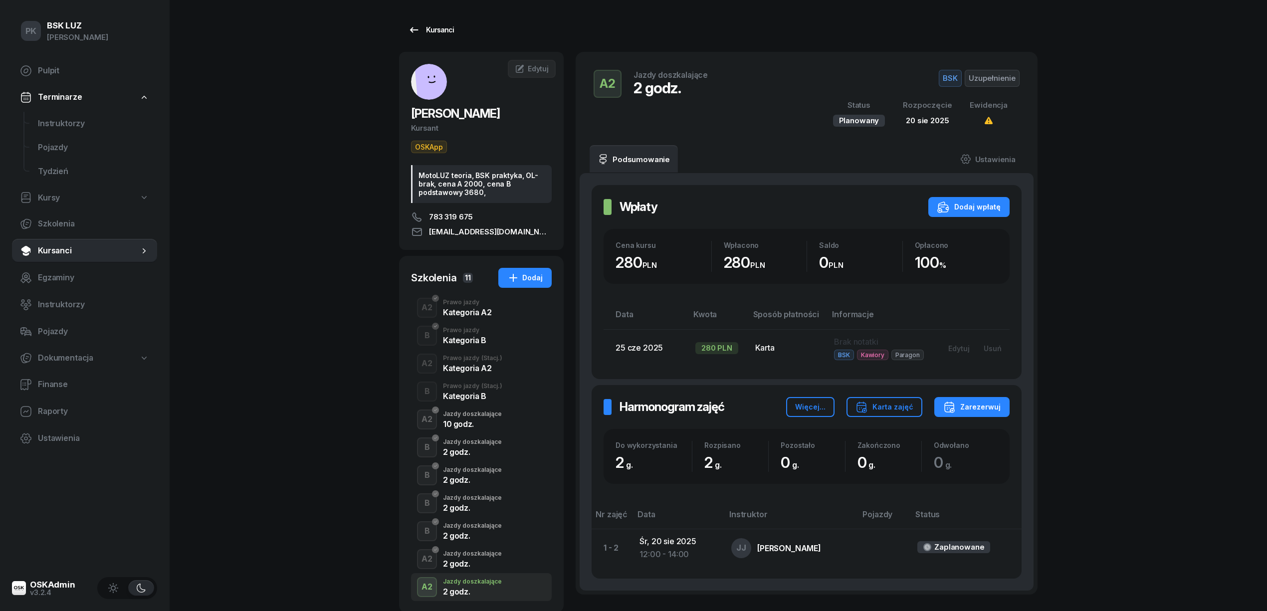
click at [435, 25] on div "Kursanci" at bounding box center [431, 30] width 46 height 12
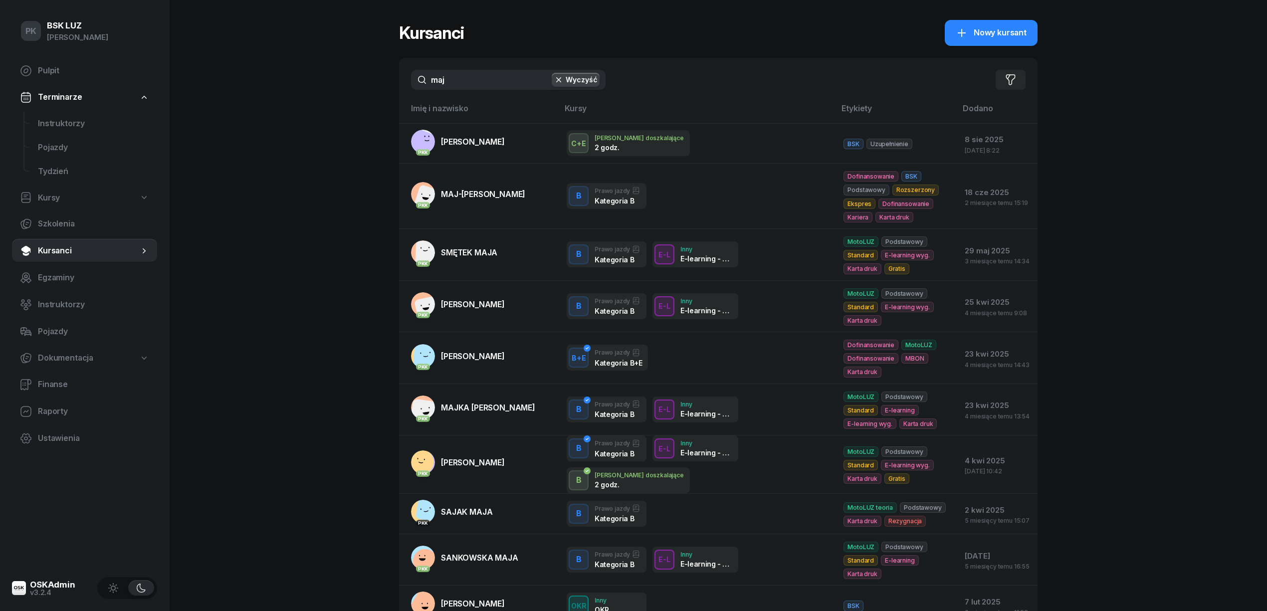
drag, startPoint x: 329, startPoint y: 88, endPoint x: 323, endPoint y: 89, distance: 6.1
click at [323, 89] on div "PK BSK [PERSON_NAME] Pulpit Terminarze Instruktorzy Pojazdy Tydzień Kursy Szkol…" at bounding box center [633, 349] width 1267 height 699
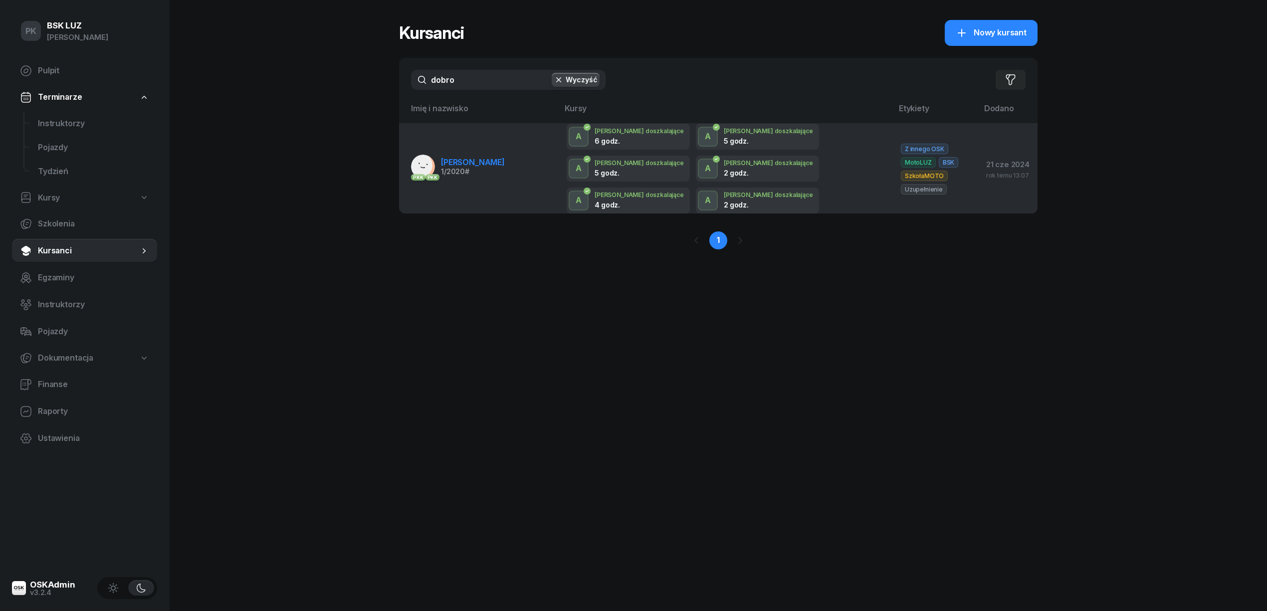
type input "dobro"
click at [493, 157] on span "[PERSON_NAME]" at bounding box center [473, 162] width 64 height 10
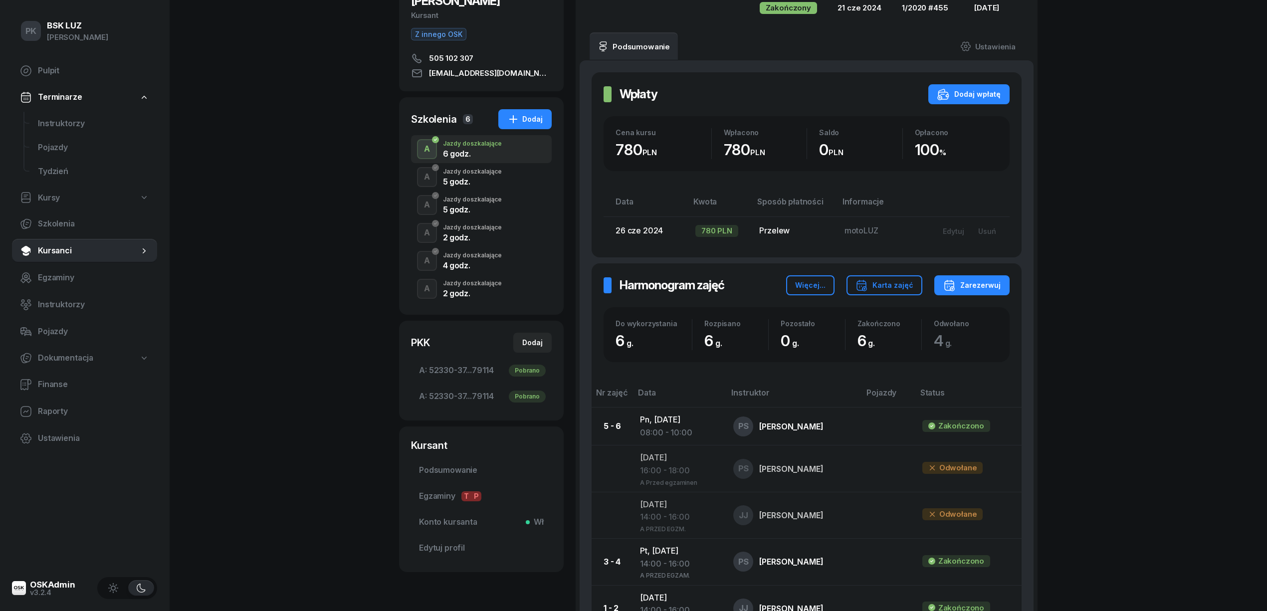
scroll to position [133, 0]
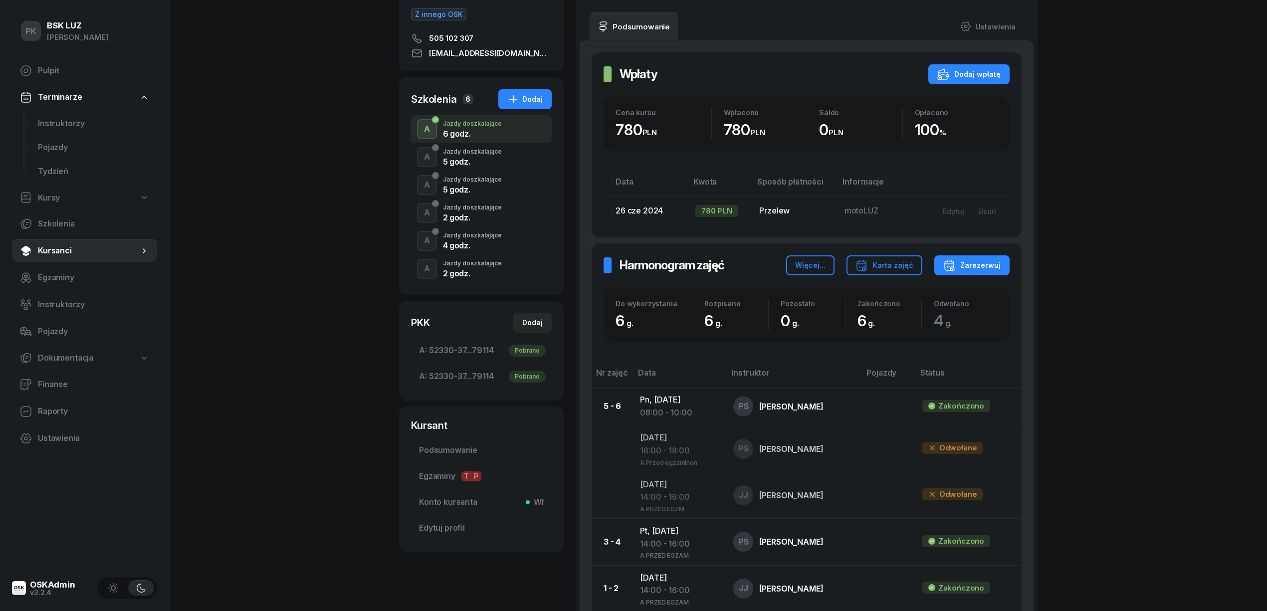
click at [474, 274] on div "2 godz." at bounding box center [472, 273] width 59 height 8
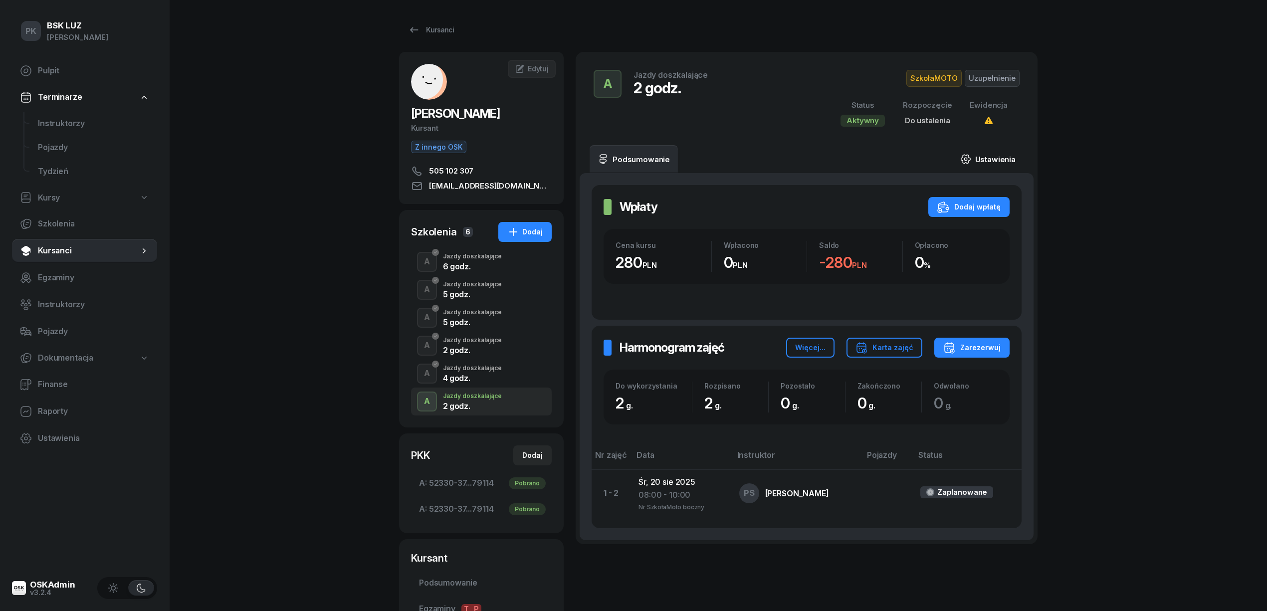
click at [992, 160] on link "Ustawienia" at bounding box center [987, 159] width 71 height 28
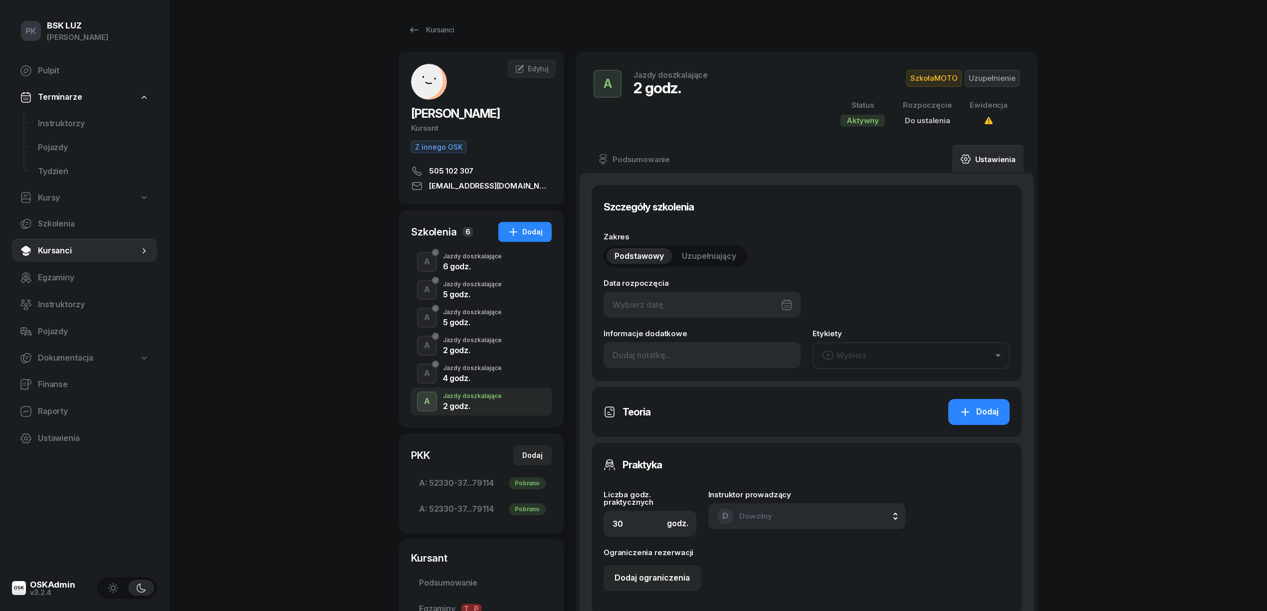
type input "2"
type input "52330"
type input "37176"
type input "03693"
type input "79114"
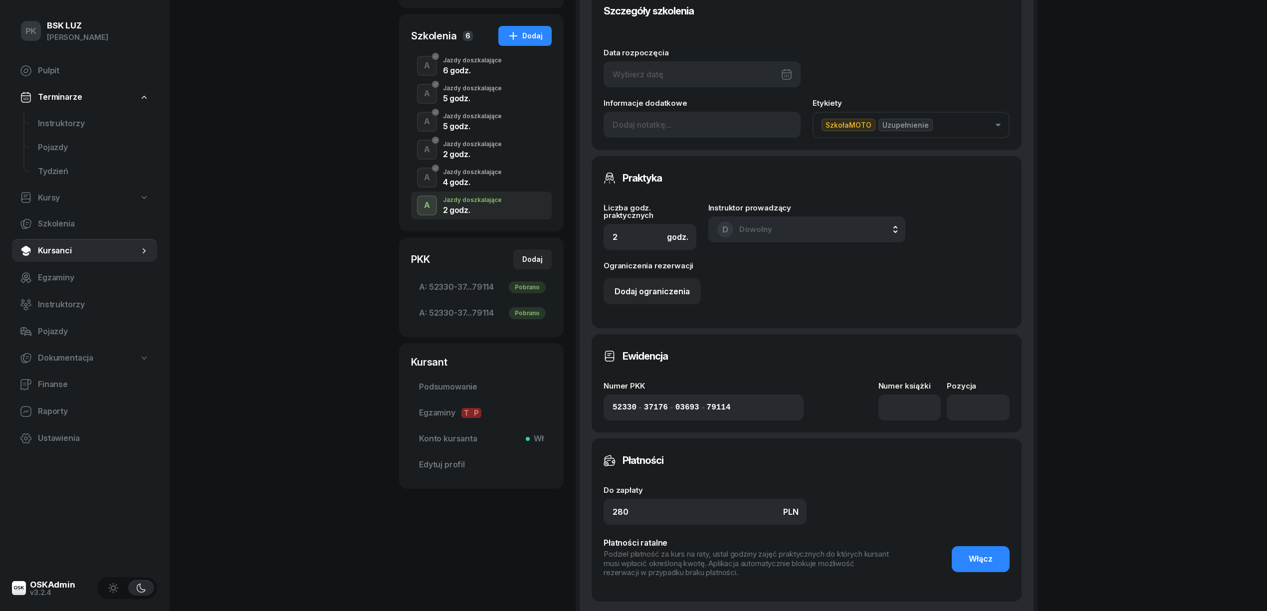
scroll to position [199, 0]
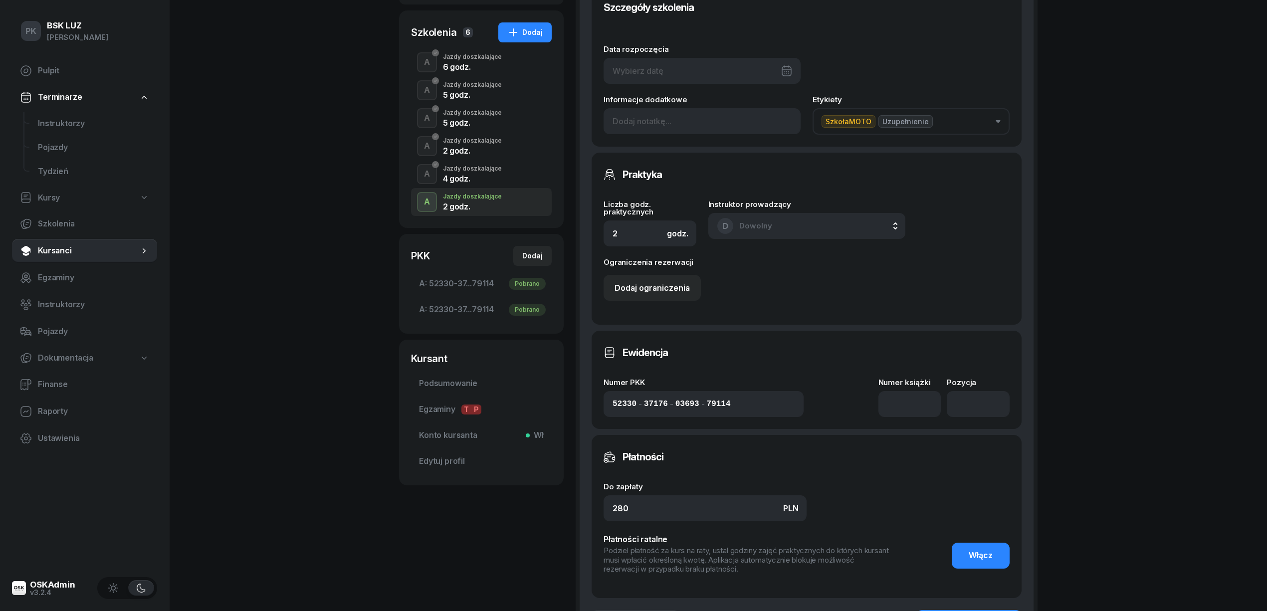
click at [673, 68] on div at bounding box center [701, 71] width 197 height 26
click at [710, 211] on div "20" at bounding box center [708, 212] width 16 height 16
type input "[DATE]"
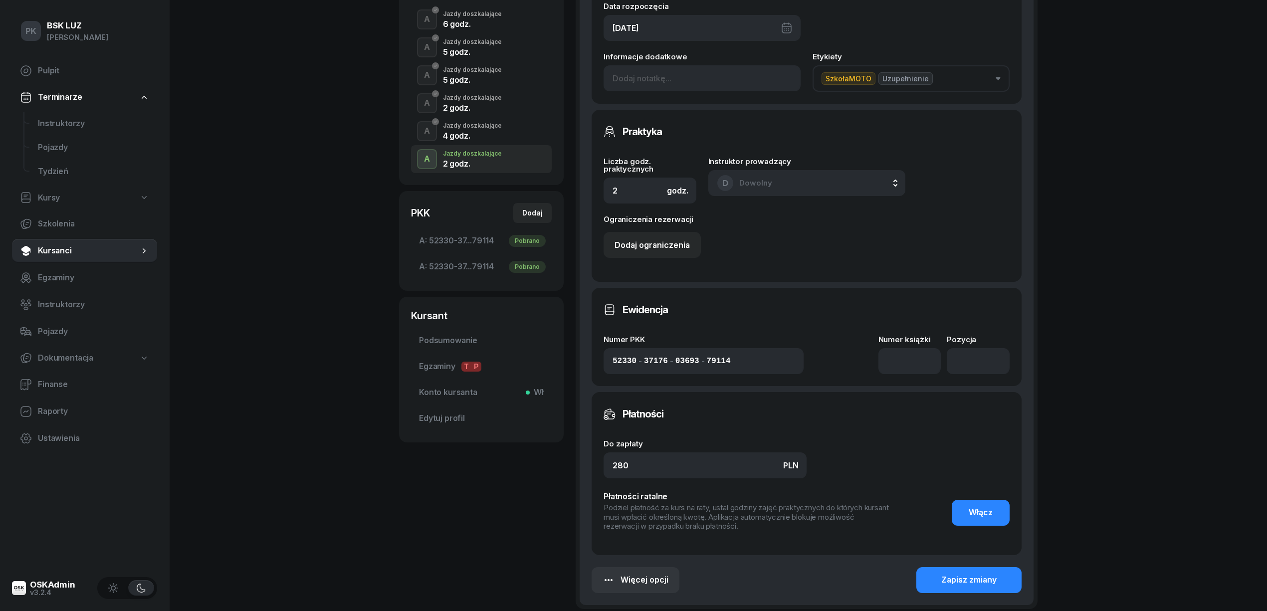
scroll to position [266, 0]
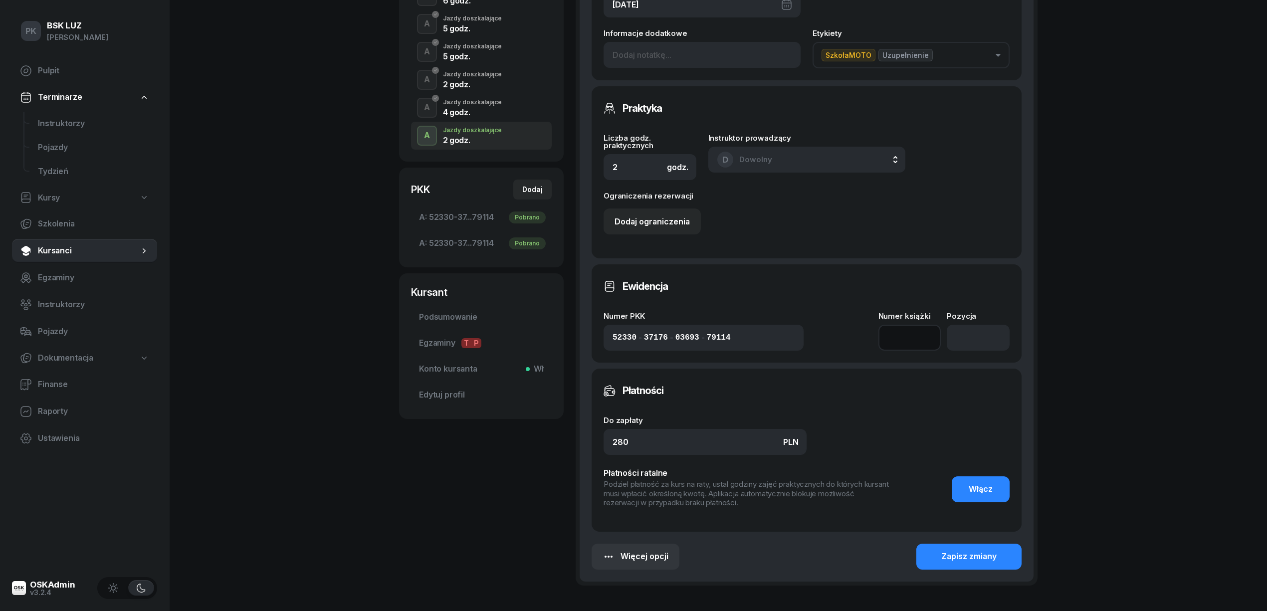
click at [916, 336] on input at bounding box center [909, 338] width 63 height 26
type input "1/2020/SM"
click at [978, 549] on button "Zapisz zmiany" at bounding box center [968, 557] width 105 height 26
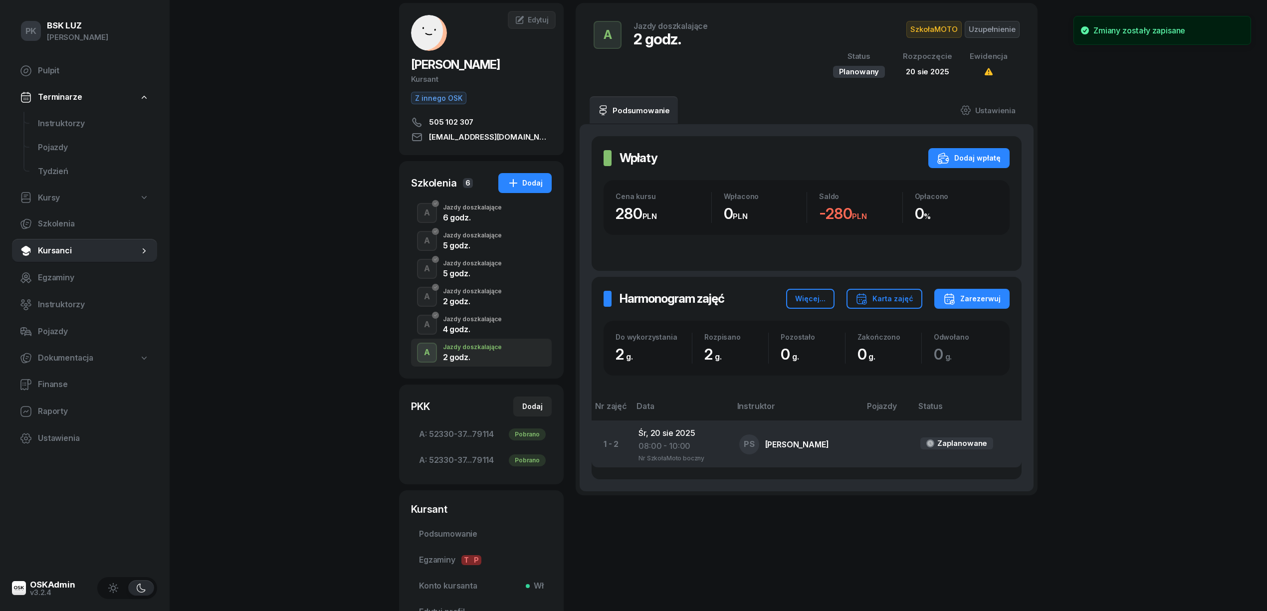
scroll to position [0, 0]
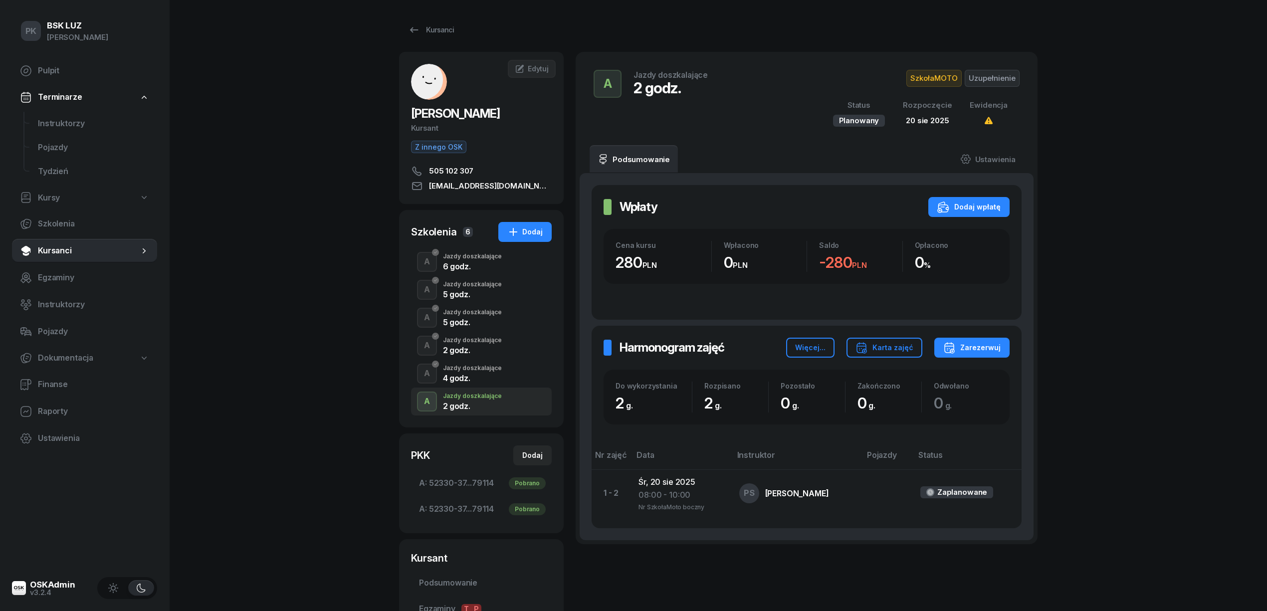
click at [469, 368] on div "Jazdy doszkalające" at bounding box center [472, 368] width 59 height 6
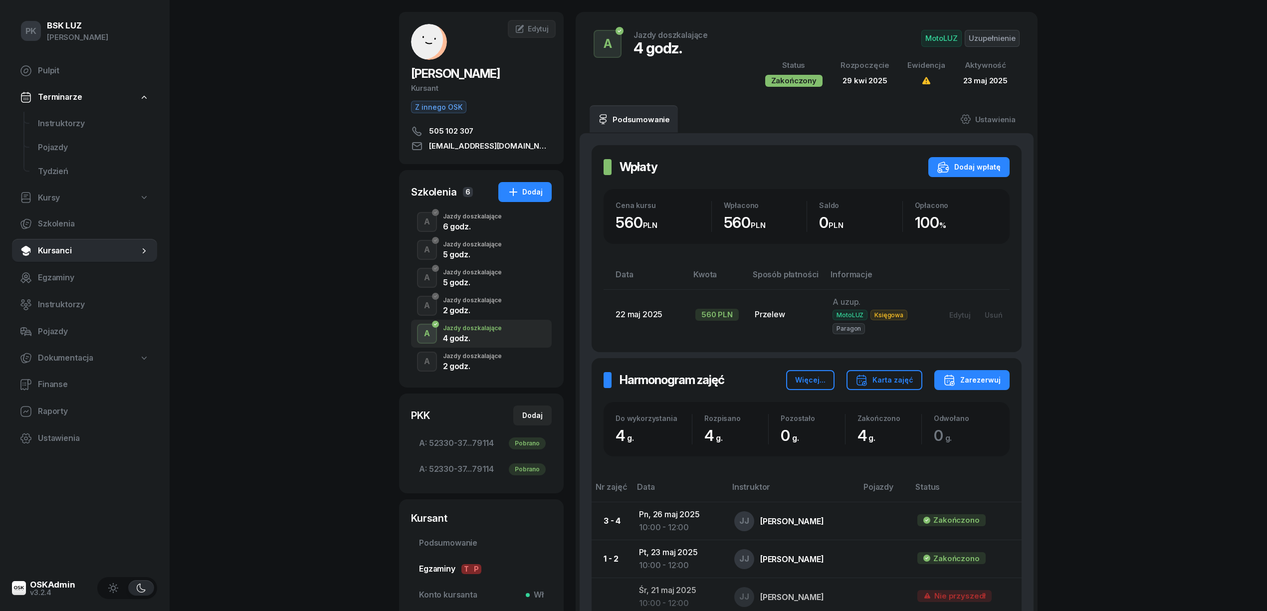
scroll to position [38, 0]
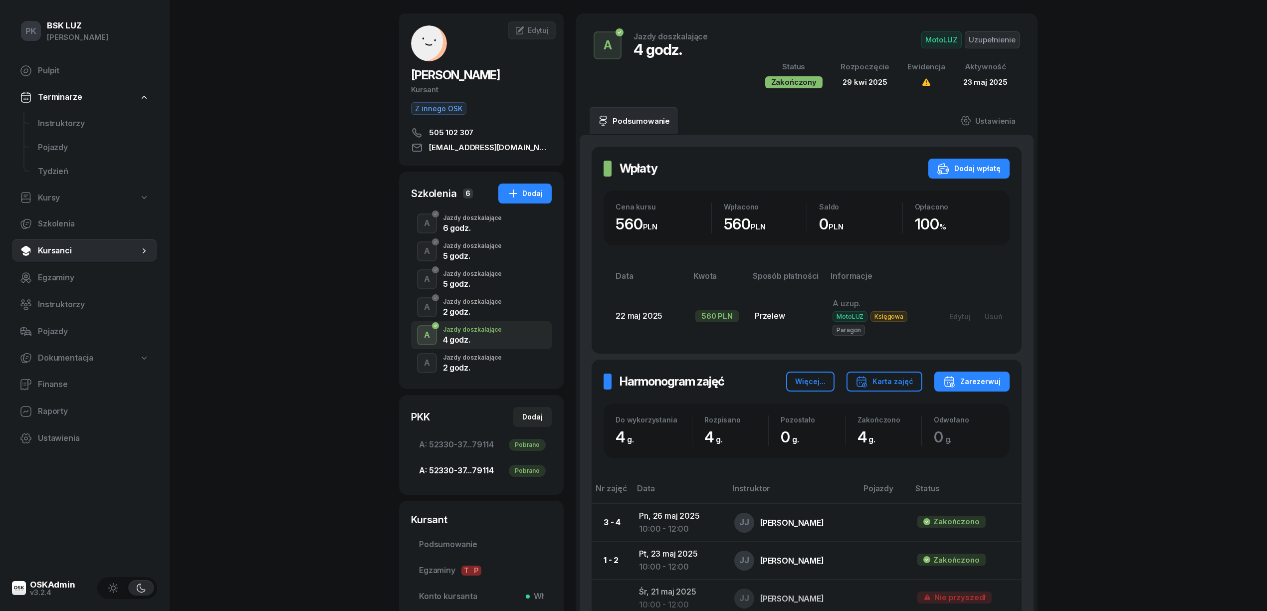
click at [483, 472] on span "A: 52330-37...79114 Pobrano" at bounding box center [481, 470] width 125 height 13
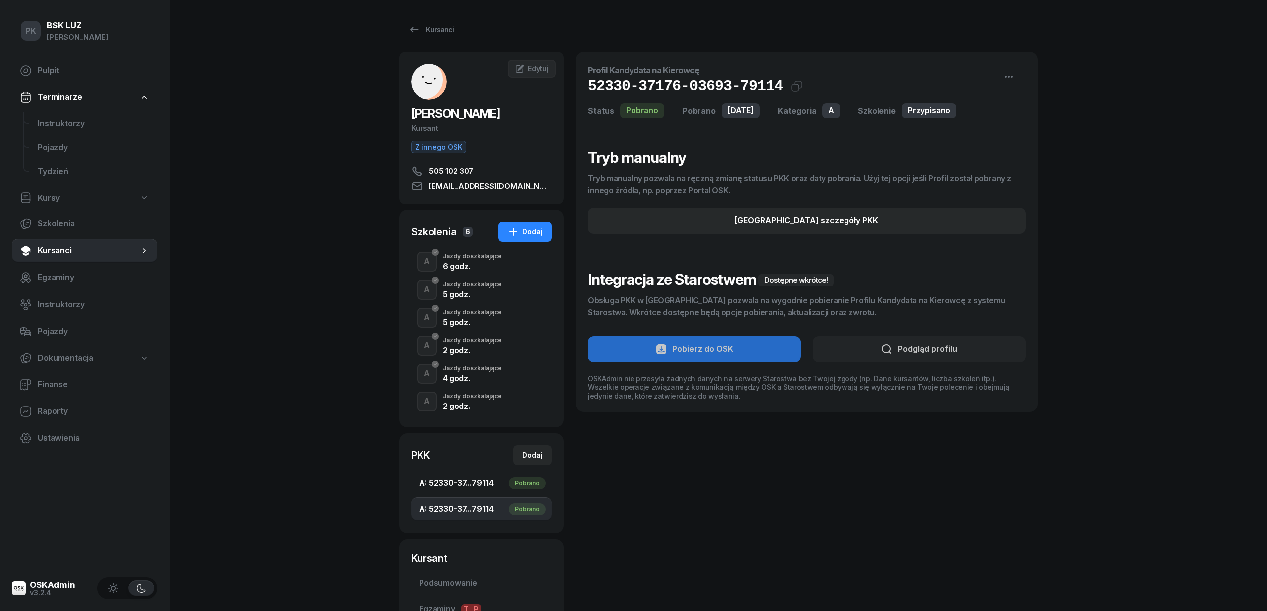
click at [475, 481] on span "A: 52330-37...79114 Pobrano" at bounding box center [481, 483] width 125 height 13
click at [472, 502] on link "A: 52330-37...79114 Pobrano" at bounding box center [481, 509] width 141 height 24
click at [477, 491] on link "A: 52330-37...79114 Pobrano" at bounding box center [481, 483] width 141 height 24
click at [473, 513] on span "A: 52330-37...79114 Pobrano" at bounding box center [481, 509] width 125 height 13
click at [234, 356] on div "PK BSK [PERSON_NAME] Pulpit Terminarze Instruktorzy Pojazdy Tydzień Kursy Szkol…" at bounding box center [633, 376] width 1267 height 753
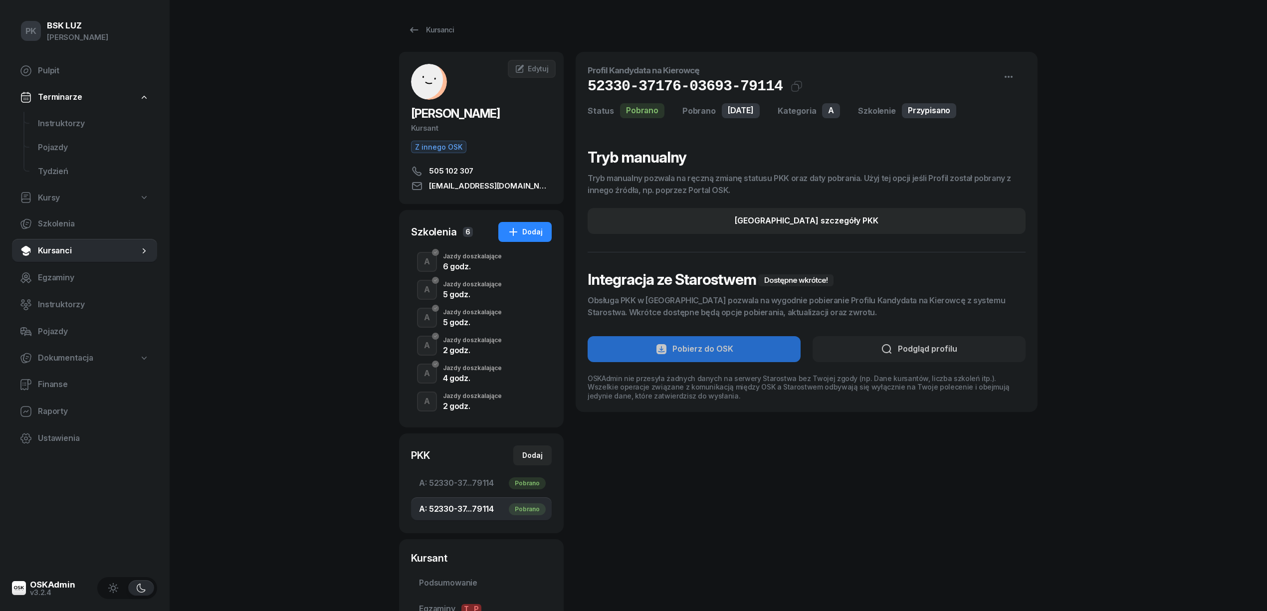
click at [655, 516] on div "Profil Kandydata na Kierowcę 52330-37176-03693-79114 Kat.A Kopiuj do schowka St…" at bounding box center [806, 368] width 462 height 633
click at [425, 30] on div "Kursanci" at bounding box center [431, 30] width 46 height 12
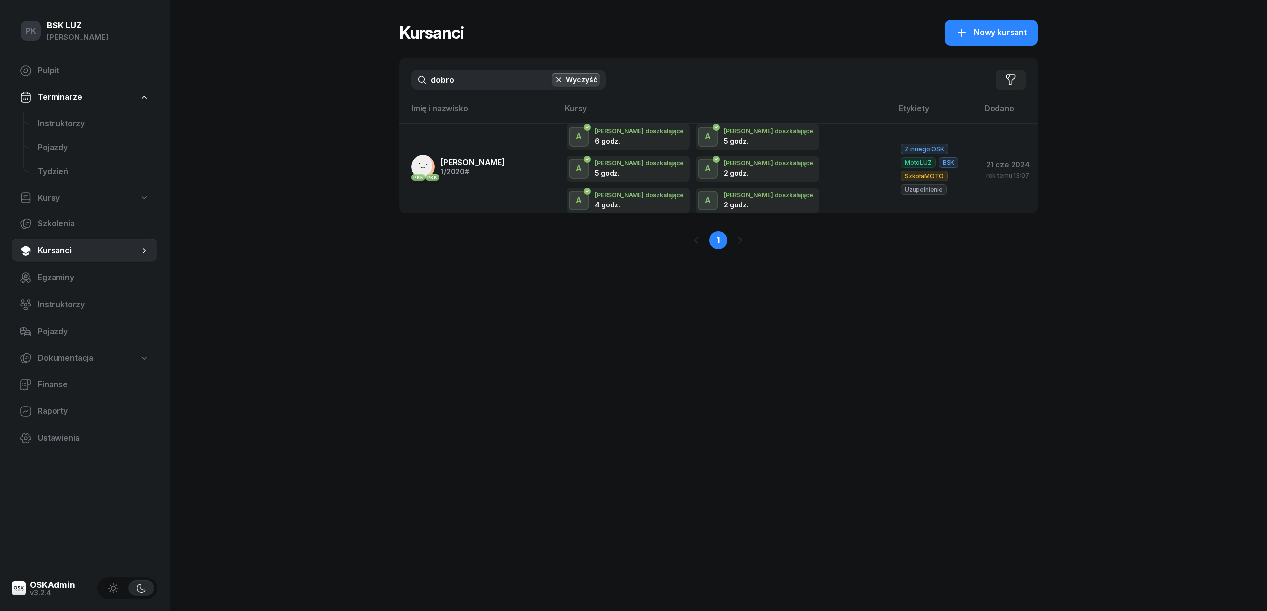
drag, startPoint x: 440, startPoint y: 79, endPoint x: 405, endPoint y: 84, distance: 35.3
click at [405, 83] on div "dobro Wyczyść Filtruj" at bounding box center [718, 80] width 638 height 44
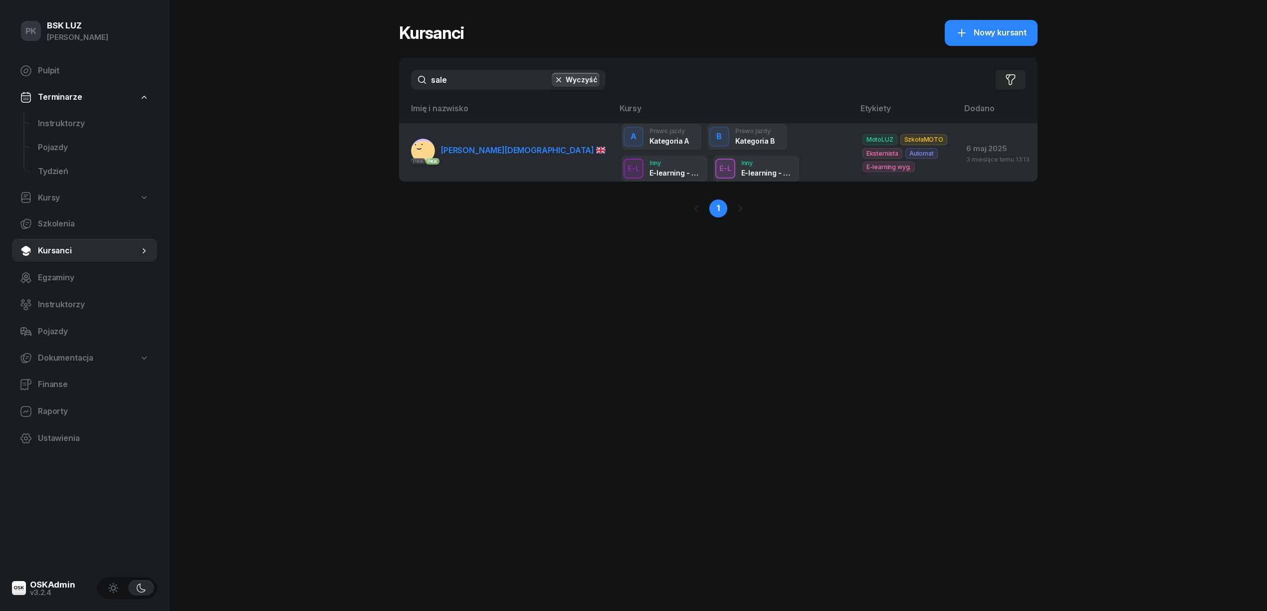
type input "sale"
click at [485, 148] on span "[PERSON_NAME][DEMOGRAPHIC_DATA]" at bounding box center [523, 150] width 165 height 10
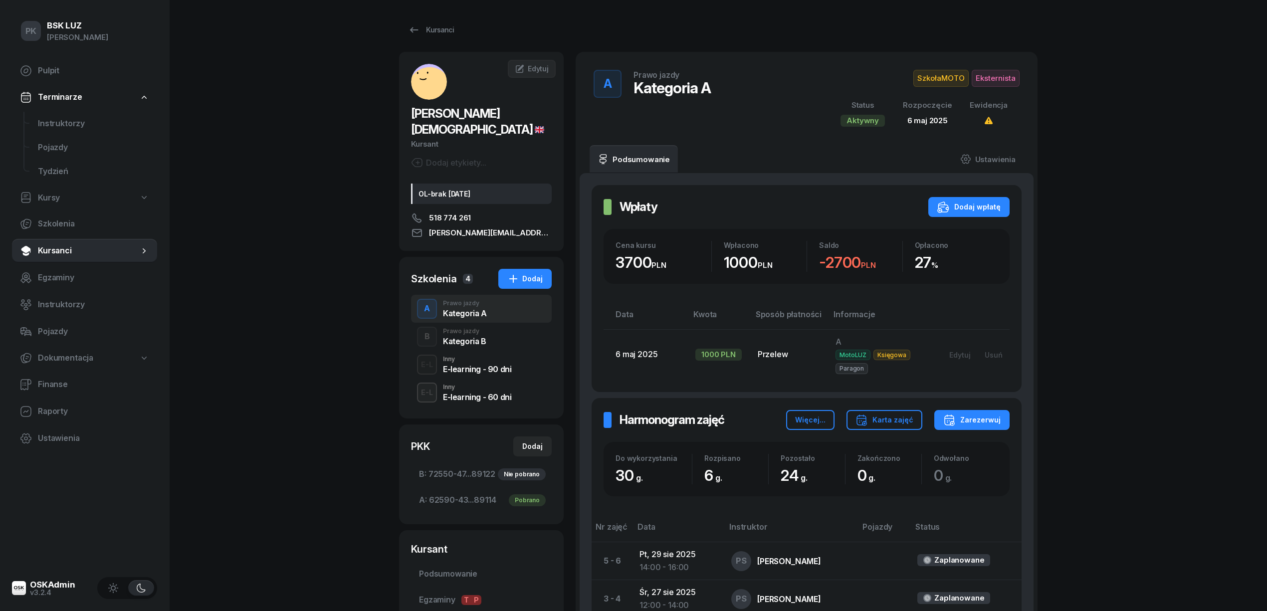
click at [465, 328] on div "Prawo jazdy" at bounding box center [464, 331] width 43 height 6
click at [470, 309] on div "Kategoria A" at bounding box center [465, 313] width 44 height 8
click at [992, 159] on link "Ustawienia" at bounding box center [987, 159] width 71 height 28
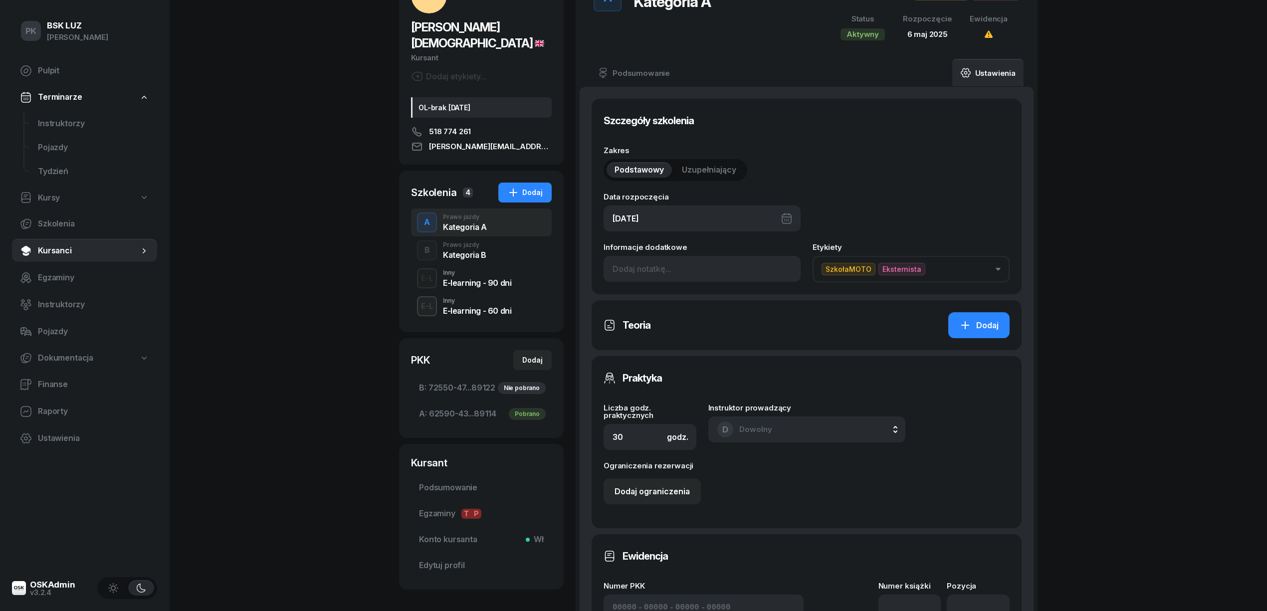
scroll to position [66, 0]
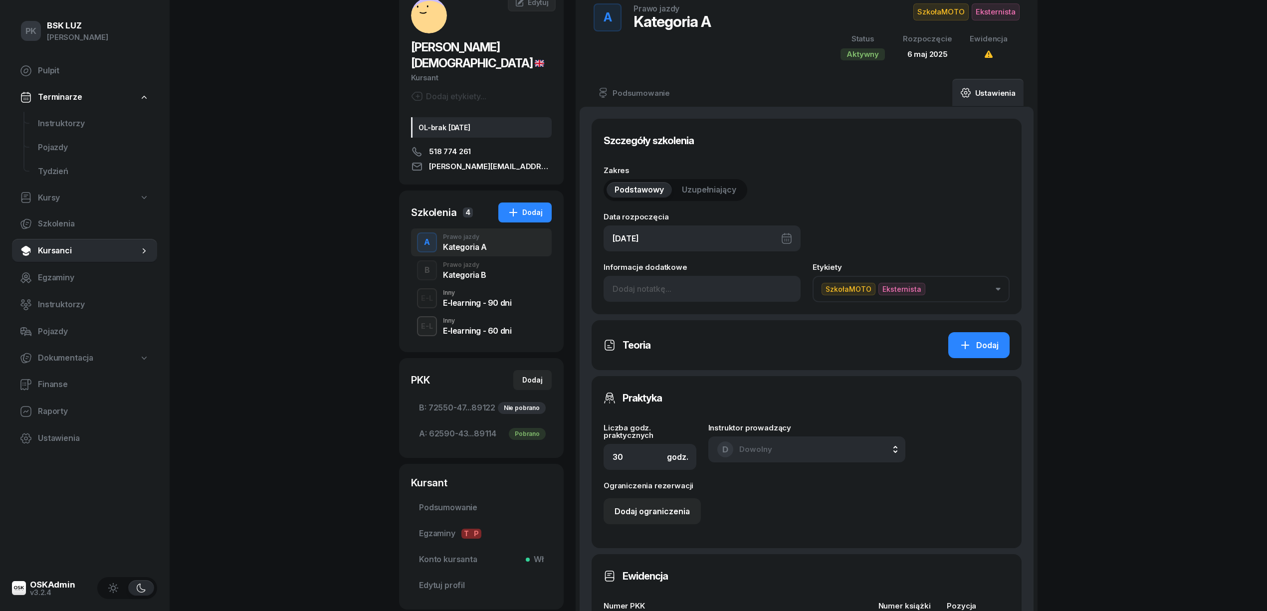
click at [703, 240] on div "[DATE]" at bounding box center [701, 238] width 197 height 26
click at [783, 273] on icon "button" at bounding box center [784, 272] width 10 height 10
click at [780, 273] on icon "button" at bounding box center [784, 272] width 10 height 10
click at [707, 380] on div "20" at bounding box center [708, 380] width 16 height 16
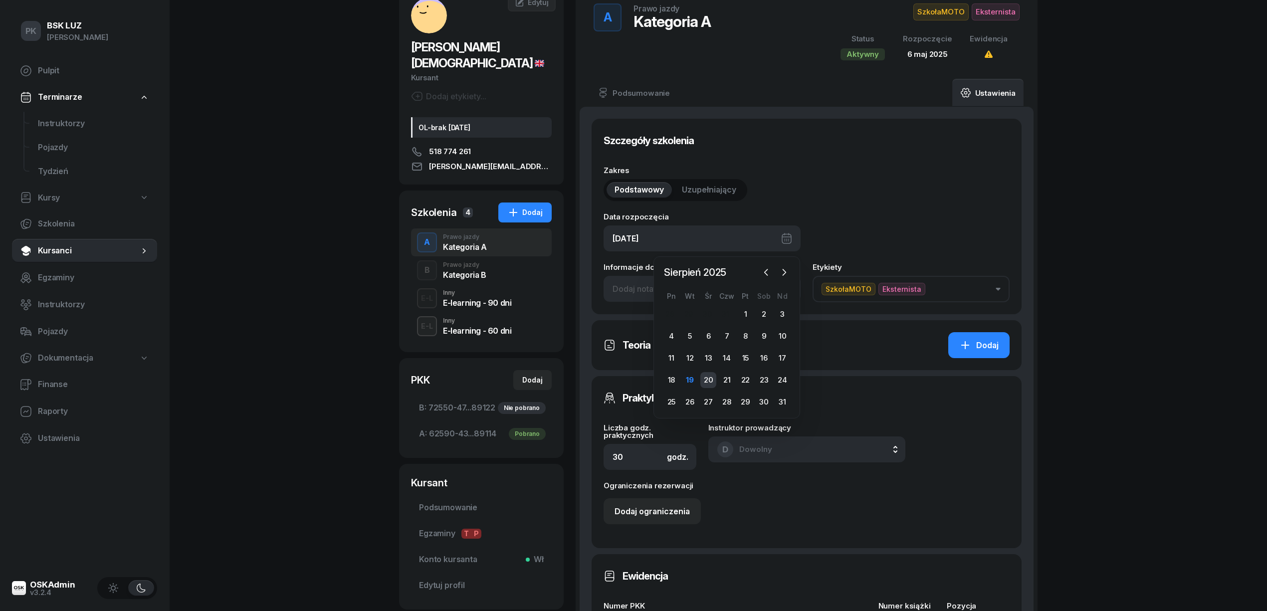
type input "[DATE]"
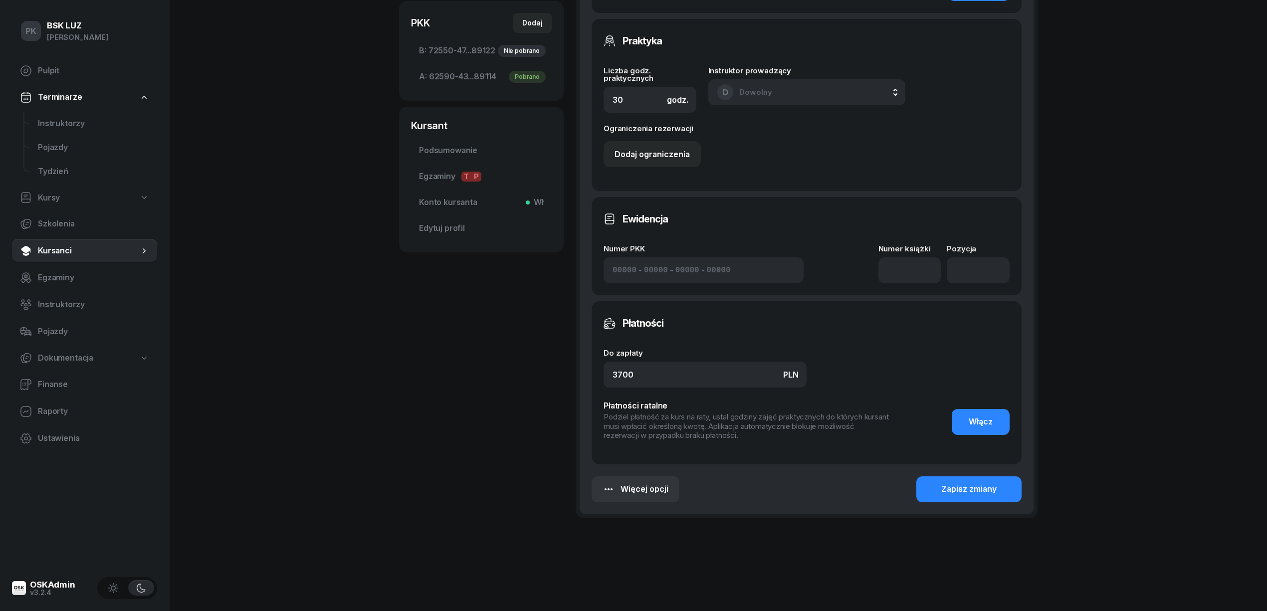
scroll to position [427, 0]
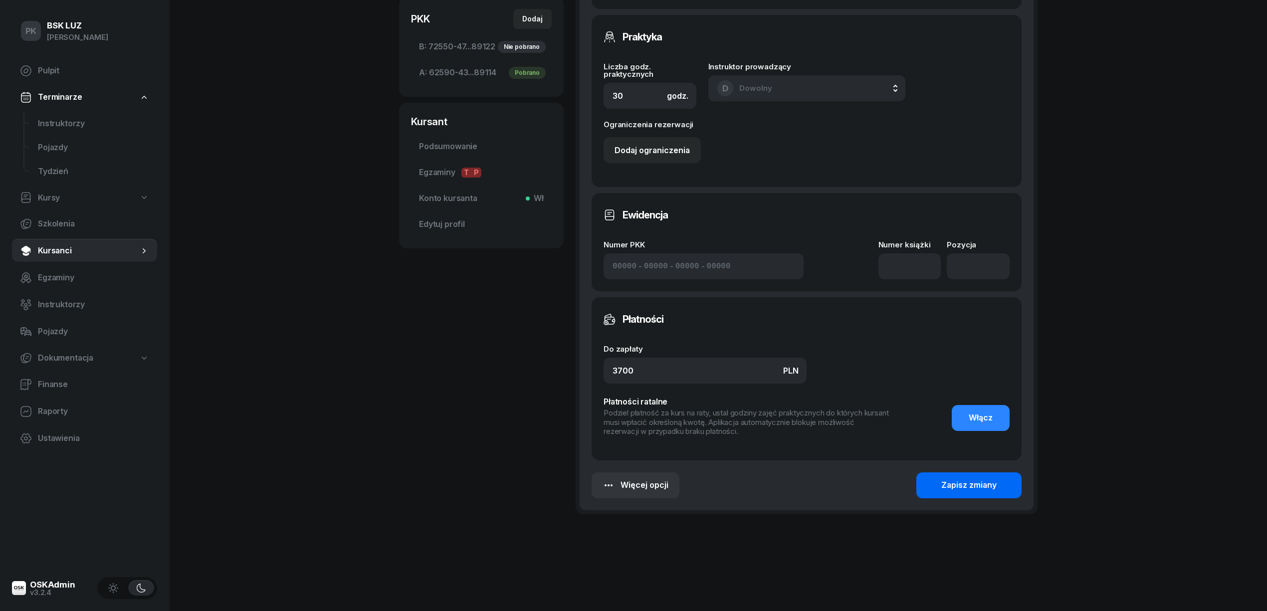
click at [976, 489] on div "Zapisz zmiany" at bounding box center [968, 485] width 55 height 13
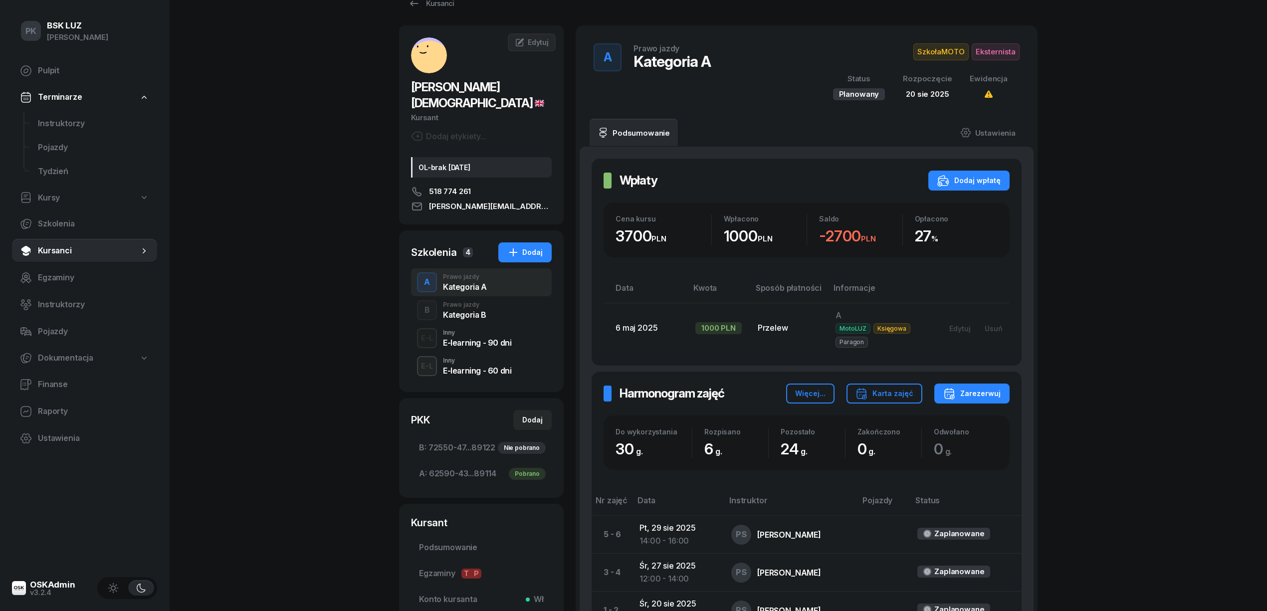
scroll to position [0, 0]
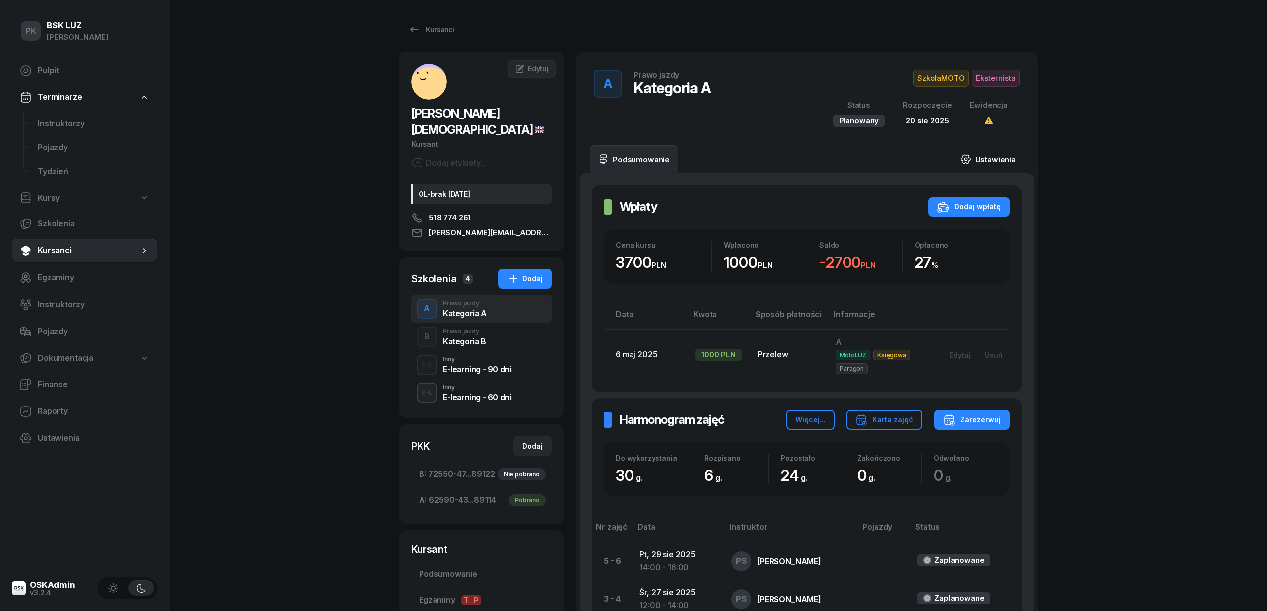
click at [995, 158] on link "Ustawienia" at bounding box center [987, 159] width 71 height 28
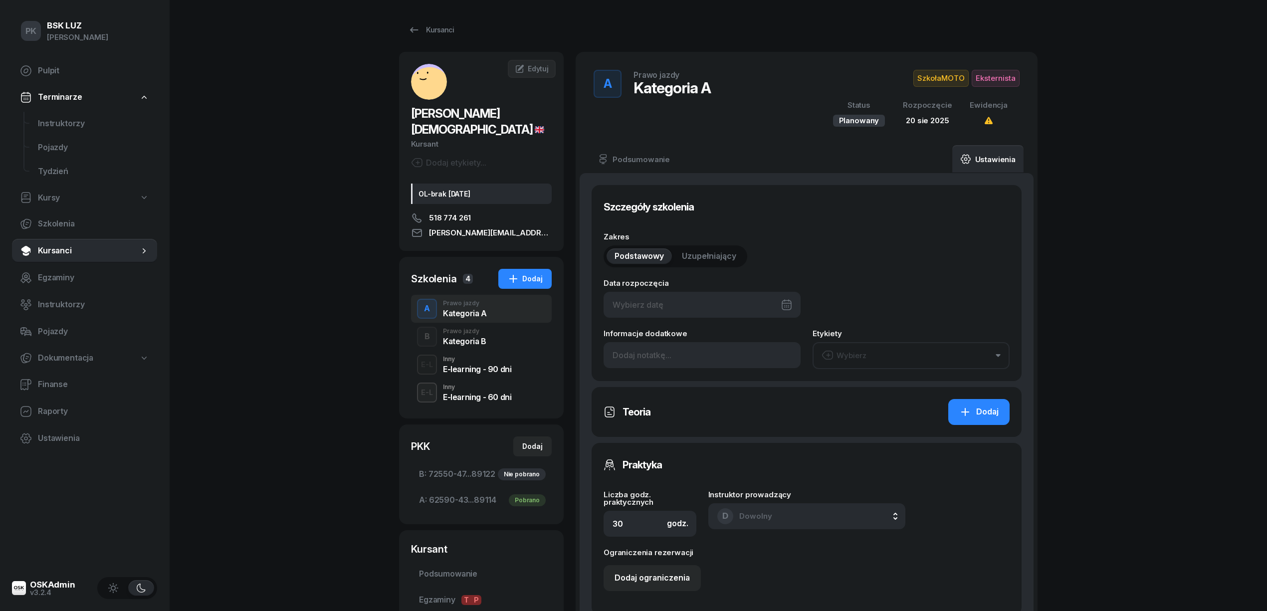
type input "[DATE]"
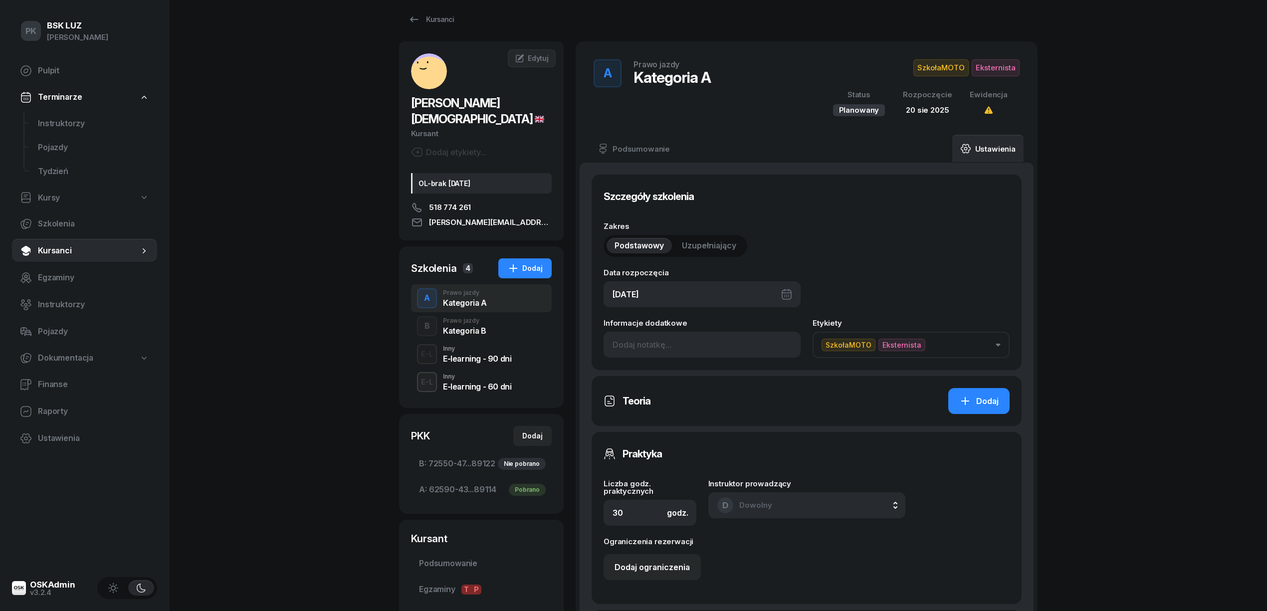
scroll to position [266, 0]
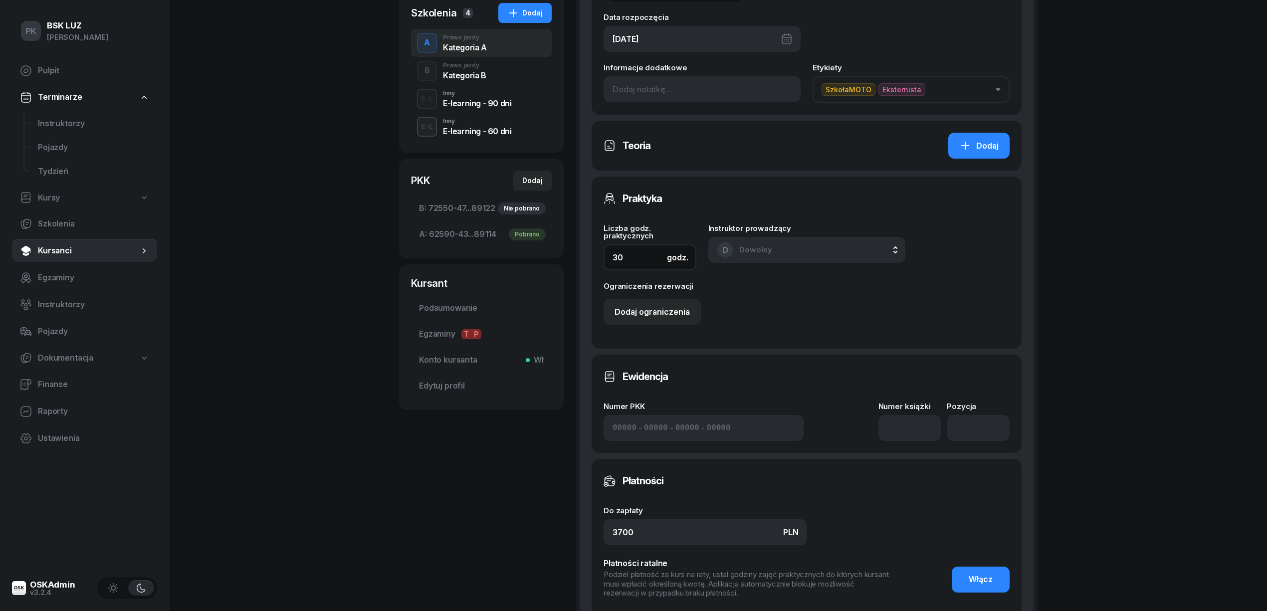
drag, startPoint x: 626, startPoint y: 257, endPoint x: 593, endPoint y: 254, distance: 33.5
click at [593, 254] on div "Praktyka Liczba godz. praktycznych godz. 30 Instruktor prowadzący D Dowolny D D…" at bounding box center [806, 263] width 430 height 172
type input "20"
click at [892, 428] on input at bounding box center [909, 428] width 63 height 26
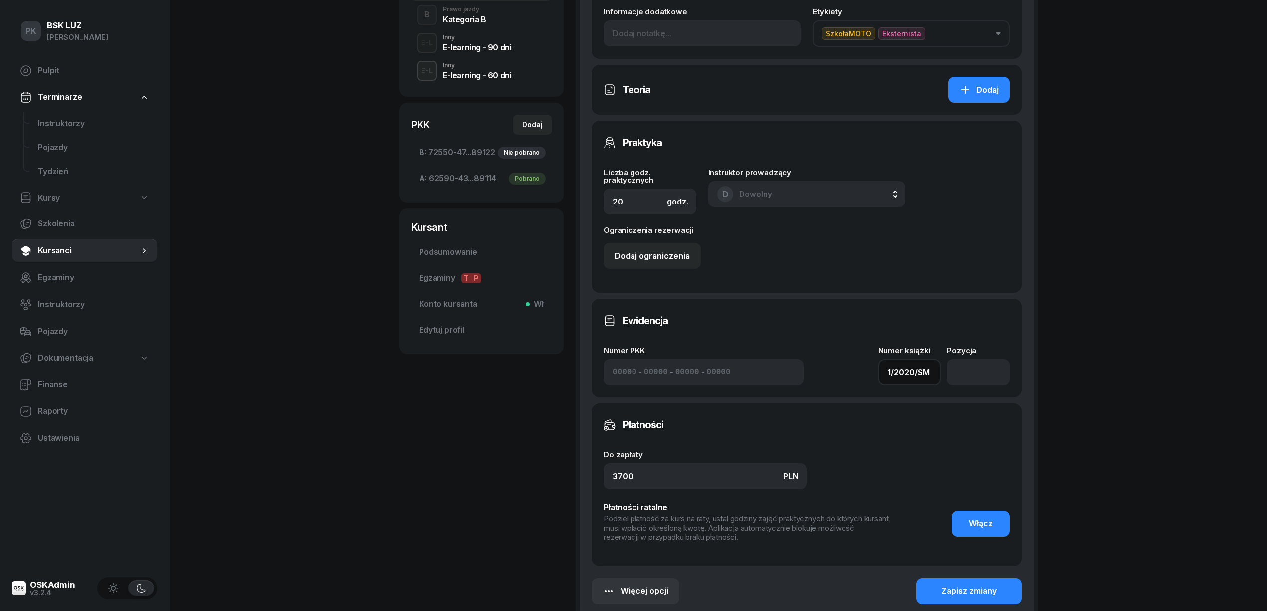
scroll to position [427, 0]
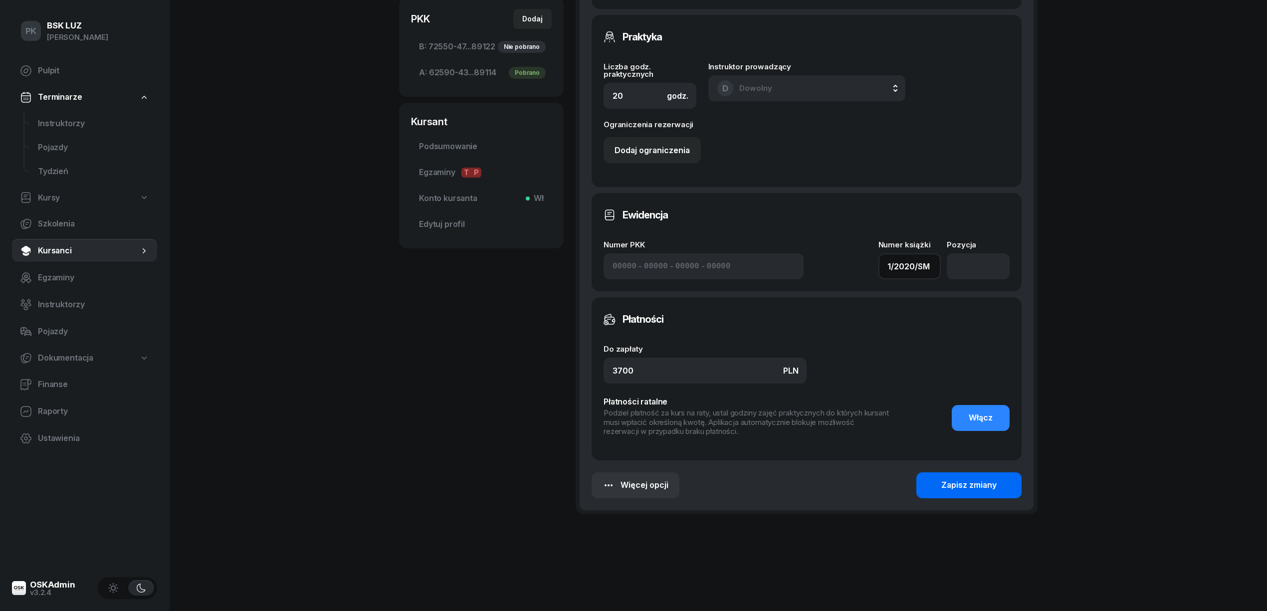
type input "1/2020/SM"
click at [972, 487] on div "Zapisz zmiany" at bounding box center [968, 485] width 55 height 13
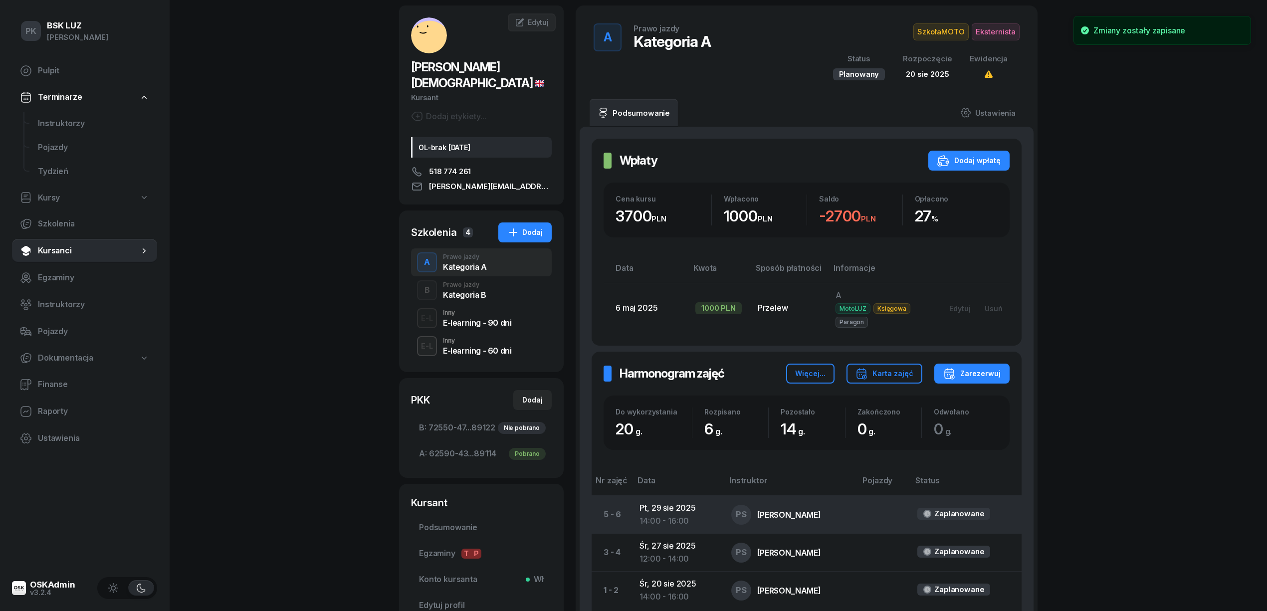
scroll to position [0, 0]
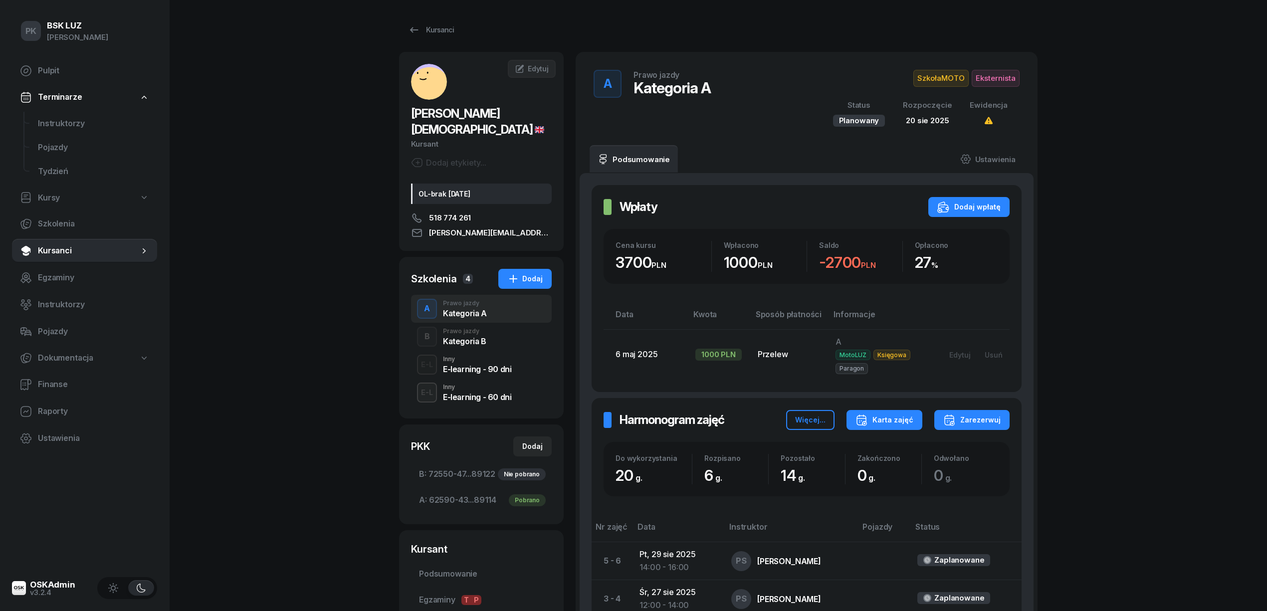
click at [892, 421] on div "Karta zajęć" at bounding box center [884, 420] width 58 height 12
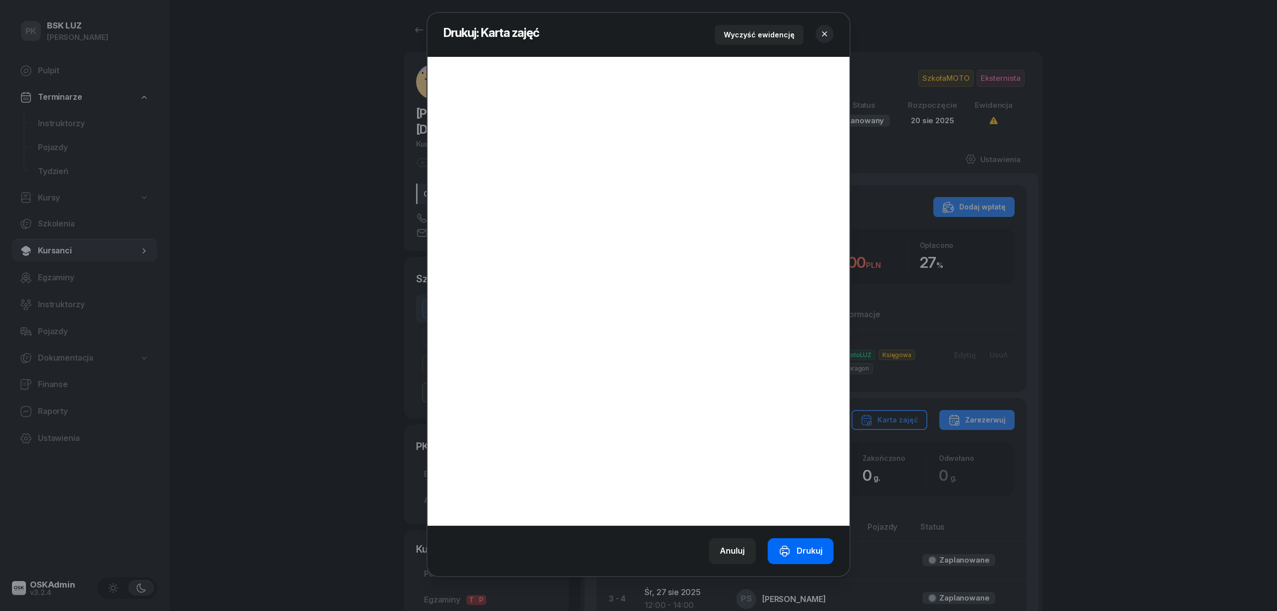
click at [796, 559] on button "Drukuj" at bounding box center [800, 551] width 66 height 26
click at [826, 32] on icon "button" at bounding box center [824, 34] width 10 height 10
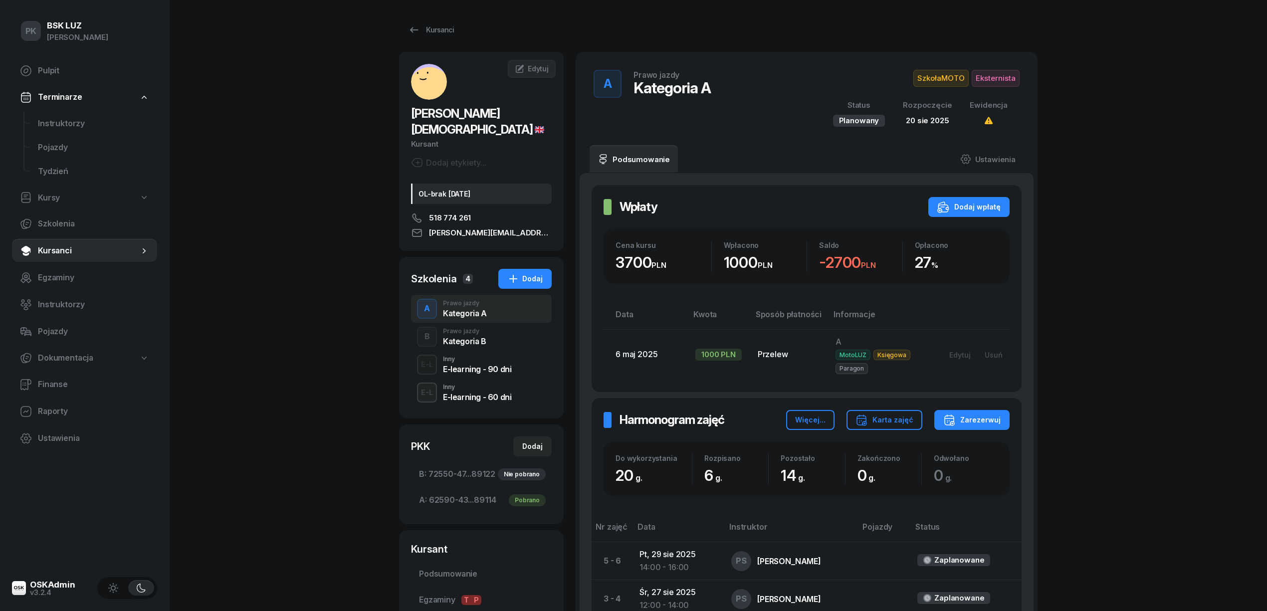
click at [988, 79] on span "Eksternista" at bounding box center [995, 78] width 48 height 17
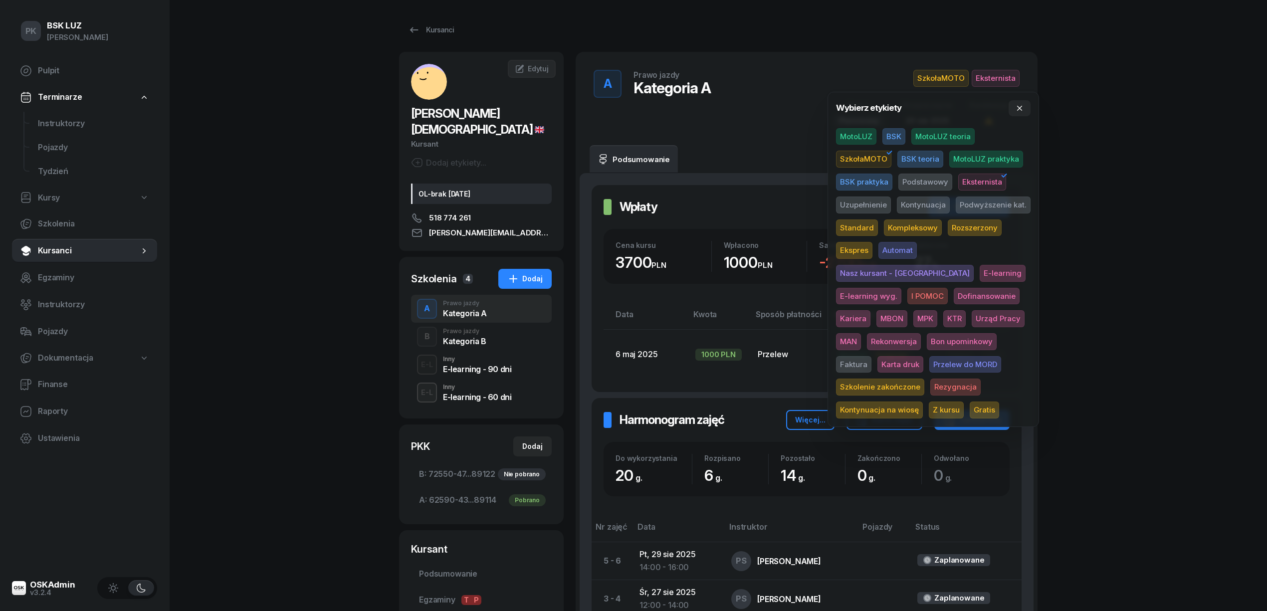
click at [923, 356] on span "Karta druk" at bounding box center [900, 364] width 46 height 17
click at [1158, 285] on div "PK BSK [PERSON_NAME] Pulpit Terminarze Instruktorzy Pojazdy Tydzień Kursy Szkol…" at bounding box center [633, 390] width 1267 height 781
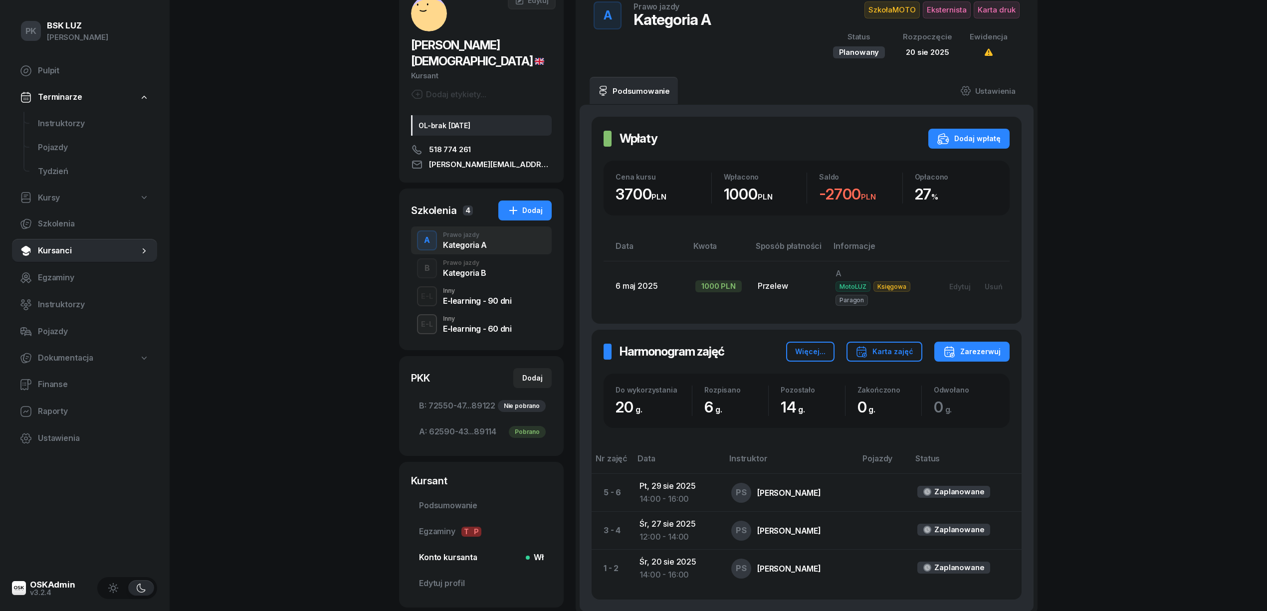
scroll to position [133, 0]
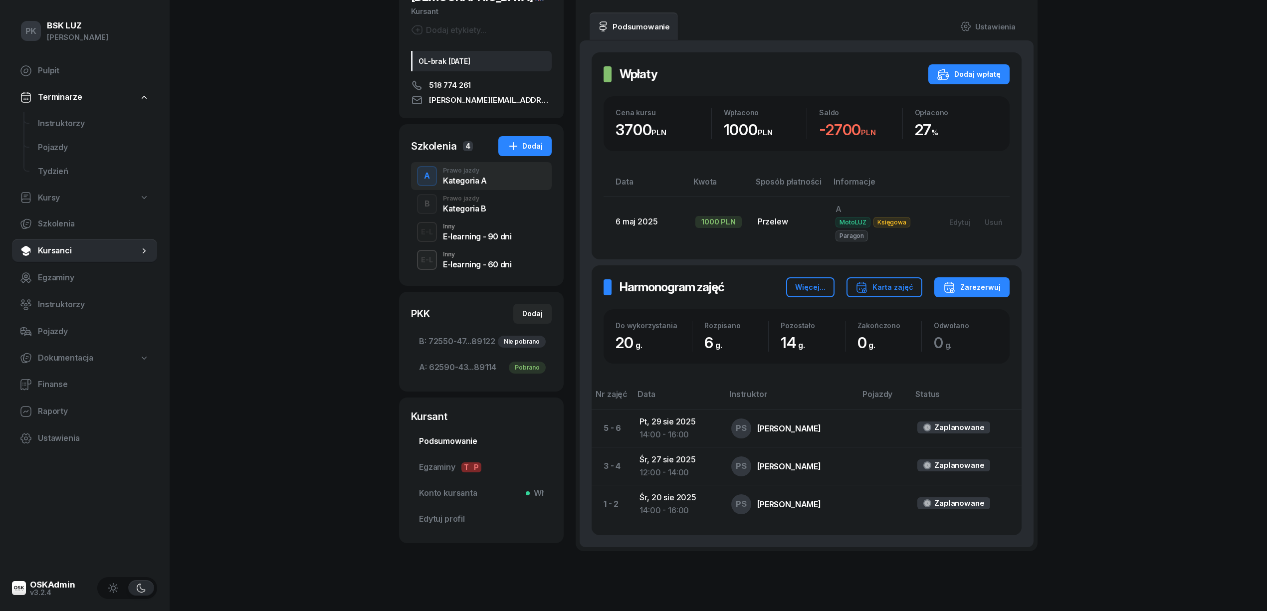
click at [456, 435] on span "Podsumowanie" at bounding box center [481, 441] width 125 height 13
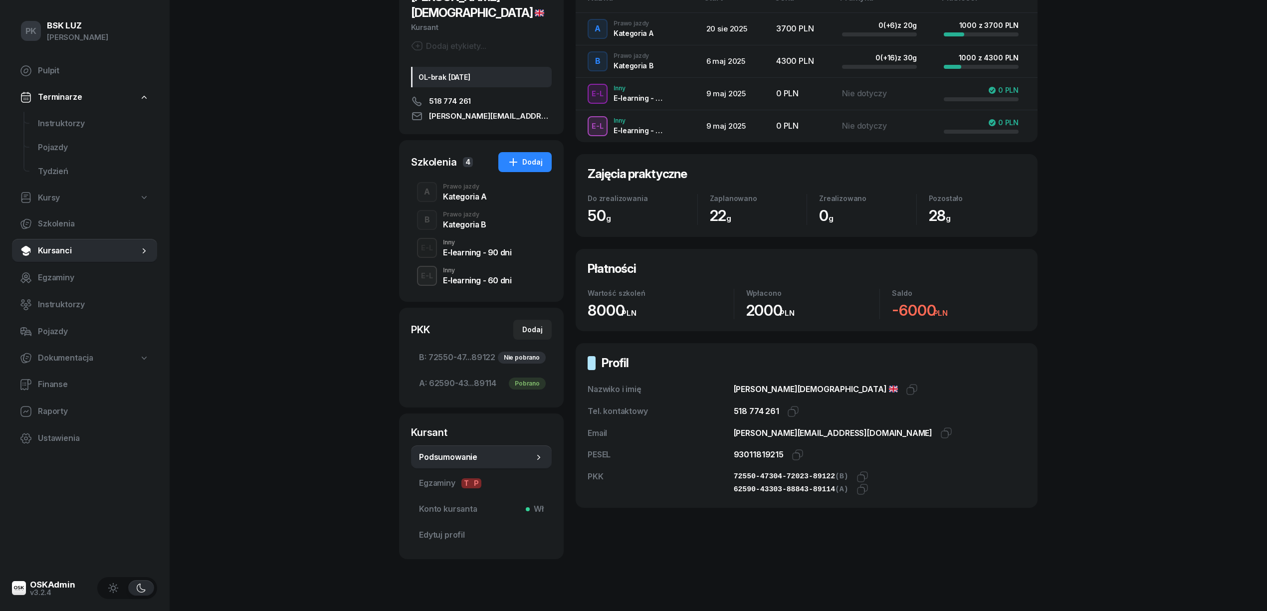
scroll to position [50, 0]
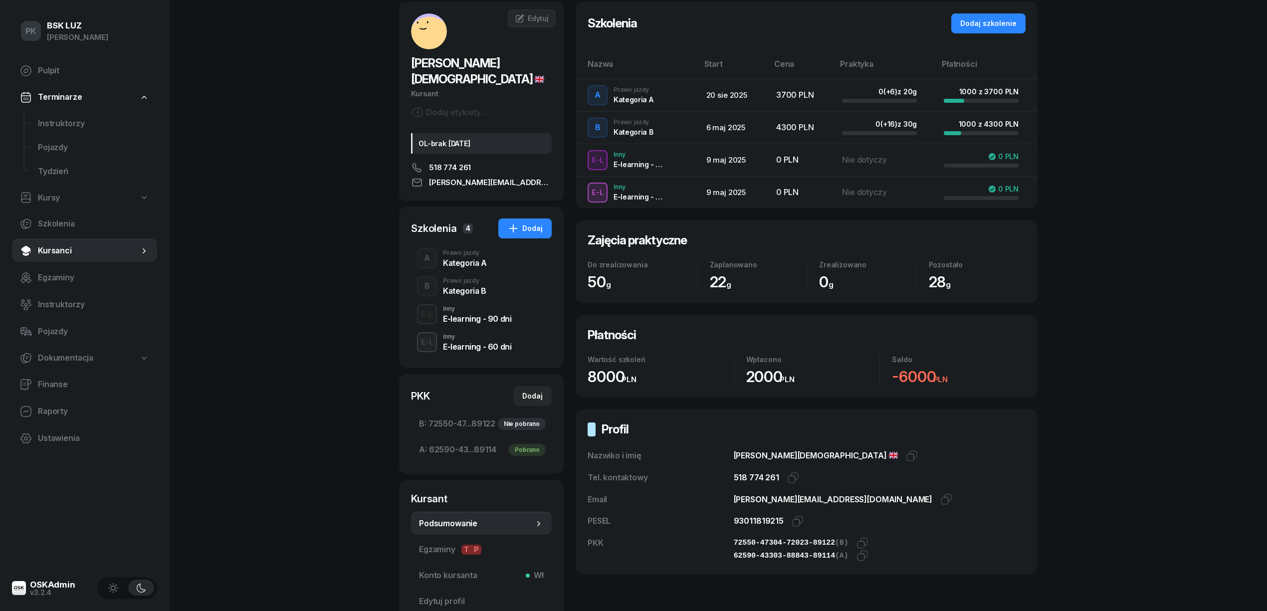
click at [469, 256] on div "Kategoria A" at bounding box center [465, 261] width 44 height 11
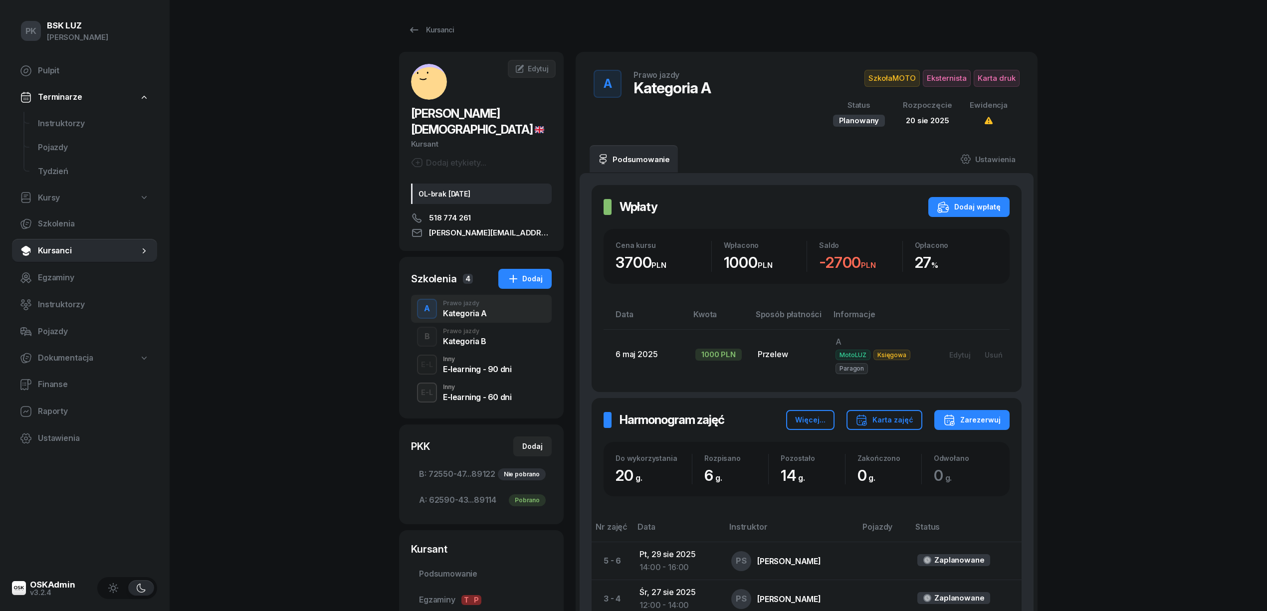
click at [461, 328] on div "Prawo jazdy" at bounding box center [464, 331] width 43 height 6
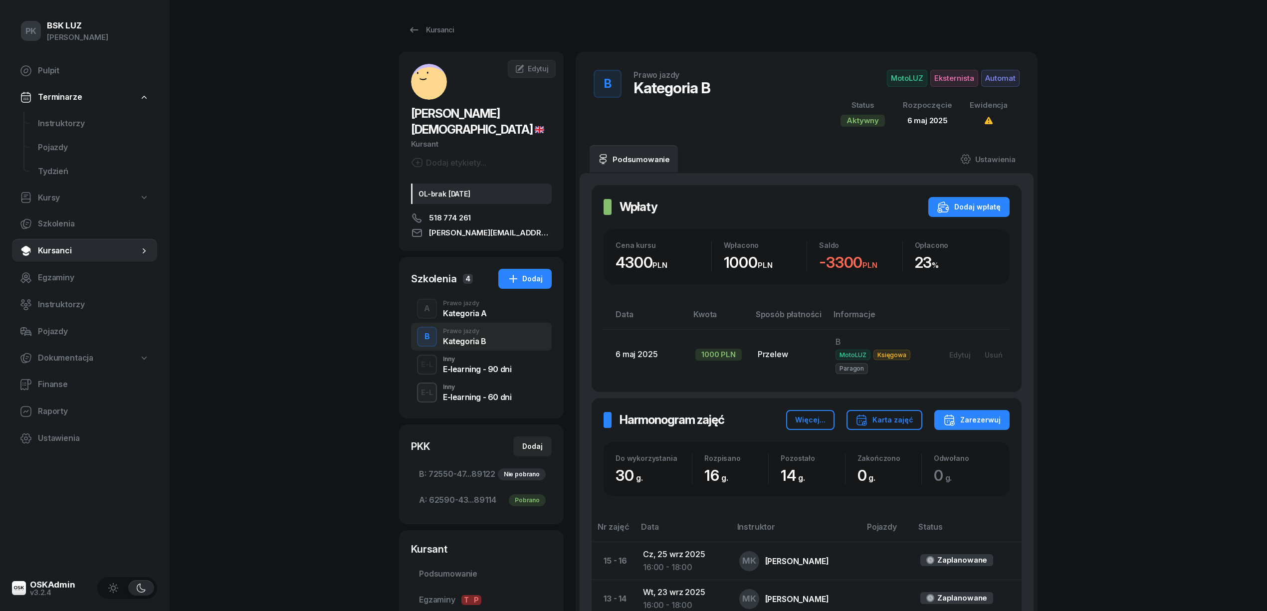
click at [463, 309] on div "Kategoria A" at bounding box center [465, 313] width 44 height 8
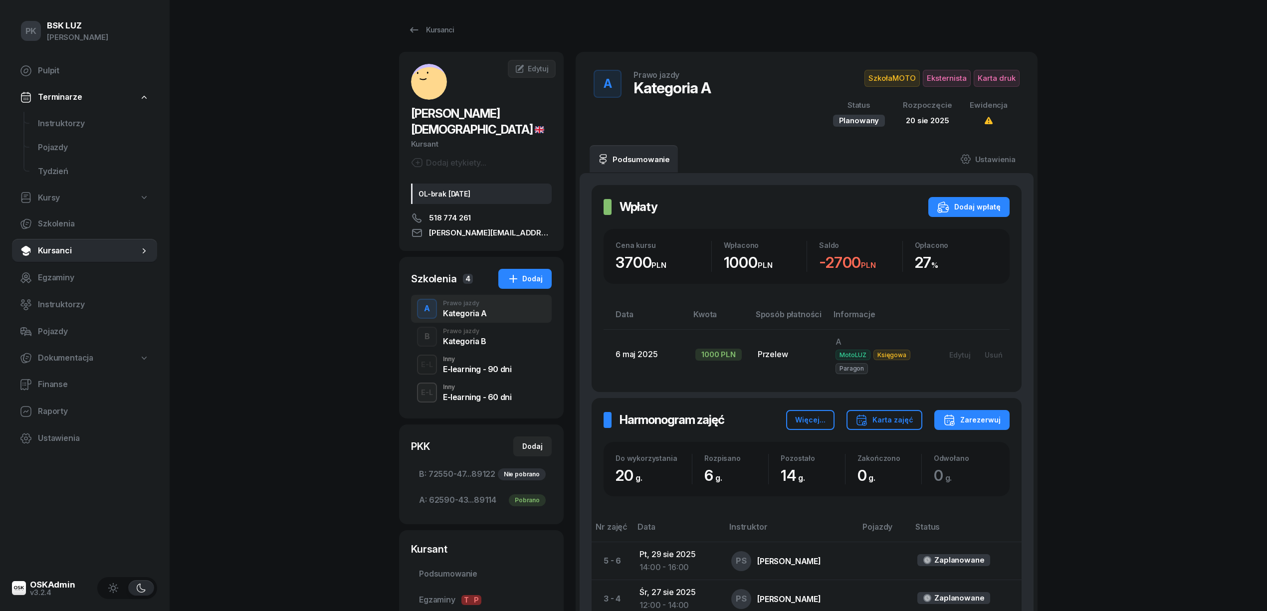
click at [473, 337] on div "Kategoria B" at bounding box center [464, 341] width 43 height 8
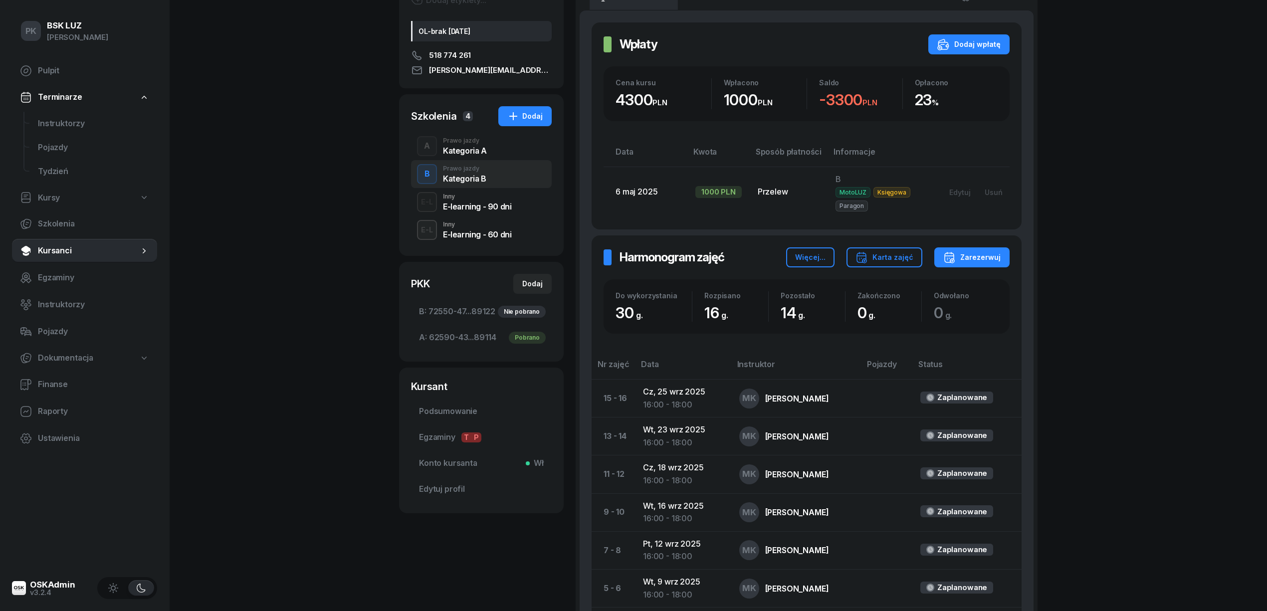
scroll to position [96, 0]
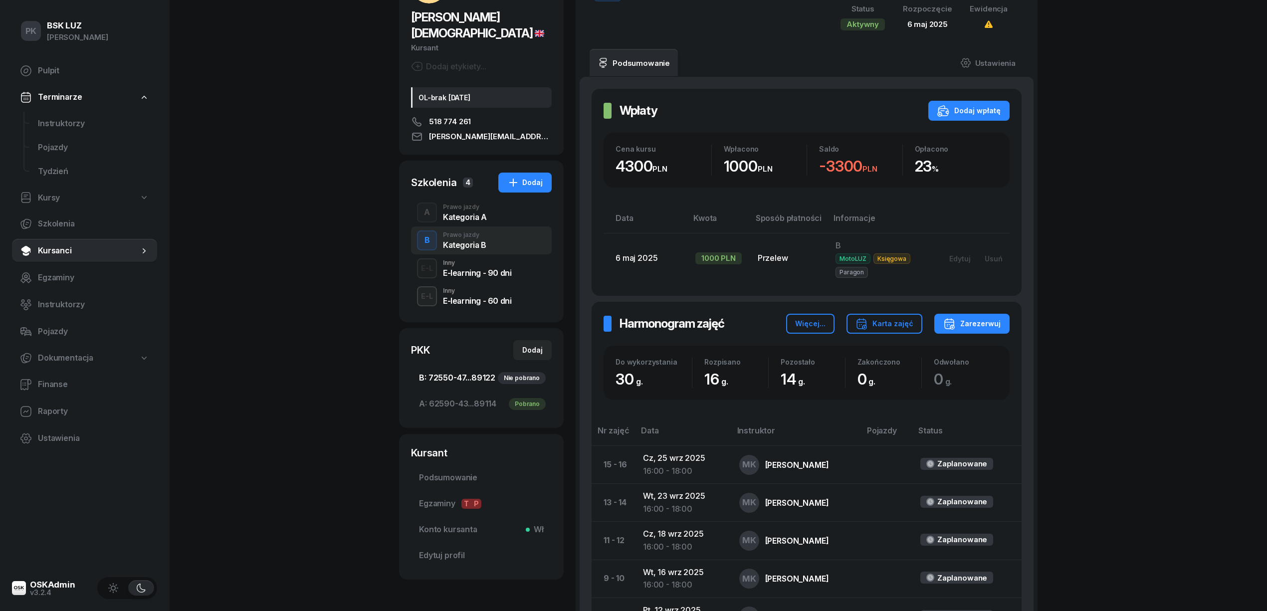
click at [453, 372] on span "B: 72550-47...89122 Nie pobrano" at bounding box center [481, 378] width 125 height 13
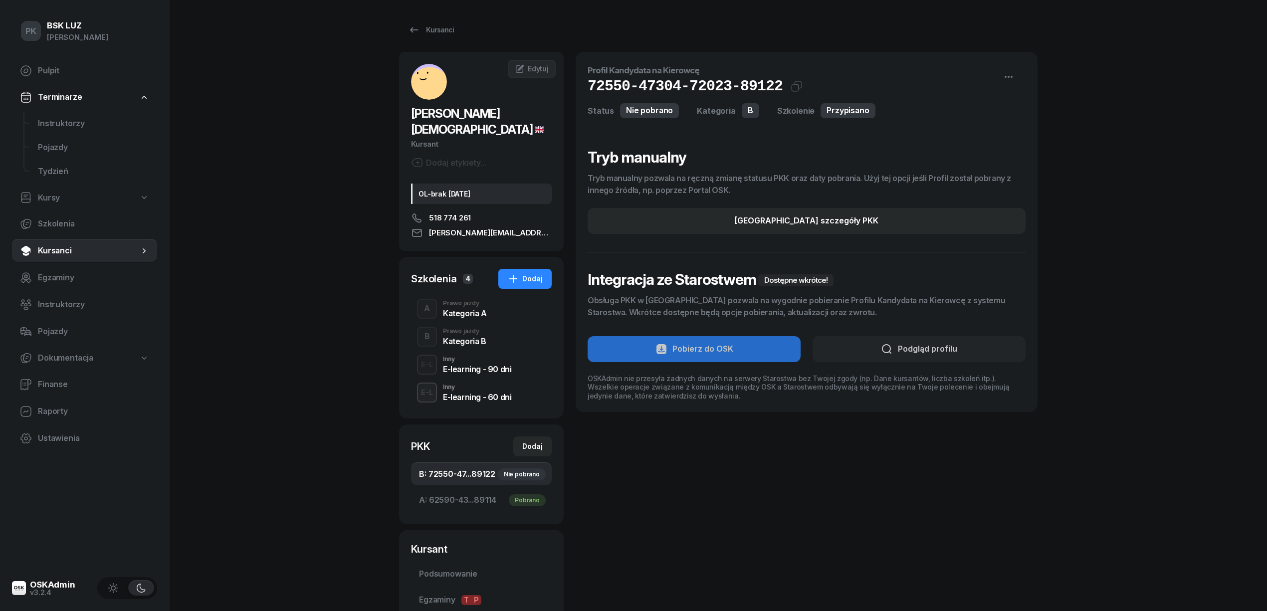
click at [471, 300] on div "Prawo jazdy" at bounding box center [465, 303] width 44 height 6
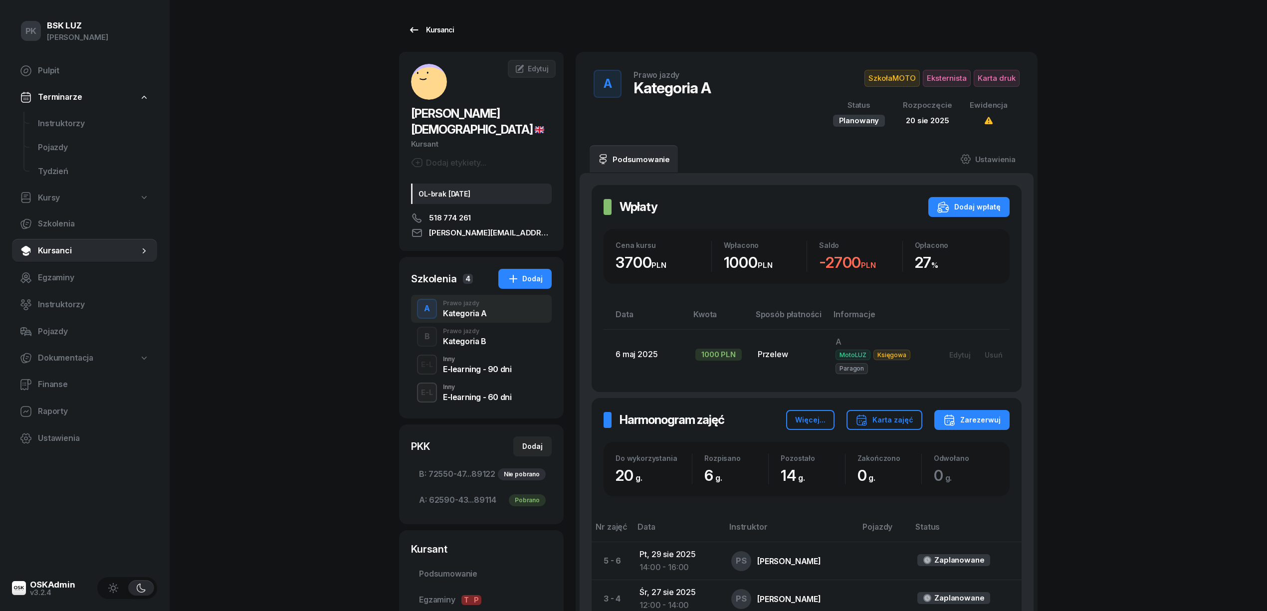
click at [429, 30] on div "Kursanci" at bounding box center [431, 30] width 46 height 12
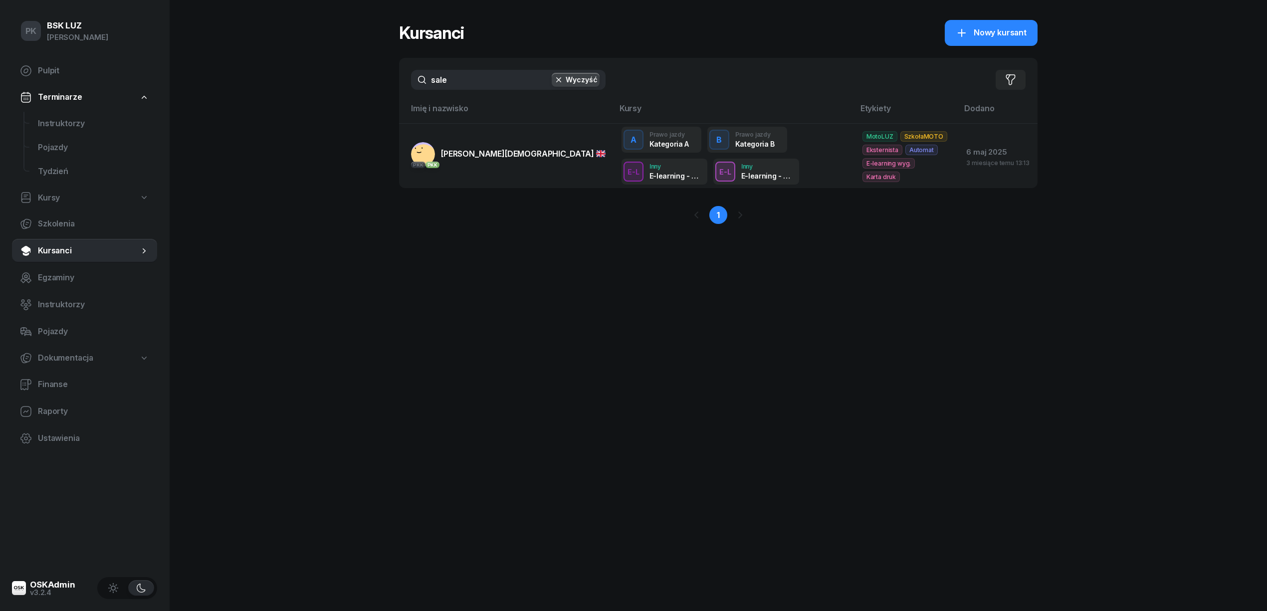
drag, startPoint x: 465, startPoint y: 85, endPoint x: 346, endPoint y: 99, distance: 120.0
click at [346, 99] on div "PK BSK [PERSON_NAME] Pulpit Terminarze Instruktorzy Pojazdy Tydzień Kursy Szkol…" at bounding box center [633, 305] width 1267 height 611
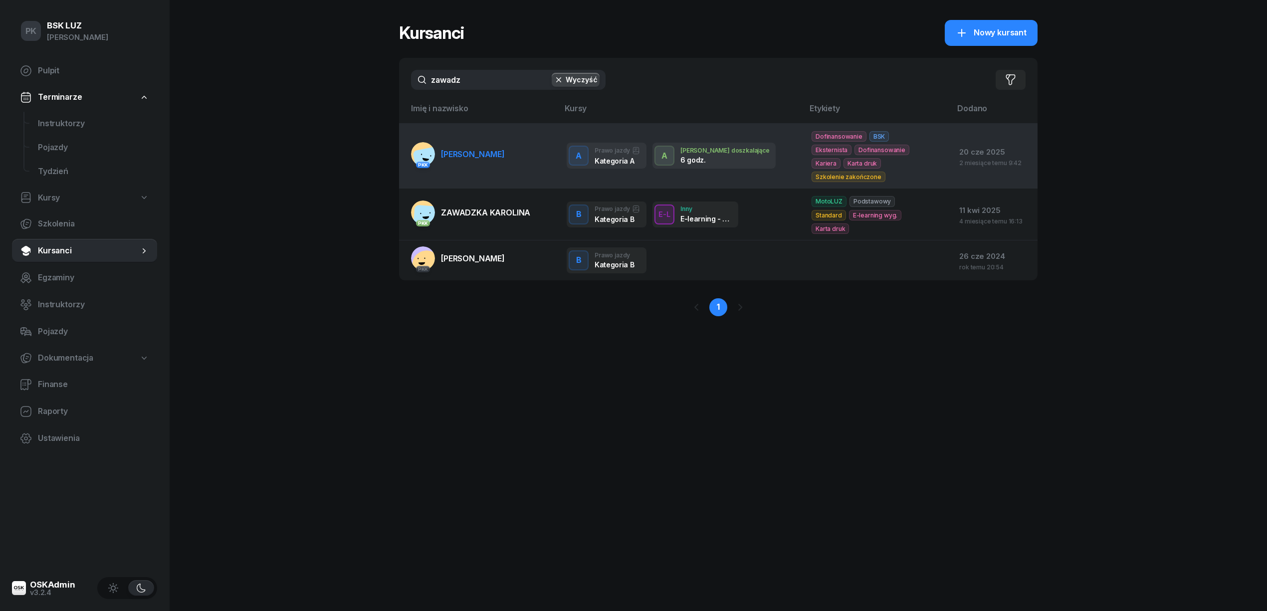
type input "zawadz"
click at [466, 149] on span "[PERSON_NAME]" at bounding box center [473, 154] width 64 height 10
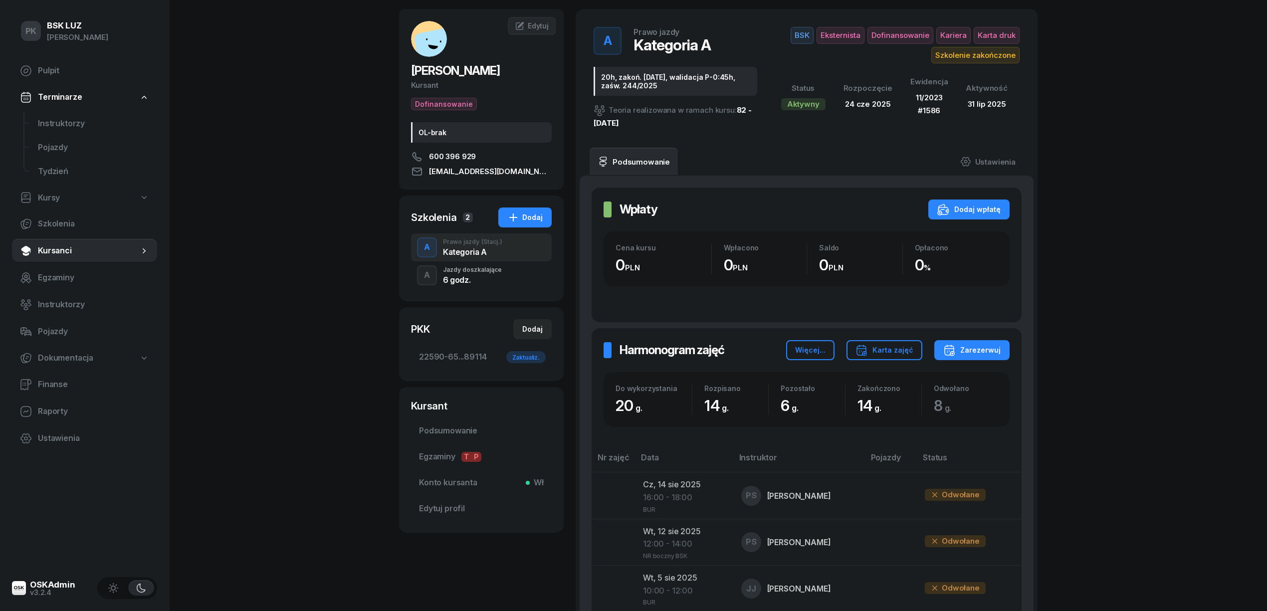
scroll to position [66, 0]
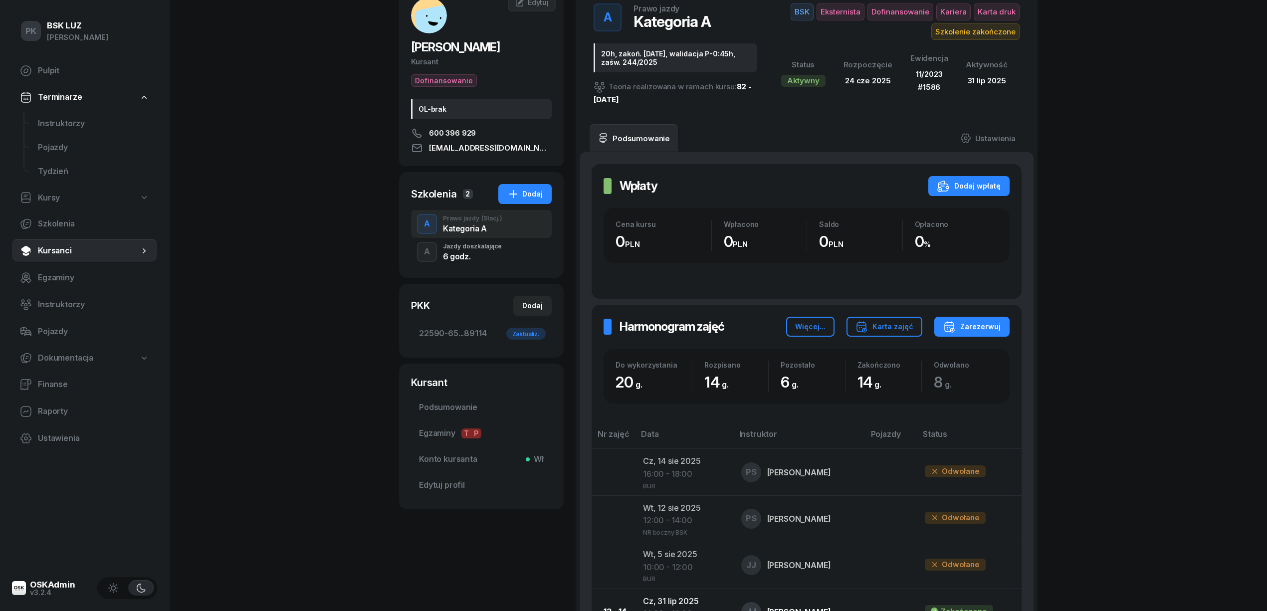
click at [302, 273] on div "PK BSK [PERSON_NAME] Pulpit Terminarze Instruktorzy Pojazdy Tydzień Kursy Szkol…" at bounding box center [633, 506] width 1267 height 1144
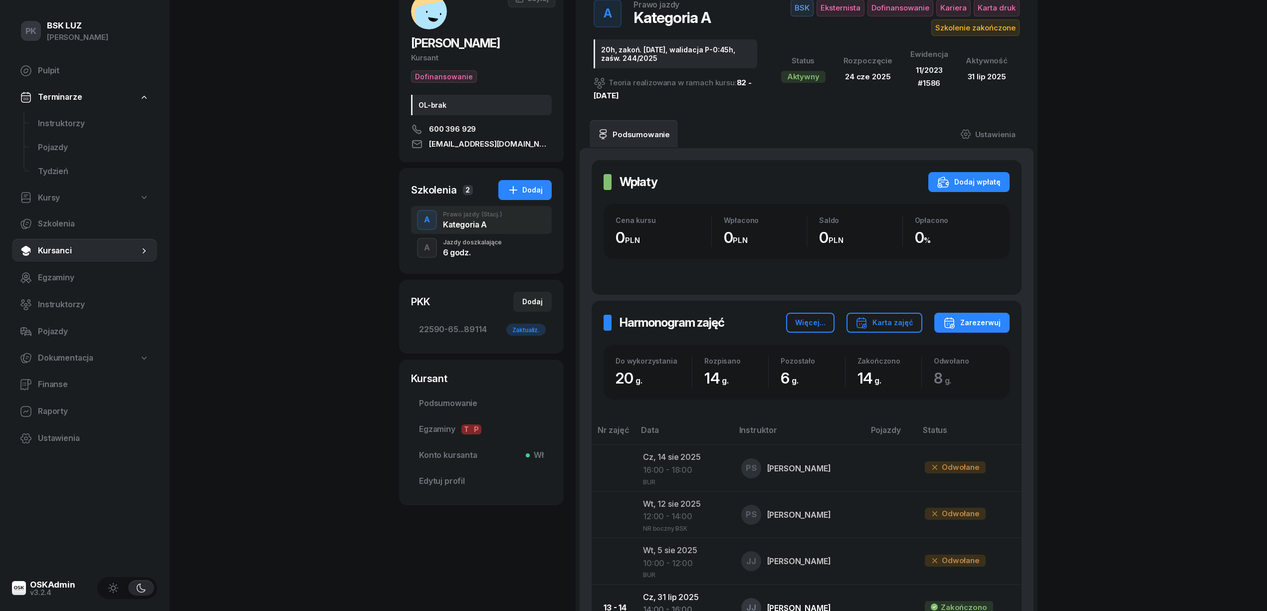
scroll to position [0, 0]
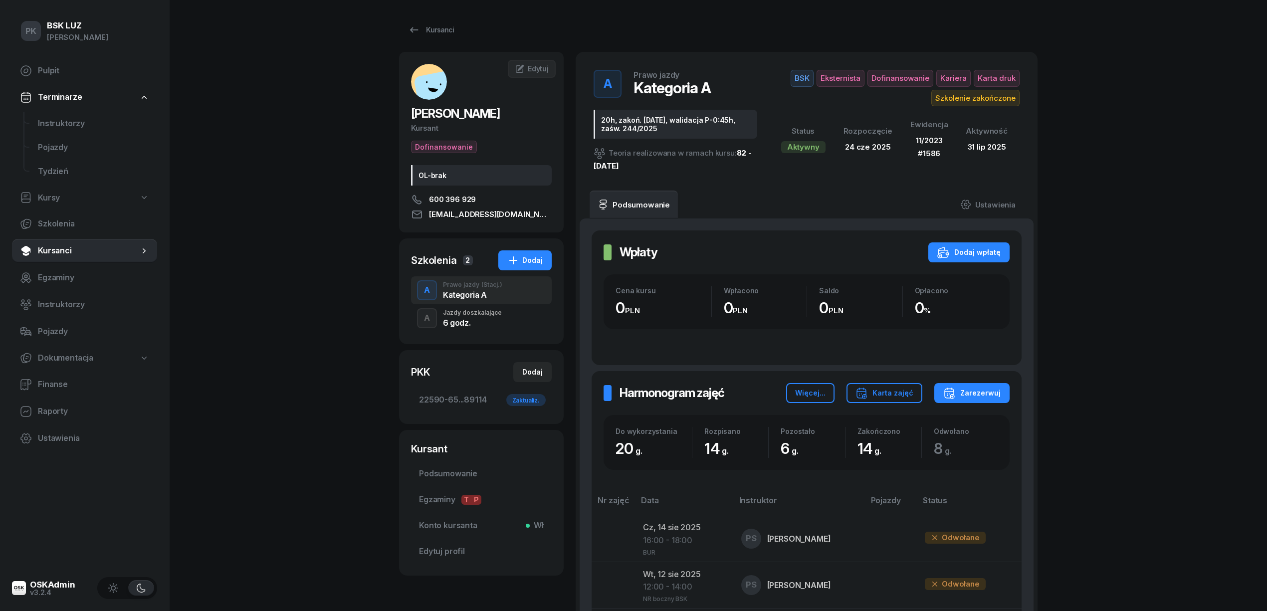
click at [474, 310] on div "Jazdy doszkalające" at bounding box center [472, 313] width 59 height 6
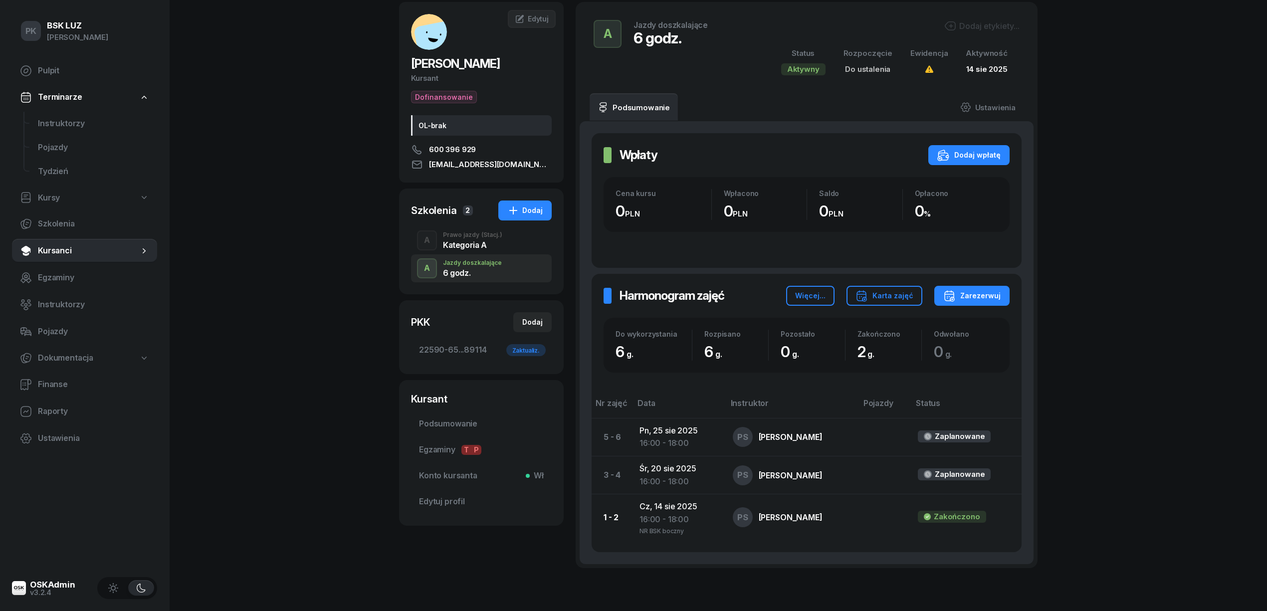
scroll to position [106, 0]
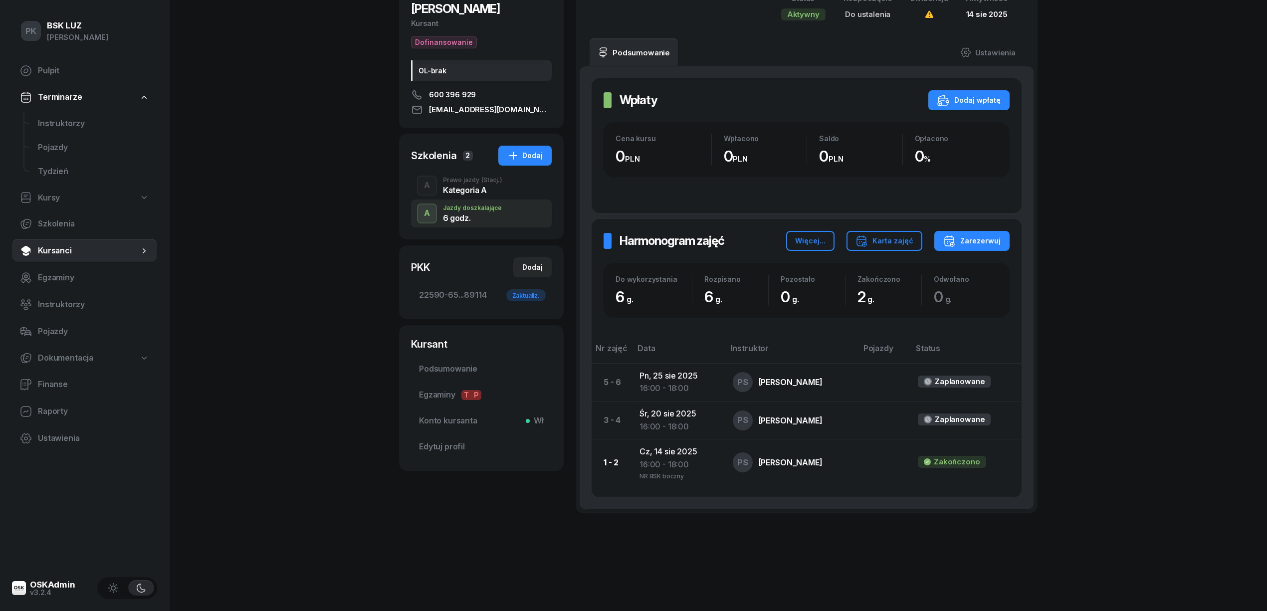
click at [467, 191] on div "Kategoria A" at bounding box center [472, 190] width 59 height 8
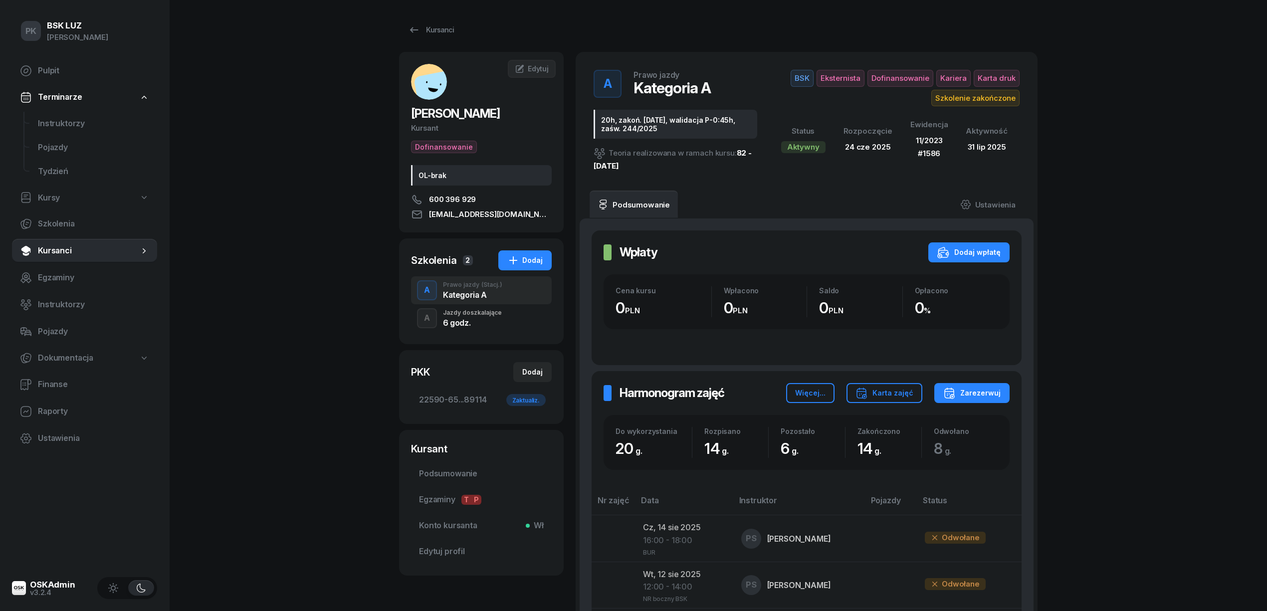
click at [458, 316] on div "Jazdy doszkalające" at bounding box center [472, 313] width 59 height 6
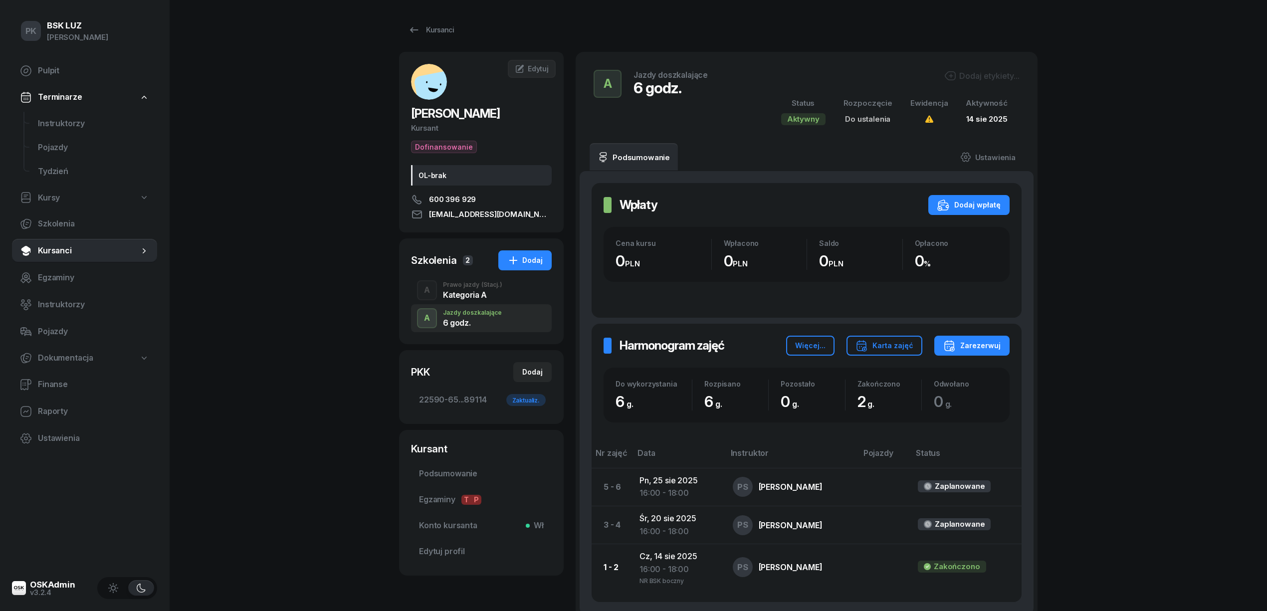
click at [487, 291] on div "Kategoria A" at bounding box center [472, 295] width 59 height 8
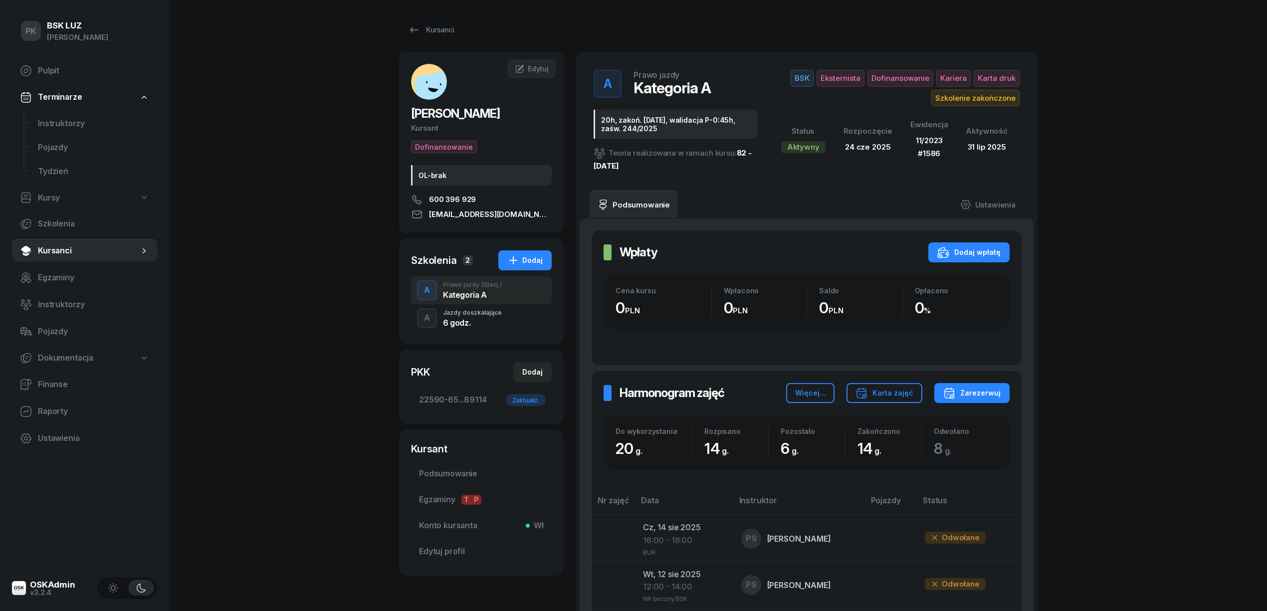
click at [483, 317] on div "6 godz." at bounding box center [472, 321] width 59 height 11
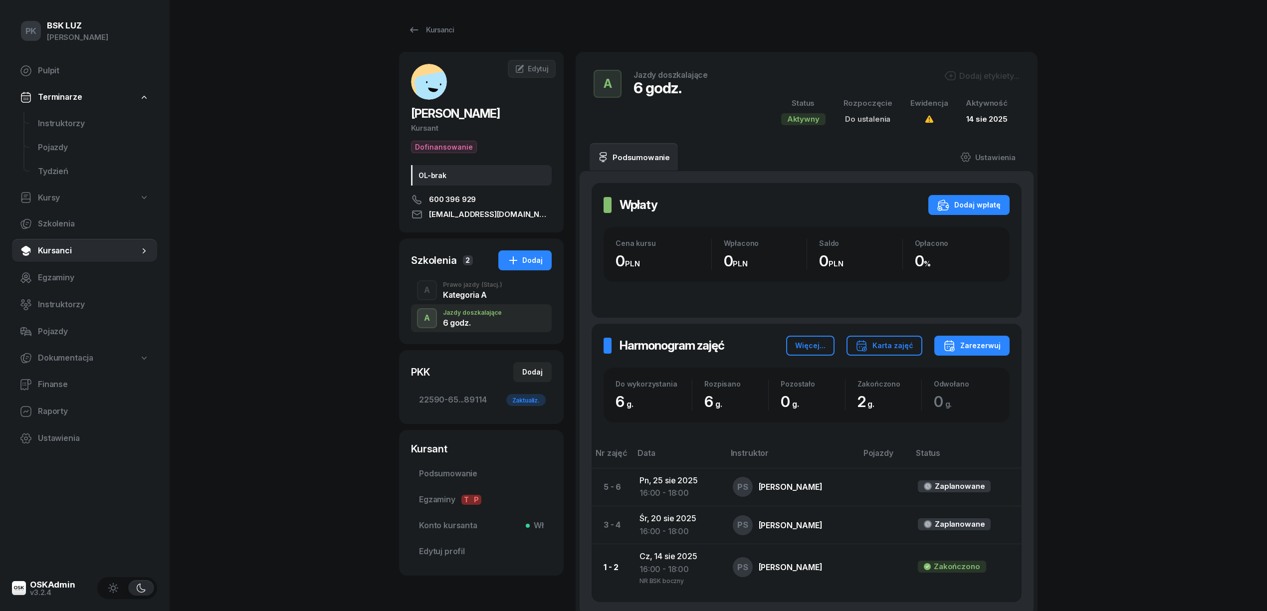
click at [976, 68] on div "A Jazdy doszkalające 6 godz. Dodaj etykiety... Status Aktywny Rozpoczęcie Do us…" at bounding box center [806, 97] width 438 height 67
click at [976, 71] on div "Dodaj etykiety..." at bounding box center [981, 76] width 75 height 12
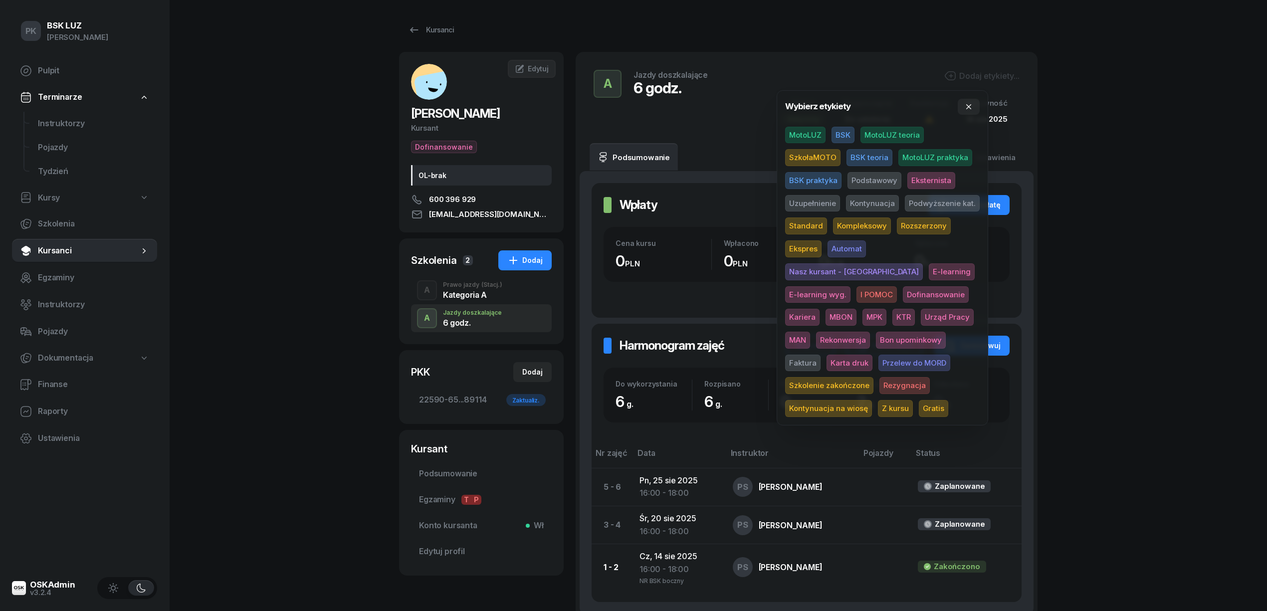
click at [841, 132] on span "BSK" at bounding box center [842, 135] width 23 height 17
click at [913, 401] on span "Z kursu" at bounding box center [895, 409] width 35 height 17
click at [1091, 314] on div "PK BSK [PERSON_NAME] Pulpit Terminarze Instruktorzy Pojazdy Tydzień Kursy Szkol…" at bounding box center [633, 359] width 1267 height 718
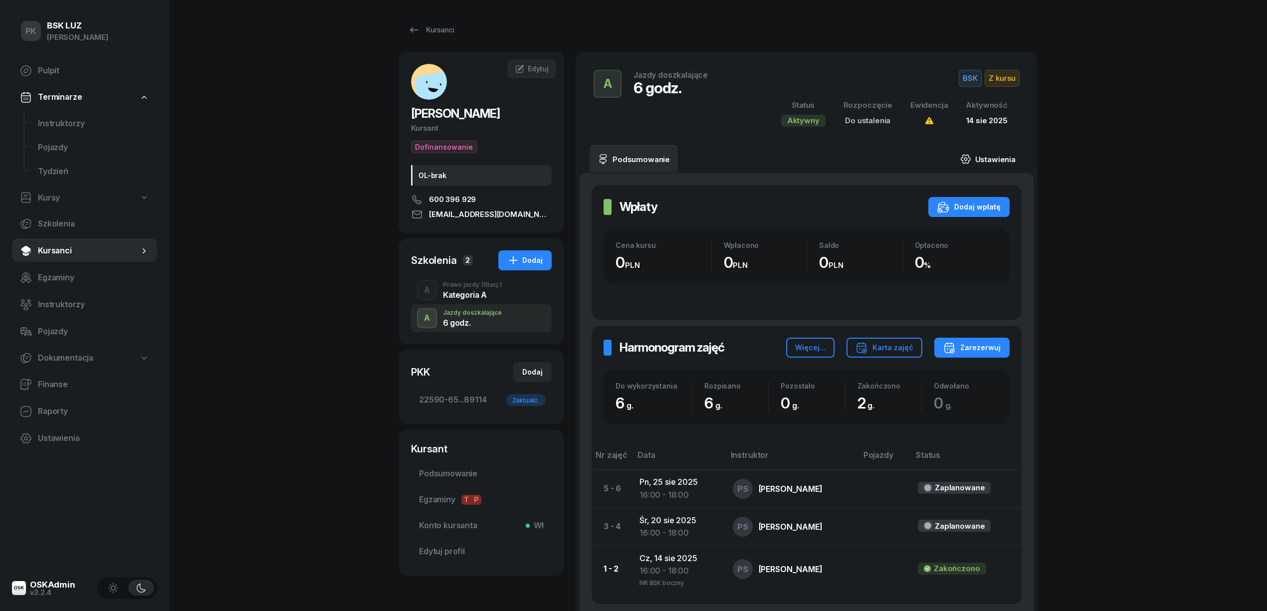
click at [980, 158] on link "Ustawienia" at bounding box center [987, 159] width 71 height 28
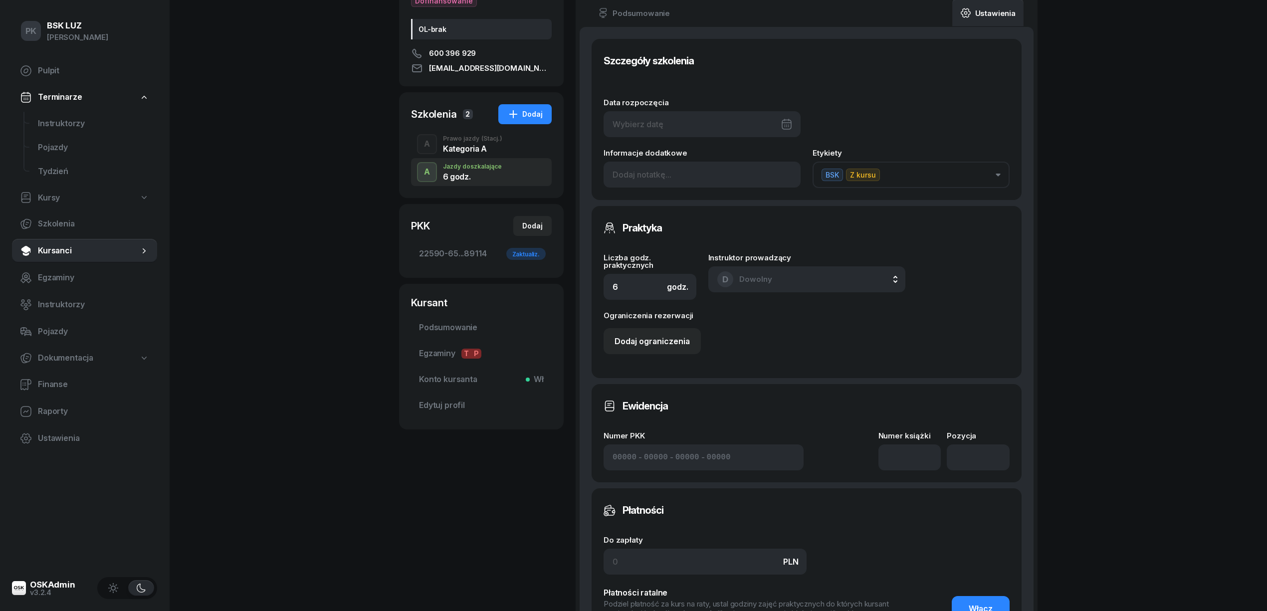
scroll to position [199, 0]
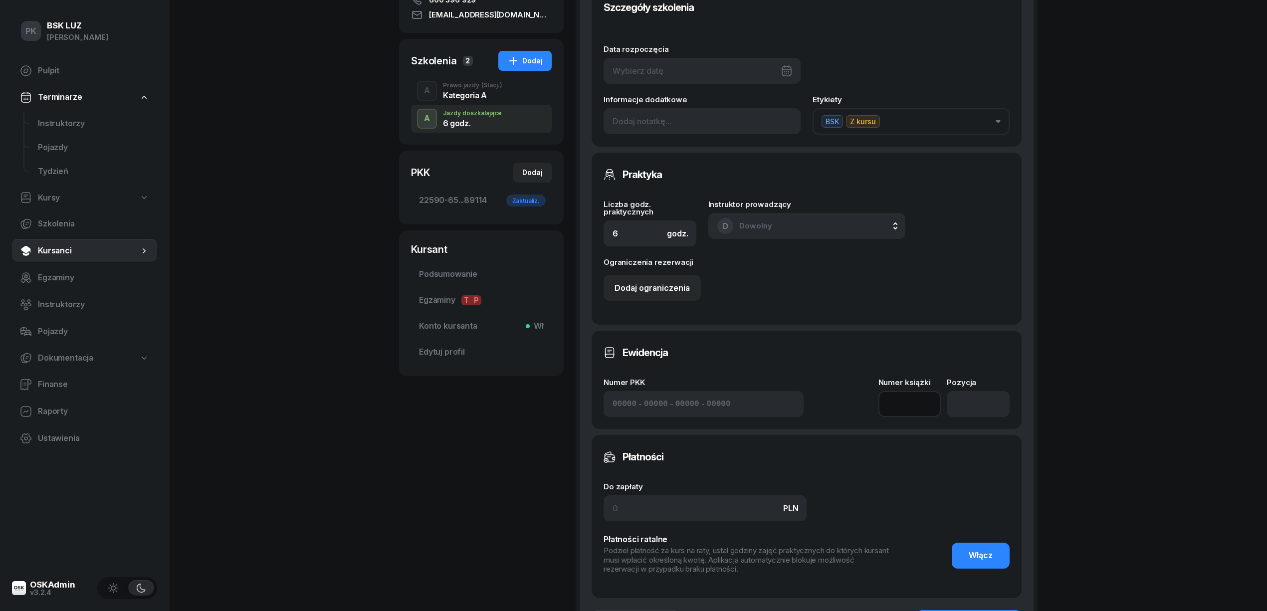
click at [909, 402] on input at bounding box center [909, 404] width 63 height 26
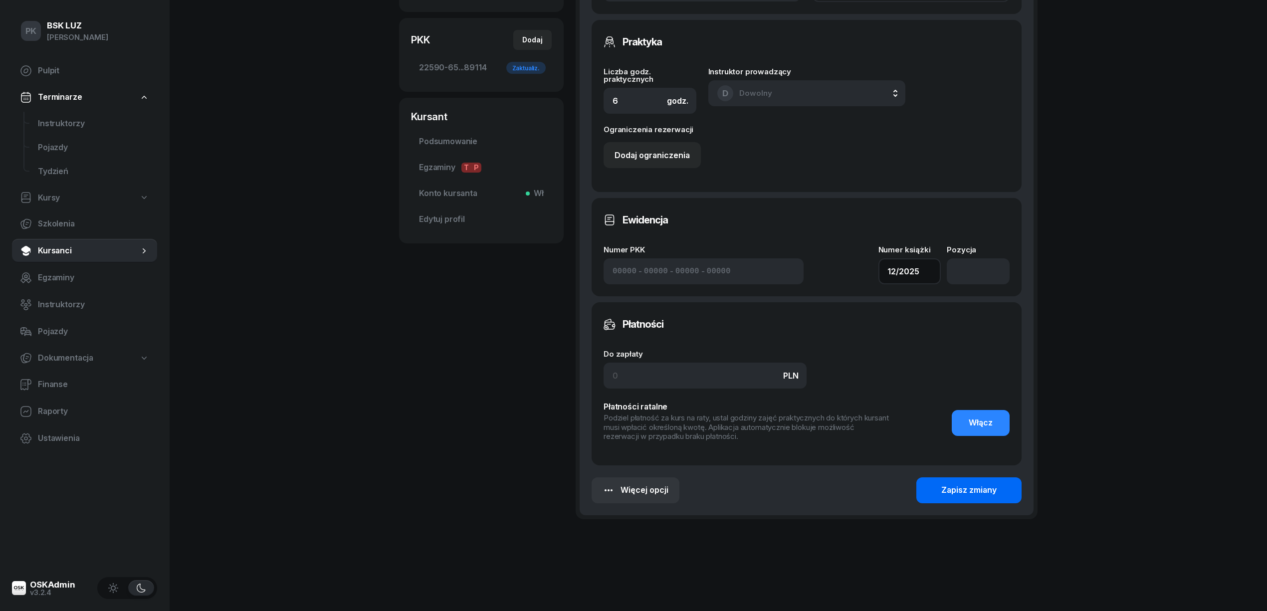
type input "12/2025"
click at [968, 491] on div "Zapisz zmiany" at bounding box center [968, 490] width 55 height 13
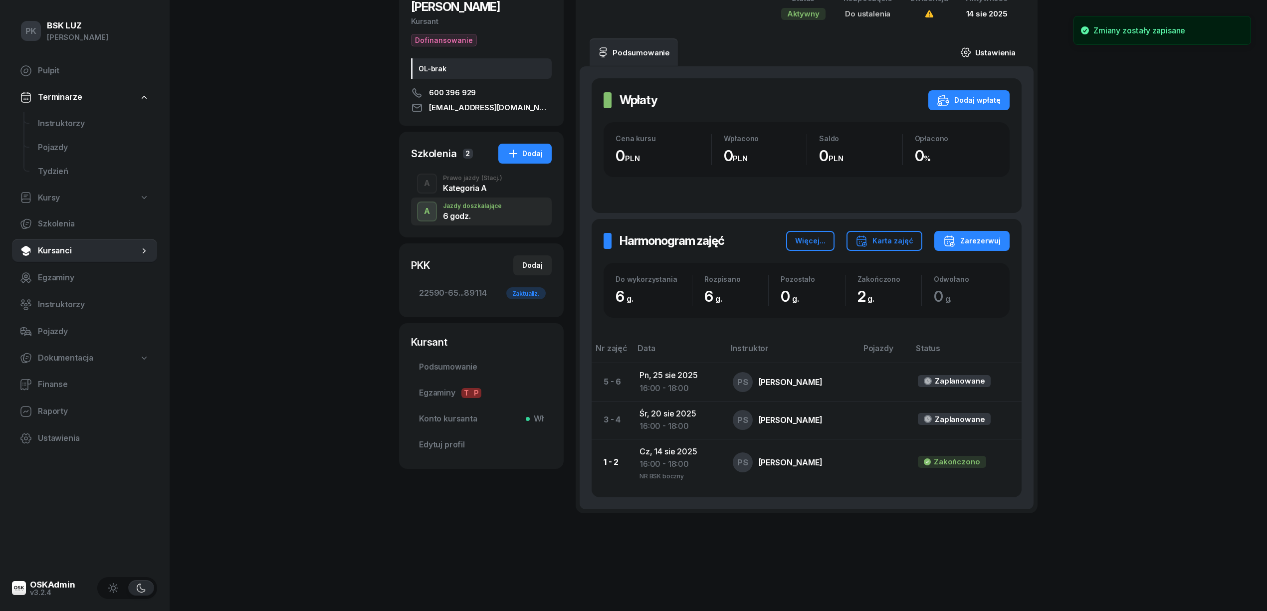
click at [991, 50] on link "Ustawienia" at bounding box center [987, 52] width 71 height 28
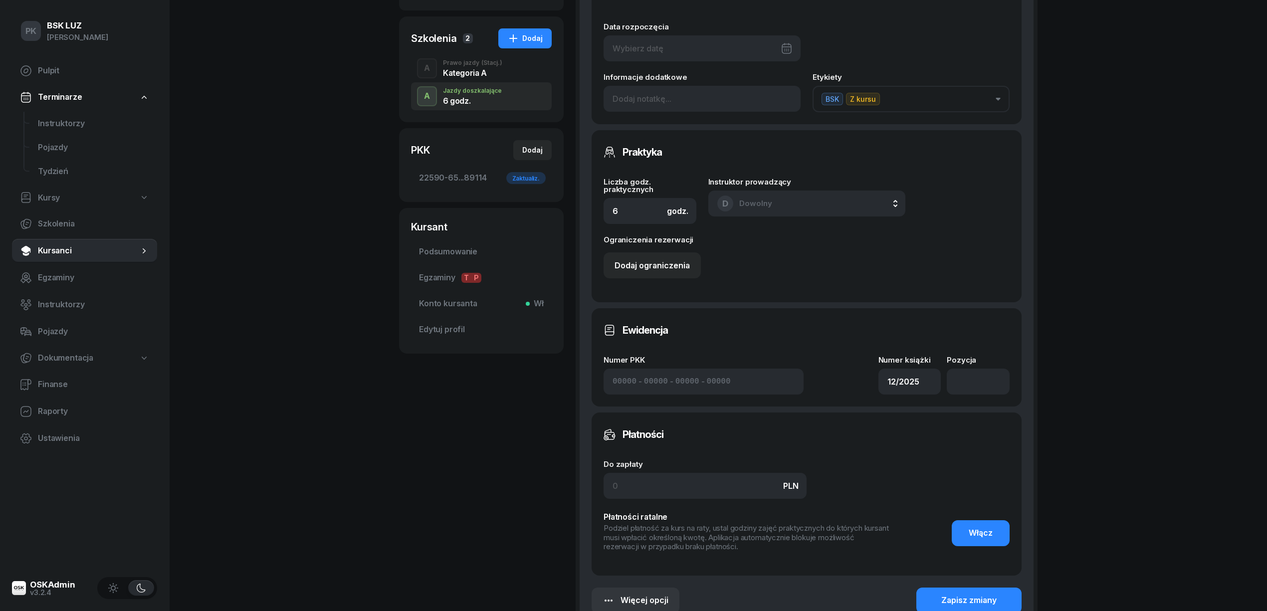
scroll to position [133, 0]
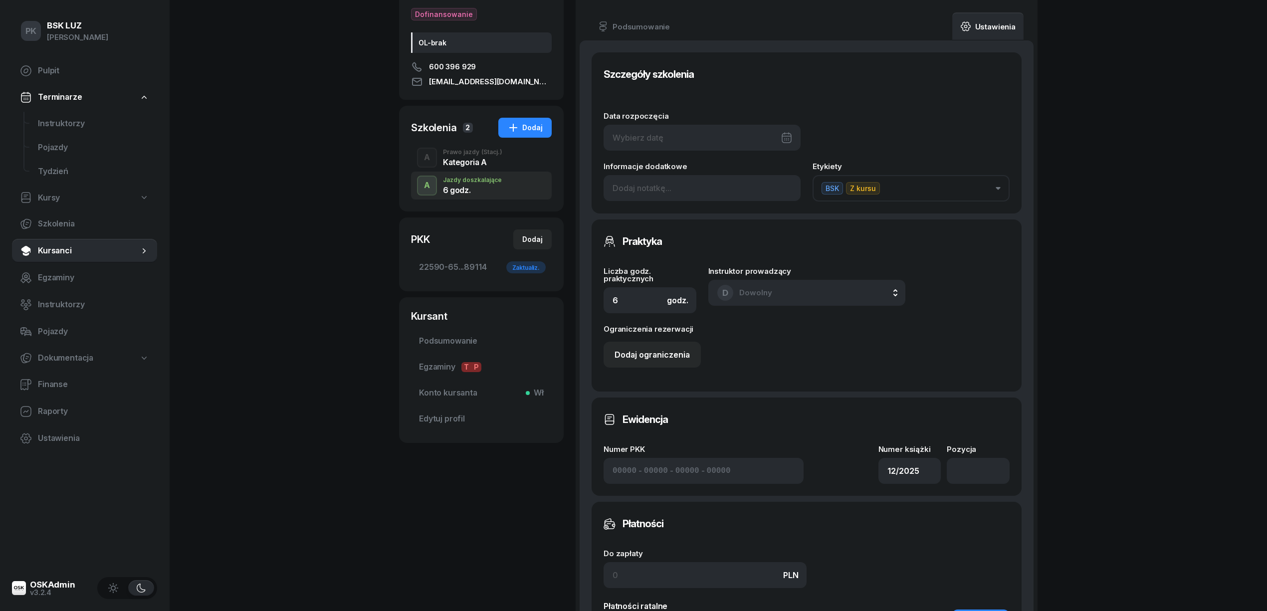
click at [659, 134] on div at bounding box center [701, 138] width 197 height 26
click at [759, 170] on button "button" at bounding box center [766, 171] width 15 height 15
click at [1152, 126] on div "PK BSK [PERSON_NAME] Pulpit Terminarze Instruktorzy Pojazdy Tydzień Kursy Szkol…" at bounding box center [633, 341] width 1267 height 949
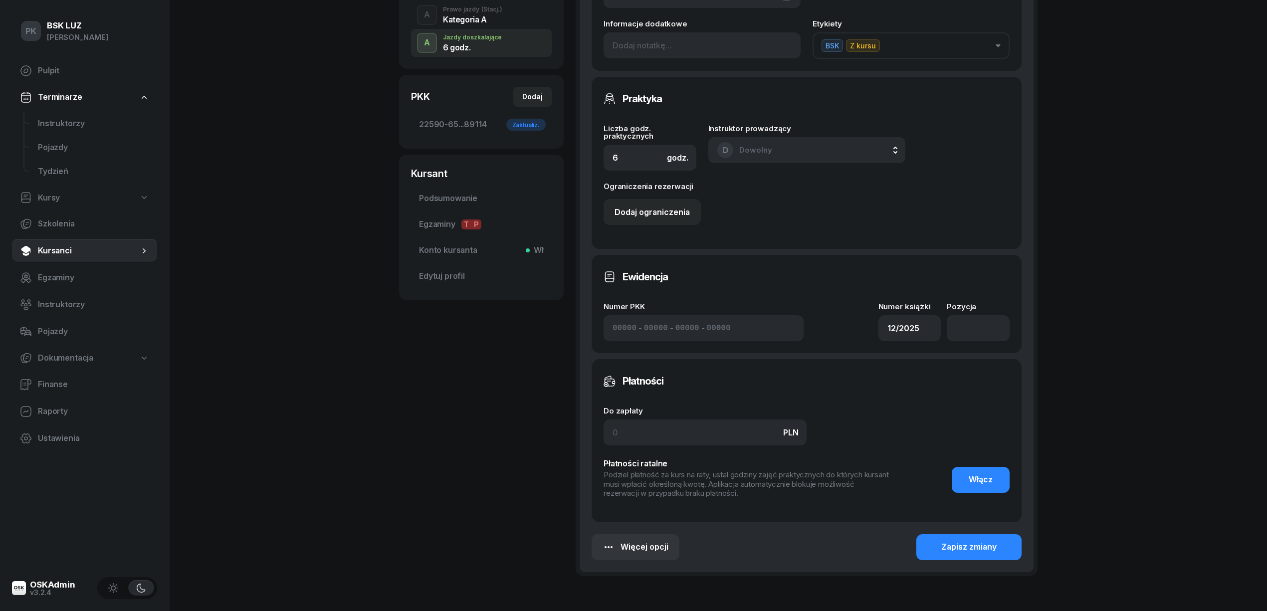
scroll to position [337, 0]
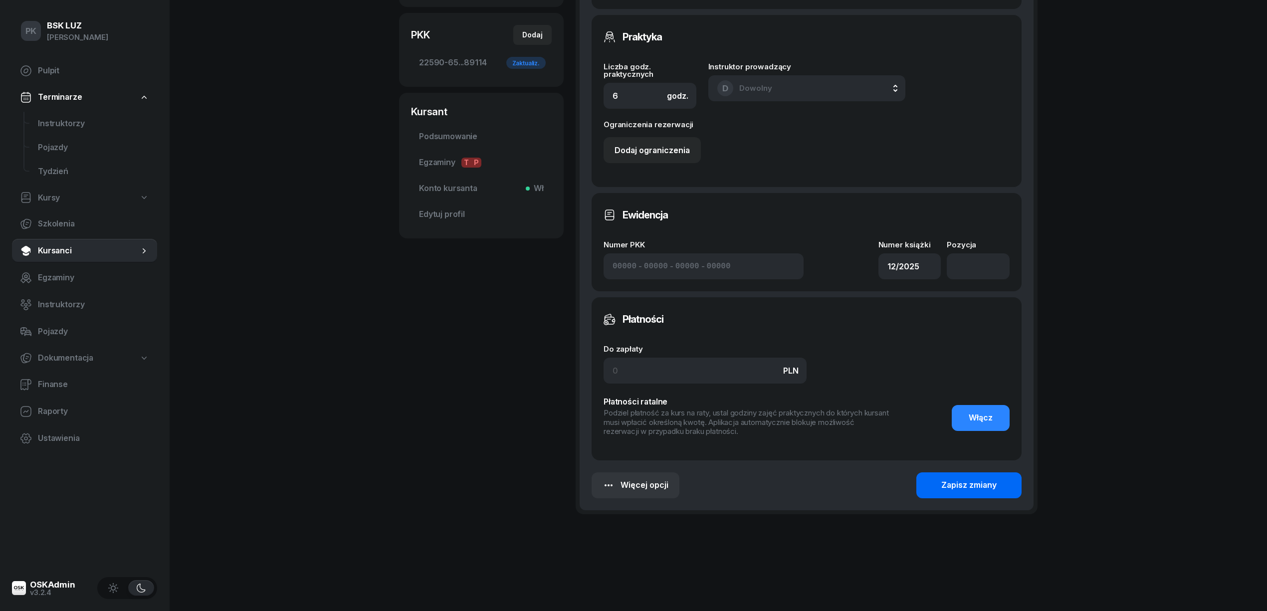
click at [992, 476] on button "Zapisz zmiany" at bounding box center [968, 485] width 105 height 26
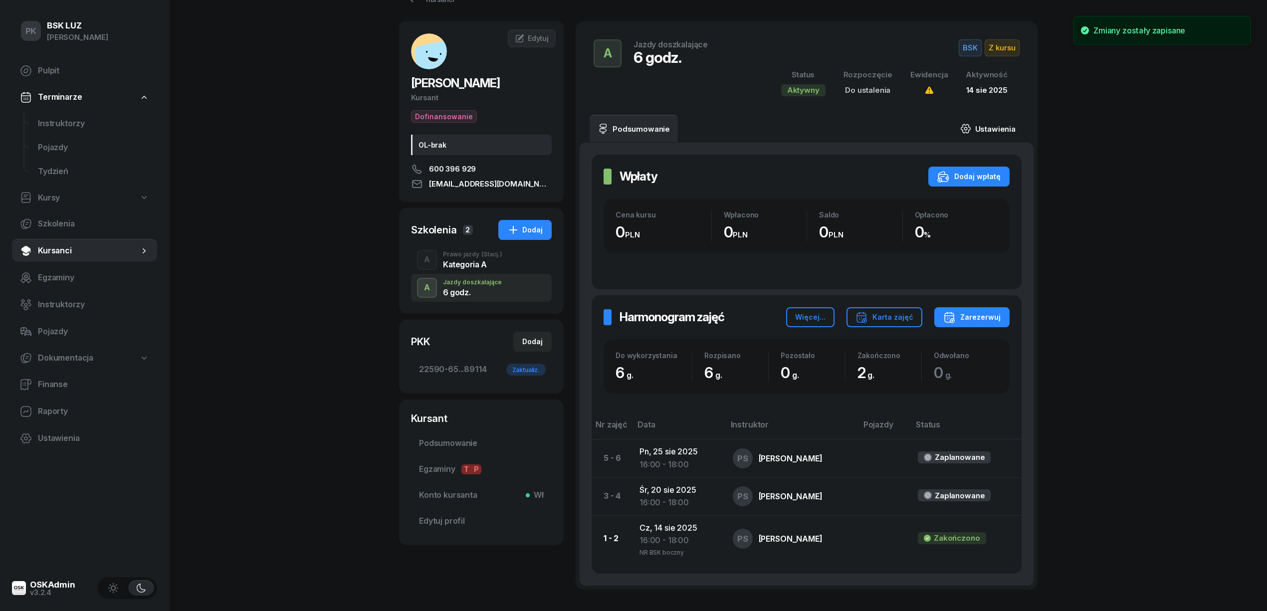
scroll to position [0, 0]
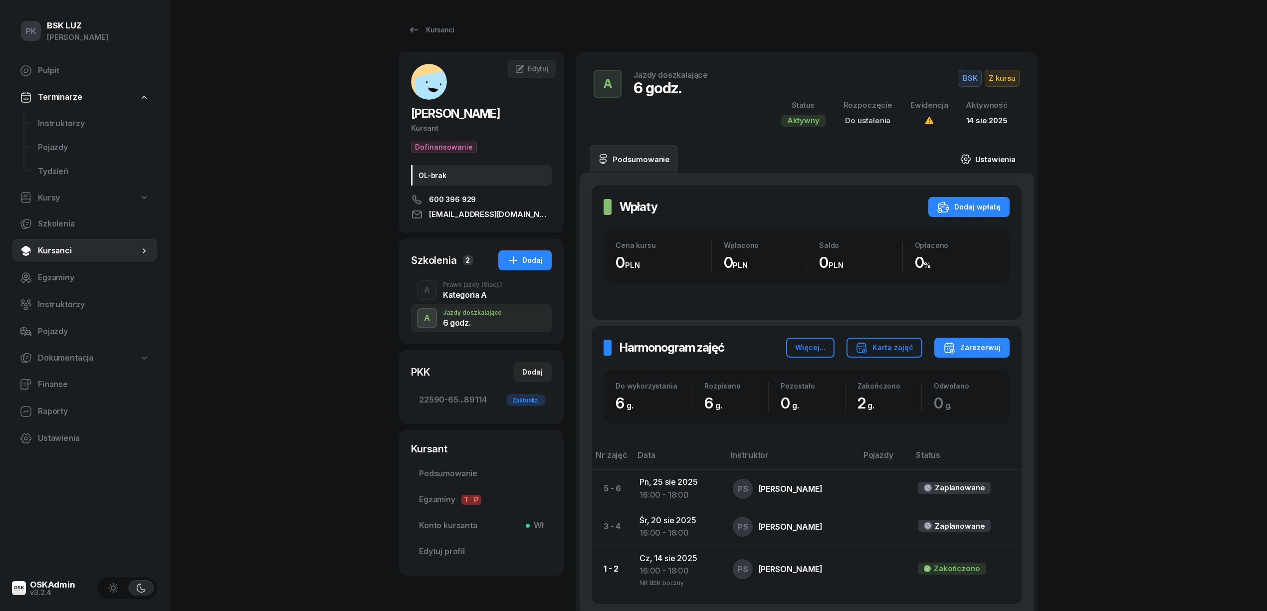
click at [998, 150] on link "Ustawienia" at bounding box center [987, 159] width 71 height 28
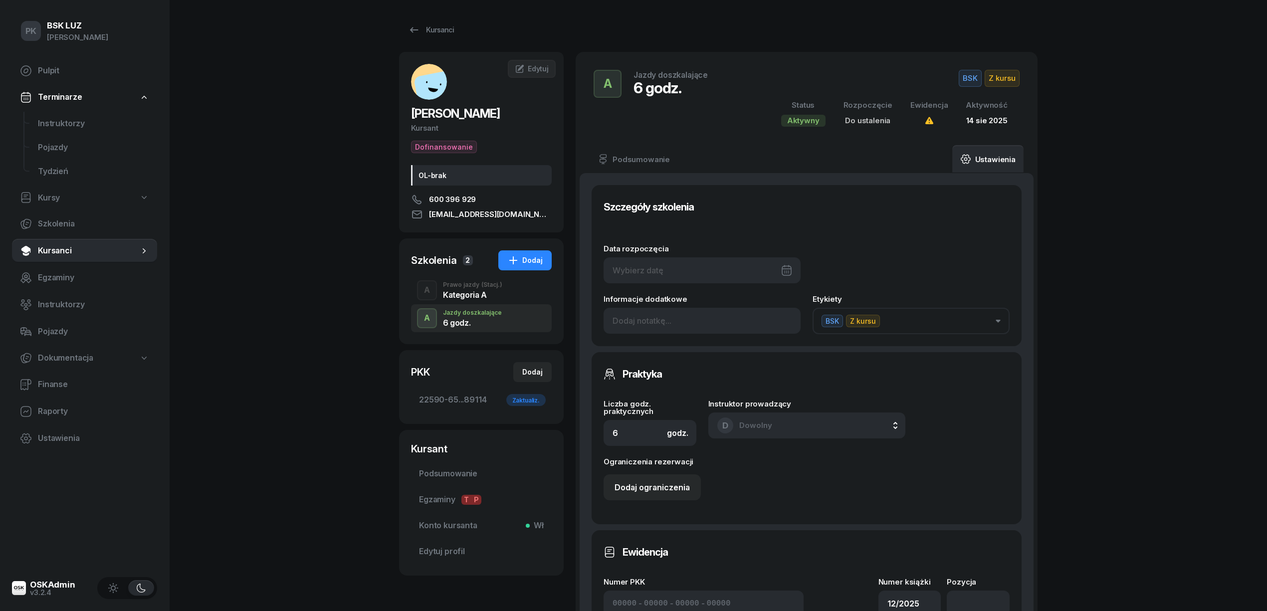
click at [687, 268] on div at bounding box center [701, 270] width 197 height 26
click at [723, 389] on div "14" at bounding box center [727, 390] width 16 height 16
type input "[DATE]"
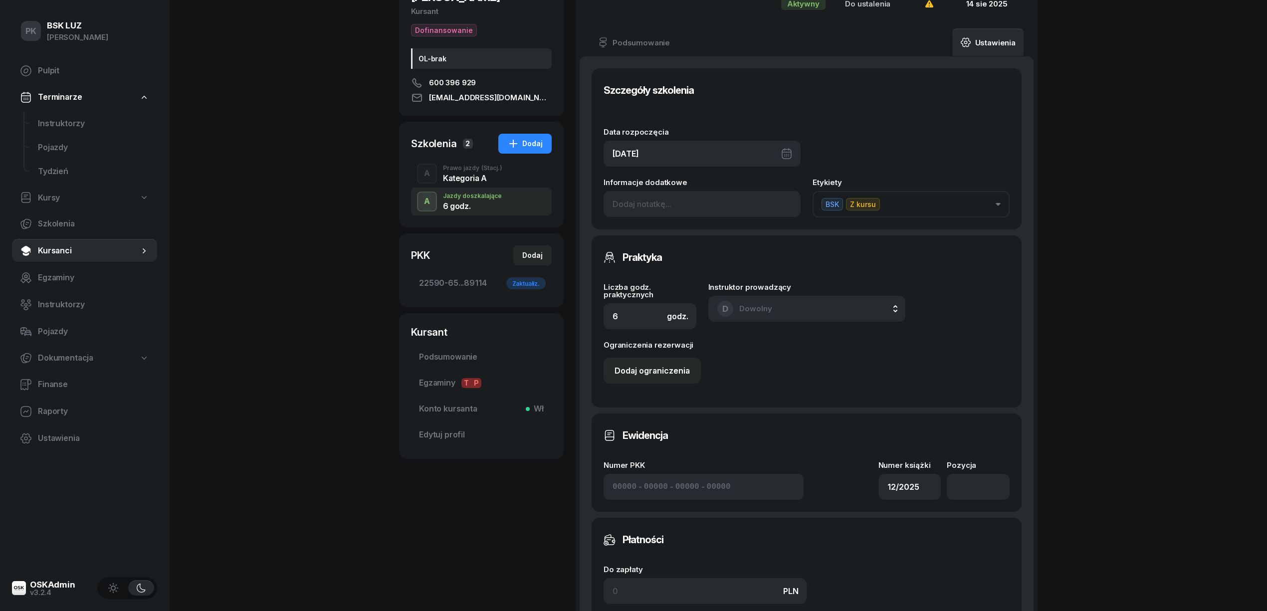
scroll to position [266, 0]
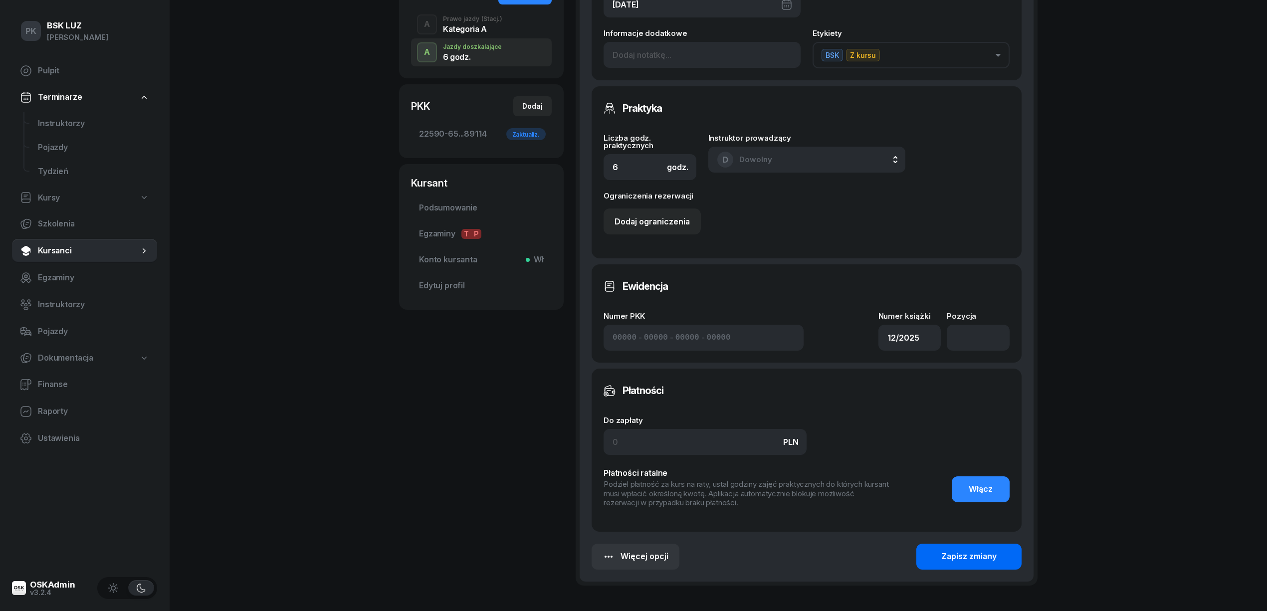
click at [981, 548] on button "Zapisz zmiany" at bounding box center [968, 557] width 105 height 26
click at [967, 553] on div "Zapisz zmiany" at bounding box center [968, 556] width 55 height 13
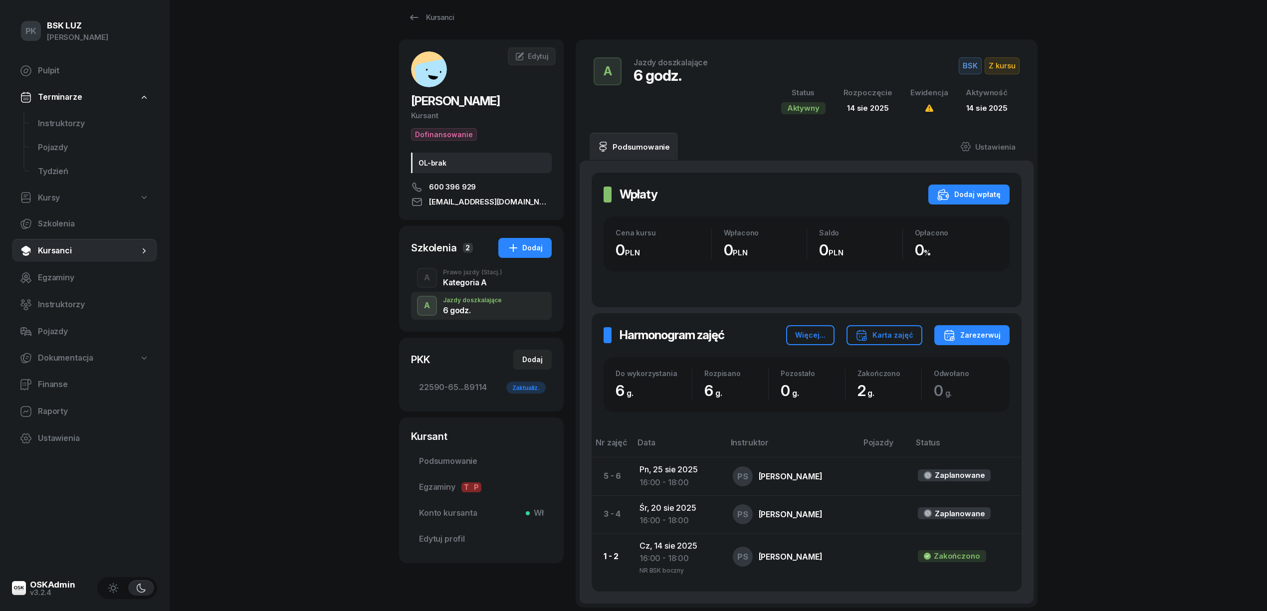
scroll to position [0, 0]
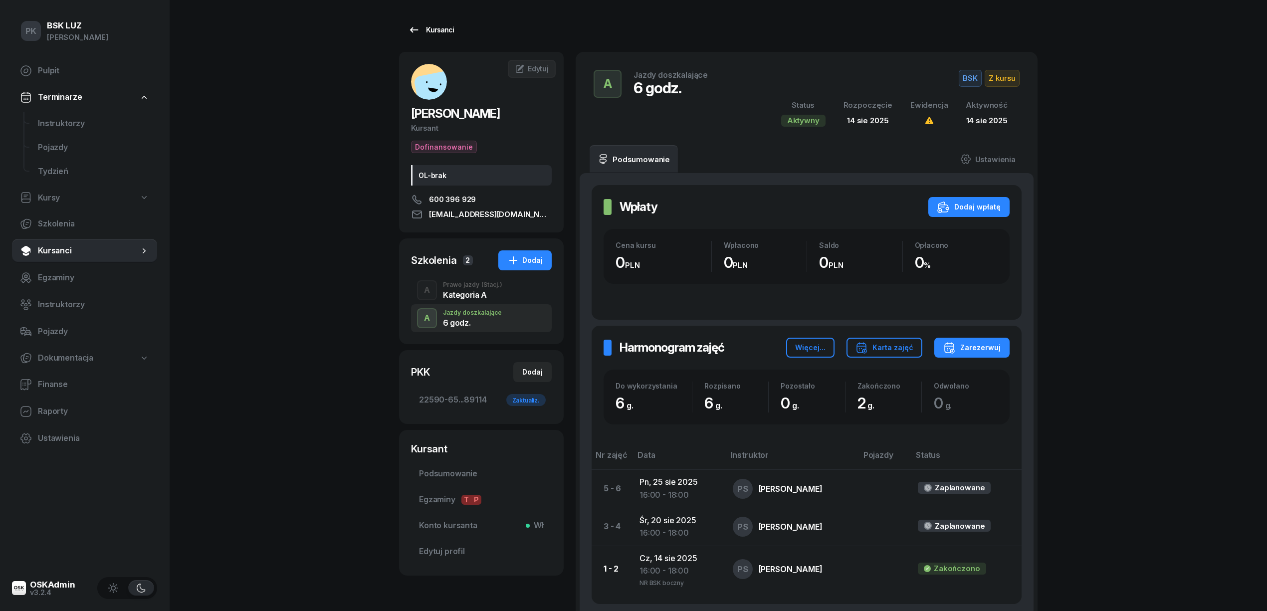
click at [423, 20] on link "Kursanci" at bounding box center [431, 30] width 64 height 20
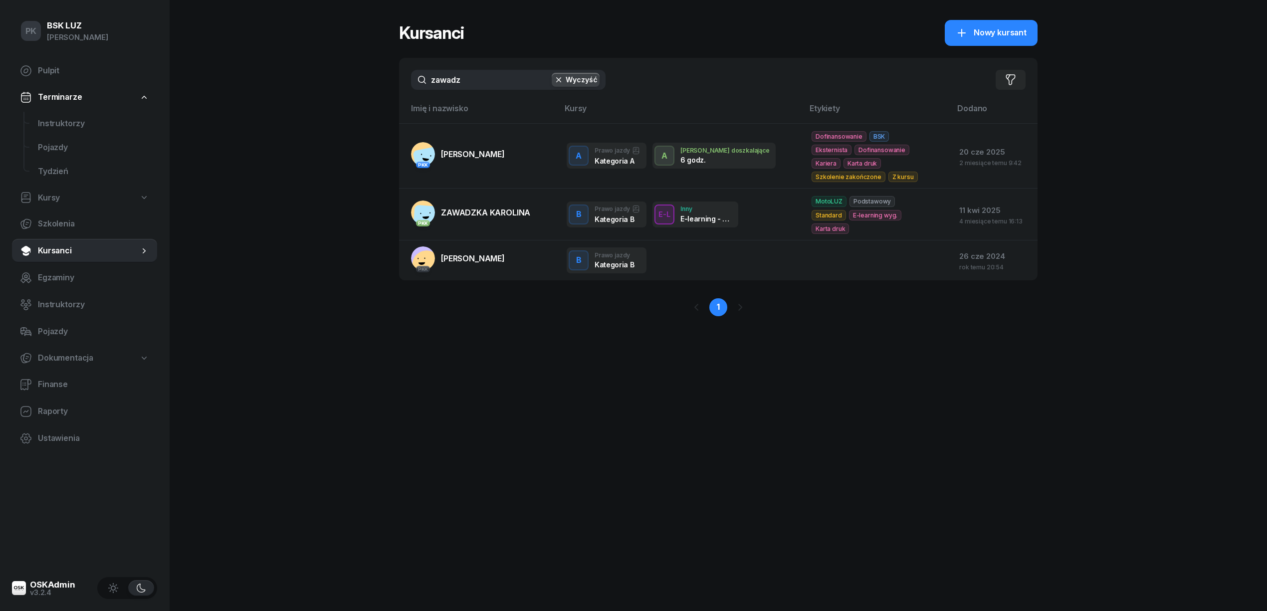
click at [372, 76] on div "PK BSK [PERSON_NAME] Pulpit Terminarze Instruktorzy Pojazdy Tydzień Kursy Szkol…" at bounding box center [633, 305] width 1267 height 611
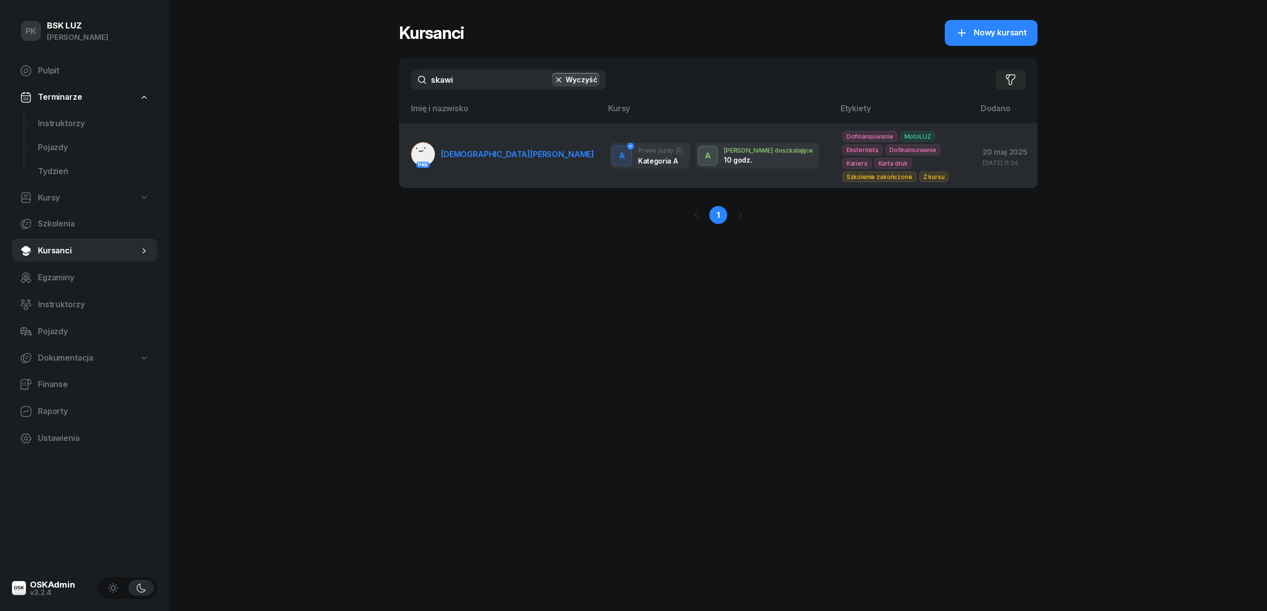
type input "skawi"
click at [503, 180] on td "PKK [PERSON_NAME]" at bounding box center [500, 155] width 203 height 65
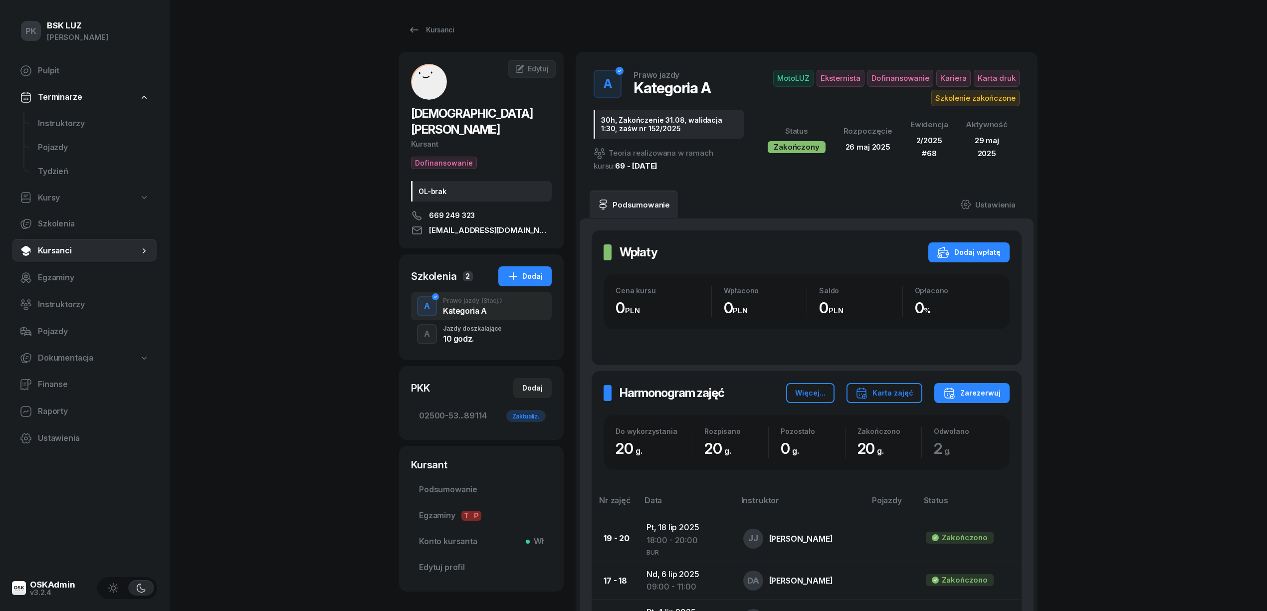
click at [507, 320] on div "A Jazdy doszkalające 10 godz." at bounding box center [481, 334] width 141 height 28
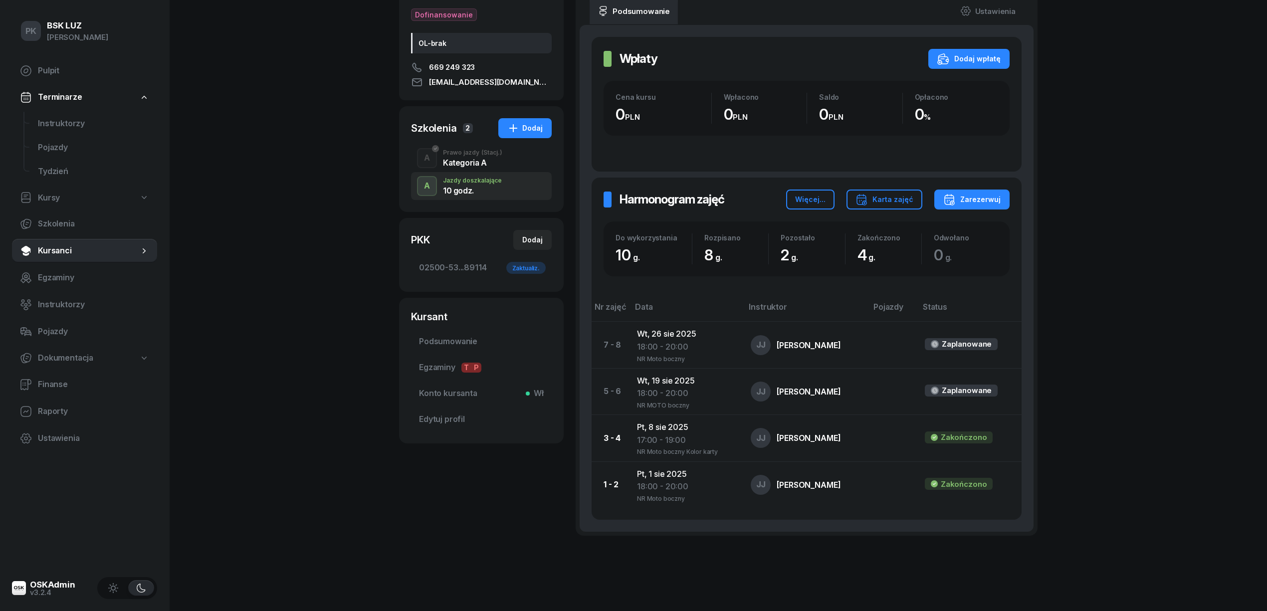
scroll to position [172, 0]
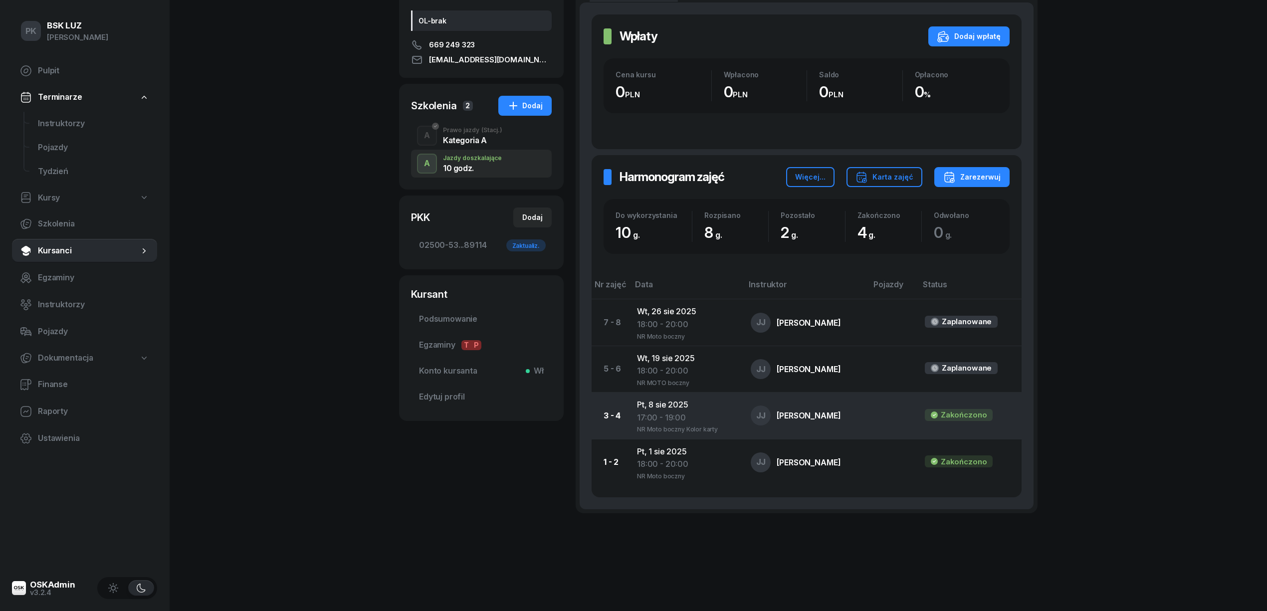
click at [684, 412] on div "17:00 - 19:00" at bounding box center [686, 417] width 98 height 13
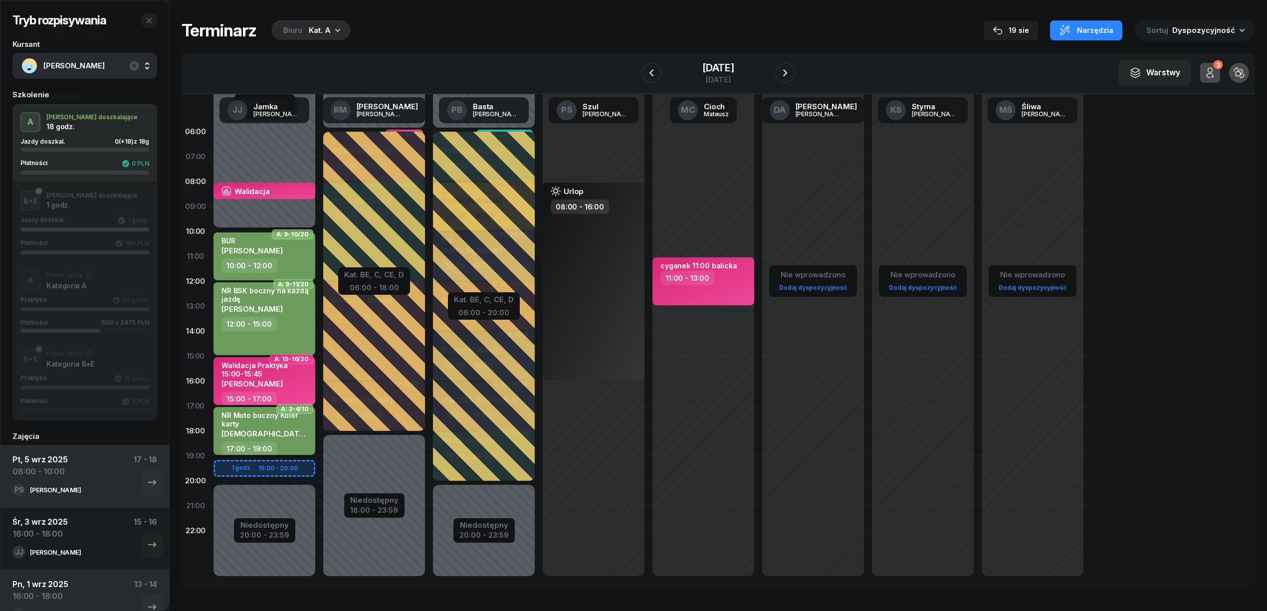
click at [302, 433] on div "[DEMOGRAPHIC_DATA][PERSON_NAME]" at bounding box center [265, 433] width 88 height 8
select select "17"
select select "19"
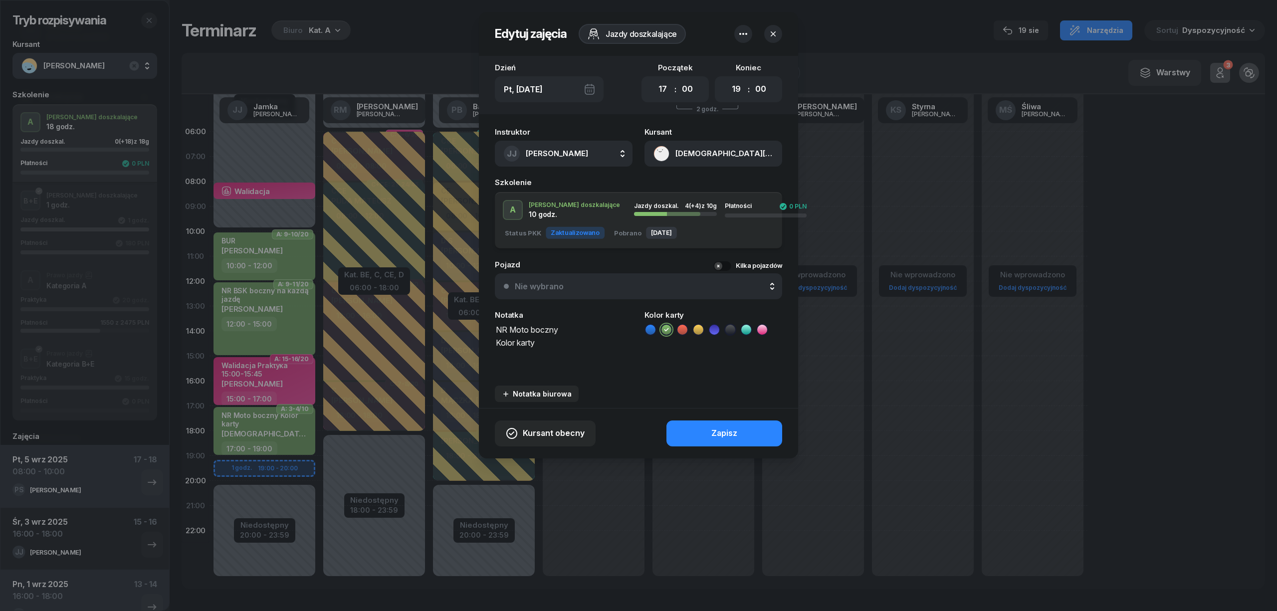
drag, startPoint x: 498, startPoint y: 340, endPoint x: 449, endPoint y: 339, distance: 48.9
click at [449, 339] on div "Edytuj zajęcia Jazdy doszkalające Dzień Pt, [DATE] Początek 00 01 02 03 04 05 0…" at bounding box center [638, 305] width 1277 height 611
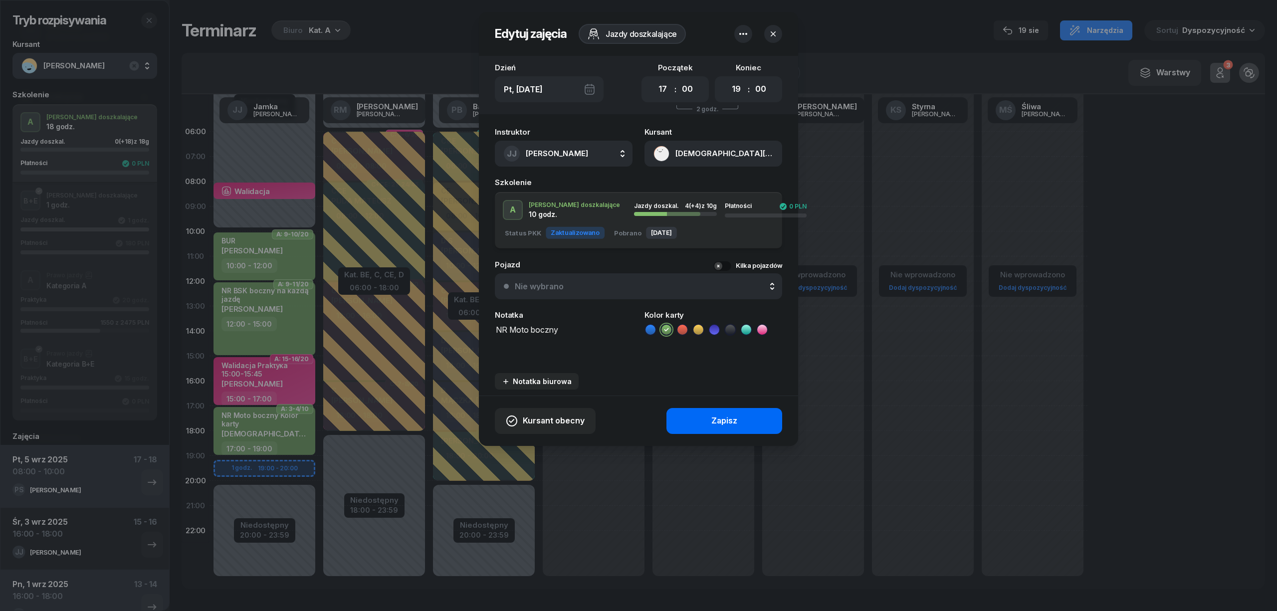
type textarea "NR Moto boczny"
click at [711, 417] on button "Zapisz" at bounding box center [724, 421] width 116 height 26
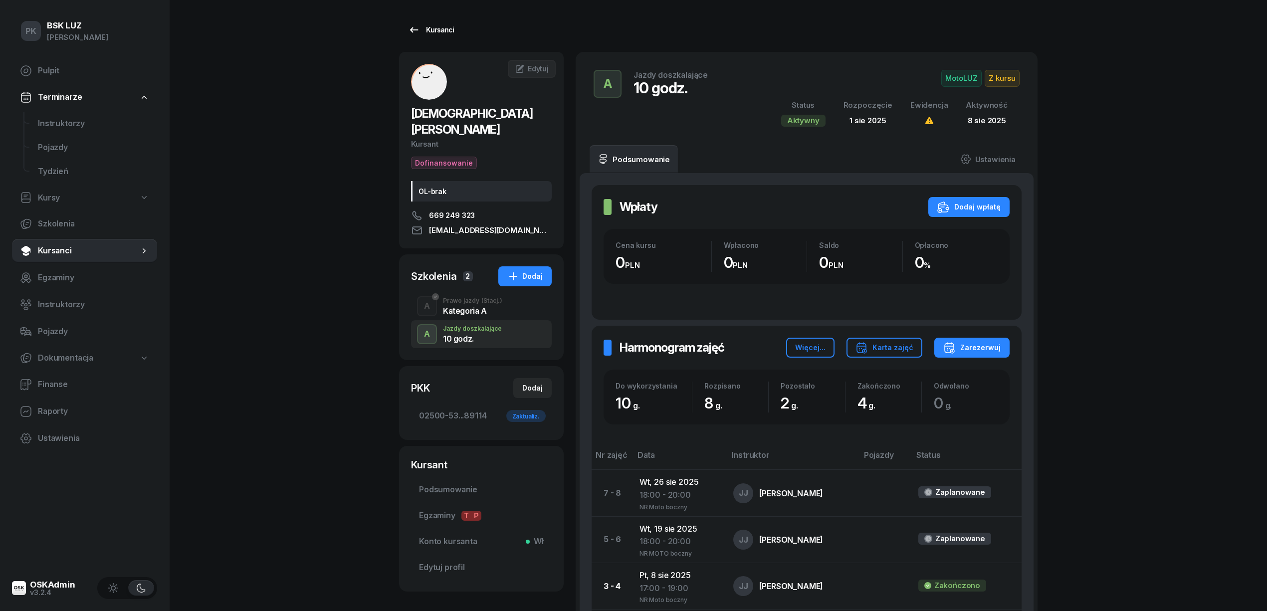
click at [442, 34] on div "Kursanci" at bounding box center [431, 30] width 46 height 12
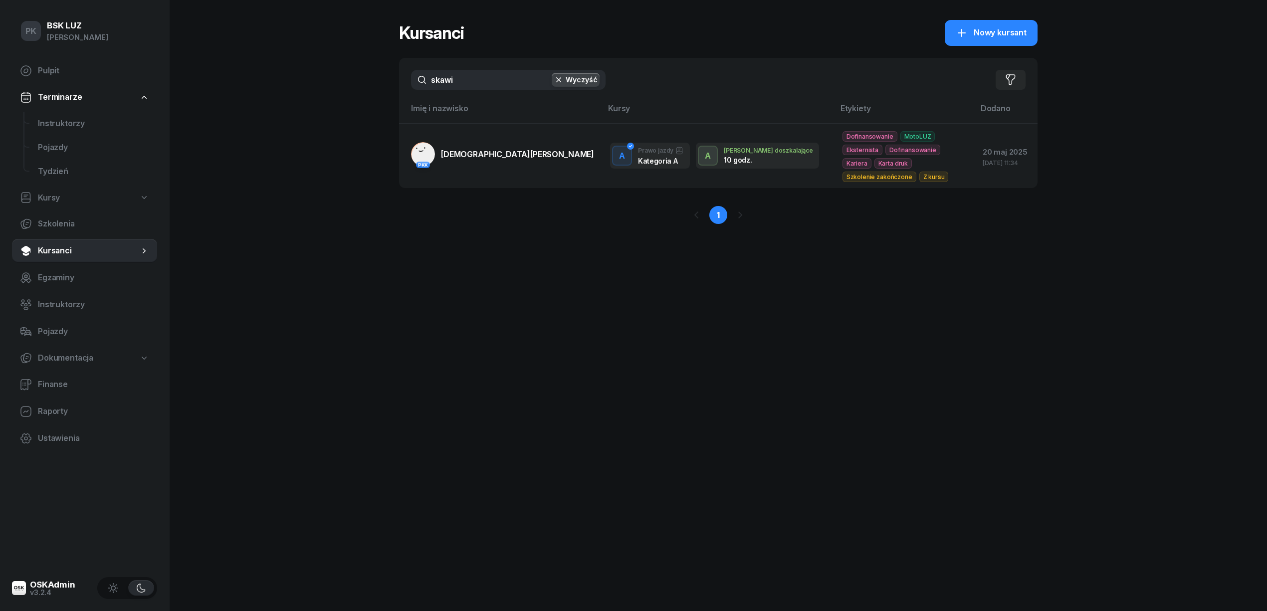
drag, startPoint x: 490, startPoint y: 86, endPoint x: 385, endPoint y: 74, distance: 105.0
click at [385, 74] on div "PK BSK [PERSON_NAME] Pulpit Terminarze Instruktorzy Pojazdy Tydzień Kursy Szkol…" at bounding box center [633, 305] width 1267 height 611
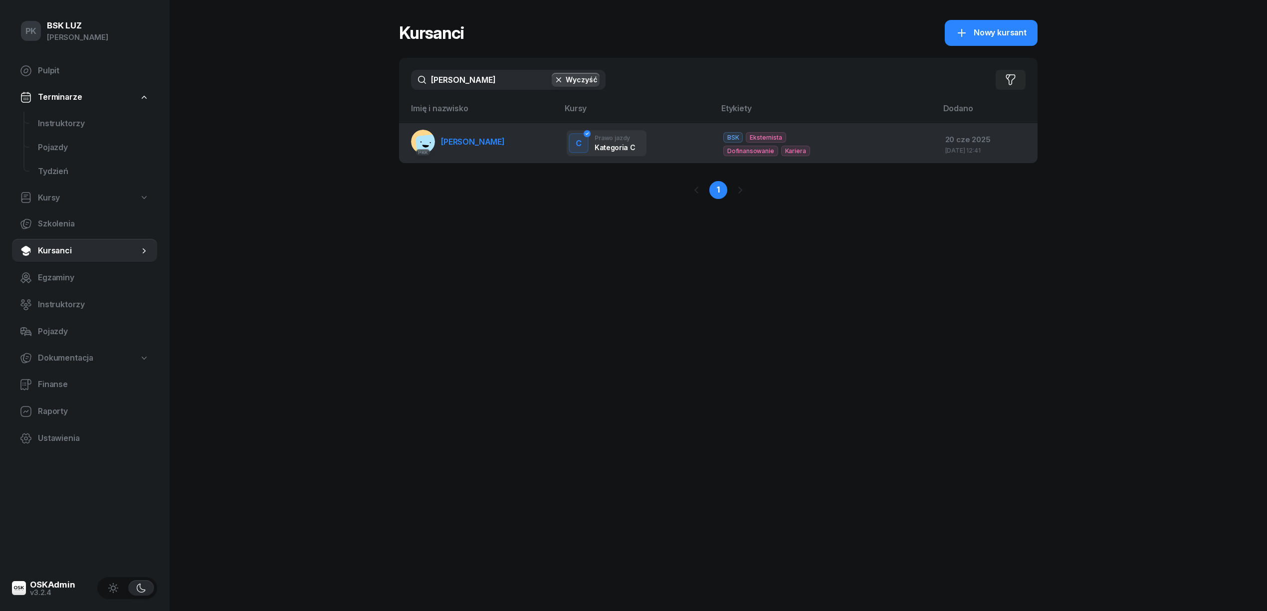
type input "[PERSON_NAME]"
click at [485, 138] on span "[PERSON_NAME]" at bounding box center [473, 142] width 64 height 10
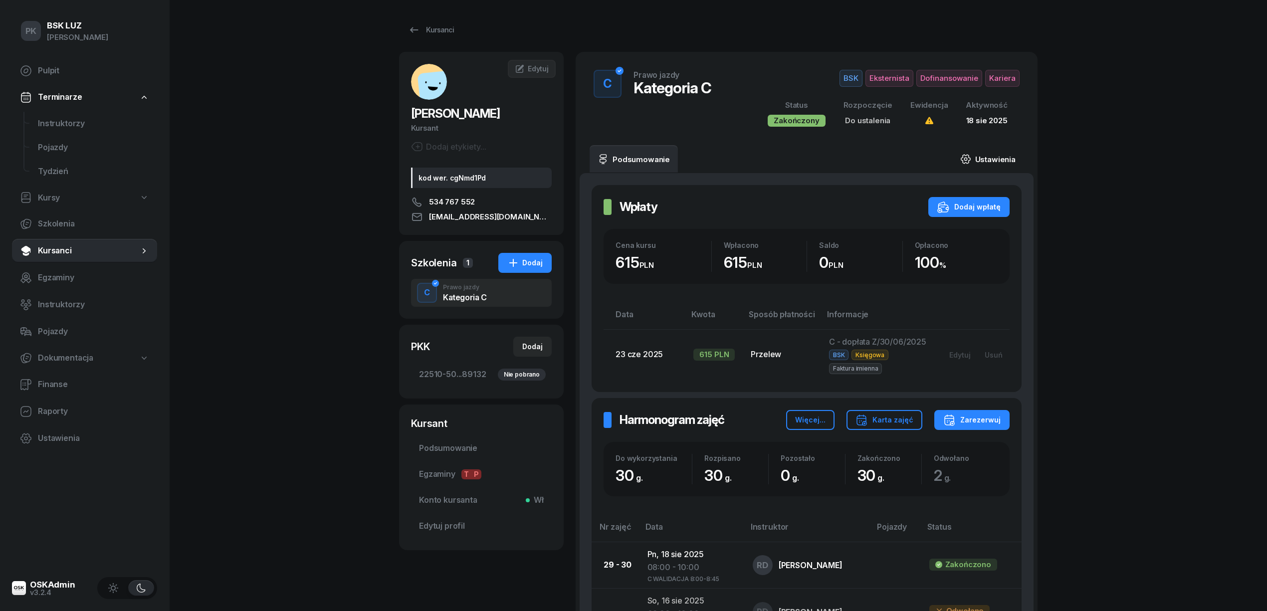
click at [992, 160] on link "Ustawienia" at bounding box center [987, 159] width 71 height 28
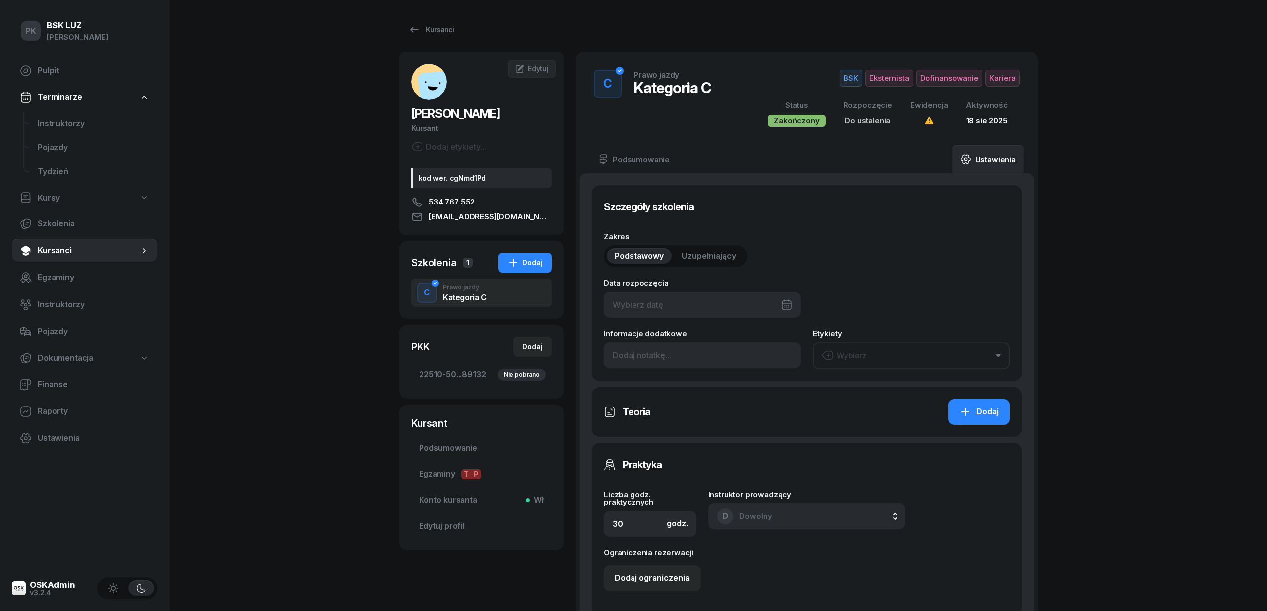
type input "22510"
type input "50272"
type input "29543"
type input "89132"
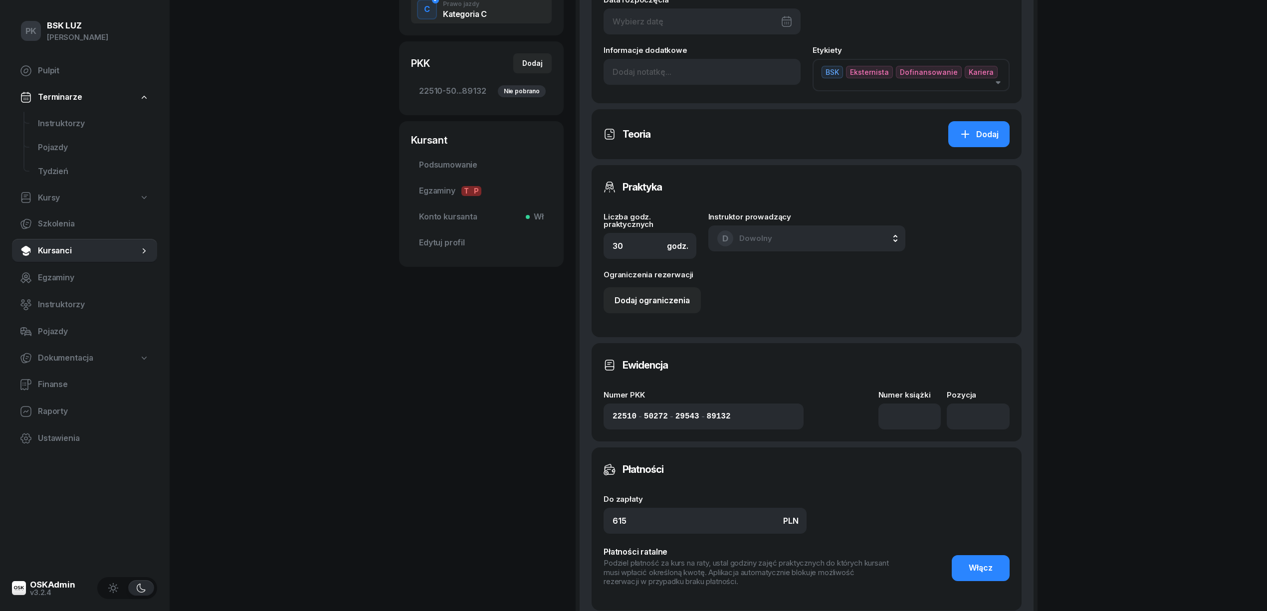
scroll to position [427, 0]
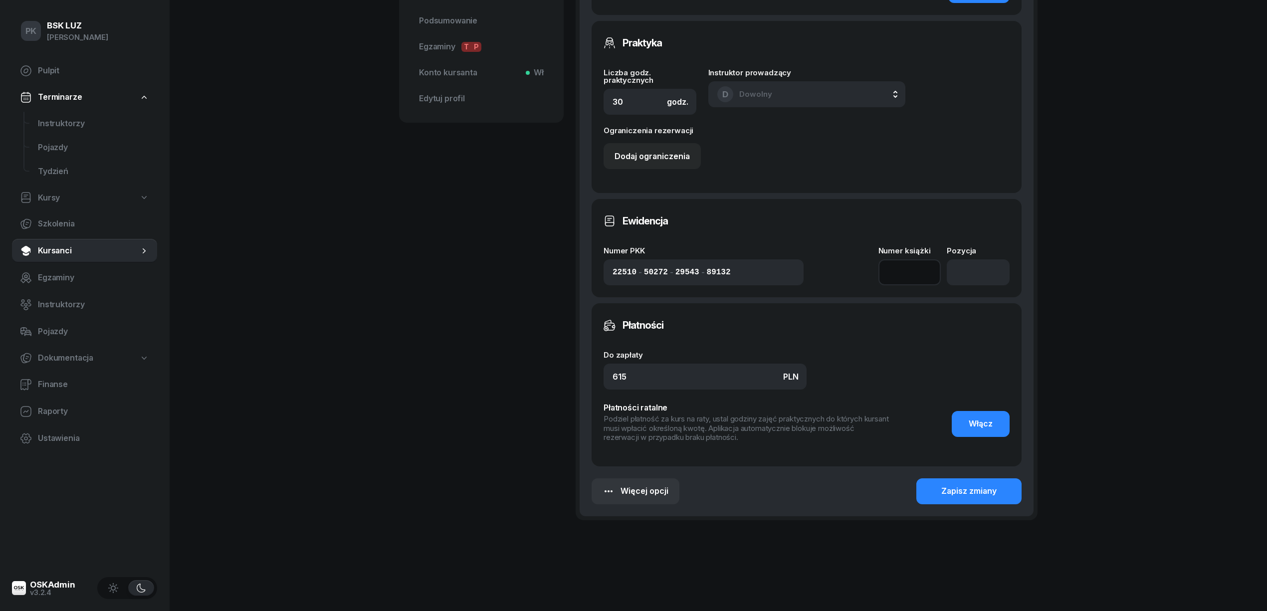
click at [910, 265] on input at bounding box center [909, 272] width 63 height 26
type input "11/2023"
click at [964, 271] on input "number" at bounding box center [978, 272] width 63 height 26
type input "1596"
click at [982, 493] on button "Zapisz zmiany" at bounding box center [968, 491] width 105 height 26
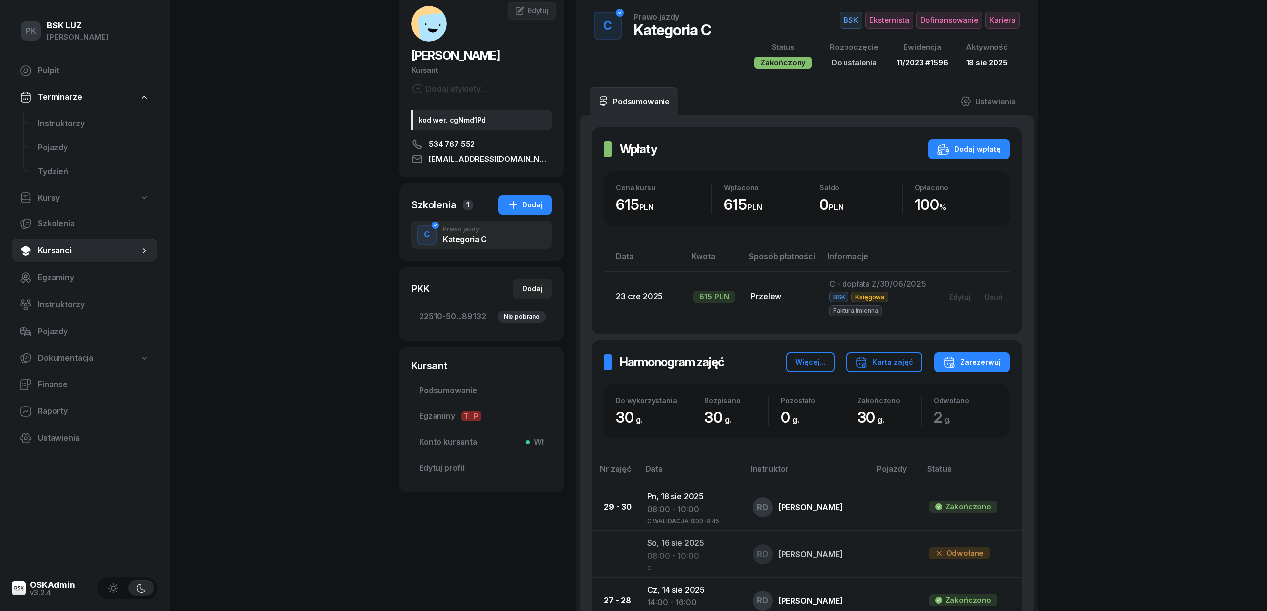
scroll to position [0, 0]
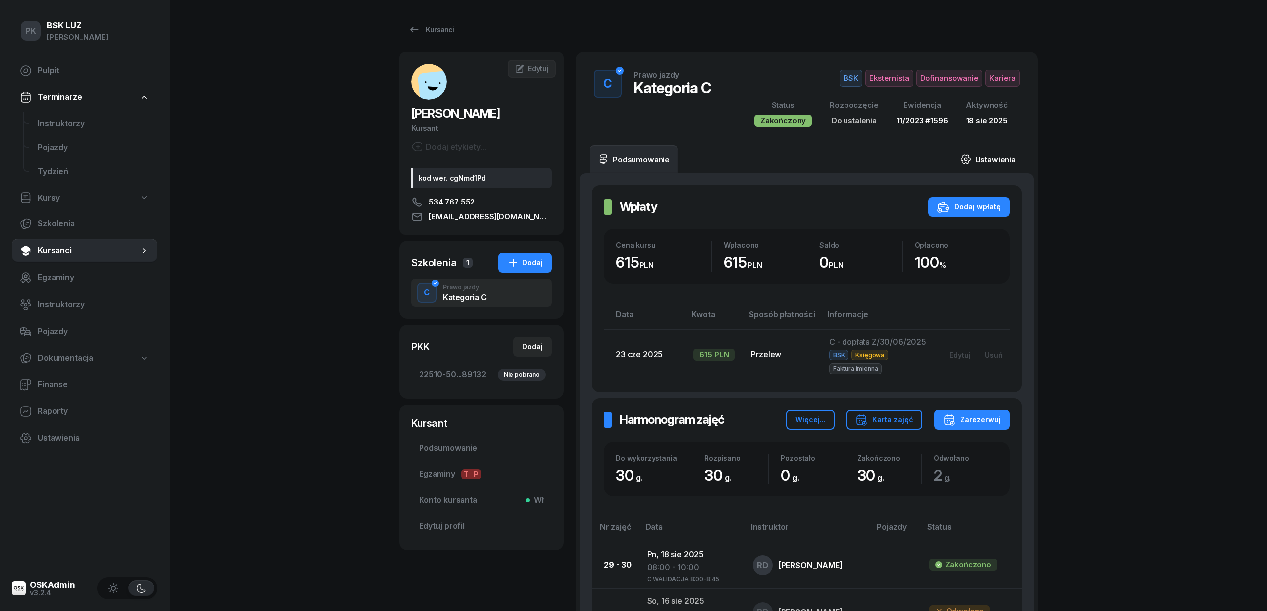
click at [991, 154] on link "Ustawienia" at bounding box center [987, 159] width 71 height 28
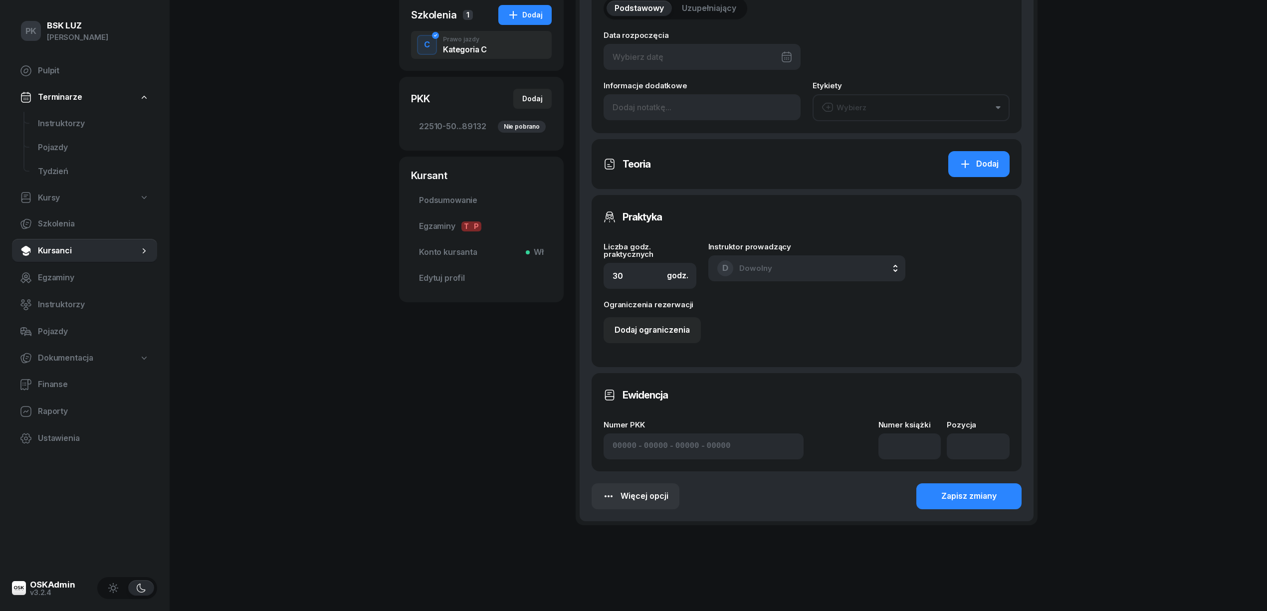
scroll to position [258, 0]
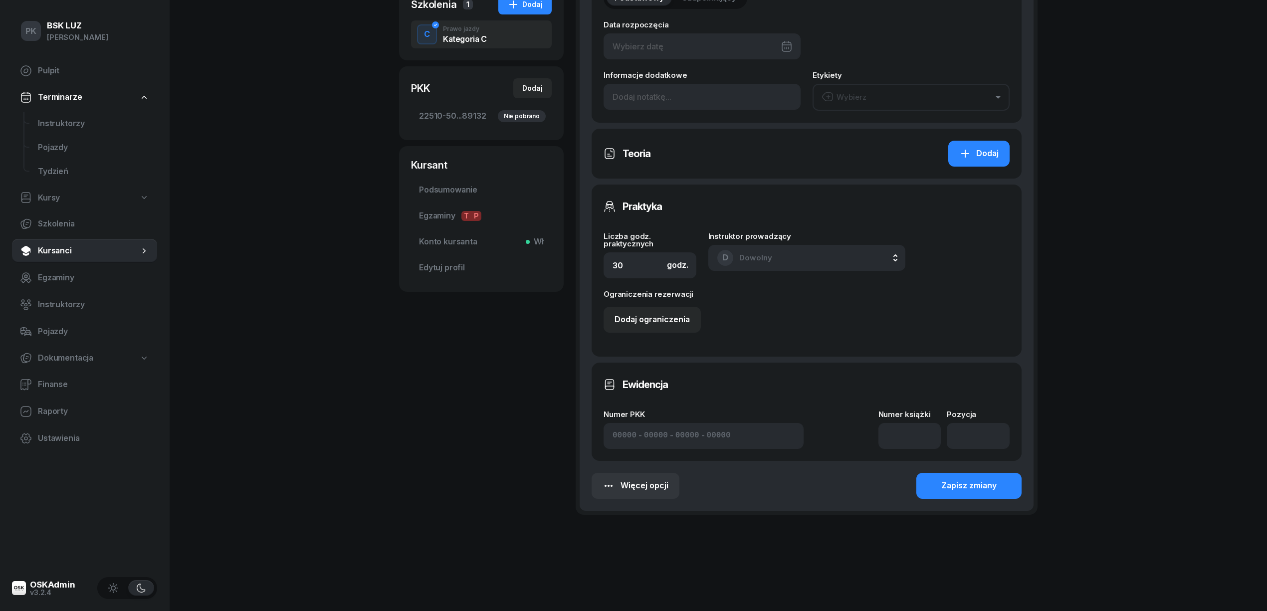
type input "22510"
type input "50272"
type input "29543"
type input "89132"
type input "11/2023"
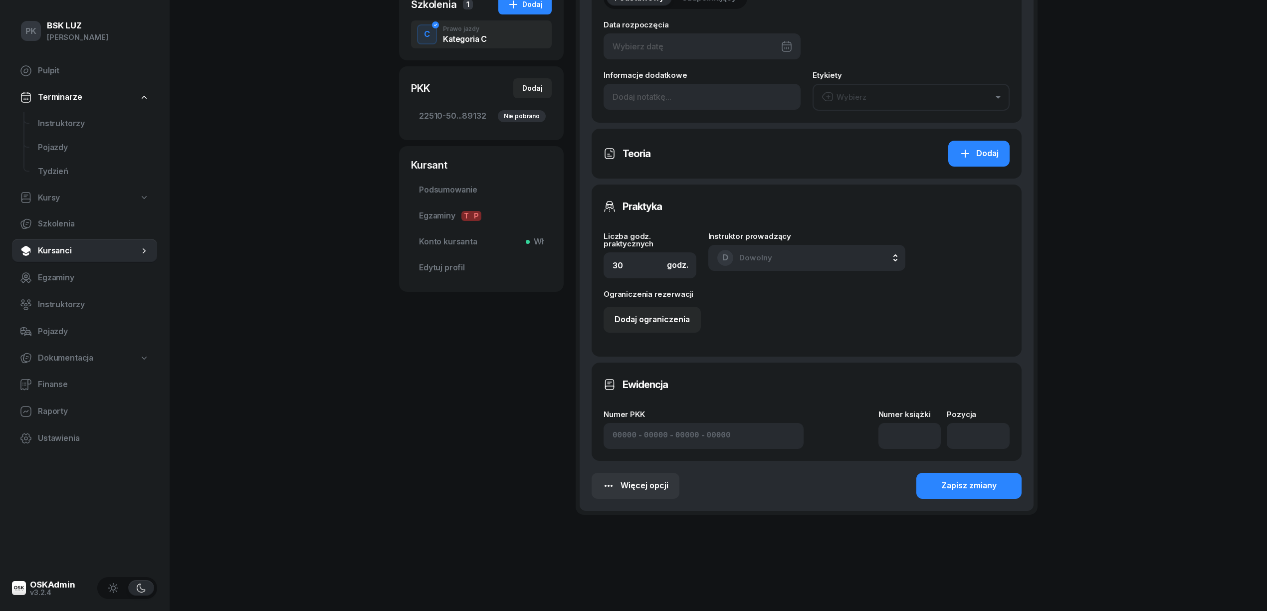
type input "1596"
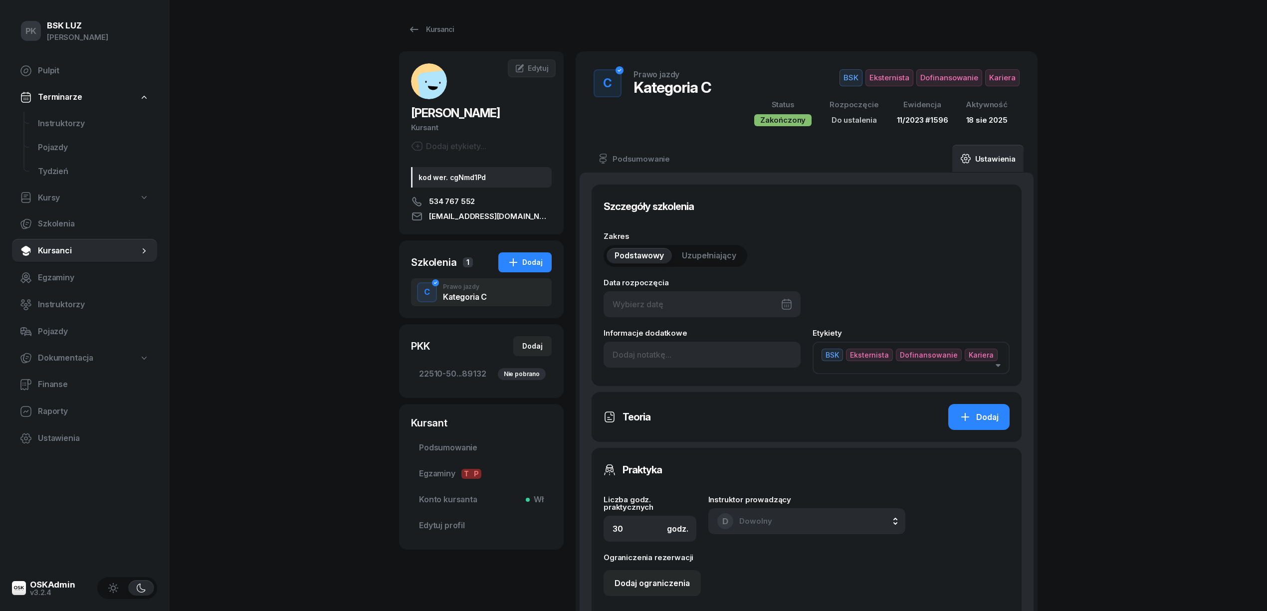
scroll to position [0, 0]
click at [688, 305] on div at bounding box center [701, 305] width 197 height 26
click at [774, 338] on div at bounding box center [775, 338] width 33 height 15
click at [773, 338] on button "button" at bounding box center [766, 338] width 15 height 15
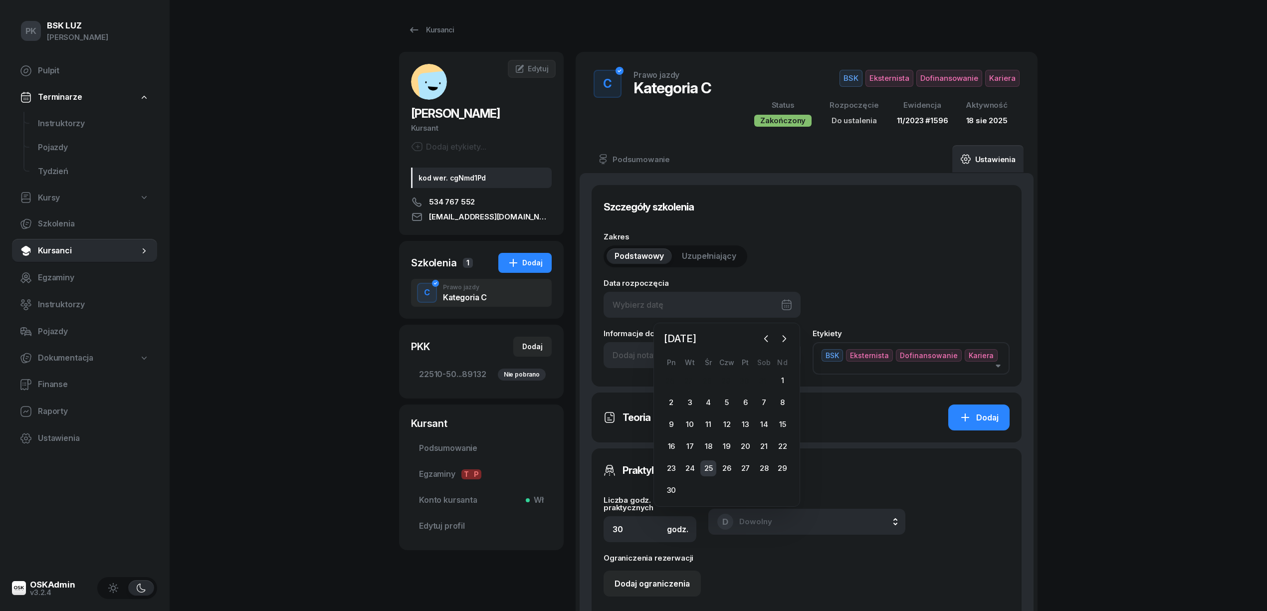
click at [706, 467] on div "25" at bounding box center [708, 468] width 16 height 16
type input "[DATE]"
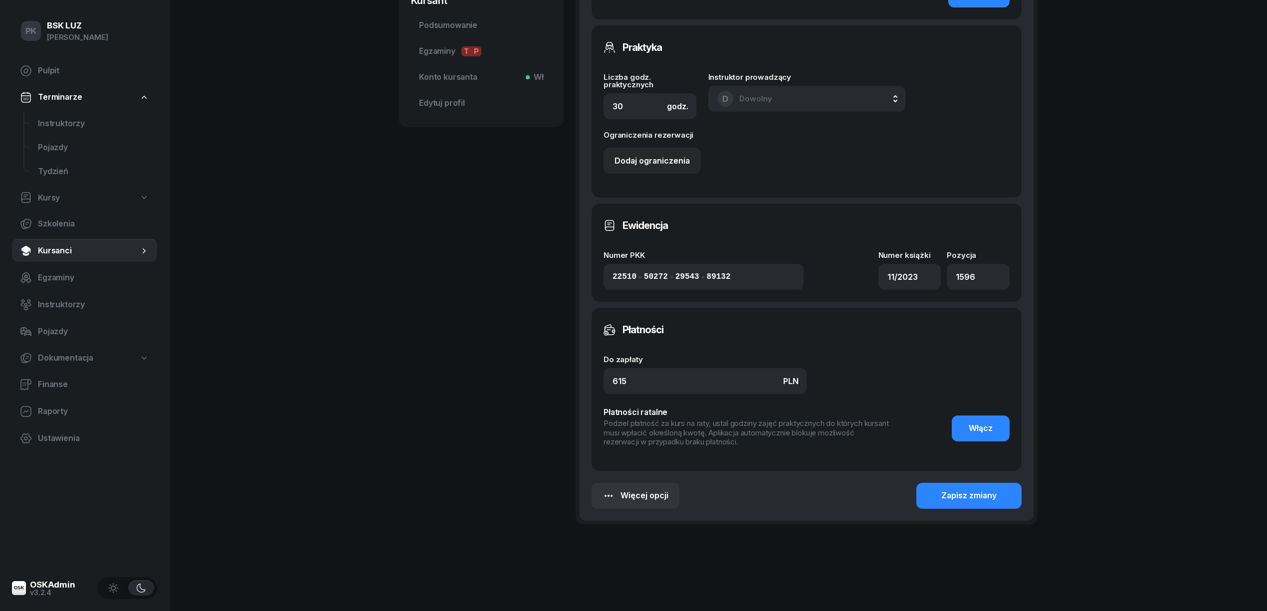
scroll to position [427, 0]
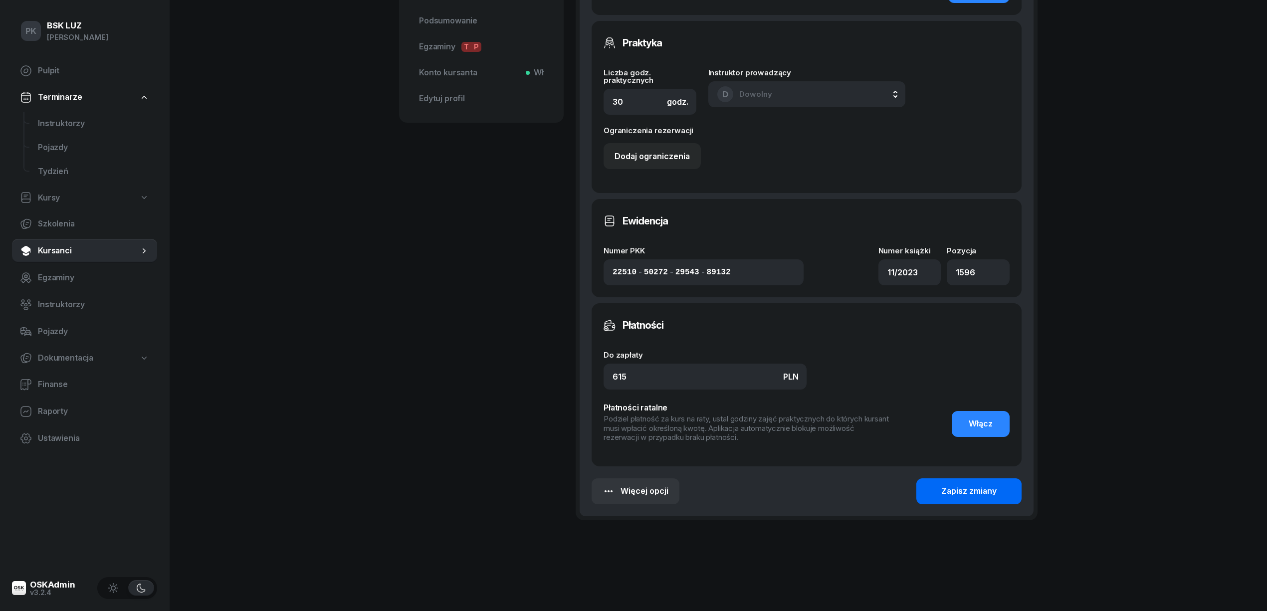
click at [961, 485] on div "Zapisz zmiany" at bounding box center [968, 491] width 55 height 13
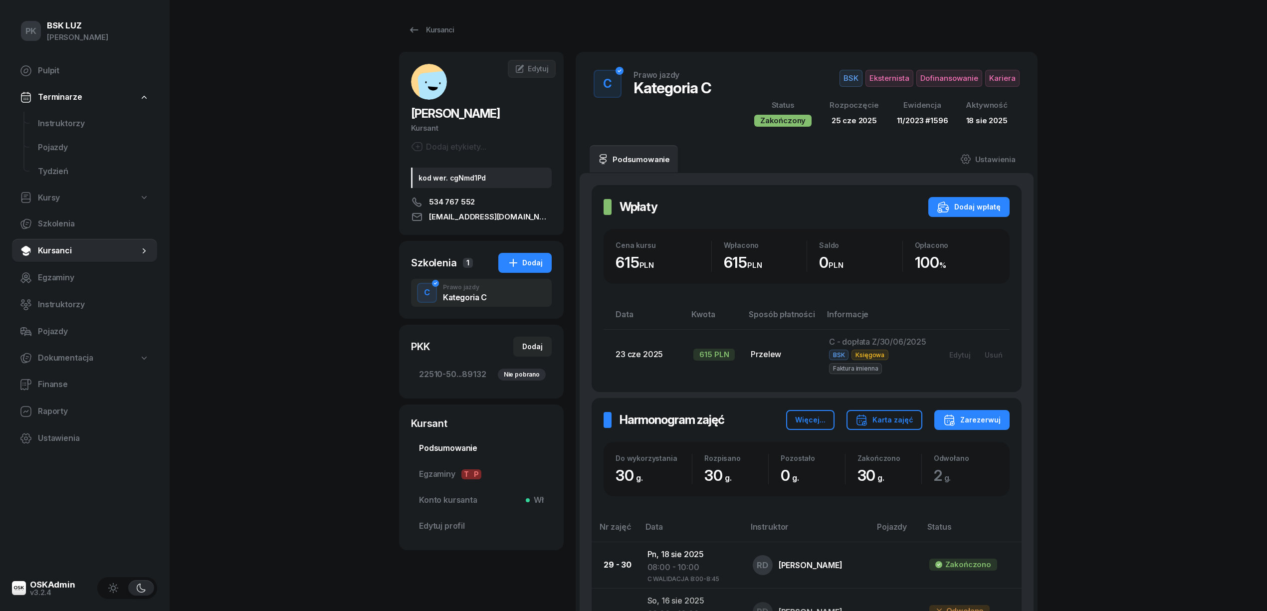
scroll to position [66, 0]
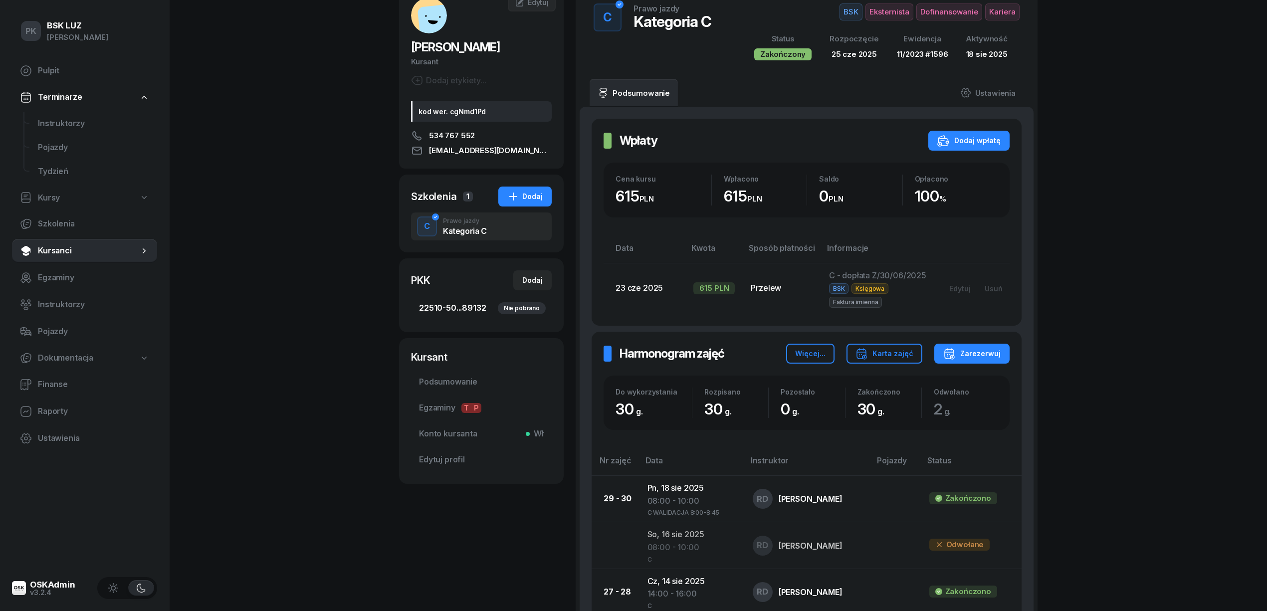
click at [481, 310] on span "22510-50...89132 Nie pobrano" at bounding box center [481, 308] width 125 height 13
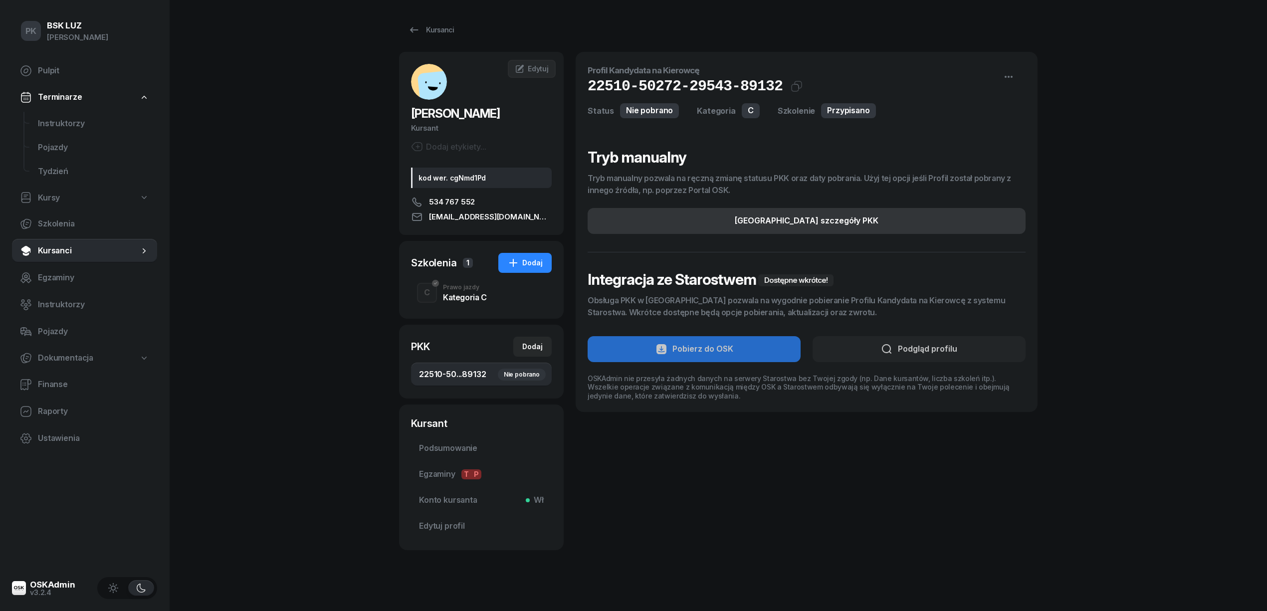
click at [874, 217] on button "[GEOGRAPHIC_DATA] szczegóły PKK" at bounding box center [806, 221] width 438 height 26
select select "C"
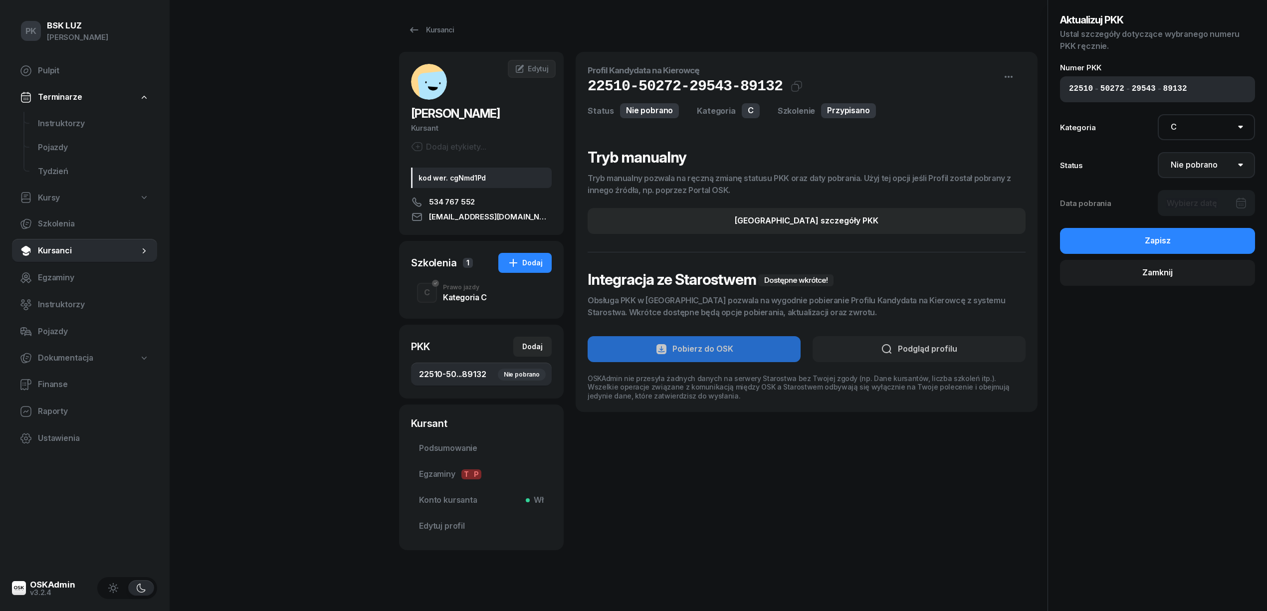
click at [1211, 162] on select "Nie pobrano Pobrano Zwrócono Zaktualizowano" at bounding box center [1206, 165] width 98 height 26
select select "Get"
click at [1157, 152] on select "Nie pobrano Pobrano Zwrócono Zaktualizowano" at bounding box center [1206, 165] width 98 height 26
click at [1205, 192] on div at bounding box center [1206, 203] width 98 height 26
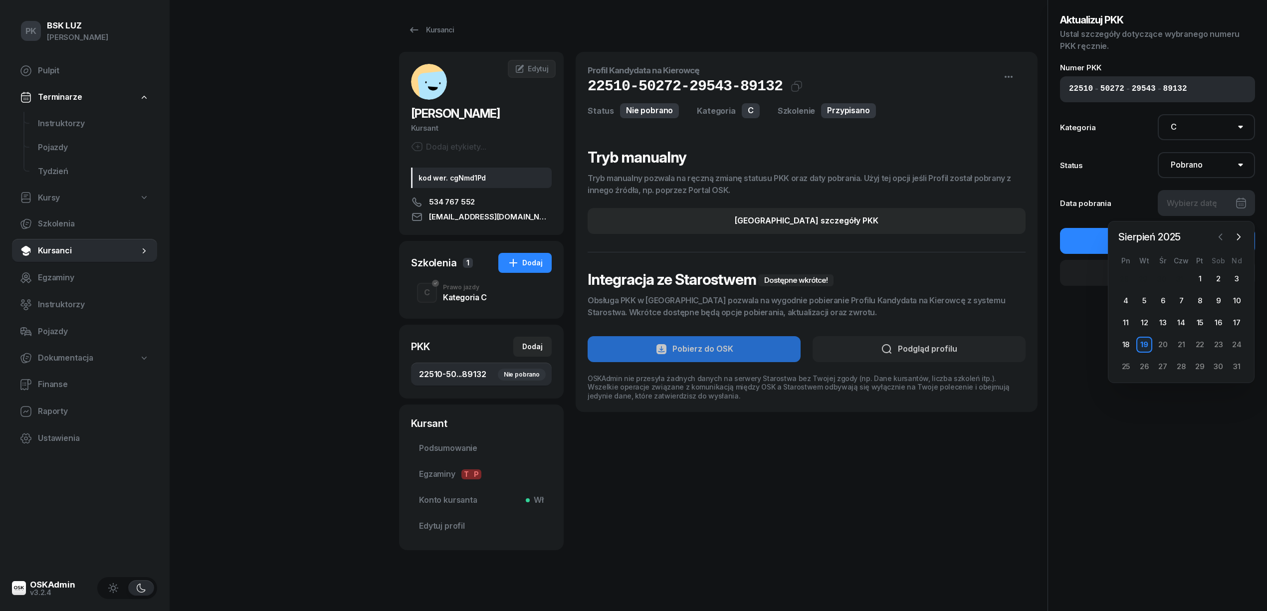
click at [1215, 236] on icon "button" at bounding box center [1220, 237] width 10 height 10
click at [1129, 365] on div "23" at bounding box center [1126, 367] width 16 height 16
type input "[DATE]"
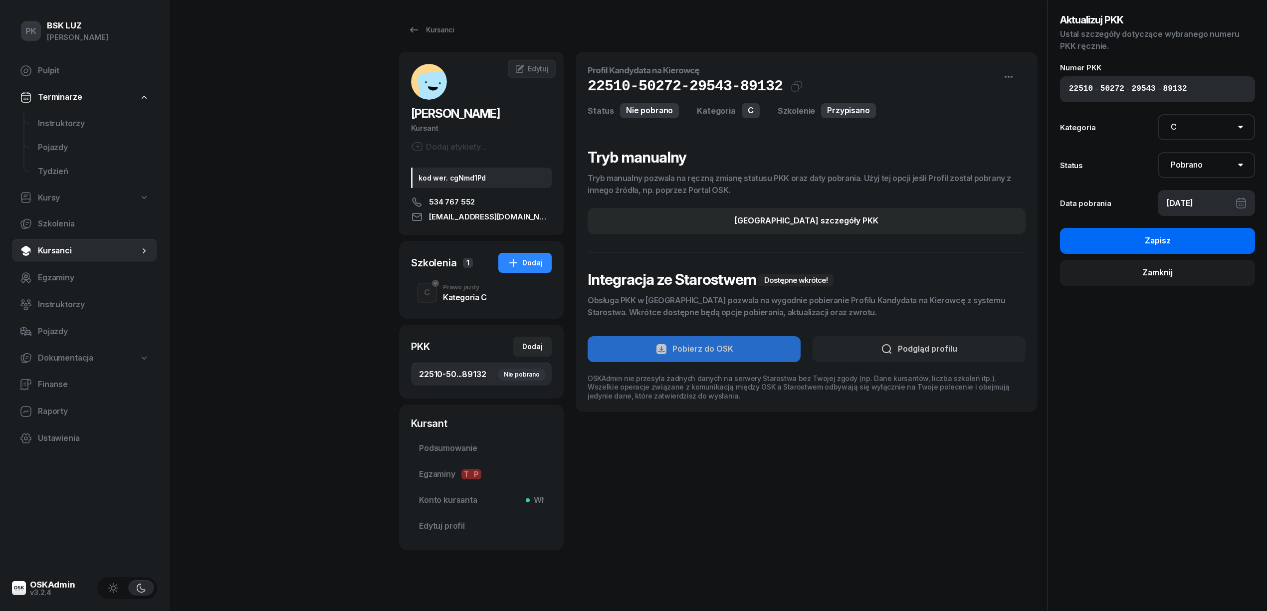
click at [1152, 246] on div "Zapisz" at bounding box center [1158, 240] width 26 height 13
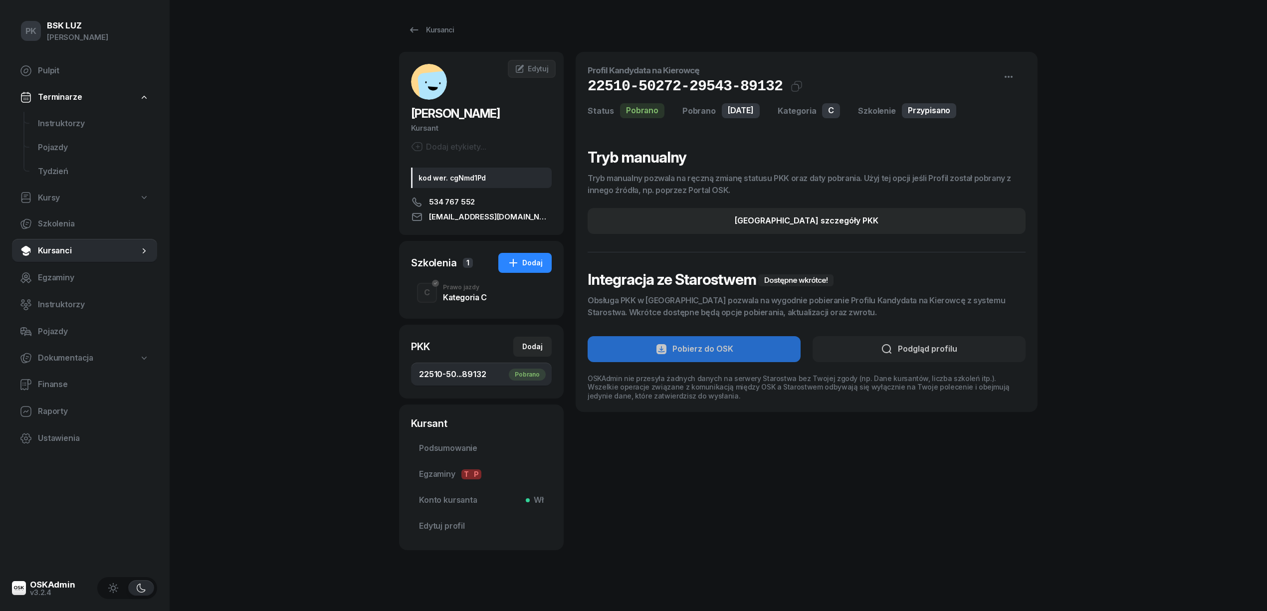
click at [529, 78] on div "[PERSON_NAME] etykiety... kod wer. cgNmd1Pd 534 767 552 [EMAIL_ADDRESS][DOMAIN_…" at bounding box center [481, 143] width 165 height 159
click at [531, 69] on span "Edytuj" at bounding box center [538, 68] width 21 height 8
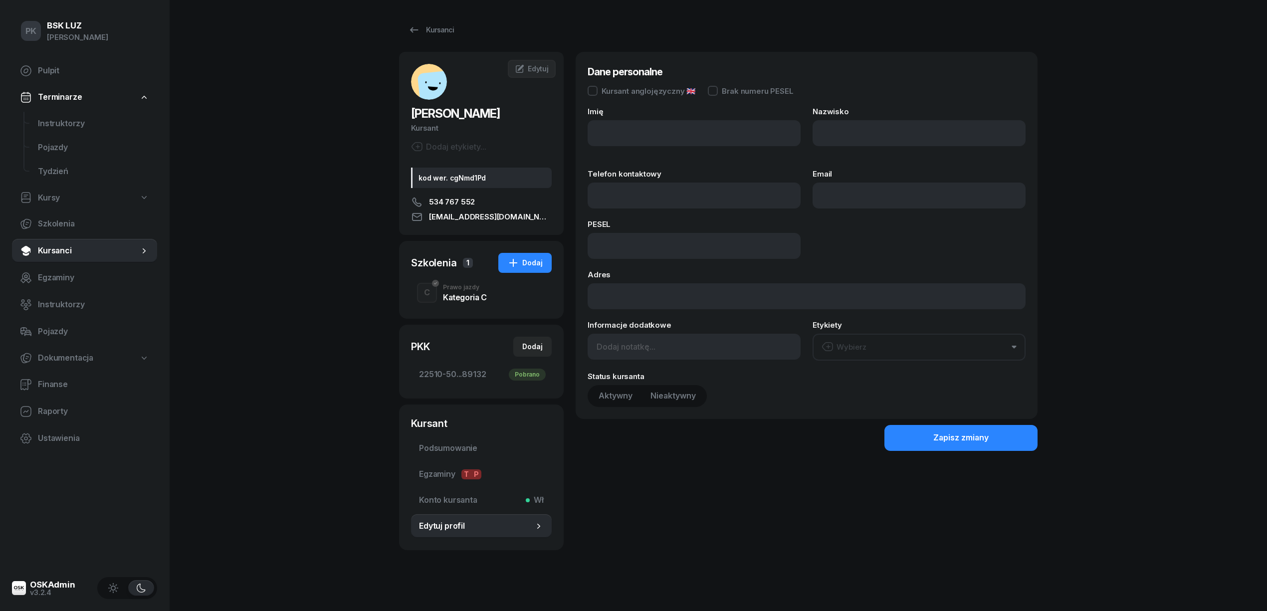
type input "[PERSON_NAME]"
type input "534767552"
type input "[EMAIL_ADDRESS][DOMAIN_NAME]"
type input "95022111199"
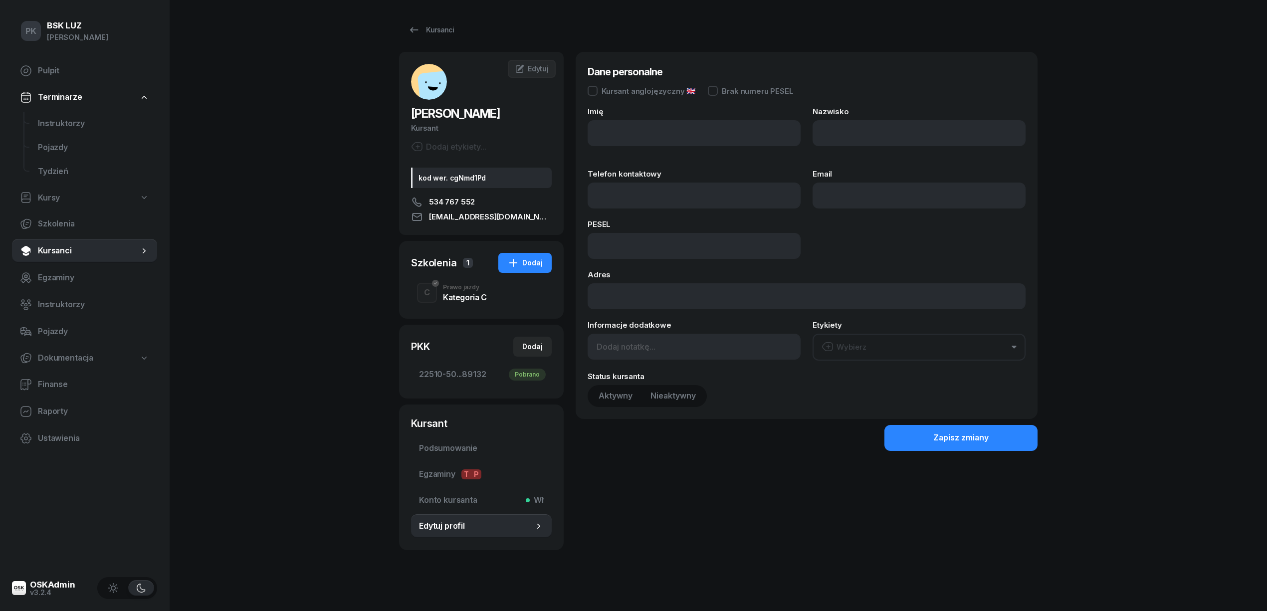
type input "os. MŁODOŚCI 2/21"
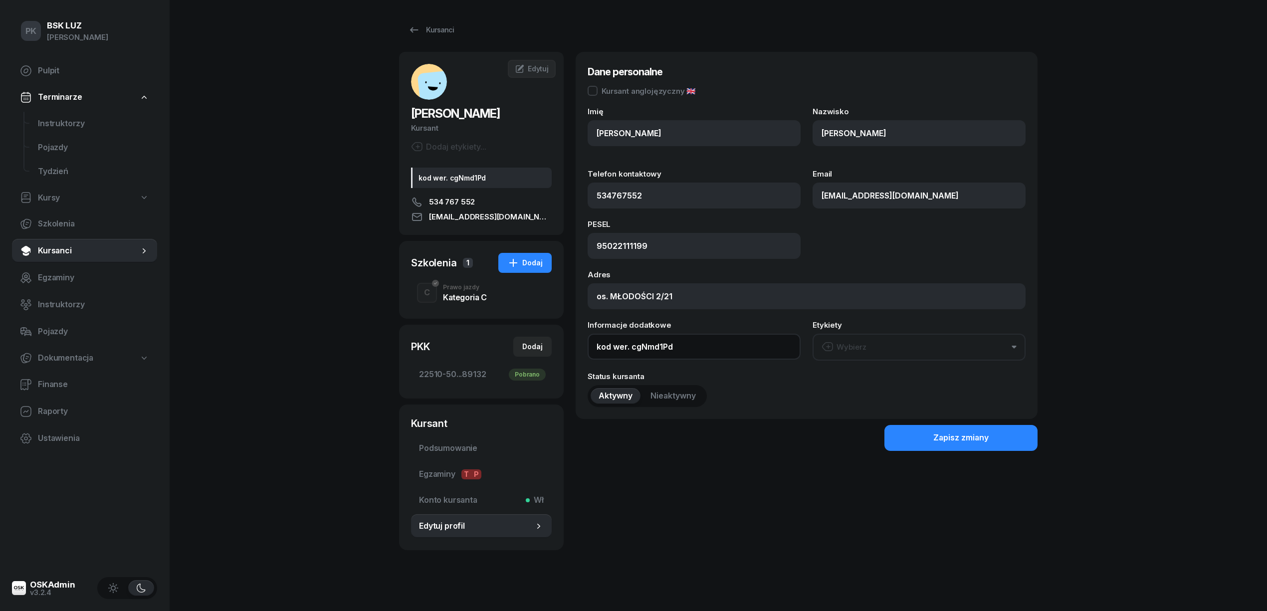
click at [600, 348] on input "kod wer. cgNmd1Pd" at bounding box center [693, 347] width 213 height 26
click at [599, 347] on input "kod wer. cgNmd1Pd" at bounding box center [693, 347] width 213 height 26
click at [598, 346] on input "kod wer. cgNmd1Pd" at bounding box center [693, 347] width 213 height 26
click at [591, 346] on input "kod wer. cgNmd1Pd" at bounding box center [693, 347] width 213 height 26
paste input "[DATE]"
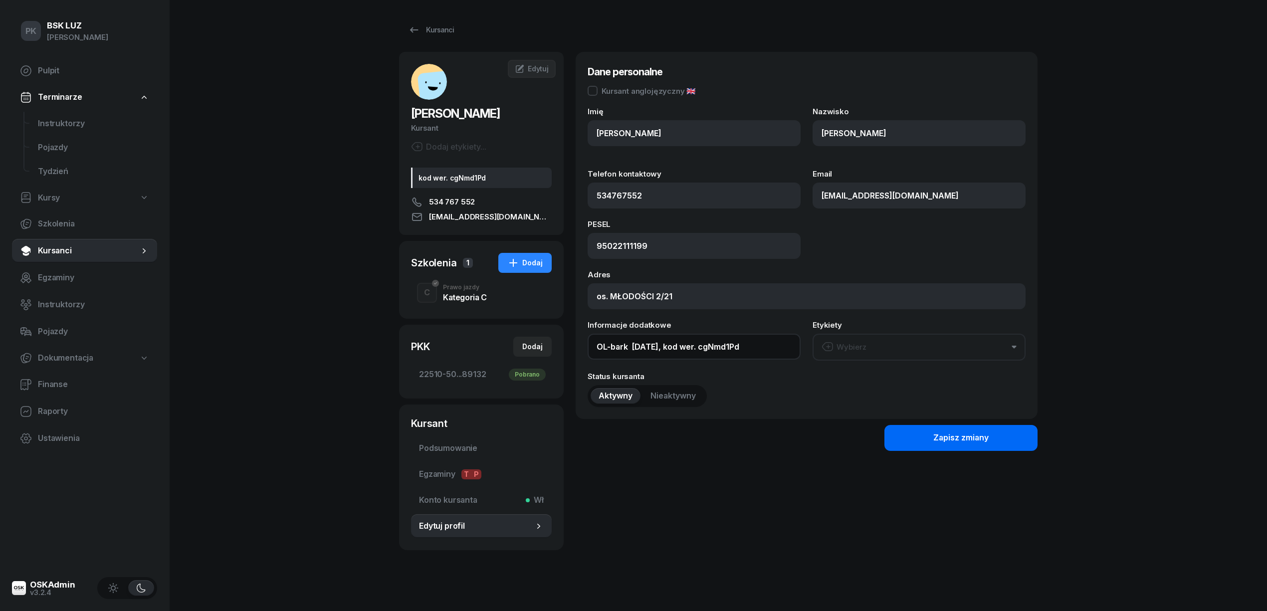
type input "OL-bark [DATE], kod wer. cgNmd1Pd"
click at [934, 437] on div "Zapisz zmiany" at bounding box center [960, 437] width 55 height 13
click at [455, 290] on div "Prawo jazdy" at bounding box center [465, 287] width 44 height 6
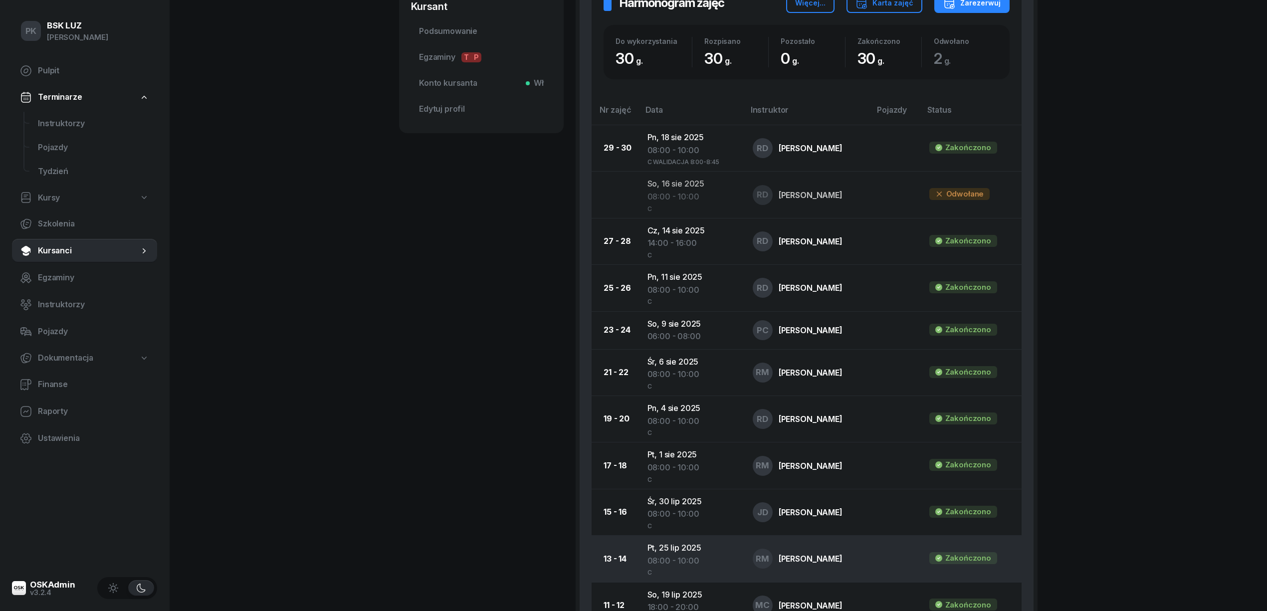
scroll to position [151, 0]
